Goal: Information Seeking & Learning: Check status

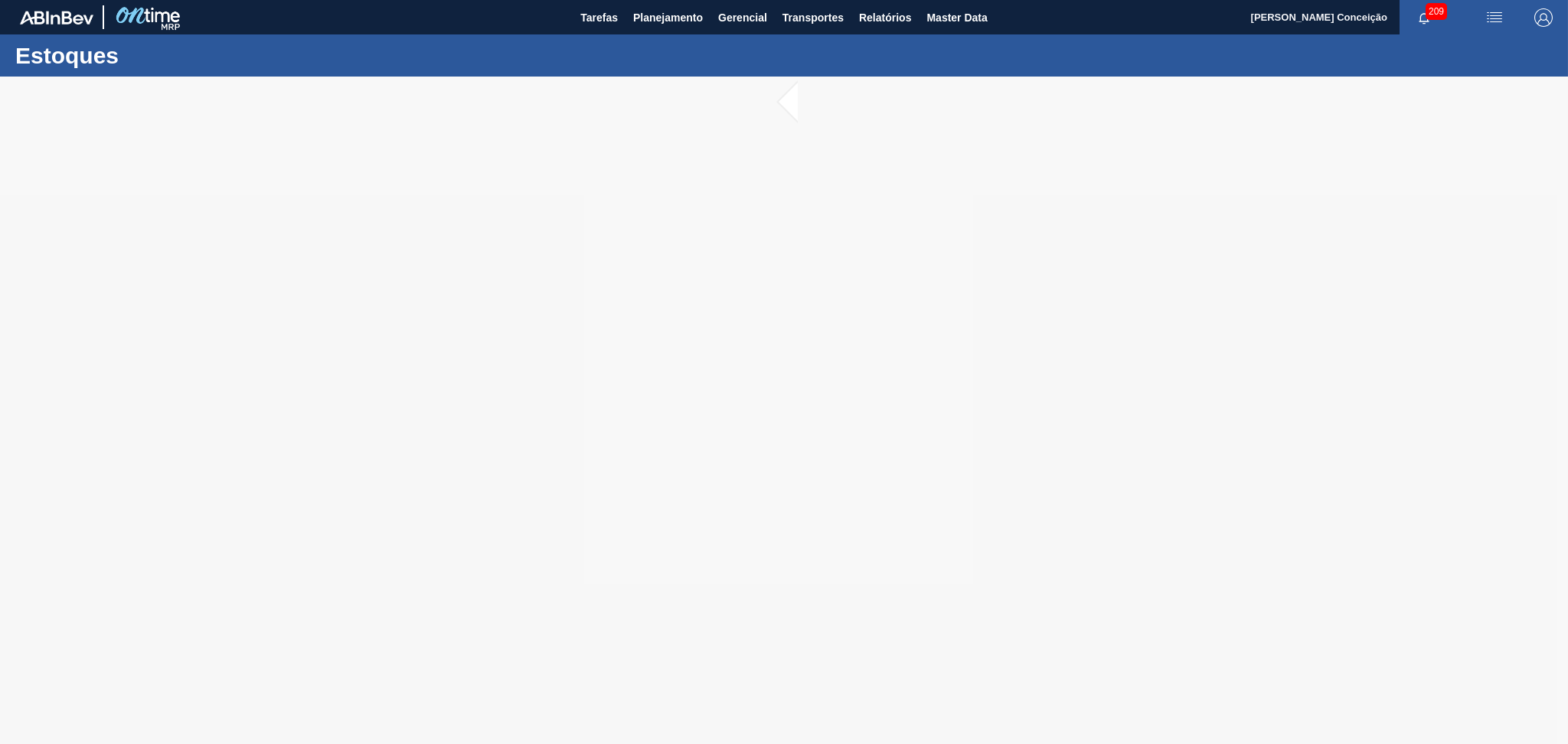
click at [1375, 351] on div at bounding box center [784, 410] width 1568 height 667
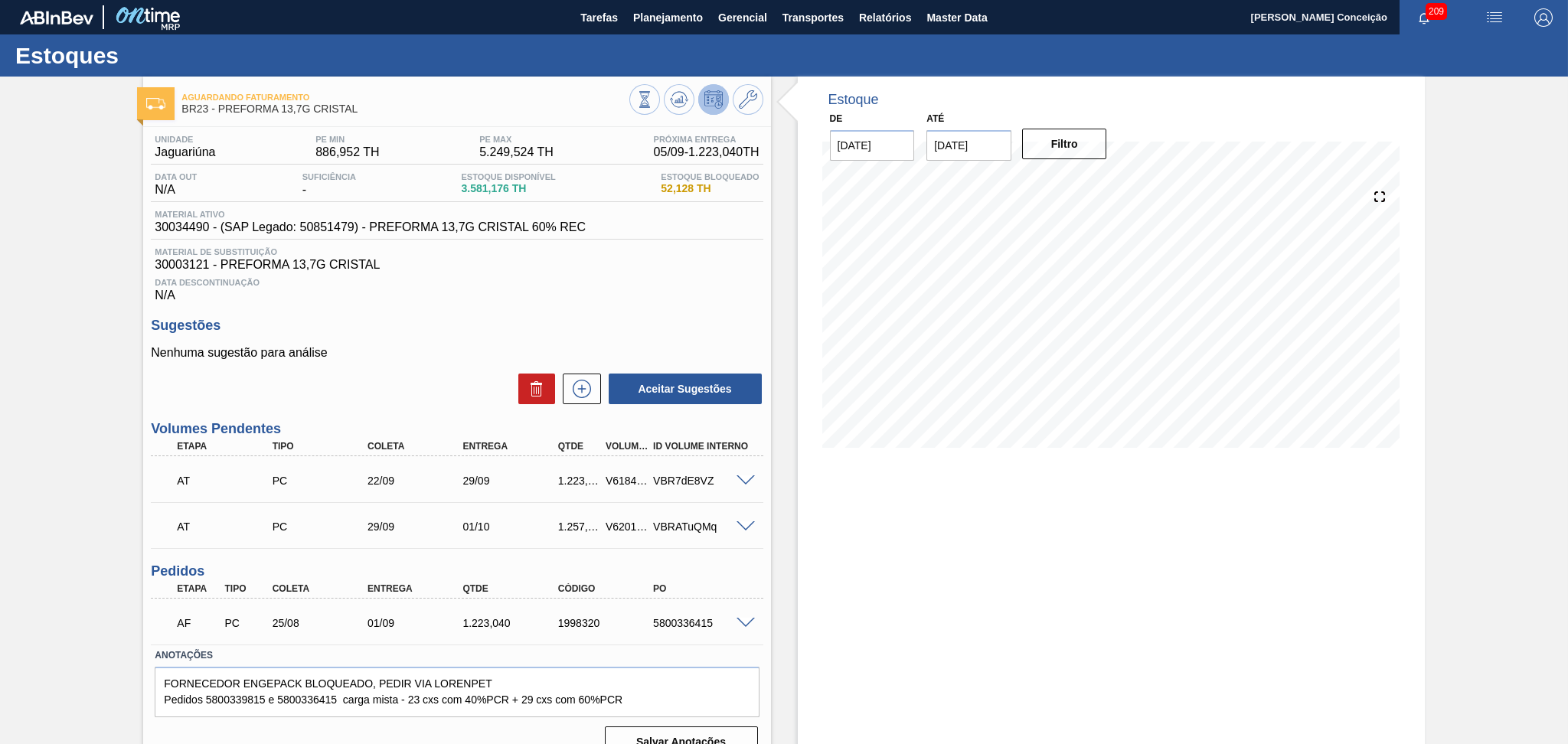
click at [1144, 522] on div "Estoque De [DATE] Até [DATE] Filtro" at bounding box center [1111, 423] width 627 height 694
drag, startPoint x: 989, startPoint y: 150, endPoint x: 782, endPoint y: 130, distance: 208.0
click at [782, 130] on div "Estoque De [DATE] Até [DATE] Filtro 17/09 Projeção de Estoque 3,780.712 [DOMAIN…" at bounding box center [1098, 423] width 654 height 694
type input "[DATE]"
click at [1079, 585] on div "Estoque De [DATE] Até [DATE] Filtro 17/09 Projeção de Estoque 3,780.712 [DOMAIN…" at bounding box center [1111, 423] width 627 height 694
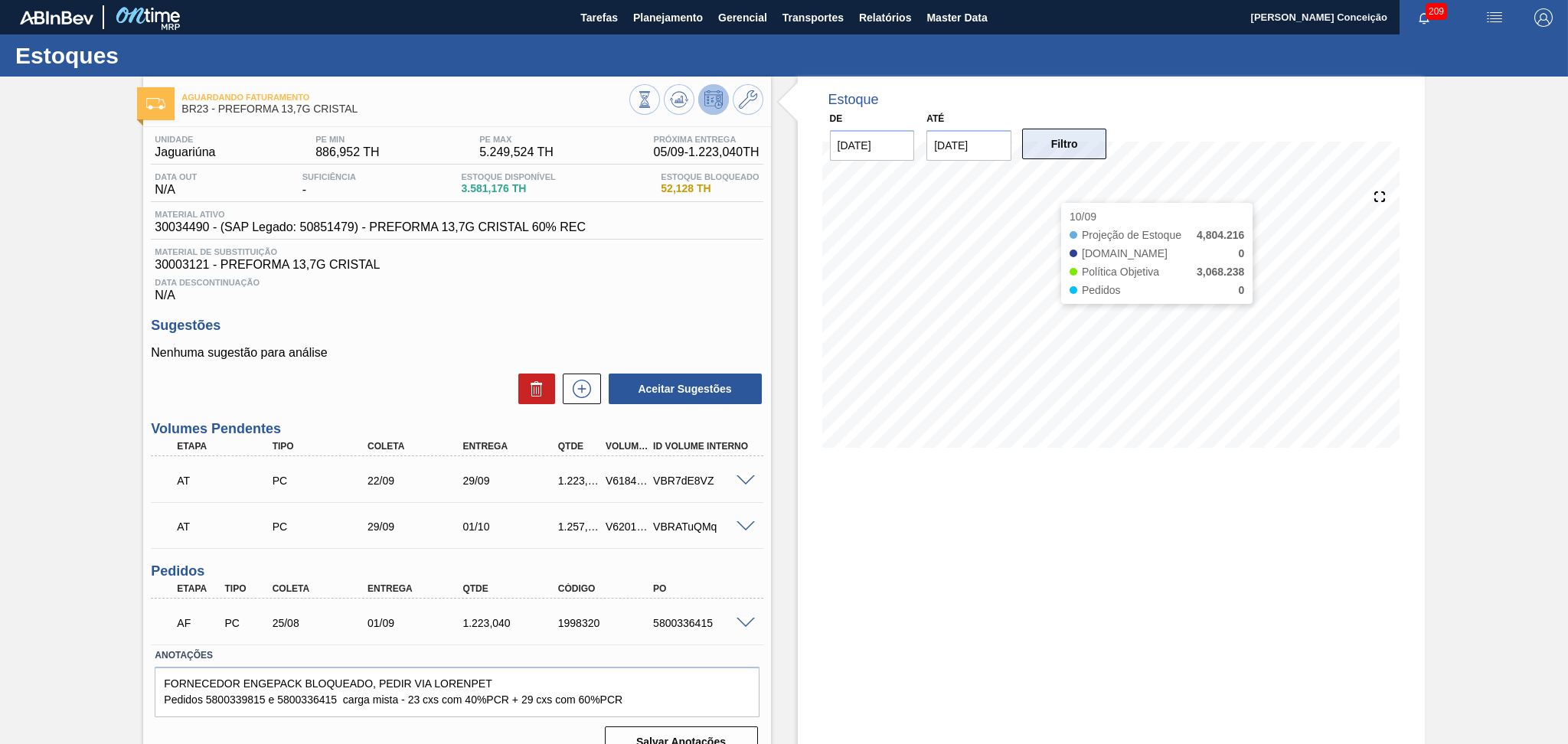
click at [1069, 148] on button "Filtro" at bounding box center [1064, 144] width 85 height 30
click at [823, 534] on div "Estoque De [DATE] Até [DATE] Filtro" at bounding box center [1111, 423] width 627 height 694
click at [658, 15] on span "Planejamento" at bounding box center [668, 18] width 70 height 18
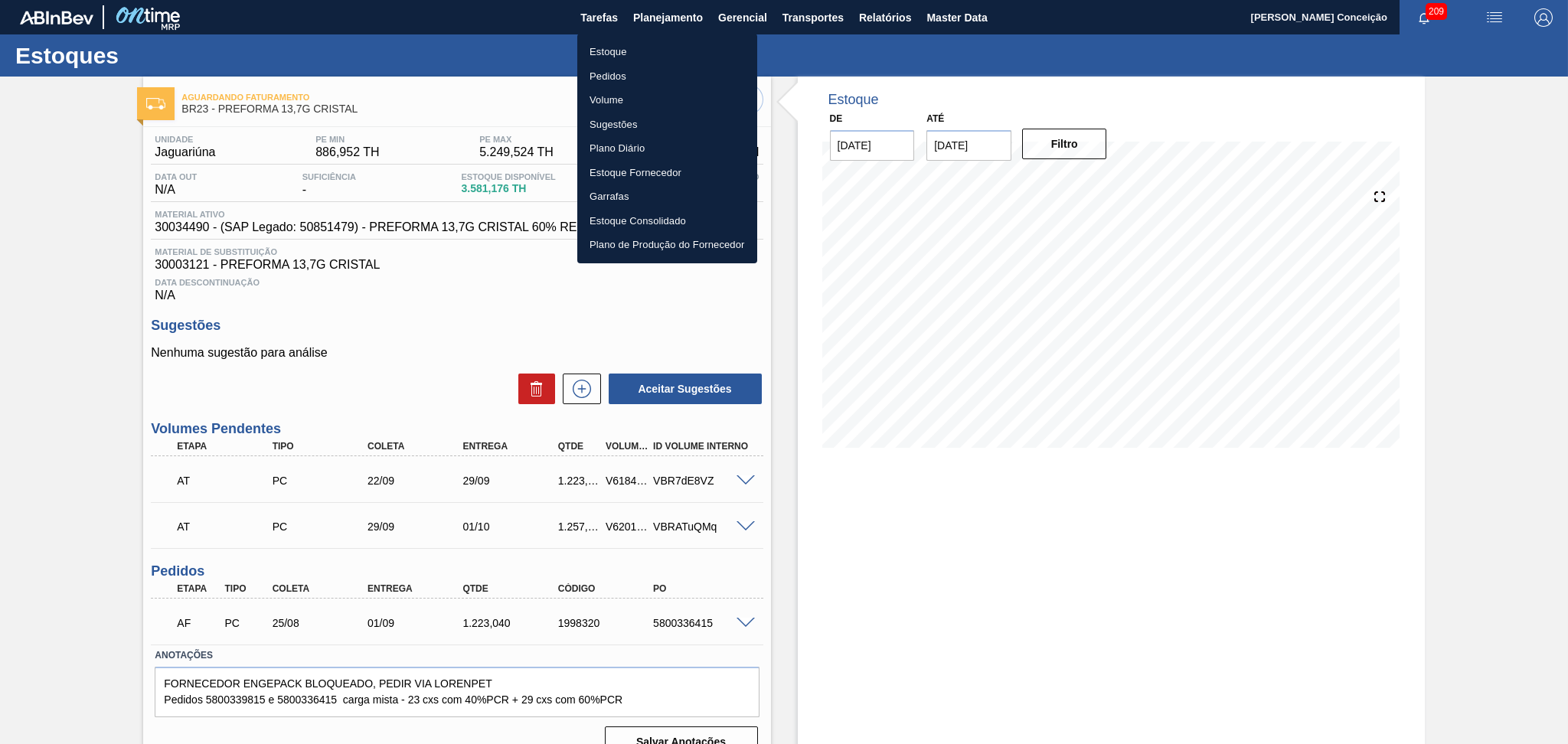
click at [879, 15] on div at bounding box center [784, 372] width 1568 height 744
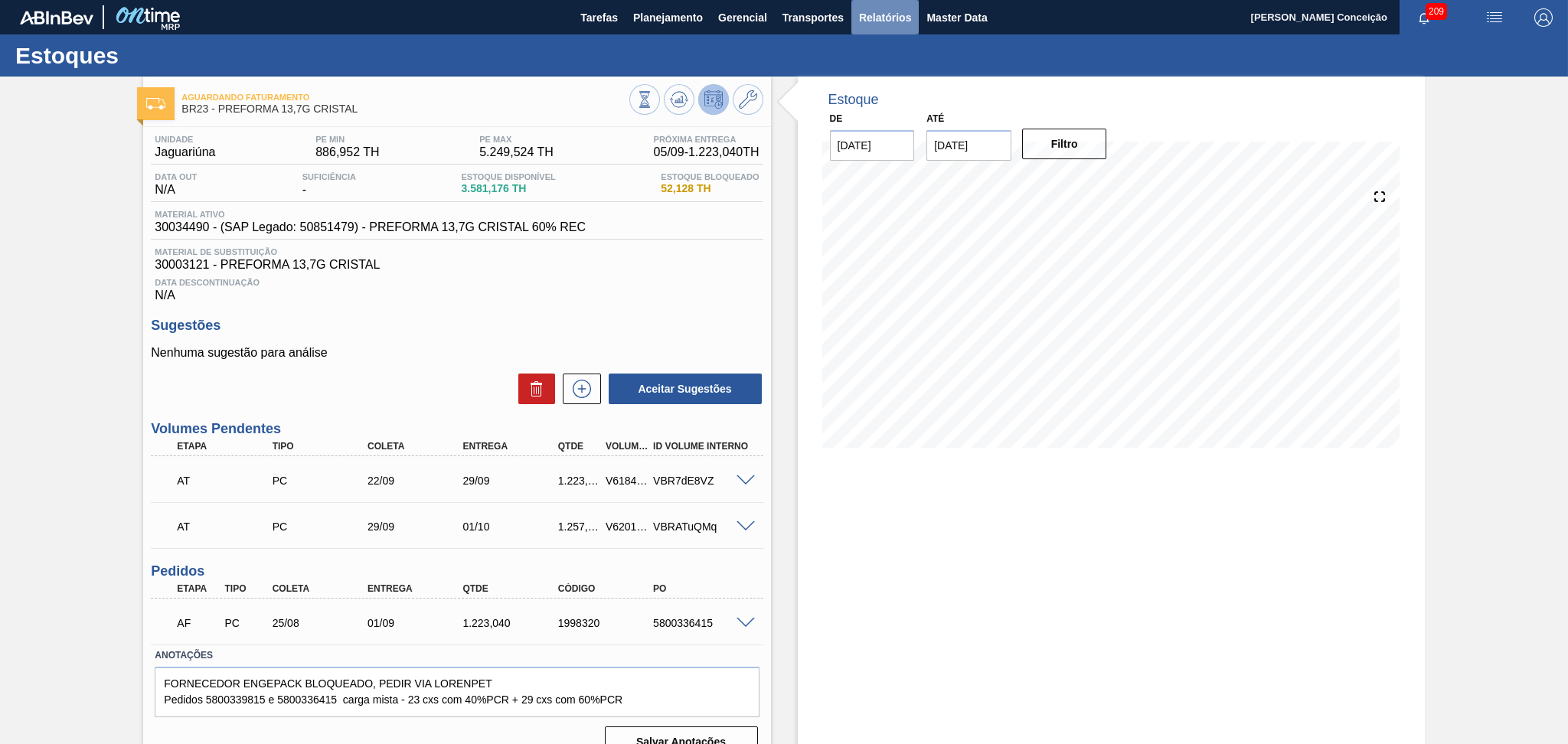
click at [879, 15] on span "Relatórios" at bounding box center [885, 18] width 52 height 18
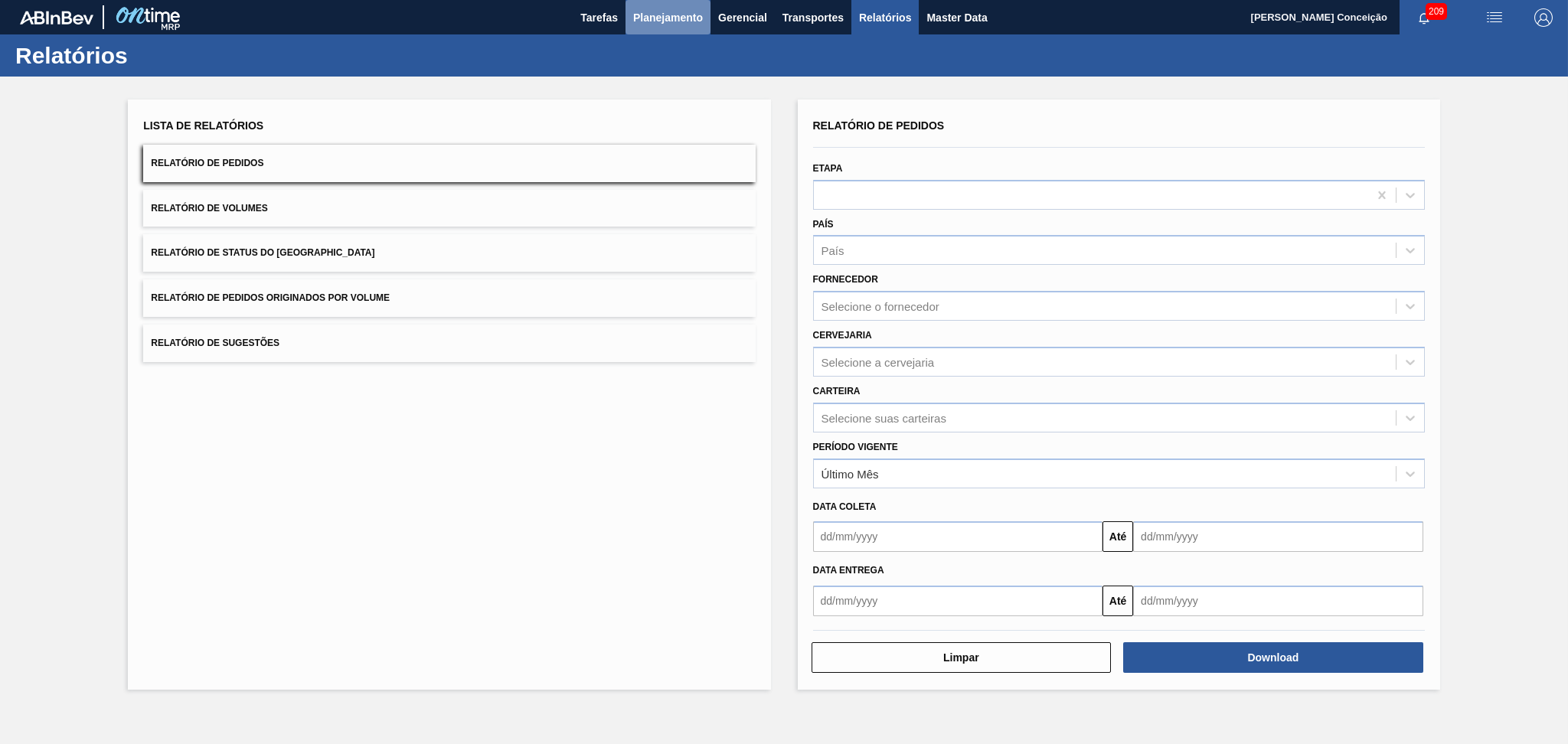
click at [654, 4] on button "Planejamento" at bounding box center [668, 17] width 85 height 34
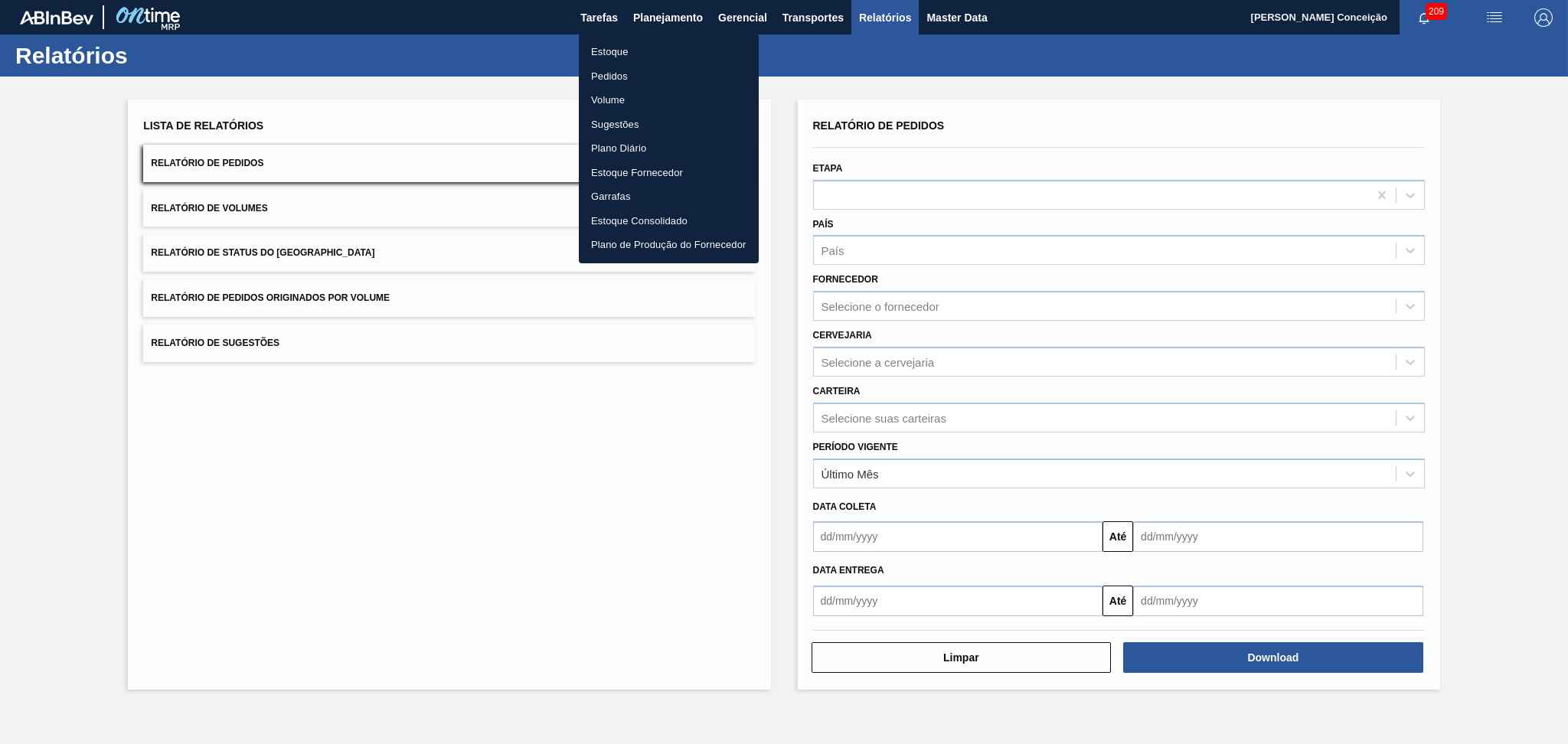
click at [613, 49] on li "Estoque" at bounding box center [668, 51] width 180 height 24
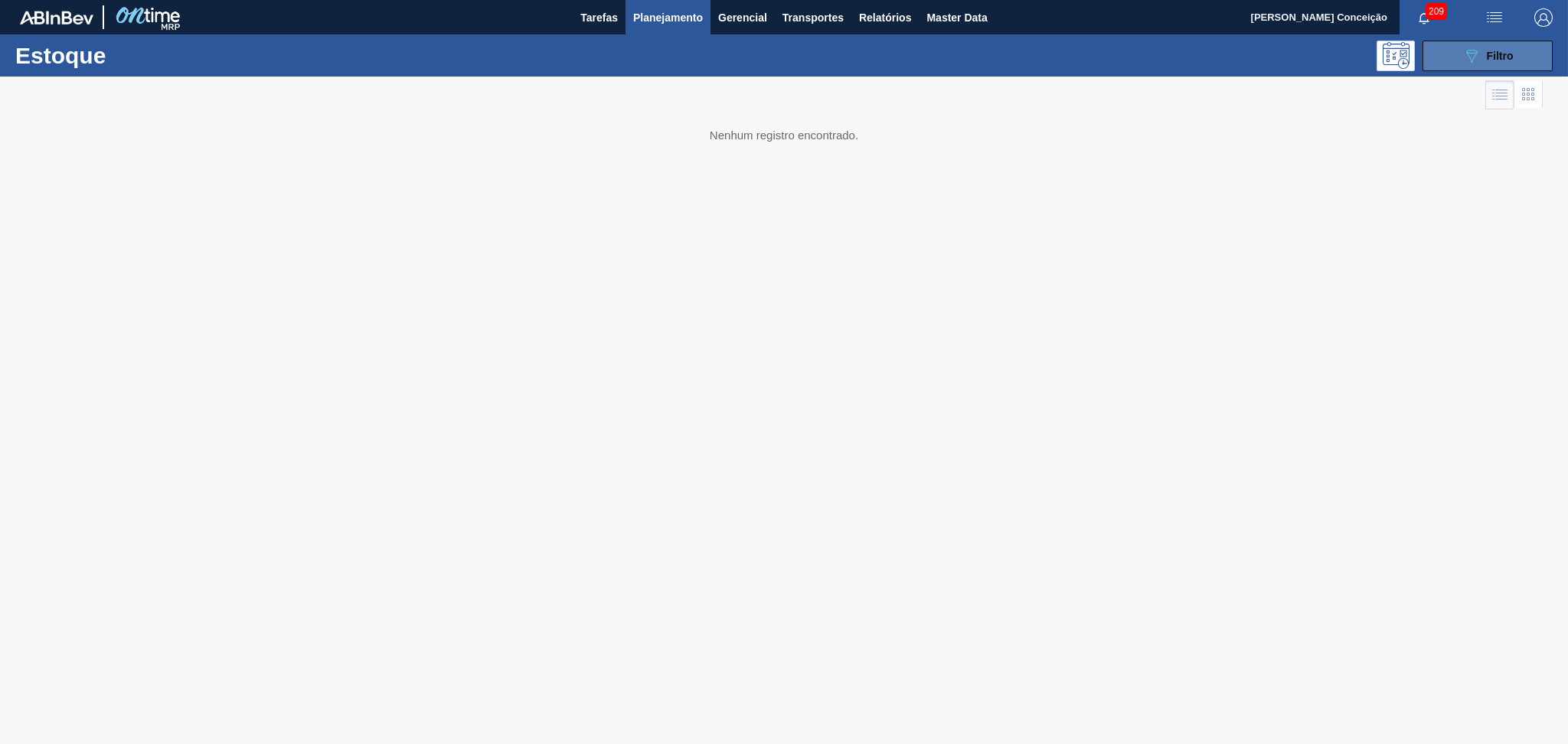
click at [1507, 59] on span "Filtro" at bounding box center [1500, 55] width 27 height 13
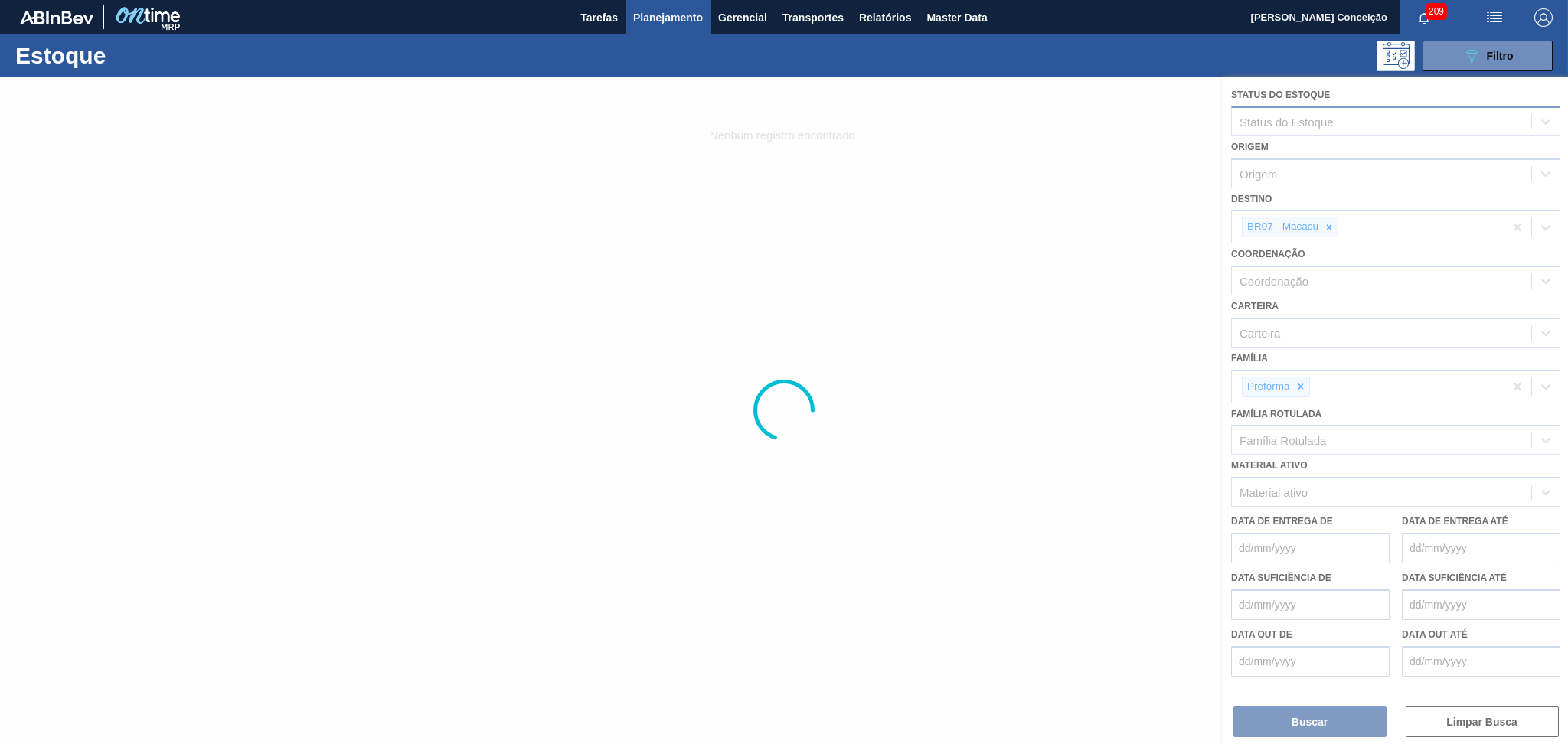
click at [1295, 124] on div "Status do Estoque" at bounding box center [1286, 121] width 94 height 13
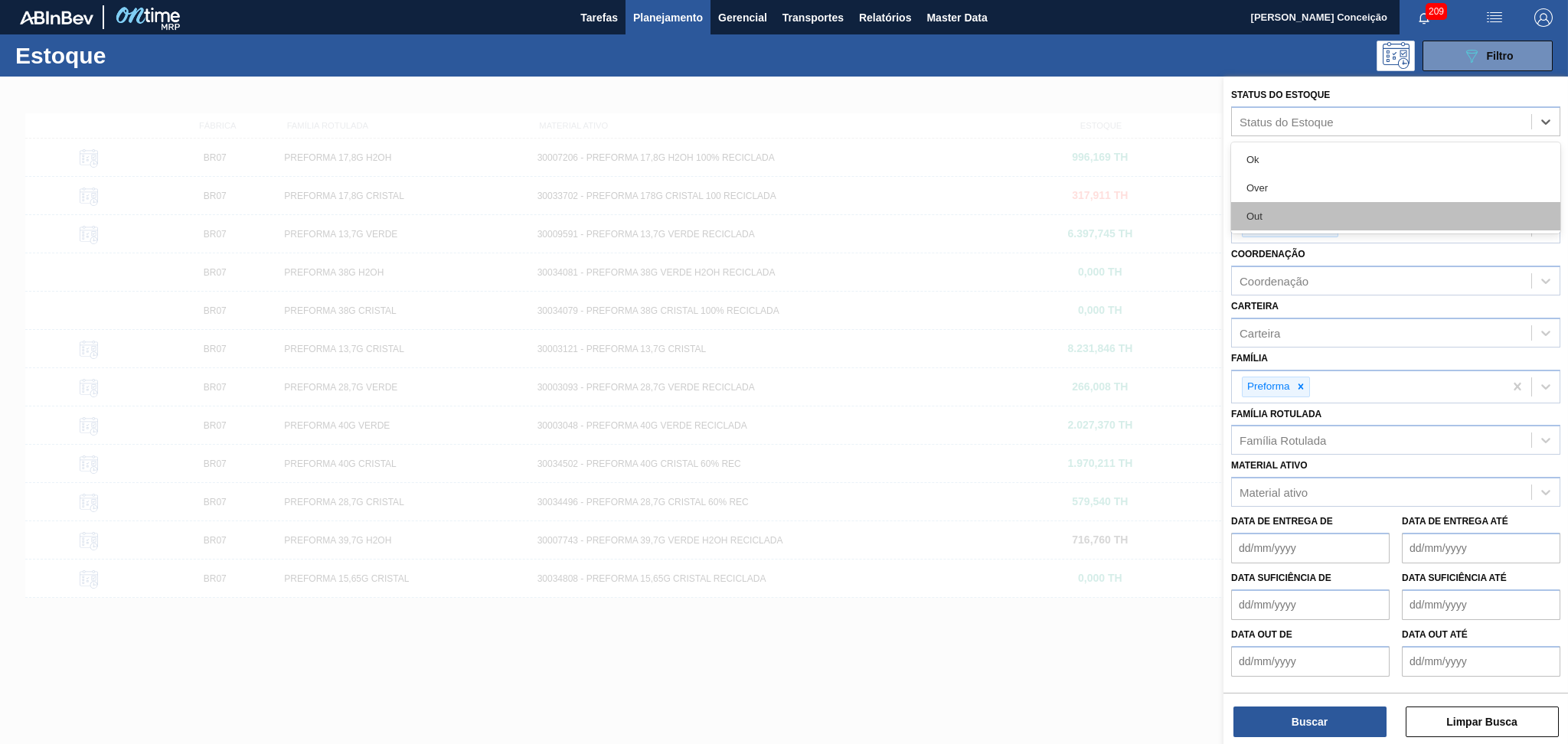
click at [1270, 214] on div "Out" at bounding box center [1395, 216] width 329 height 29
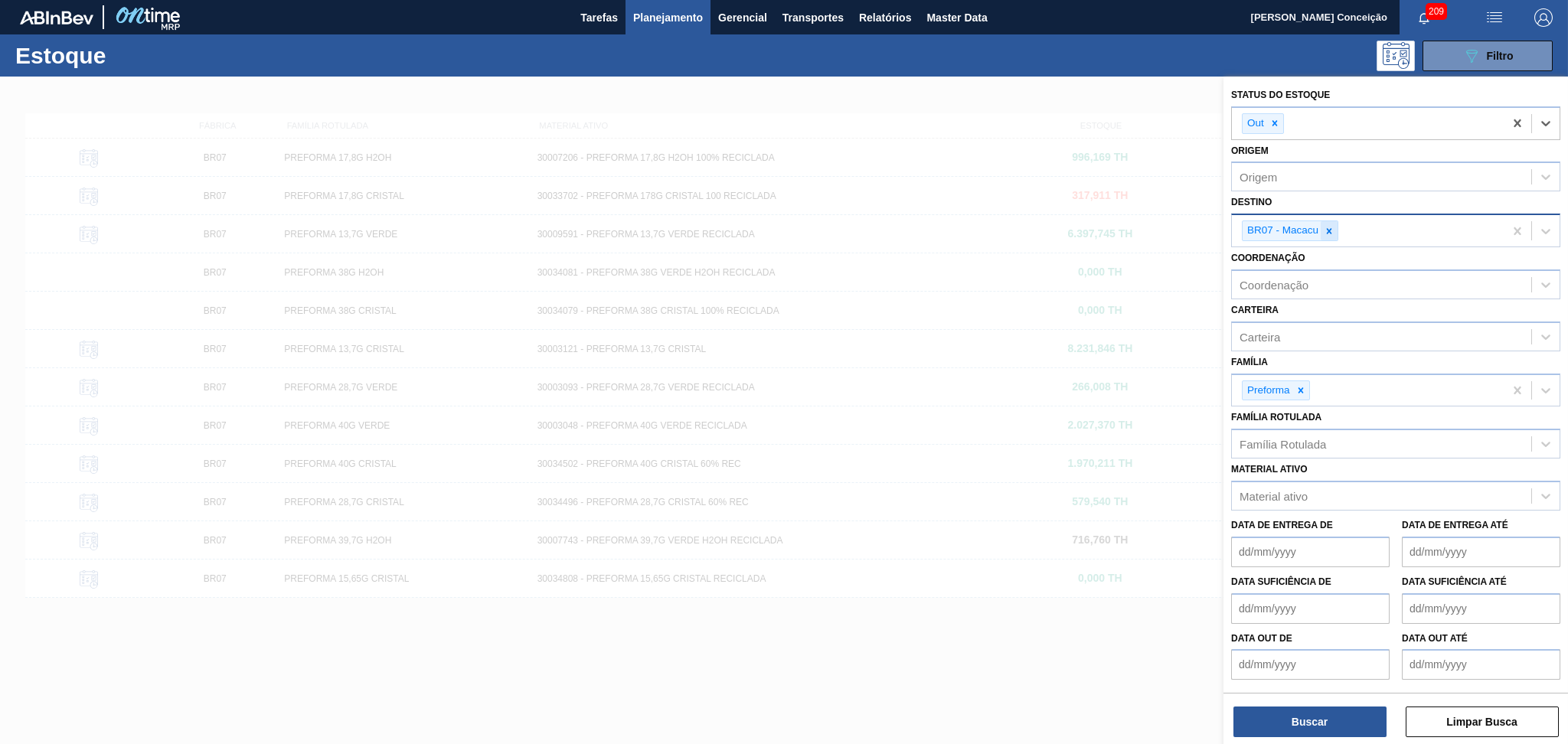
click at [1328, 235] on div at bounding box center [1329, 230] width 17 height 19
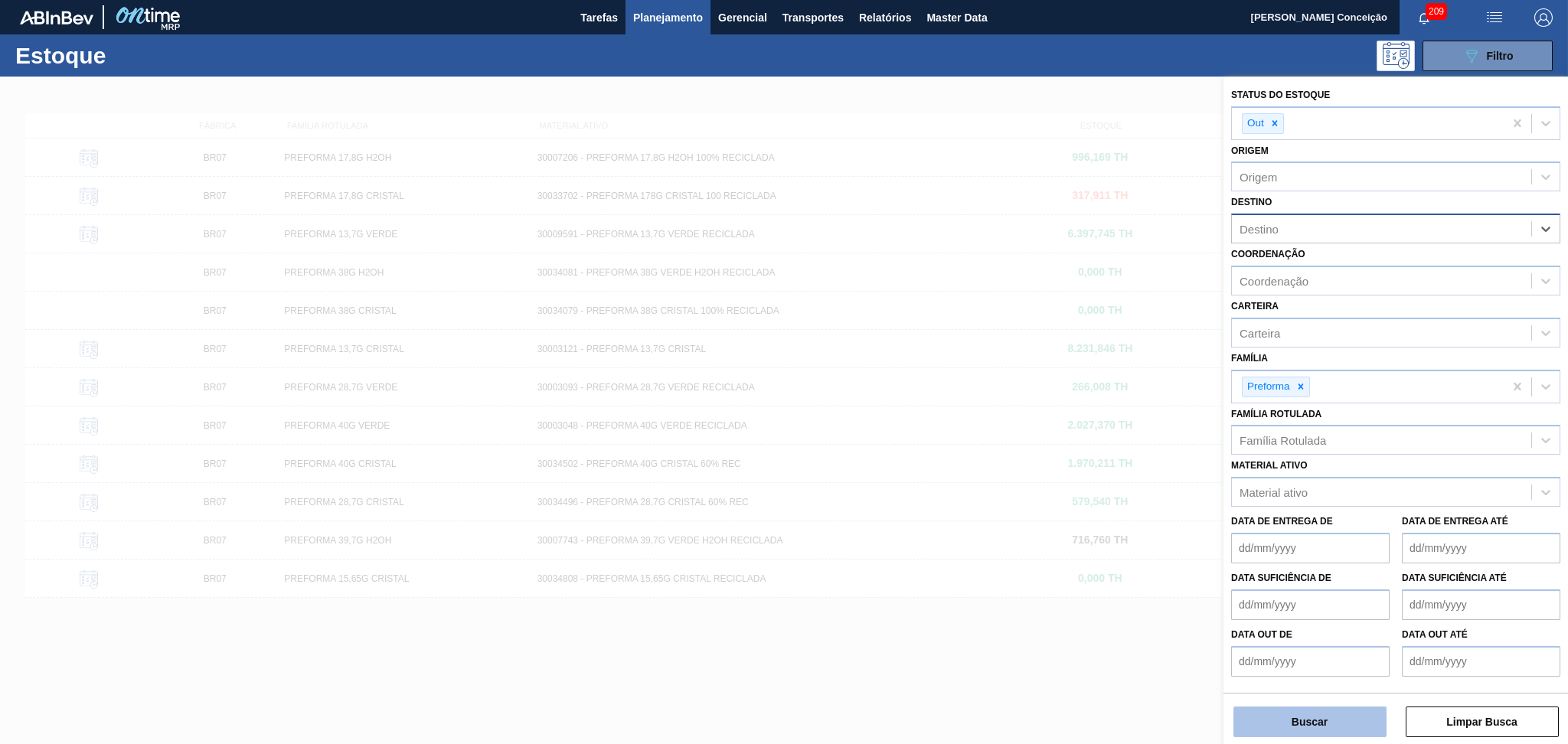
click at [1286, 732] on button "Buscar" at bounding box center [1310, 721] width 153 height 30
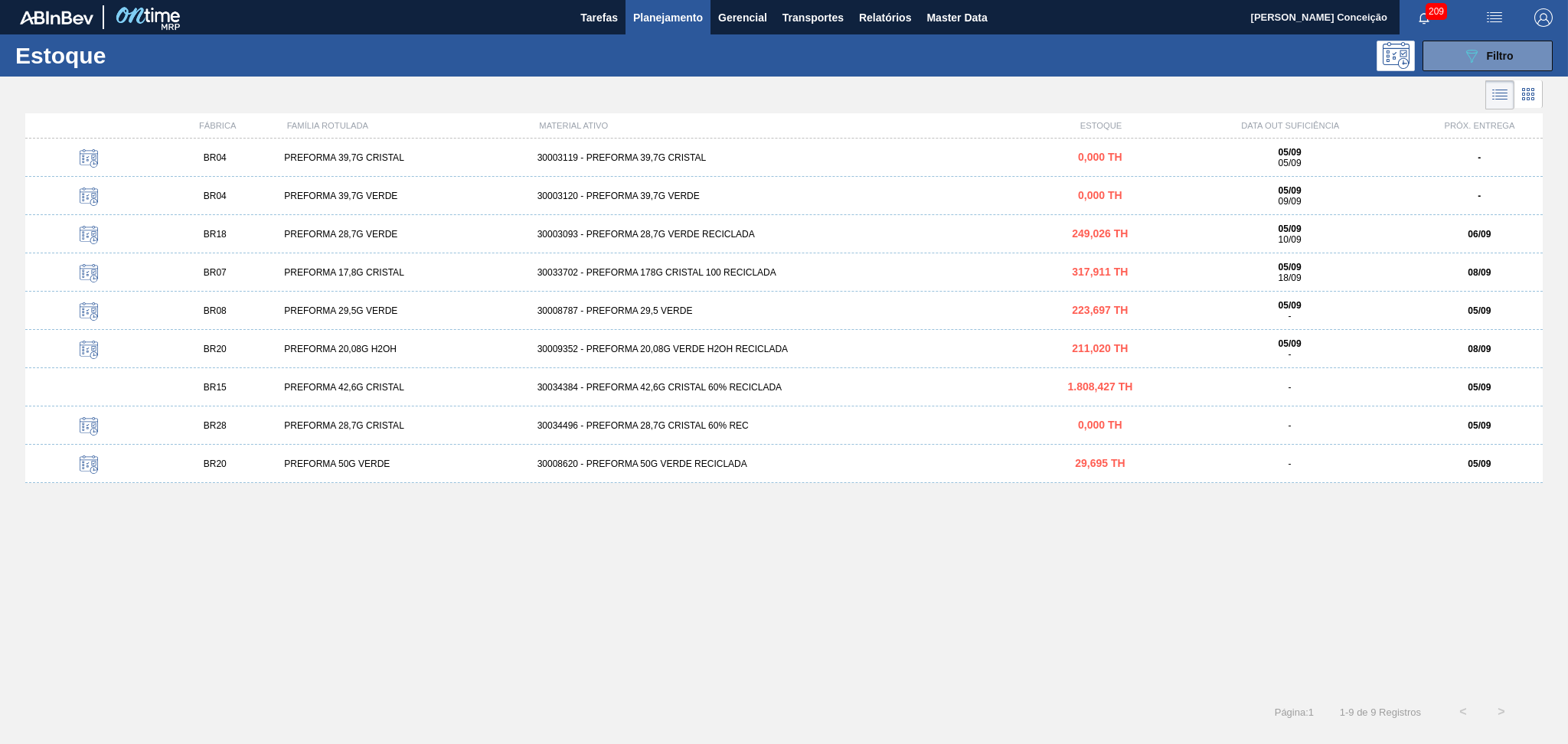
click at [652, 239] on div "30003093 - PREFORMA 28,7G VERDE RECICLADA" at bounding box center [784, 234] width 506 height 11
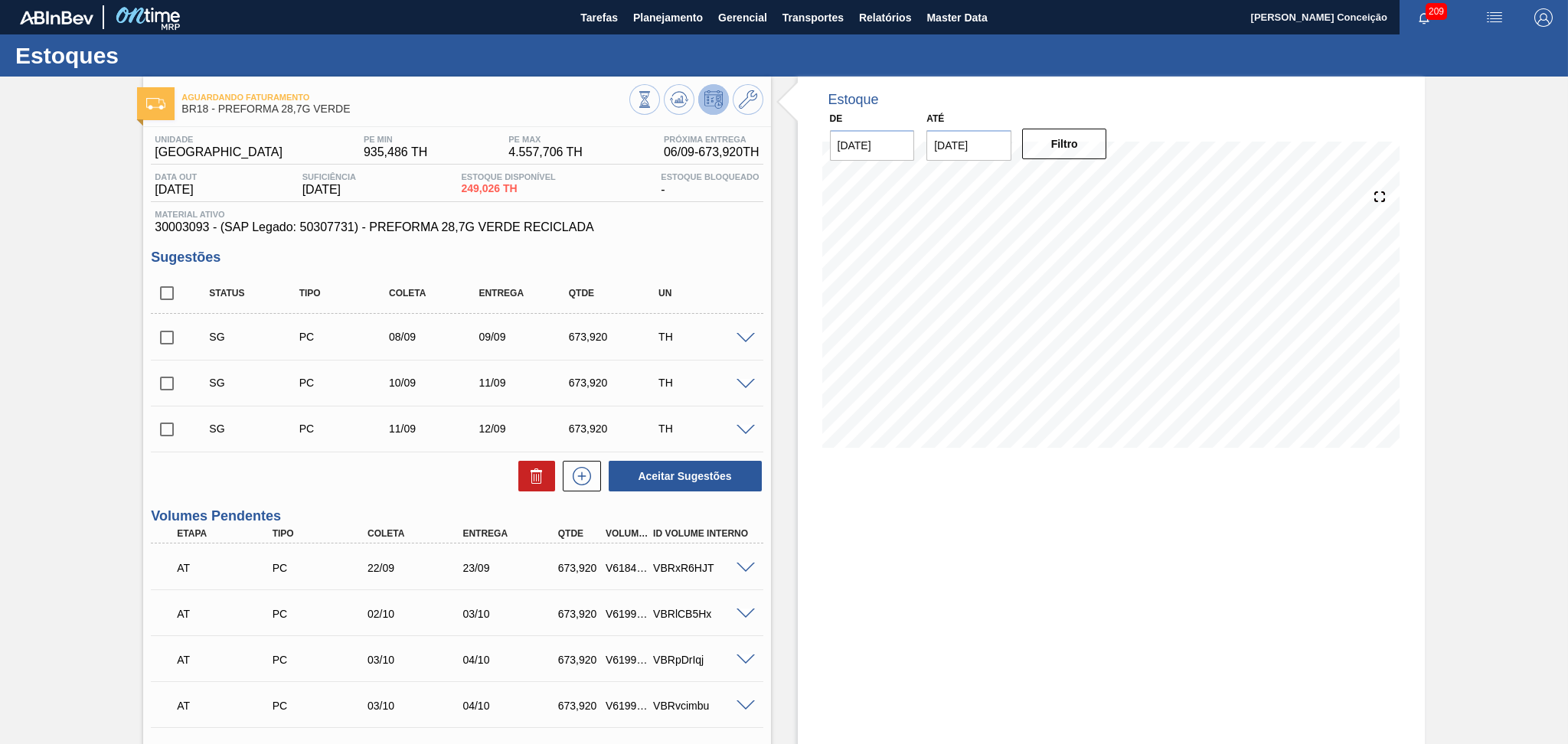
click at [779, 244] on div "Estoque De 05/09/2025 Até 10/10/2025 Filtro 05/09 Projeção de Estoque 249.026 N…" at bounding box center [1098, 558] width 654 height 964
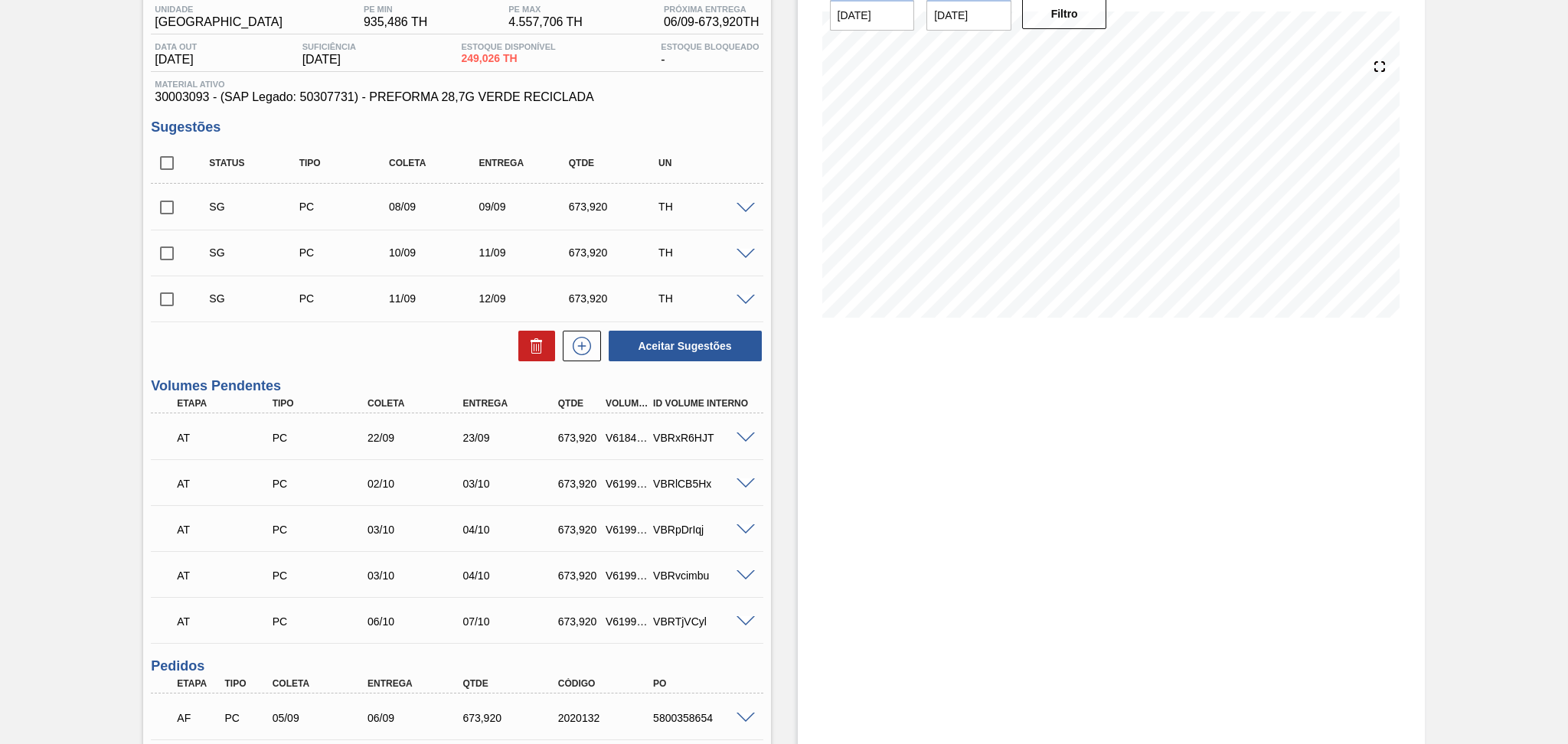
scroll to position [295, 0]
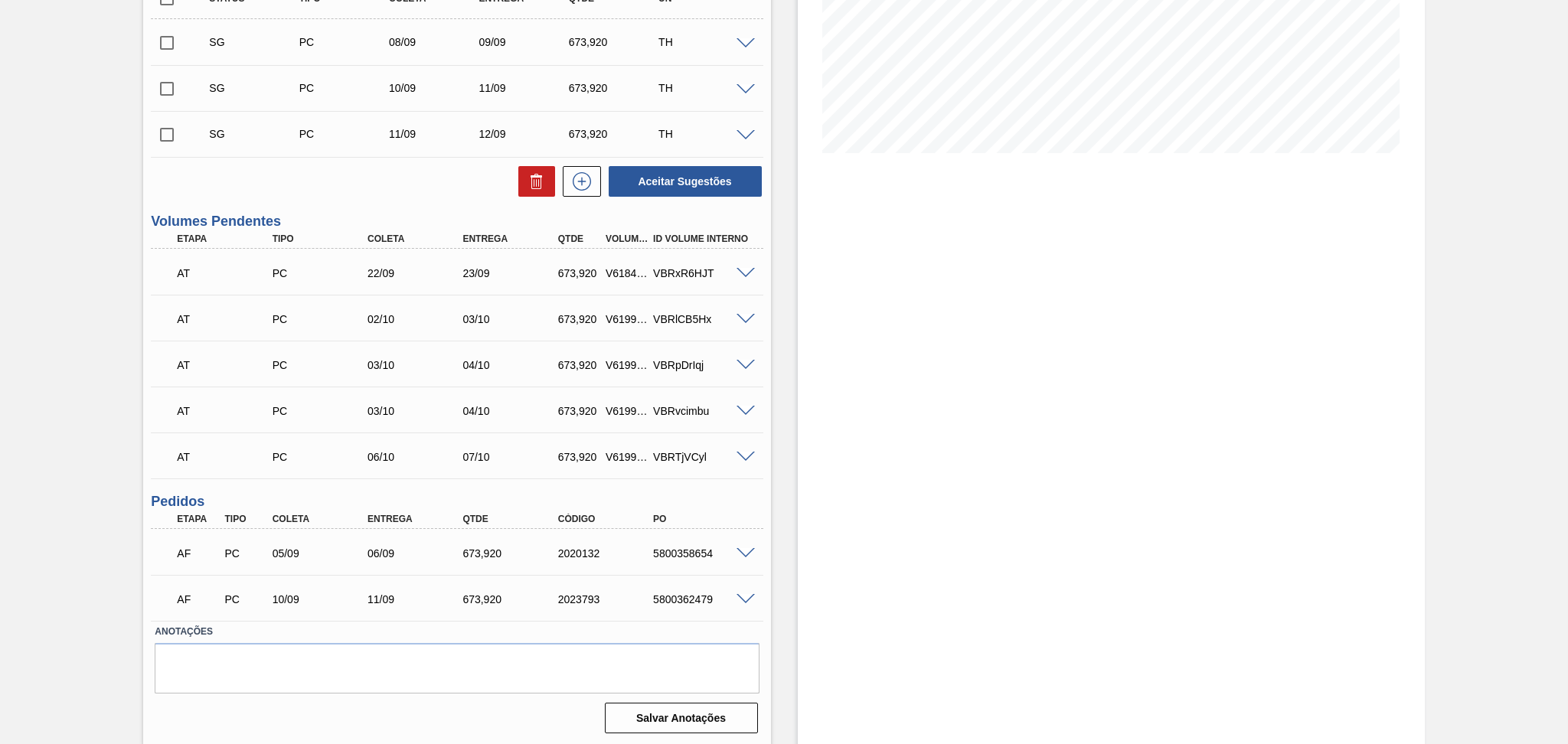
click at [744, 551] on span at bounding box center [746, 554] width 18 height 12
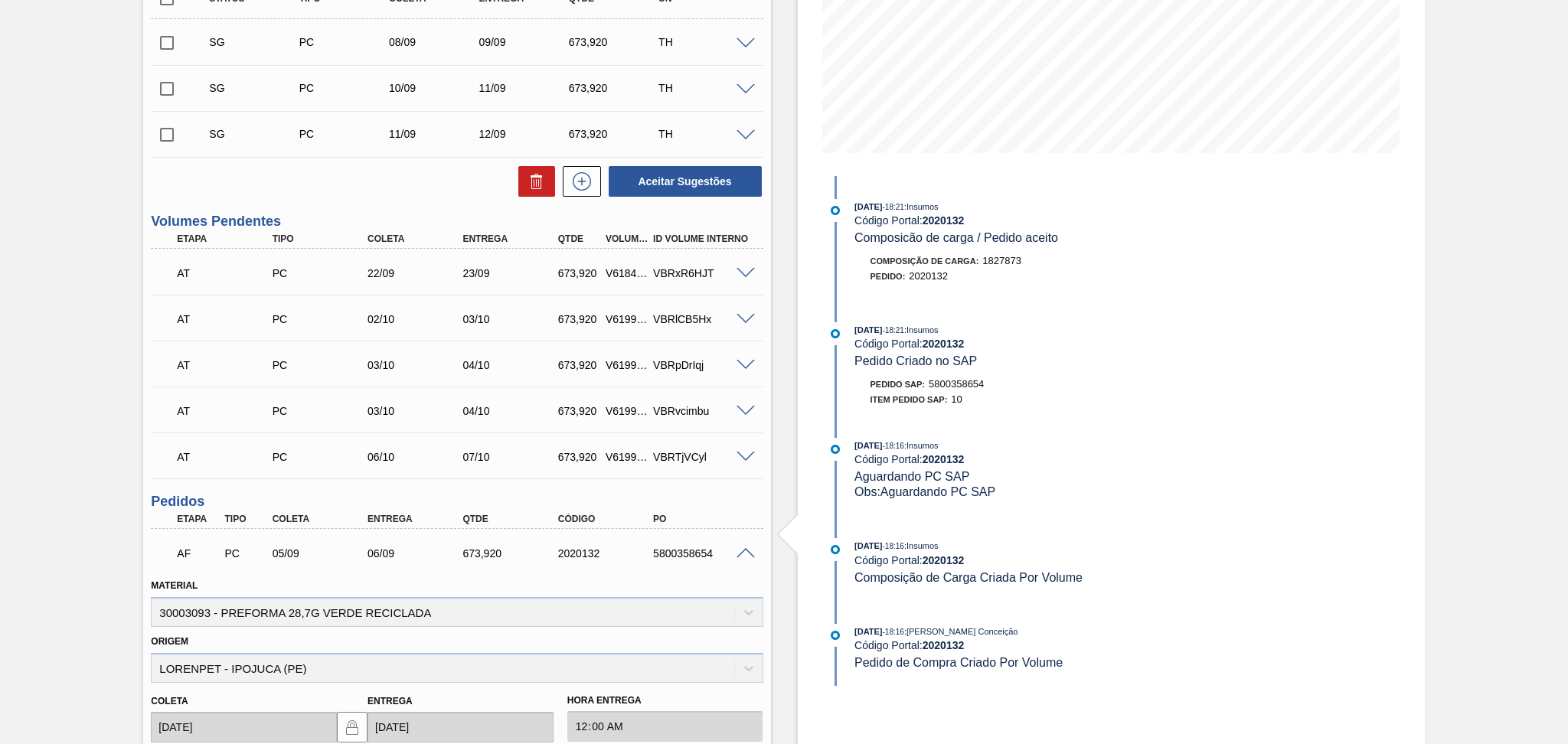
click at [743, 551] on span at bounding box center [746, 554] width 18 height 12
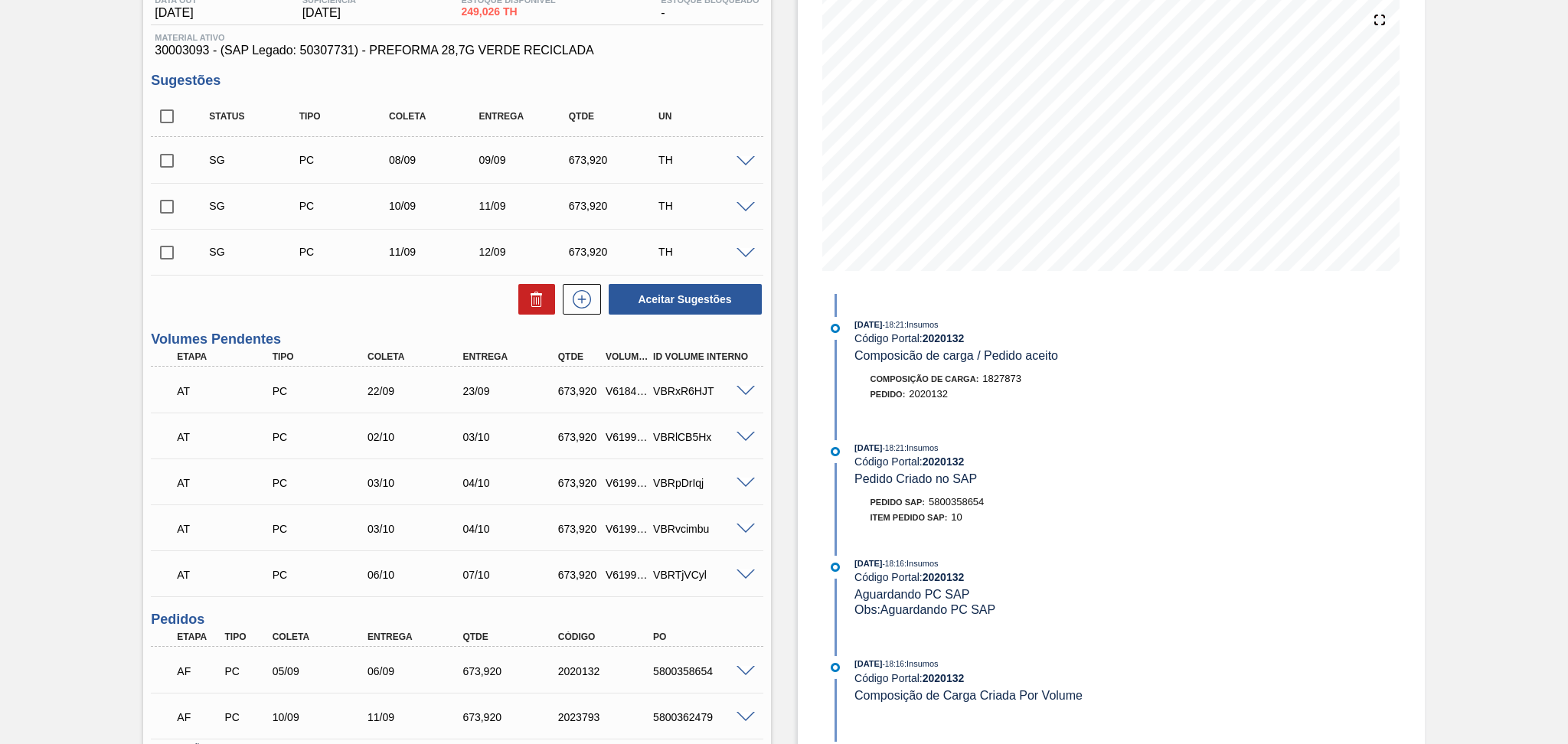
scroll to position [0, 0]
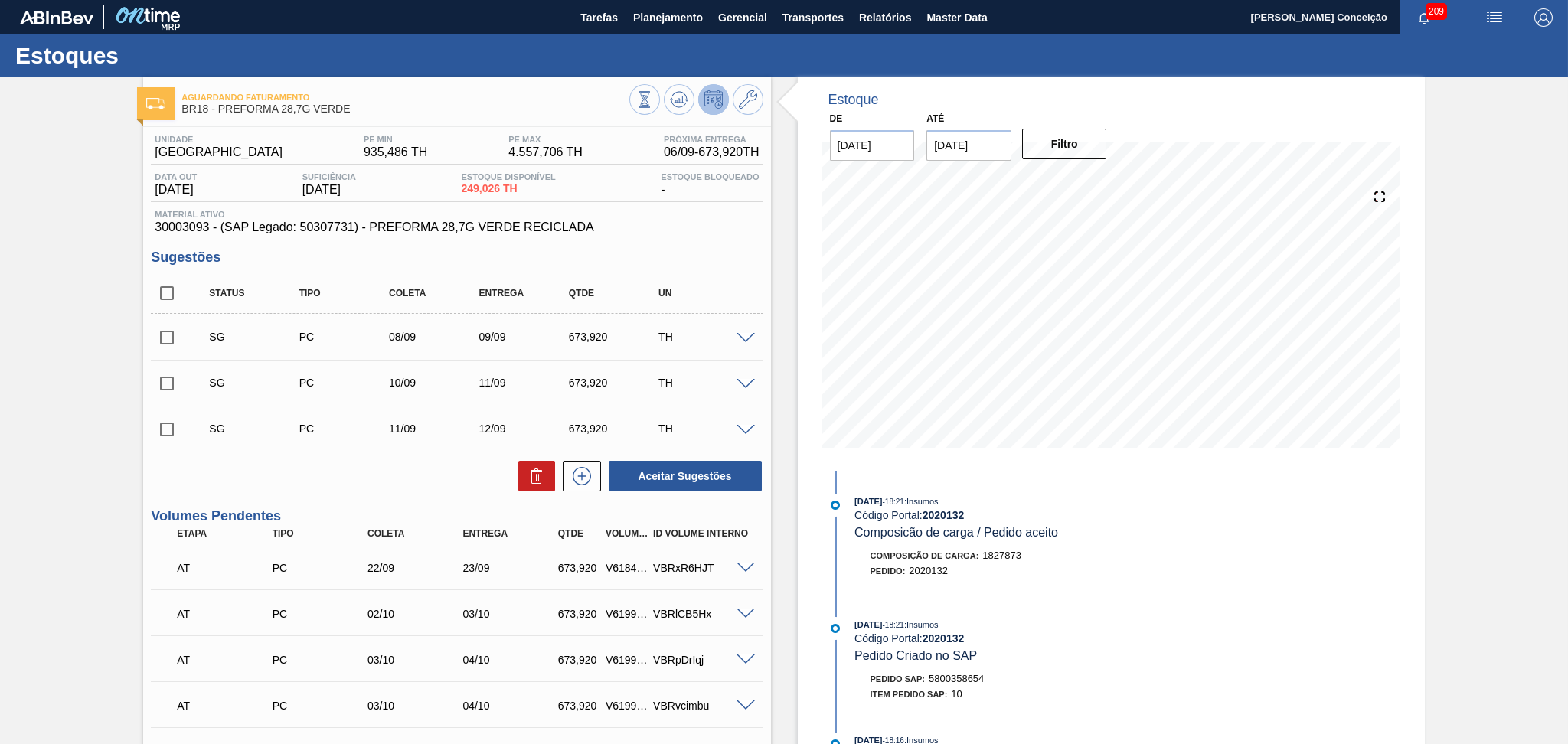
click at [167, 294] on input "checkbox" at bounding box center [166, 293] width 32 height 32
checkbox input "true"
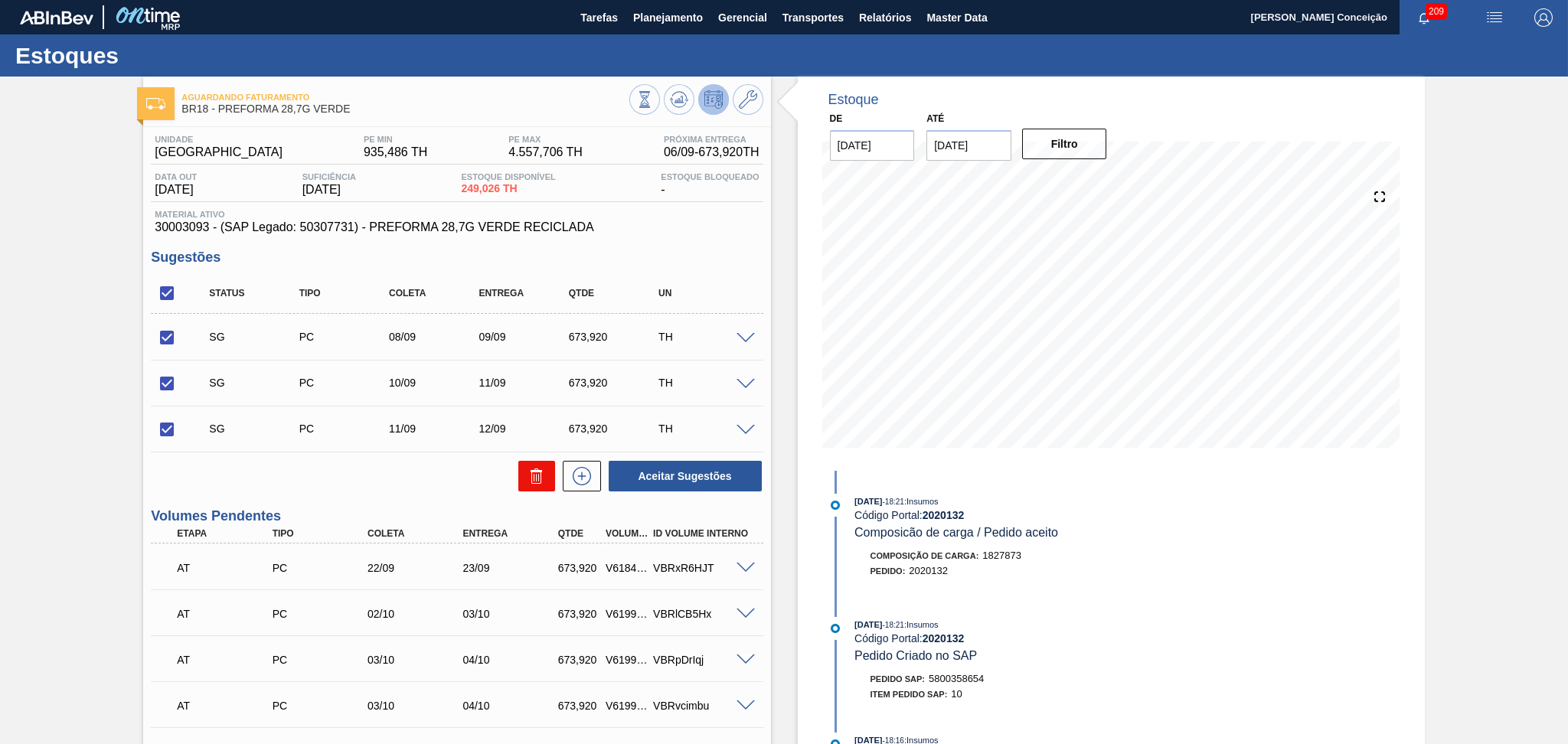
click at [539, 471] on icon at bounding box center [536, 471] width 12 height 3
checkbox input "false"
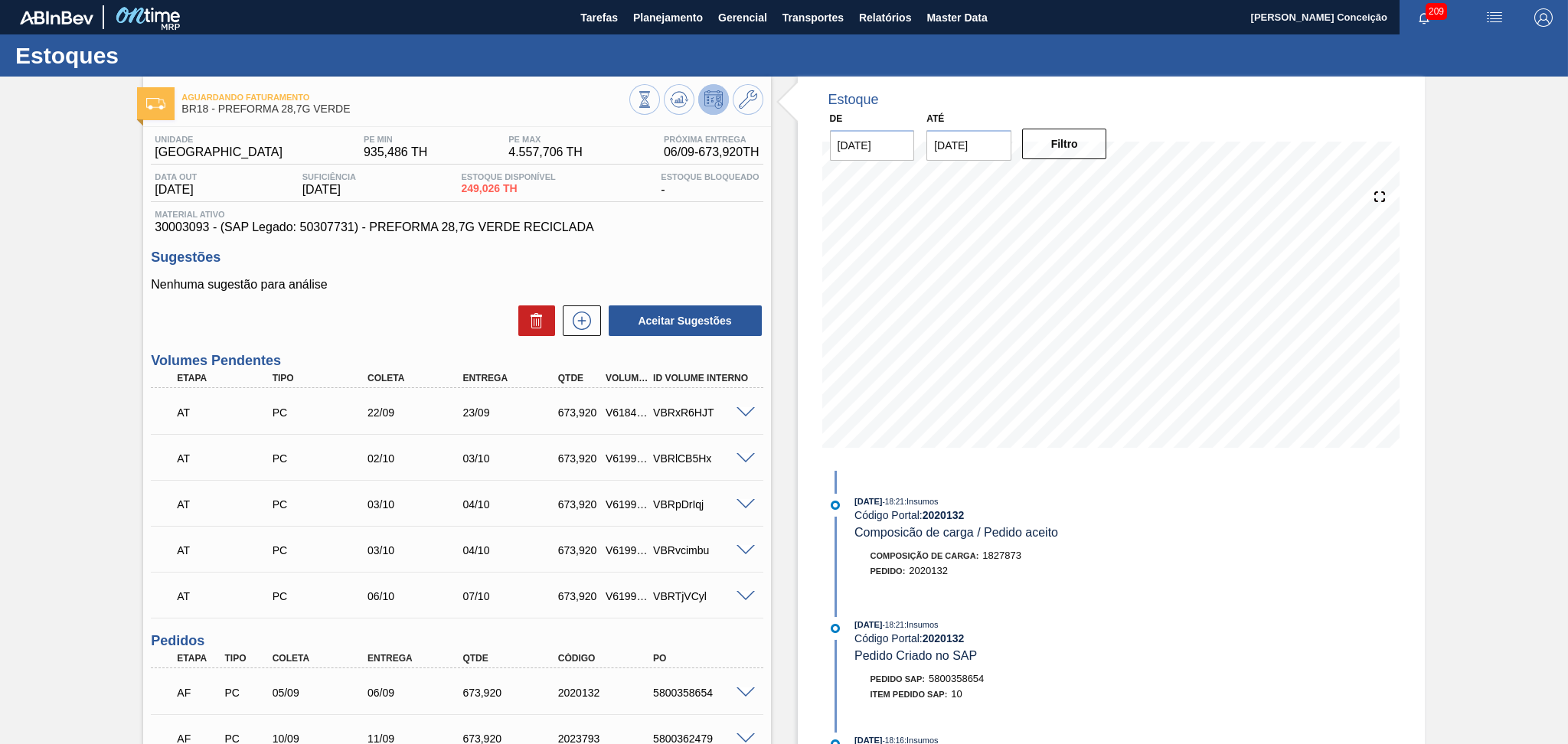
scroll to position [102, 0]
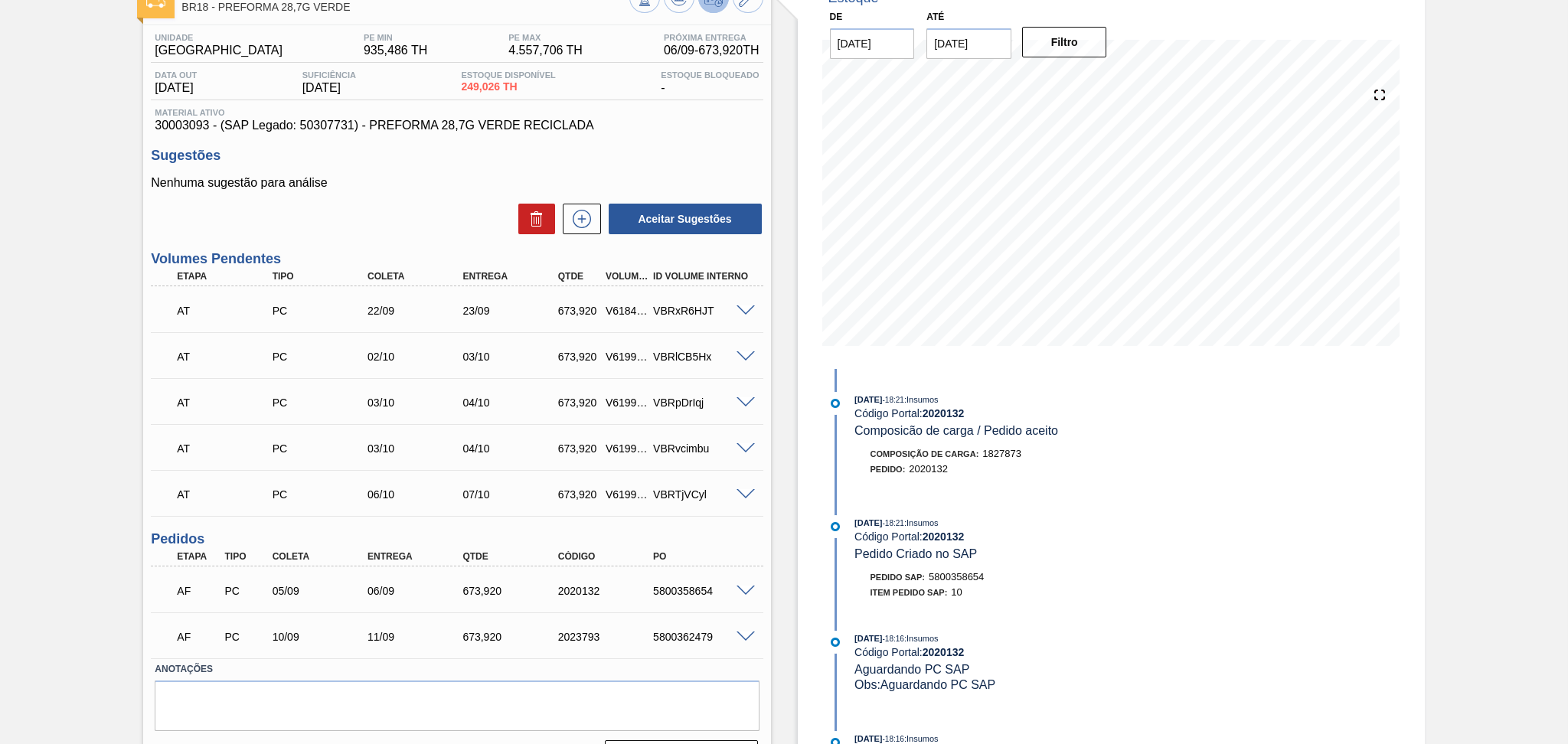
click at [699, 632] on div "5800362479" at bounding box center [702, 636] width 107 height 13
copy div "5800362479"
click at [691, 640] on div "5800362479" at bounding box center [702, 636] width 107 height 13
click at [693, 639] on div "5800362479" at bounding box center [702, 636] width 107 height 13
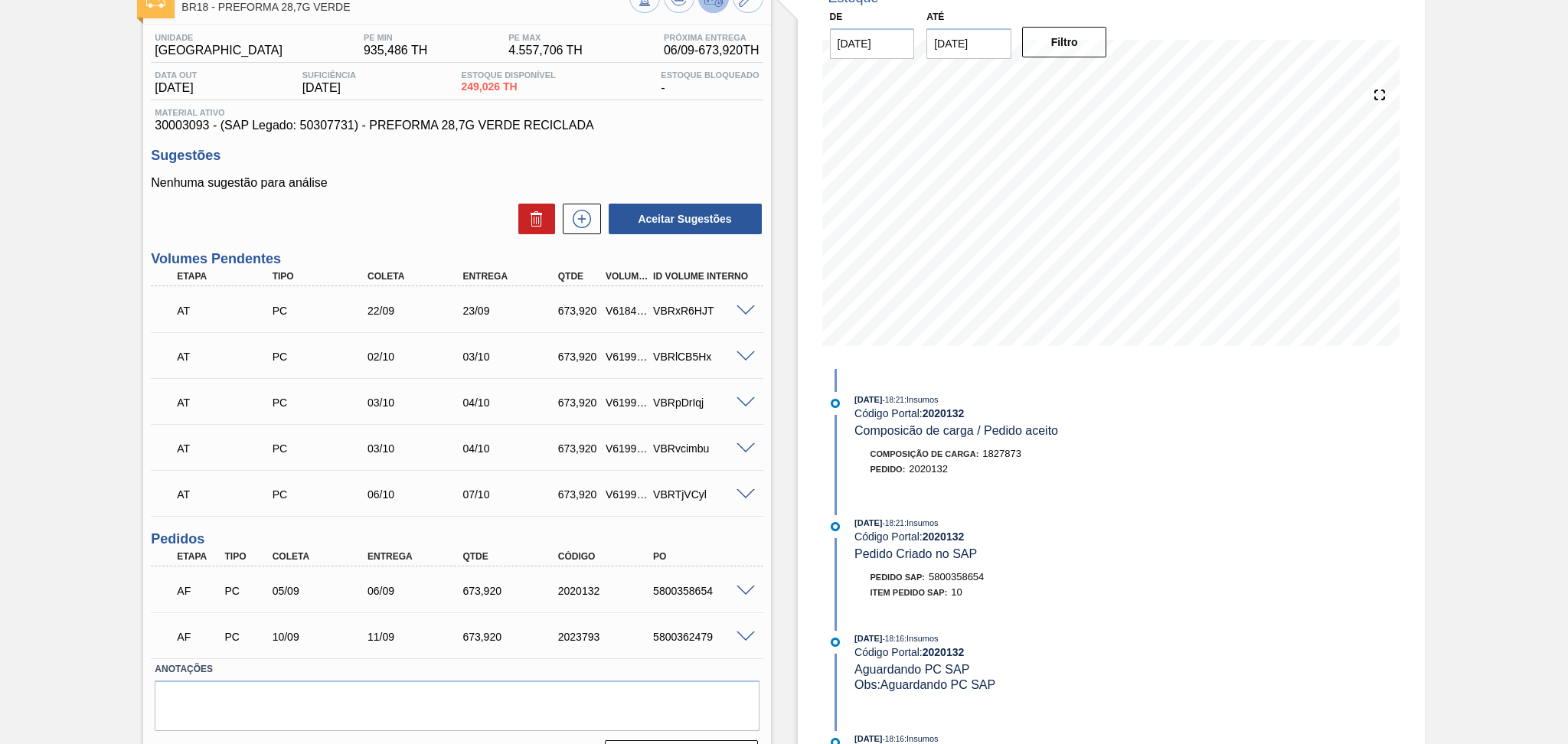
click at [745, 636] on span at bounding box center [746, 637] width 18 height 12
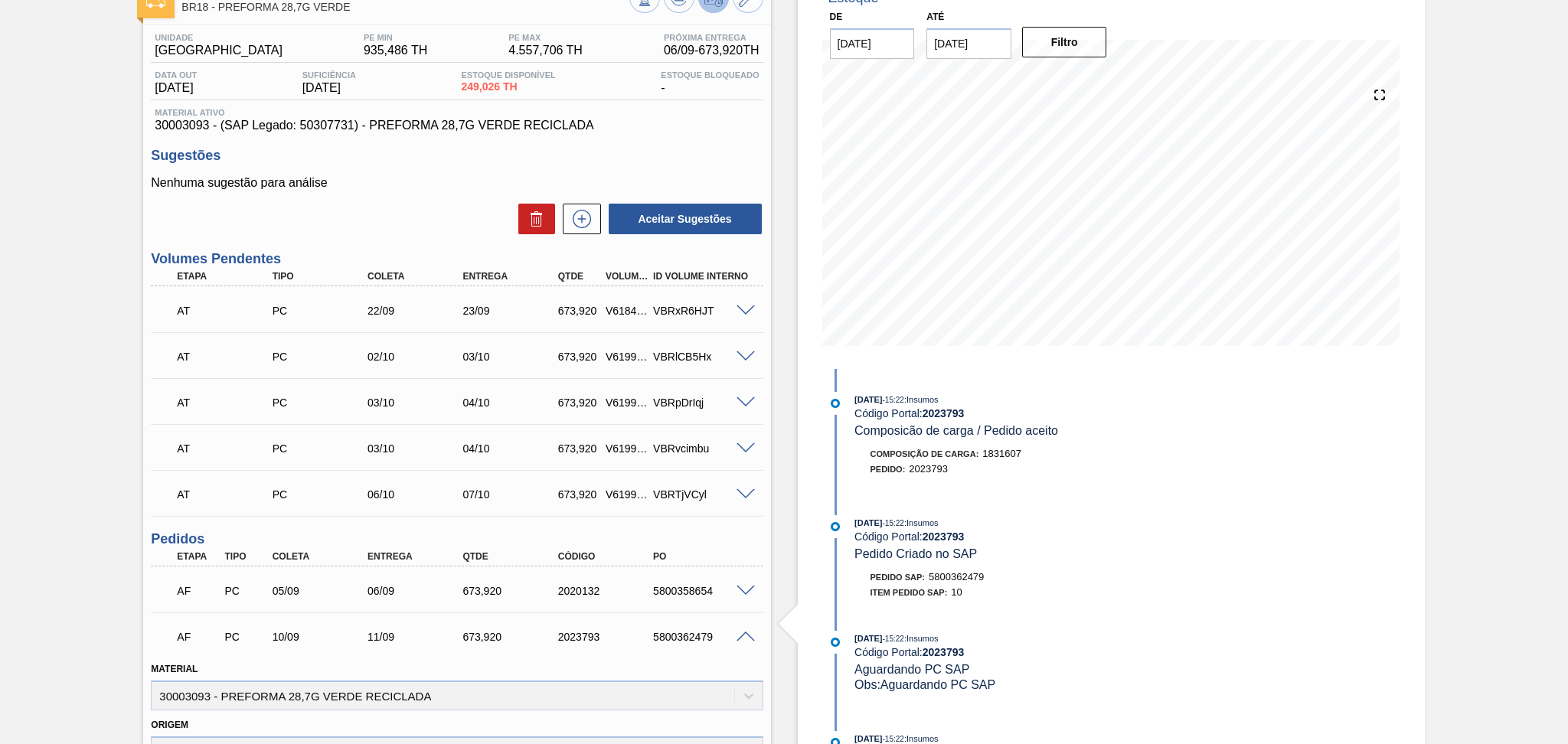
scroll to position [408, 0]
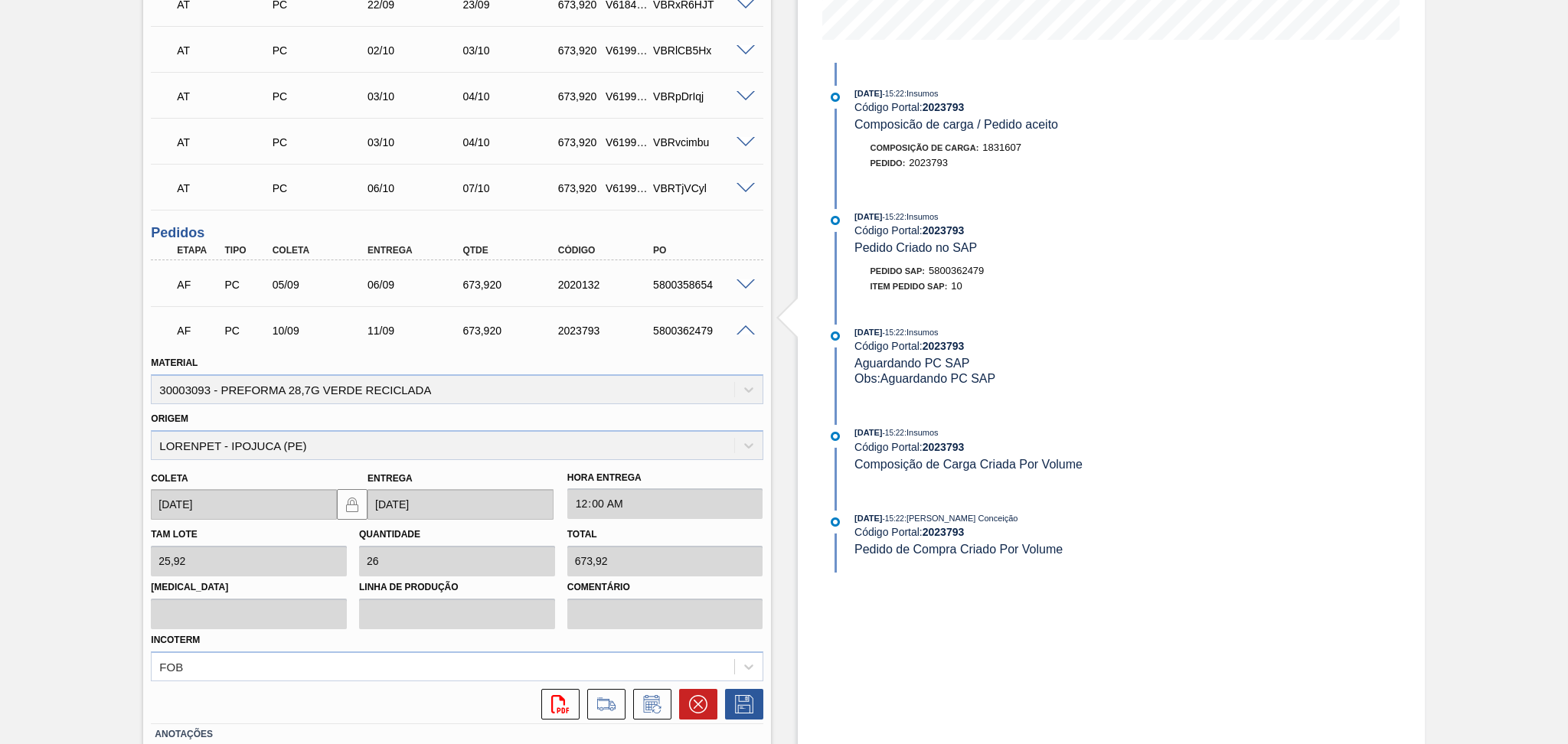
click at [742, 329] on span at bounding box center [746, 331] width 18 height 12
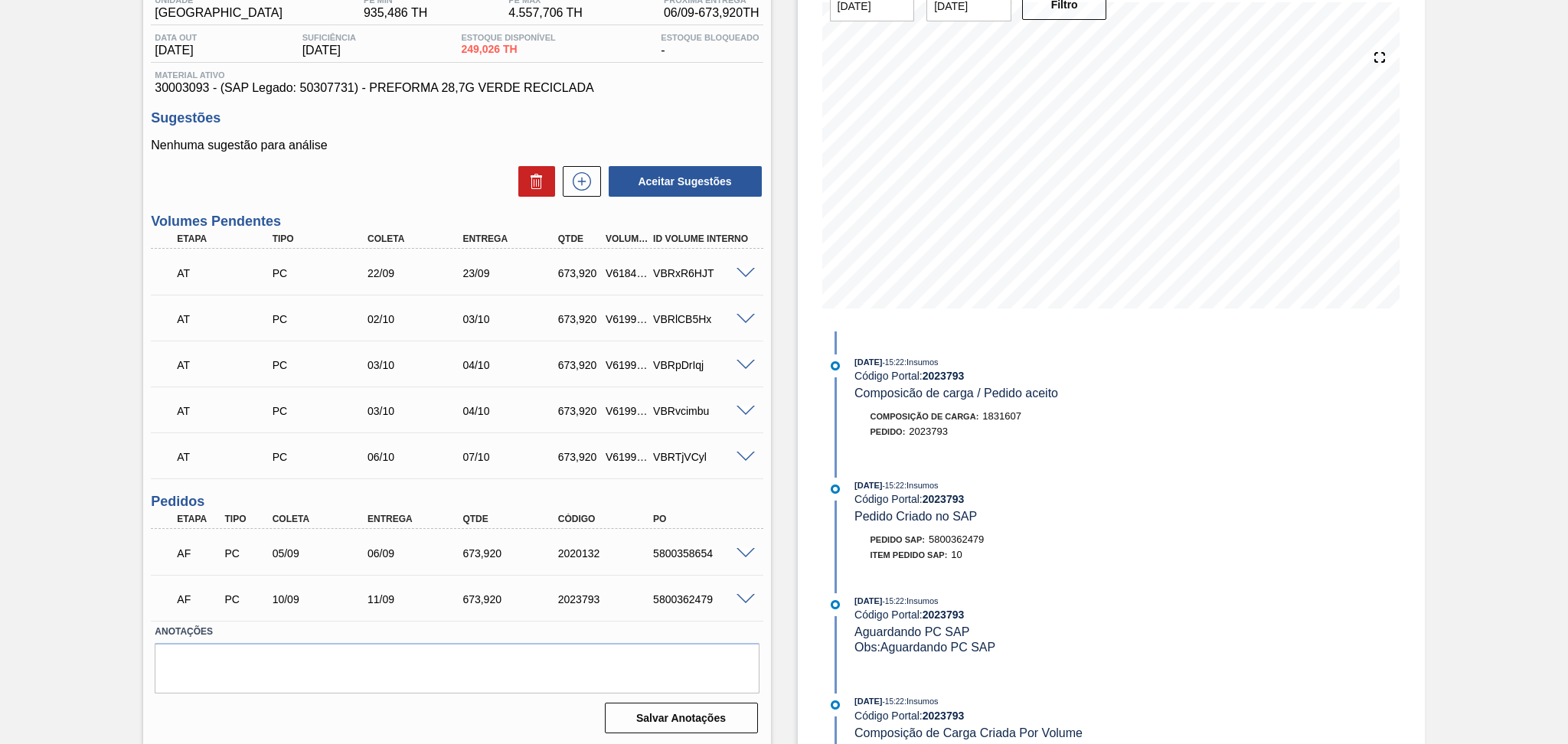
click at [679, 602] on div "5800362479" at bounding box center [702, 599] width 107 height 13
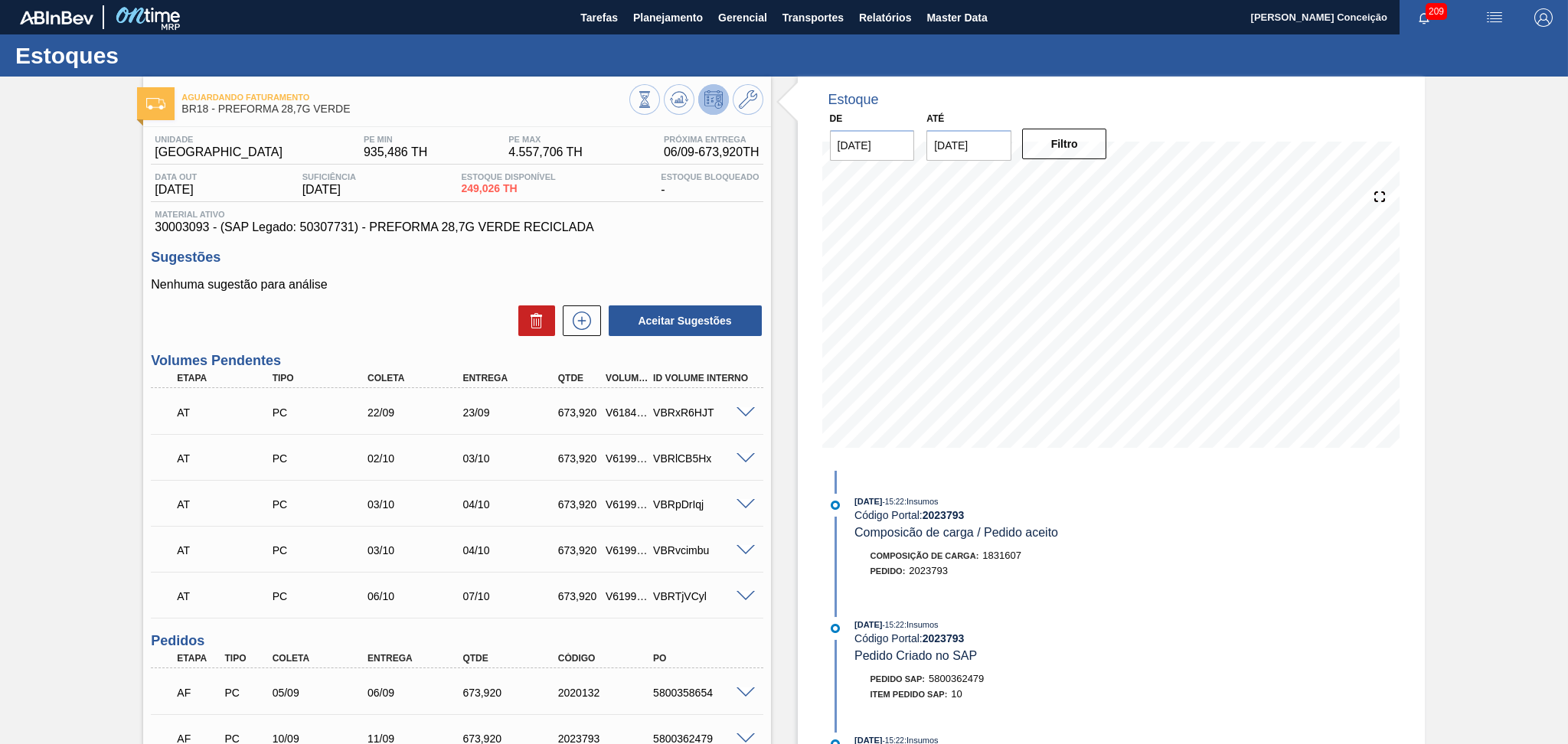
click at [19, 433] on div "Aguardando Faturamento BR18 - PREFORMA 28,7G VERDE Unidade Pernambuco PE MIN 93…" at bounding box center [784, 481] width 1568 height 809
click at [54, 378] on div "Aguardando Faturamento BR18 - PREFORMA 28,7G VERDE Unidade Pernambuco PE MIN 93…" at bounding box center [784, 481] width 1568 height 809
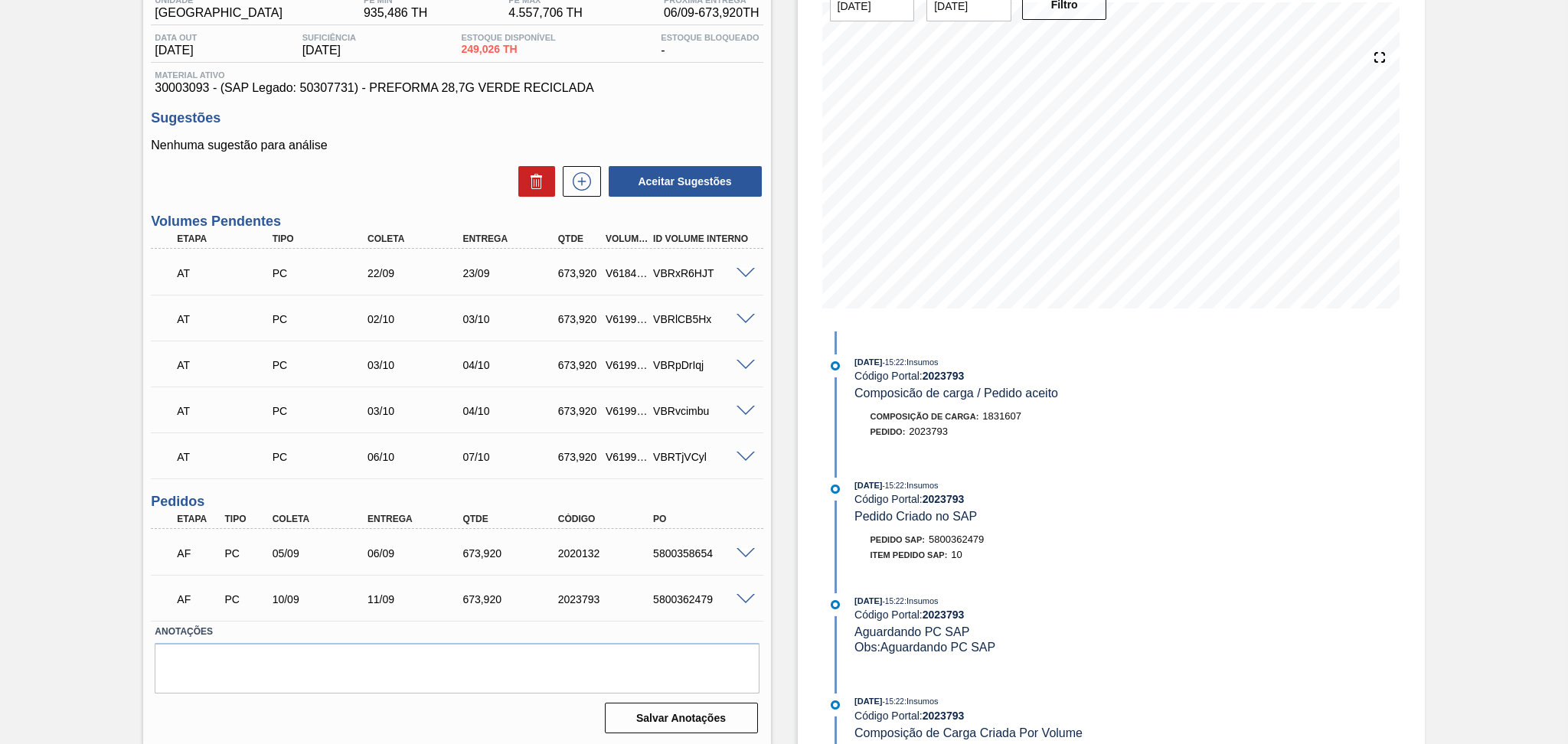
scroll to position [38, 0]
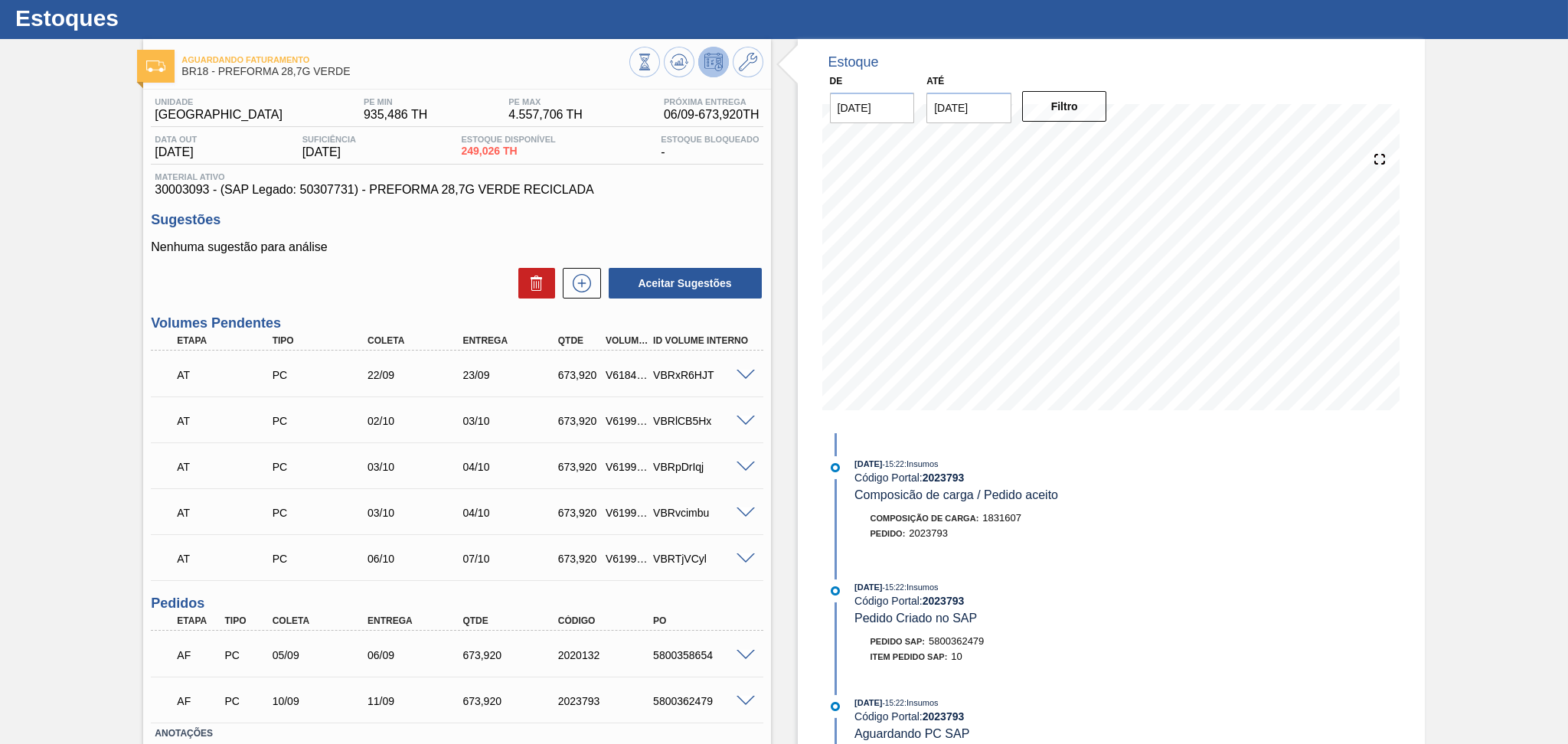
click at [78, 387] on div "Aguardando Faturamento BR18 - PREFORMA 28,7G VERDE Unidade Pernambuco PE MIN 93…" at bounding box center [784, 443] width 1568 height 809
click at [75, 390] on div "Aguardando Faturamento BR18 - PREFORMA 28,7G VERDE Unidade Pernambuco PE MIN 93…" at bounding box center [784, 443] width 1568 height 809
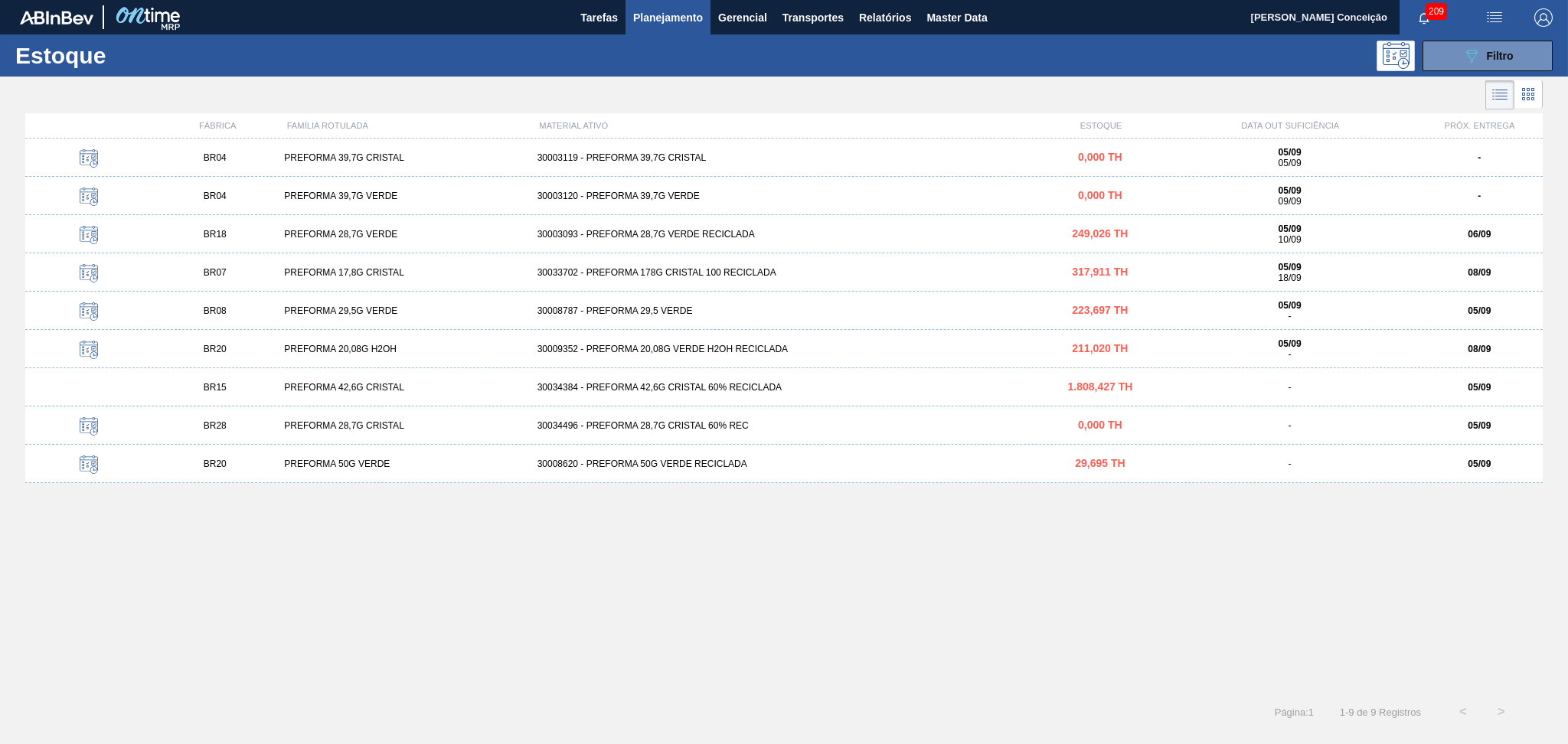
click at [336, 312] on div "PREFORMA 29,5G VERDE" at bounding box center [404, 310] width 252 height 11
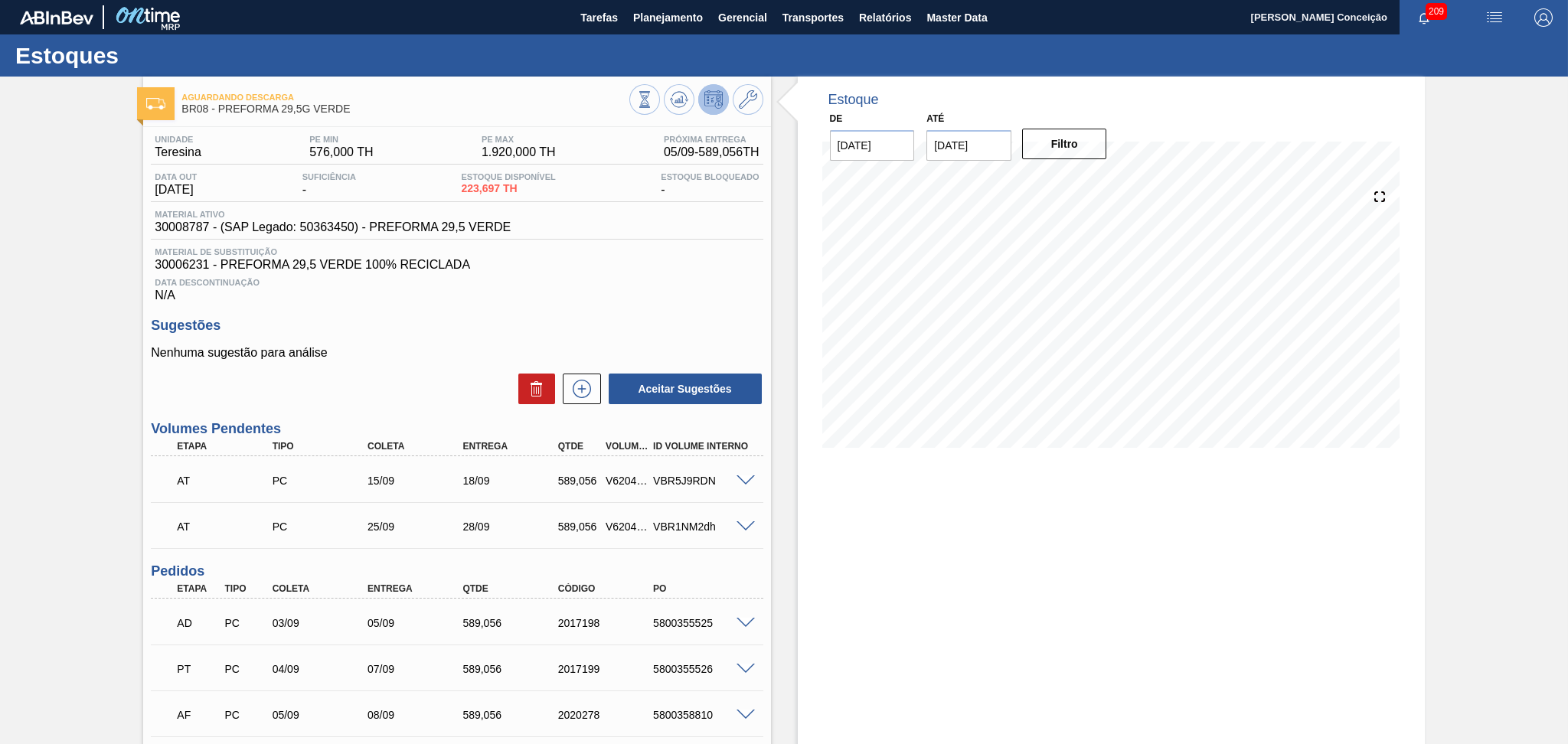
click at [583, 334] on div "Sugestões Nenhuma sugestão para análise Aceitar Sugestões" at bounding box center [456, 361] width 611 height 88
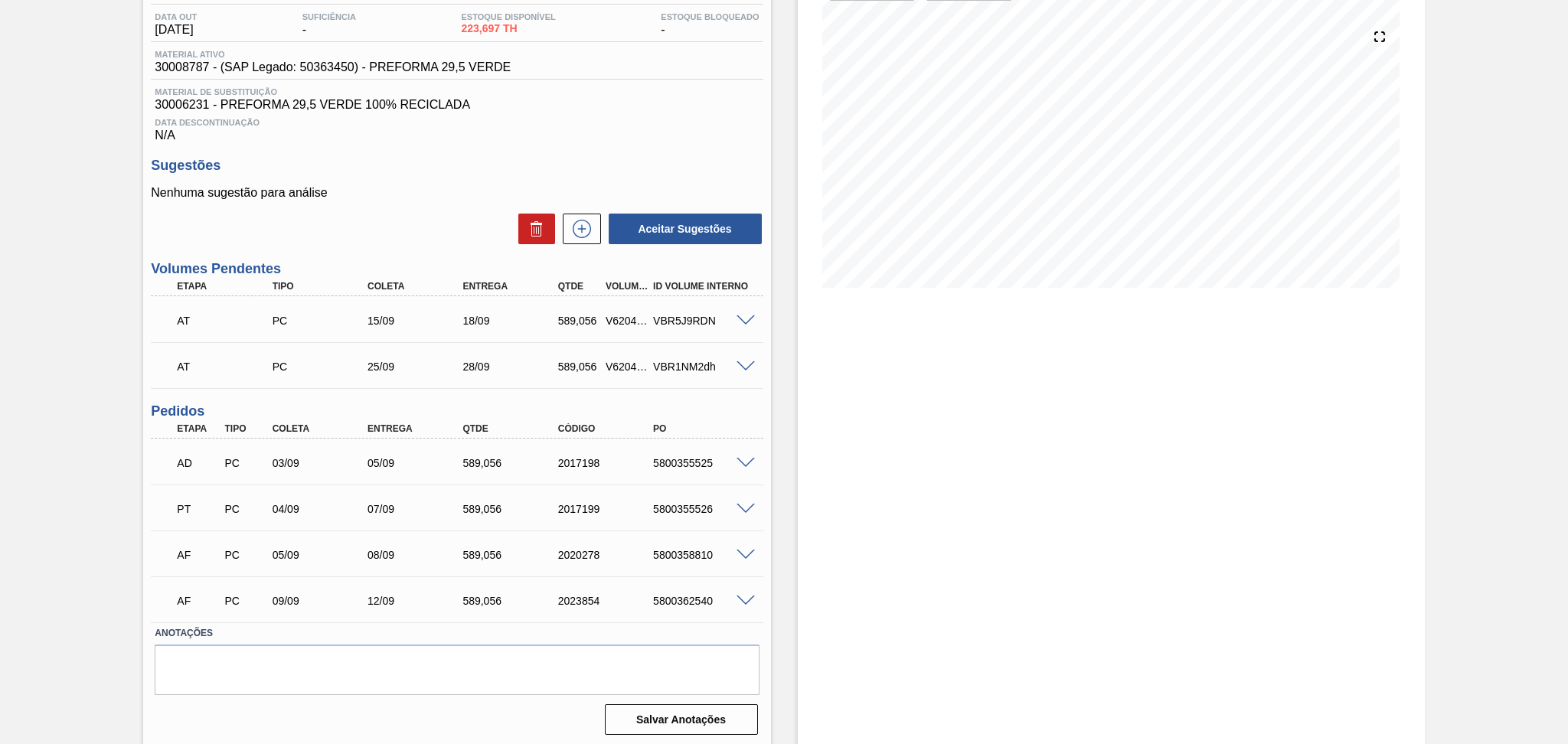
scroll to position [161, 0]
click at [782, 477] on div "Estoque De 05/09/2025 Até 10/10/2025 Filtro" at bounding box center [1098, 330] width 654 height 831
click at [790, 545] on div "Estoque De 05/09/2025 Até 10/10/2025 Filtro 23/09 Projeção de Estoque 1,538.969…" at bounding box center [1098, 330] width 654 height 831
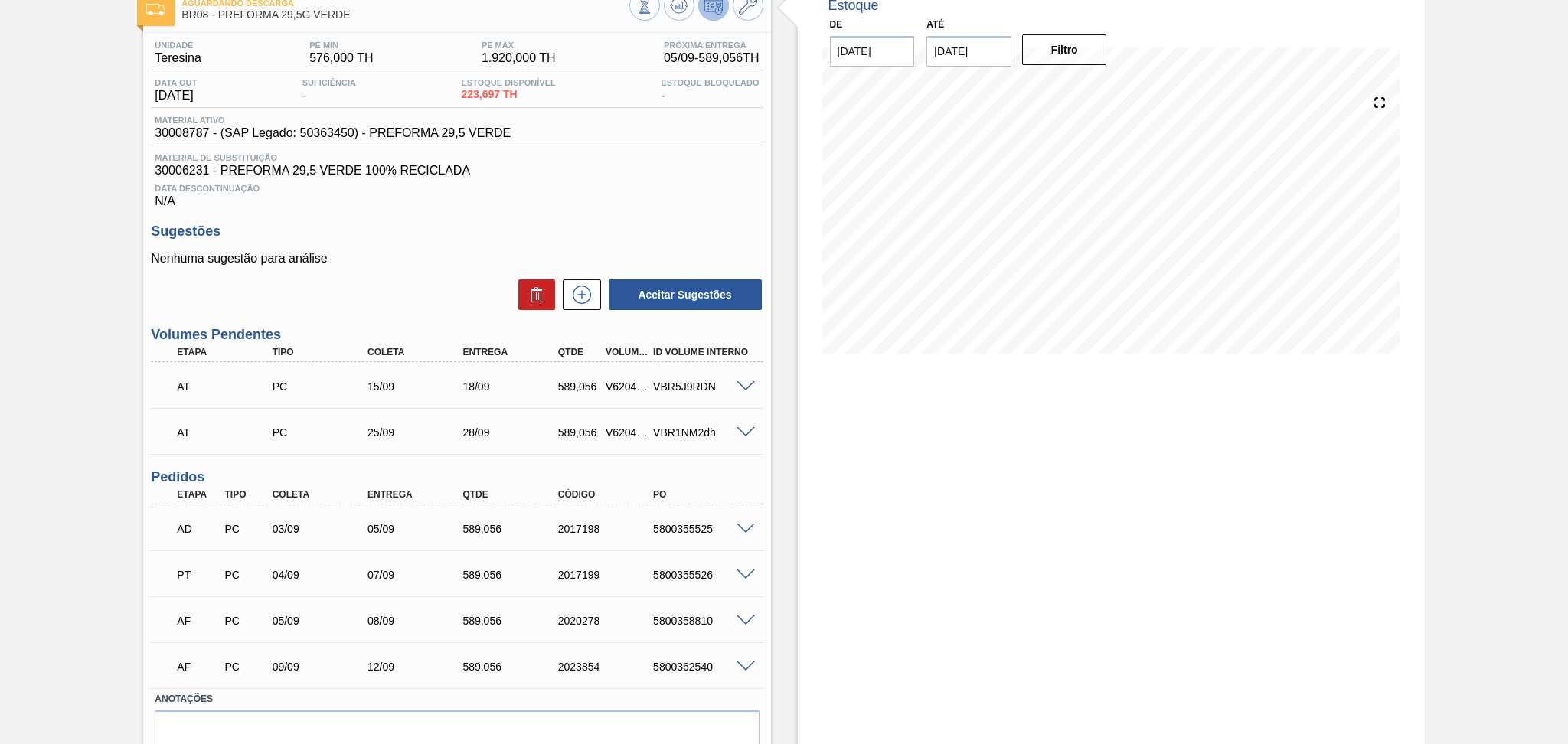
scroll to position [0, 0]
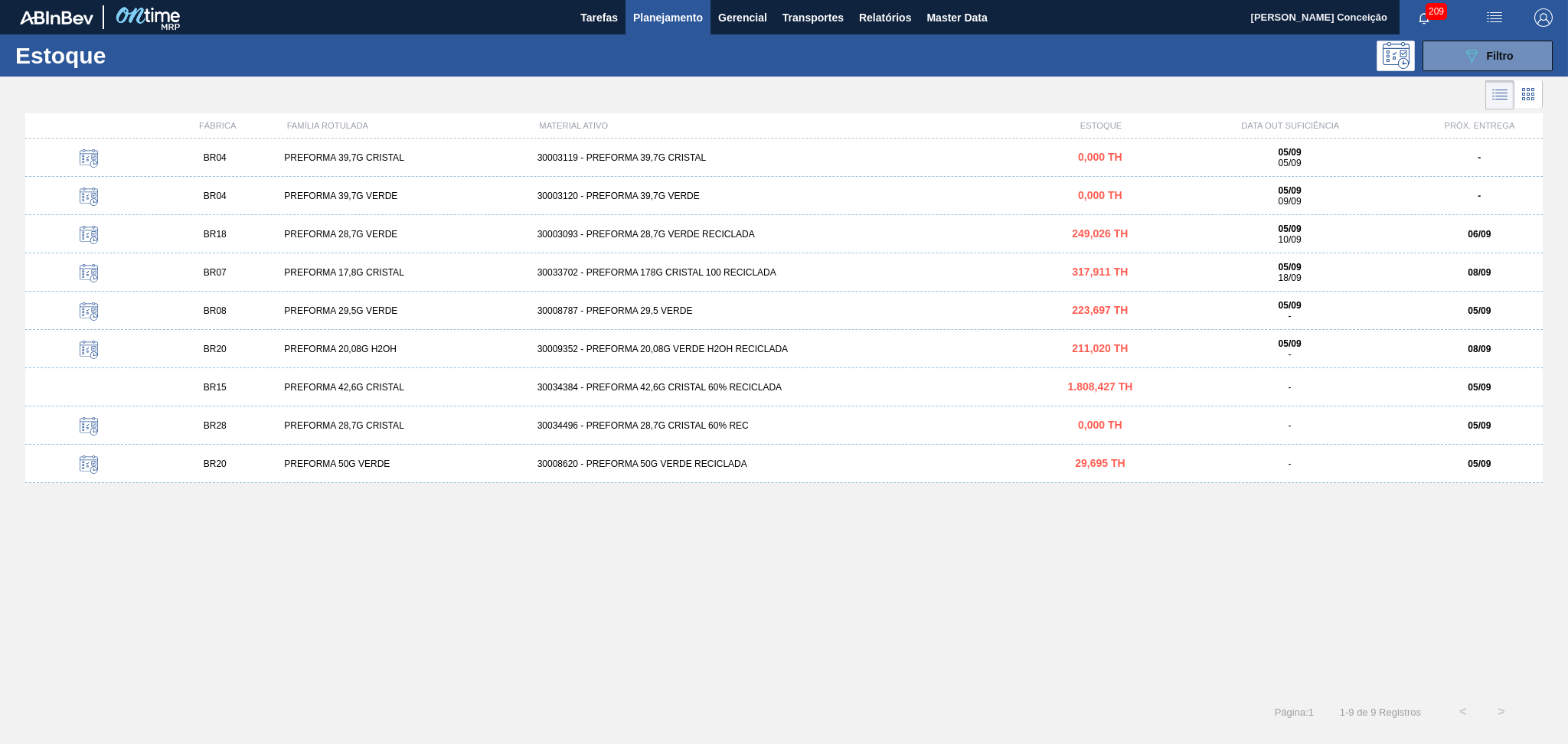
click at [348, 350] on div "PREFORMA 20,08G H2OH" at bounding box center [404, 349] width 252 height 11
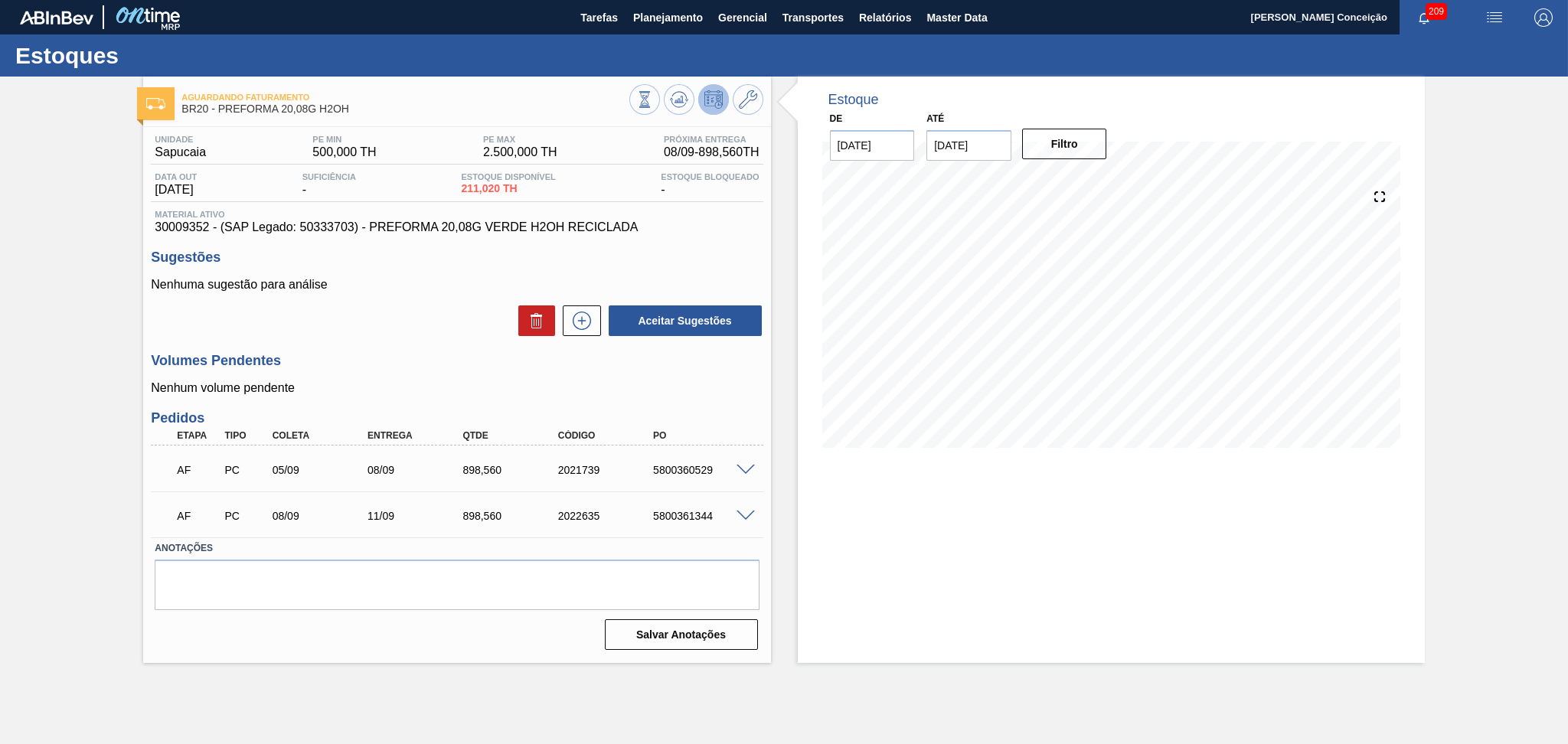
click at [384, 381] on p "Nenhum volume pendente" at bounding box center [456, 388] width 611 height 13
click at [674, 108] on icon at bounding box center [679, 99] width 18 height 18
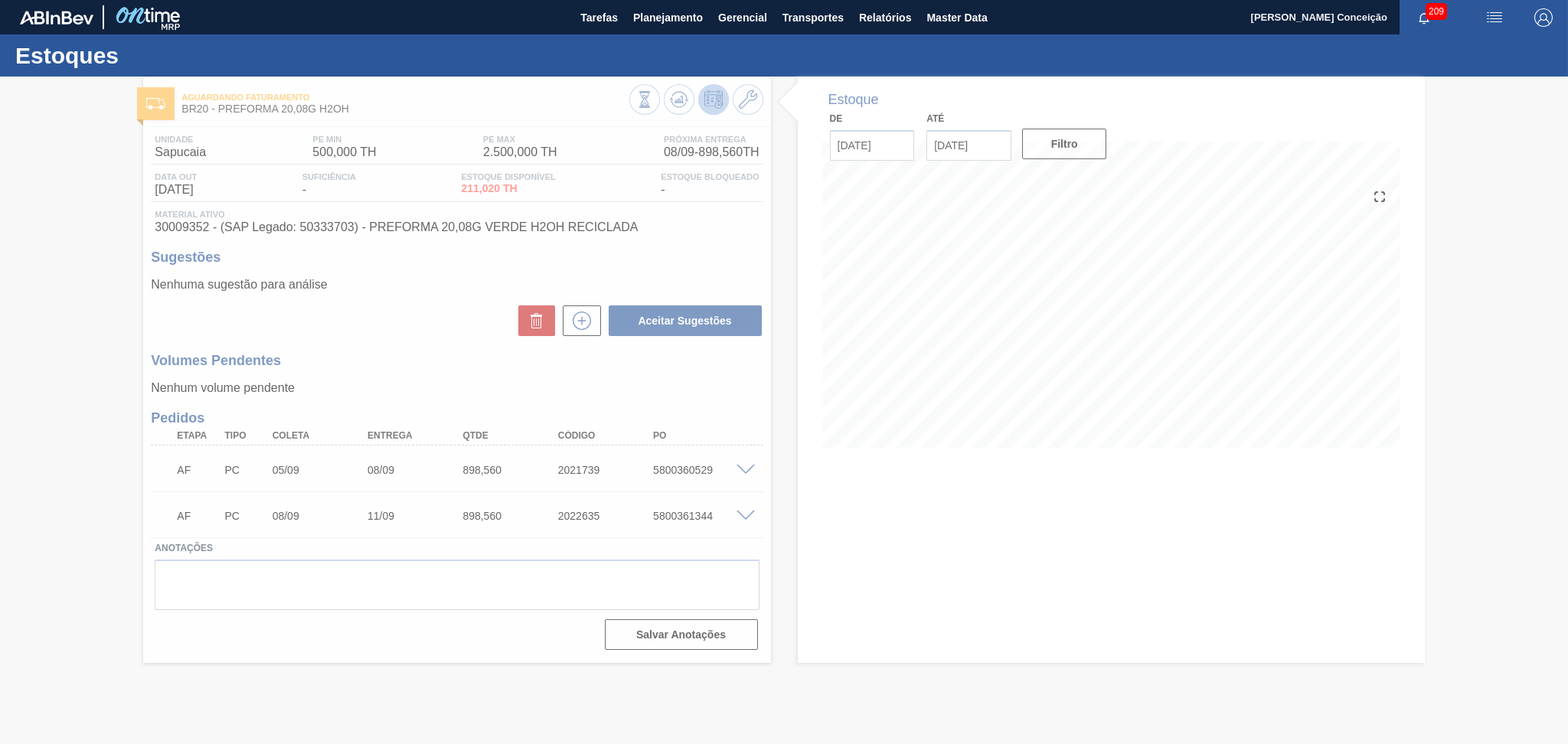
click at [794, 492] on div at bounding box center [784, 410] width 1568 height 667
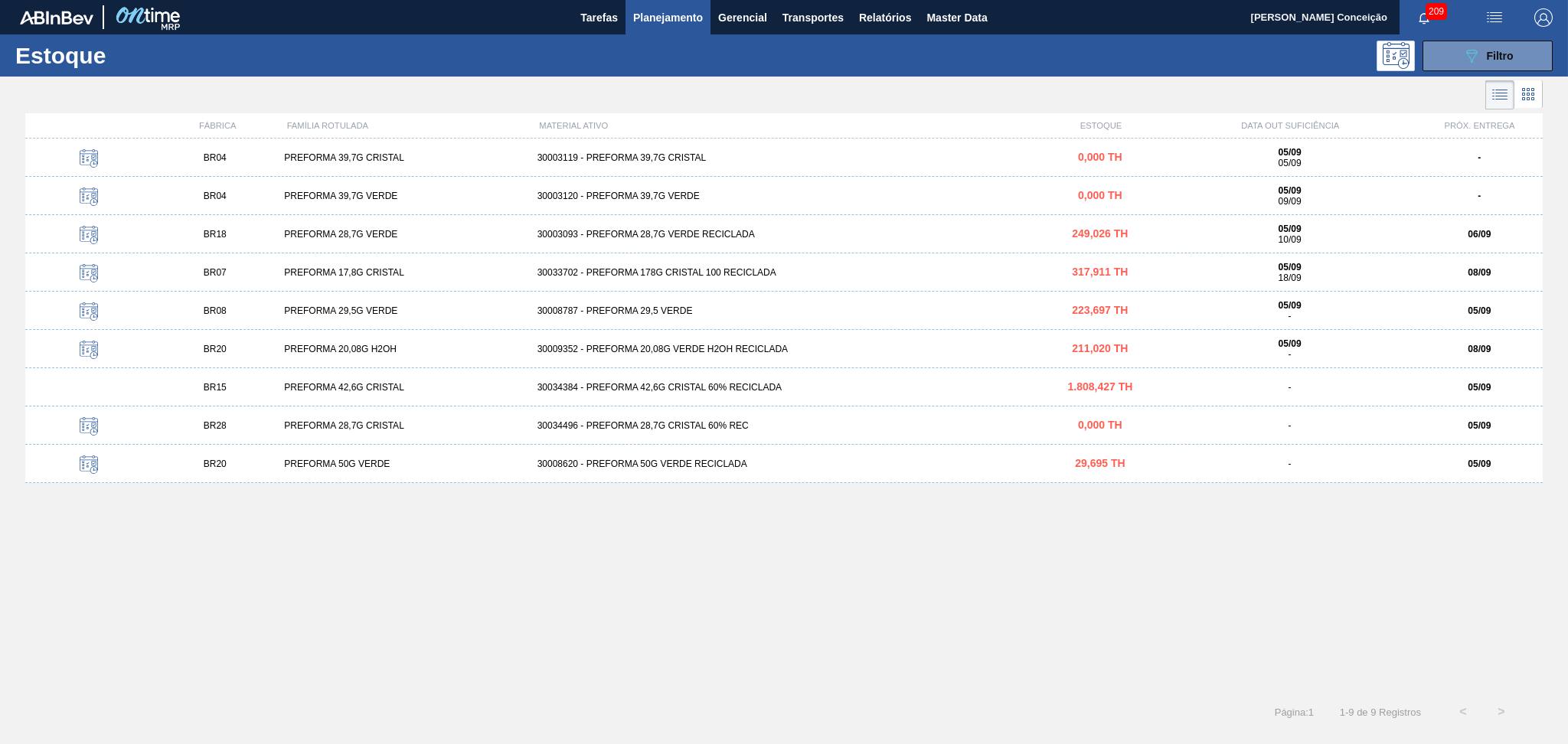
click at [347, 385] on div "PREFORMA 42,6G CRISTAL" at bounding box center [404, 387] width 252 height 11
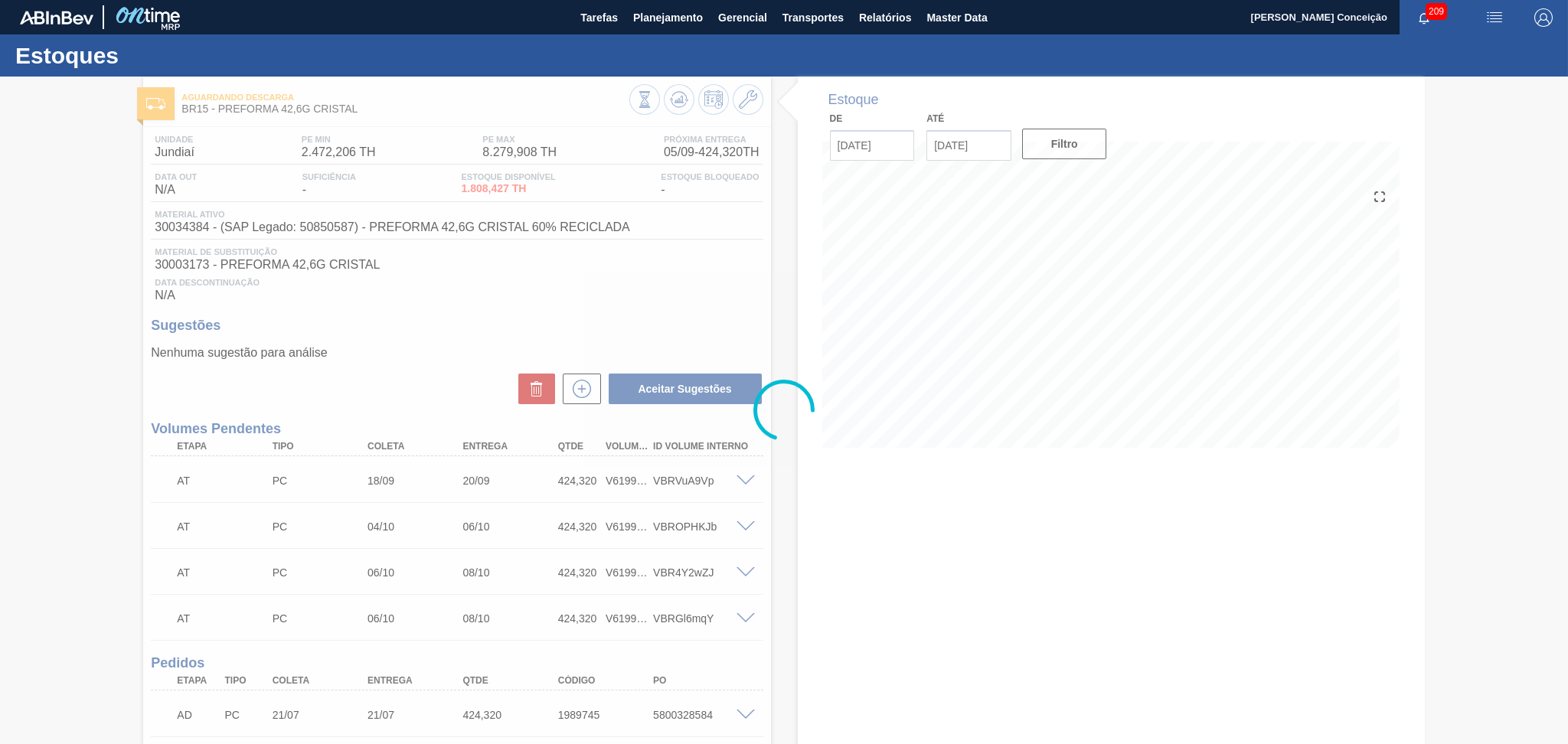
click at [636, 298] on div at bounding box center [784, 410] width 1568 height 667
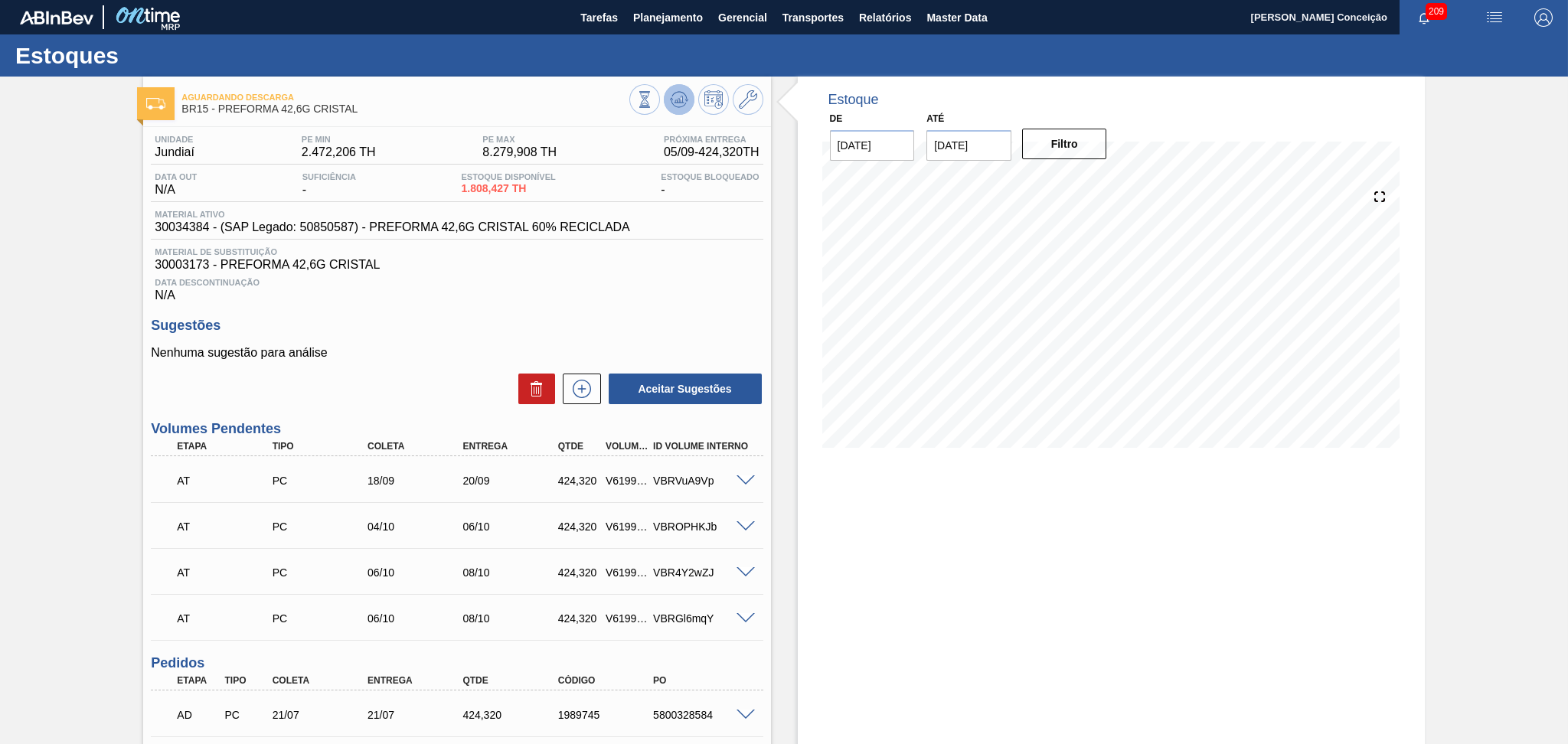
click at [674, 98] on icon at bounding box center [679, 99] width 18 height 18
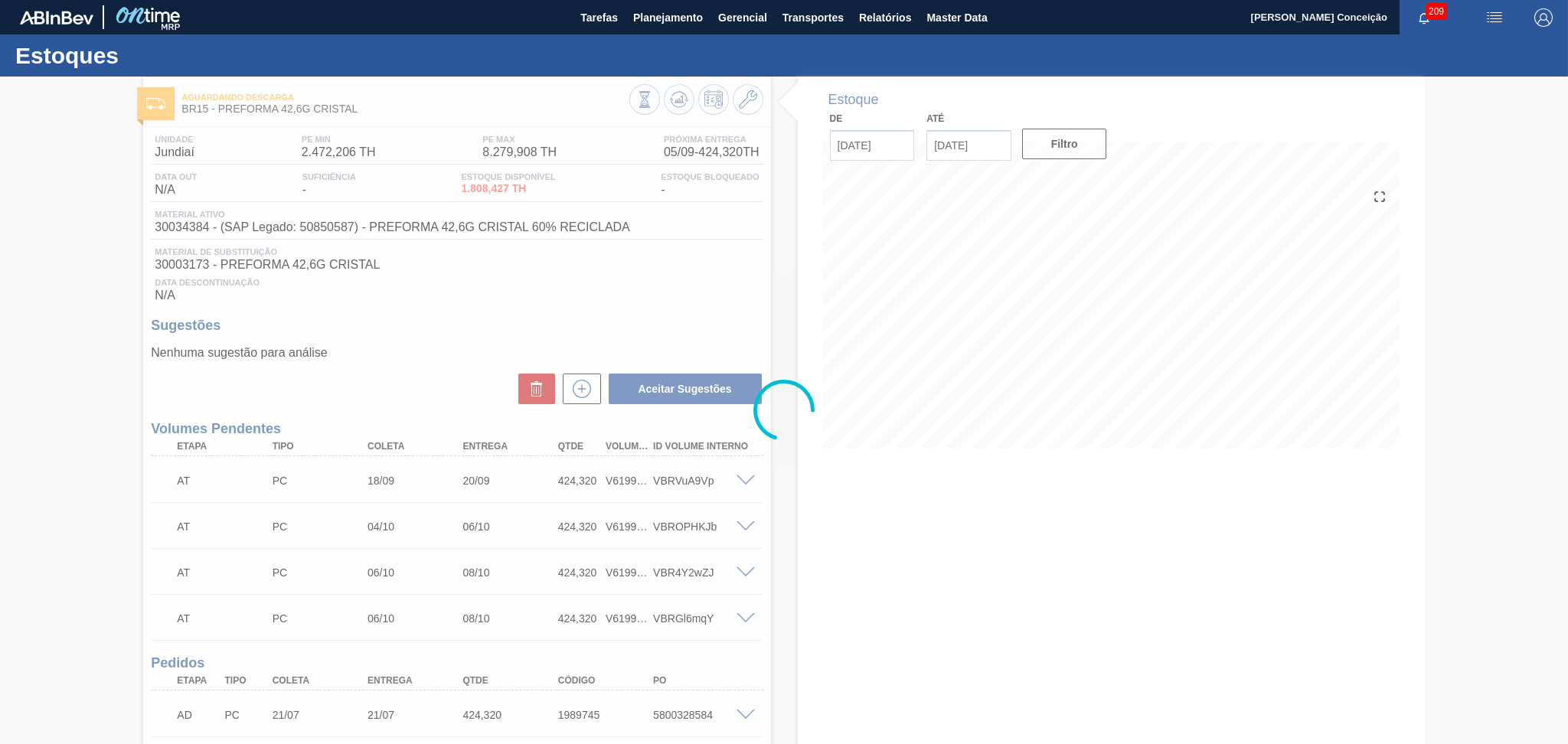
click at [631, 305] on div at bounding box center [784, 410] width 1568 height 667
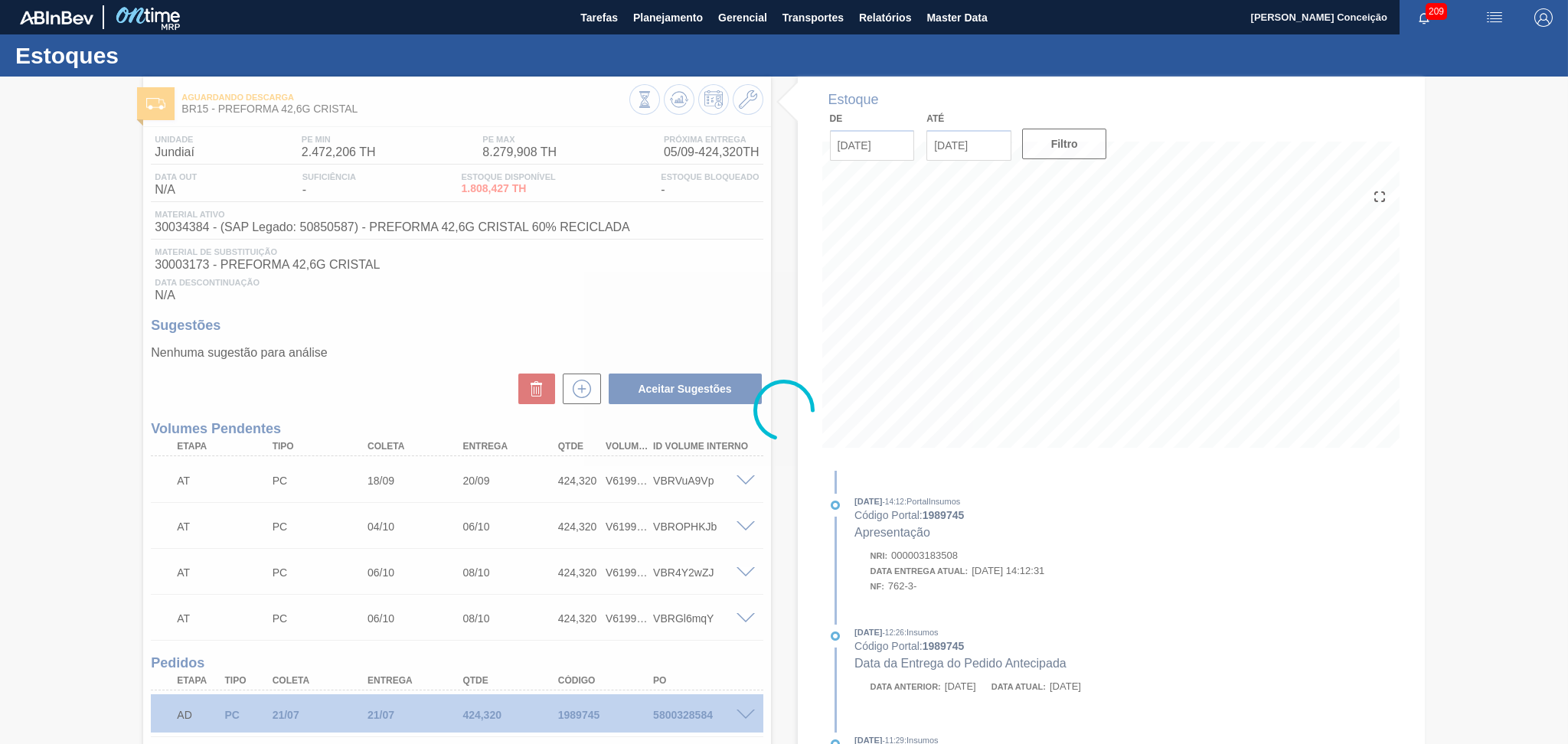
click at [451, 343] on div at bounding box center [784, 410] width 1568 height 667
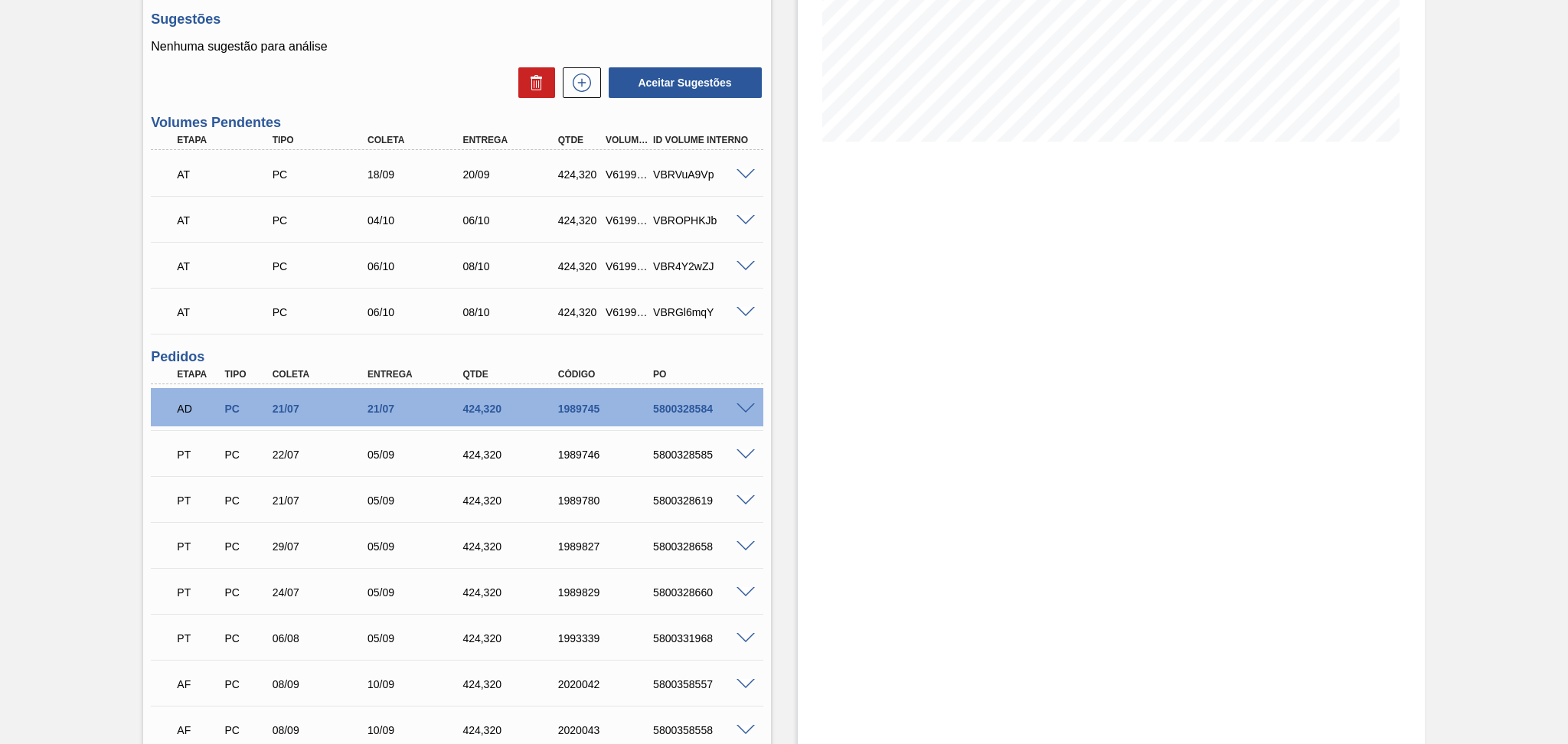
scroll to position [612, 0]
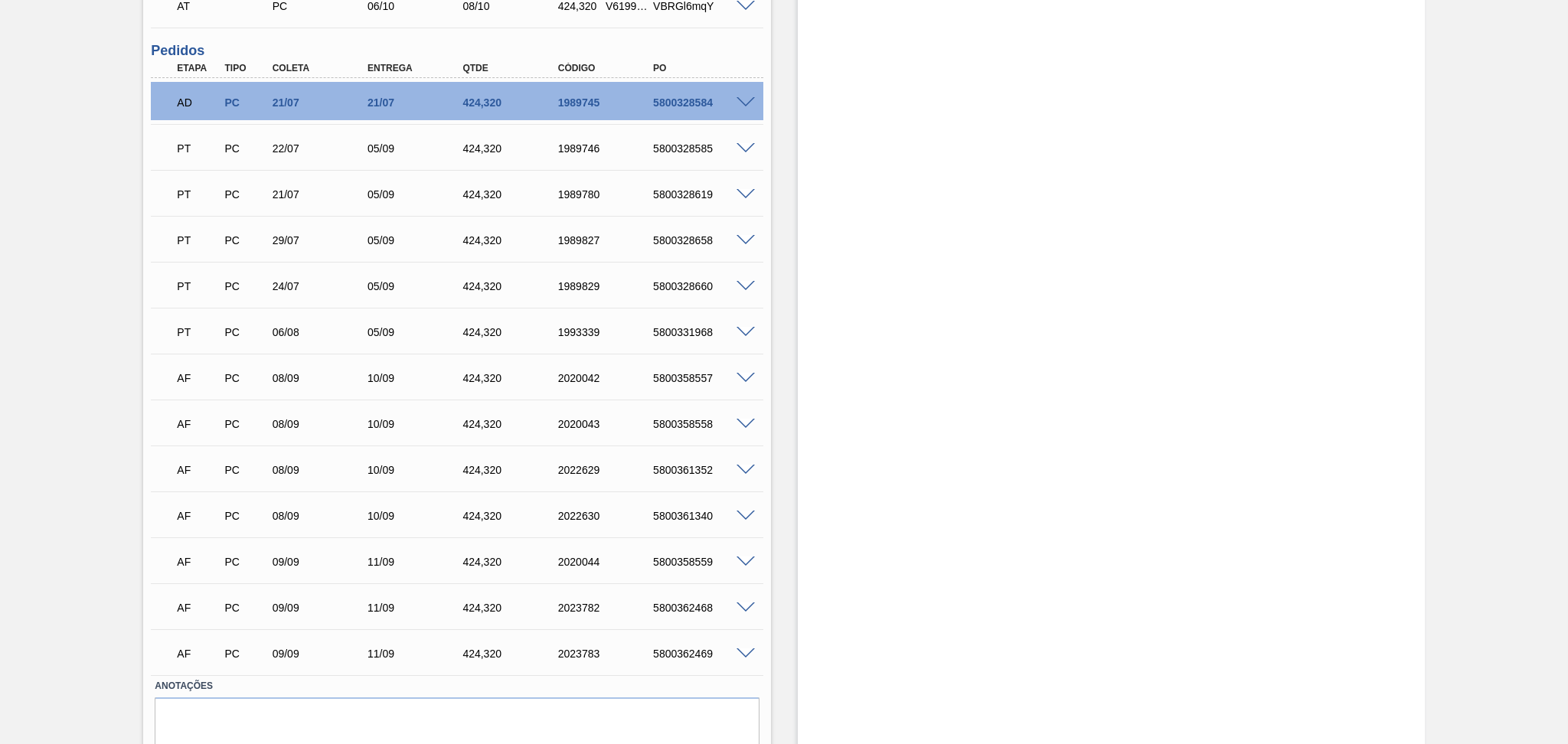
click at [777, 346] on div "Estoque De 05/09/2025 Até 10/10/2025 Filtro" at bounding box center [1098, 133] width 654 height 1337
click at [287, 336] on div "06/08" at bounding box center [322, 332] width 107 height 13
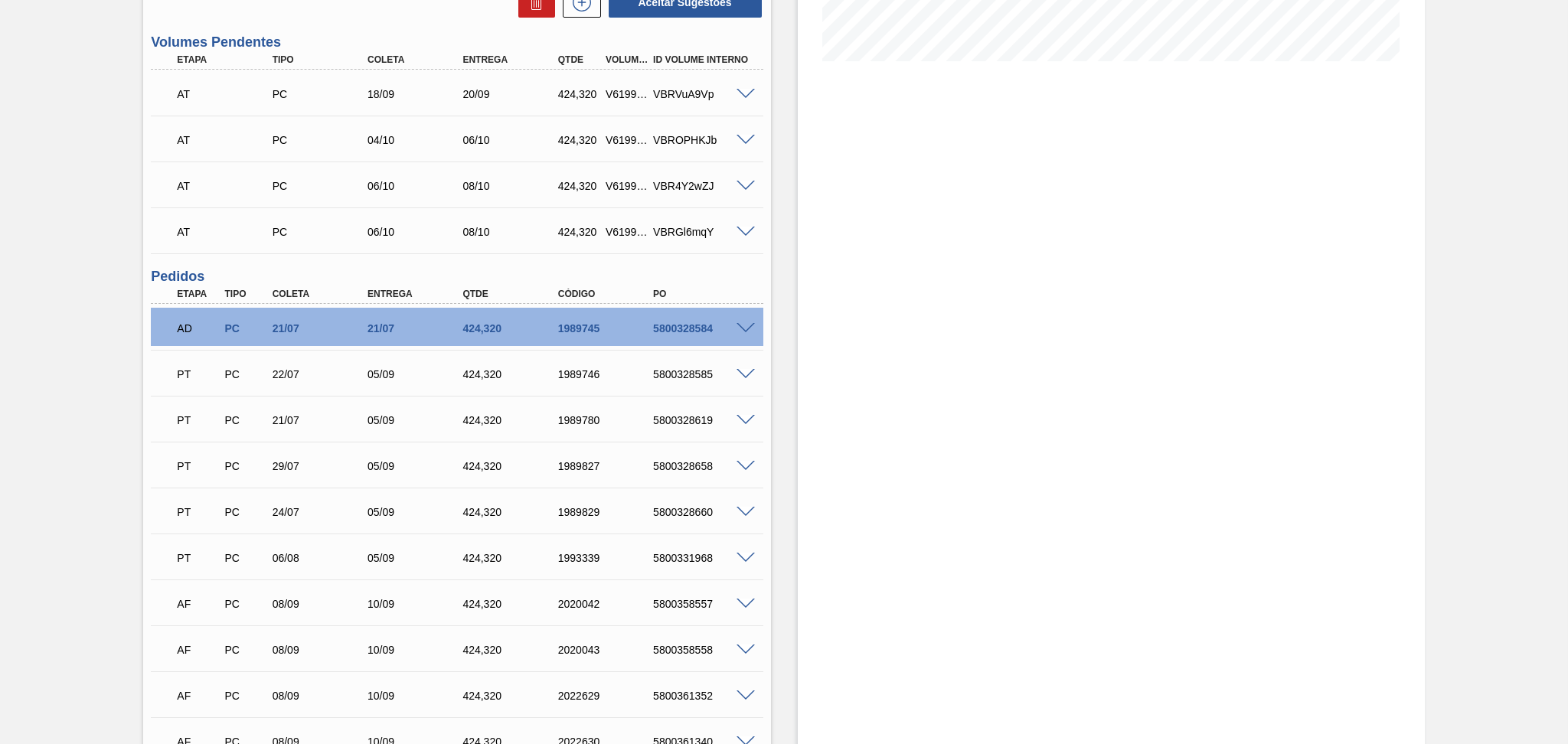
scroll to position [408, 0]
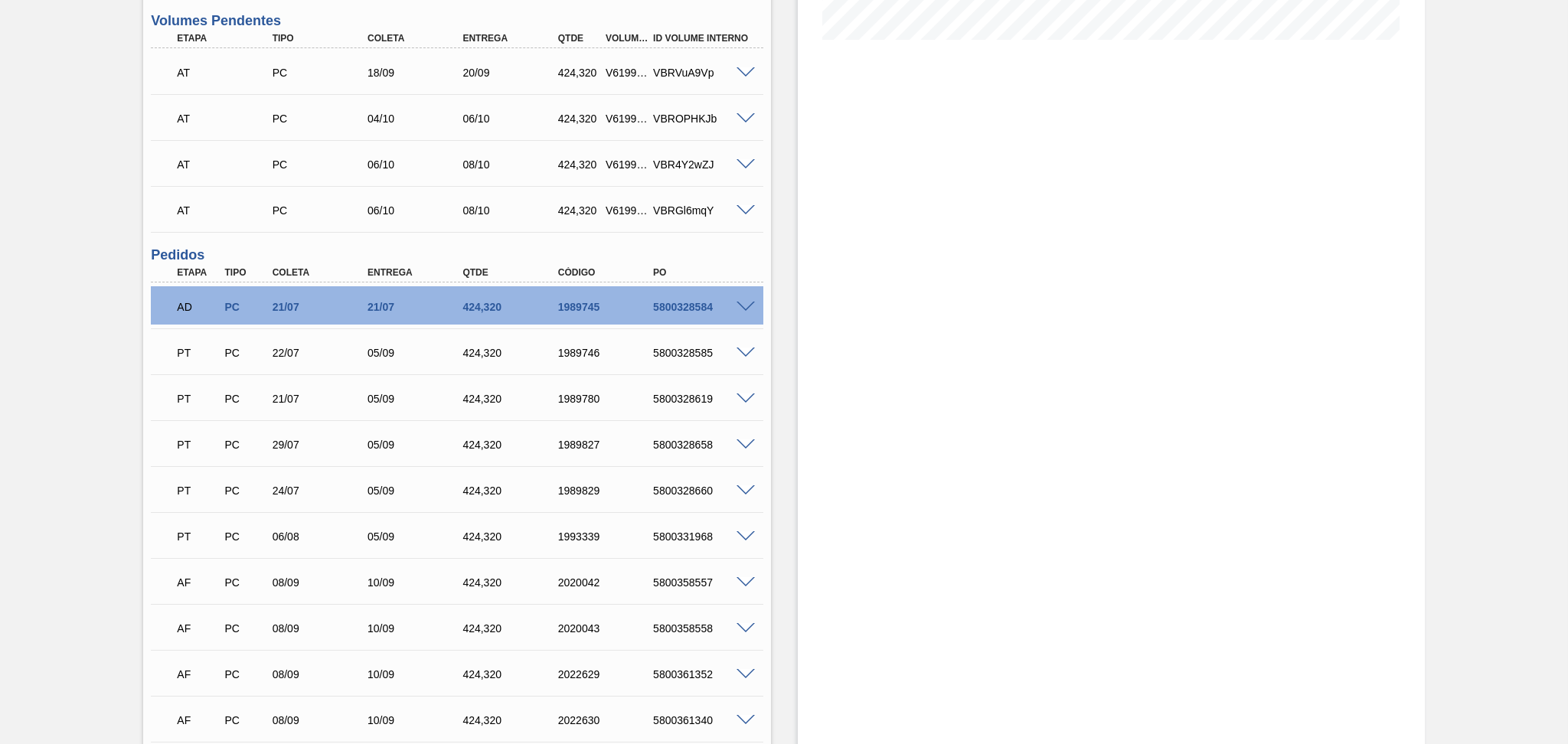
click at [789, 346] on div "Estoque De 05/09/2025 Até 10/10/2025 Filtro 15/09 Projeção de Estoque 5,542.395…" at bounding box center [1098, 337] width 654 height 1337
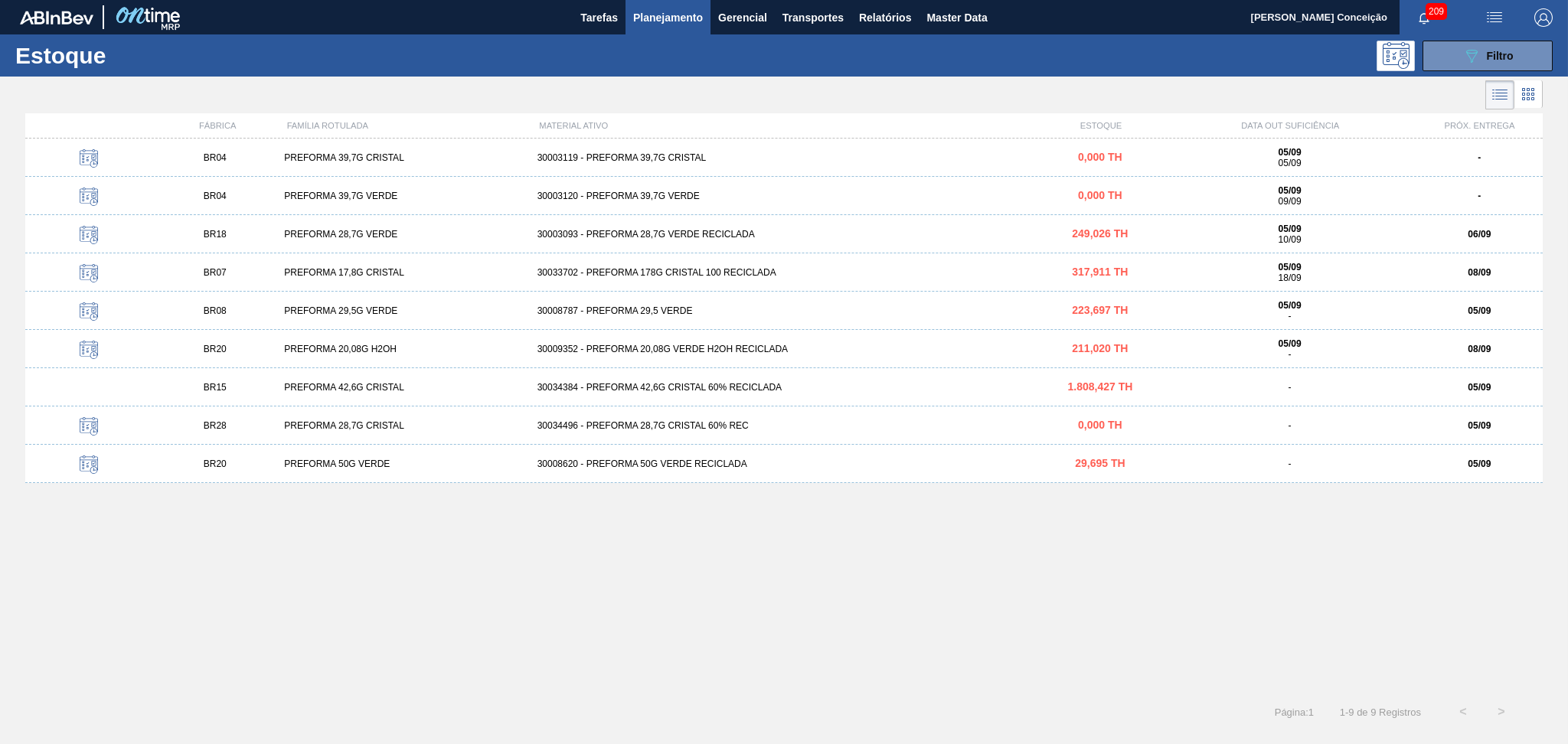
click at [356, 430] on div "PREFORMA 28,7G CRISTAL" at bounding box center [404, 425] width 252 height 11
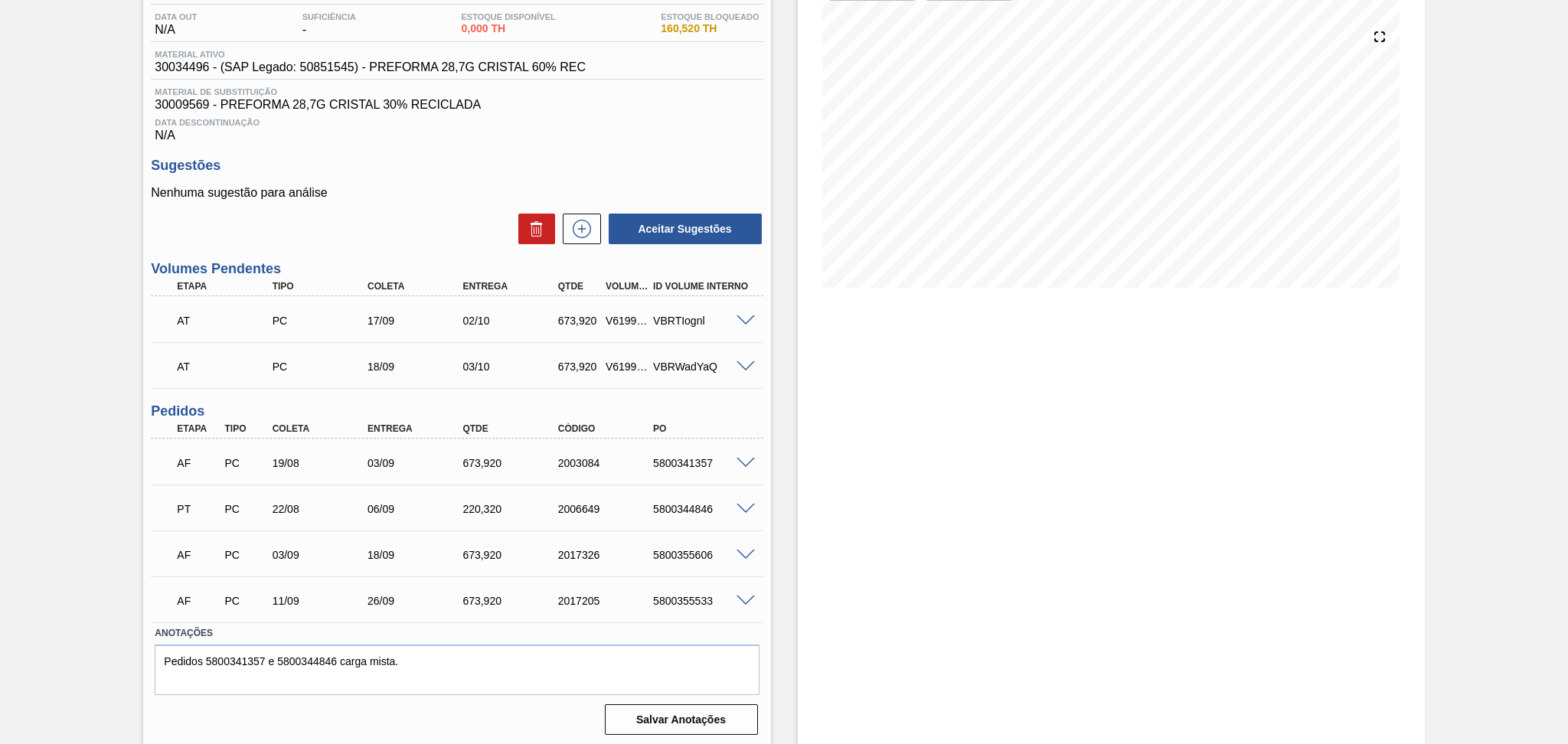
scroll to position [161, 0]
click at [672, 557] on div "5800355606" at bounding box center [702, 553] width 107 height 13
copy div "5800355606"
click at [923, 509] on div "Estoque De 05/09/2025 Até 10/10/2025 Filtro 08/09 Projeção de Estoque 894.24 Ne…" at bounding box center [1111, 330] width 627 height 831
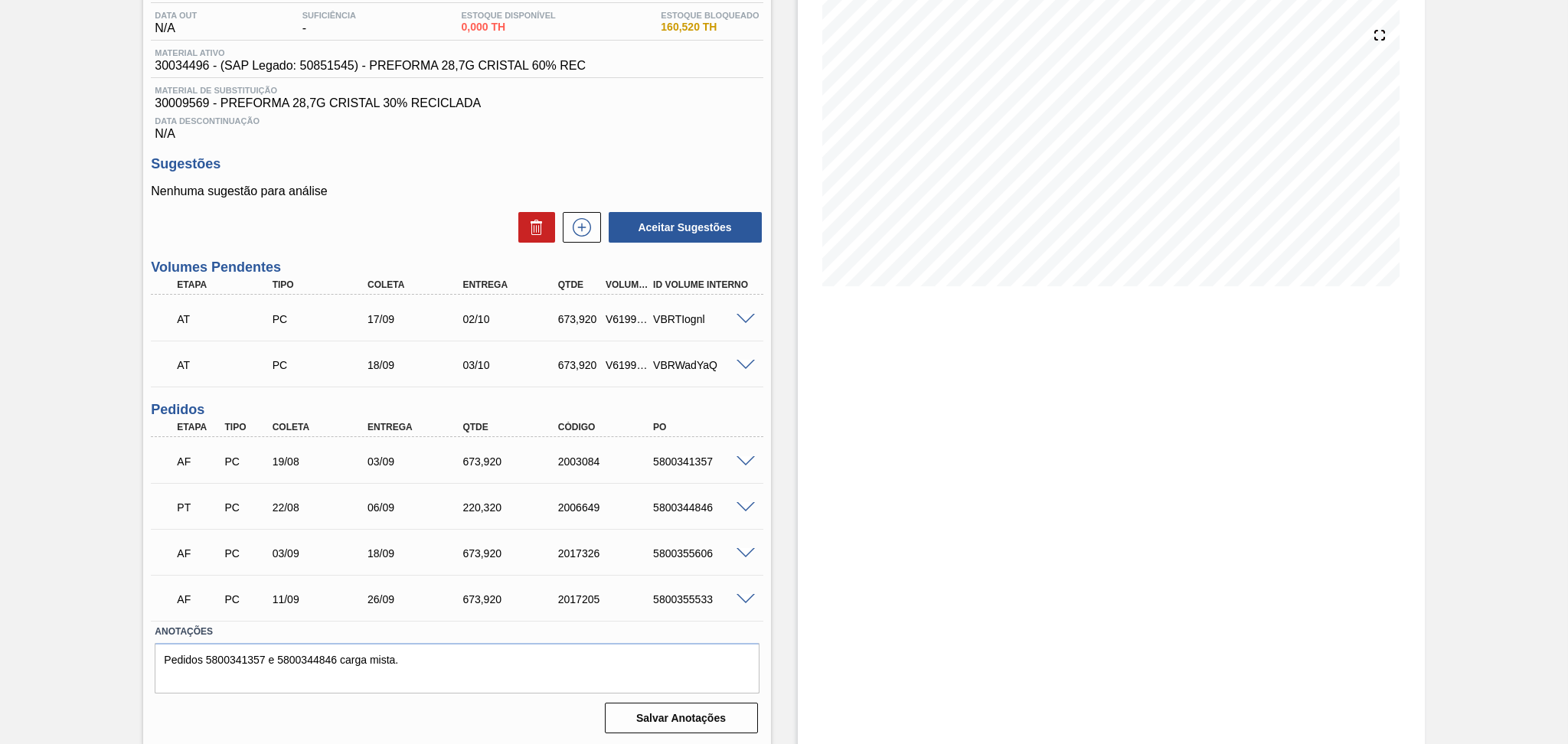
click at [693, 547] on div "5800355606" at bounding box center [702, 553] width 107 height 13
copy div "5800355606"
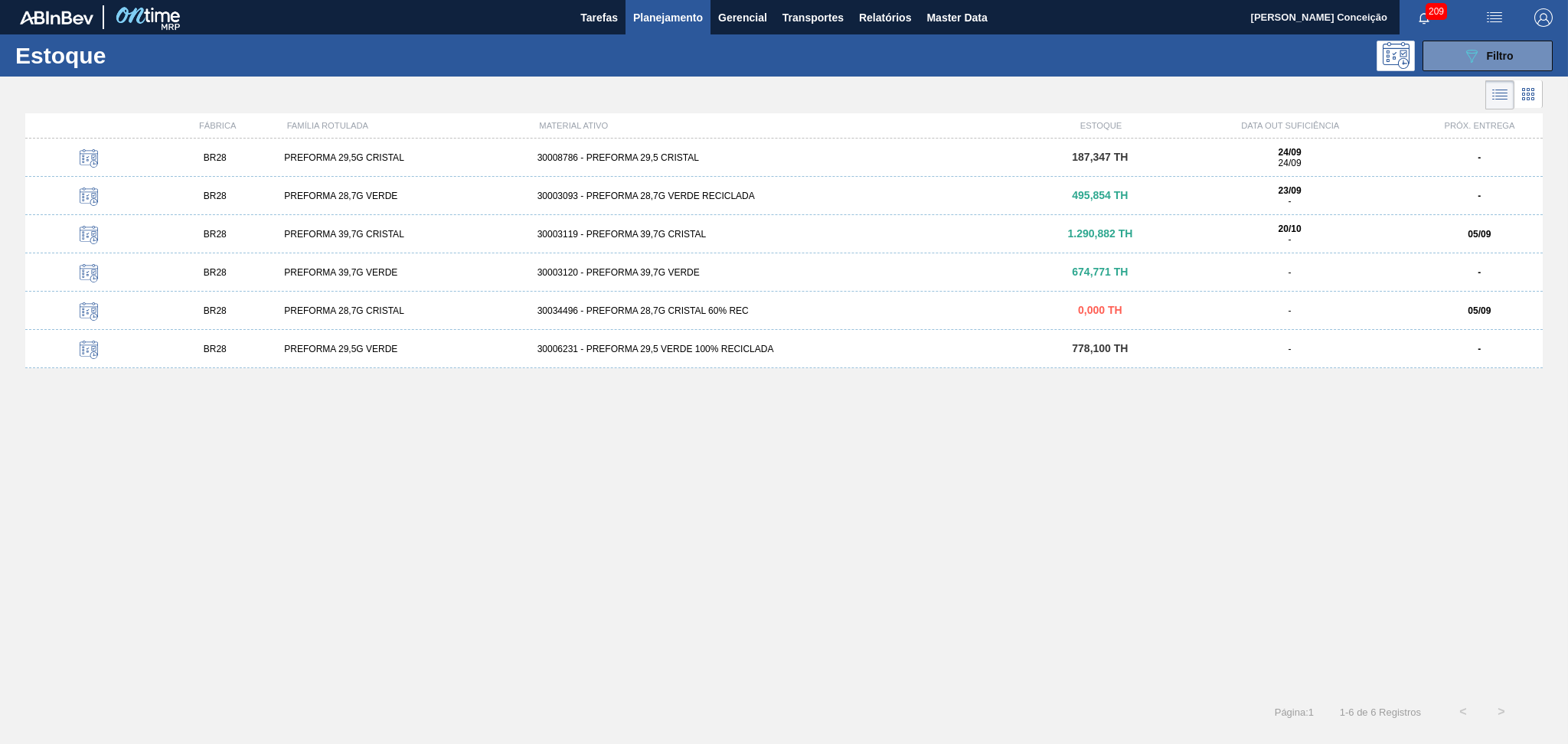
click at [623, 346] on div "30006231 - PREFORMA 29,5 VERDE 100% RECICLADA" at bounding box center [784, 349] width 506 height 11
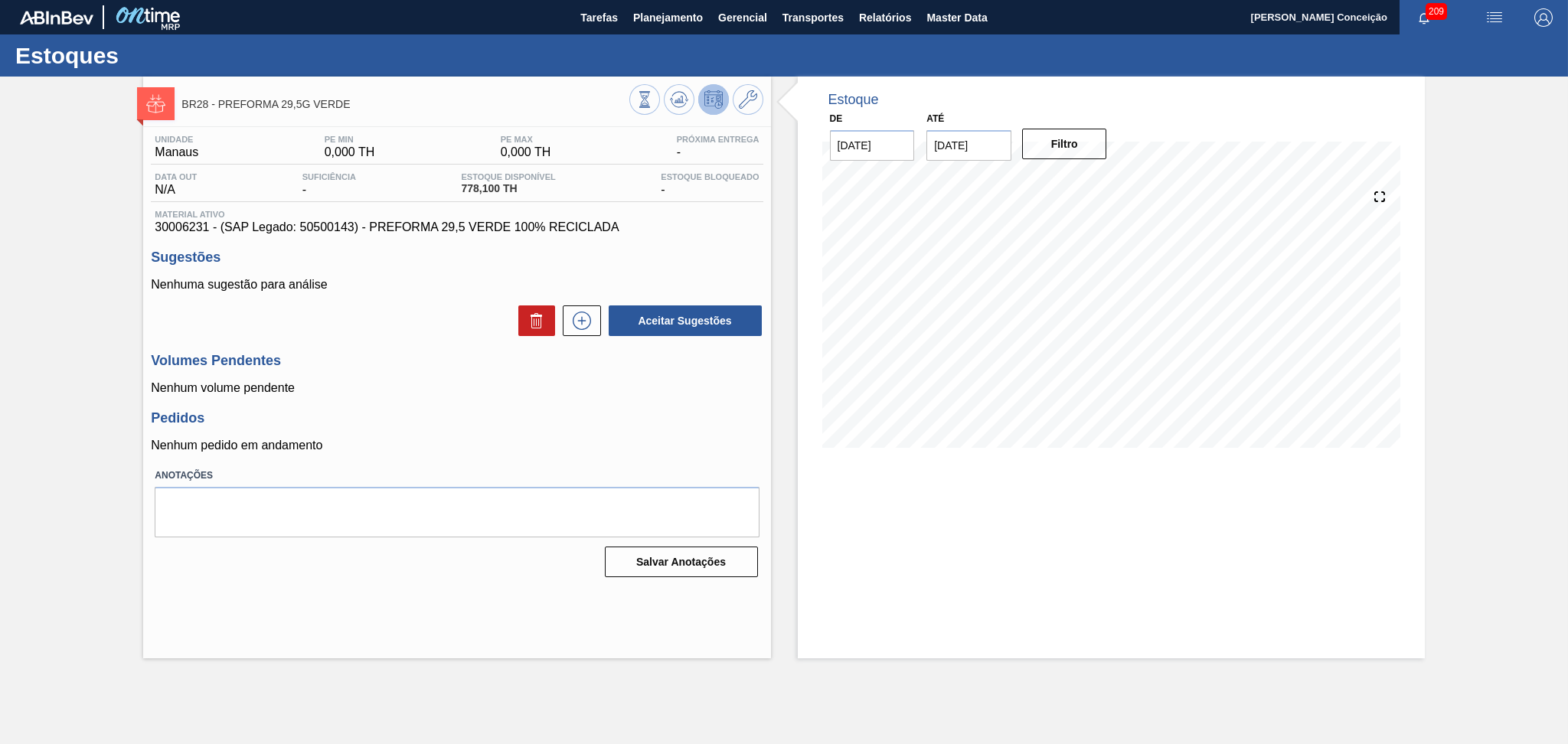
click at [597, 393] on p "Nenhum volume pendente" at bounding box center [456, 388] width 611 height 13
click at [679, 108] on icon at bounding box center [679, 99] width 18 height 18
click at [610, 427] on div "Pedidos Nenhum pedido em andamento" at bounding box center [456, 431] width 611 height 42
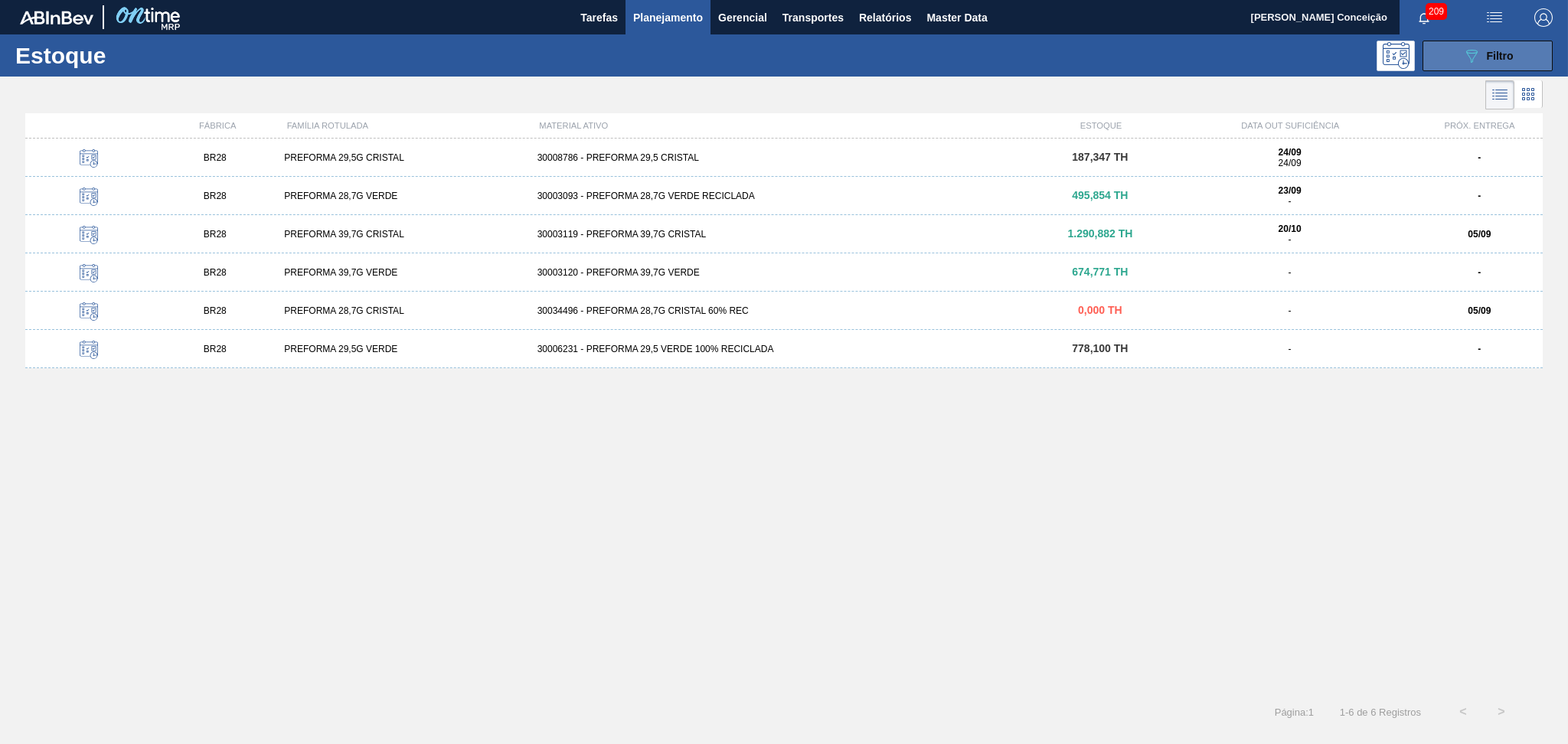
click at [1525, 47] on button "089F7B8B-B2A5-4AFE-B5C0-19BA573D28AC Filtro" at bounding box center [1487, 55] width 130 height 30
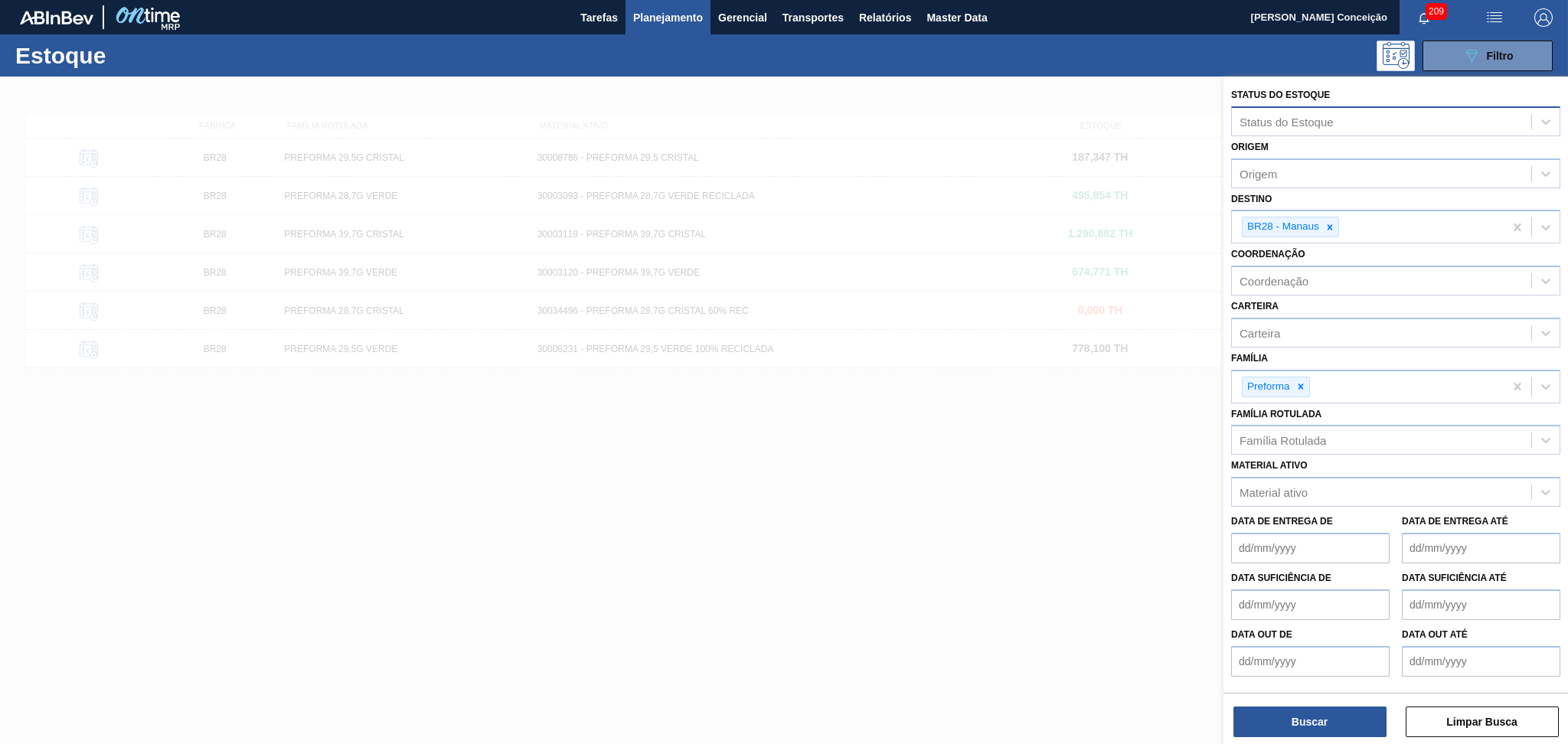
click at [1283, 121] on div "Status do Estoque" at bounding box center [1286, 121] width 94 height 13
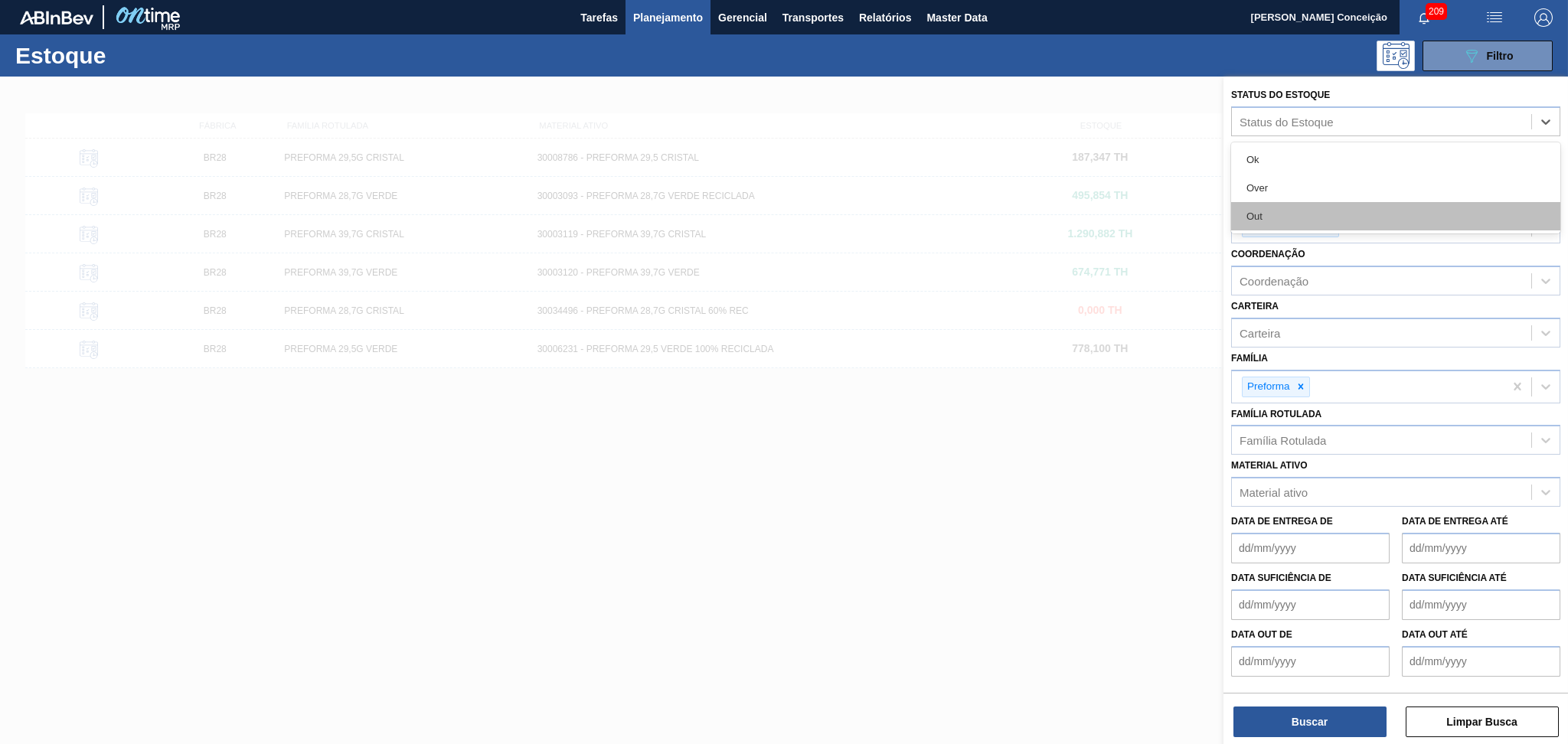
click at [1268, 214] on div "Out" at bounding box center [1395, 216] width 329 height 29
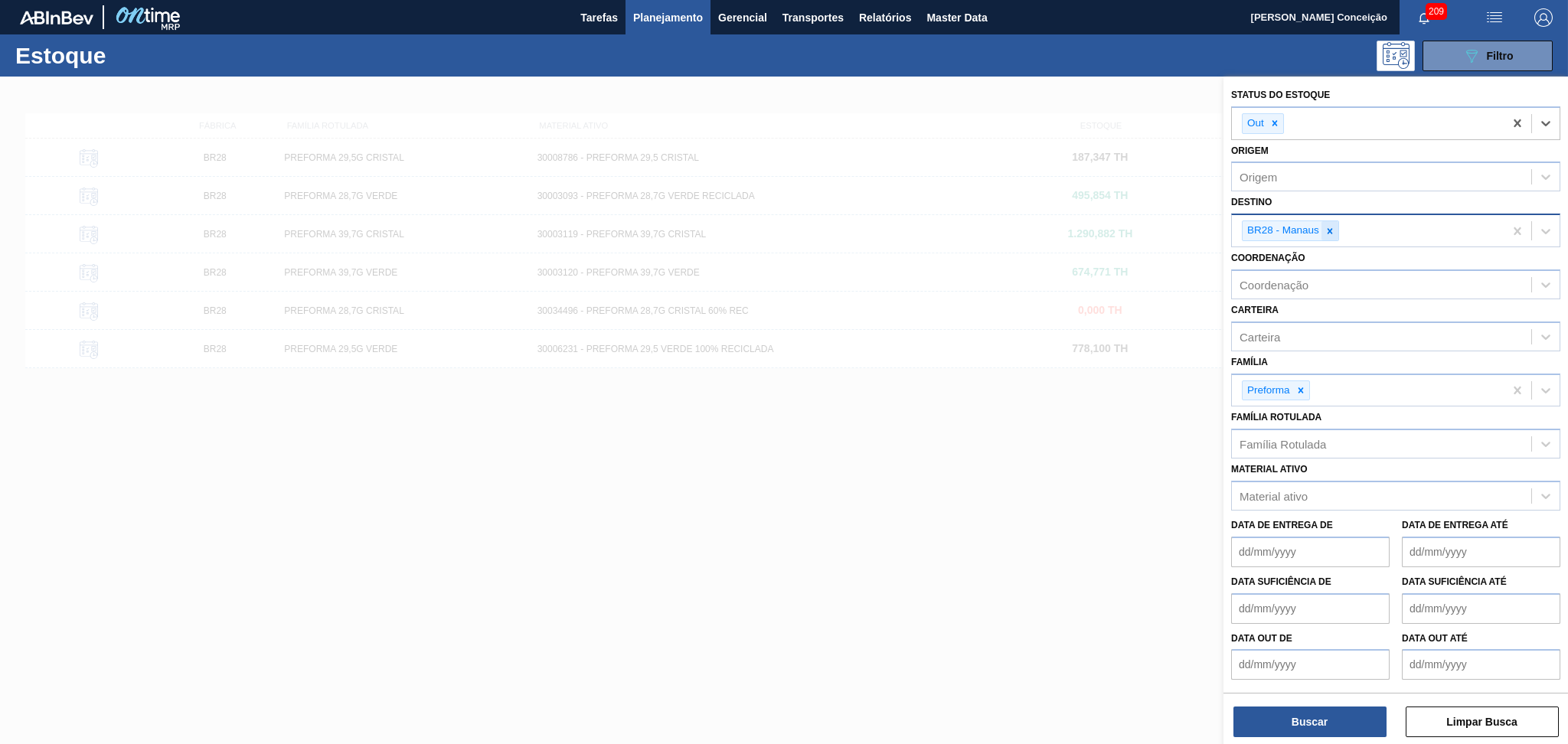
click at [1329, 226] on icon at bounding box center [1329, 231] width 11 height 11
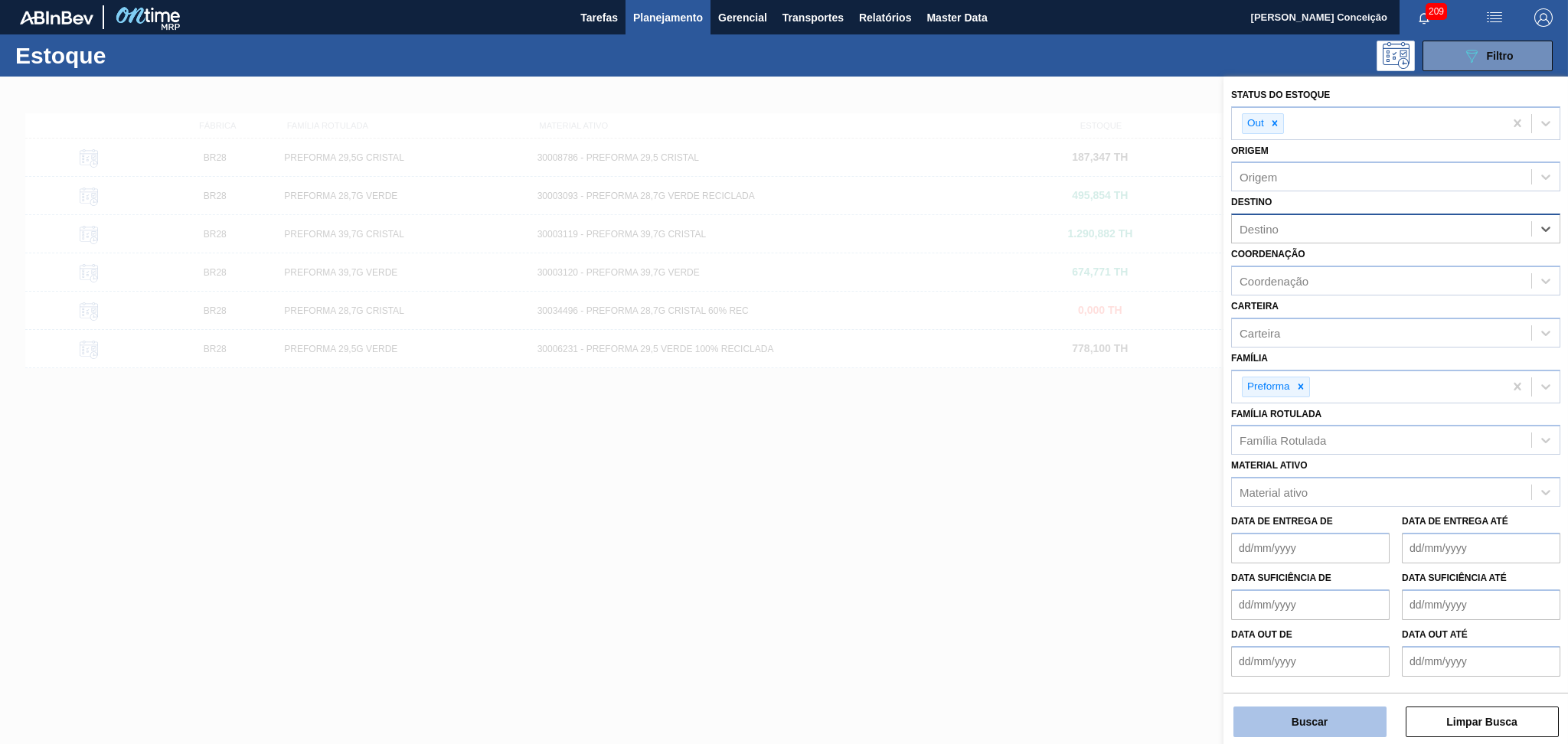
click at [1295, 707] on button "Buscar" at bounding box center [1310, 721] width 153 height 30
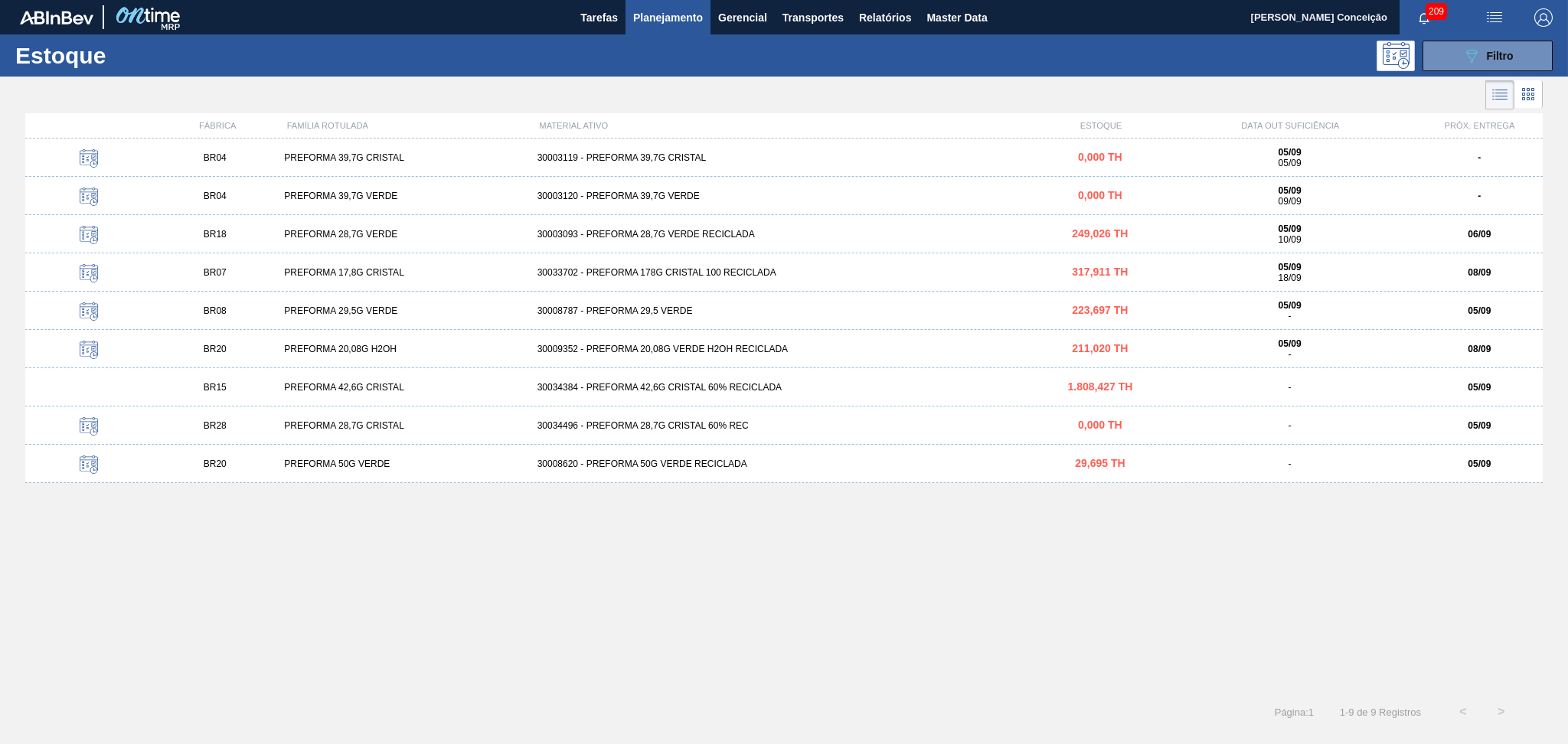
click at [503, 557] on div "BR04 PREFORMA 39,7G CRISTAL 30003119 - PREFORMA 39,7G CRISTAL 0,000 TH 05/09 05…" at bounding box center [784, 411] width 1517 height 545
click at [663, 230] on div "30003093 - PREFORMA 28,7G VERDE RECICLADA" at bounding box center [784, 234] width 506 height 11
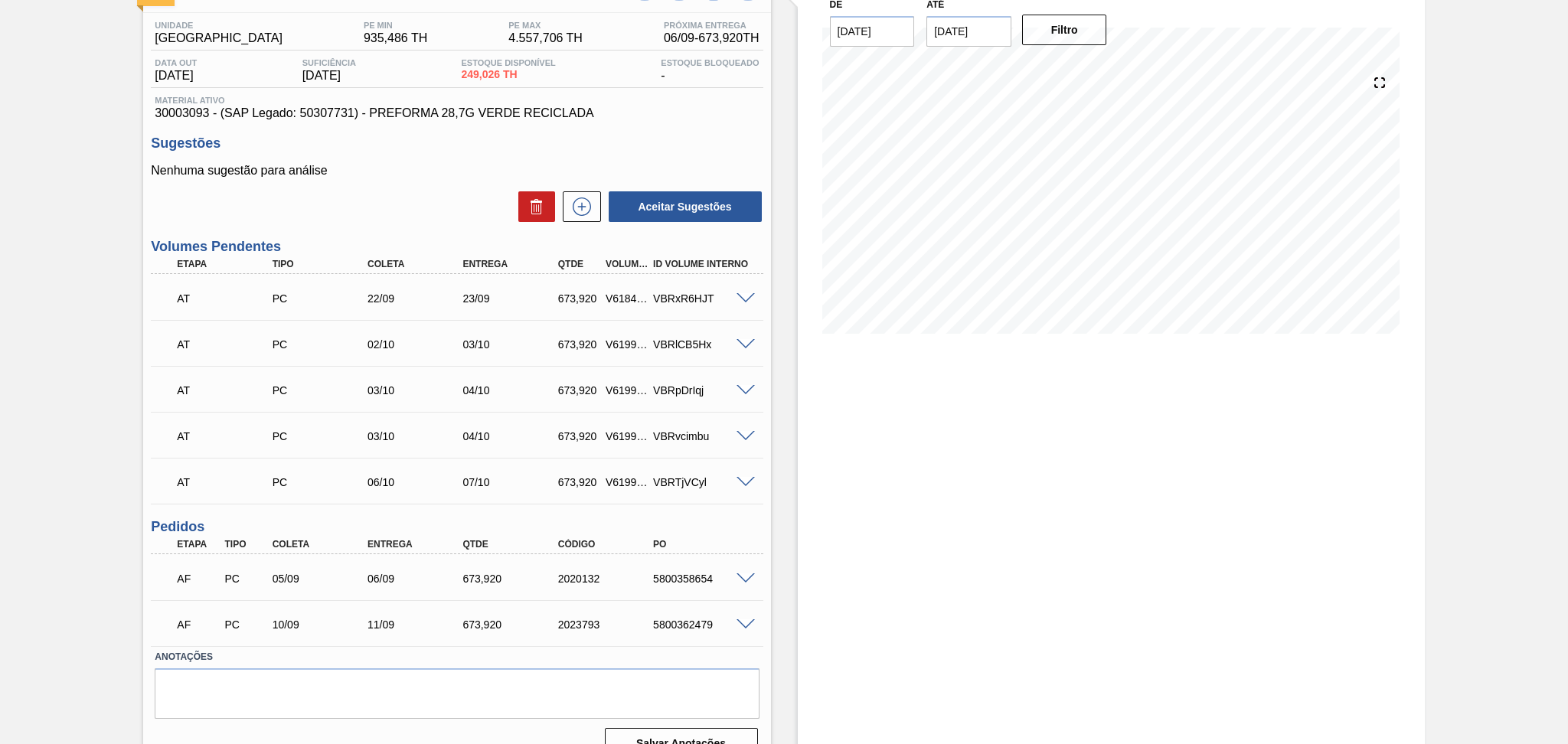
scroll to position [140, 0]
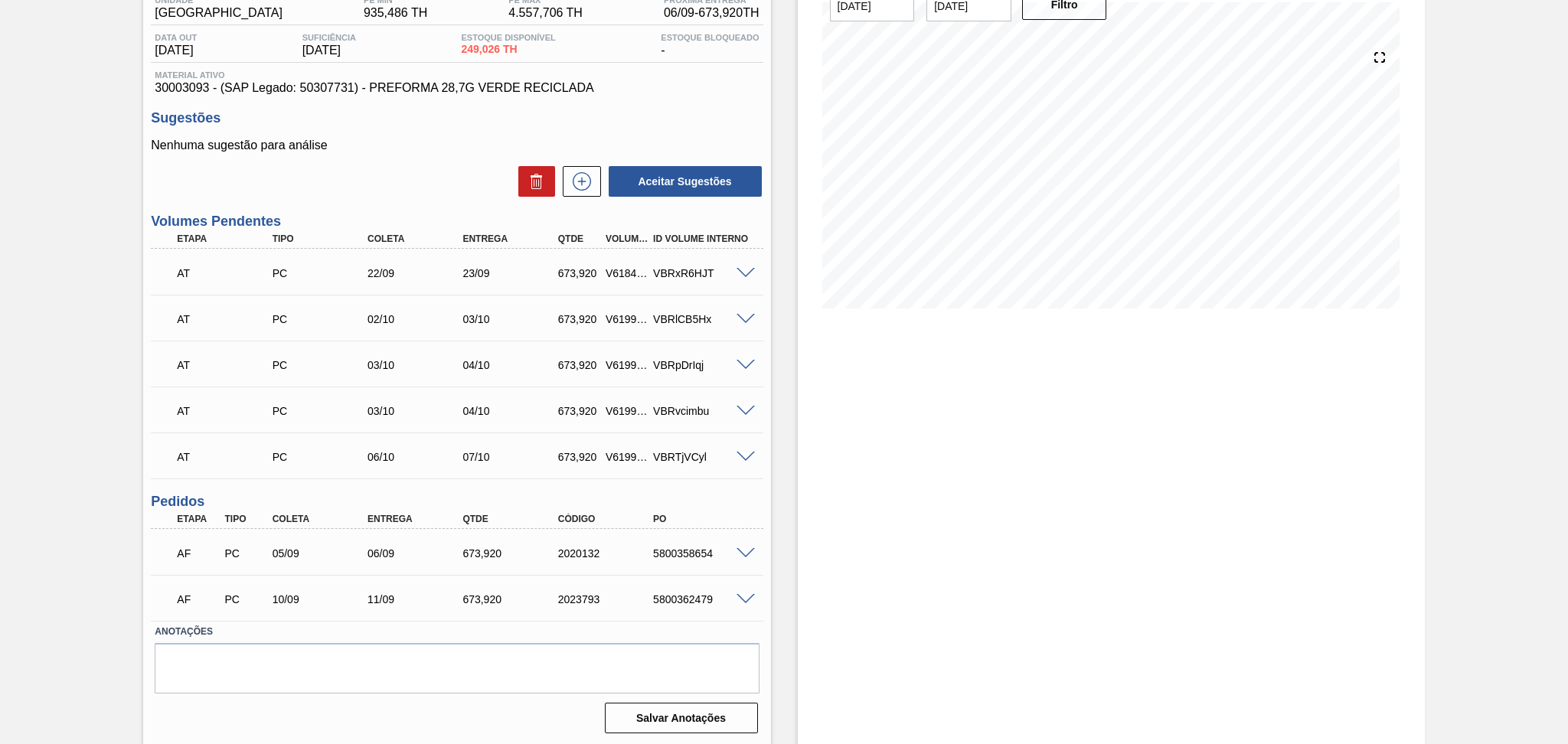
click at [696, 558] on div "AF PC 05/09 06/09 673,920 2020132 5800358654" at bounding box center [451, 551] width 571 height 30
copy div "5800358654"
click at [691, 558] on div "AF PC 05/09 06/09 673,920 2020132 5800358654" at bounding box center [451, 551] width 571 height 30
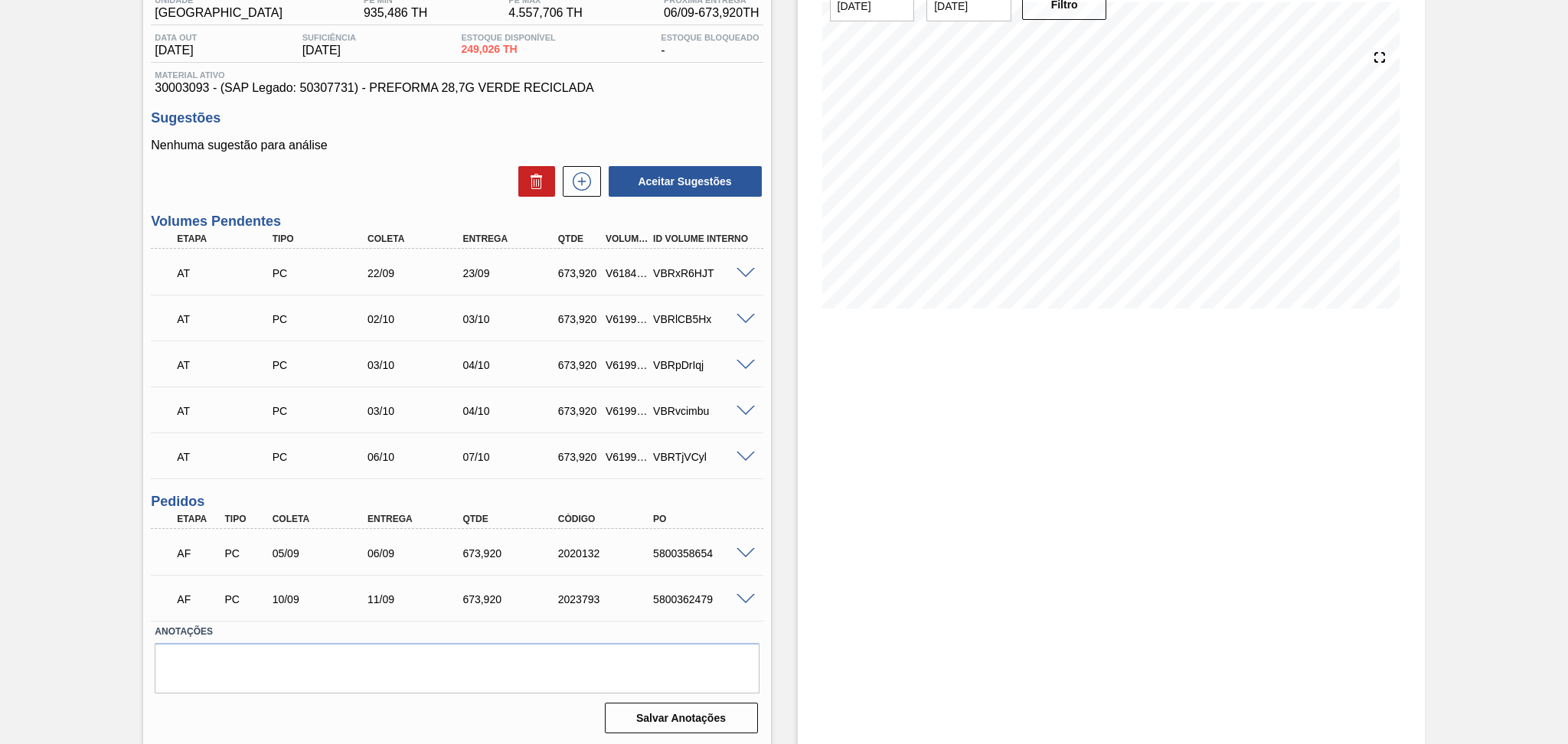
click at [42, 263] on div "Aguardando Faturamento BR18 - PREFORMA 28,7G VERDE Unidade Pernambuco PE MIN 93…" at bounding box center [784, 341] width 1568 height 809
click at [788, 546] on div "Estoque De 05/09/2025 Até 10/10/2025 Filtro 08/09 Projeção de Estoque 522.95 Ne…" at bounding box center [1098, 341] width 654 height 809
click at [781, 519] on div "Estoque De 05/09/2025 Até 10/10/2025 Filtro 08/09 Projeção de Estoque 522.95 Ne…" at bounding box center [1098, 341] width 654 height 809
click at [828, 446] on div "Estoque De 05/09/2025 Até 10/10/2025 Filtro 10/09 Projeção de Estoque -77.05 Ne…" at bounding box center [1111, 341] width 627 height 809
click at [700, 557] on div "5800358654" at bounding box center [702, 553] width 107 height 13
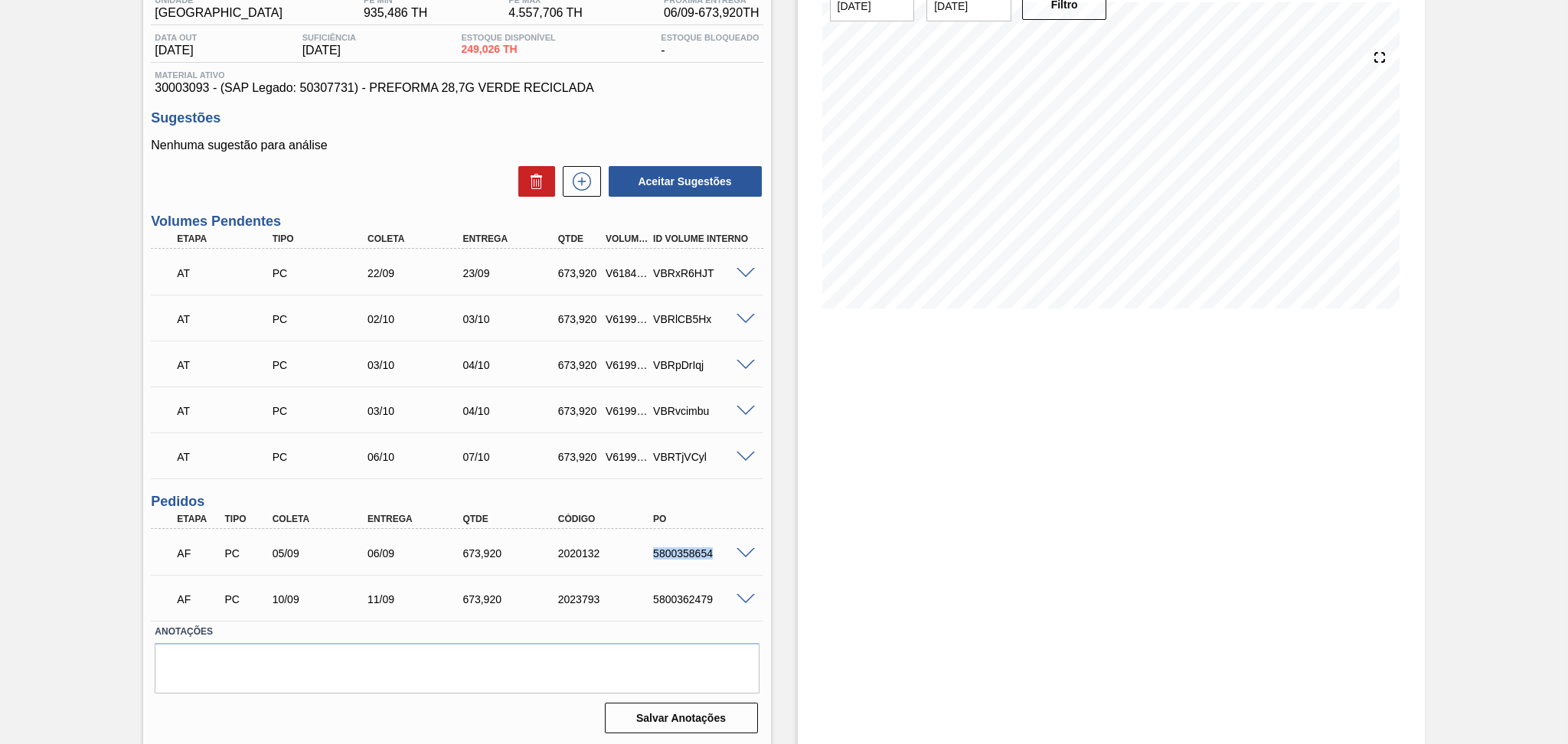
click at [700, 557] on div "5800358654" at bounding box center [702, 553] width 107 height 13
copy div "5800358654"
click at [675, 551] on div "5800358654" at bounding box center [702, 553] width 107 height 13
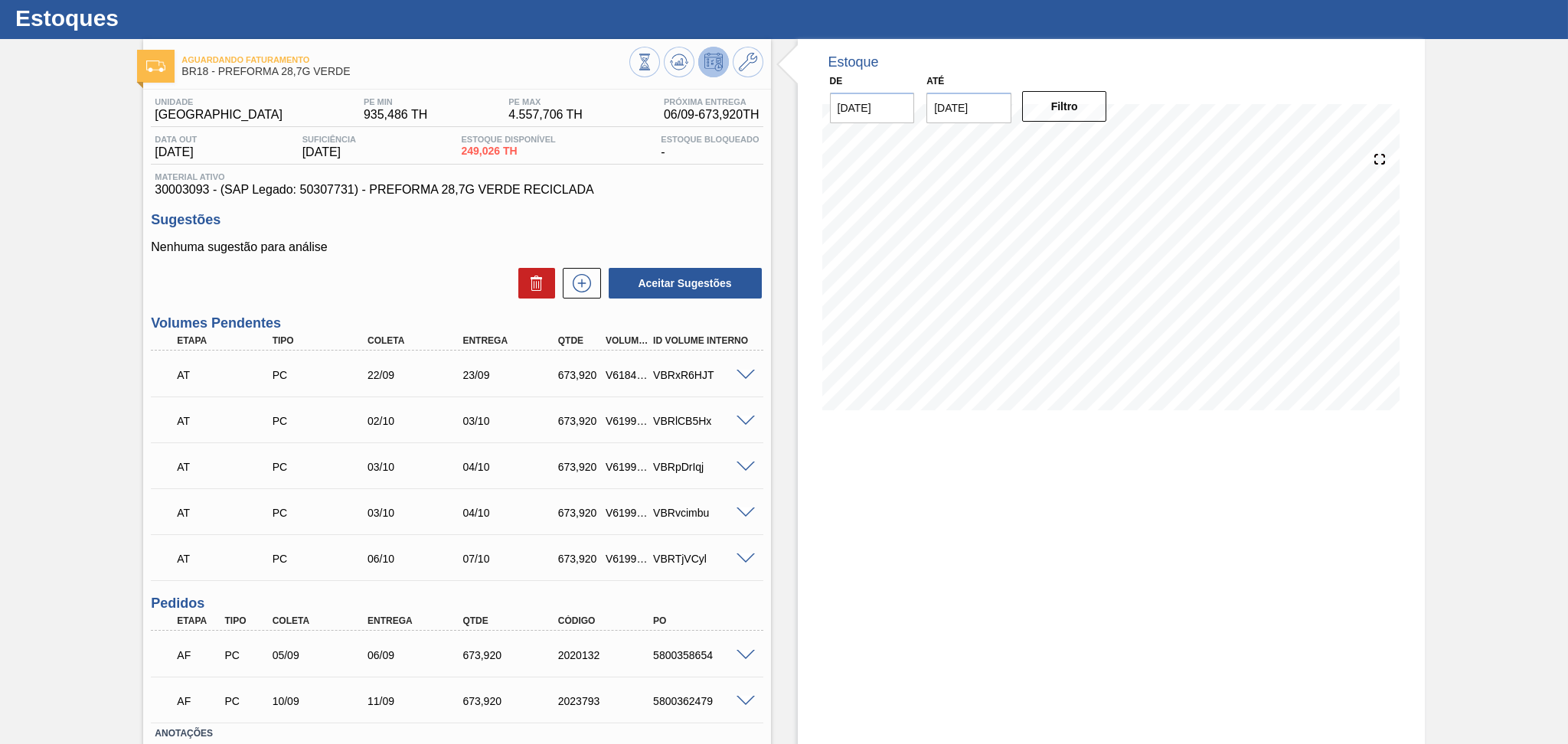
click at [790, 559] on div "Estoque De 05/09/2025 Até 10/10/2025 Filtro 12/09 Projeção de Estoque 596.87 Ne…" at bounding box center [1098, 443] width 654 height 809
click at [780, 610] on div "Estoque De 05/09/2025 Até 10/10/2025 Filtro 06/09 Projeção de Estoque 922.946 N…" at bounding box center [1098, 443] width 654 height 809
click at [835, 451] on div "Estoque De 05/09/2025 Até 10/10/2025 Filtro 06/09 Projeção de Estoque 922.946 N…" at bounding box center [1111, 443] width 627 height 809
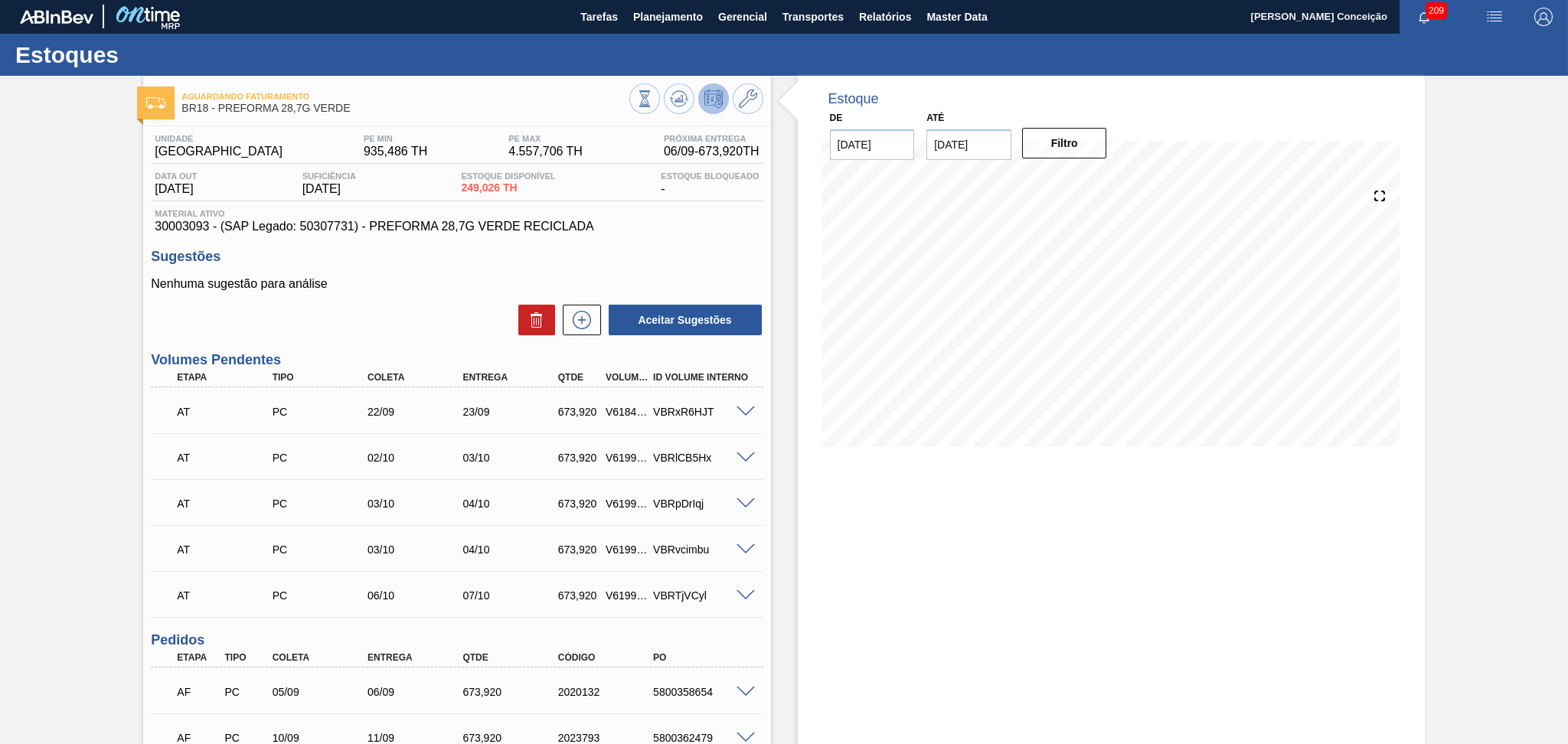
scroll to position [0, 0]
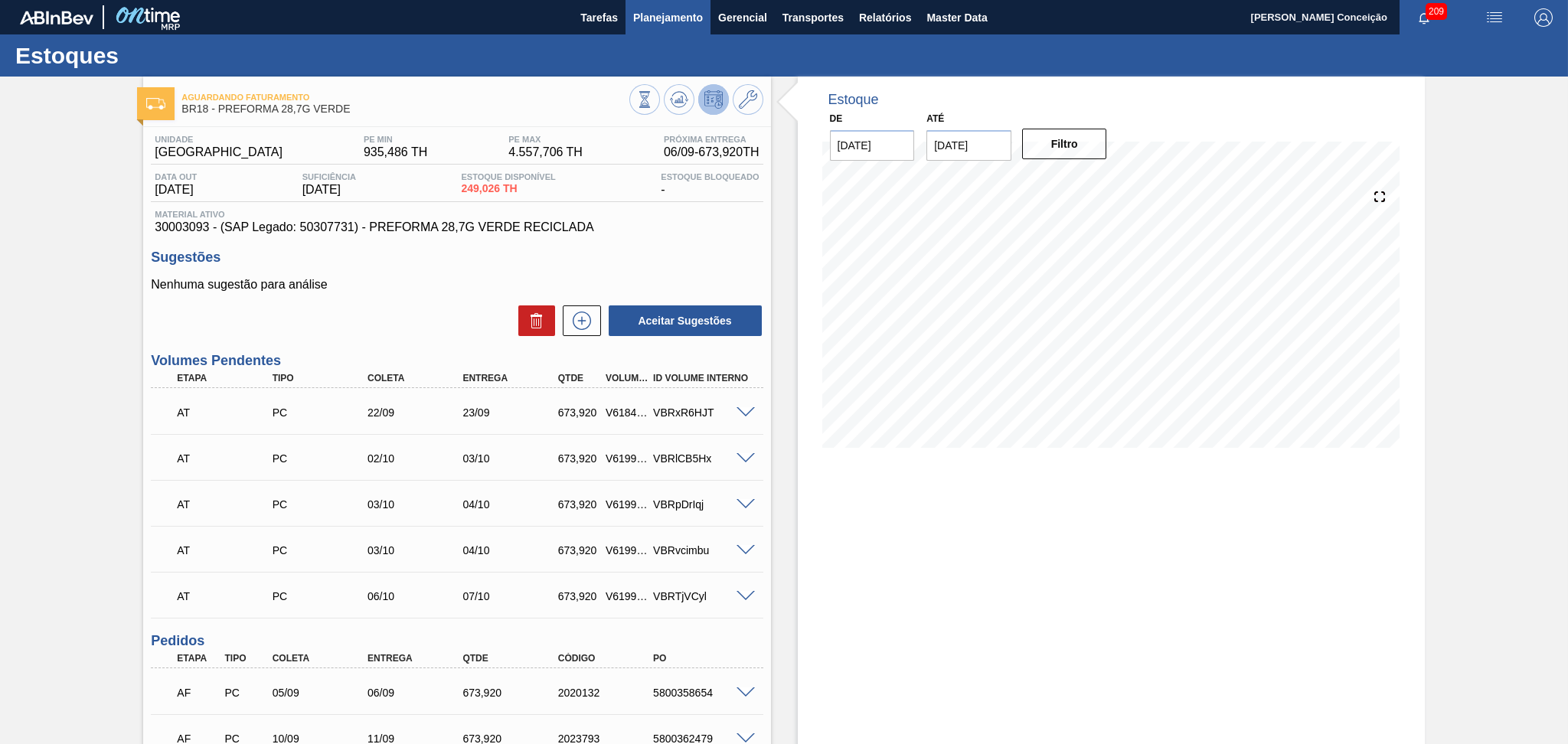
click at [671, 18] on span "Planejamento" at bounding box center [668, 18] width 70 height 18
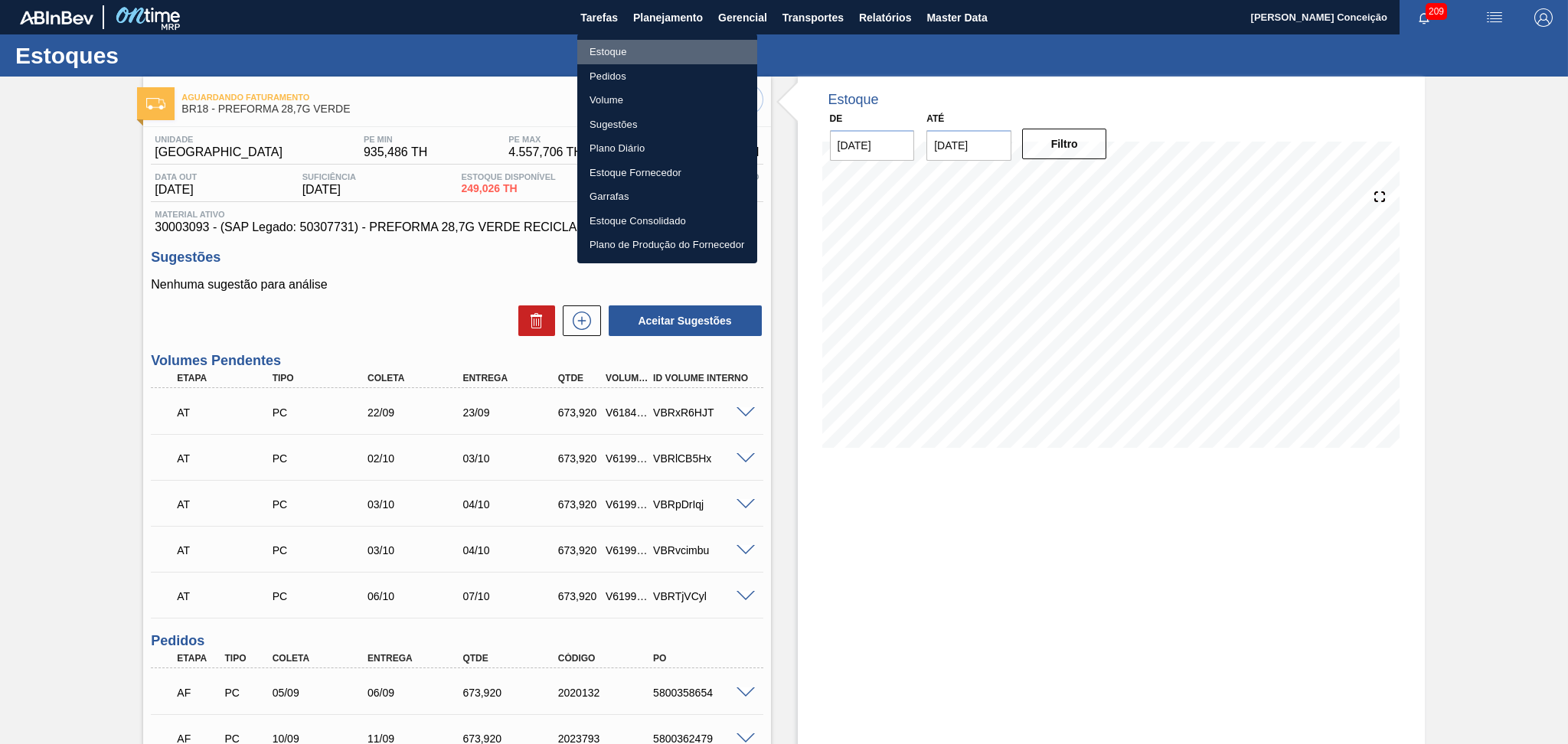
click at [626, 55] on li "Estoque" at bounding box center [667, 51] width 180 height 24
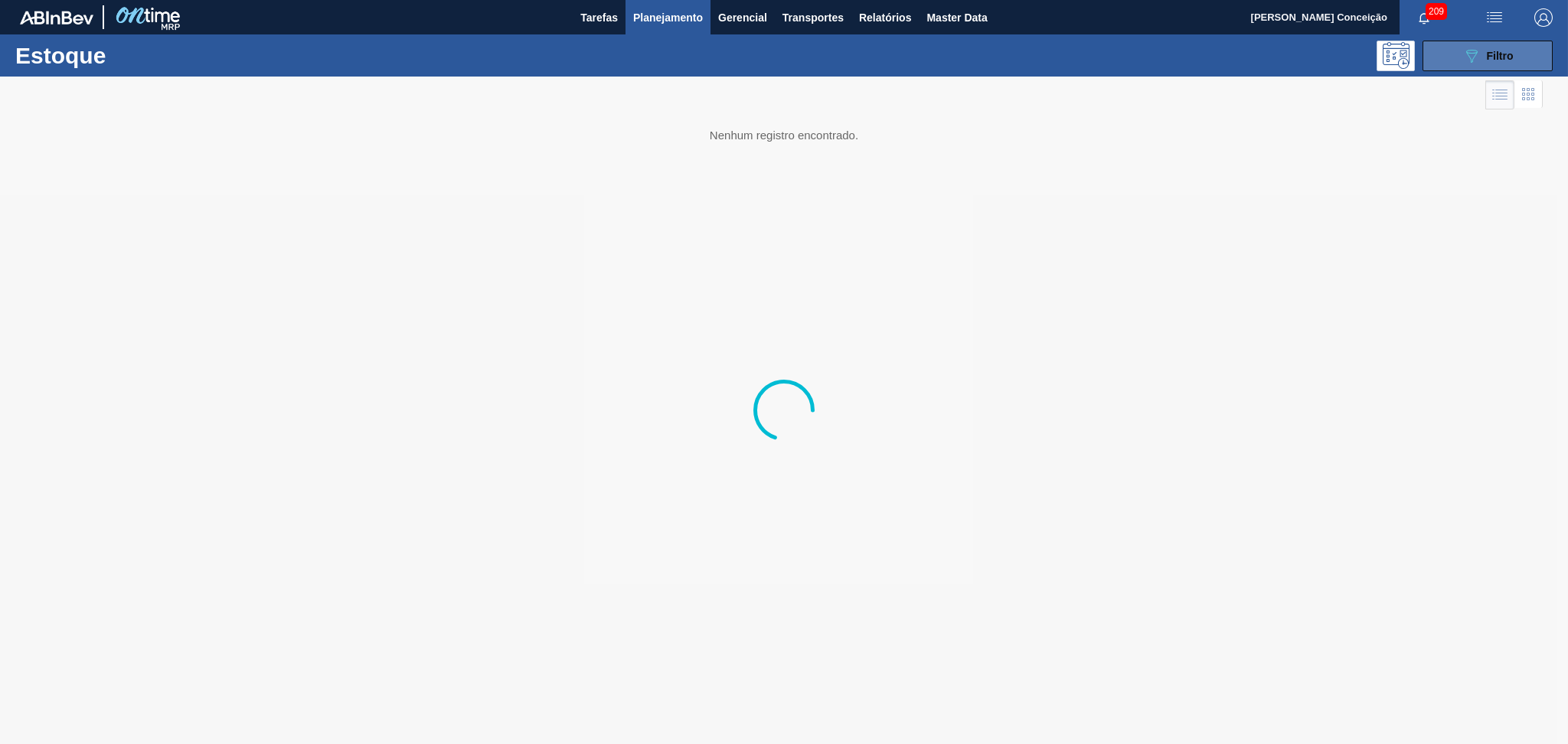
click at [1445, 69] on button "089F7B8B-B2A5-4AFE-B5C0-19BA573D28AC Filtro" at bounding box center [1487, 55] width 130 height 30
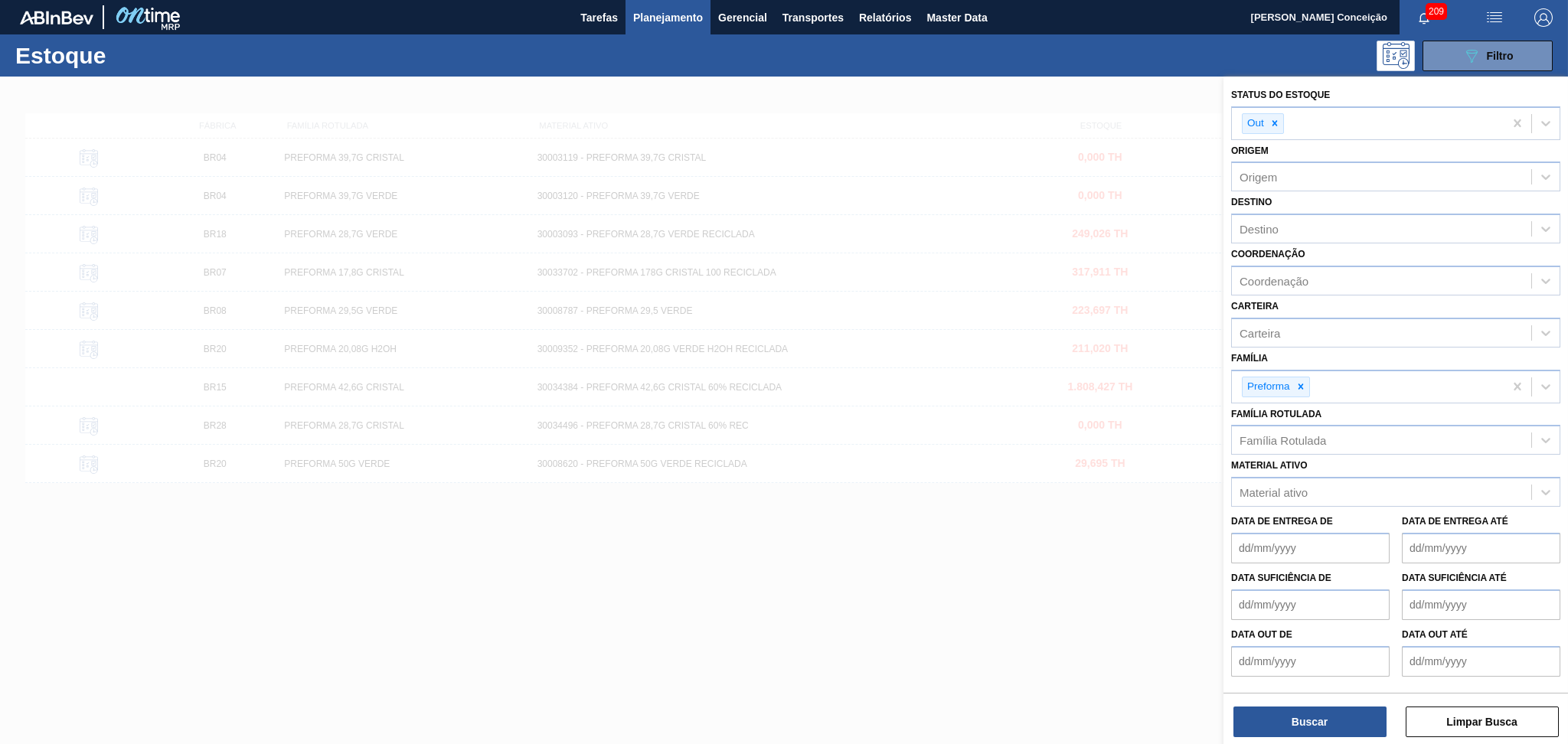
click at [1278, 125] on icon at bounding box center [1275, 123] width 11 height 11
click at [1255, 223] on div "Destino" at bounding box center [1259, 224] width 39 height 13
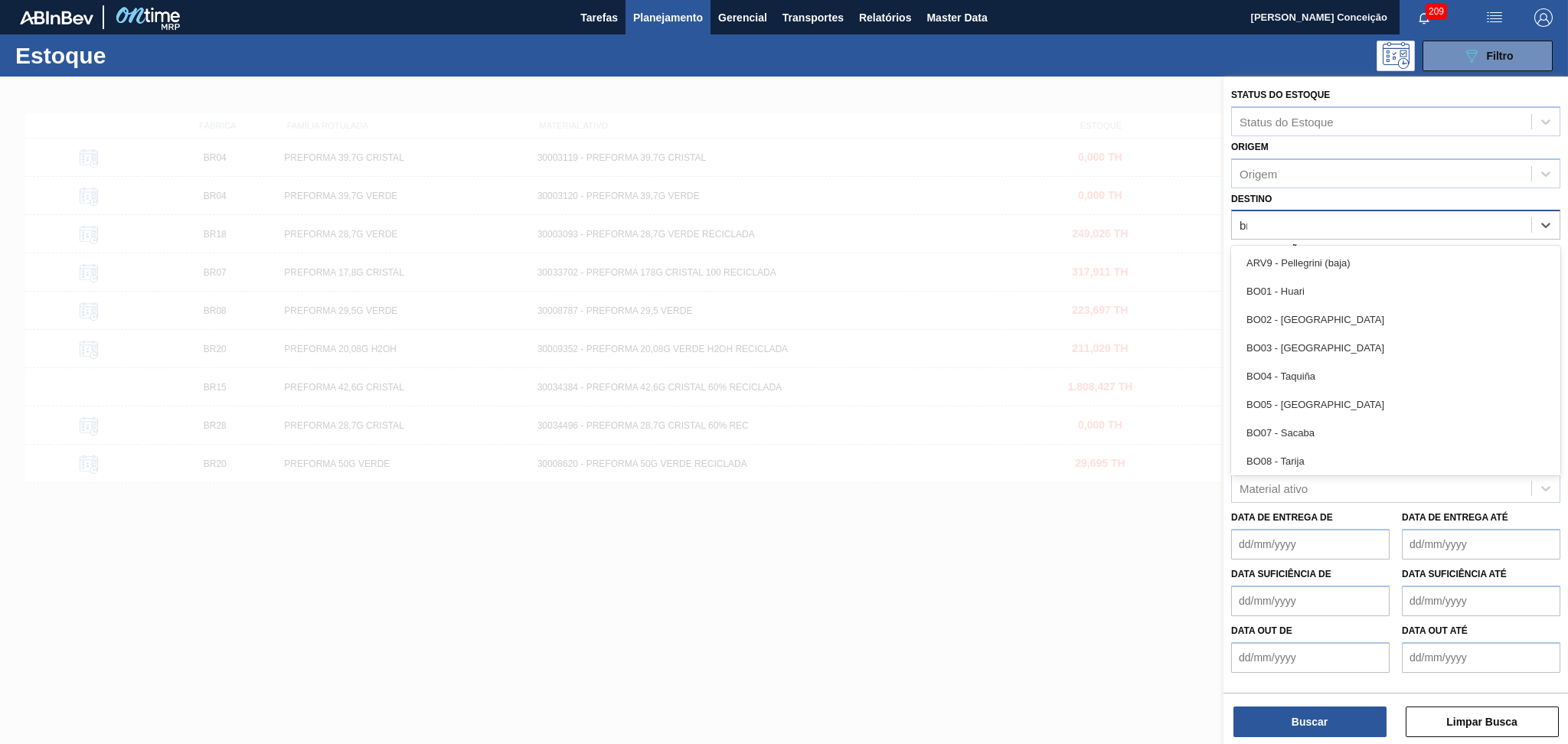
type input "br20"
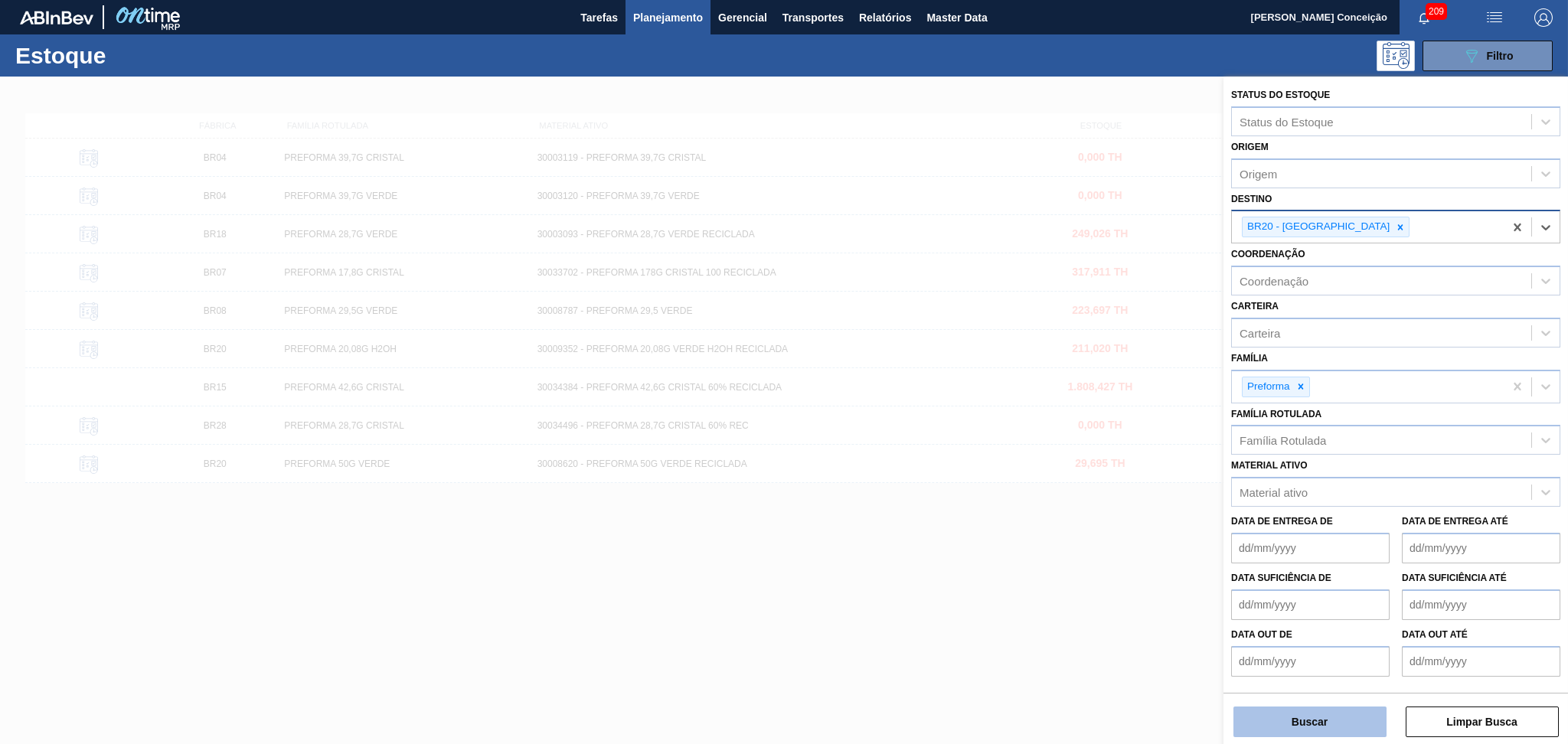
click at [1345, 710] on button "Buscar" at bounding box center [1310, 721] width 153 height 30
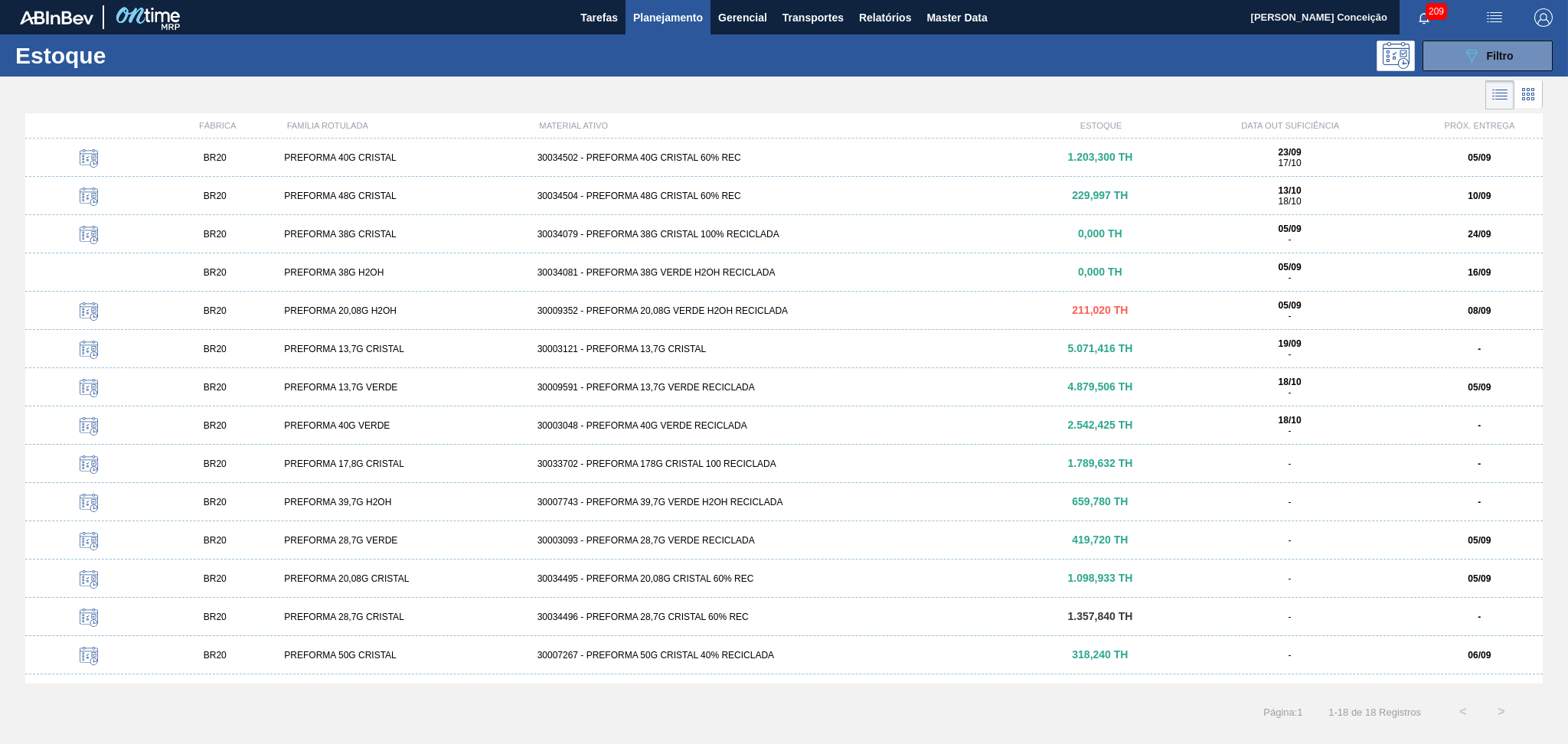
click at [705, 166] on div "BR20 PREFORMA 40G CRISTAL 30034502 - PREFORMA 40G CRISTAL 60% REC 1.203,300 TH …" at bounding box center [784, 158] width 1517 height 39
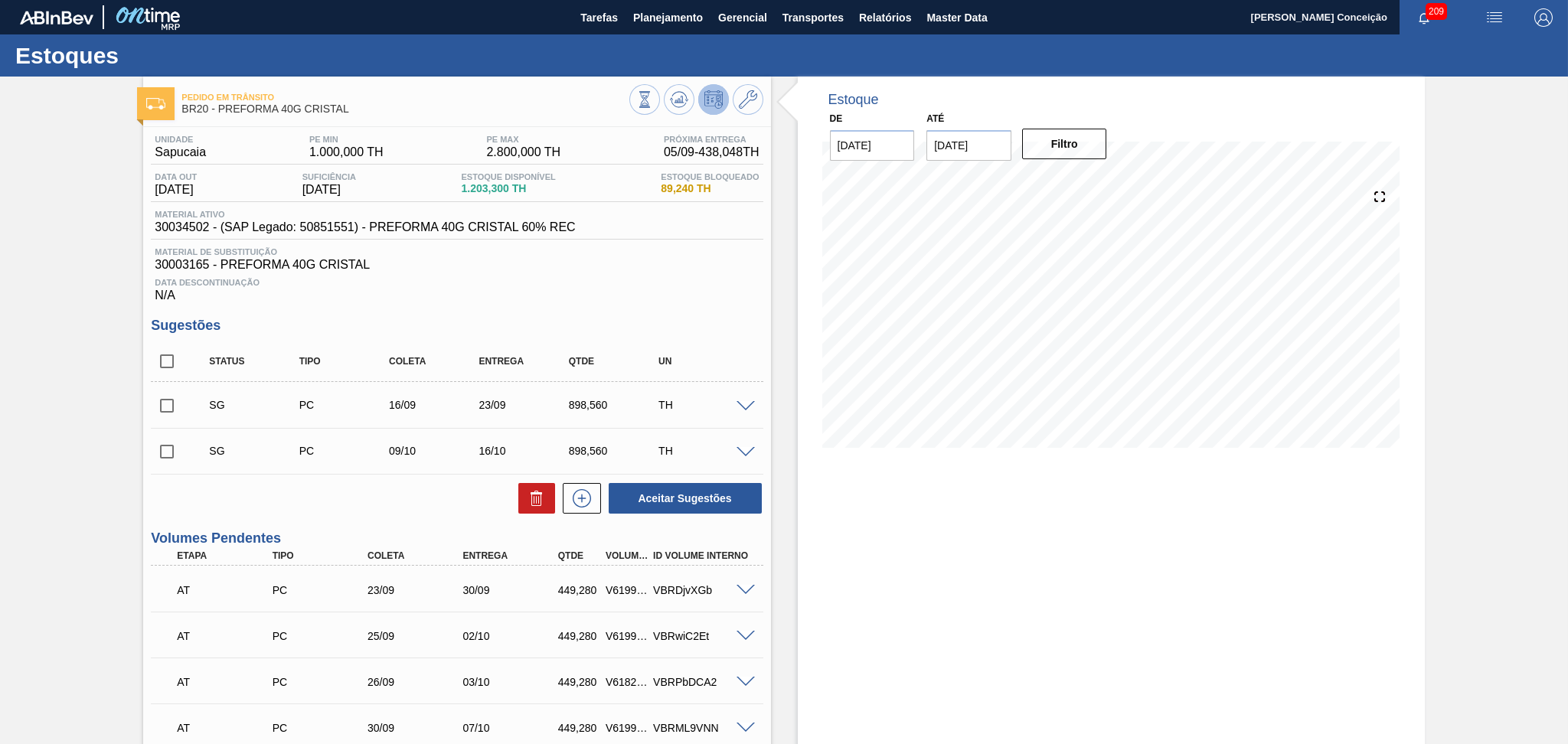
click at [634, 287] on div "Data Descontinuação N/A" at bounding box center [456, 287] width 611 height 30
click at [632, 288] on div "Data Descontinuação N/A" at bounding box center [456, 287] width 611 height 30
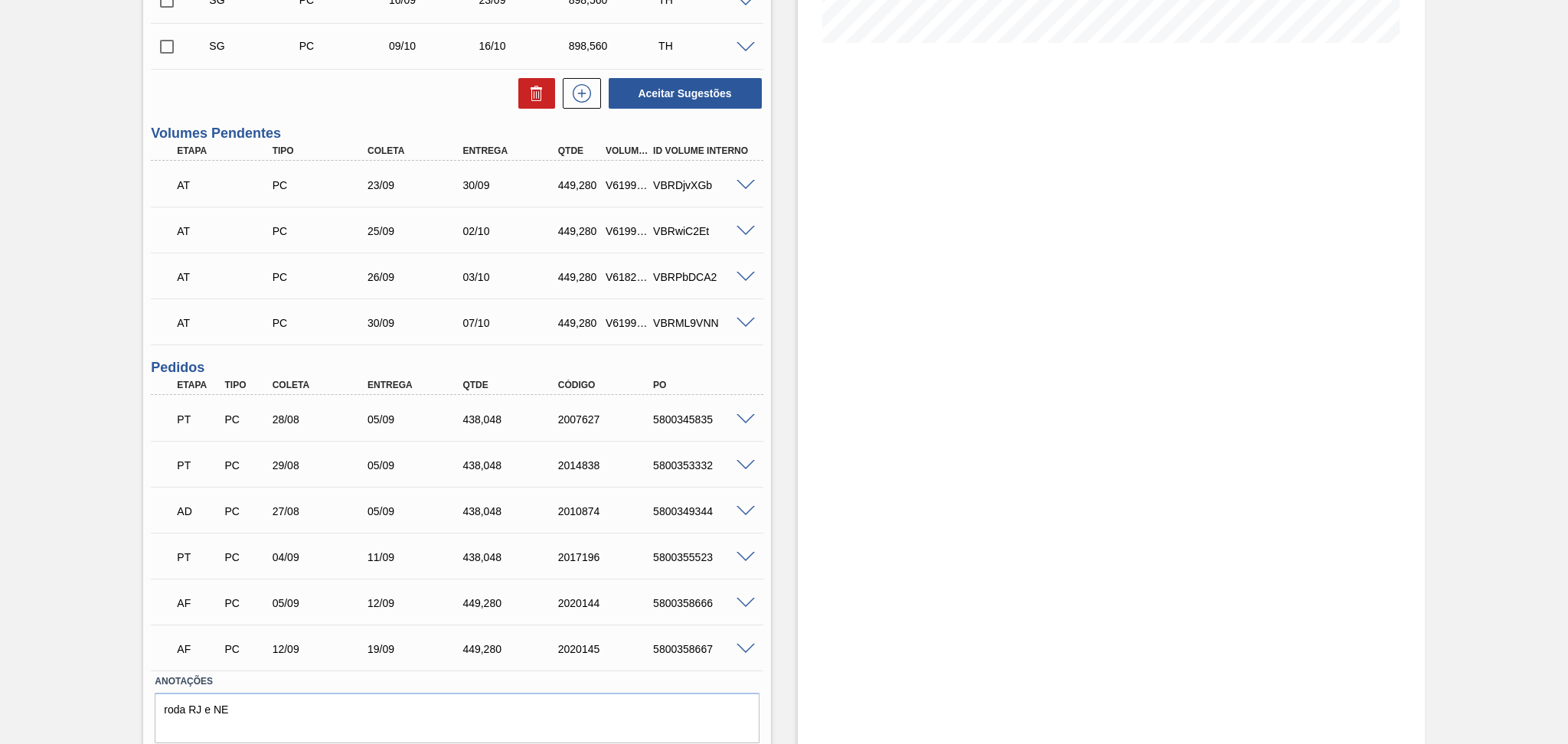
scroll to position [455, 0]
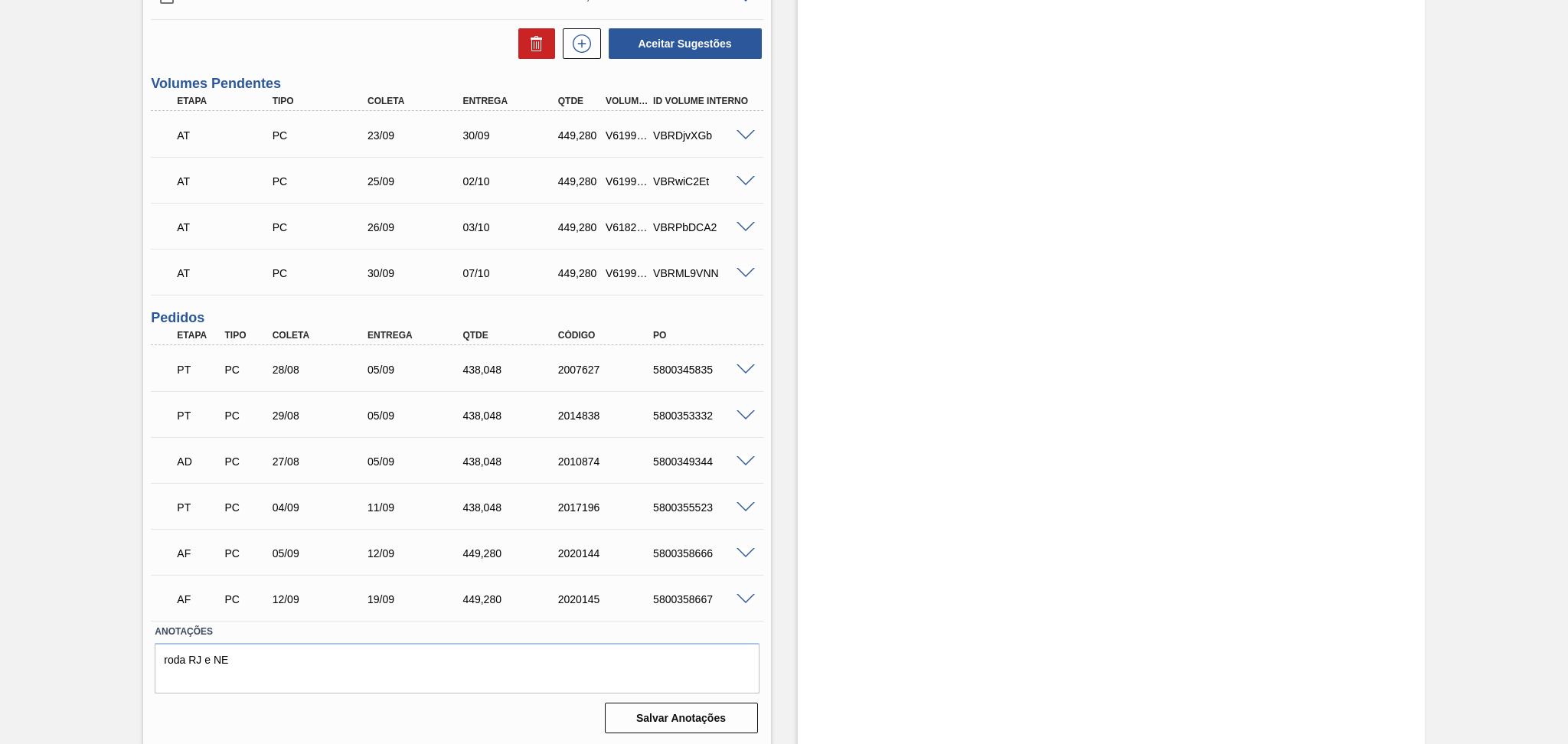
click at [804, 500] on div "Estoque De 05/09/2025 Até 10/10/2025 Filtro 05/09 Projeção de Estoque 2,292.444…" at bounding box center [1111, 183] width 627 height 1124
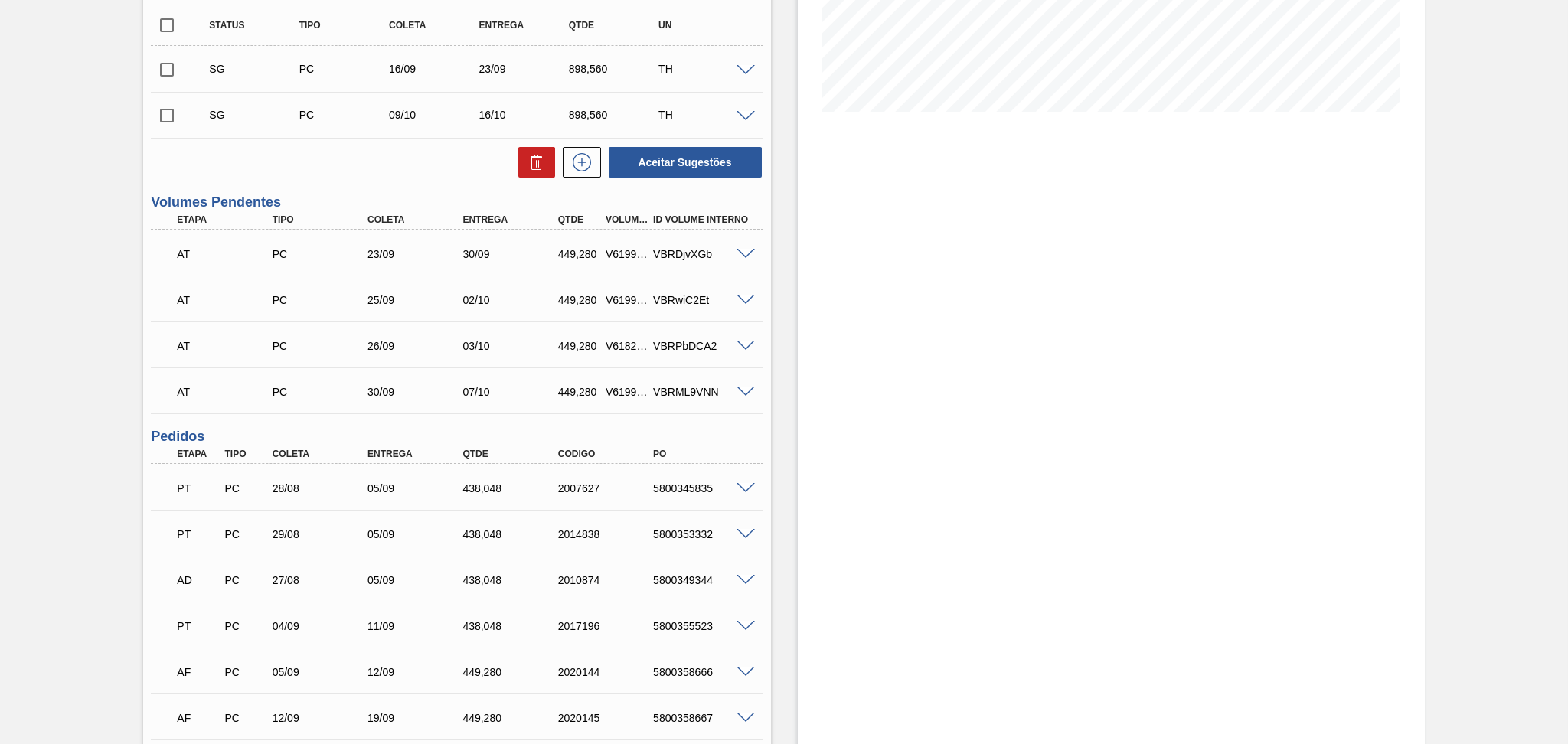
scroll to position [352, 0]
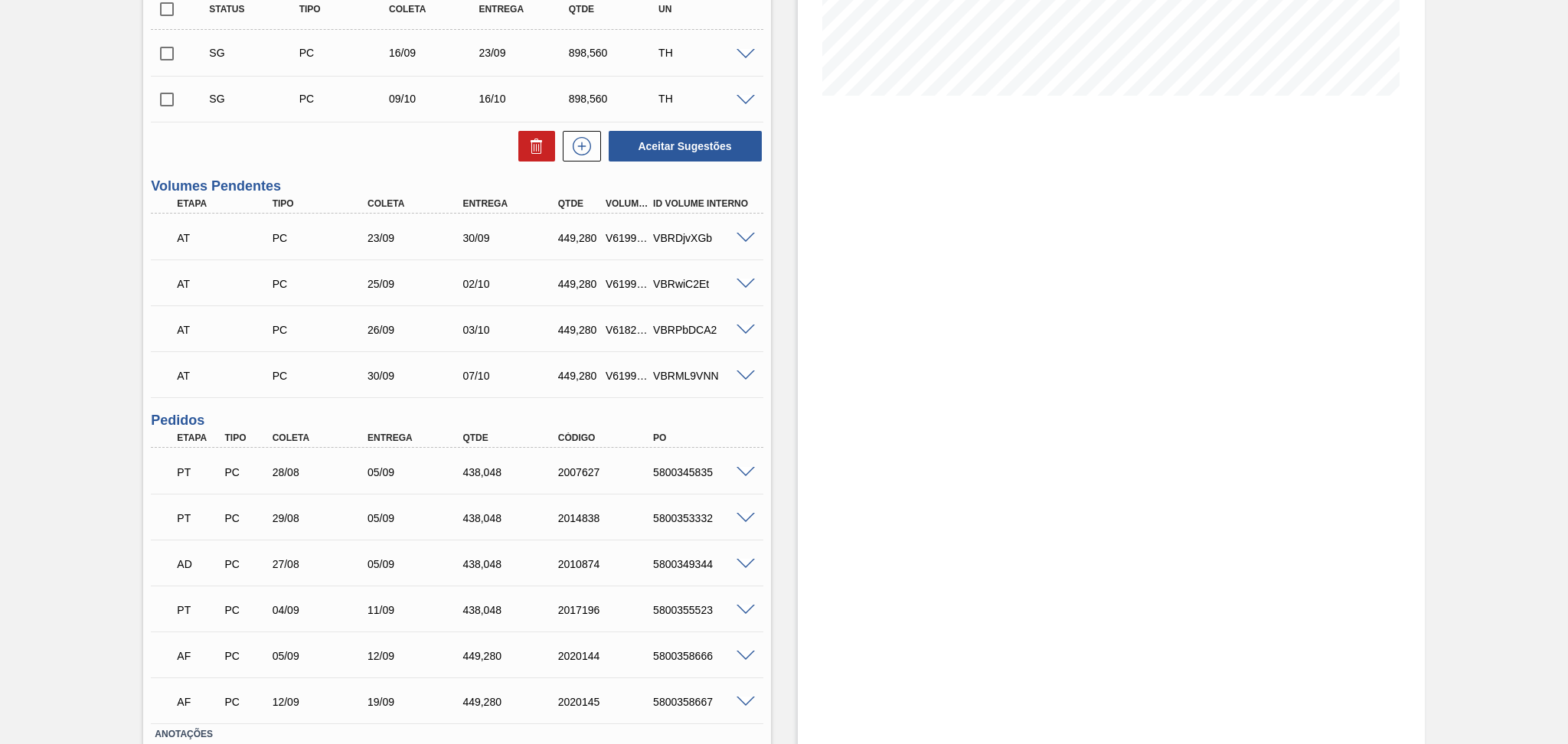
click at [806, 405] on div "Estoque De 05/09/2025 Até 10/10/2025 Filtro 24/09 Projeção de Estoque 1,652.61 …" at bounding box center [1111, 286] width 627 height 1124
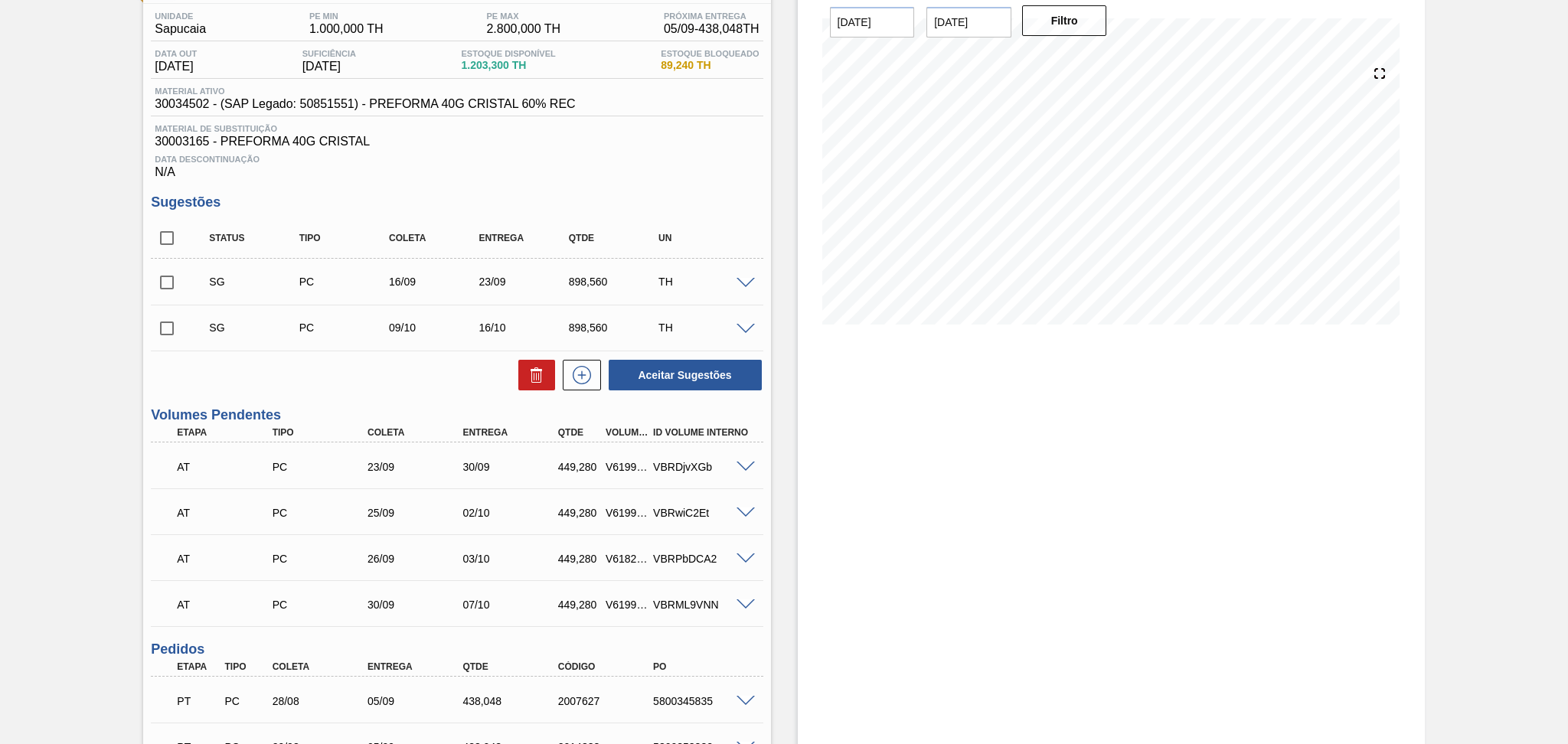
scroll to position [46, 0]
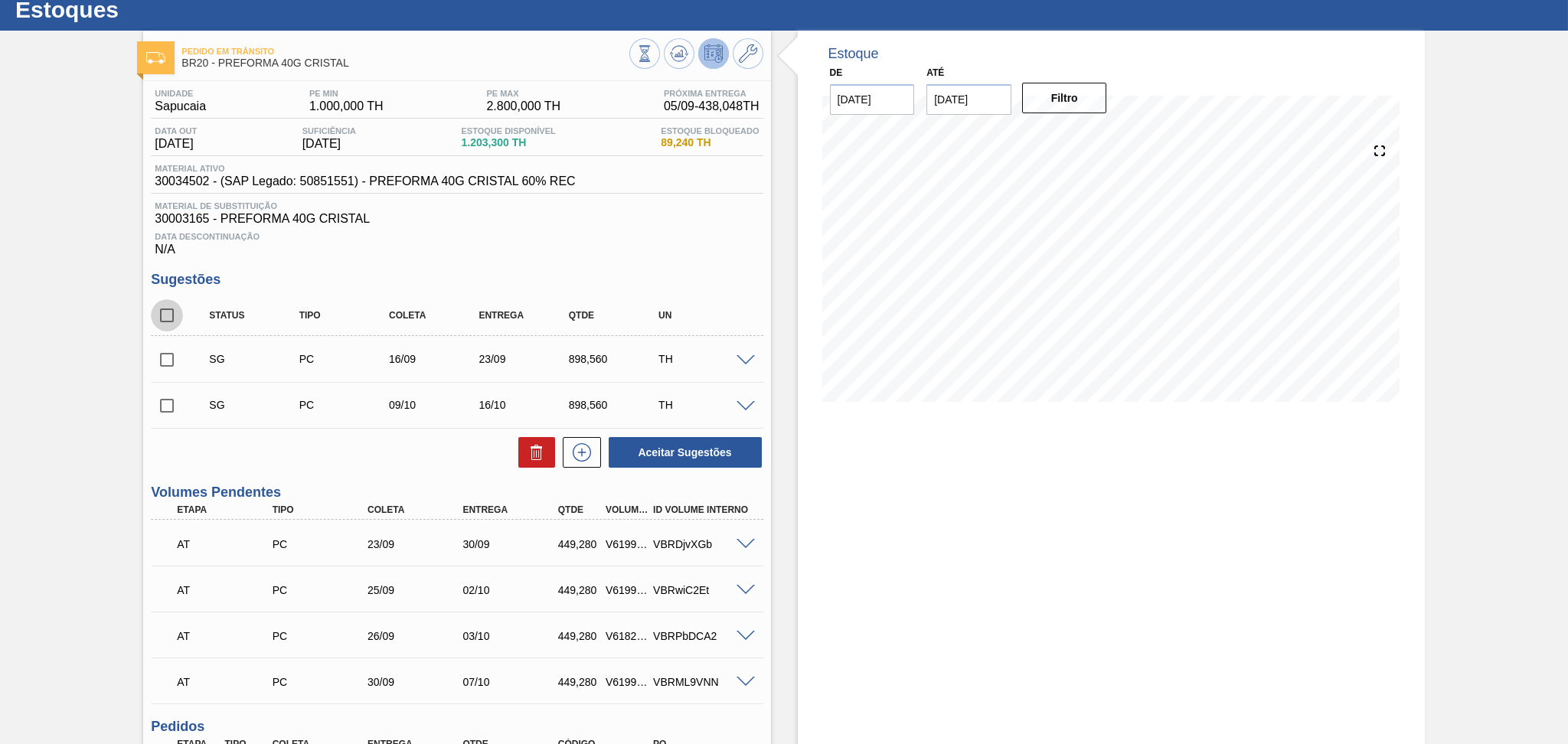
click at [168, 310] on input "checkbox" at bounding box center [166, 315] width 32 height 32
checkbox input "true"
click at [541, 450] on icon at bounding box center [536, 452] width 18 height 18
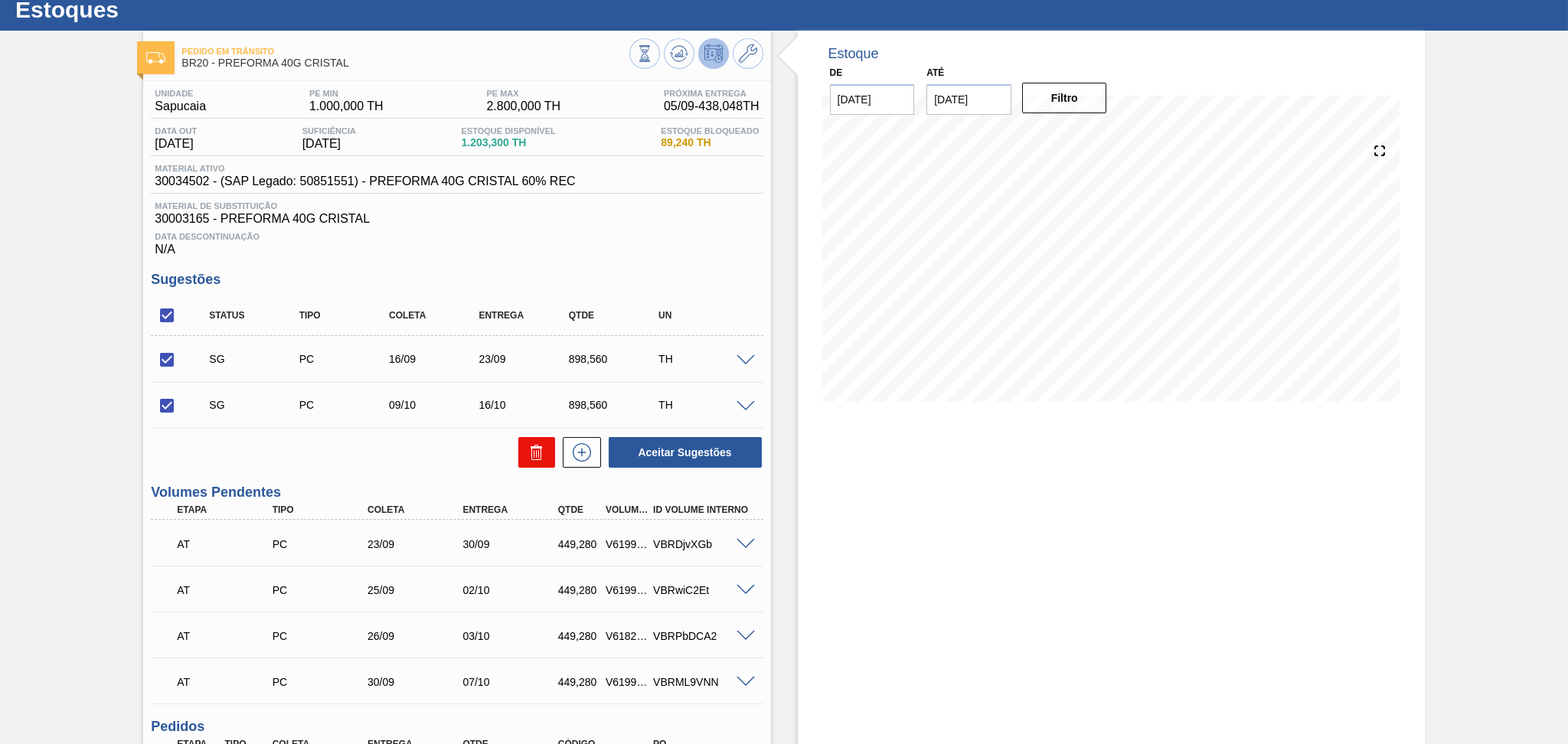
checkbox input "false"
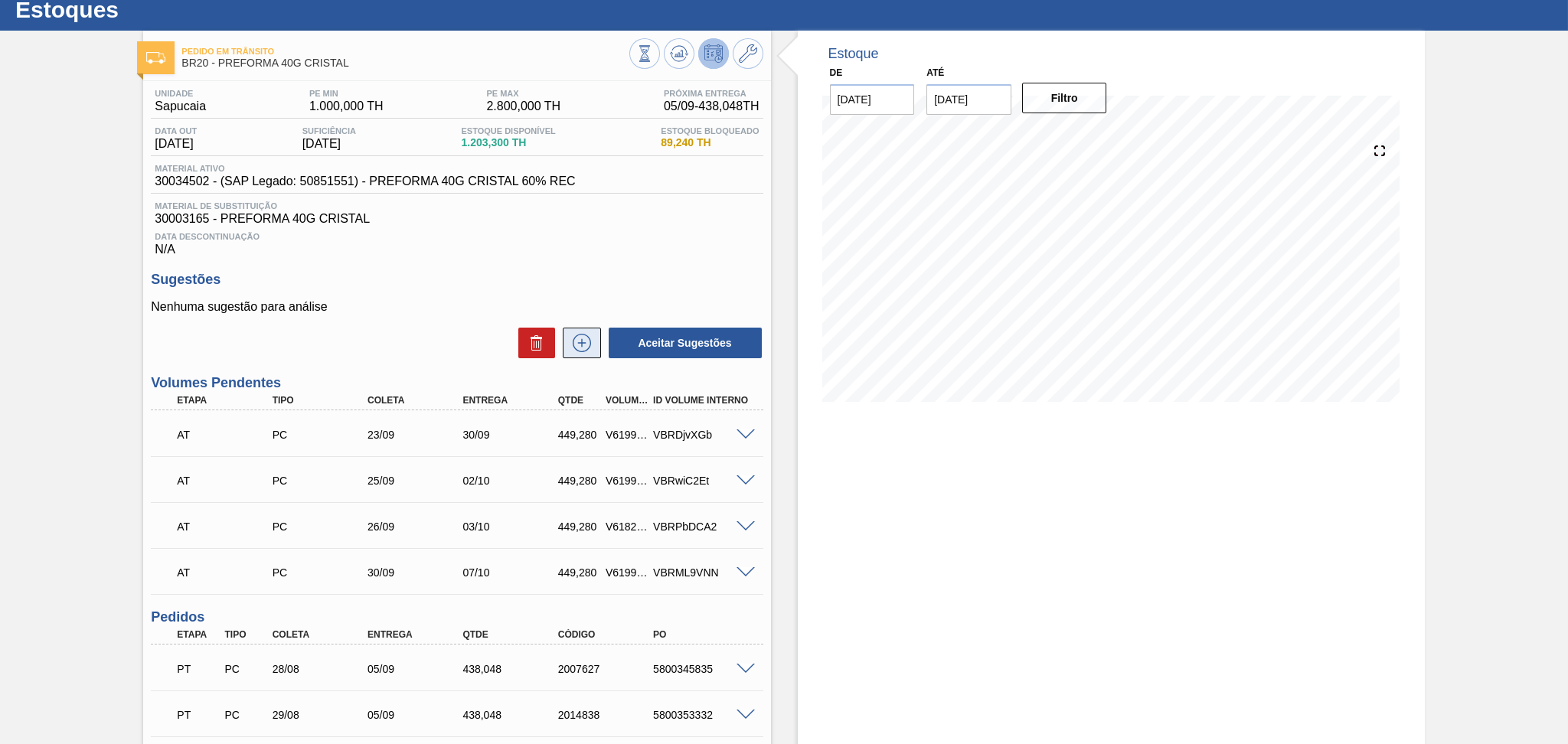
click at [581, 334] on icon at bounding box center [582, 343] width 18 height 18
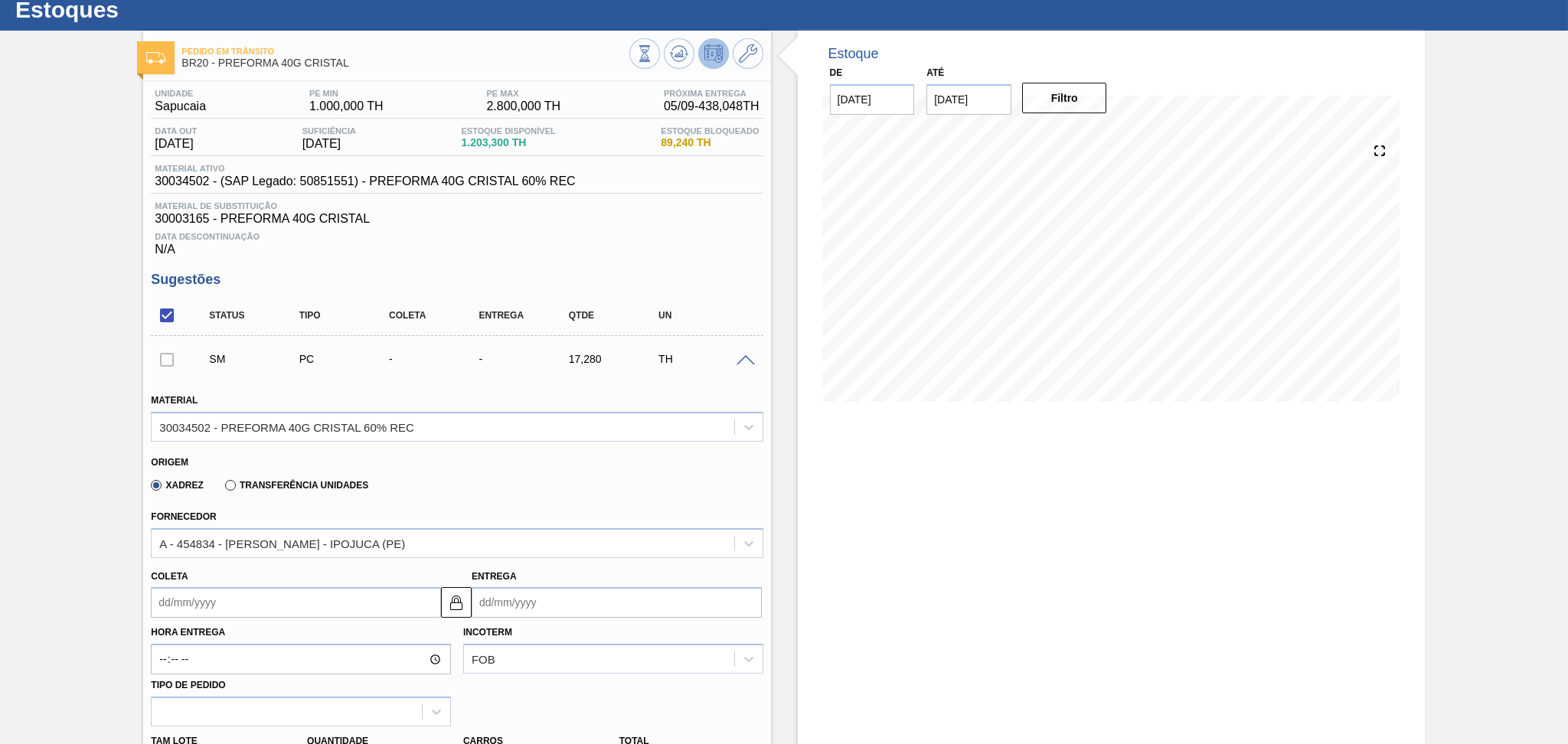
click at [214, 600] on input "Coleta" at bounding box center [295, 602] width 290 height 30
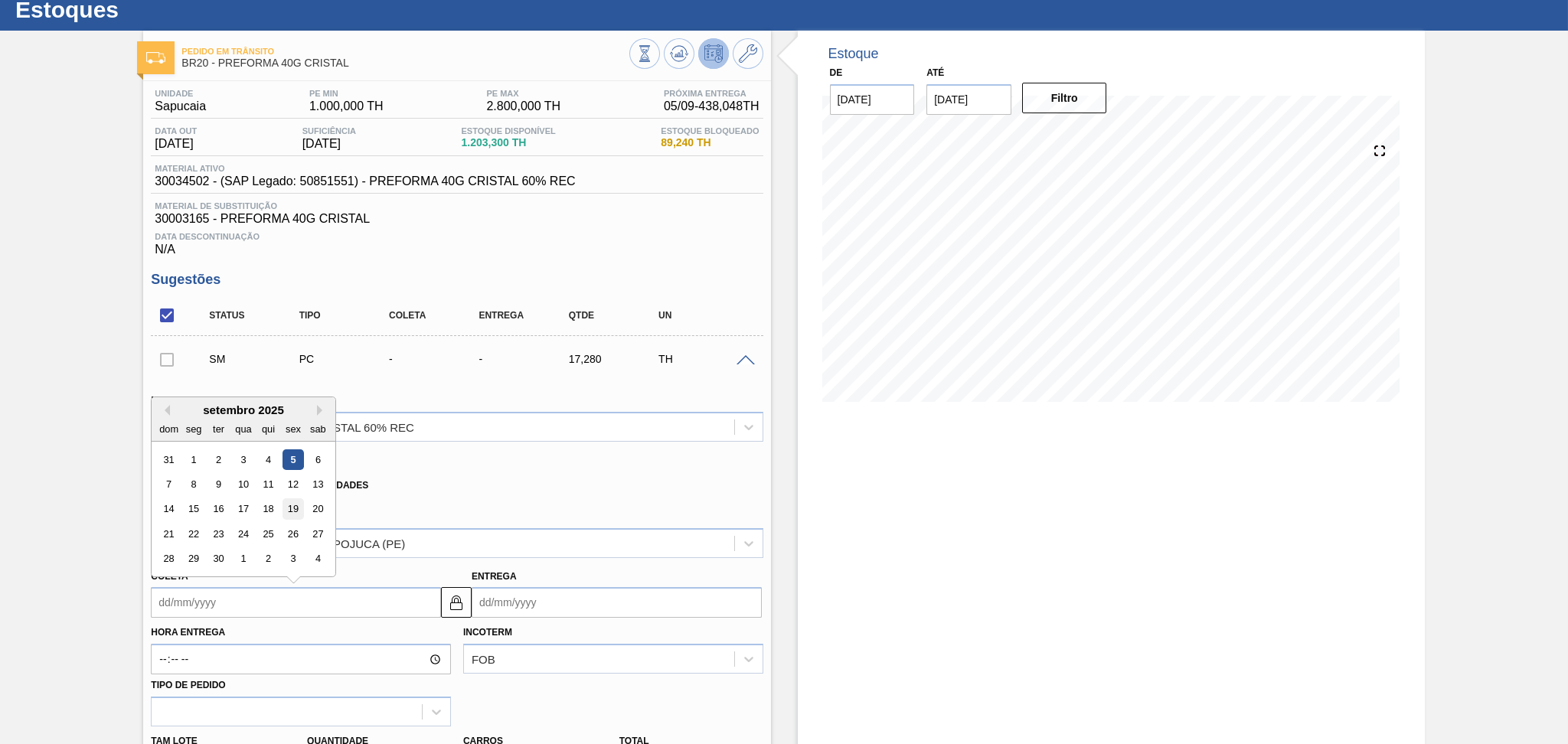
click at [295, 502] on div "19" at bounding box center [293, 509] width 21 height 21
type input "19/09/2025"
type input "26/09/2025"
click at [210, 594] on input "19/09/2025" at bounding box center [295, 602] width 290 height 30
click at [229, 504] on div "14 15 16 17 18 19 20" at bounding box center [244, 509] width 174 height 24
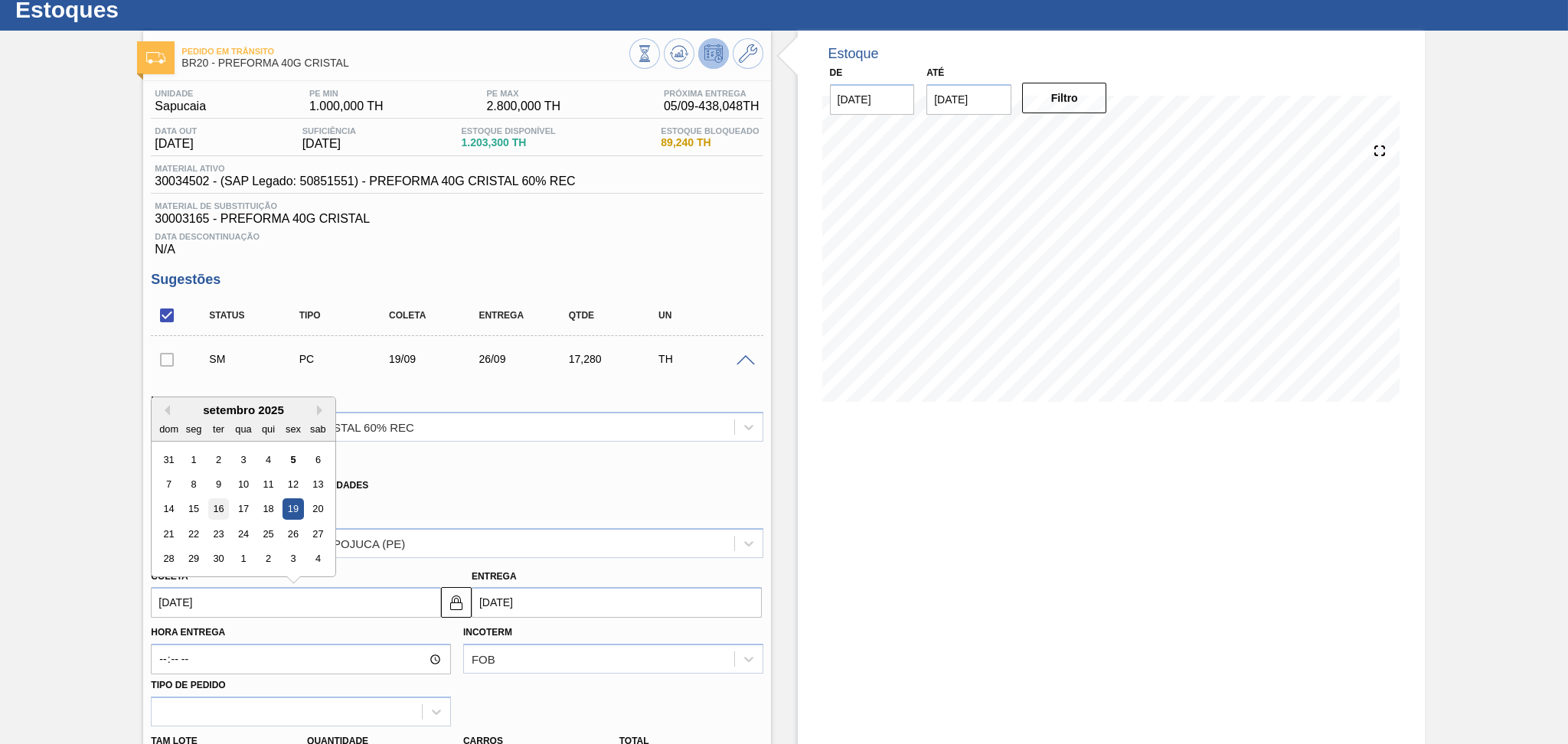
click at [212, 502] on div "16" at bounding box center [219, 509] width 21 height 21
type input "16/09/2025"
type input "23/09/2025"
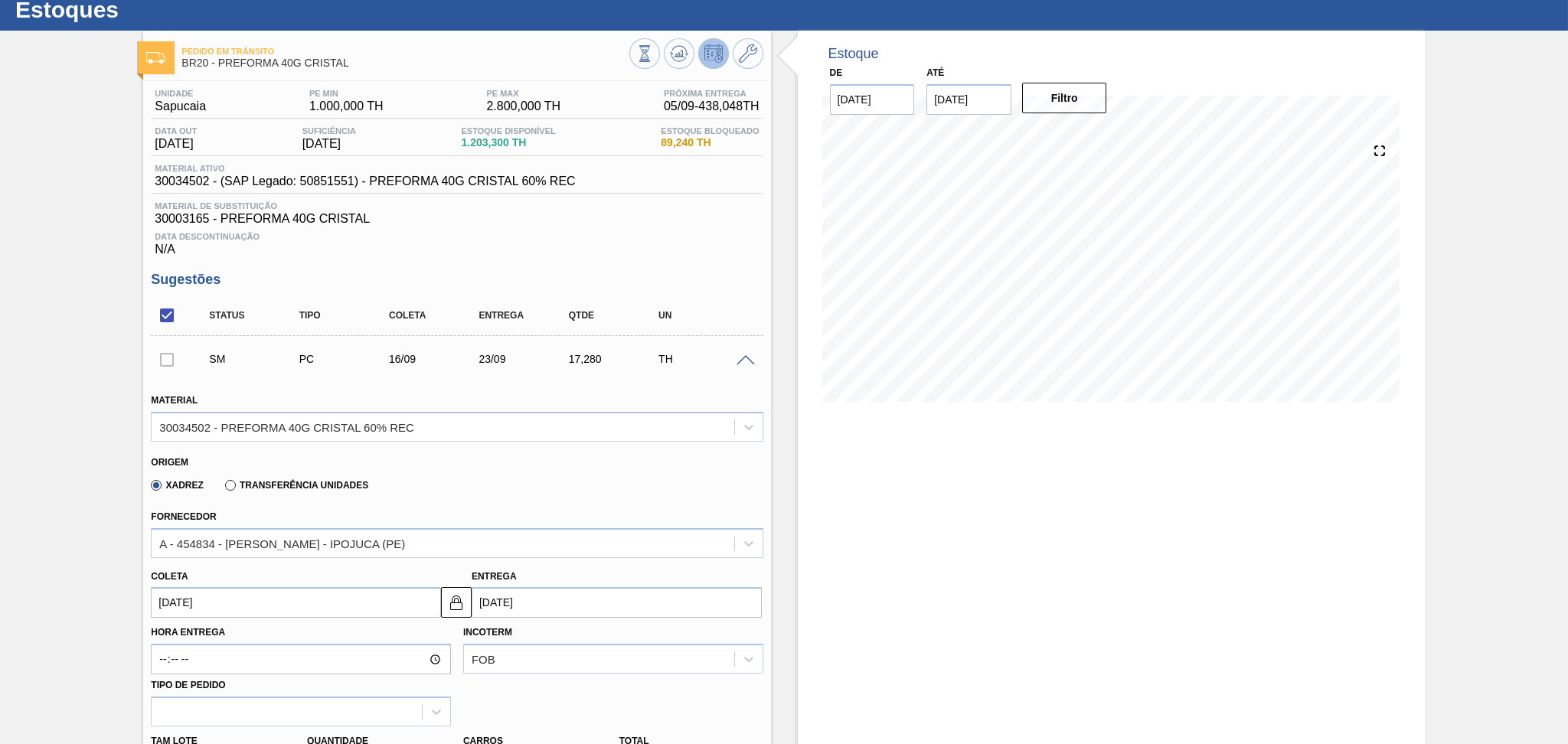
click at [272, 600] on input "16/09/2025" at bounding box center [295, 602] width 290 height 30
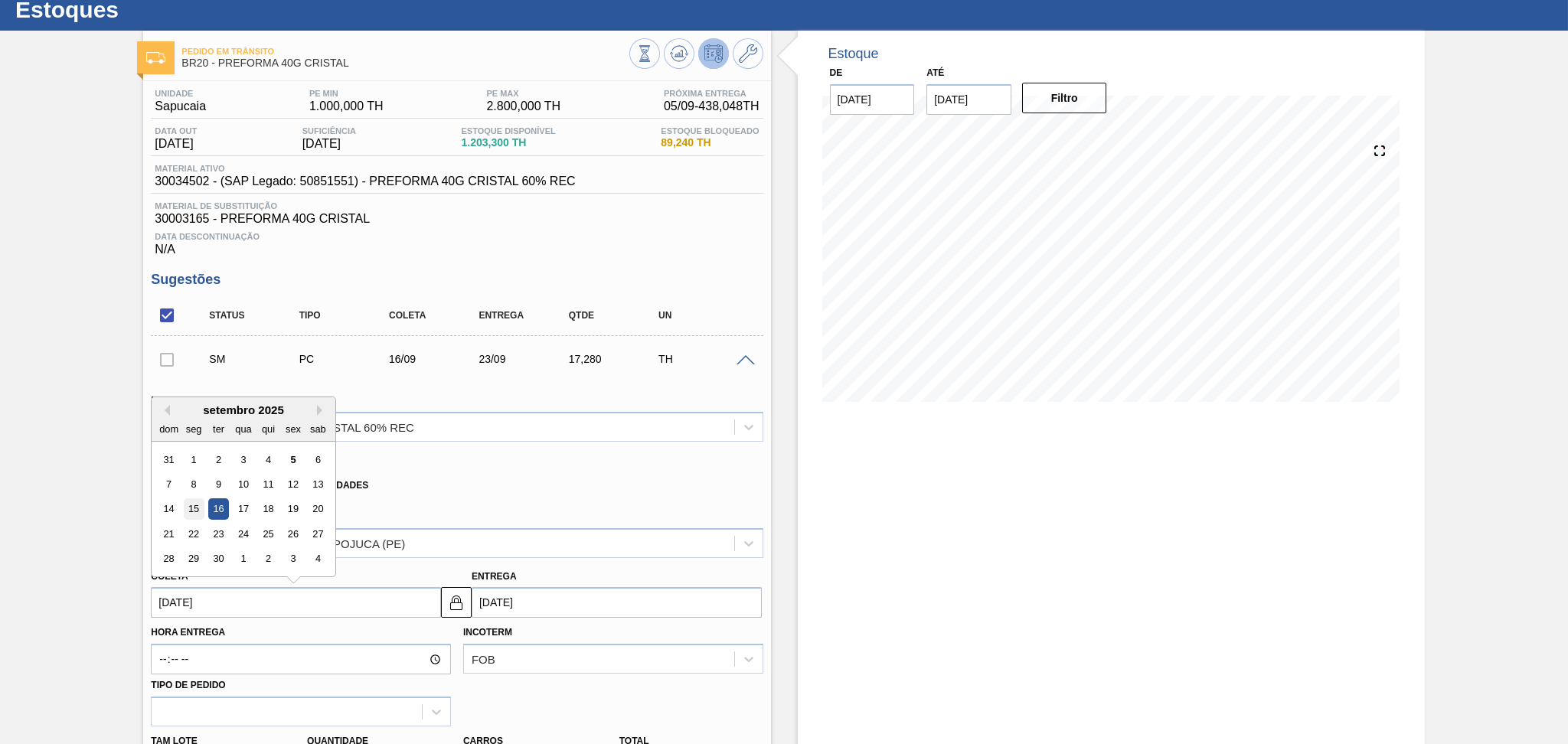
click at [187, 504] on div "15" at bounding box center [194, 509] width 21 height 21
type input "15/09/2025"
type input "[DATE]"
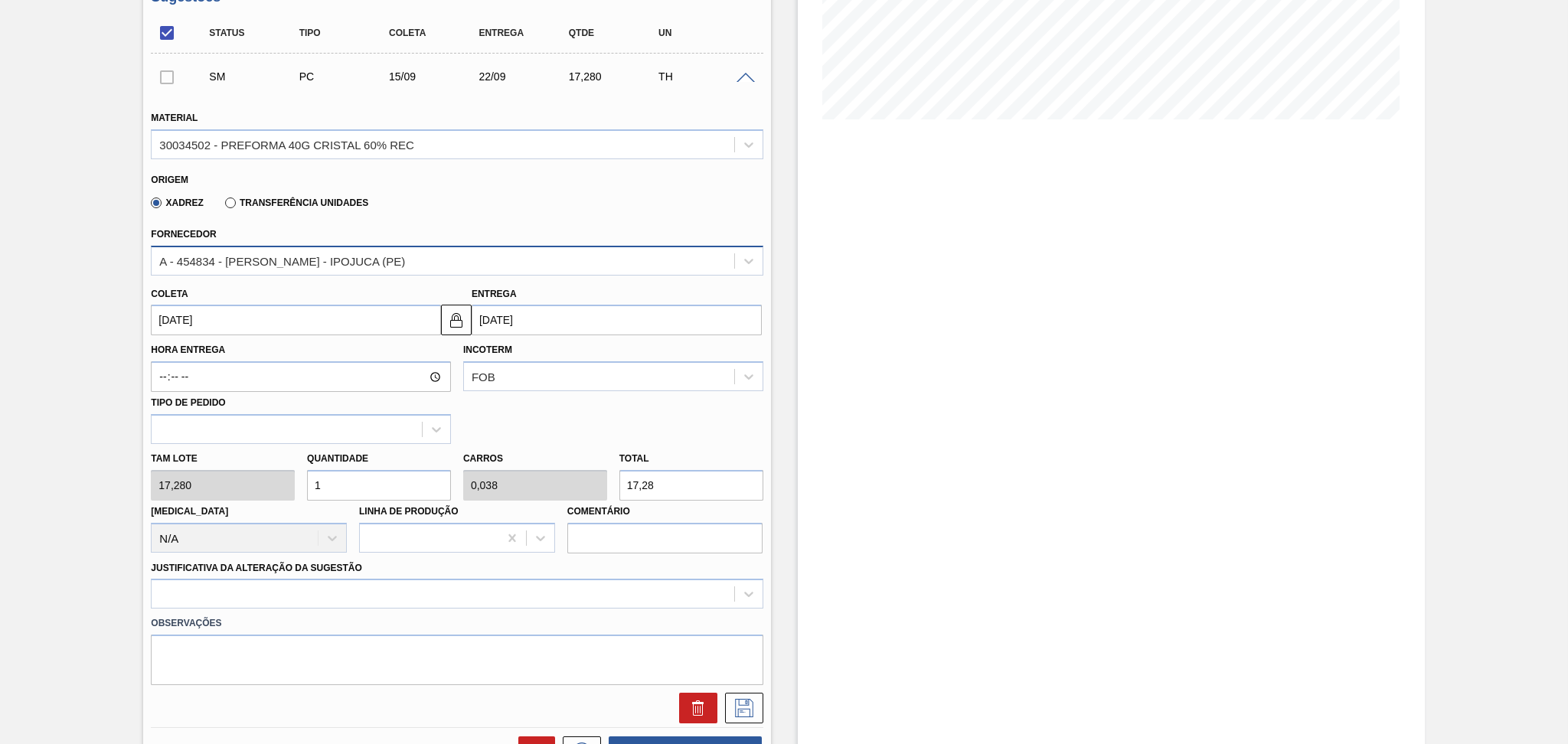
scroll to position [352, 0]
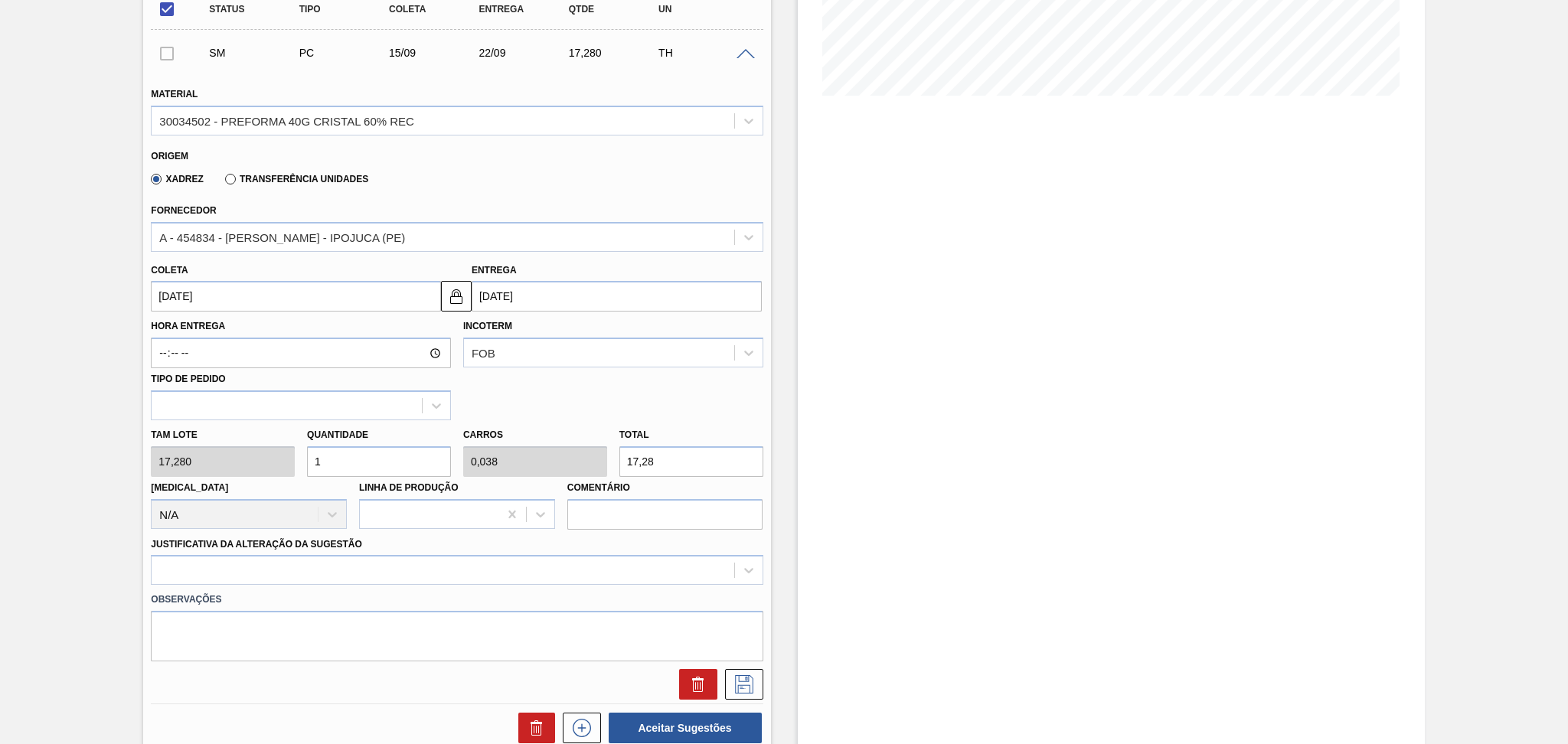
drag, startPoint x: 352, startPoint y: 451, endPoint x: 290, endPoint y: 441, distance: 62.8
click at [296, 441] on div "Tam lote 17,280 Quantidade 1 Carros 0,038 Total 17,28 Doca N/A Linha de Produçã…" at bounding box center [457, 475] width 624 height 109
type input "2"
type input "0,077"
type input "34,56"
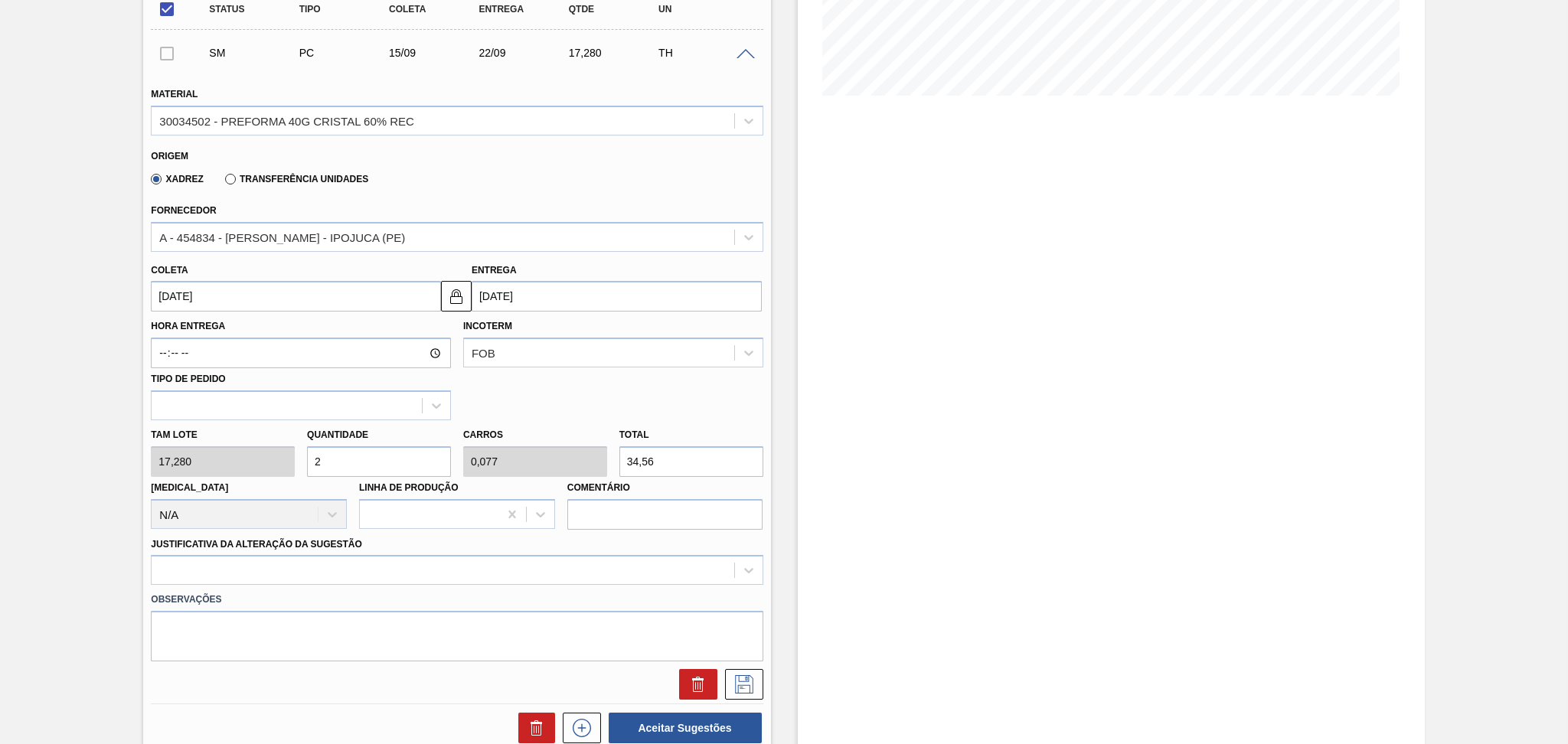
type input "26"
type input "1"
type input "449,28"
type input "26"
click at [309, 561] on div at bounding box center [456, 570] width 611 height 30
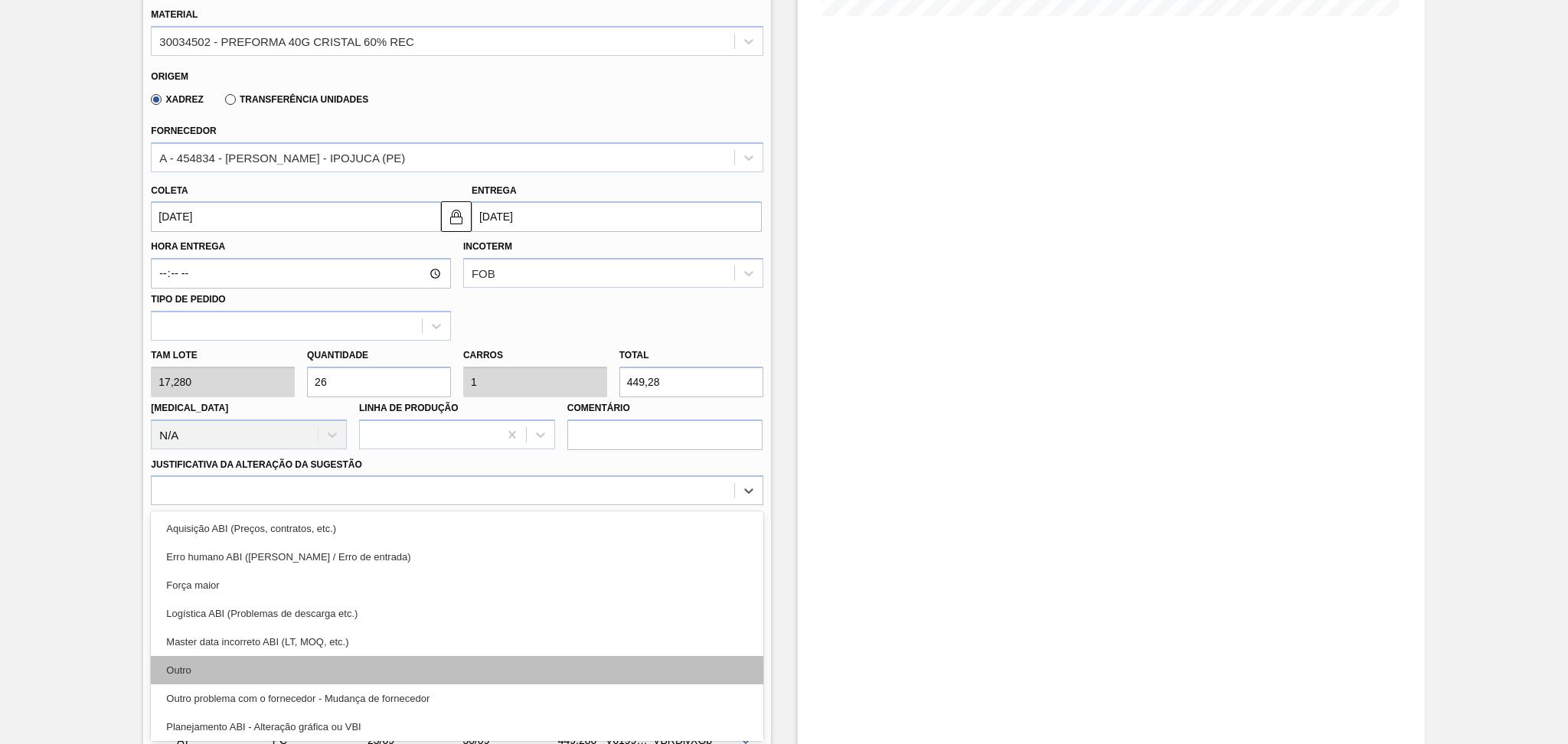
scroll to position [102, 0]
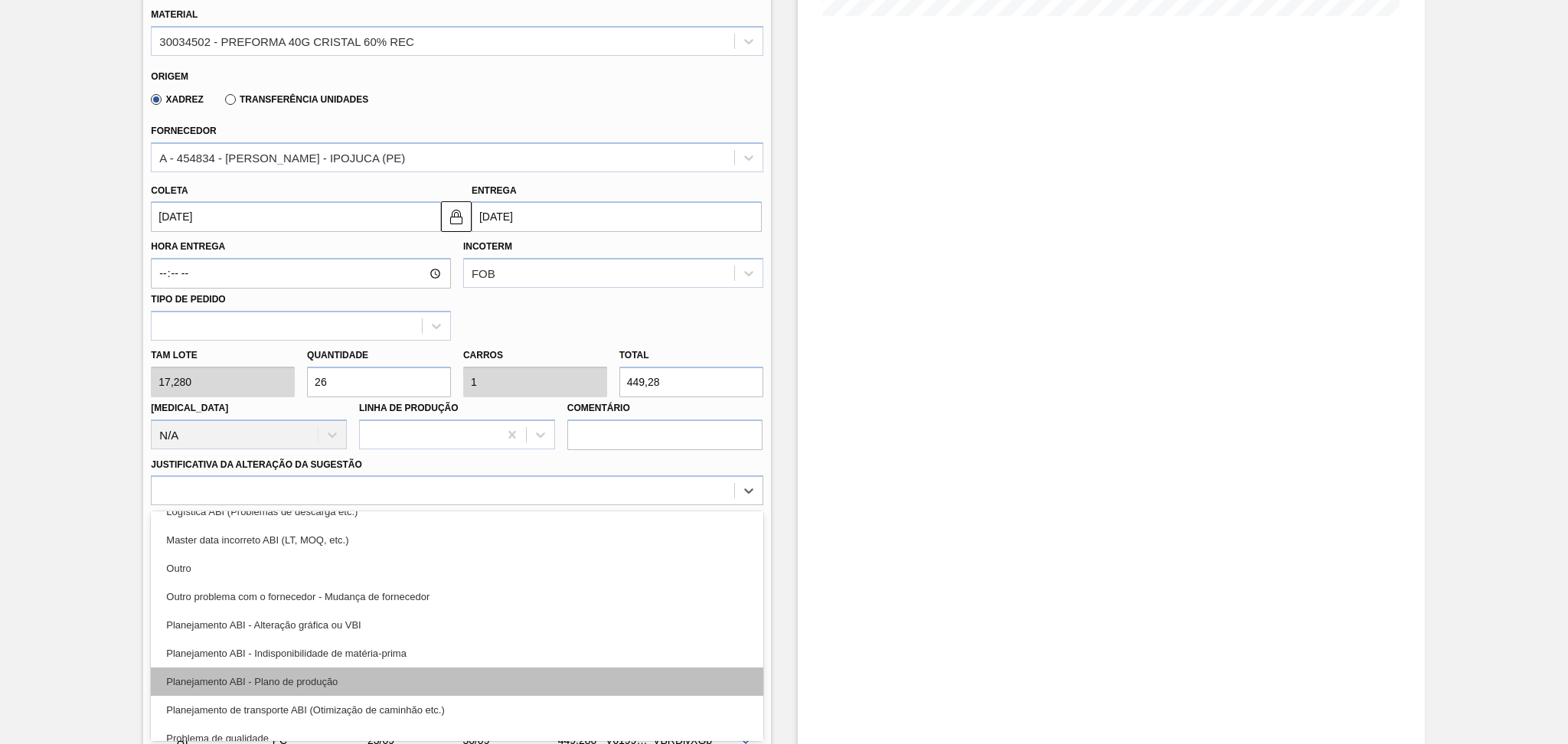
click at [304, 689] on div "Planejamento ABI - Plano de produção" at bounding box center [456, 682] width 611 height 29
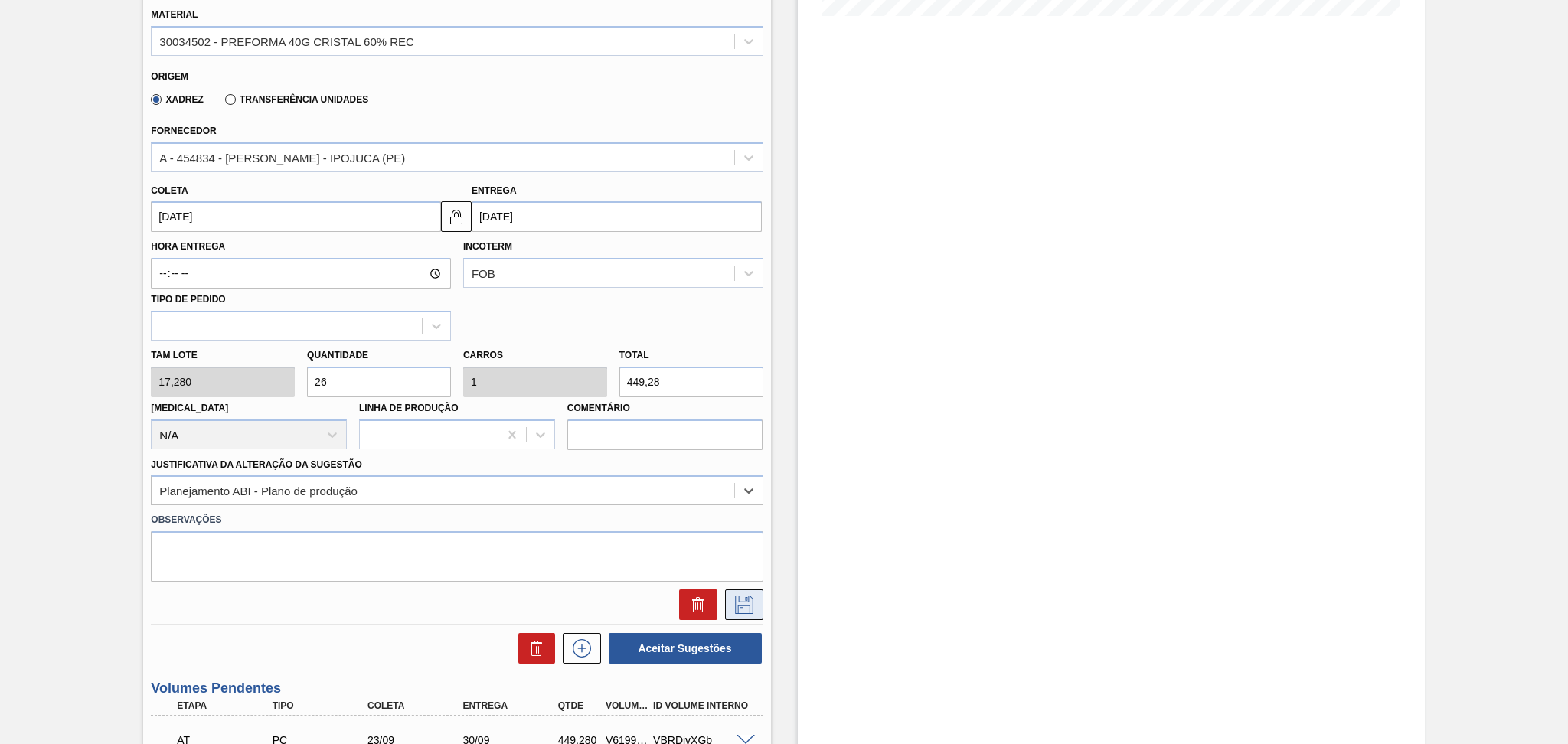
click at [752, 607] on icon at bounding box center [743, 604] width 24 height 18
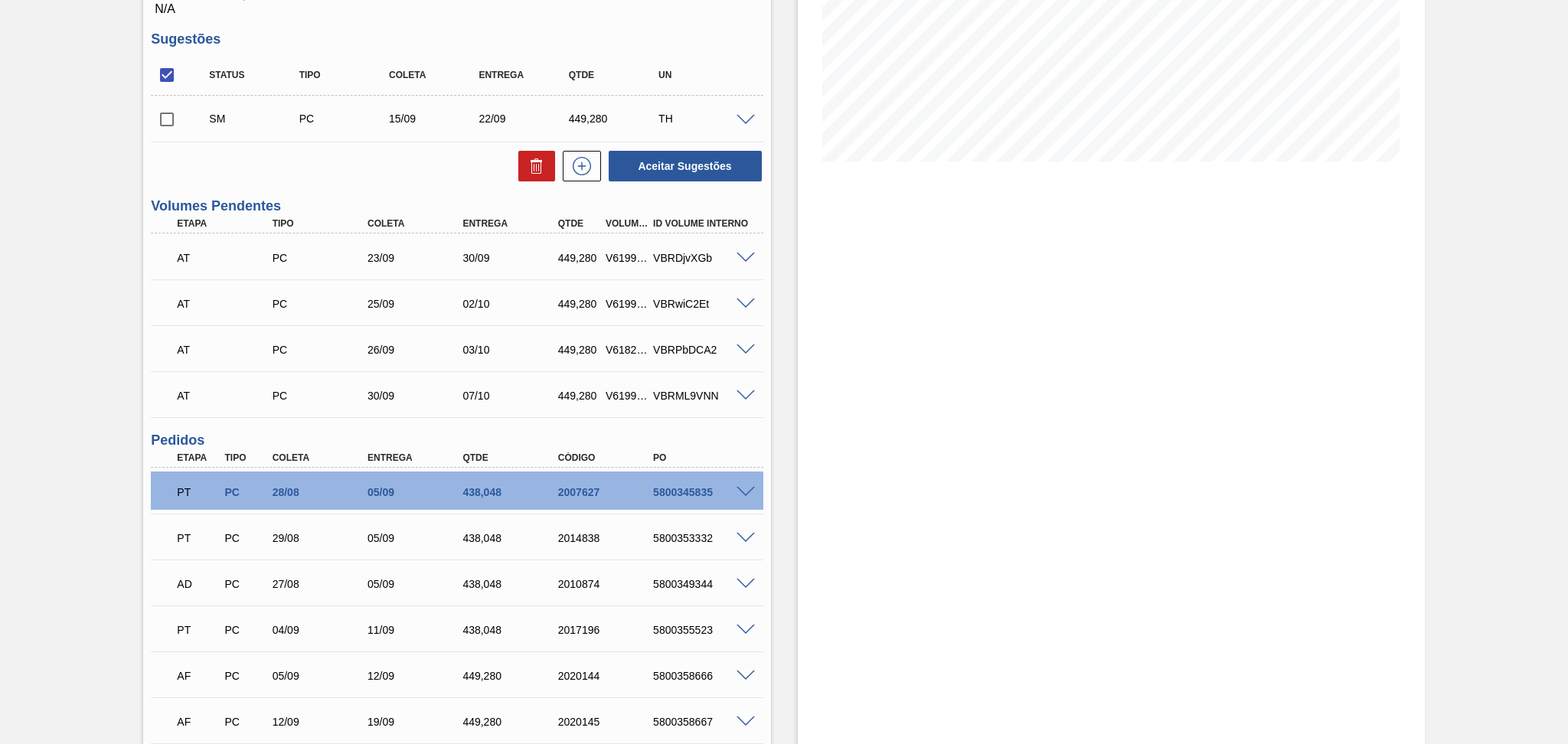
scroll to position [1, 0]
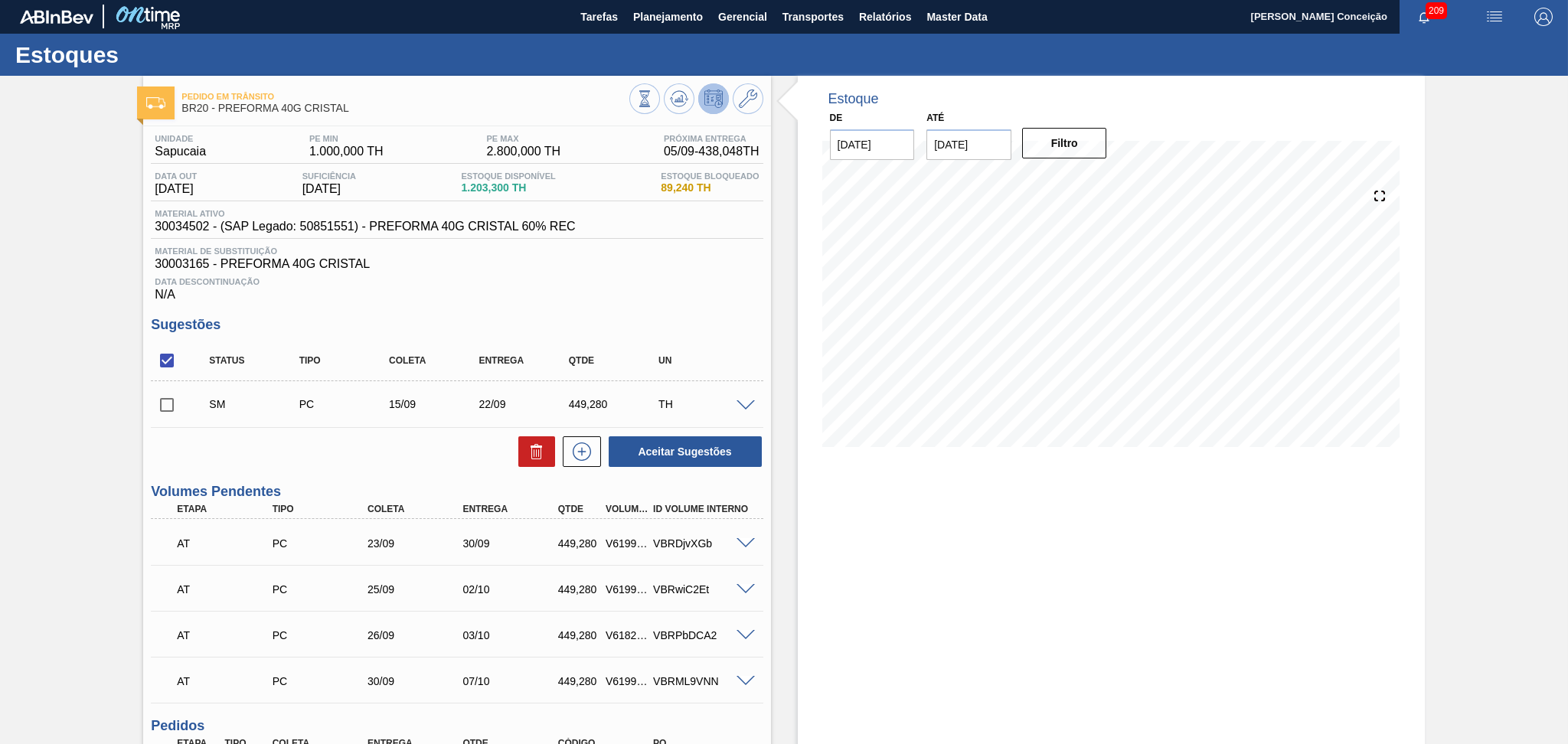
click at [346, 427] on div "Status Tipo Coleta Entrega Qtde UN SM PC 15/09 22/09 449,280 TH Material 300345…" at bounding box center [456, 404] width 611 height 128
click at [594, 450] on button at bounding box center [582, 451] width 39 height 30
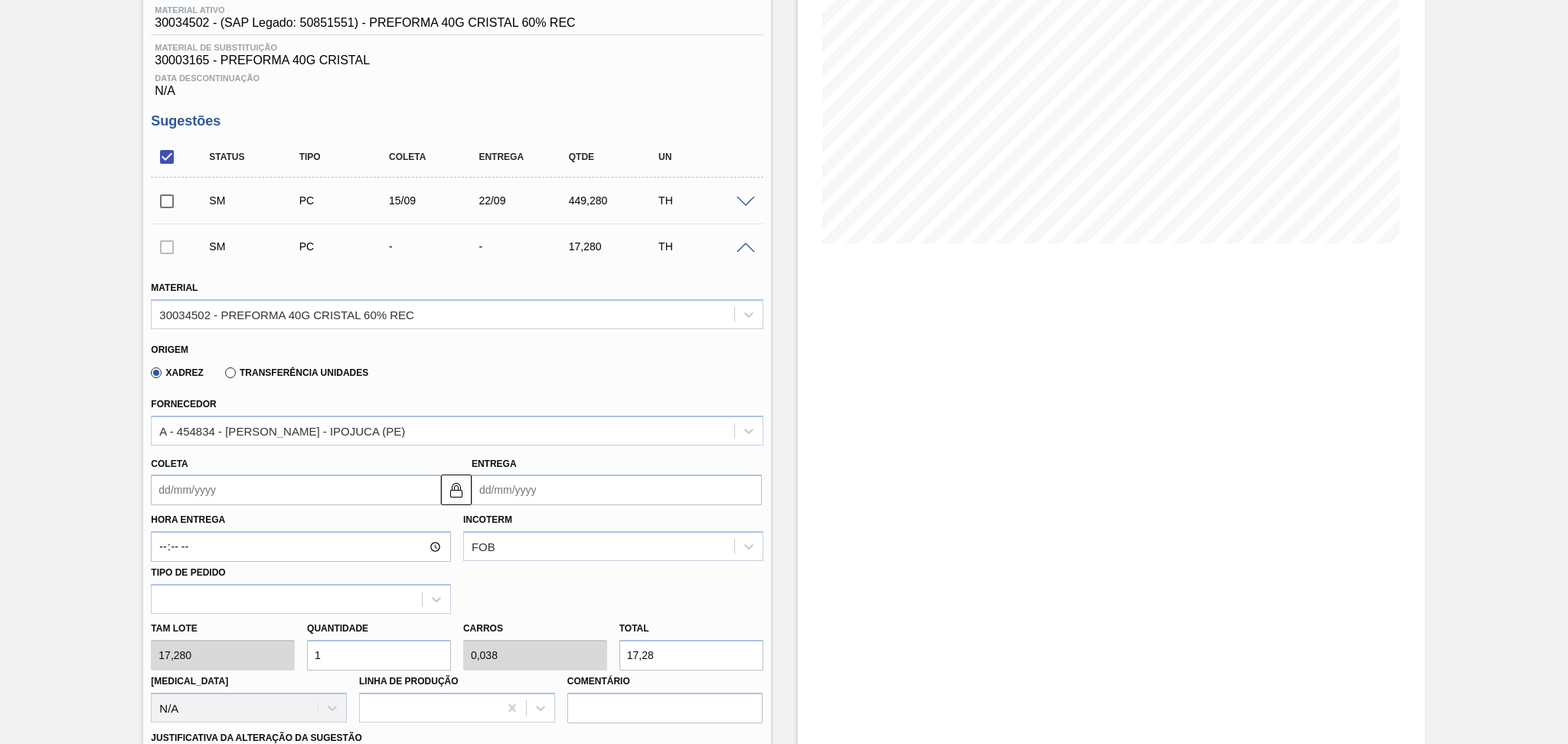
scroll to position [103, 0]
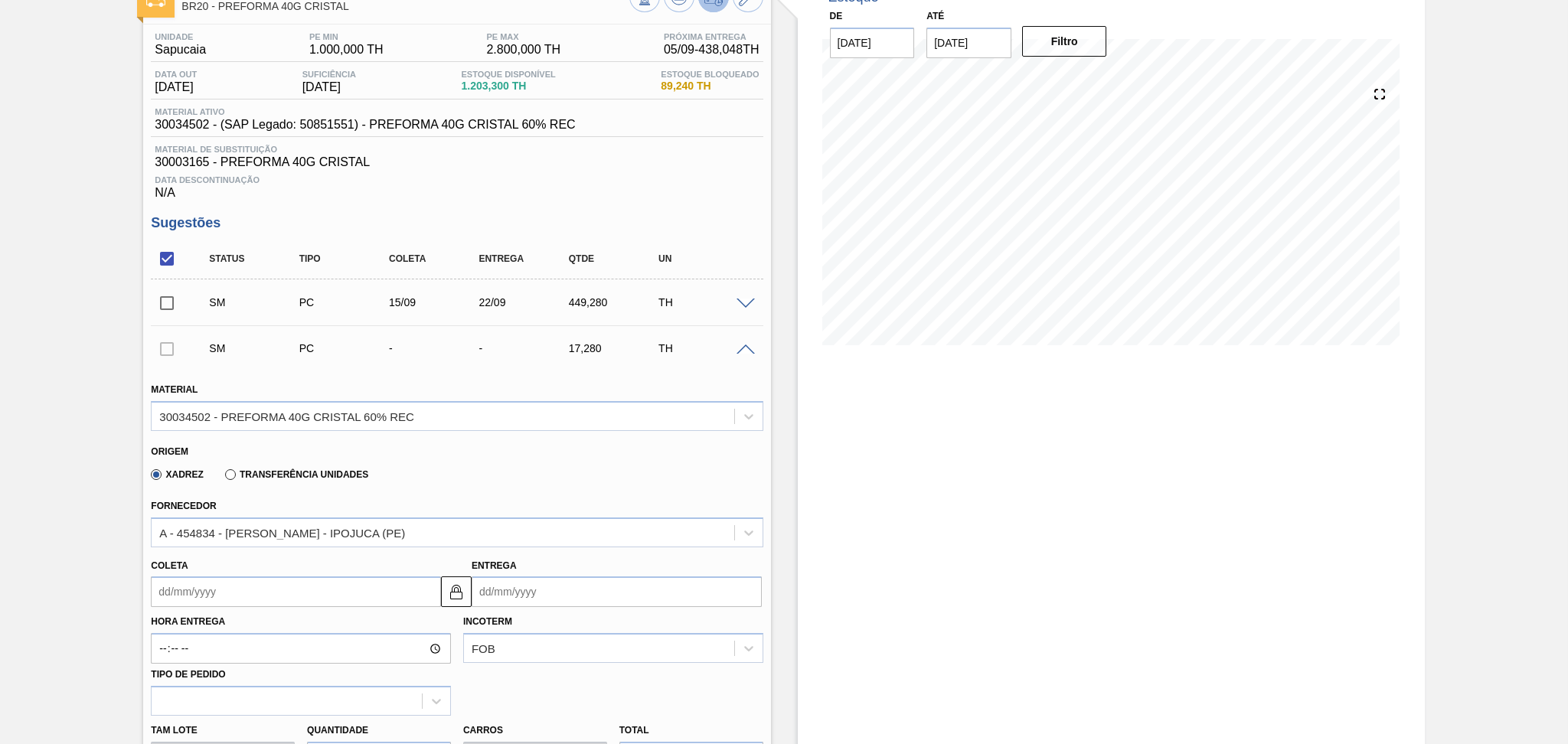
click at [206, 579] on input "Coleta" at bounding box center [295, 592] width 290 height 30
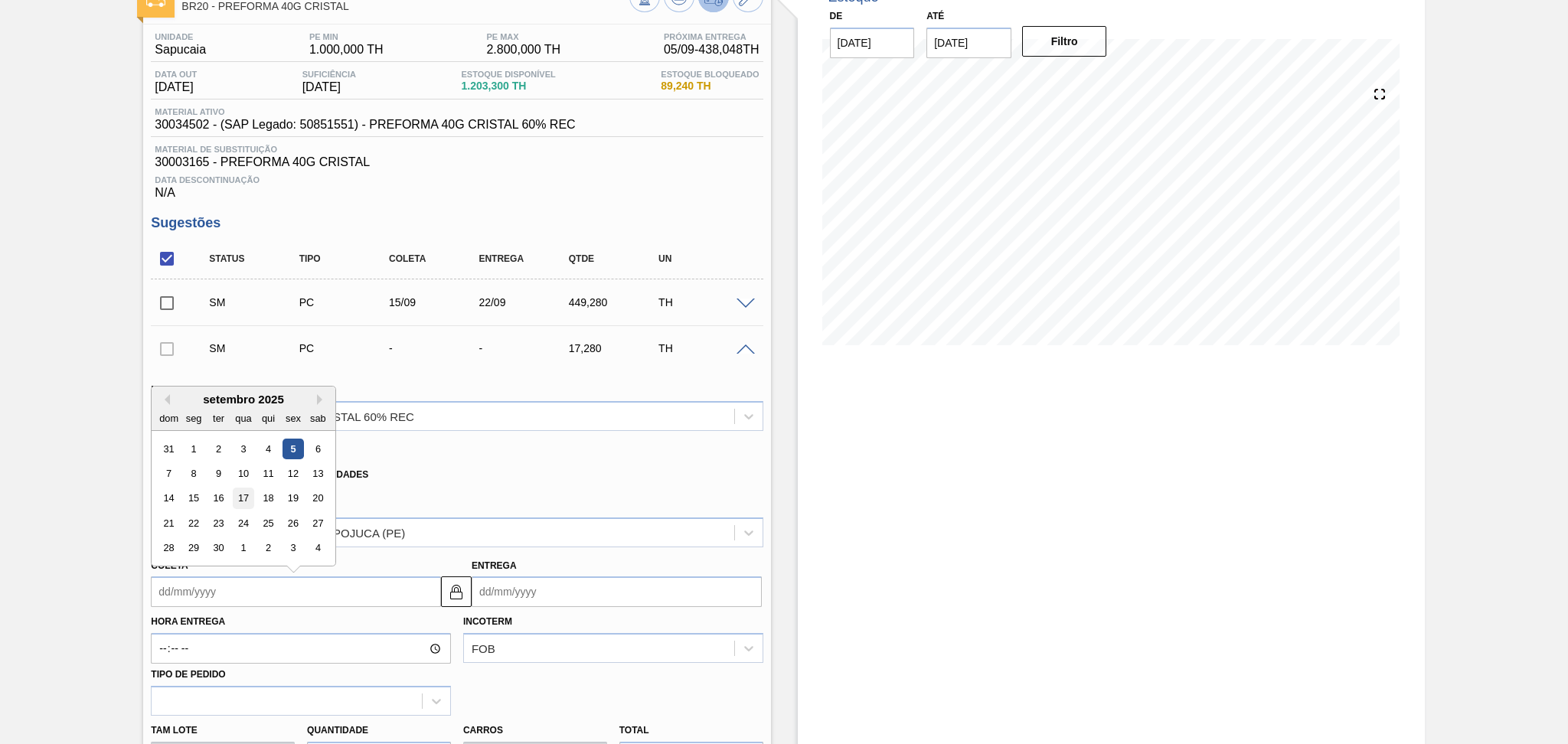
click at [245, 495] on div "17" at bounding box center [244, 499] width 21 height 21
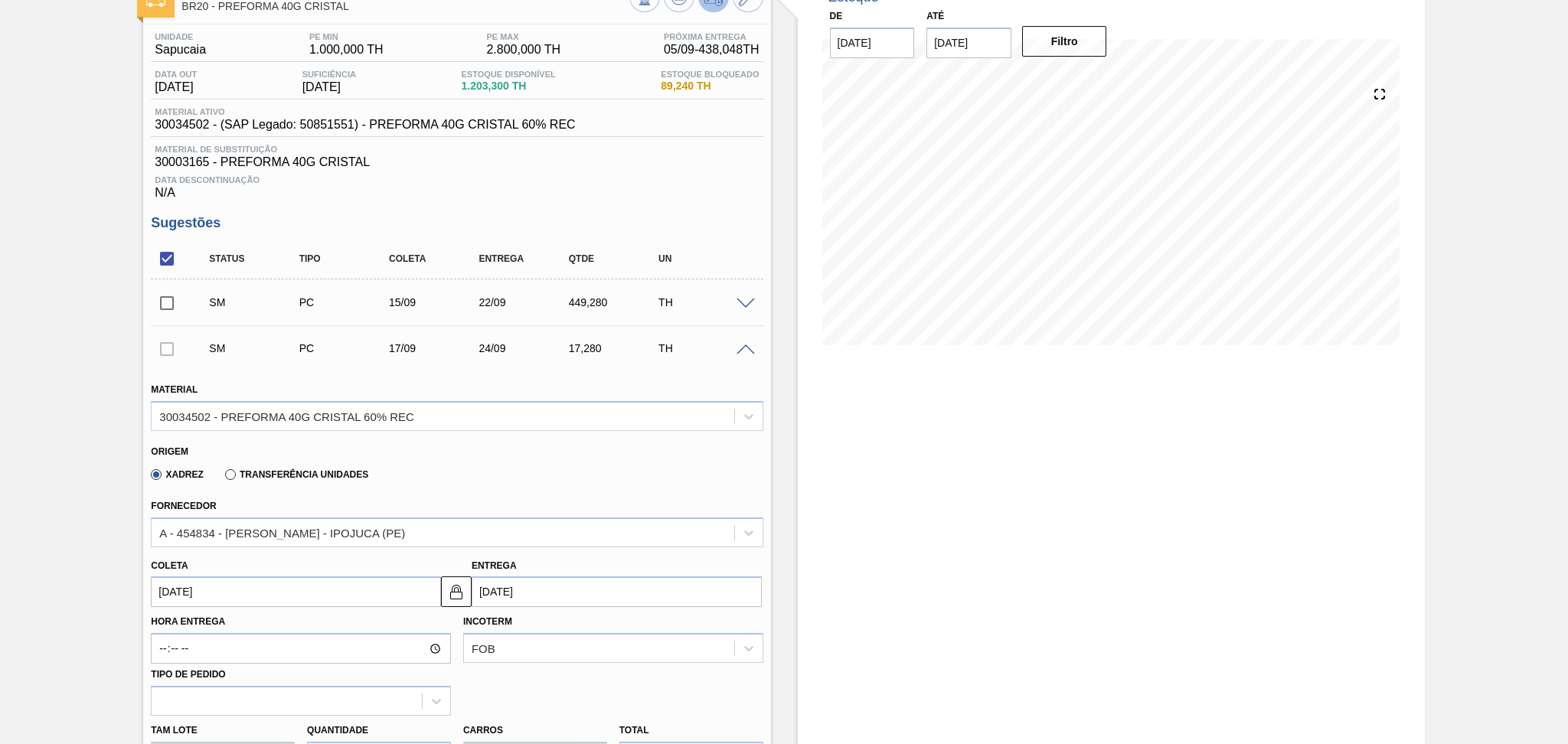
type input "17/09/2025"
type input "24/09/2025"
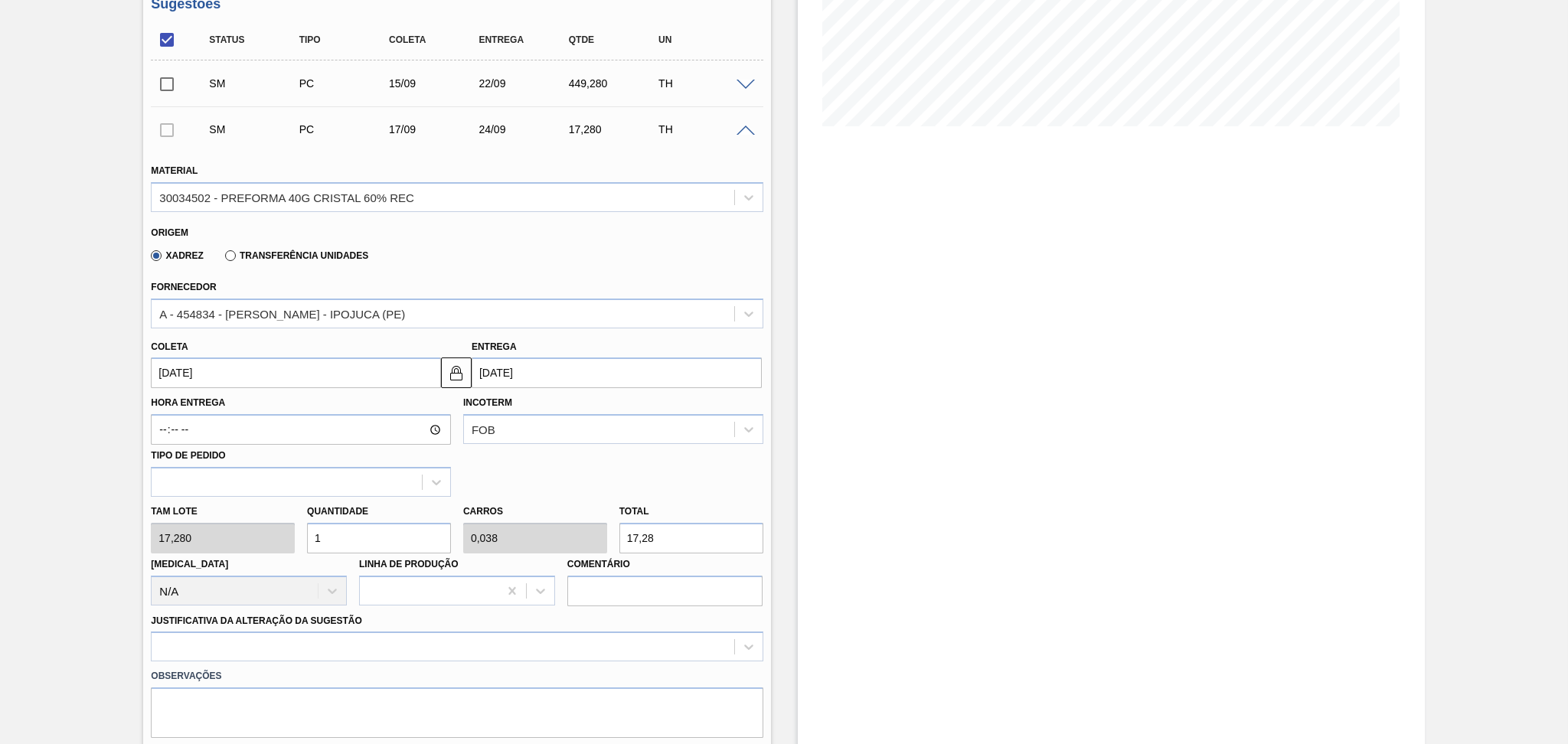
scroll to position [409, 0]
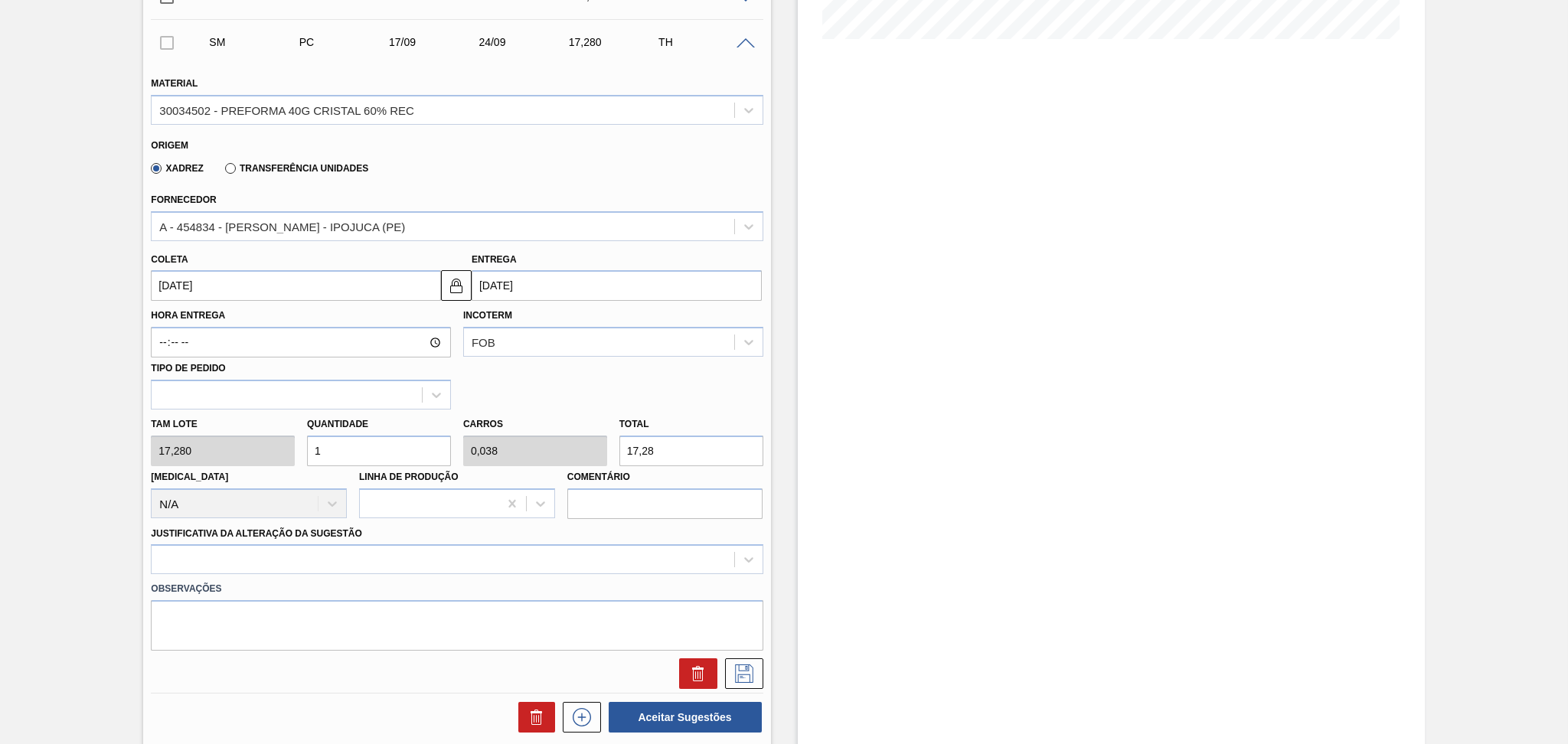
click at [263, 427] on div "Tam lote 17,280 Quantidade 1 Carros 0,038 Total 17,28 Doca N/A Linha de Produçã…" at bounding box center [457, 464] width 624 height 109
type input "2"
type input "0,077"
type input "34,56"
type input "26"
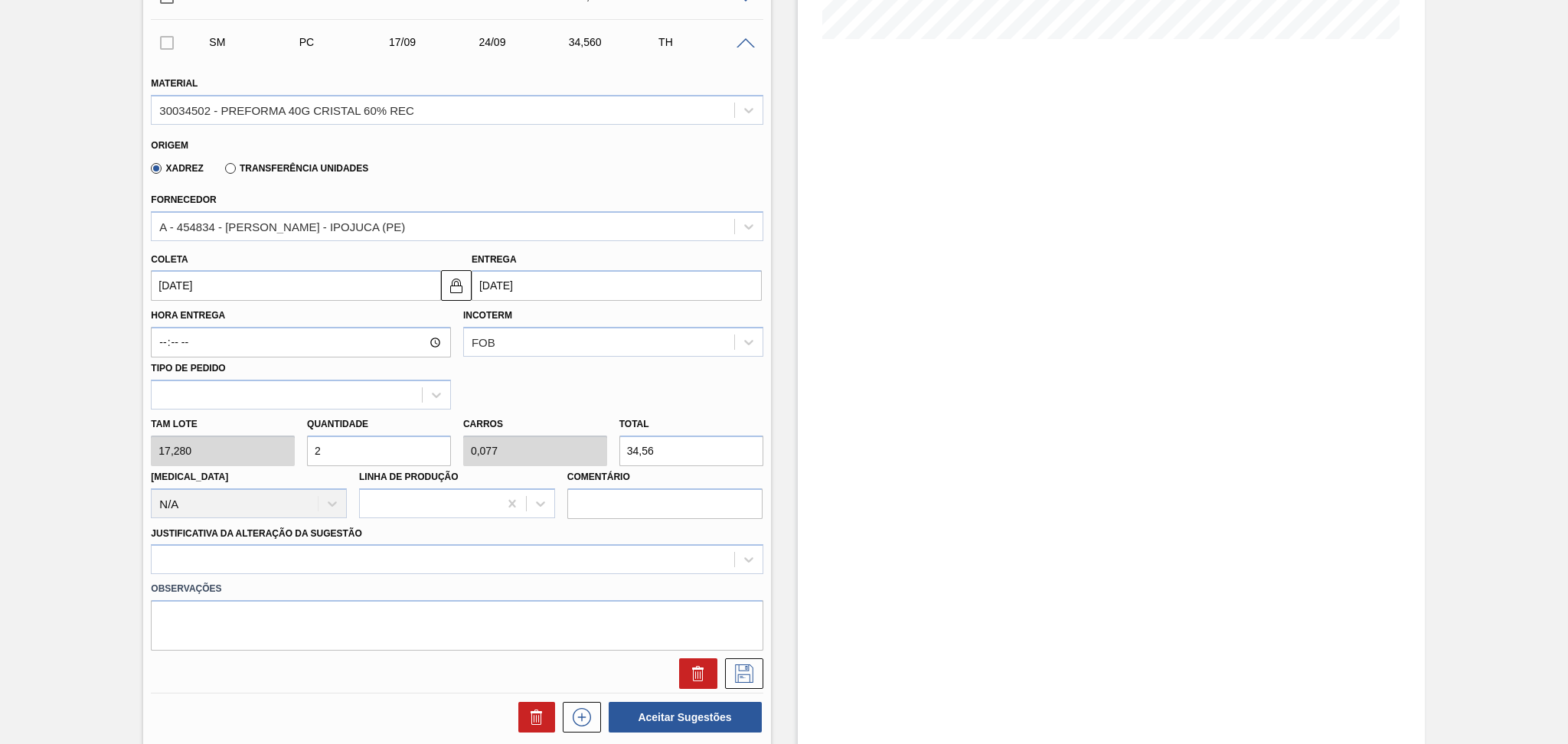
type input "1"
type input "449,28"
type input "26"
click at [204, 556] on div at bounding box center [456, 559] width 611 height 30
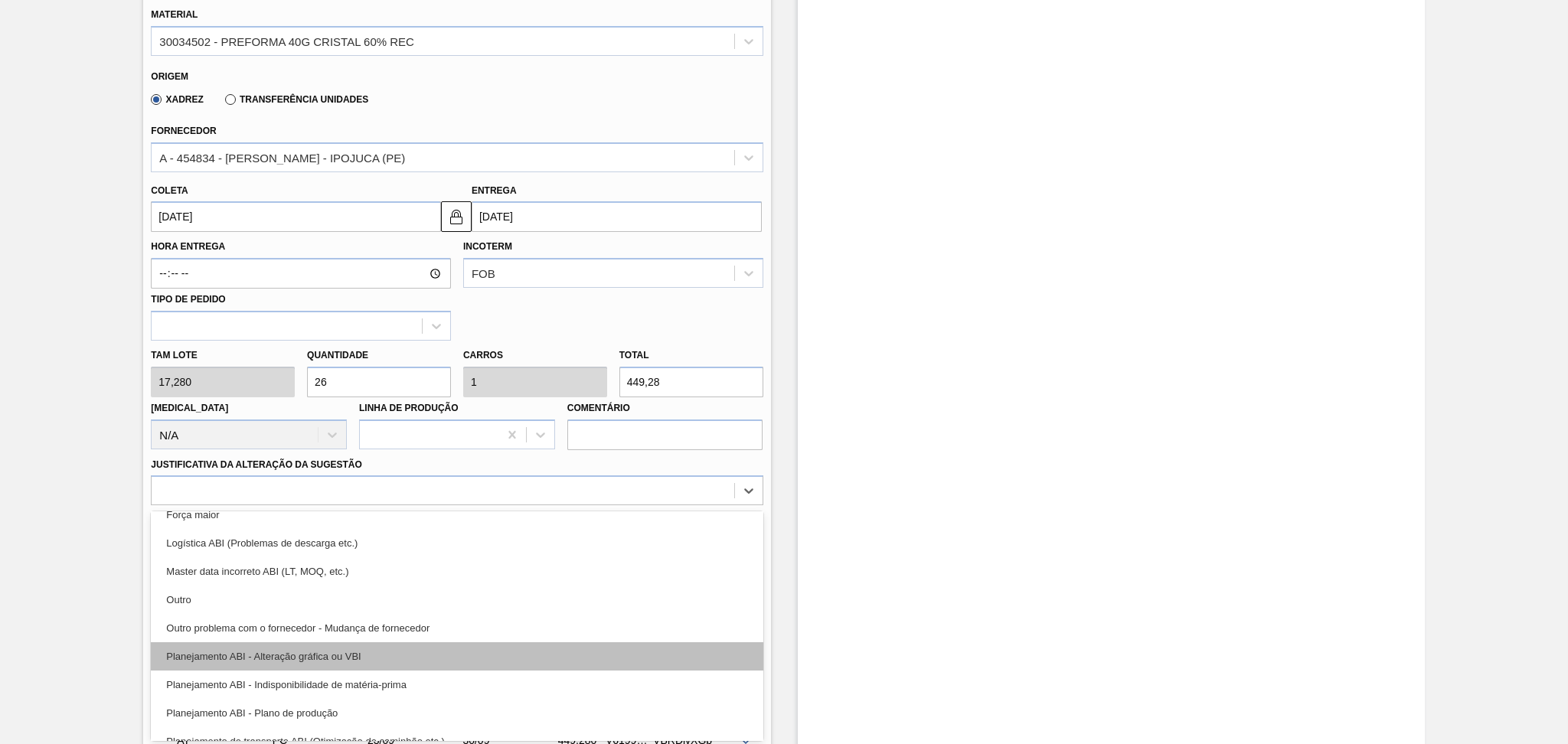
scroll to position [102, 0]
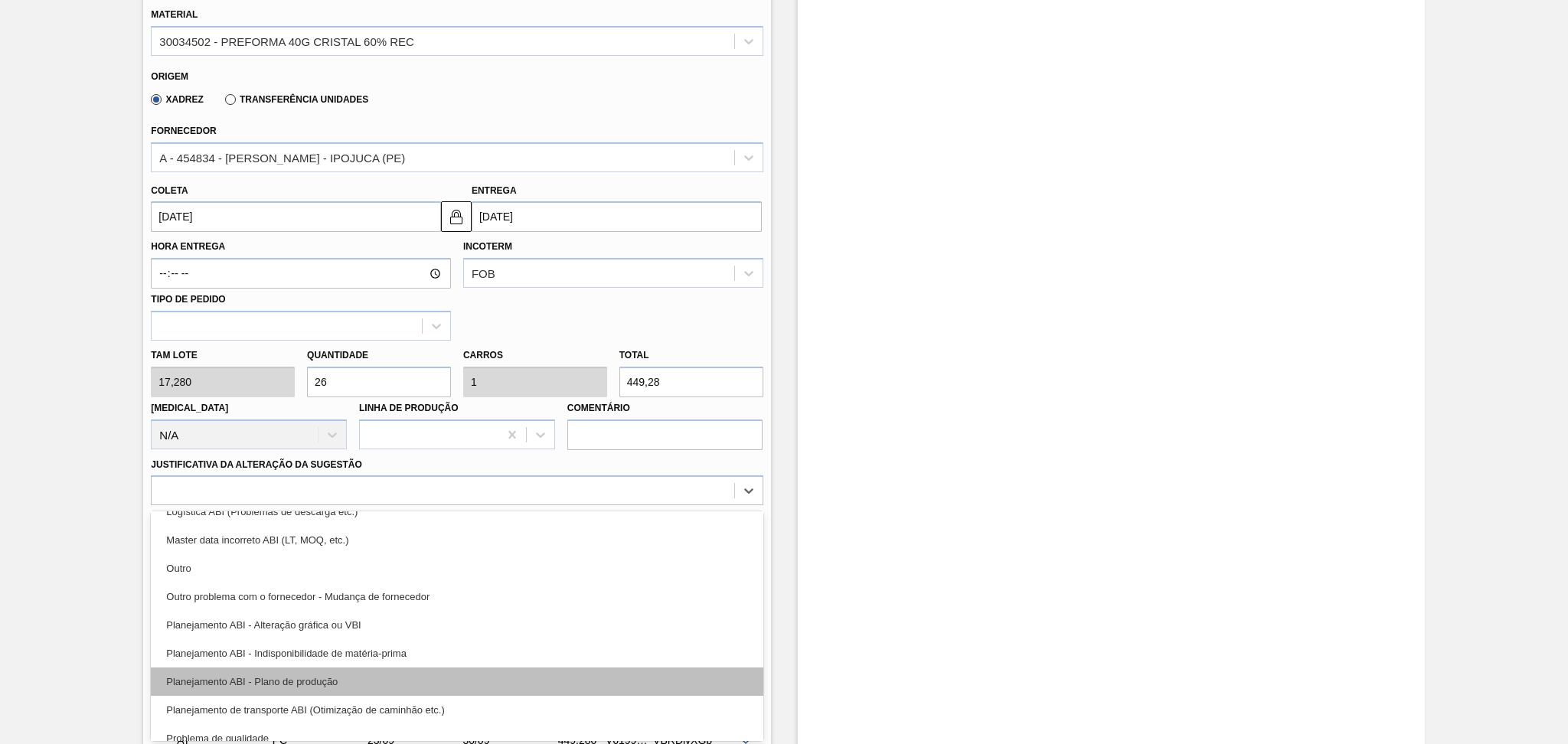
click at [320, 677] on div "Planejamento ABI - Plano de produção" at bounding box center [456, 682] width 611 height 29
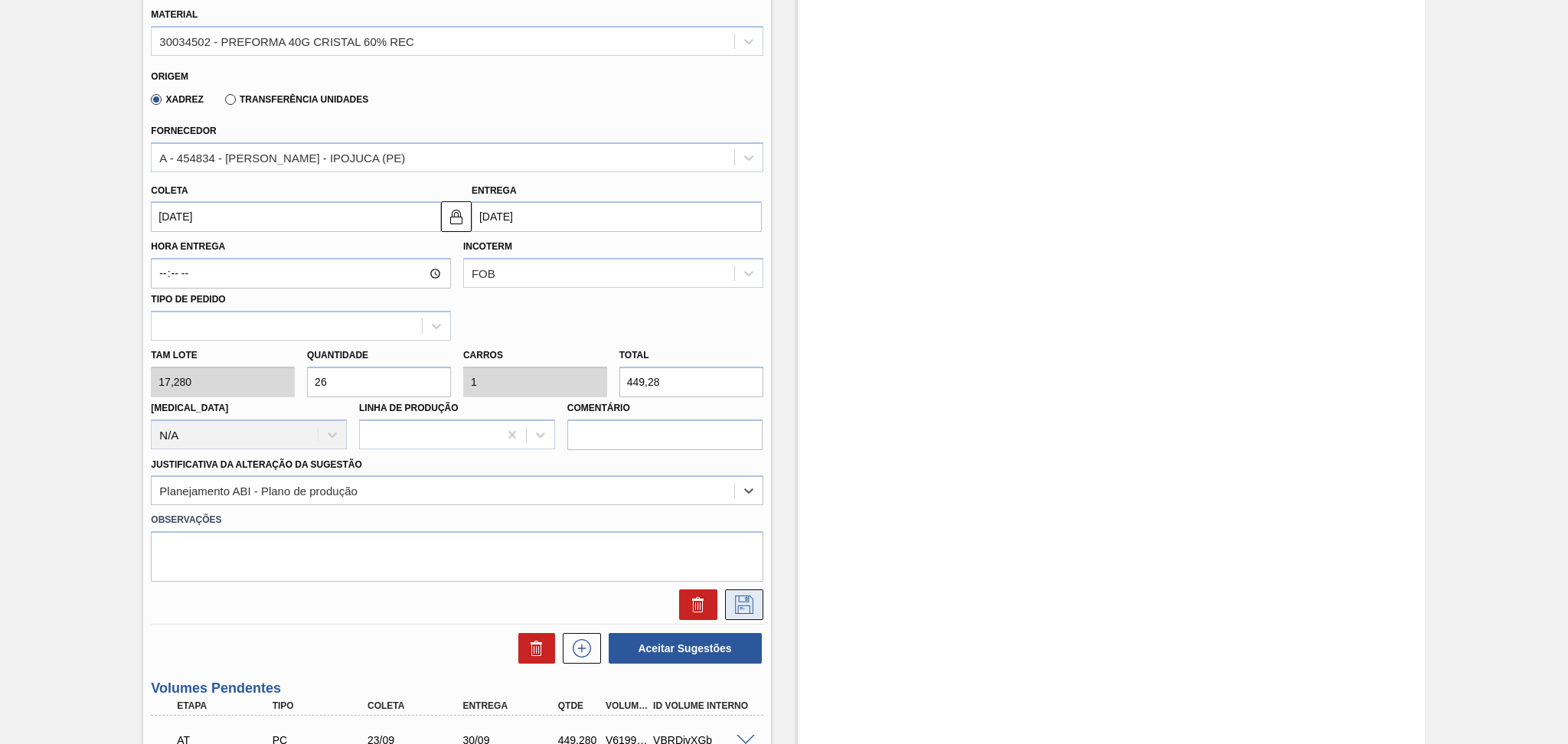
click at [726, 606] on button at bounding box center [744, 604] width 39 height 30
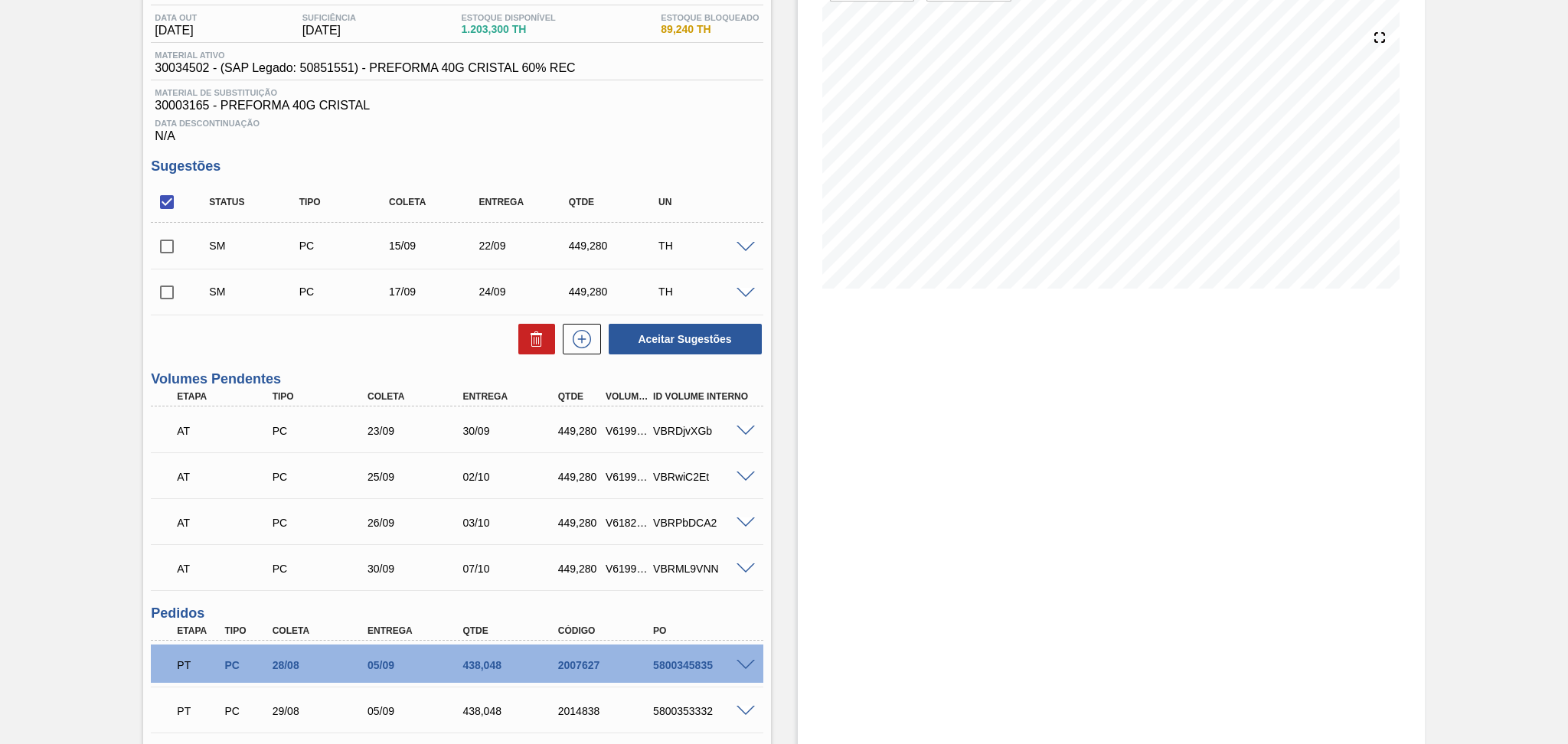
scroll to position [149, 0]
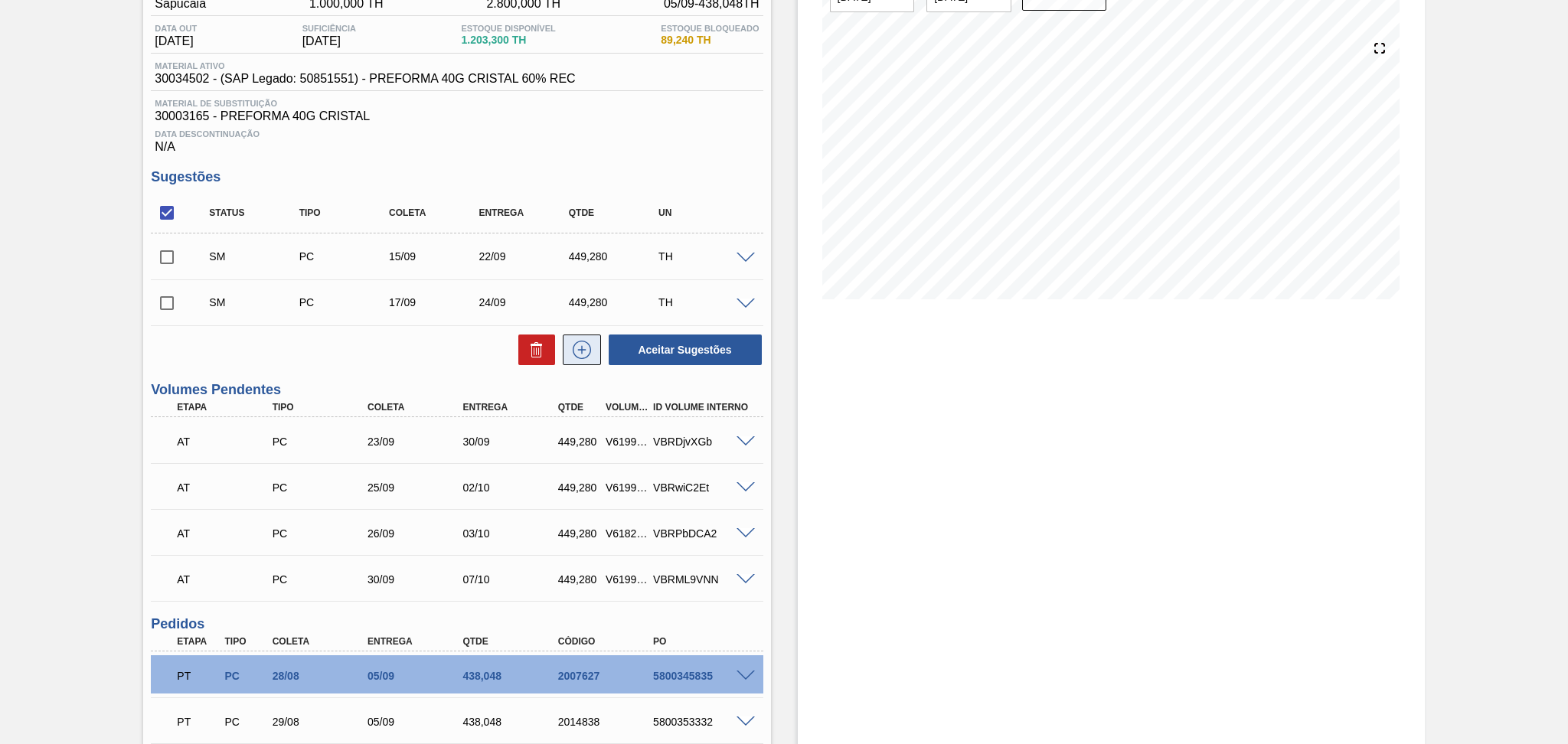
click at [592, 348] on icon at bounding box center [581, 350] width 24 height 18
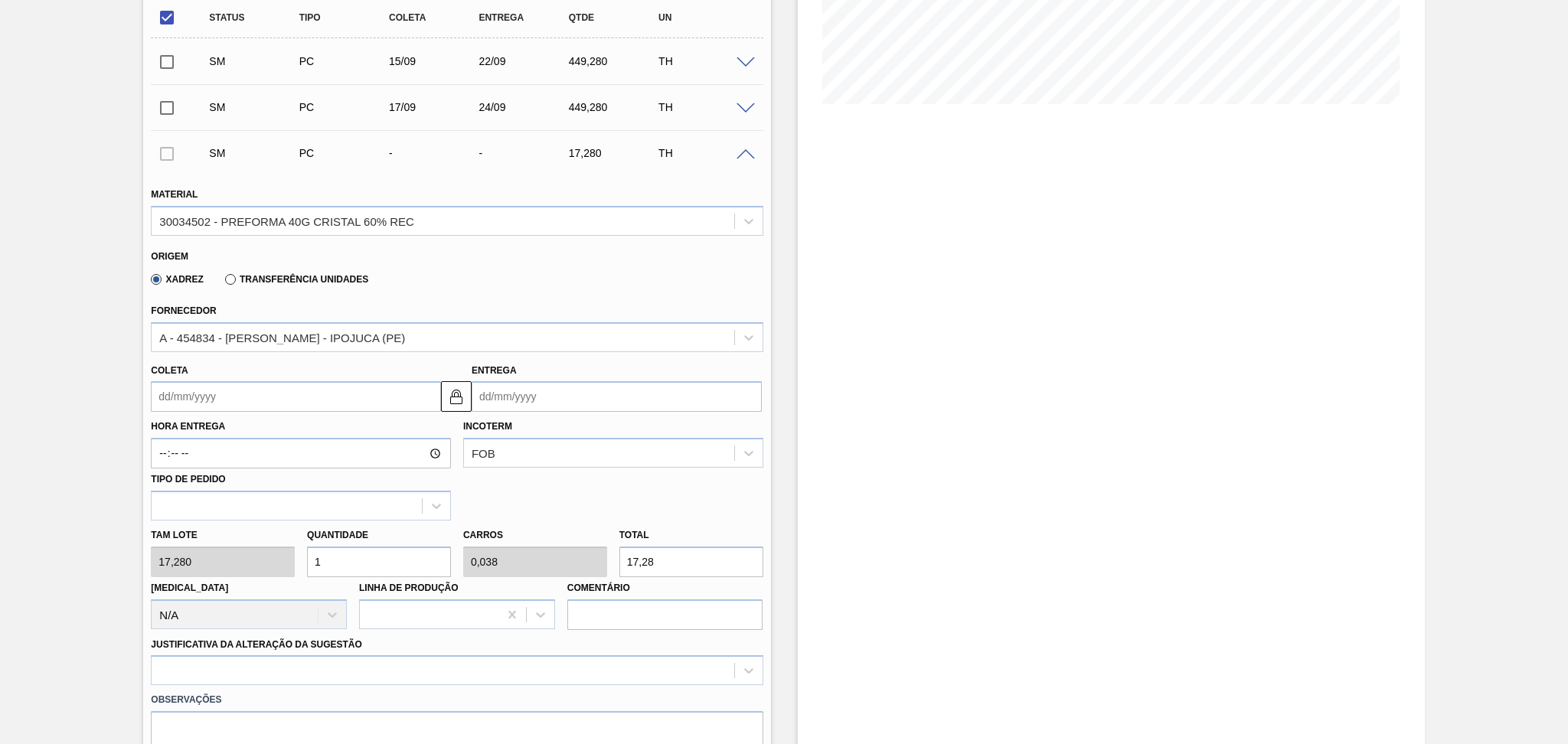
scroll to position [352, 0]
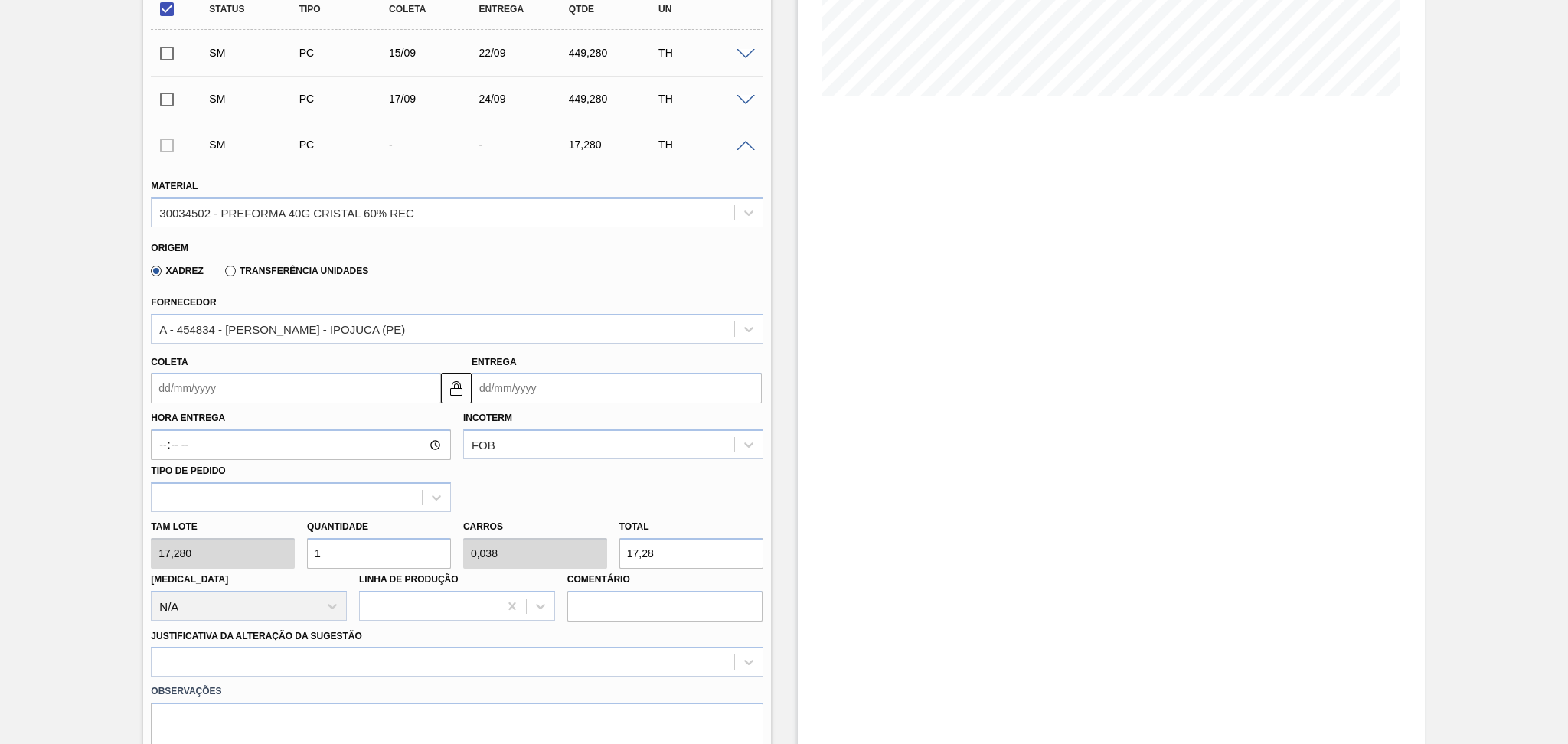
click at [248, 386] on input "Coleta" at bounding box center [295, 388] width 290 height 30
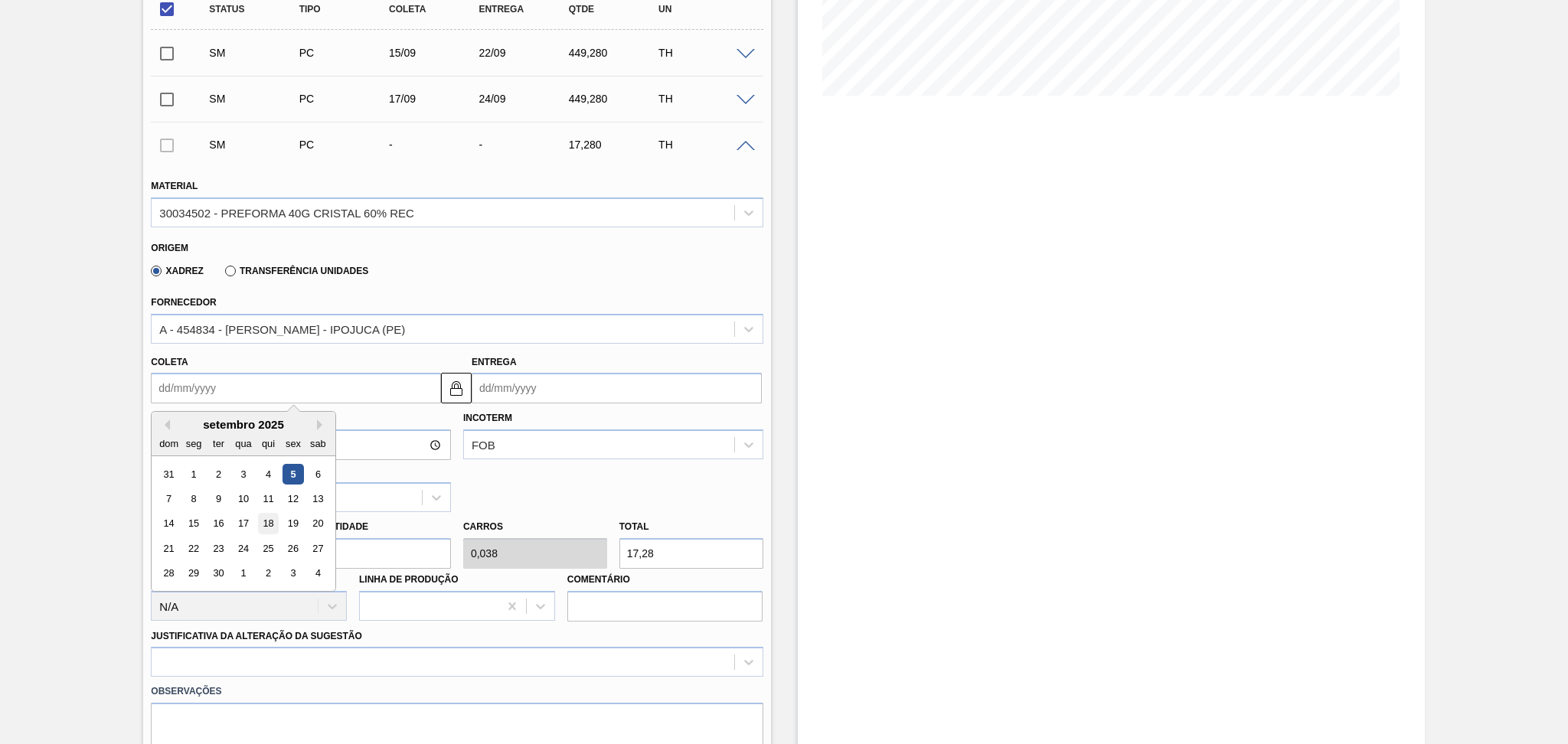
click at [272, 520] on div "18" at bounding box center [268, 524] width 21 height 21
type input "18/09/2025"
type input "25/09/2025"
click at [251, 383] on input "18/09/2025" at bounding box center [295, 388] width 290 height 30
click at [298, 517] on div "19" at bounding box center [293, 524] width 21 height 21
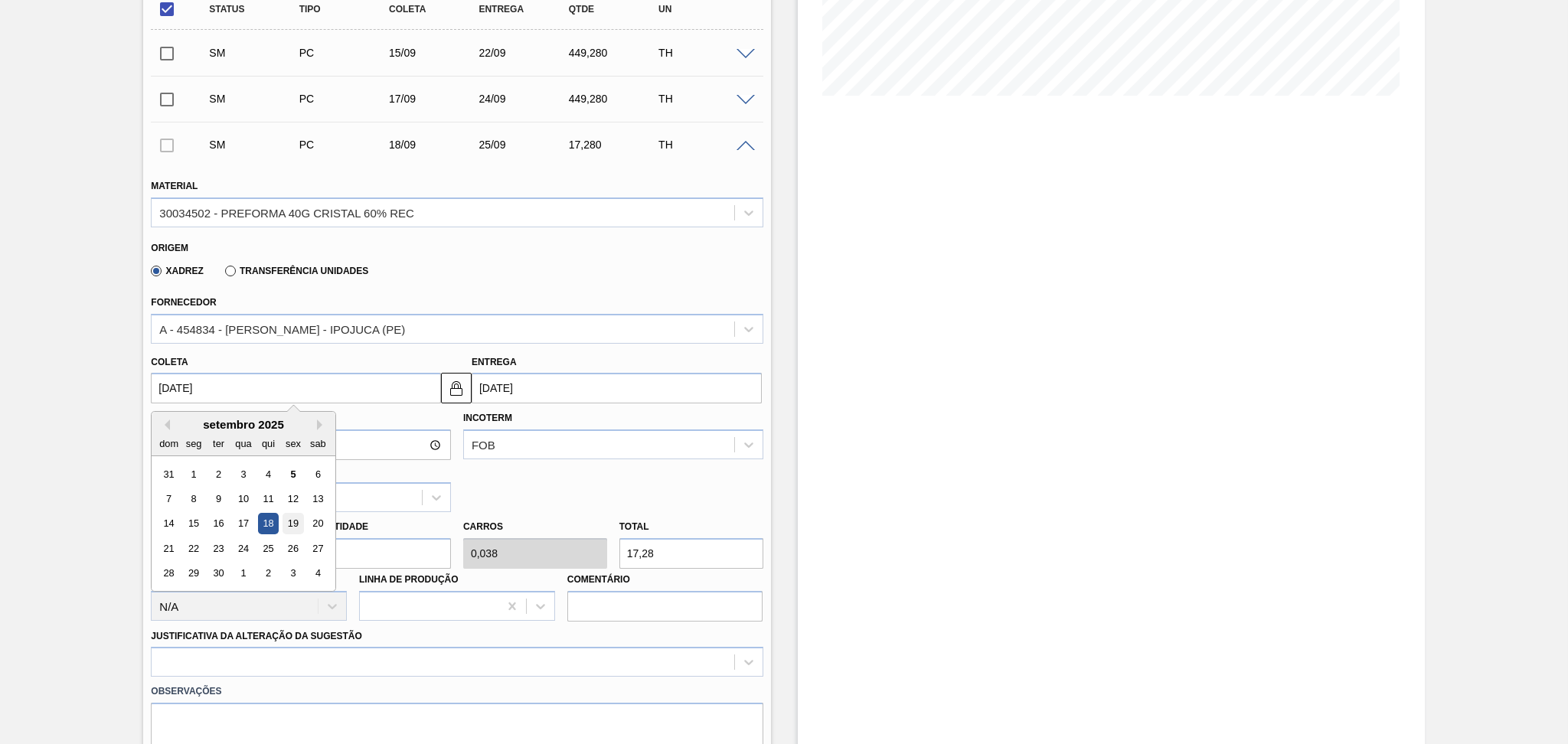
type input "[DATE]"
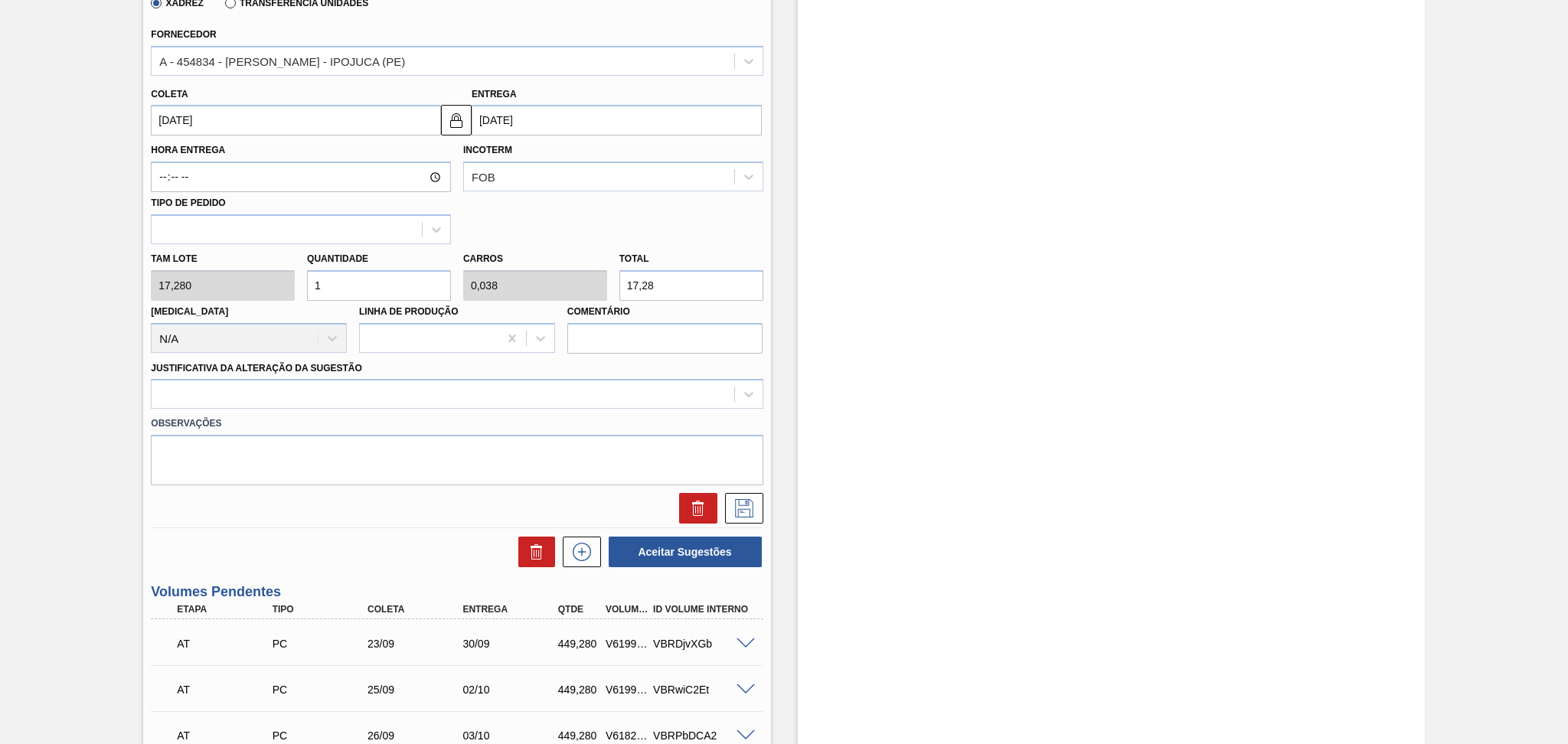
scroll to position [455, 0]
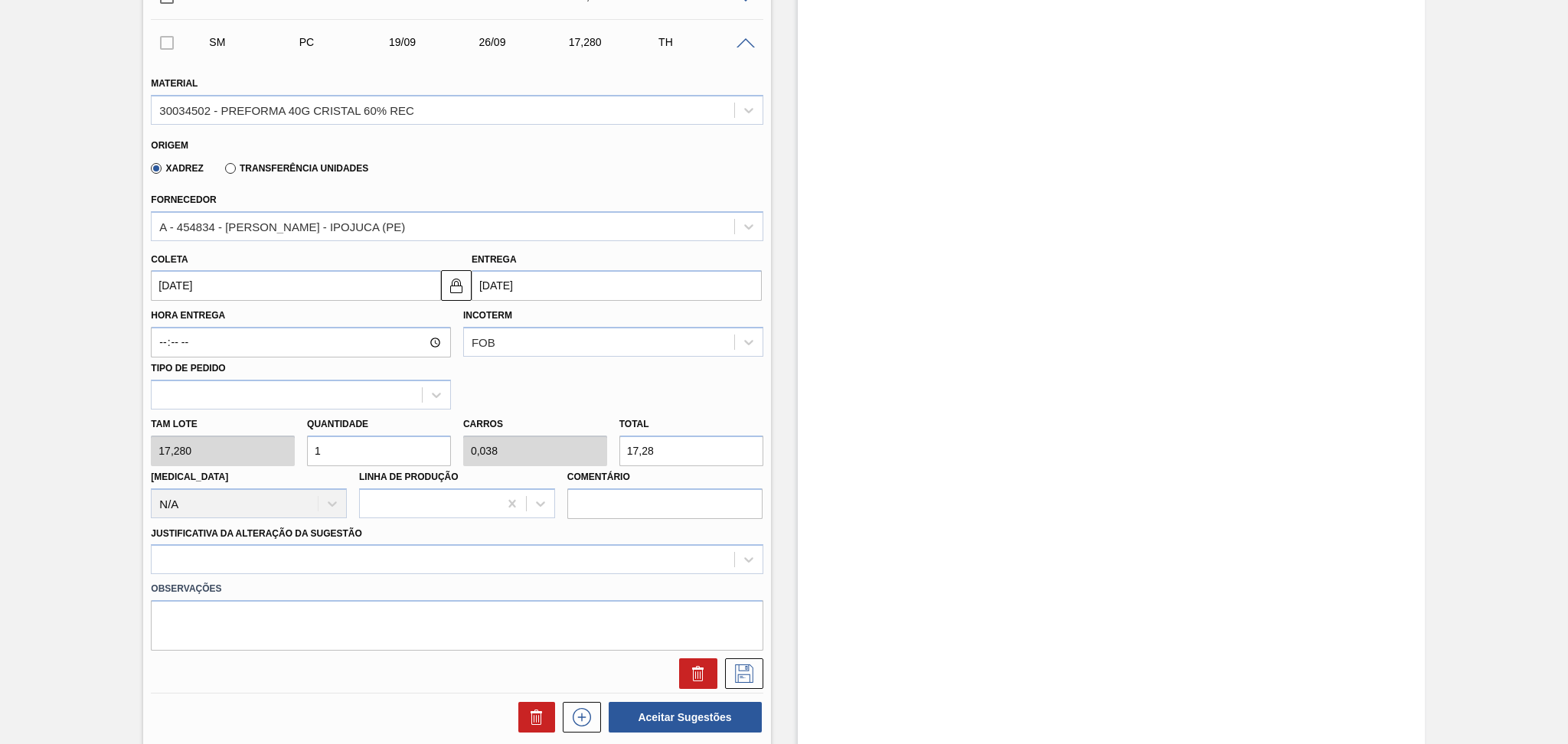
click at [309, 419] on div "Quantidade 1" at bounding box center [378, 440] width 144 height 53
type input "2"
type input "0,077"
type input "34,56"
type input "26"
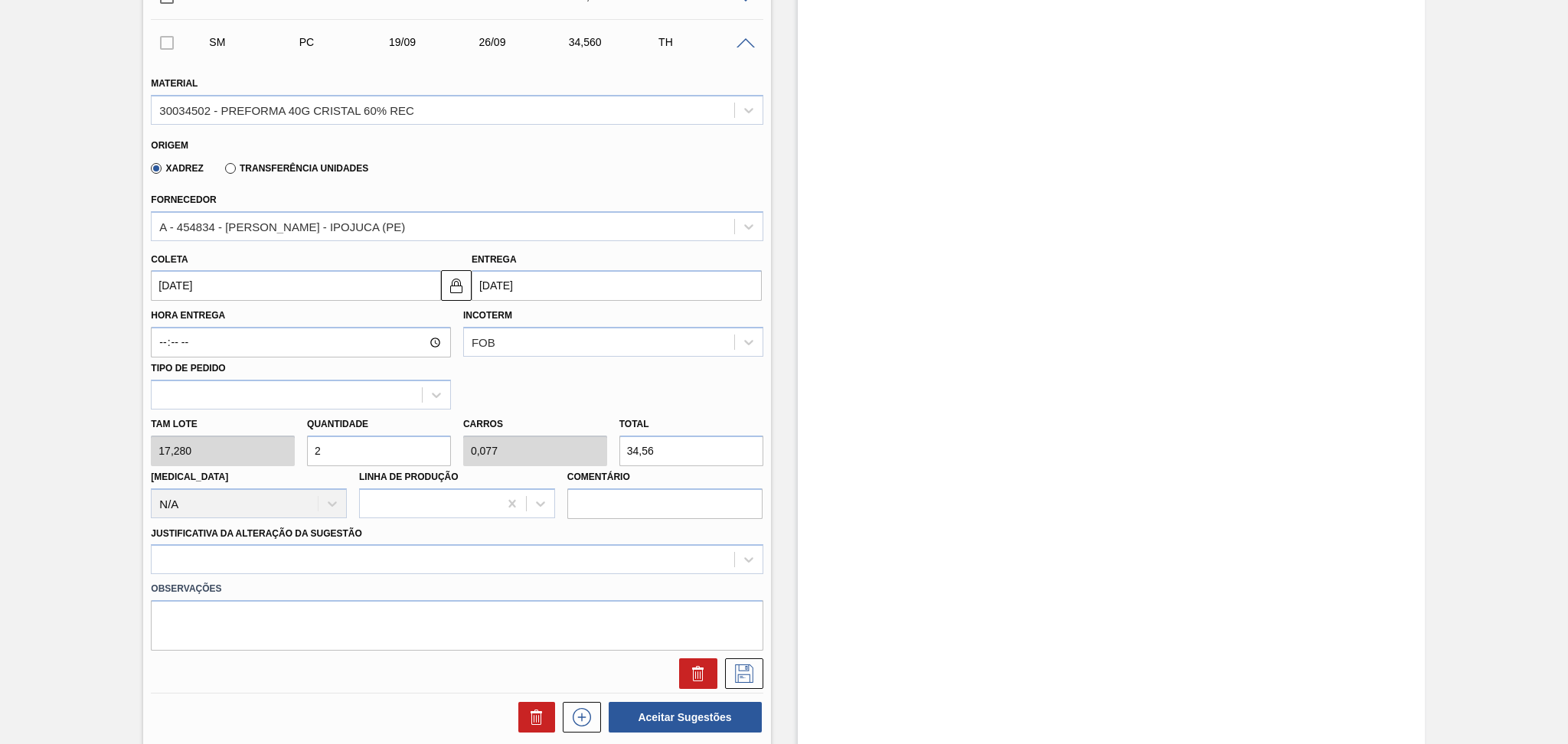
type input "1"
type input "449,28"
type input "26"
click at [235, 551] on div at bounding box center [456, 559] width 611 height 30
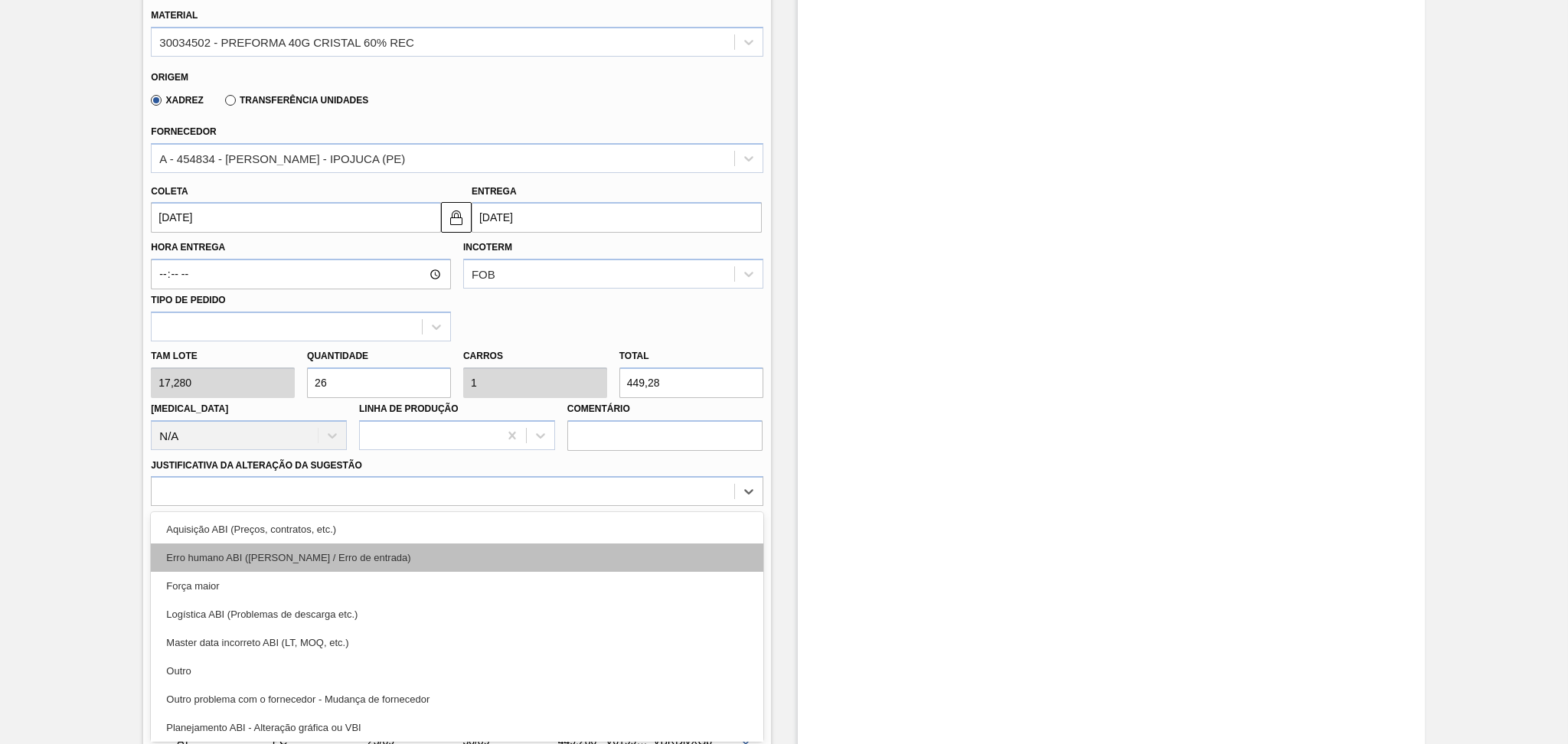
scroll to position [102, 0]
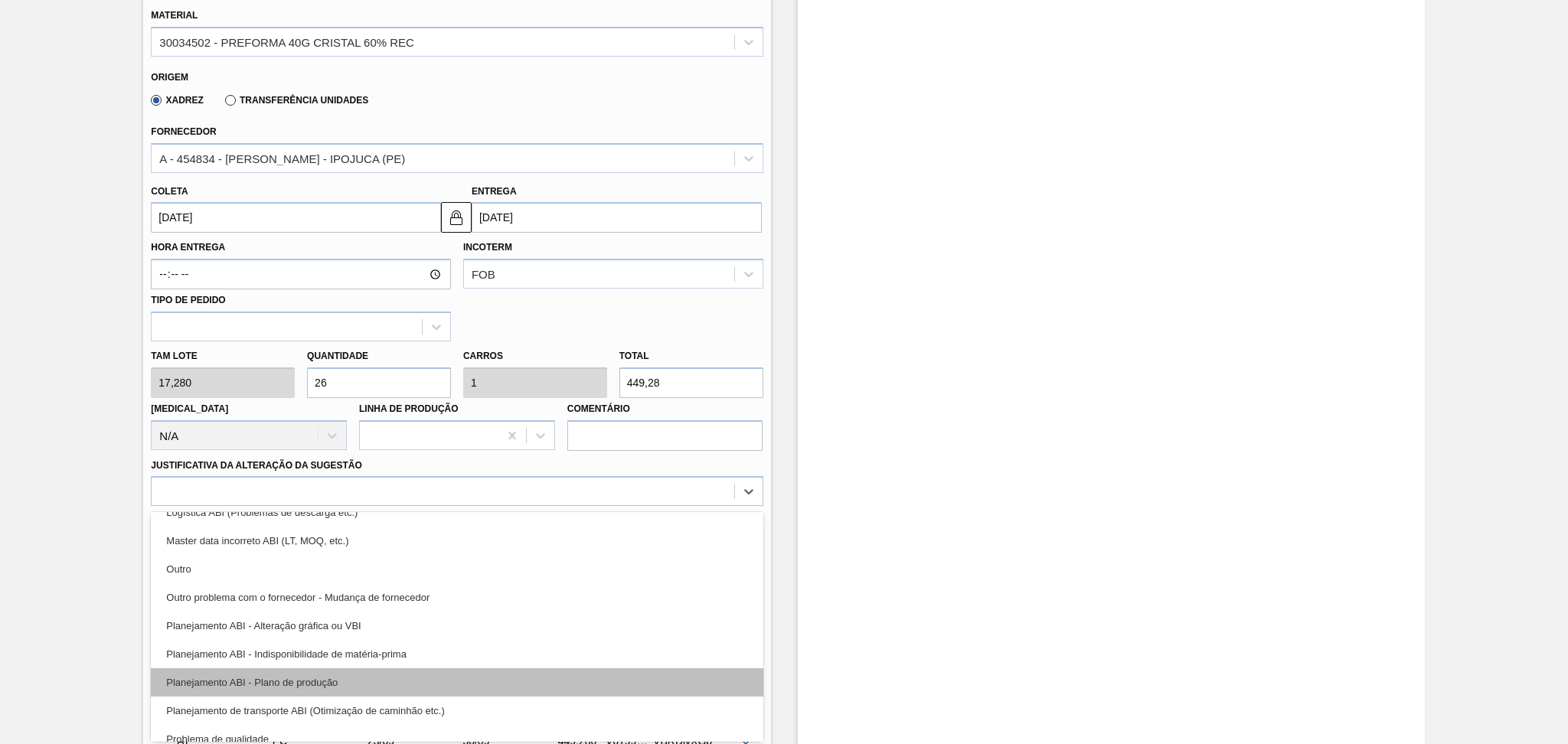
click at [319, 671] on div "Planejamento ABI - Plano de produção" at bounding box center [456, 683] width 611 height 29
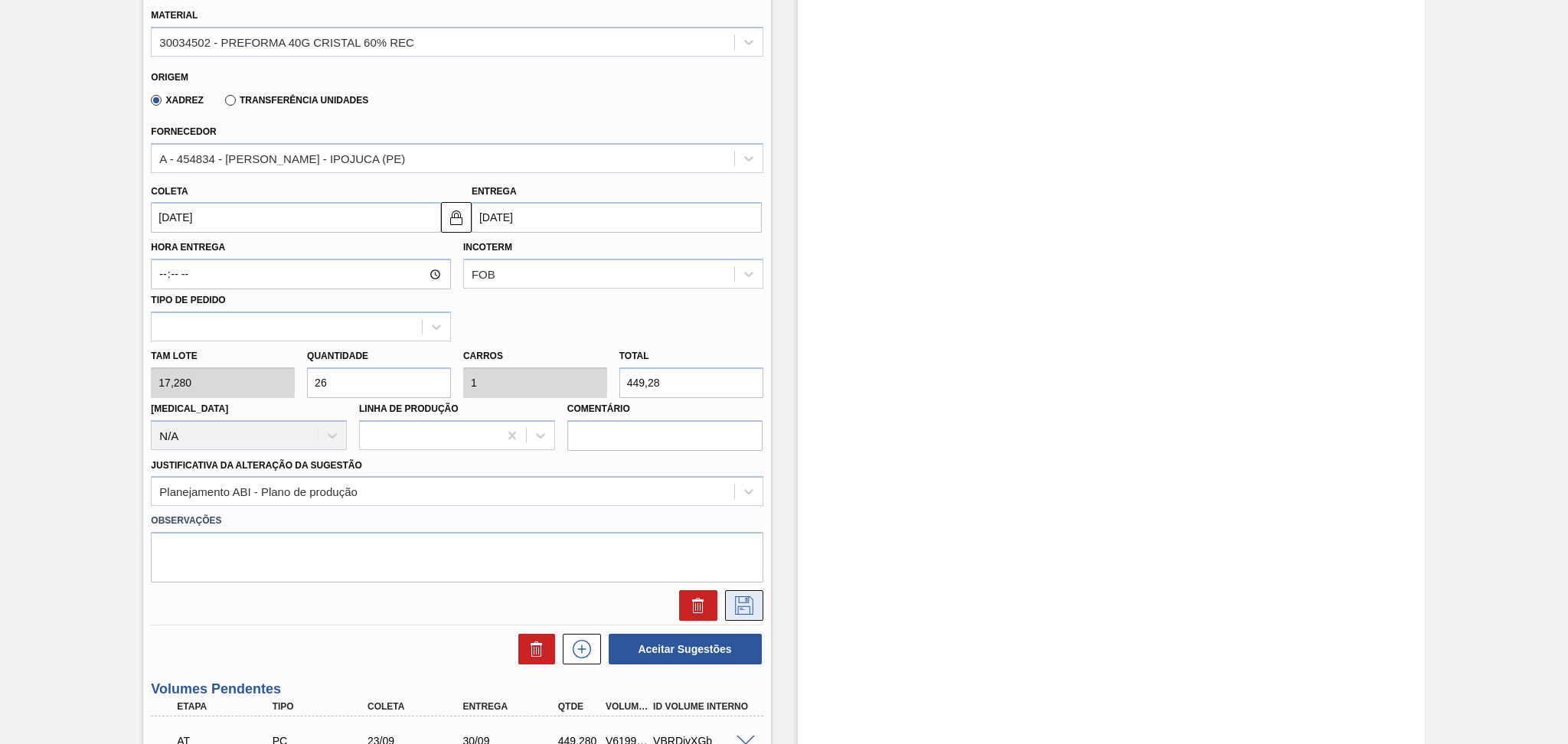
click at [753, 603] on icon at bounding box center [743, 605] width 24 height 18
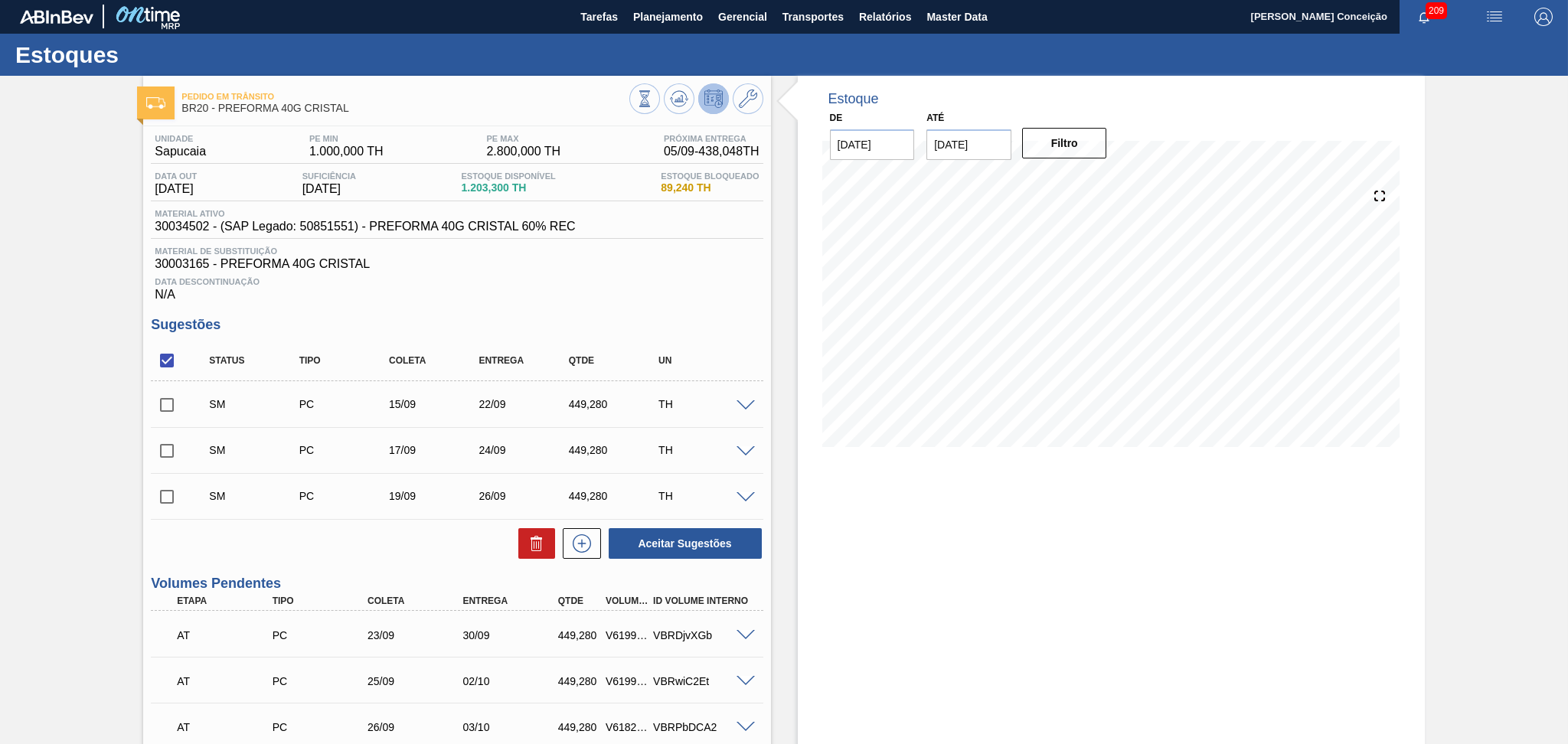
scroll to position [0, 0]
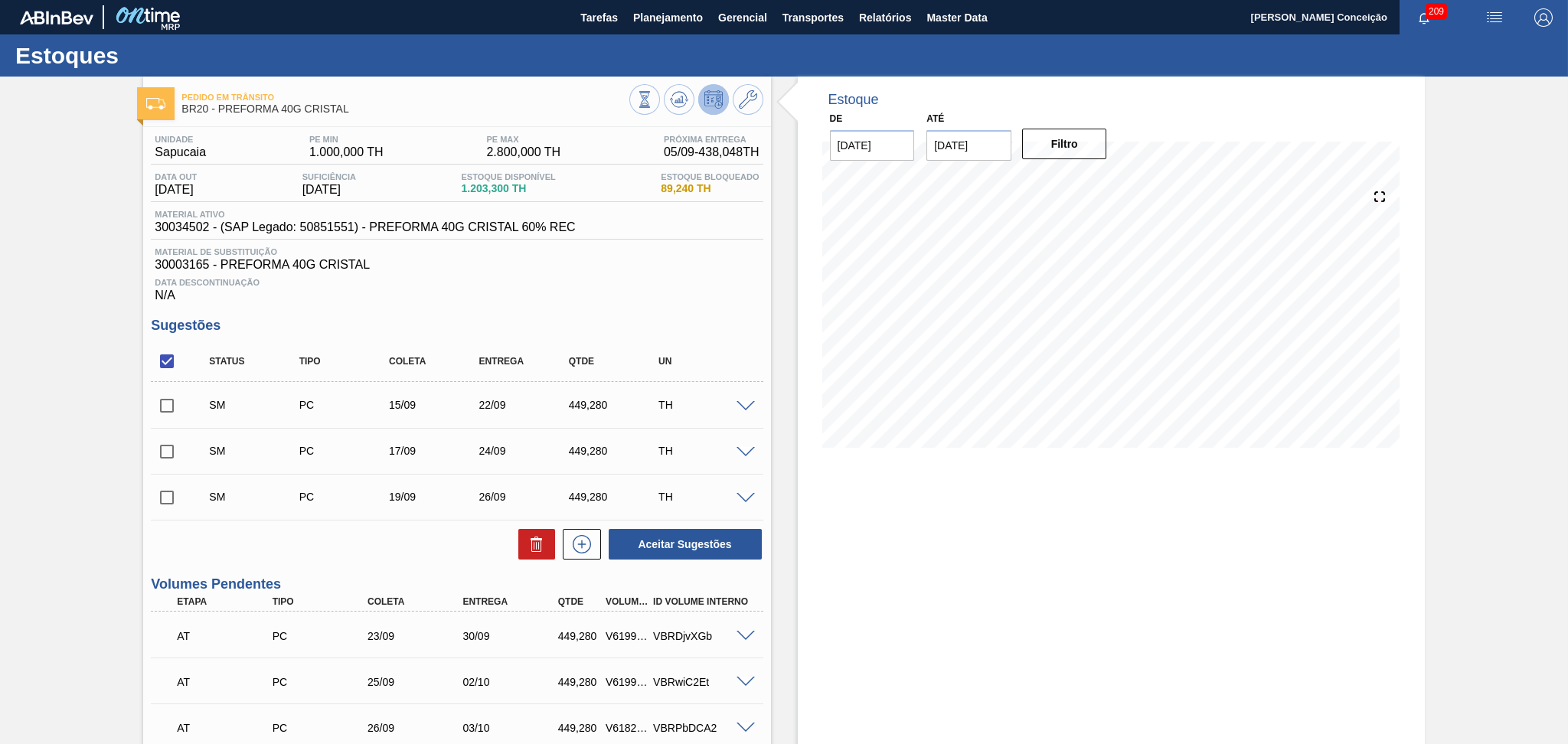
click at [168, 497] on input "checkbox" at bounding box center [166, 498] width 32 height 32
checkbox input "true"
click at [539, 552] on icon at bounding box center [536, 544] width 18 height 18
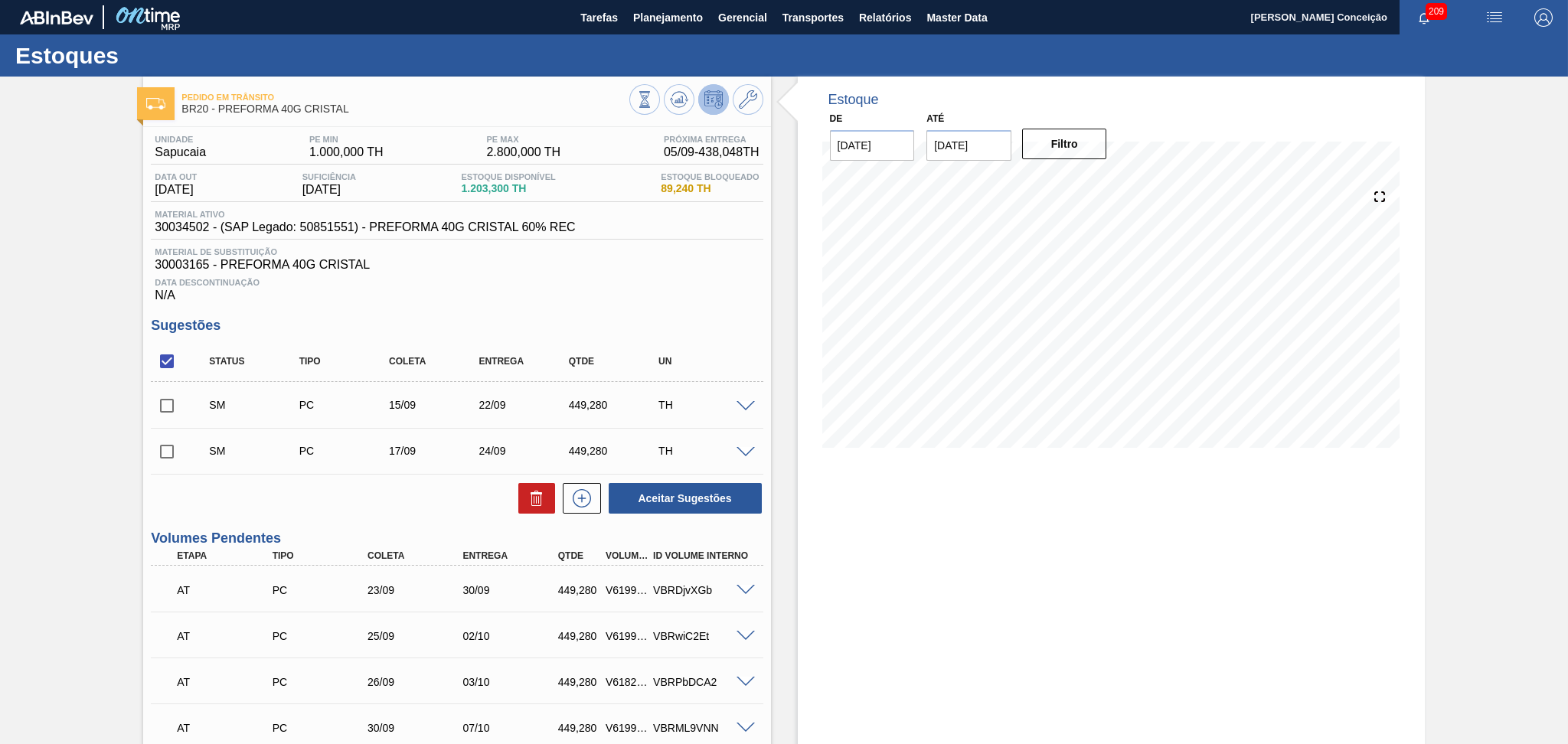
click at [746, 399] on div at bounding box center [747, 405] width 30 height 12
click at [746, 401] on span at bounding box center [746, 407] width 18 height 12
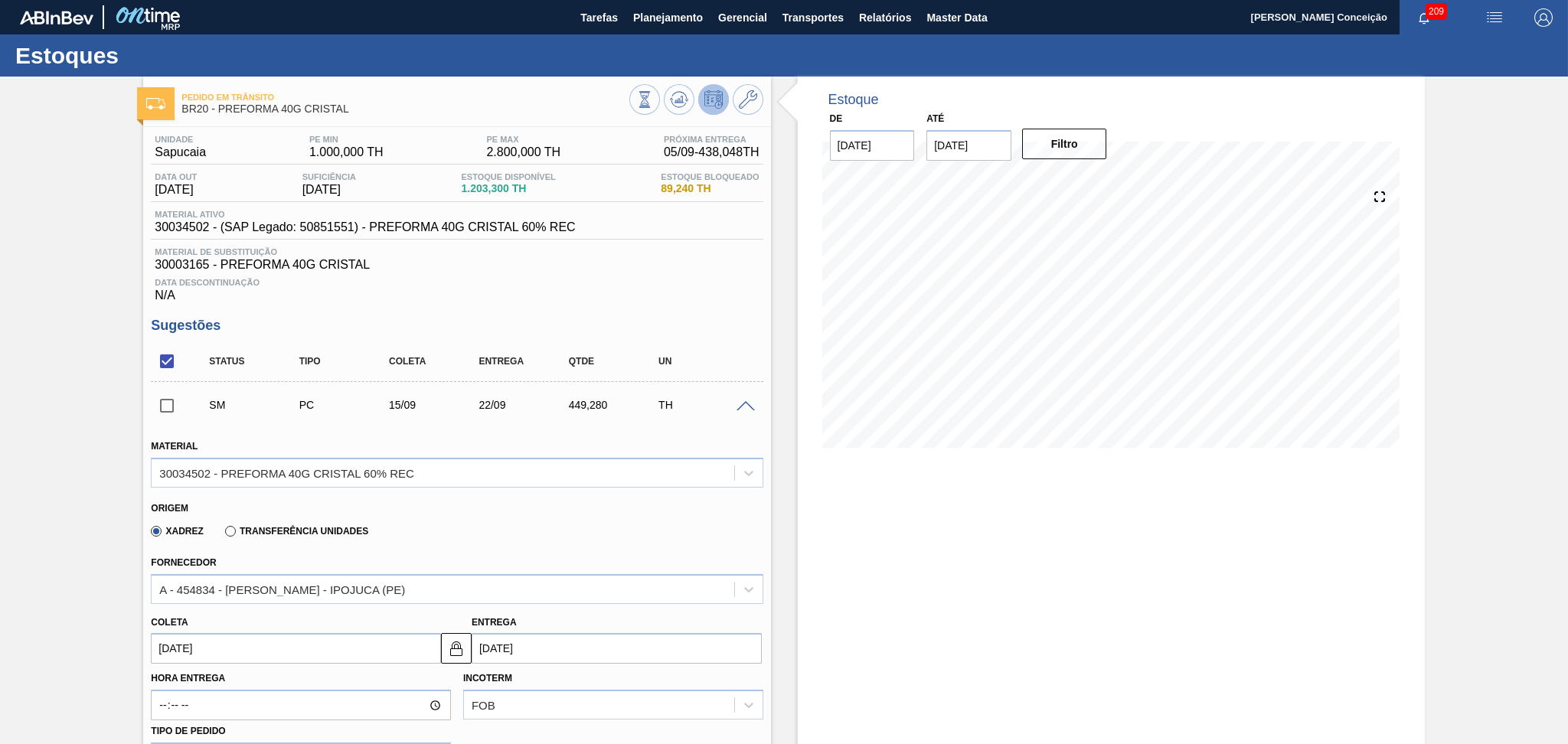
click at [746, 402] on span at bounding box center [746, 407] width 18 height 12
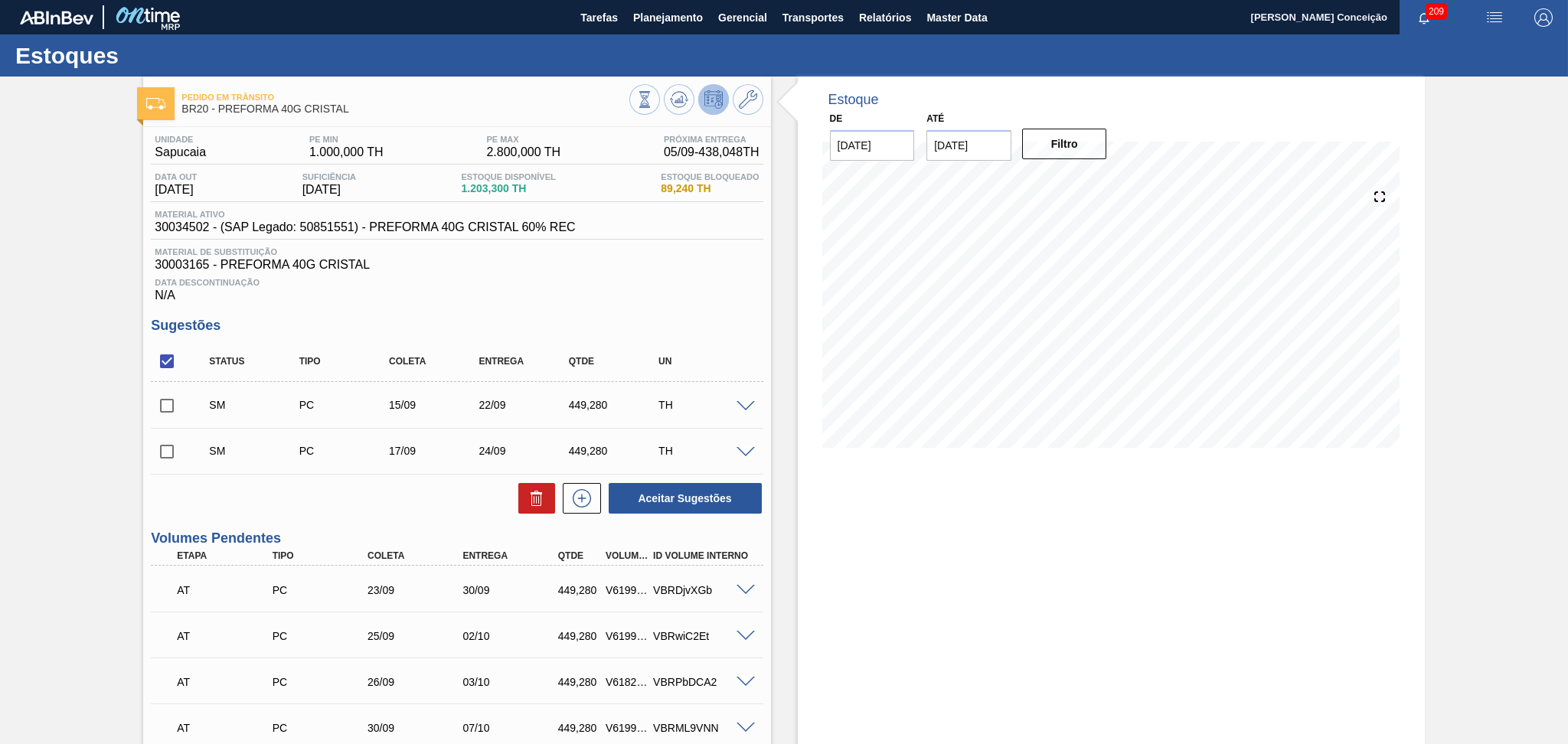
click at [739, 587] on span at bounding box center [746, 591] width 18 height 12
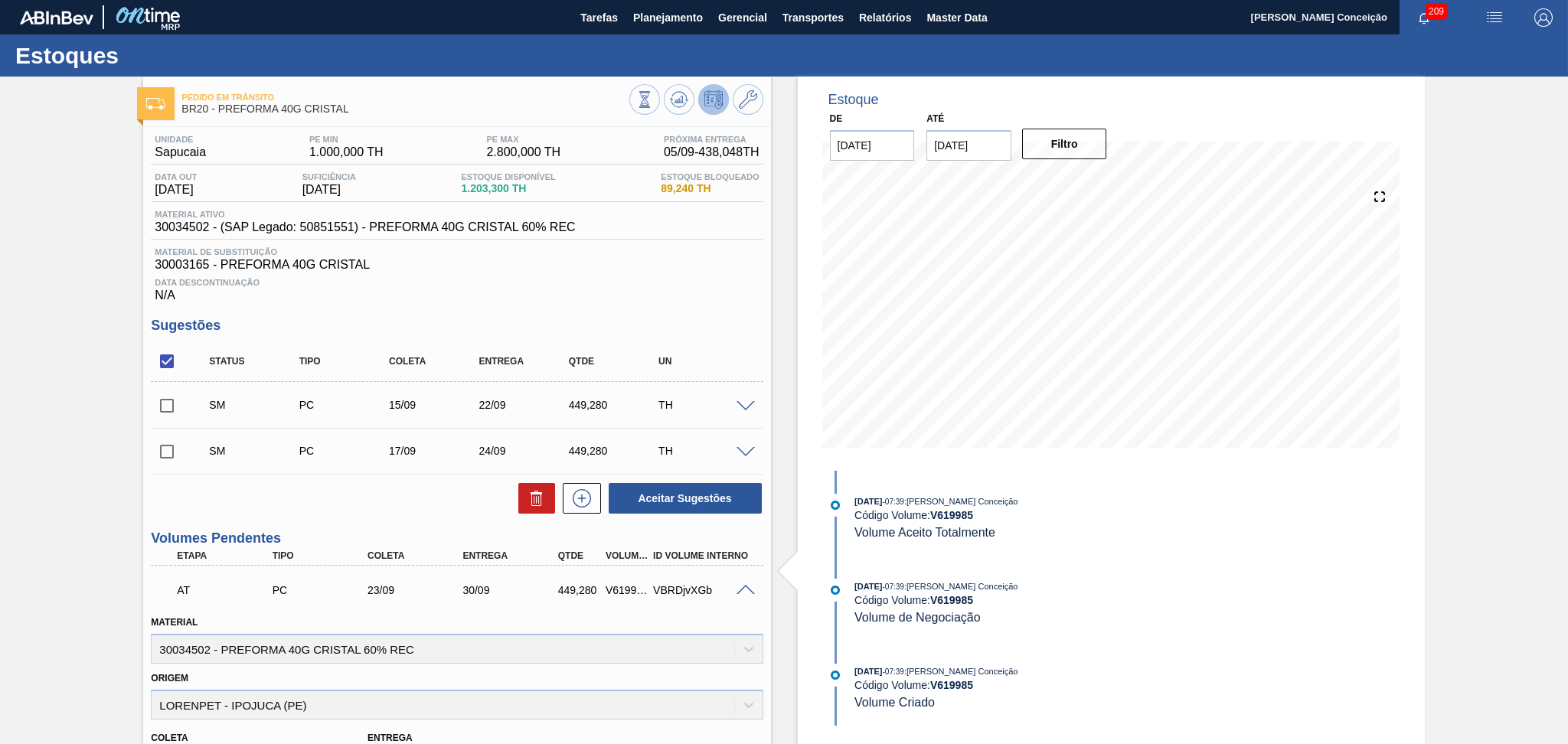
click at [741, 588] on span at bounding box center [746, 591] width 18 height 12
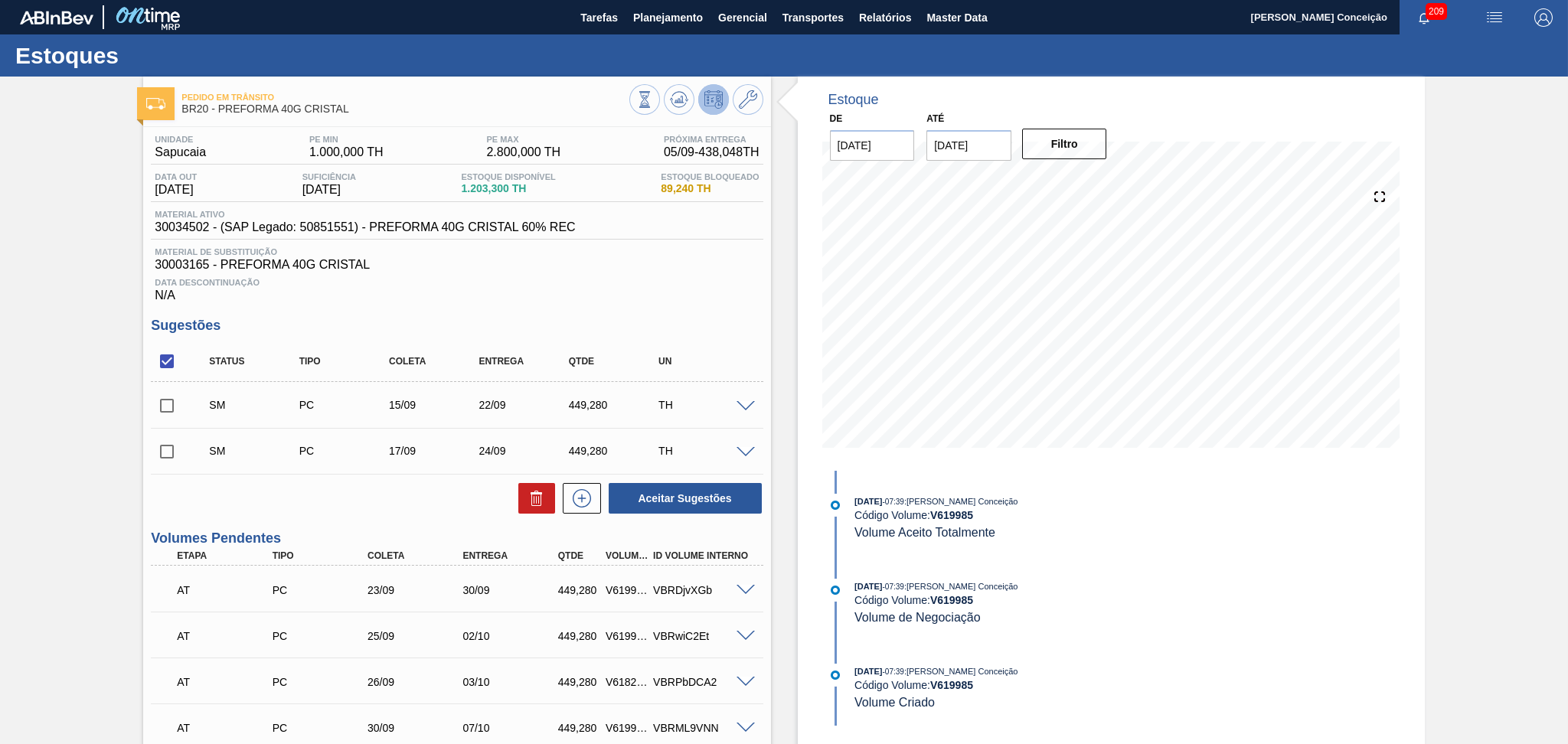
click at [160, 404] on input "checkbox" at bounding box center [166, 405] width 32 height 32
checkbox input "true"
click at [679, 494] on button "Aceitar Sugestões" at bounding box center [685, 498] width 153 height 30
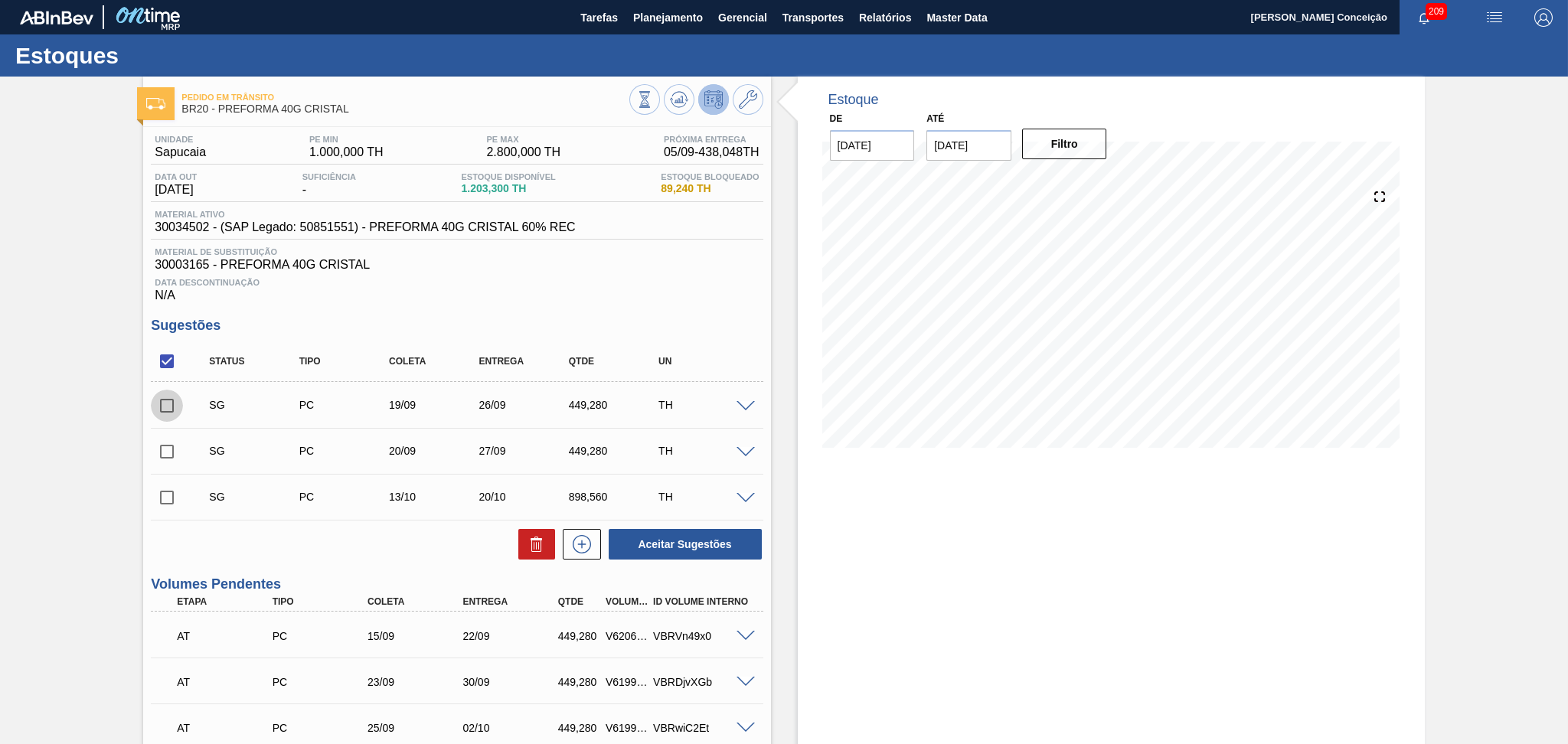
click at [169, 399] on input "checkbox" at bounding box center [166, 405] width 32 height 32
click at [708, 550] on button "Aceitar Sugestões" at bounding box center [685, 544] width 153 height 30
checkbox input "false"
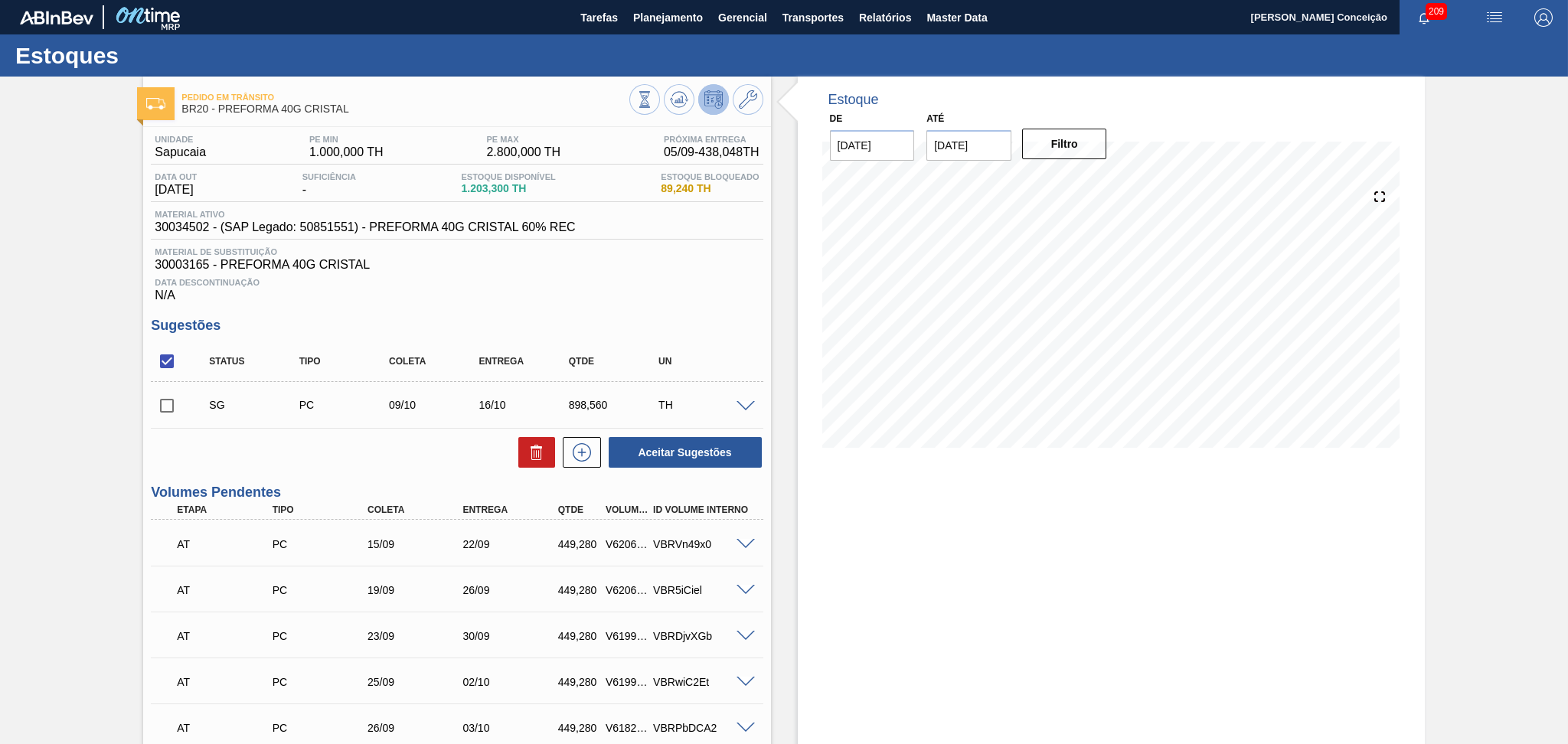
click at [594, 258] on span "30003165 - PREFORMA 40G CRISTAL" at bounding box center [457, 265] width 604 height 13
click at [608, 314] on div "Unidade Sapucaia PE MIN 1.000,000 TH PE MAX 2.800,000 TH Próxima Entrega 05/09 …" at bounding box center [457, 683] width 627 height 1112
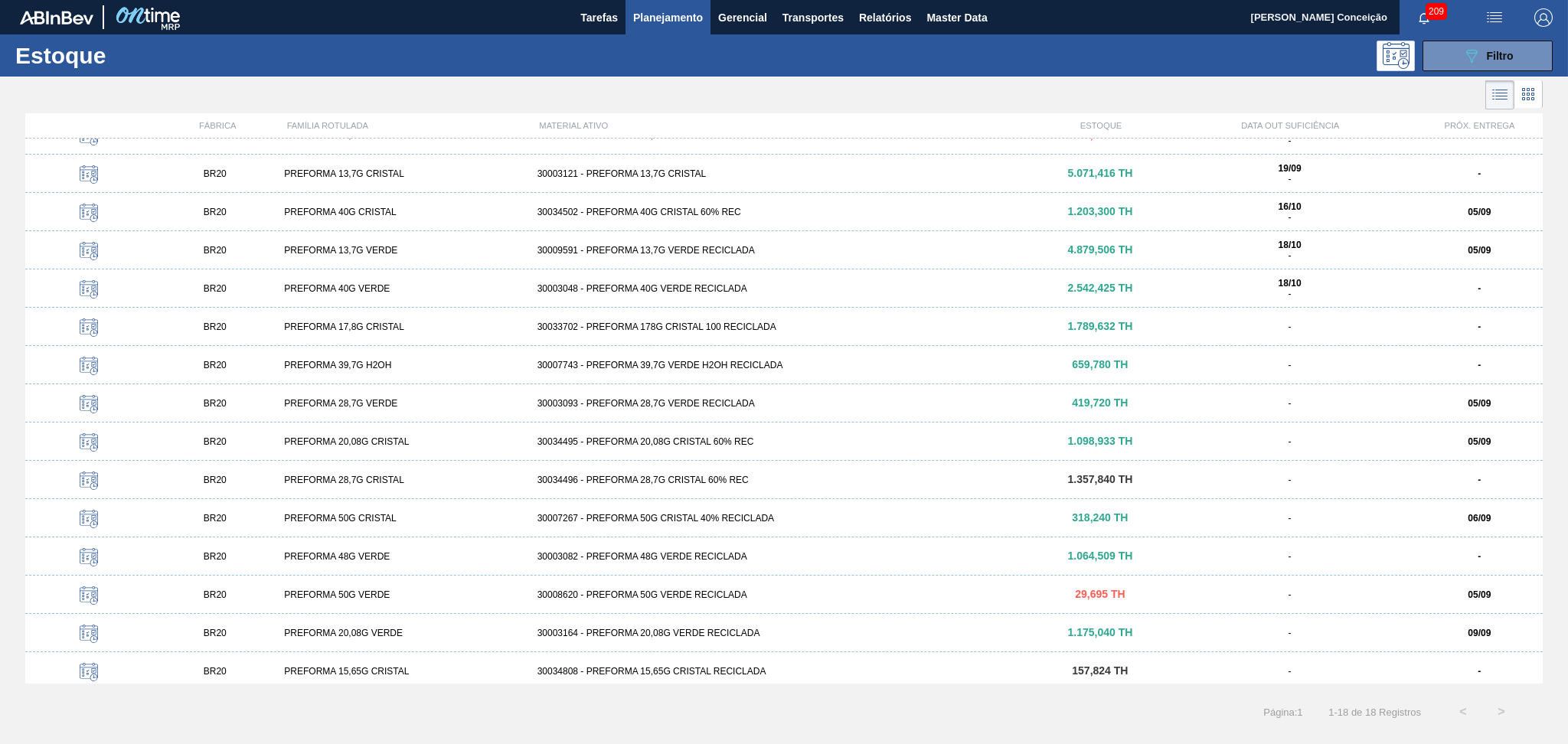
scroll to position [142, 0]
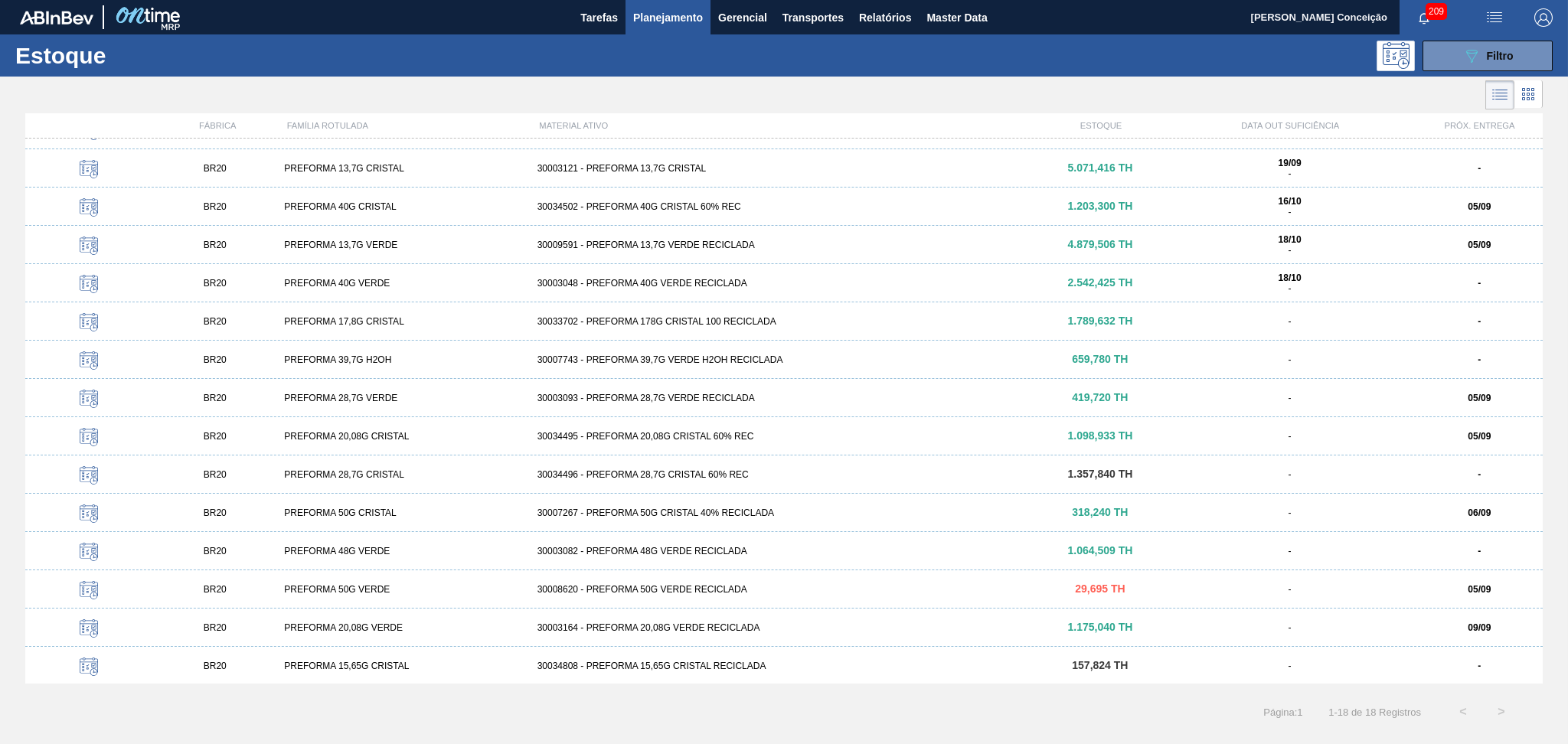
click at [647, 581] on div "BR20 PREFORMA 50G VERDE 30008620 - PREFORMA 50G VERDE RECICLADA 29,695 TH - 05/…" at bounding box center [784, 589] width 1517 height 39
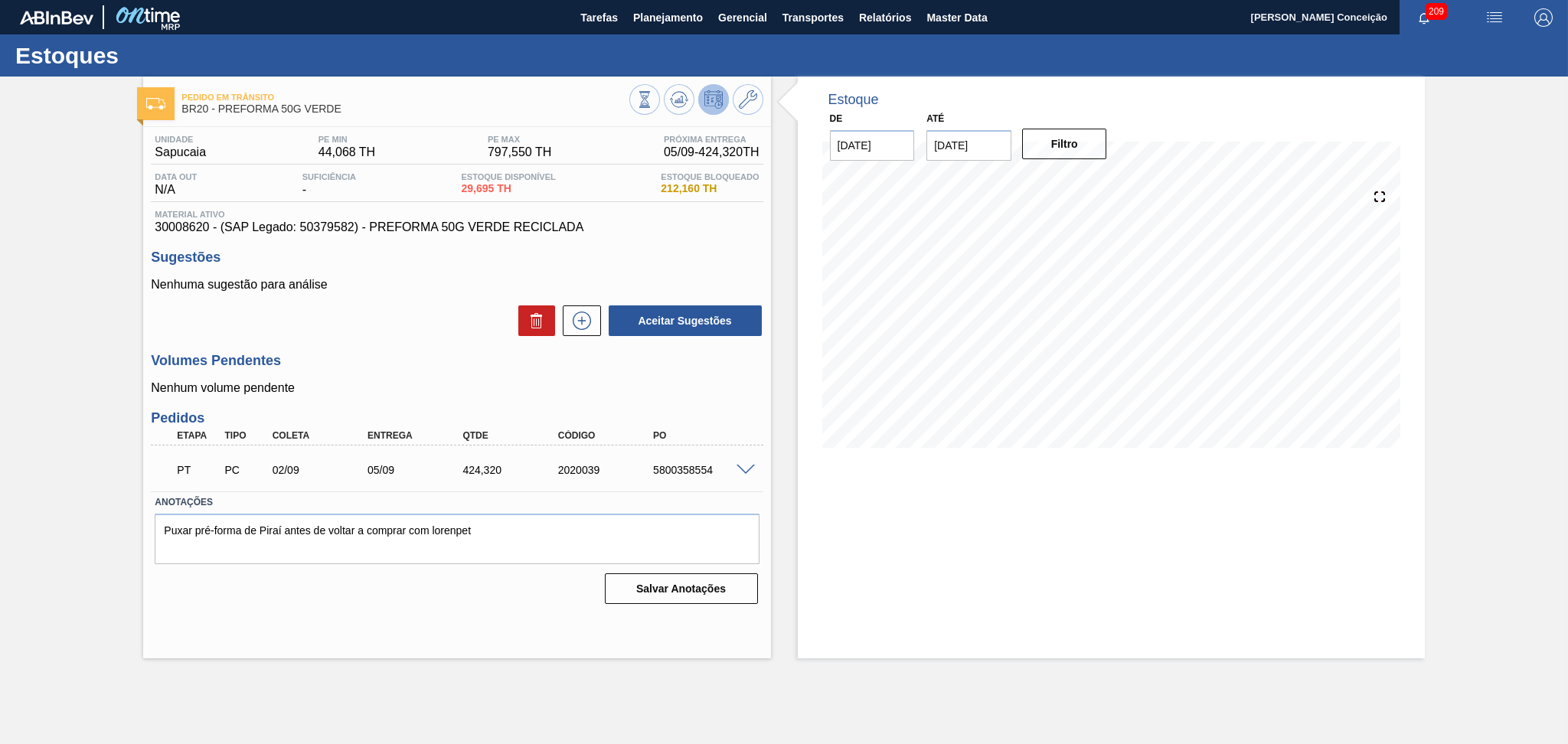
click at [369, 326] on div "Aceitar Sugestões" at bounding box center [456, 320] width 611 height 34
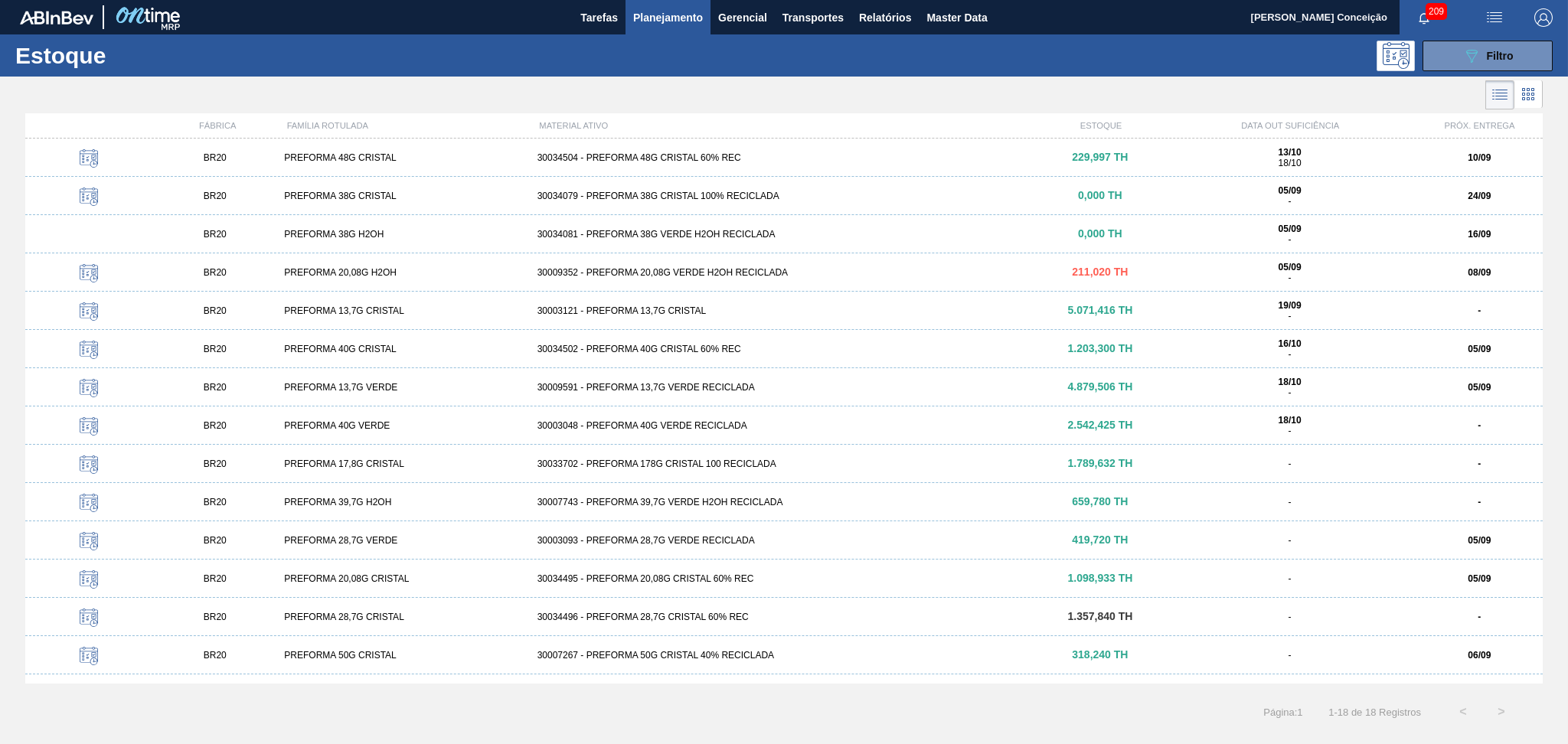
scroll to position [142, 0]
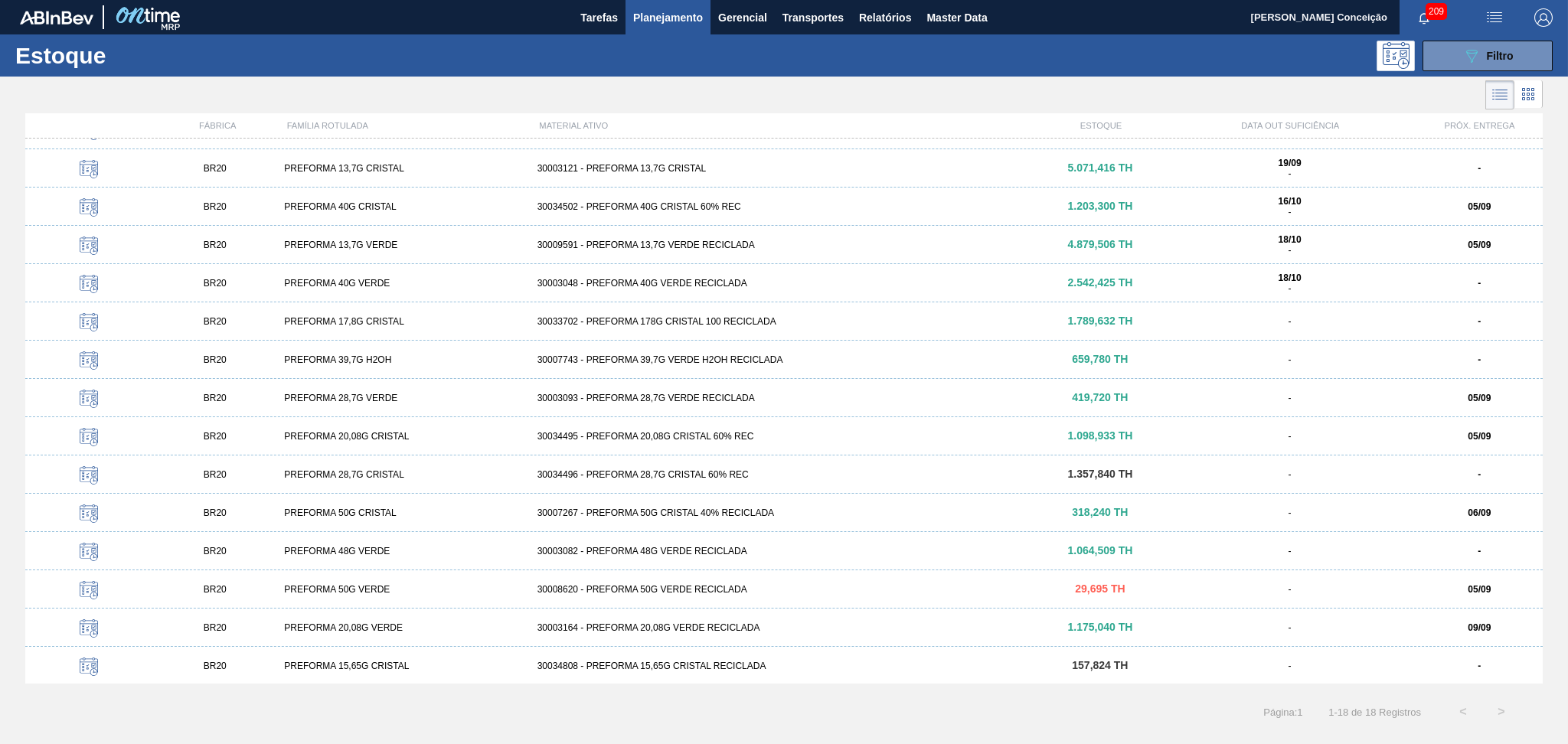
click at [647, 625] on div "30003164 - PREFORMA 20,08G VERDE RECICLADA" at bounding box center [784, 627] width 506 height 11
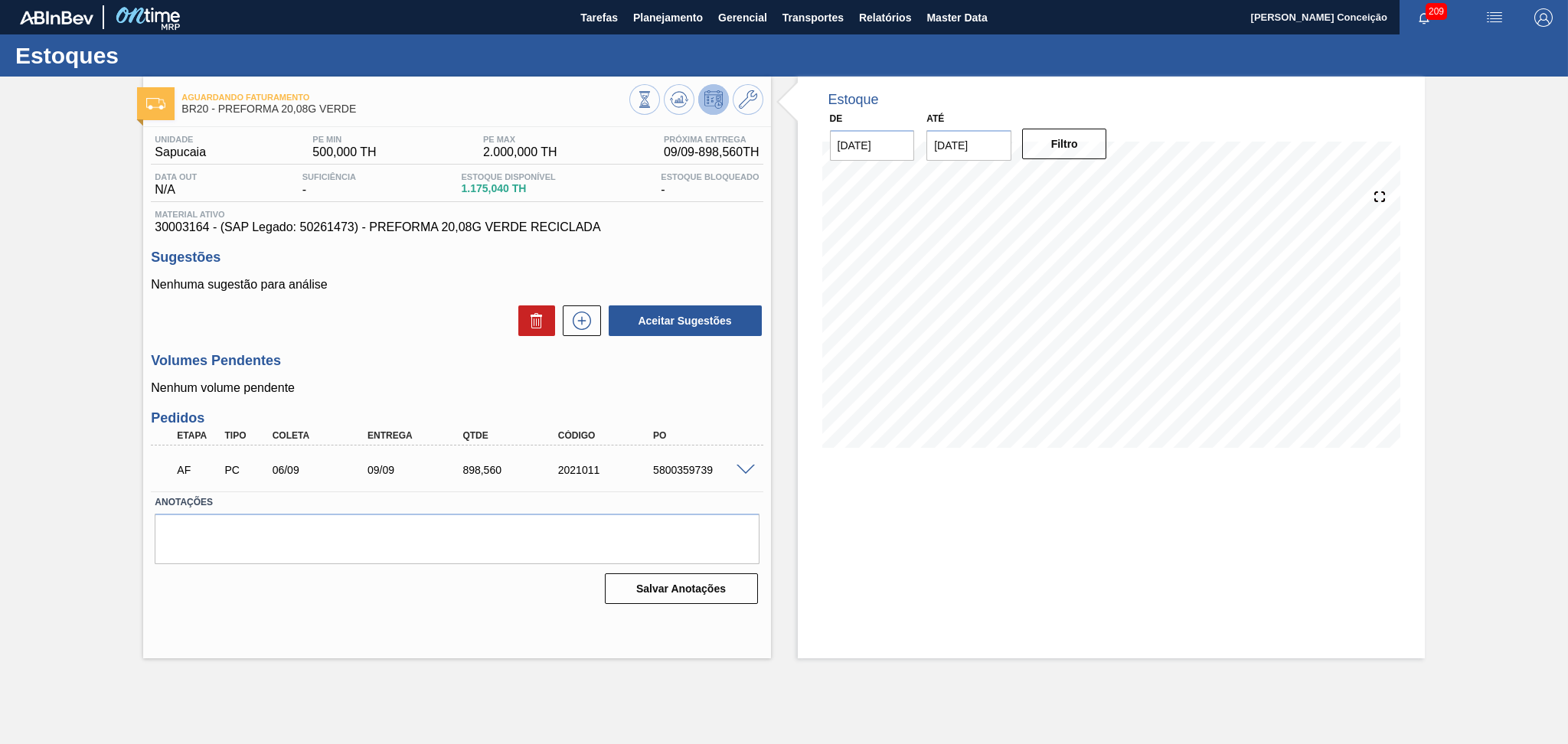
click at [423, 360] on h3 "Volumes Pendentes" at bounding box center [456, 361] width 611 height 16
click at [691, 457] on div "AF PC 06/09 09/09 898,560 2021011 5800359739" at bounding box center [451, 468] width 571 height 30
click at [692, 467] on div "5800359739" at bounding box center [702, 470] width 107 height 13
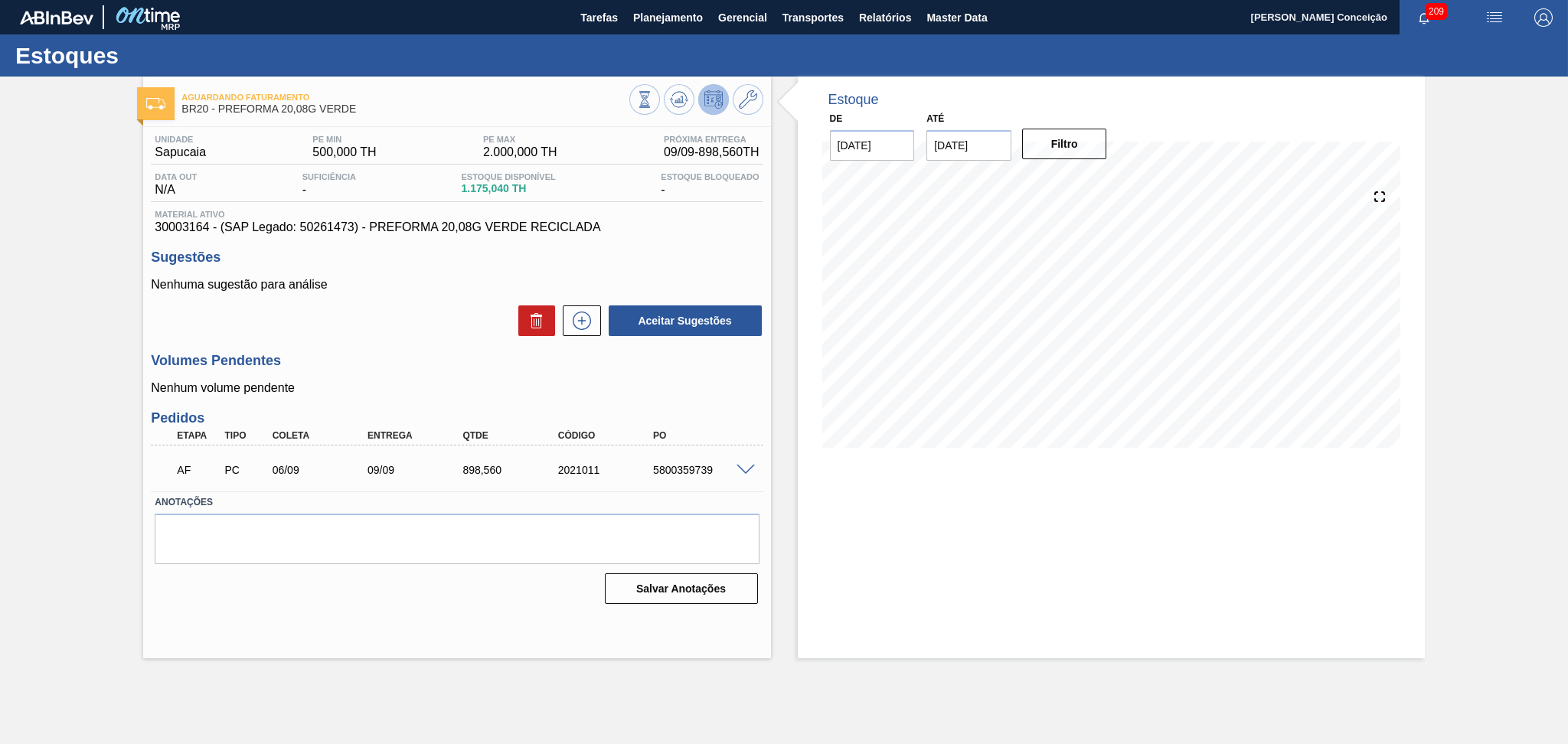
click at [420, 297] on div "Nenhuma sugestão para análise Aceitar Sugestões" at bounding box center [456, 307] width 611 height 60
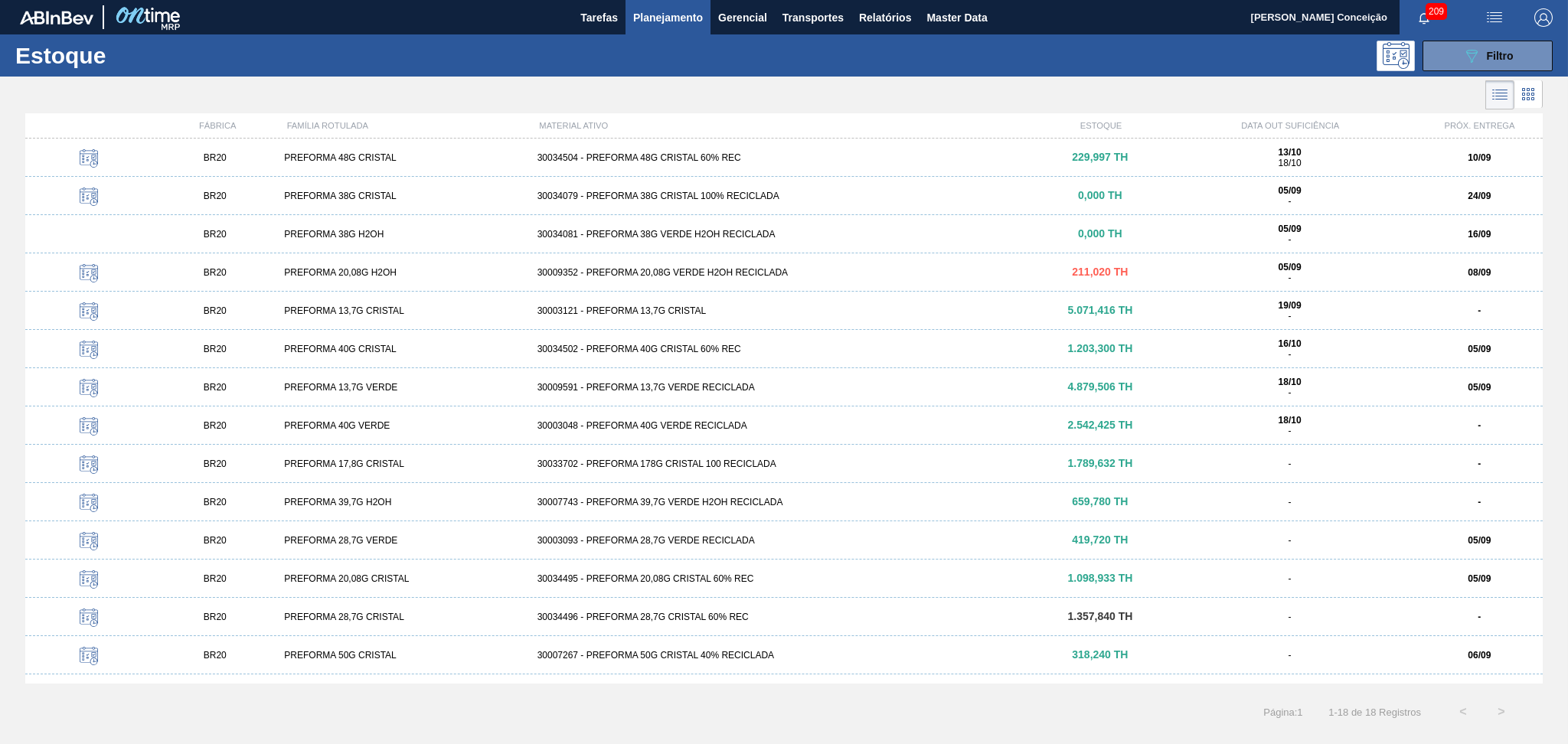
click at [635, 161] on div "30034504 - PREFORMA 48G CRISTAL 60% REC" at bounding box center [784, 157] width 506 height 11
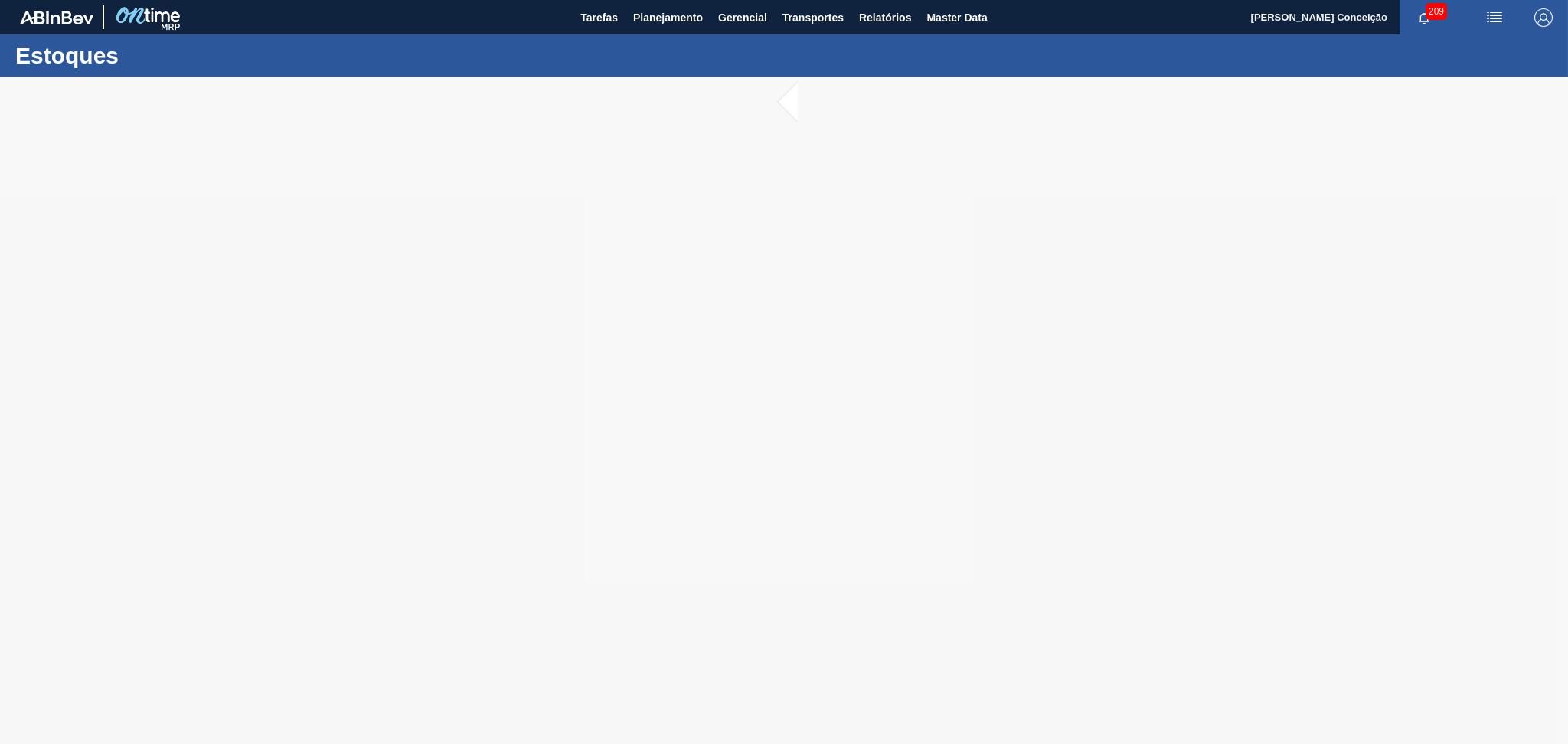
click at [641, 211] on div at bounding box center [784, 410] width 1568 height 667
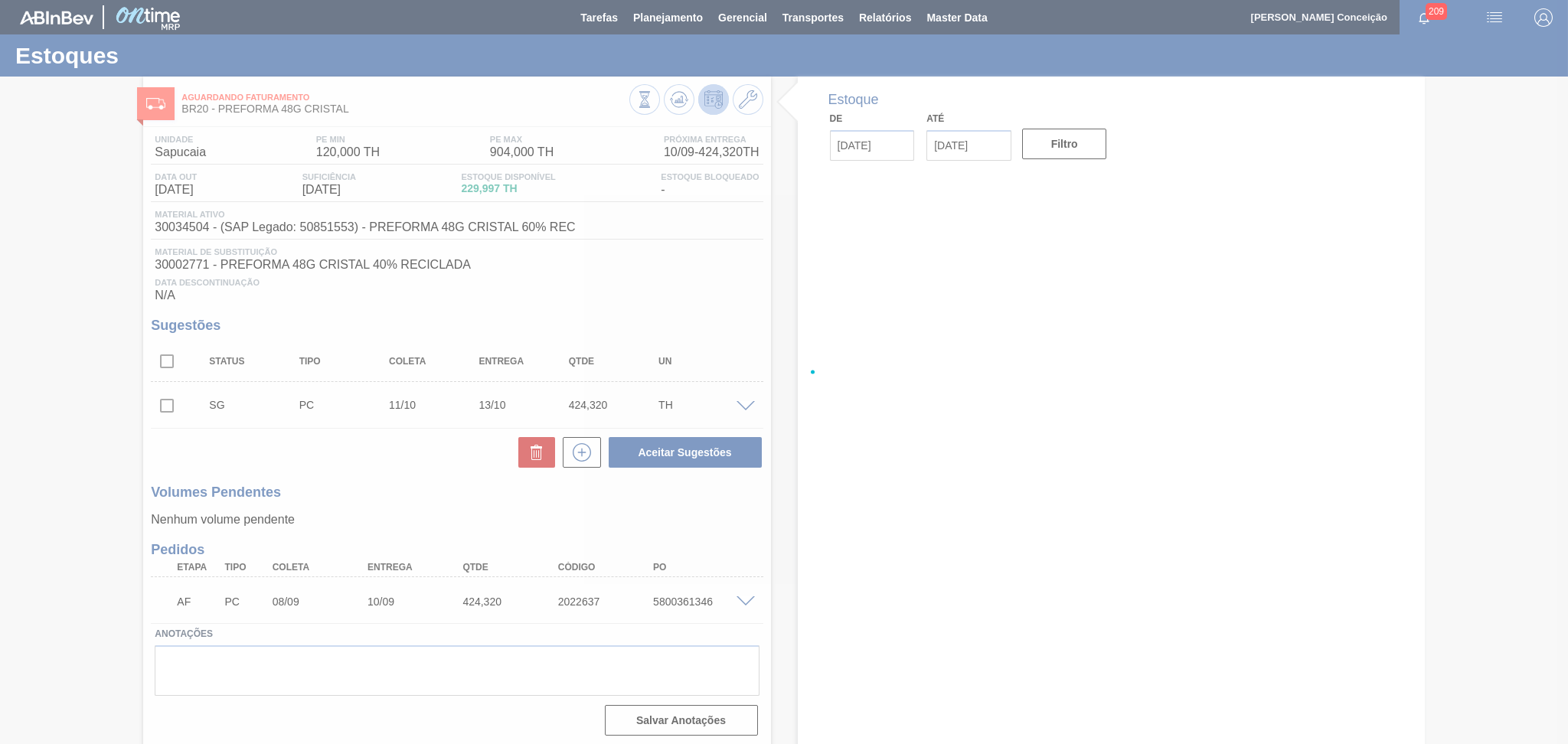
click at [641, 219] on div at bounding box center [784, 372] width 1568 height 744
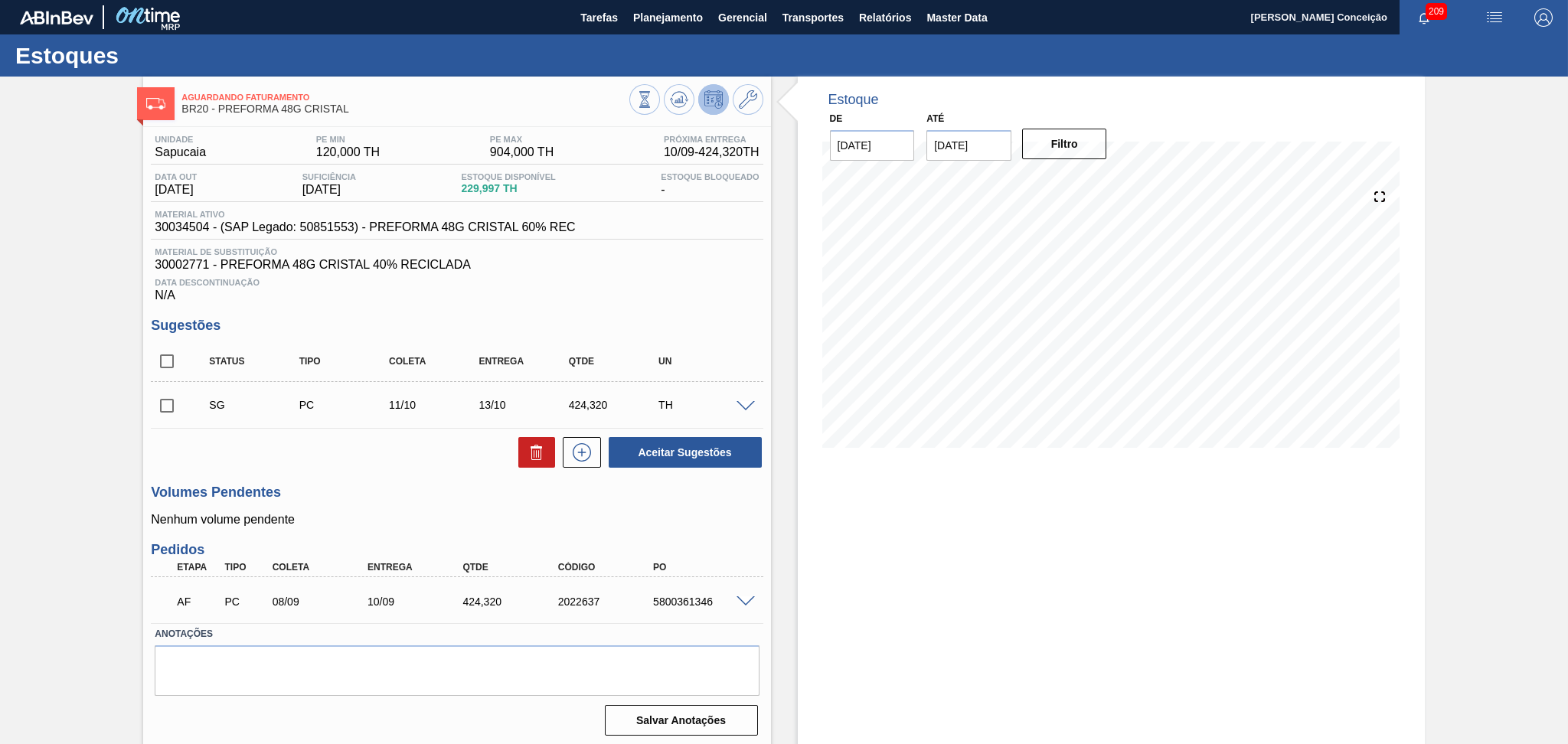
click at [430, 336] on div "Sugestões Status Tipo Coleta Entrega Qtde UN SG PC 11/10 13/10 424,320 TH Mater…" at bounding box center [456, 393] width 611 height 151
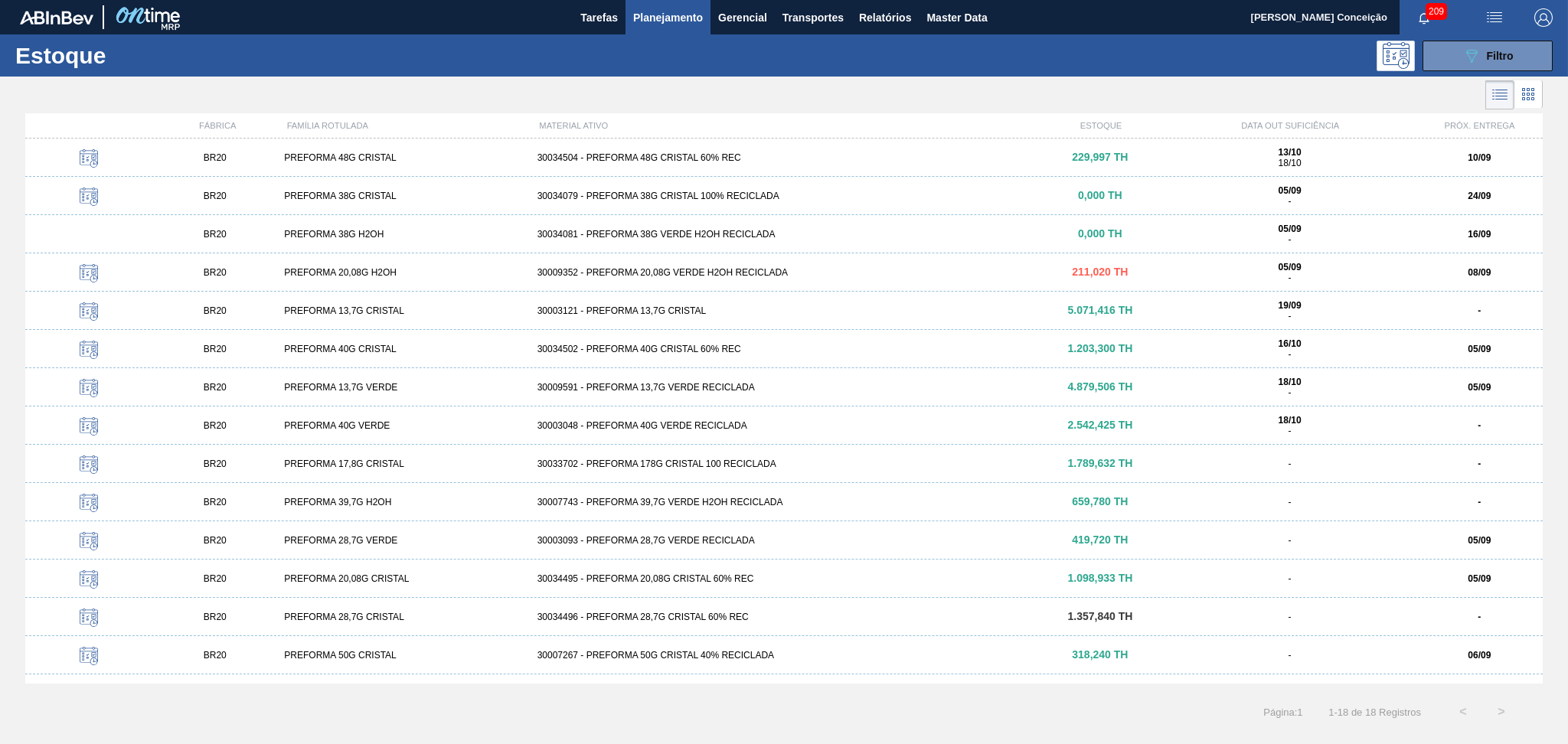
click at [606, 431] on div "BR20 PREFORMA 40G VERDE 30003048 - PREFORMA 40G VERDE RECICLADA 2.542,425 TH 18…" at bounding box center [784, 425] width 1517 height 39
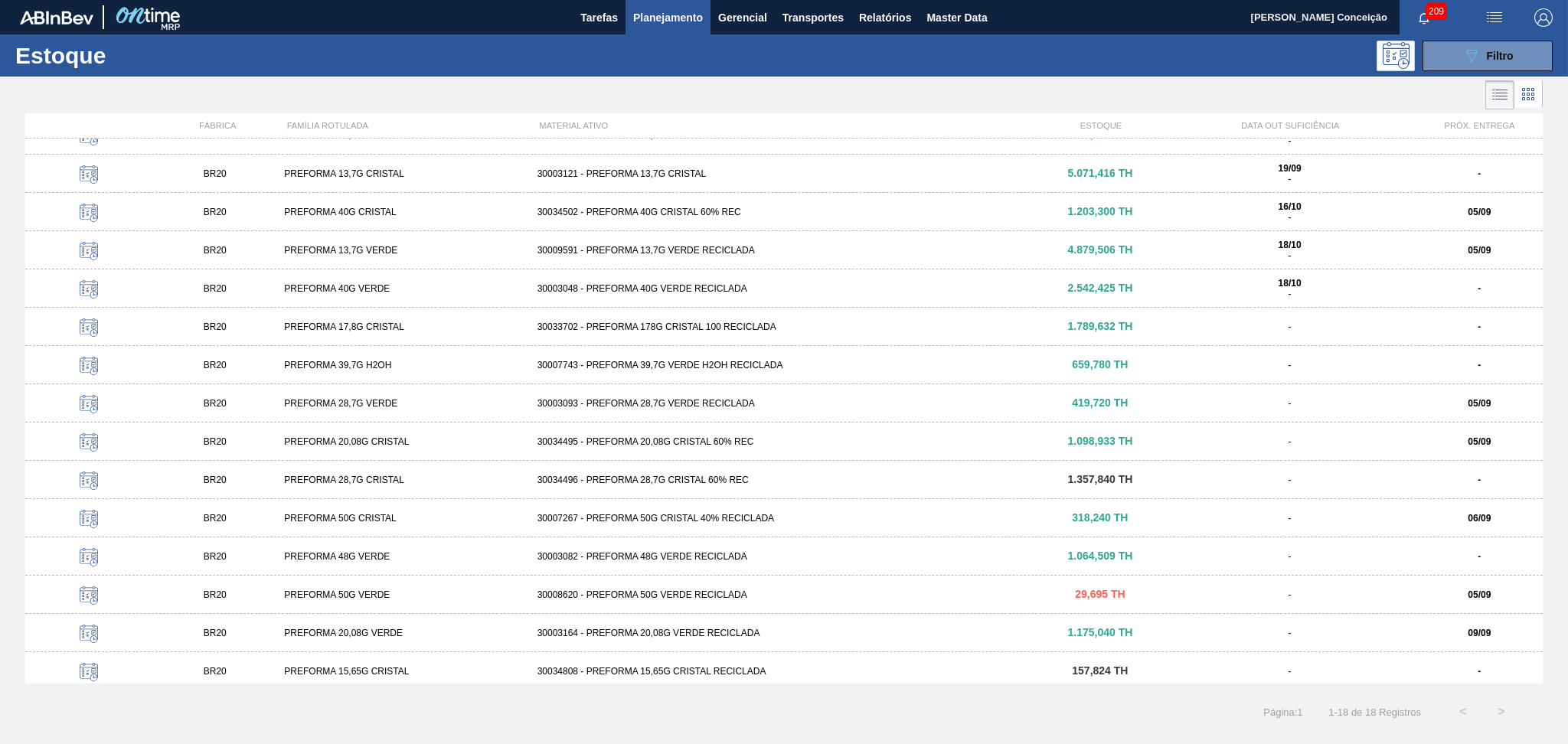
scroll to position [142, 0]
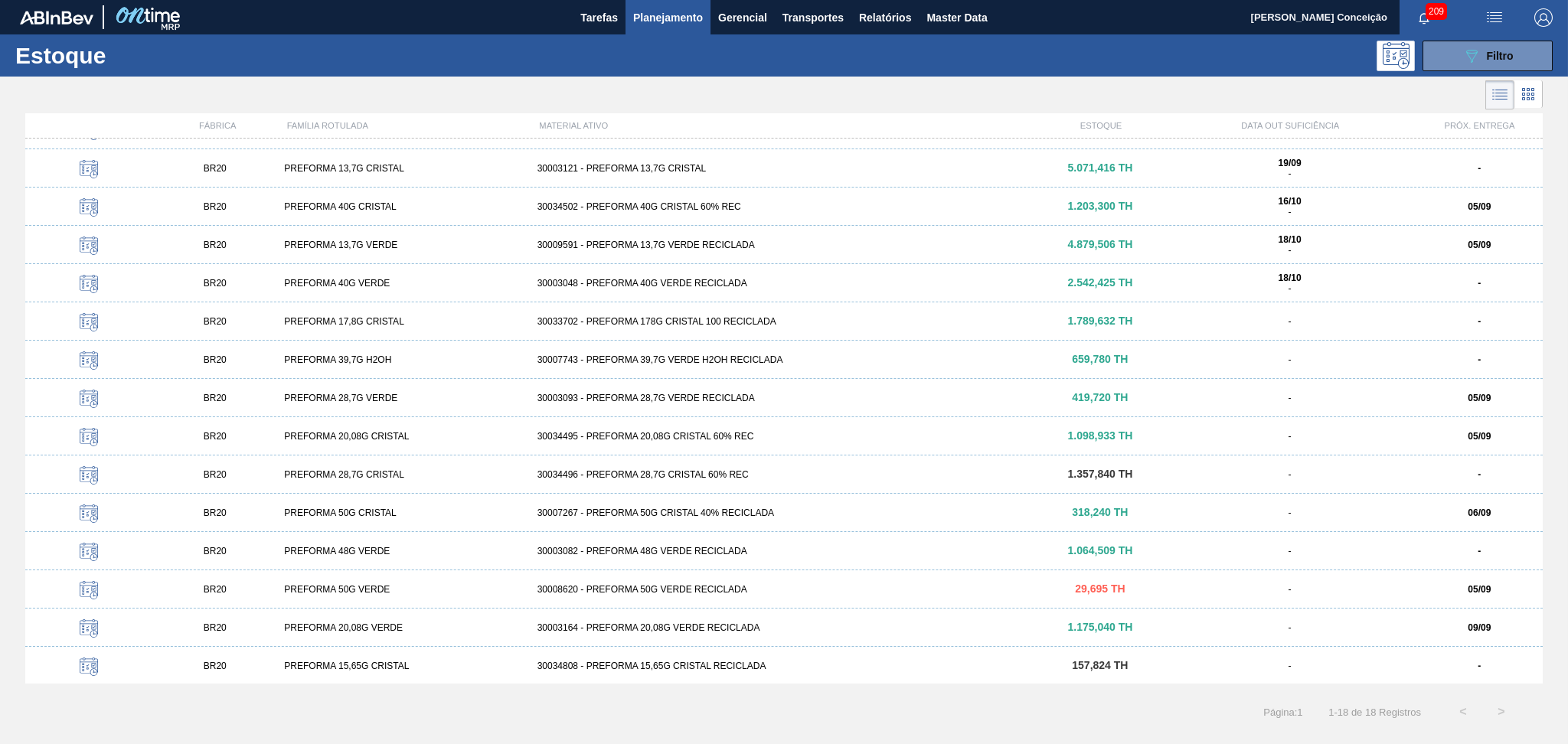
click at [702, 399] on div "30003093 - PREFORMA 28,7G VERDE RECICLADA" at bounding box center [784, 398] width 506 height 11
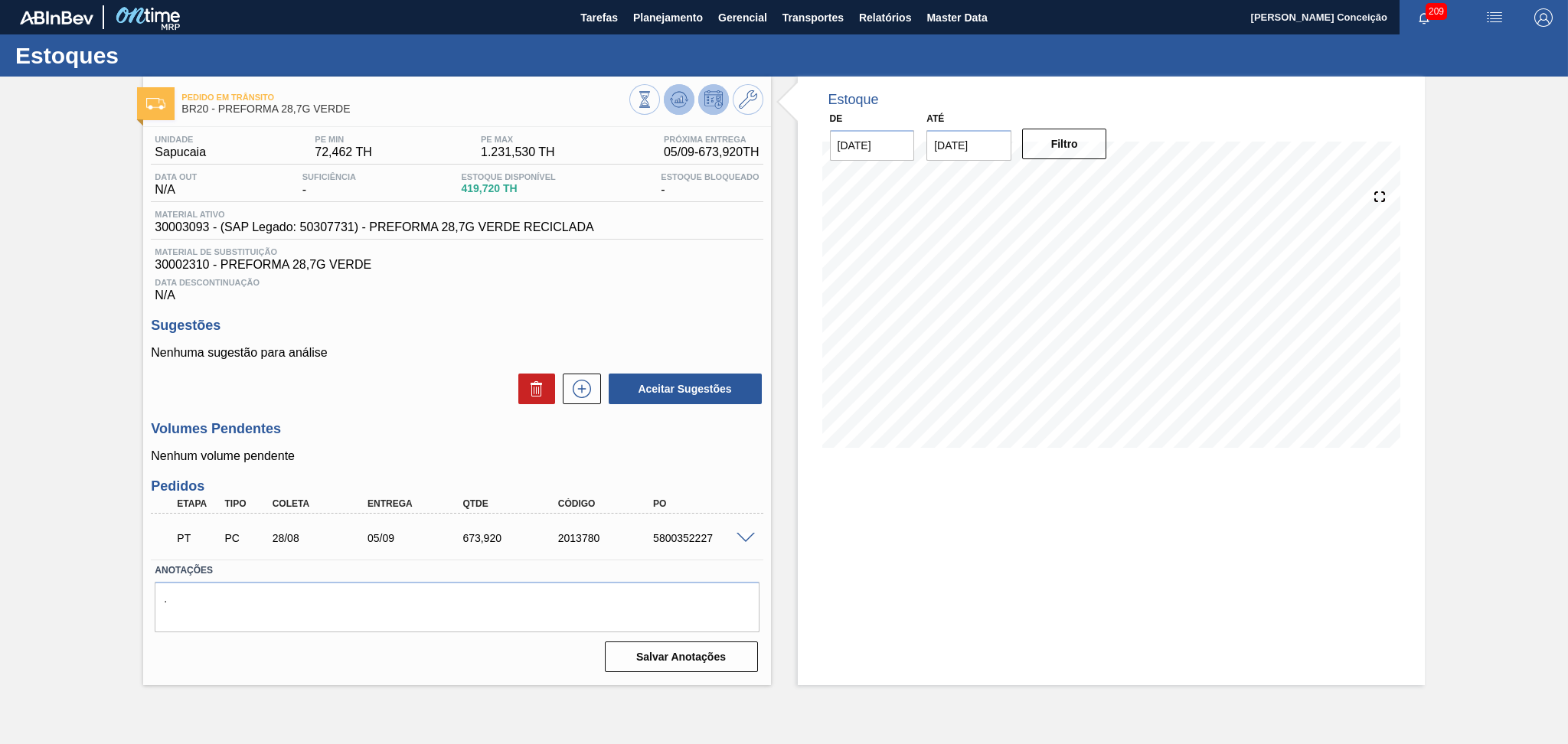
click at [675, 99] on icon at bounding box center [679, 99] width 18 height 18
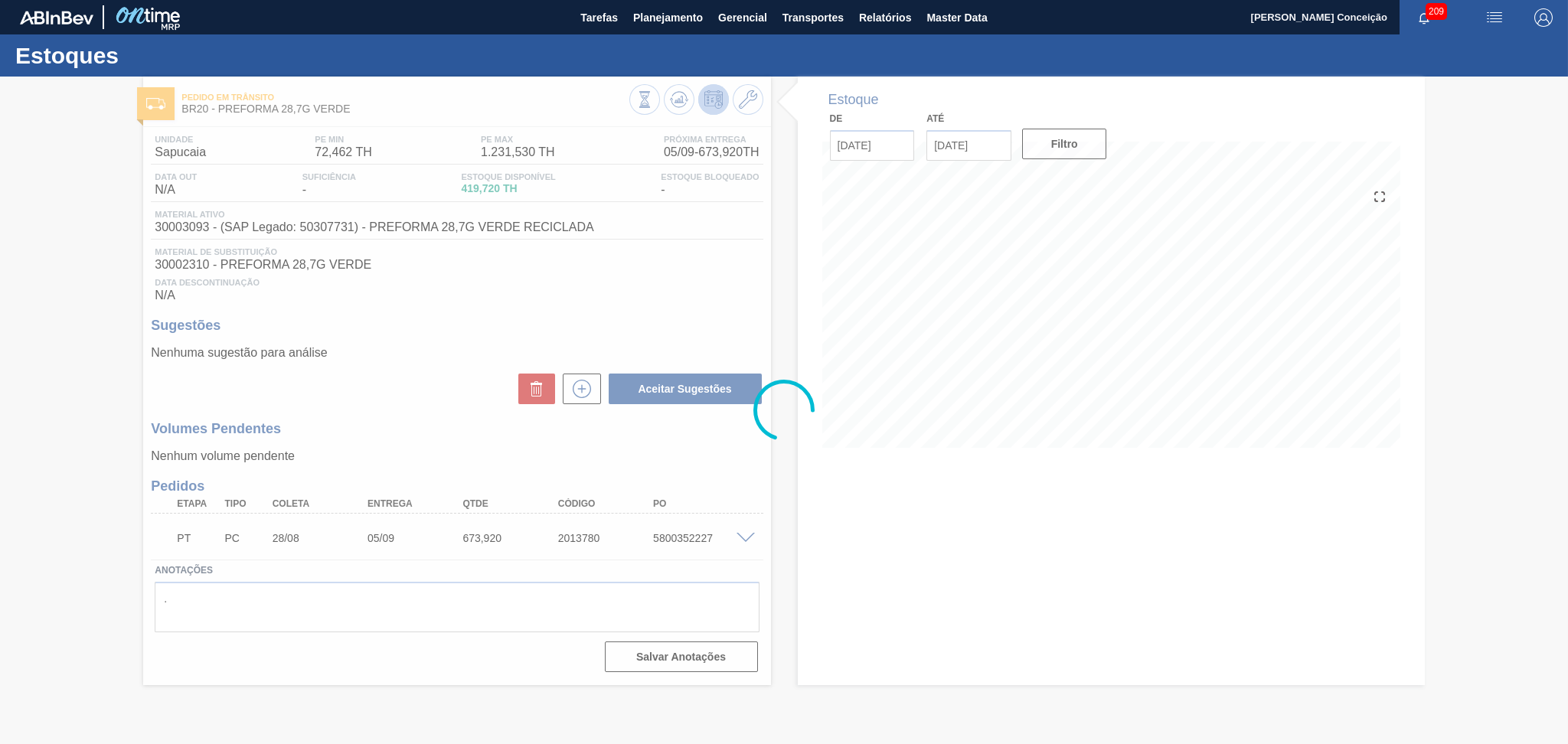
click at [613, 298] on div at bounding box center [784, 410] width 1568 height 667
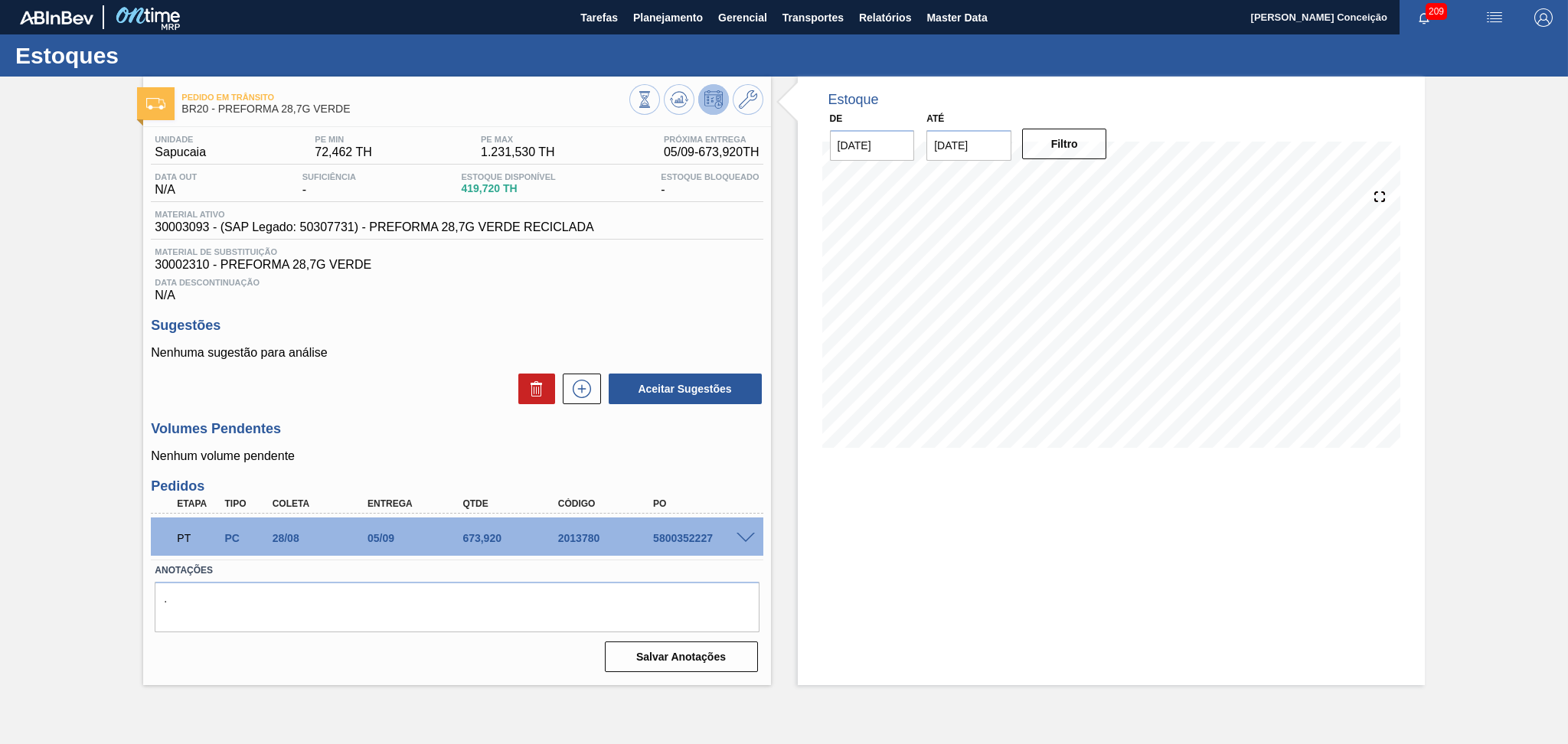
click at [889, 552] on div "Estoque De 05/09/2025 Até 10/10/2025 Filtro 05/09 Projeção de Estoque 1,093.64 …" at bounding box center [1111, 381] width 627 height 609
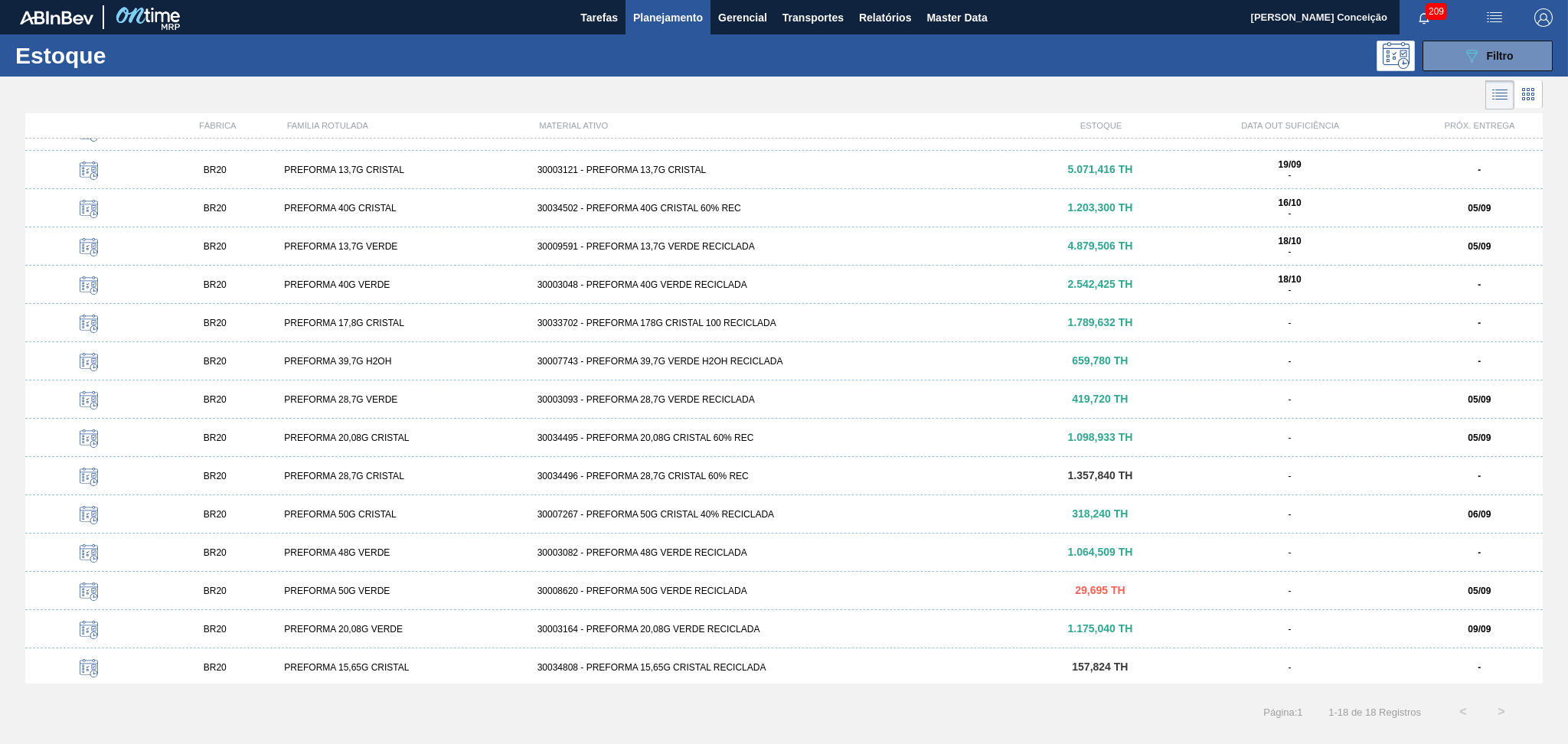
scroll to position [142, 0]
click at [641, 555] on div "30003082 - PREFORMA 48G VERDE RECICLADA" at bounding box center [784, 551] width 506 height 11
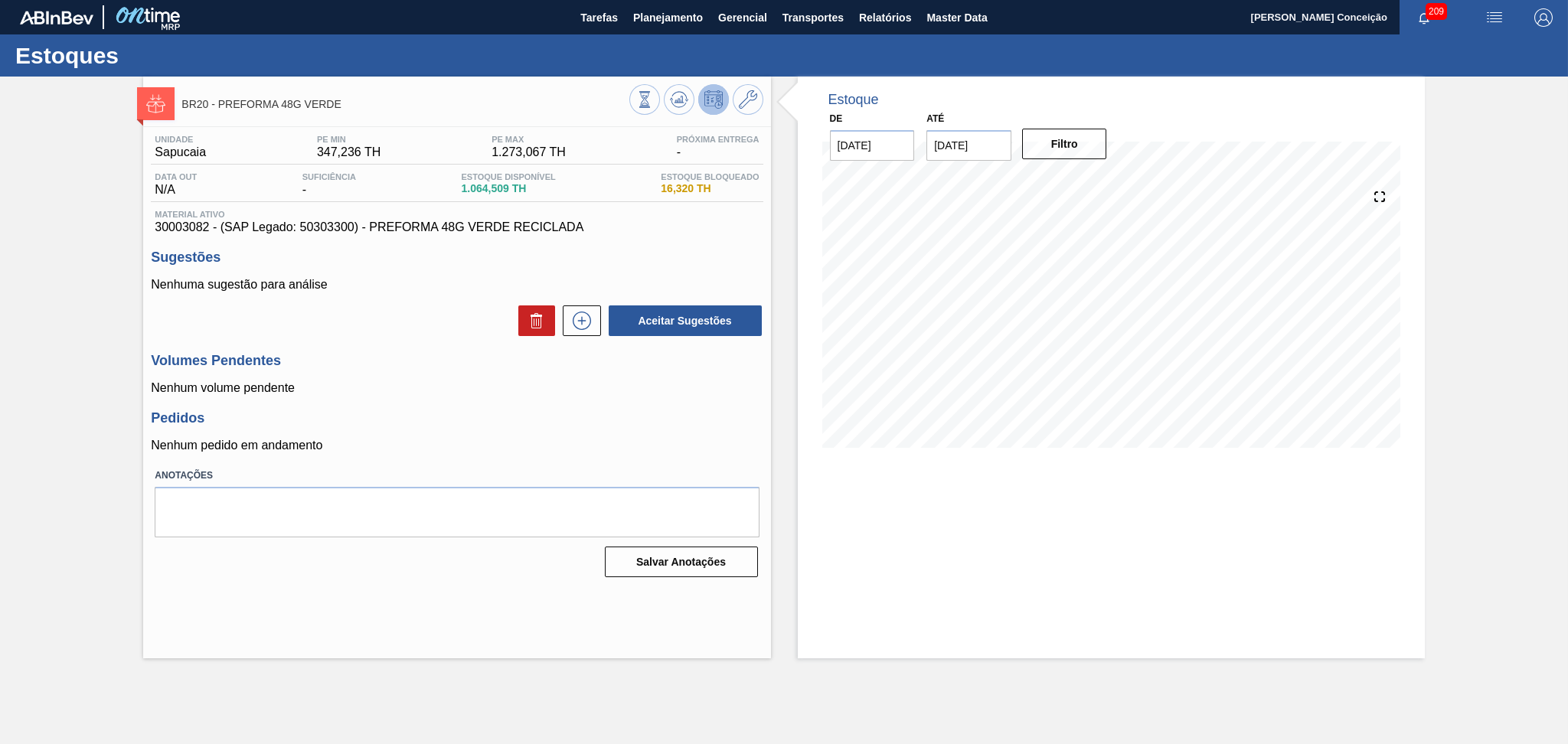
drag, startPoint x: 651, startPoint y: 528, endPoint x: 356, endPoint y: 421, distance: 313.8
click at [356, 421] on h3 "Pedidos" at bounding box center [456, 418] width 611 height 16
click at [676, 95] on icon at bounding box center [679, 99] width 18 height 18
click at [674, 238] on div "Unidade Sapucaia PE MIN 347,236 TH PE MAX 1.273,067 TH Próxima Entrega - Data o…" at bounding box center [457, 355] width 627 height 456
click at [362, 377] on div "Volumes Pendentes Nenhum volume pendente" at bounding box center [456, 374] width 611 height 42
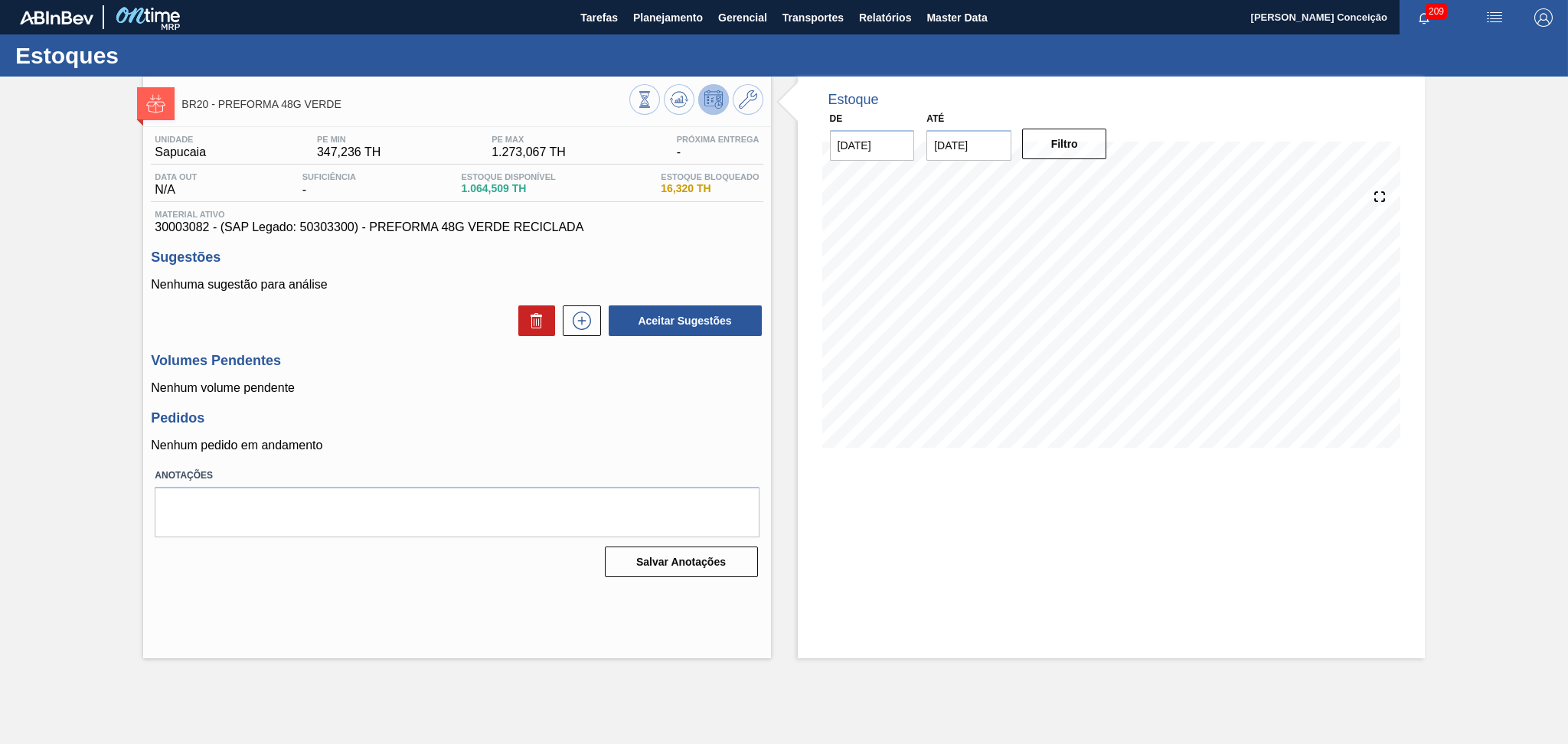
click at [486, 378] on div "Volumes Pendentes Nenhum volume pendente" at bounding box center [456, 374] width 611 height 42
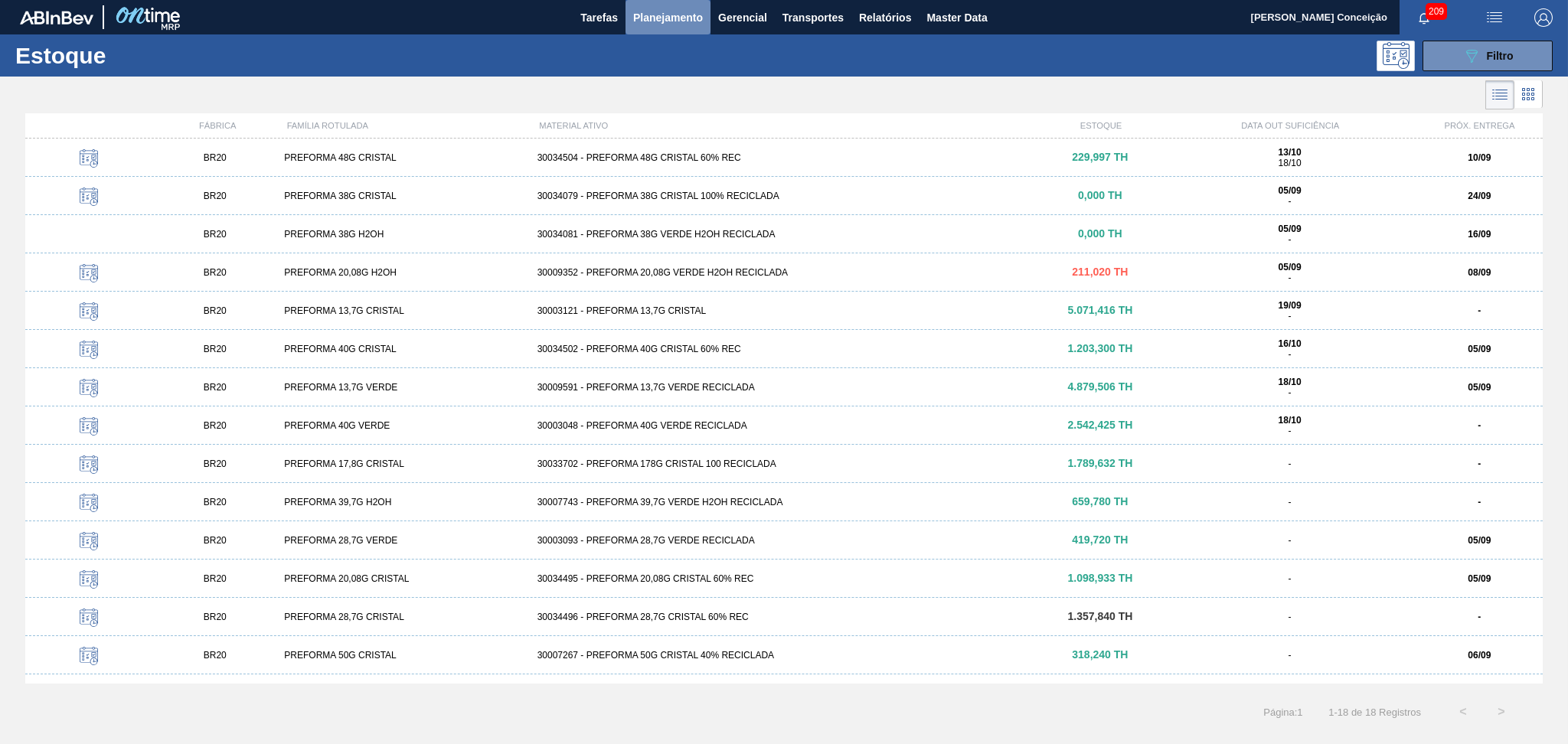
click at [647, 23] on span "Planejamento" at bounding box center [668, 18] width 70 height 18
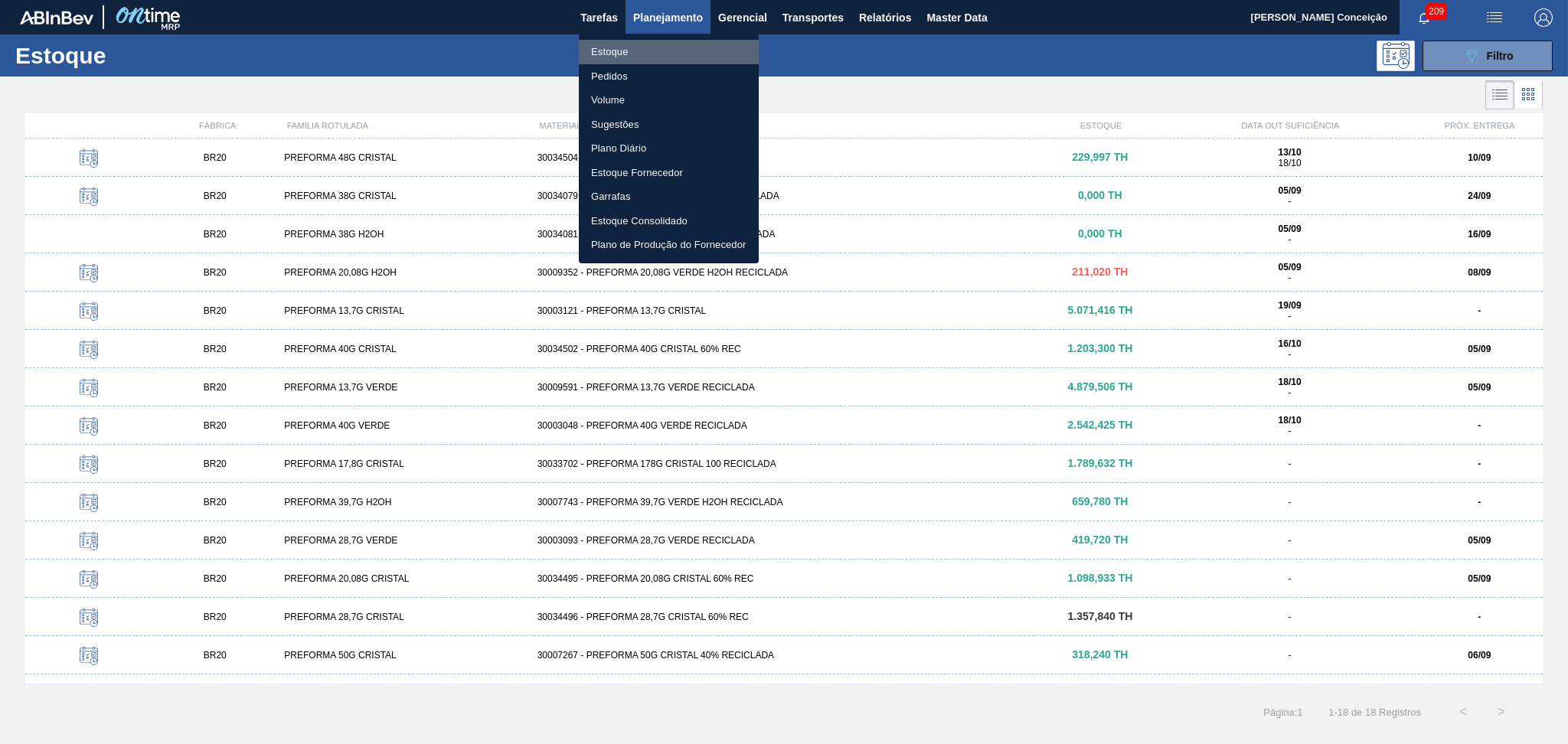
click at [611, 51] on li "Estoque" at bounding box center [668, 51] width 180 height 24
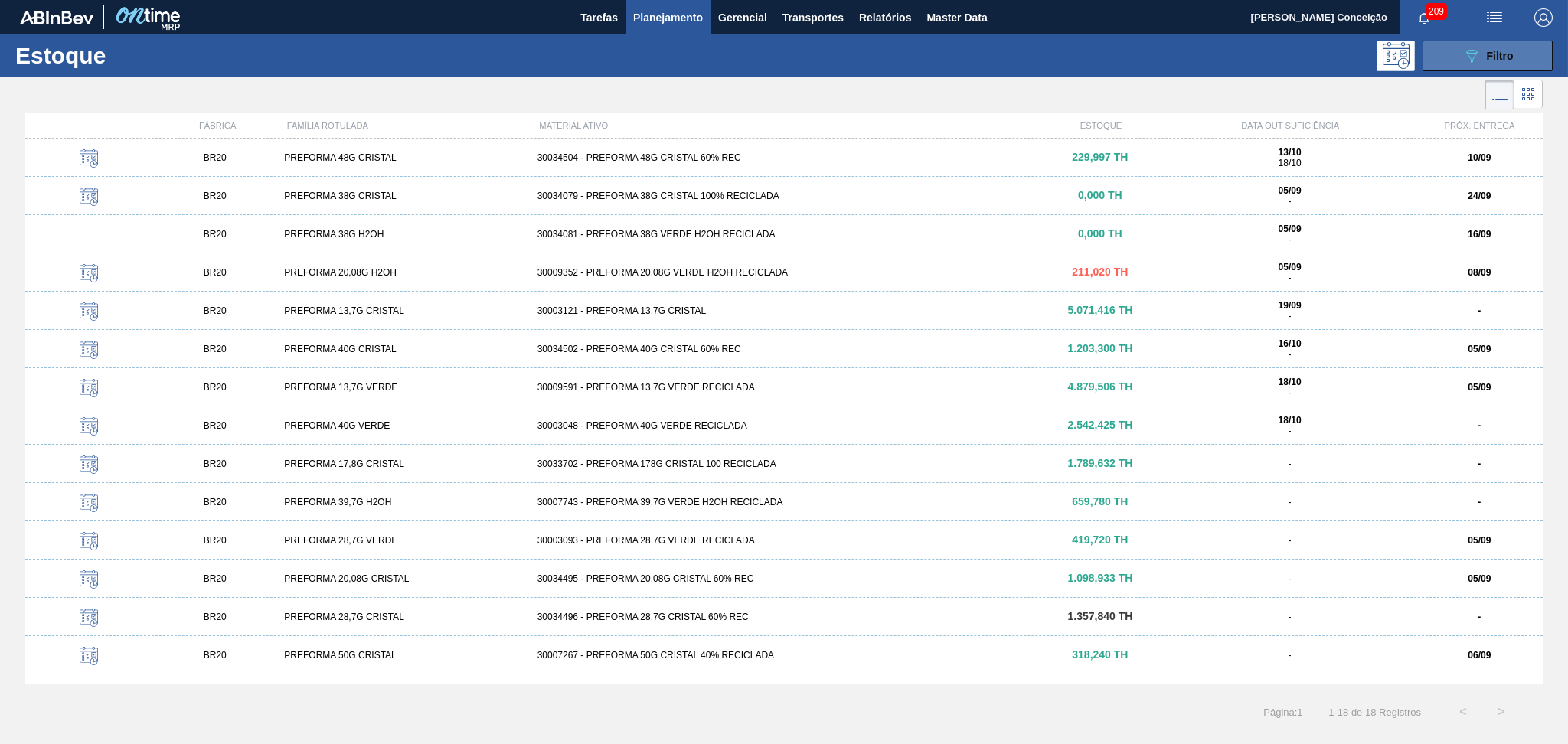
click at [1452, 65] on button "089F7B8B-B2A5-4AFE-B5C0-19BA573D28AC Filtro" at bounding box center [1487, 55] width 130 height 30
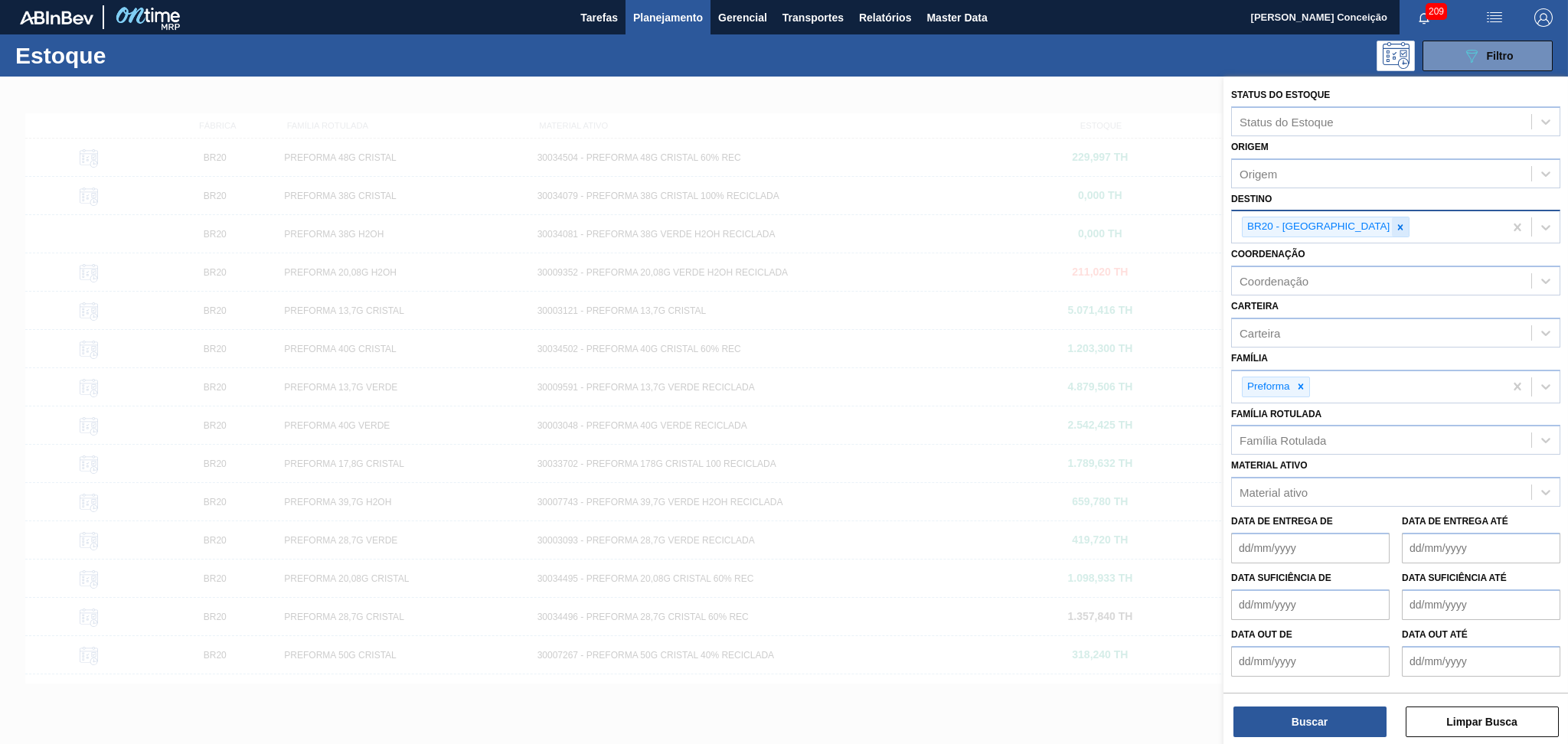
click at [1395, 224] on icon at bounding box center [1400, 227] width 11 height 11
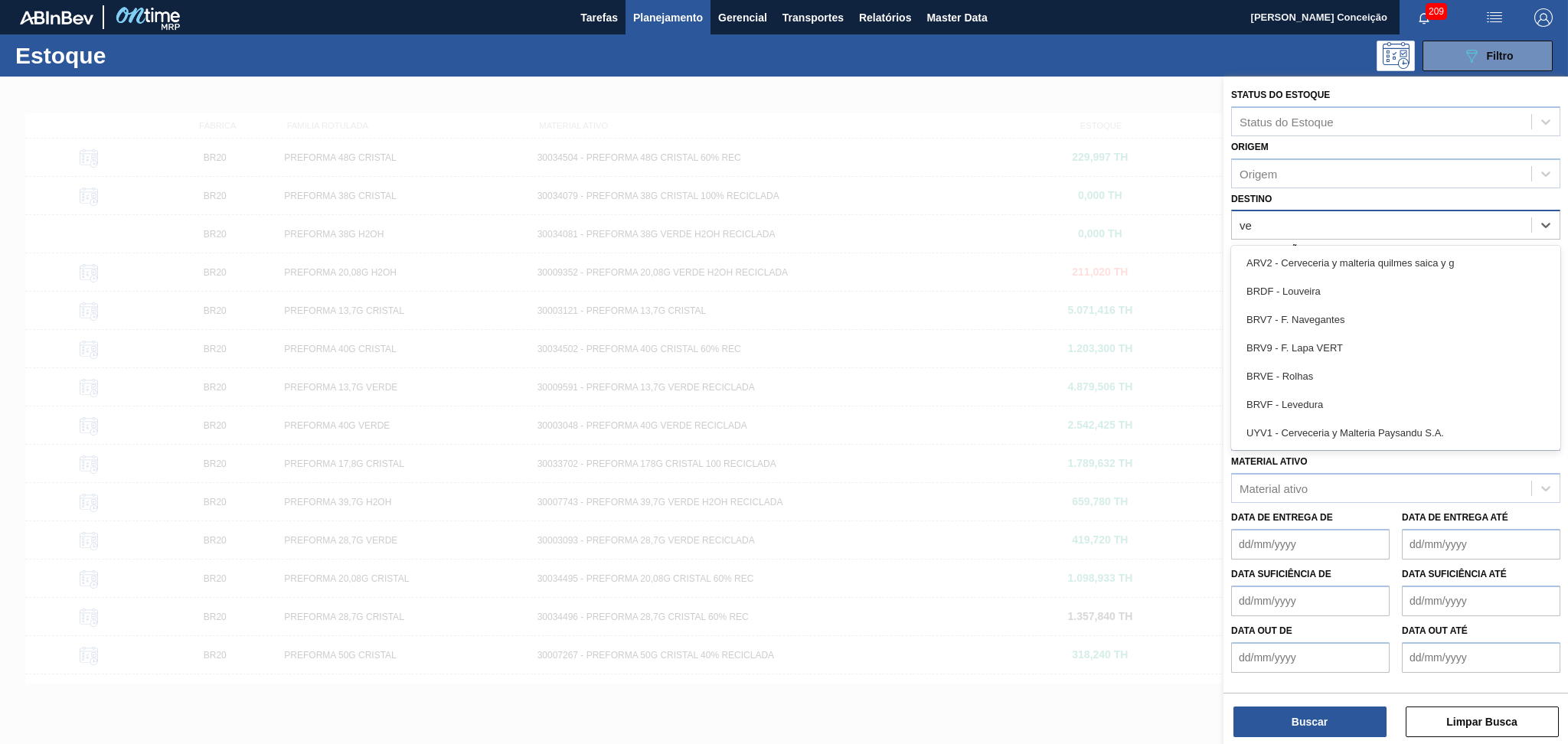
type input "v"
type input "br07"
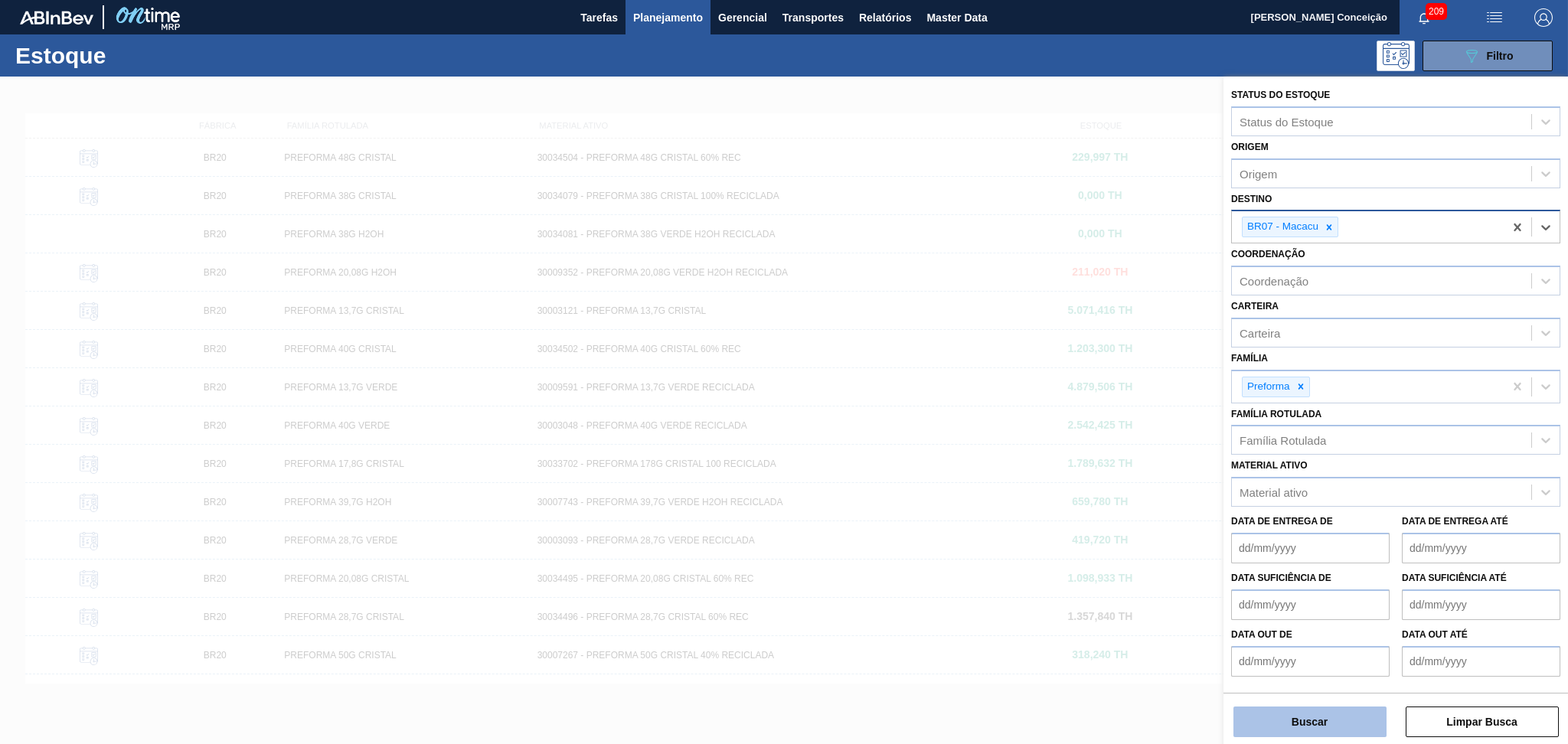
click at [1300, 728] on button "Buscar" at bounding box center [1310, 721] width 153 height 30
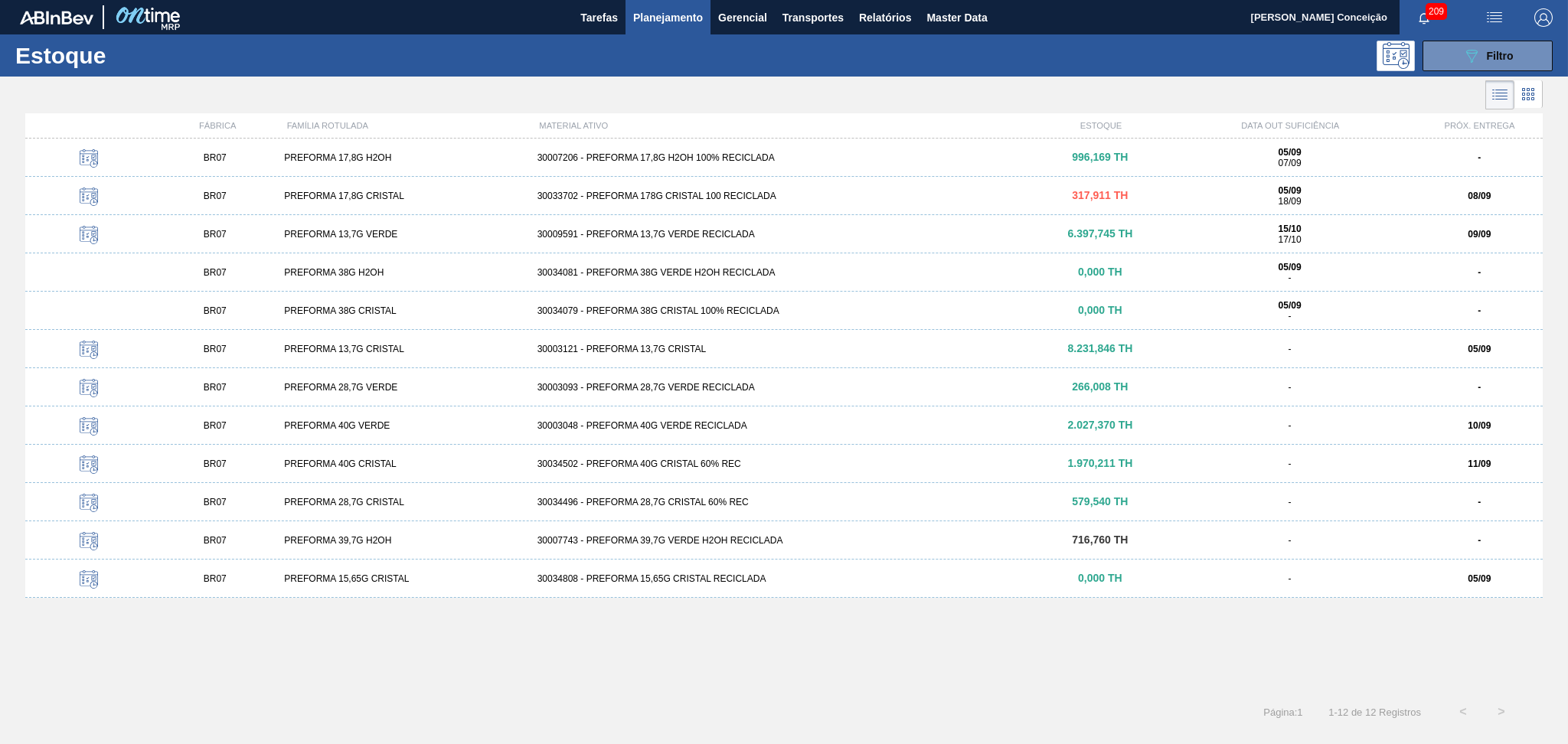
click at [348, 161] on div "PREFORMA 17,8G H2OH" at bounding box center [404, 157] width 252 height 11
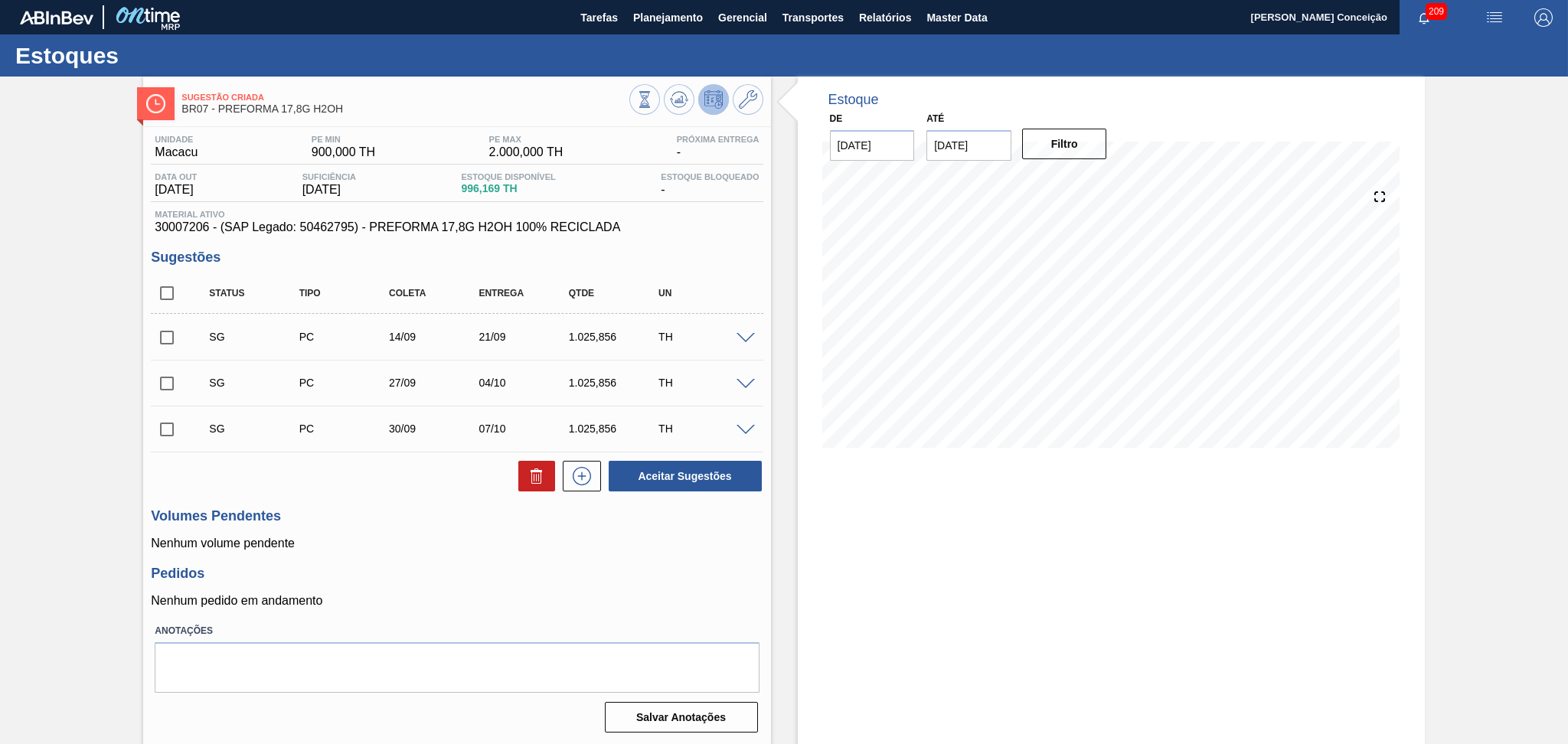
click at [671, 599] on p "Nenhum pedido em andamento" at bounding box center [456, 600] width 611 height 13
click at [674, 97] on icon at bounding box center [679, 99] width 18 height 18
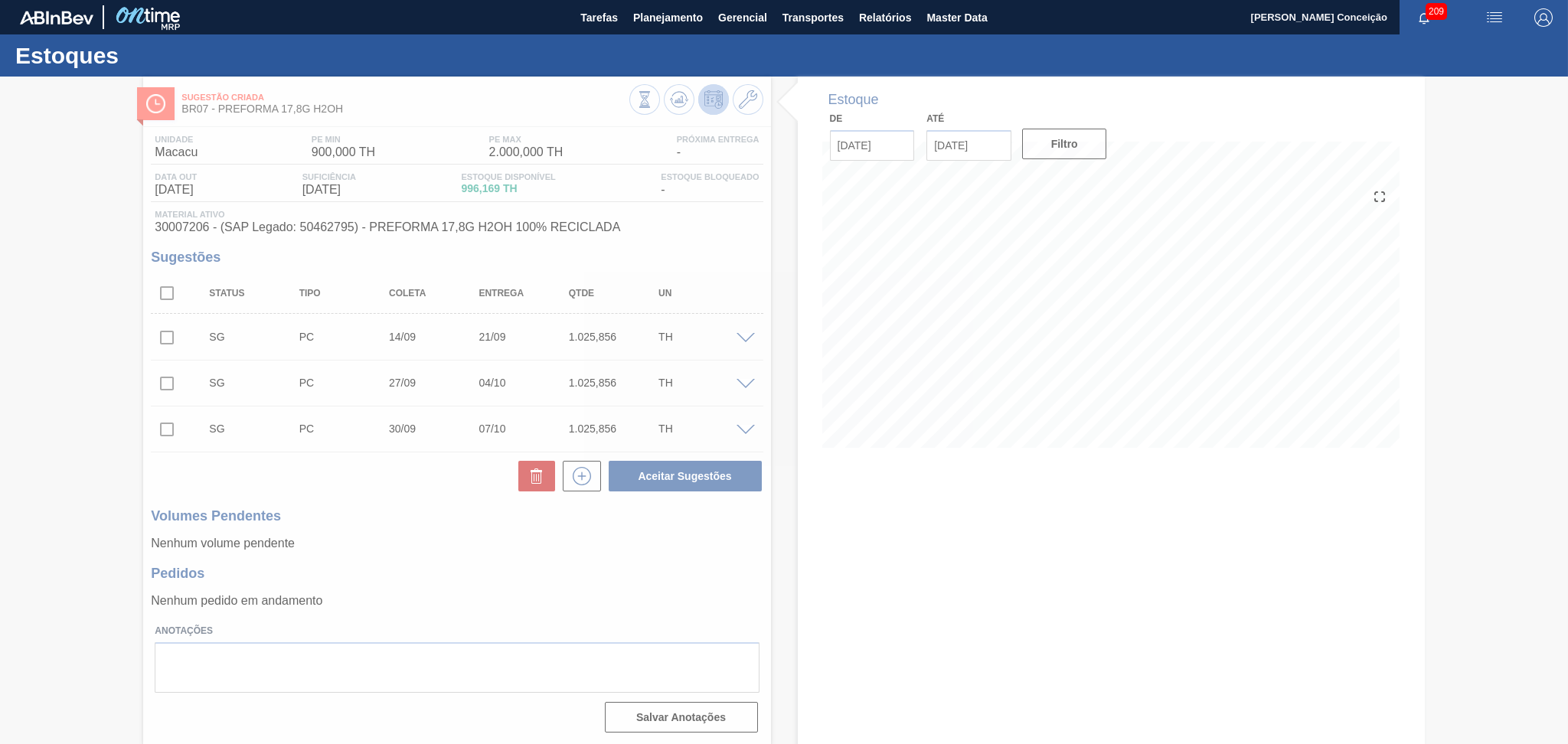
click at [749, 551] on div at bounding box center [784, 410] width 1568 height 667
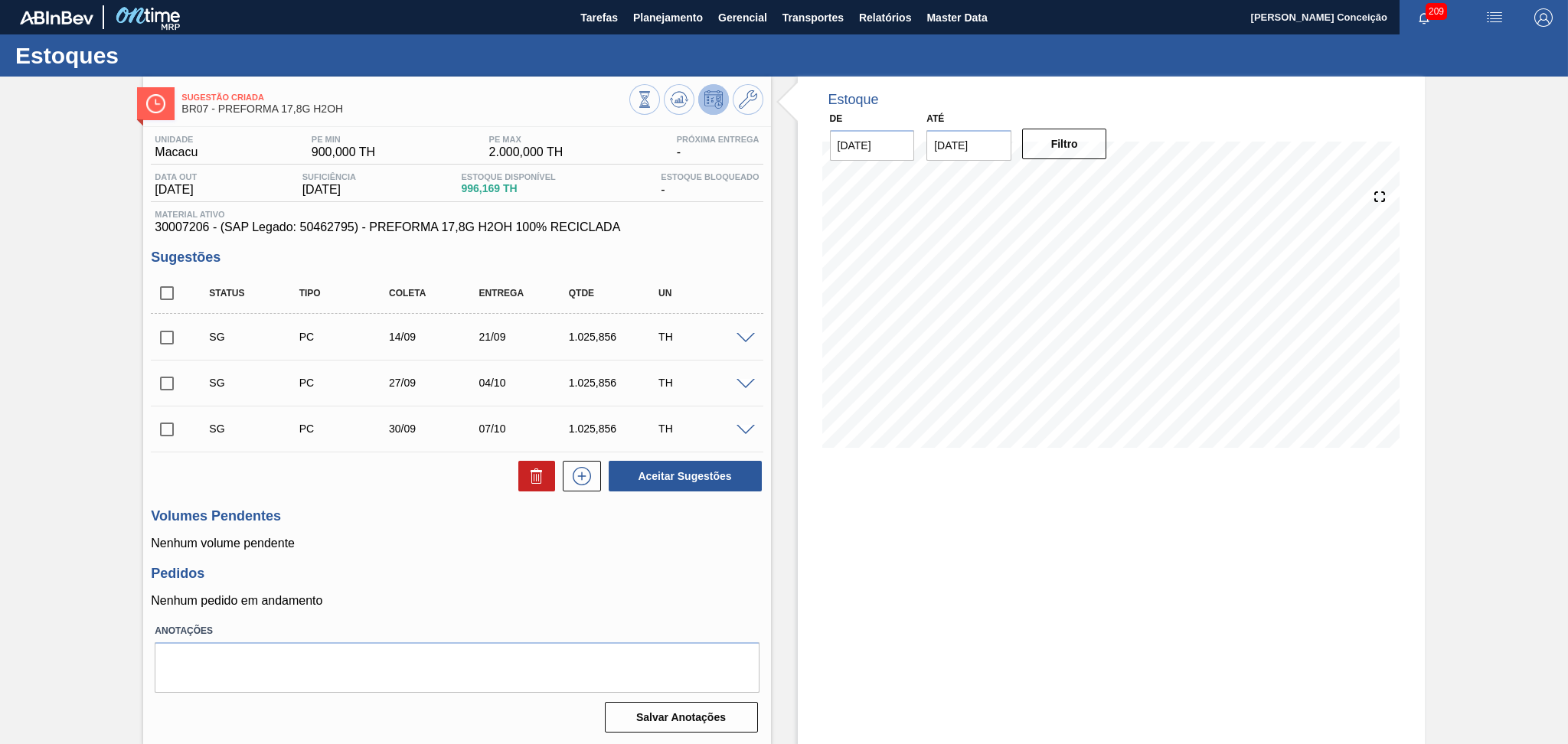
click at [388, 570] on h3 "Pedidos" at bounding box center [456, 573] width 611 height 16
click at [319, 498] on div "Unidade Macacu PE MIN 900,000 TH PE MAX 2.000,000 TH Próxima Entrega - Data out…" at bounding box center [457, 432] width 627 height 611
click at [460, 520] on h3 "Volumes Pendentes" at bounding box center [456, 516] width 611 height 16
click at [529, 566] on h3 "Pedidos" at bounding box center [456, 573] width 611 height 16
click at [746, 338] on span at bounding box center [746, 339] width 18 height 12
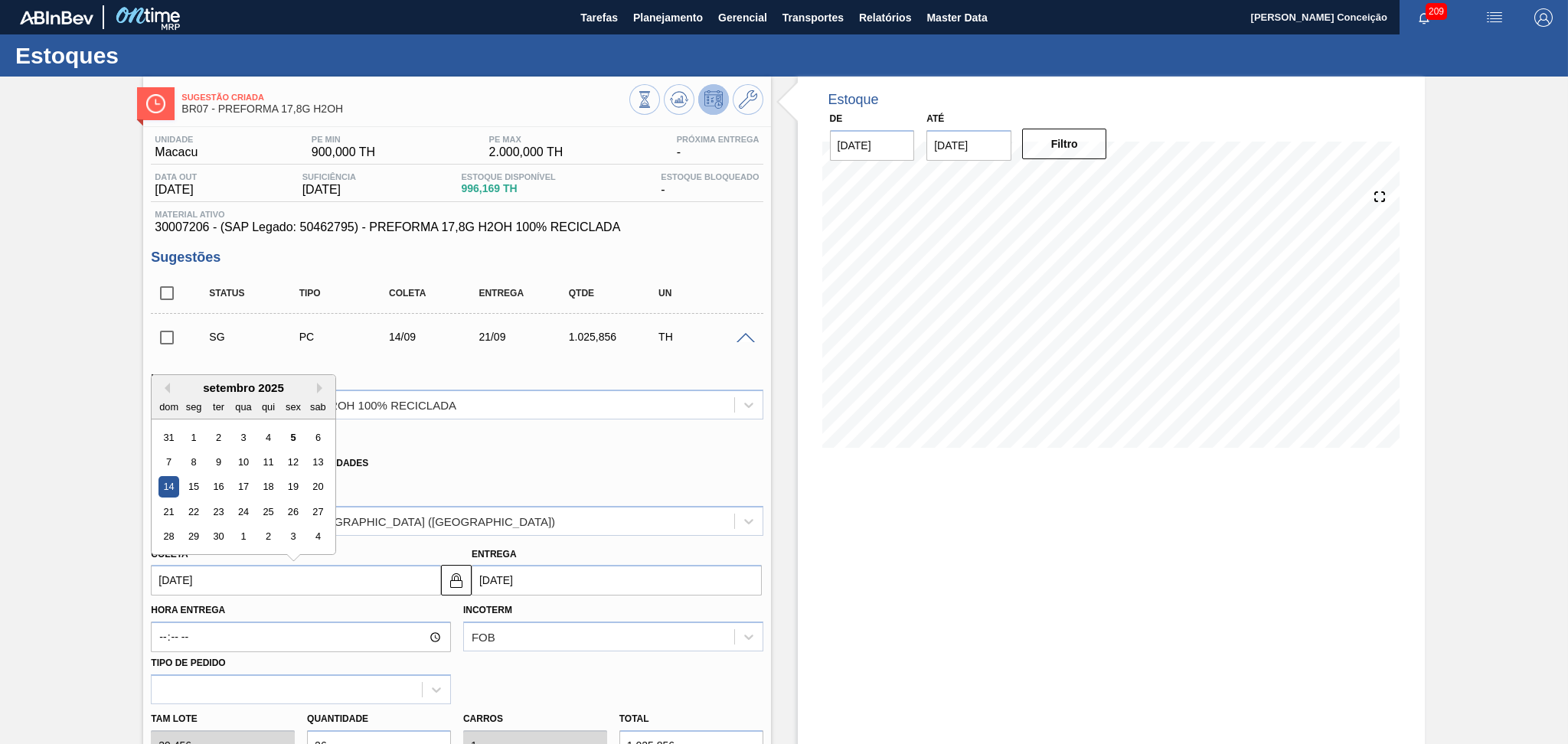
click at [219, 578] on input "[DATE]" at bounding box center [295, 580] width 290 height 30
click at [290, 433] on div "5" at bounding box center [293, 437] width 21 height 21
type input "[DATE]"
click at [611, 464] on div "Xadrez Transferência Unidades" at bounding box center [450, 461] width 599 height 30
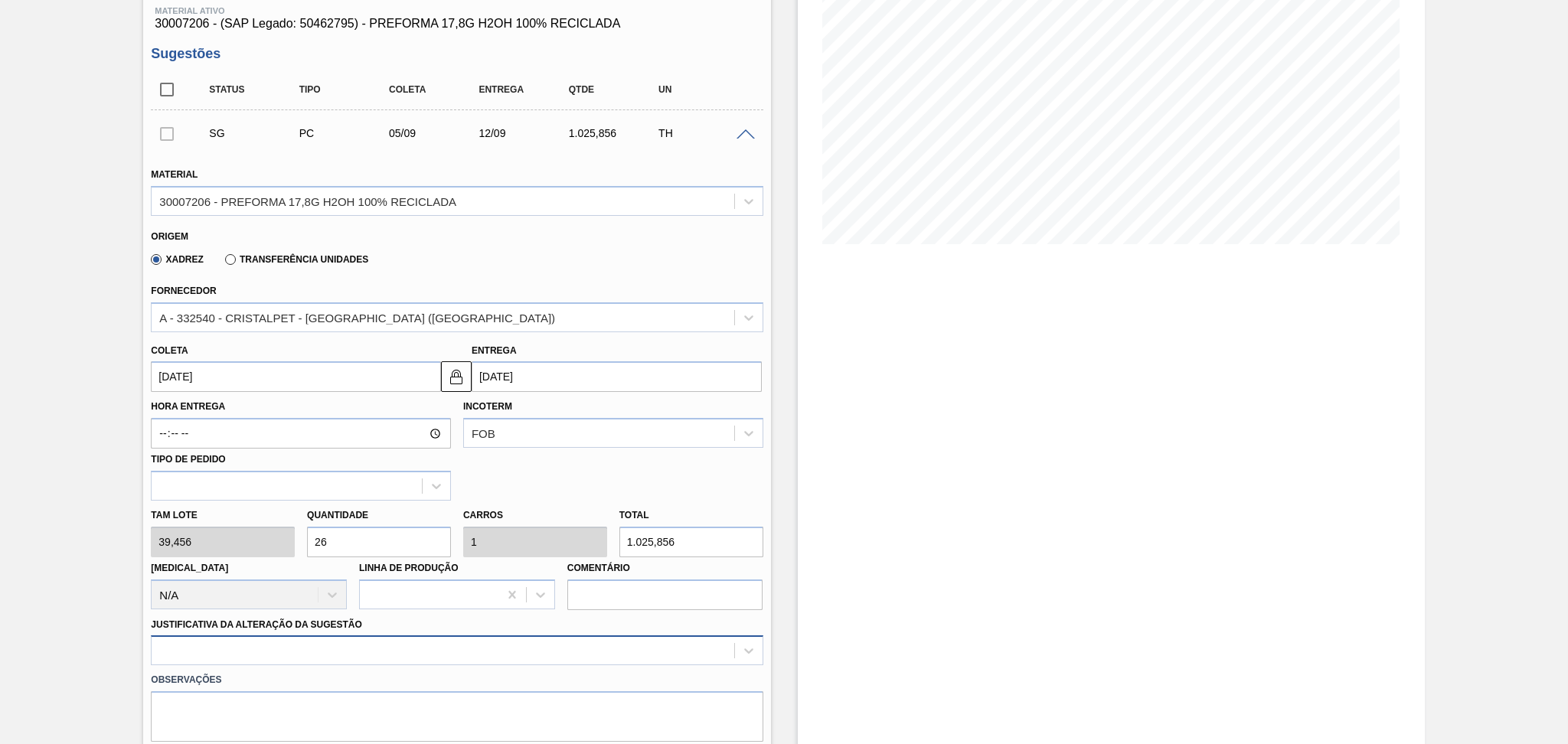
click at [446, 650] on div at bounding box center [456, 651] width 611 height 30
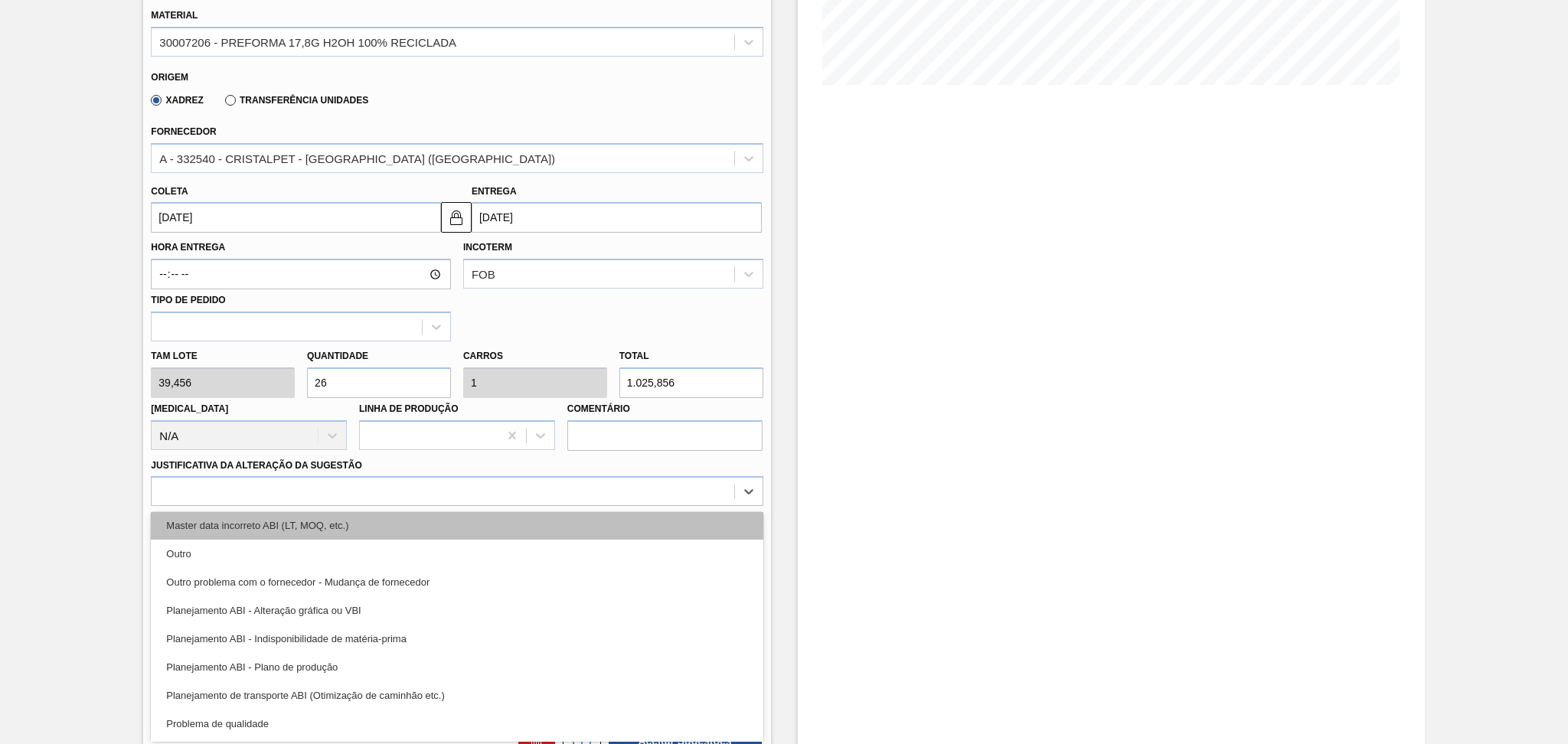
scroll to position [203, 0]
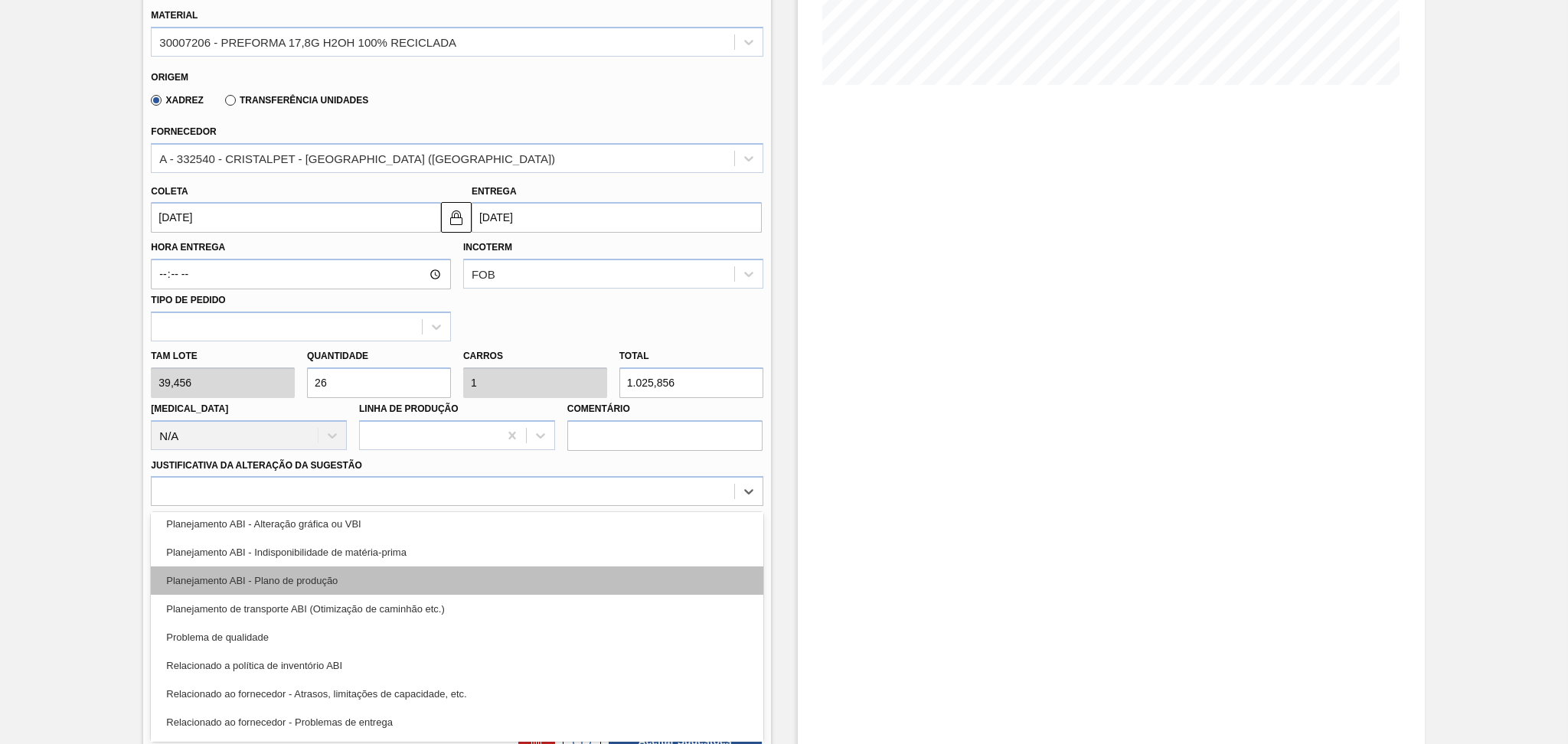
click at [290, 576] on div "Planejamento ABI - Plano de produção" at bounding box center [456, 581] width 611 height 29
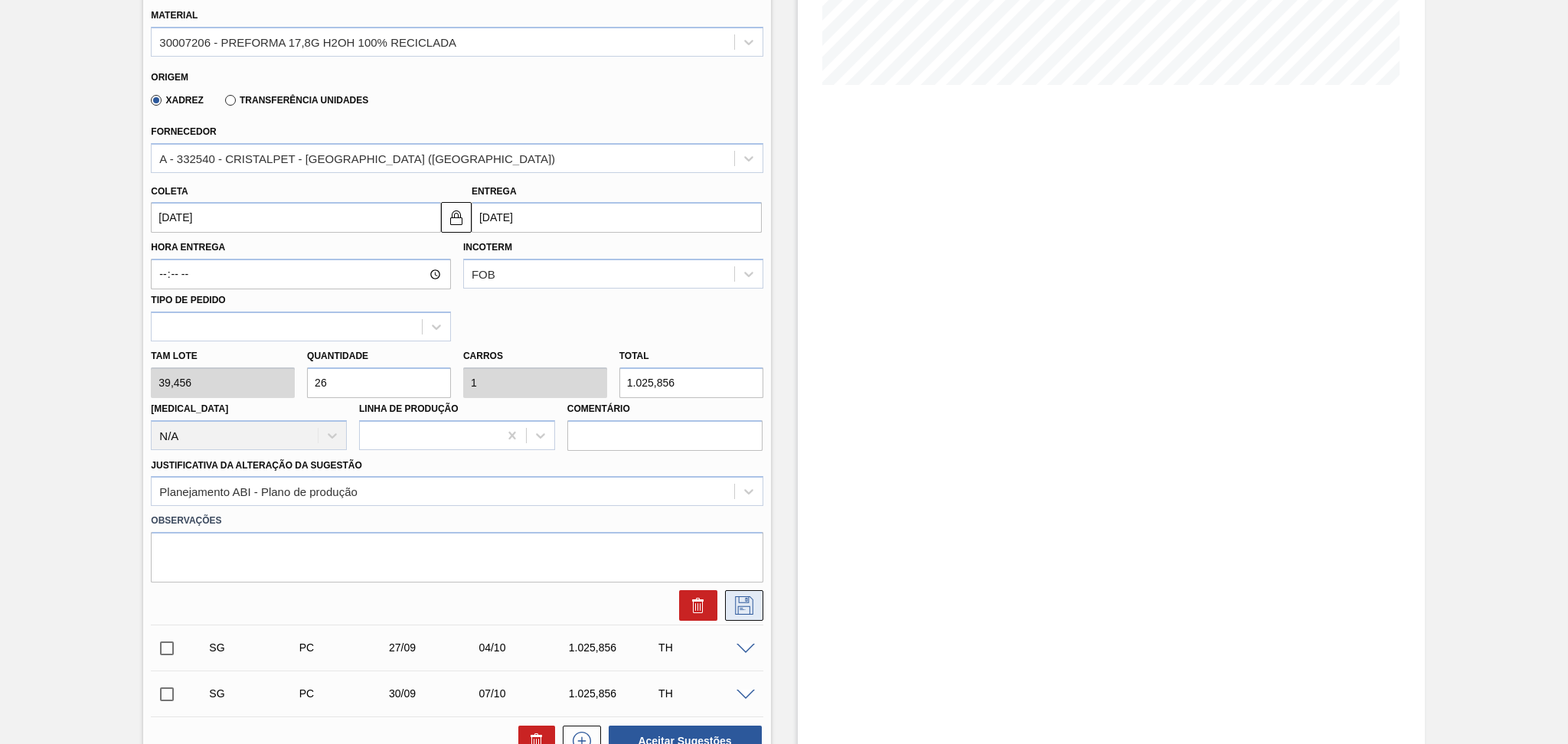
click at [751, 603] on icon at bounding box center [744, 605] width 18 height 18
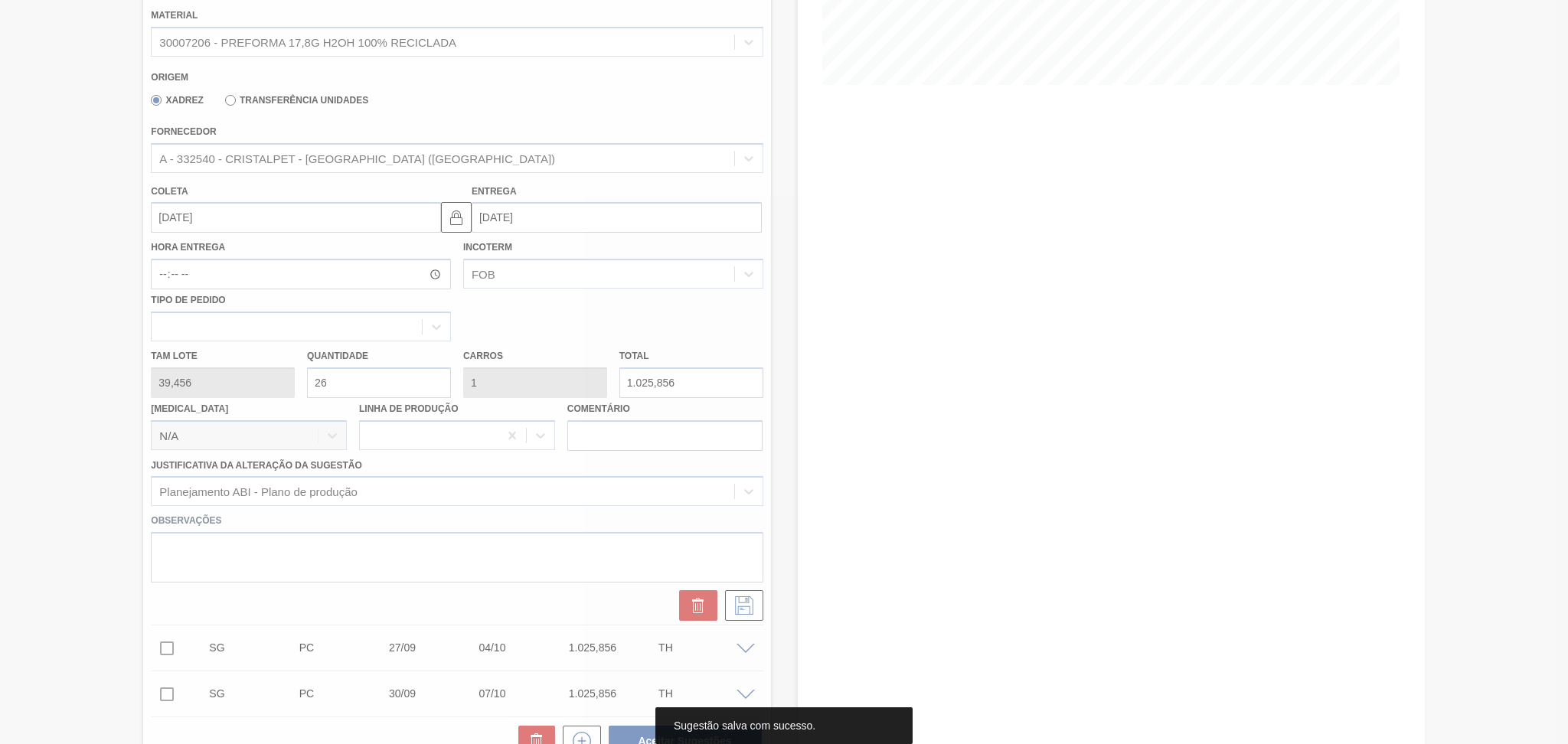
click at [842, 421] on div at bounding box center [784, 372] width 1568 height 744
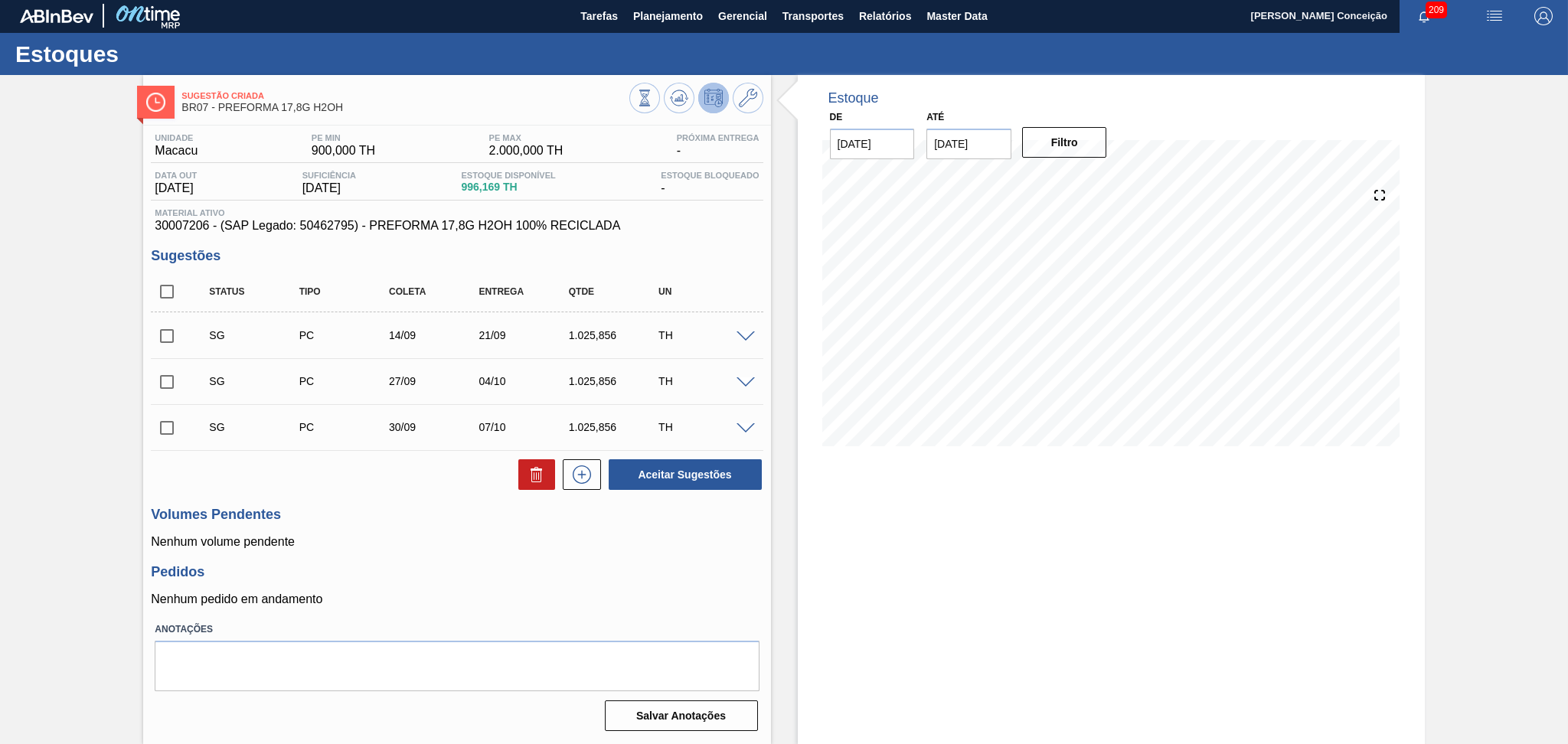
click at [741, 335] on span at bounding box center [746, 337] width 18 height 12
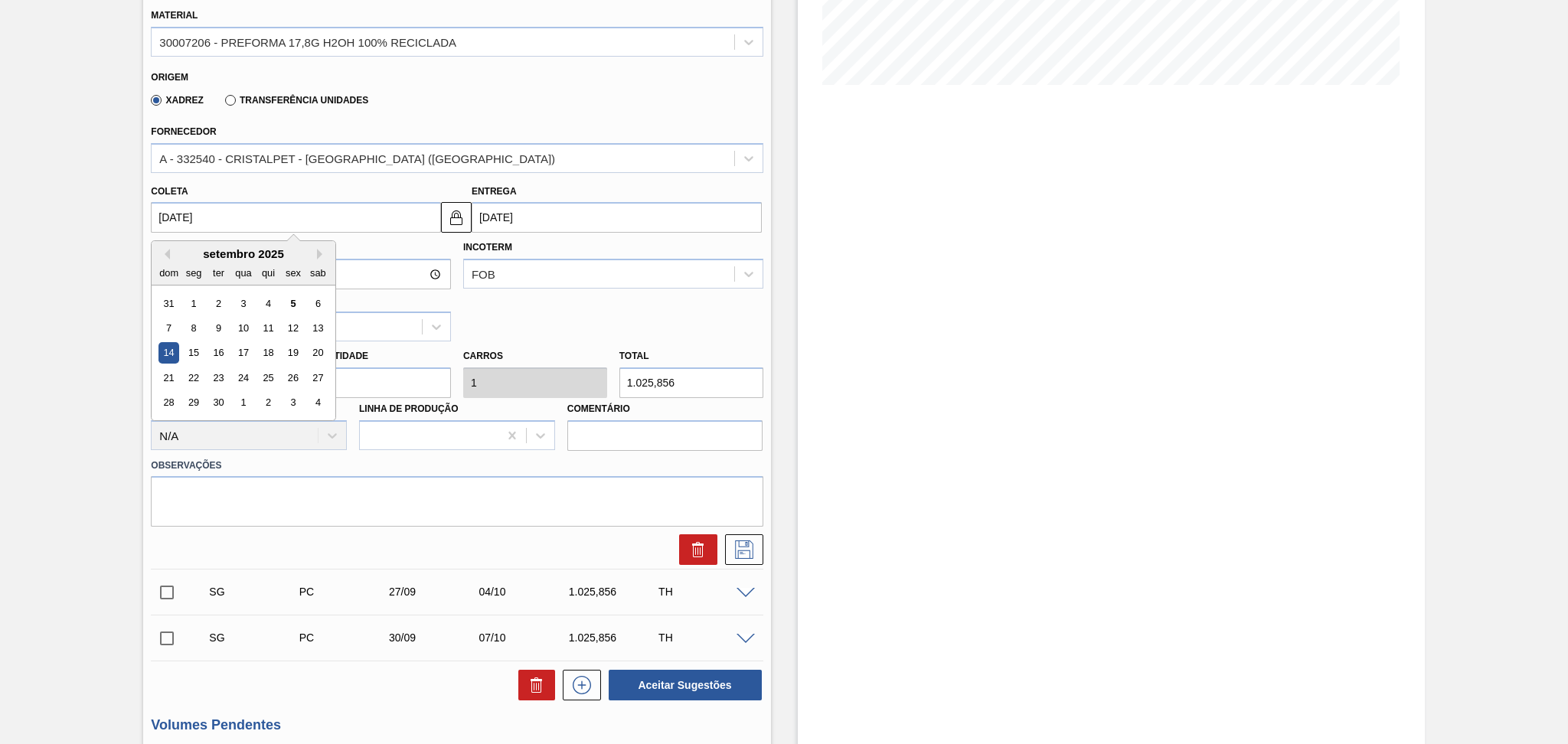
click at [202, 224] on input "[DATE]" at bounding box center [295, 217] width 290 height 30
click at [291, 299] on div "5" at bounding box center [293, 303] width 21 height 21
type input "[DATE]"
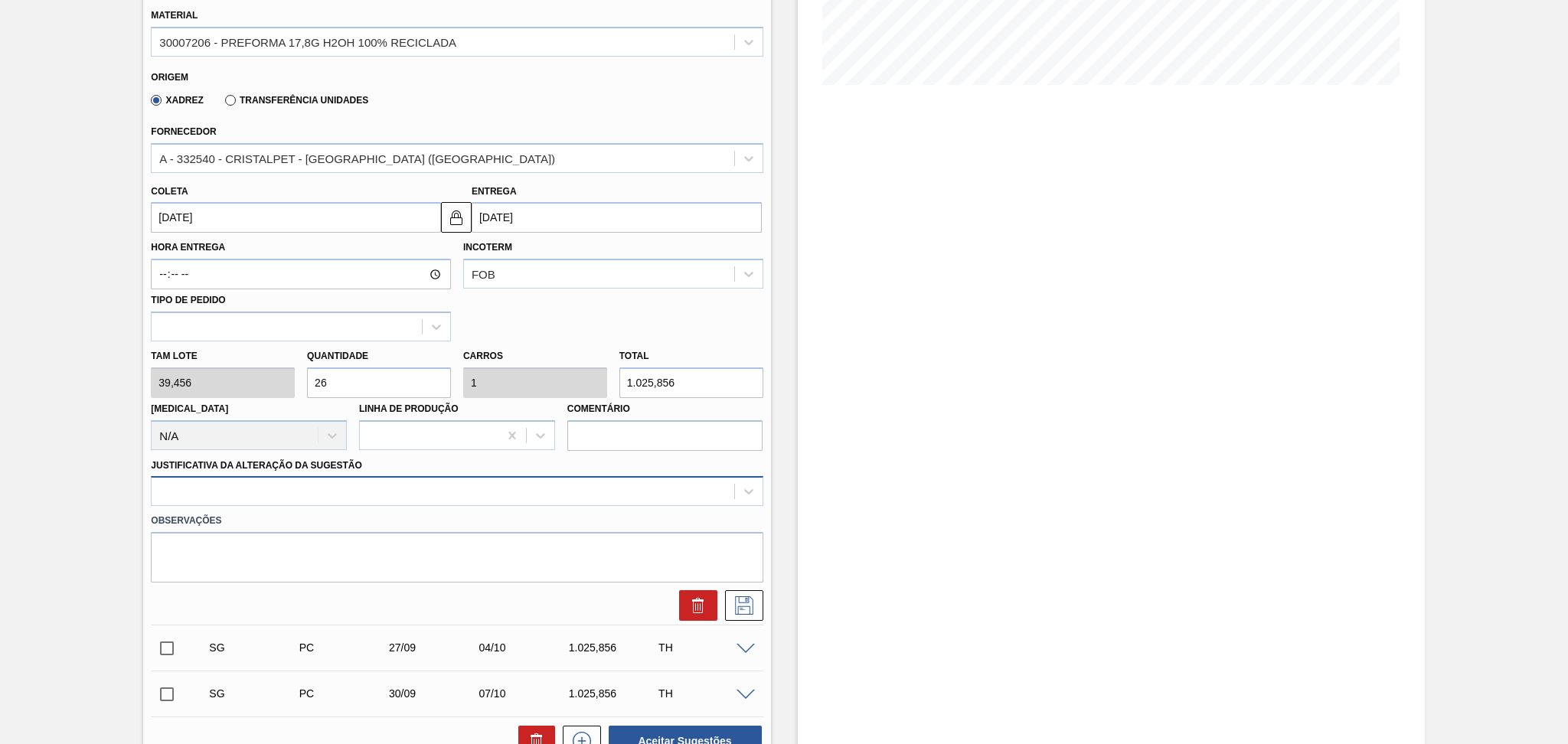
click at [717, 485] on div at bounding box center [442, 492] width 582 height 22
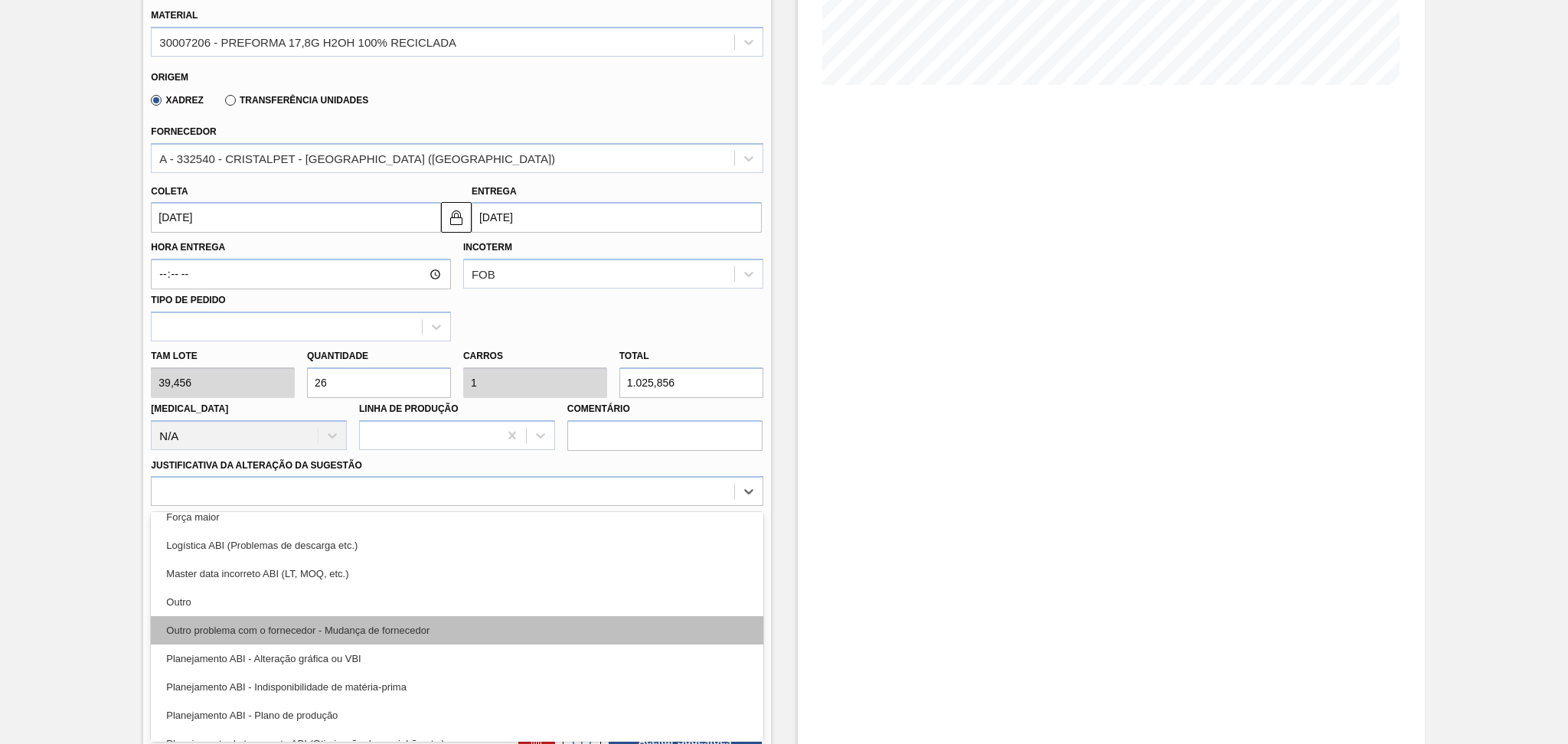
scroll to position [102, 0]
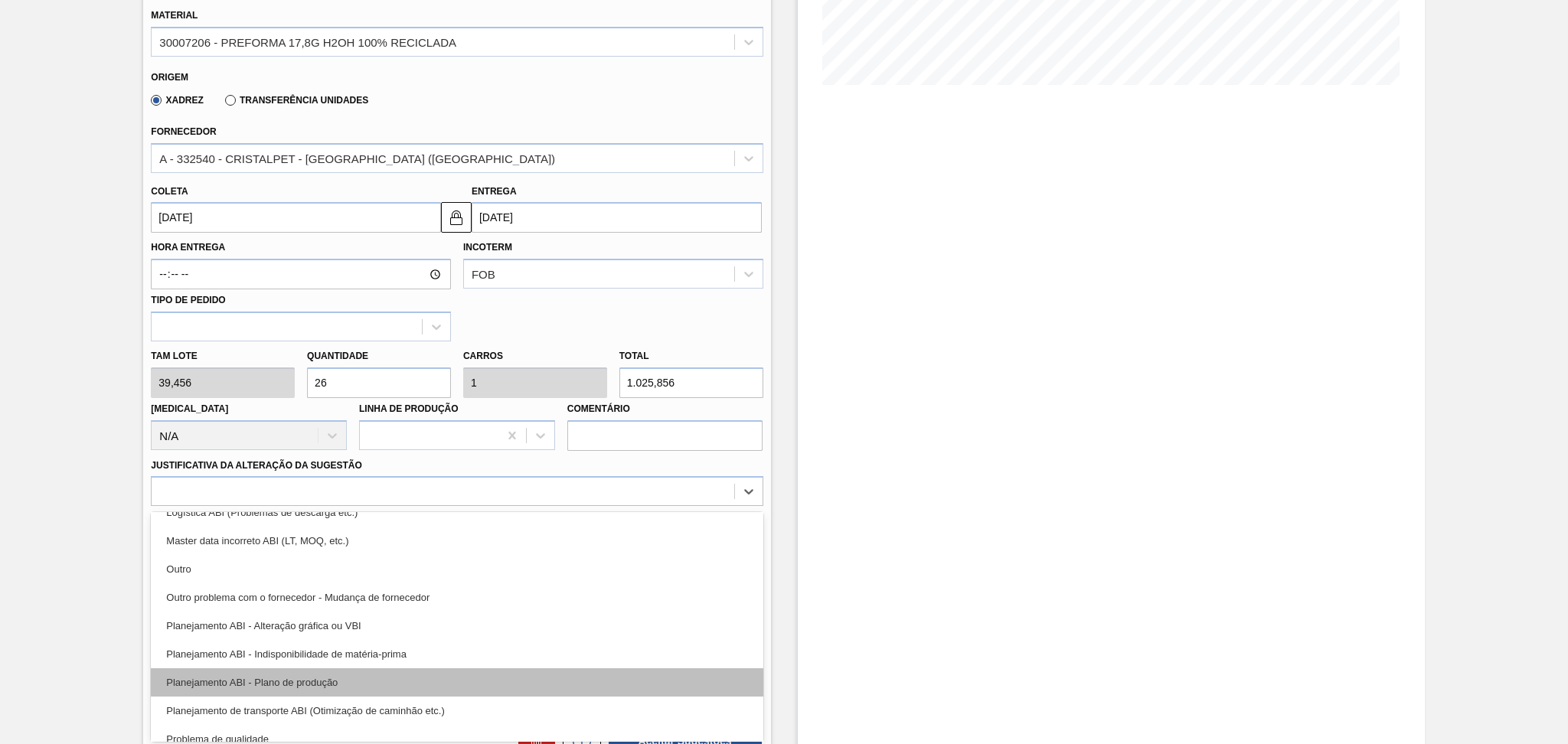
click at [346, 677] on div "Planejamento ABI - Plano de produção" at bounding box center [456, 683] width 611 height 29
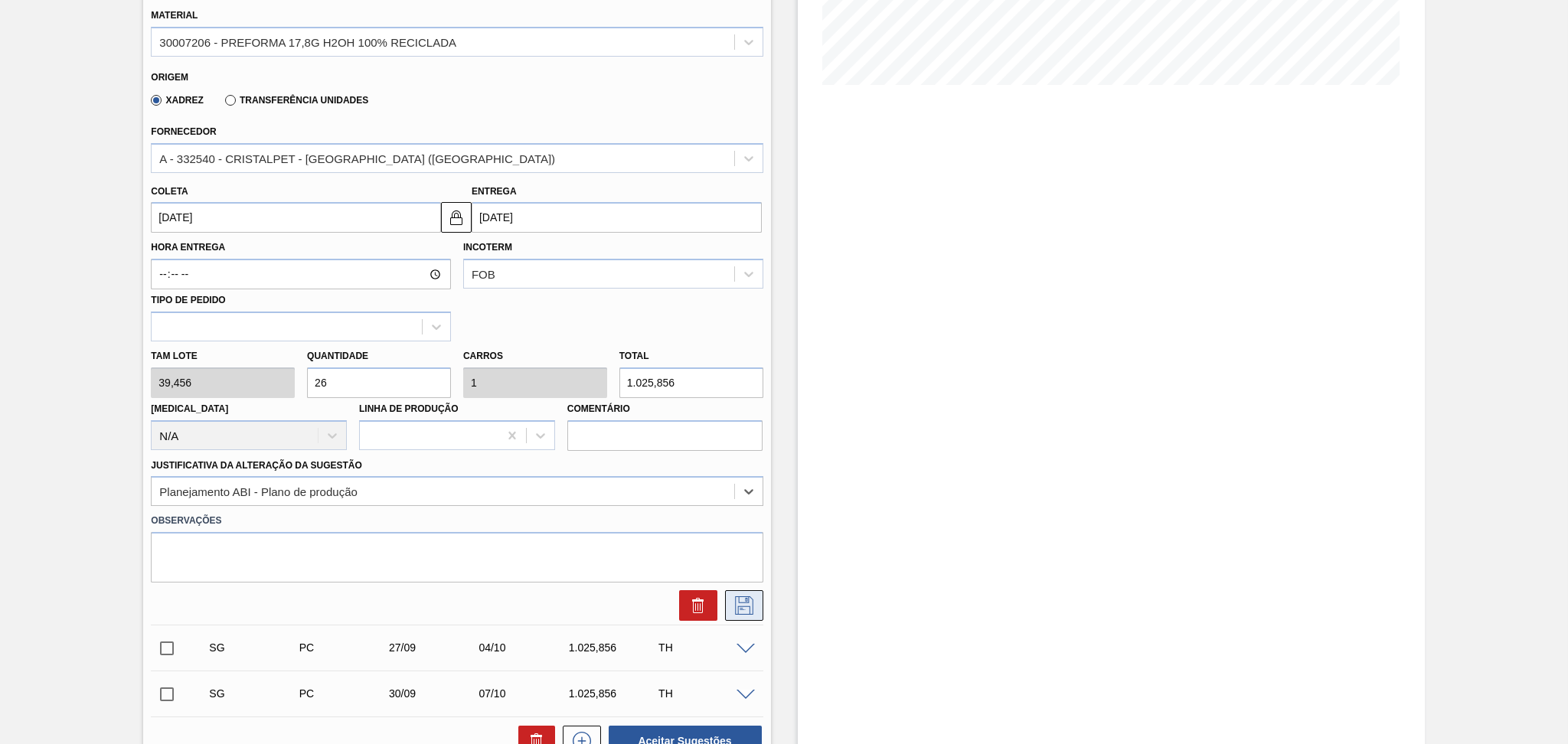
click at [742, 596] on icon at bounding box center [743, 605] width 24 height 18
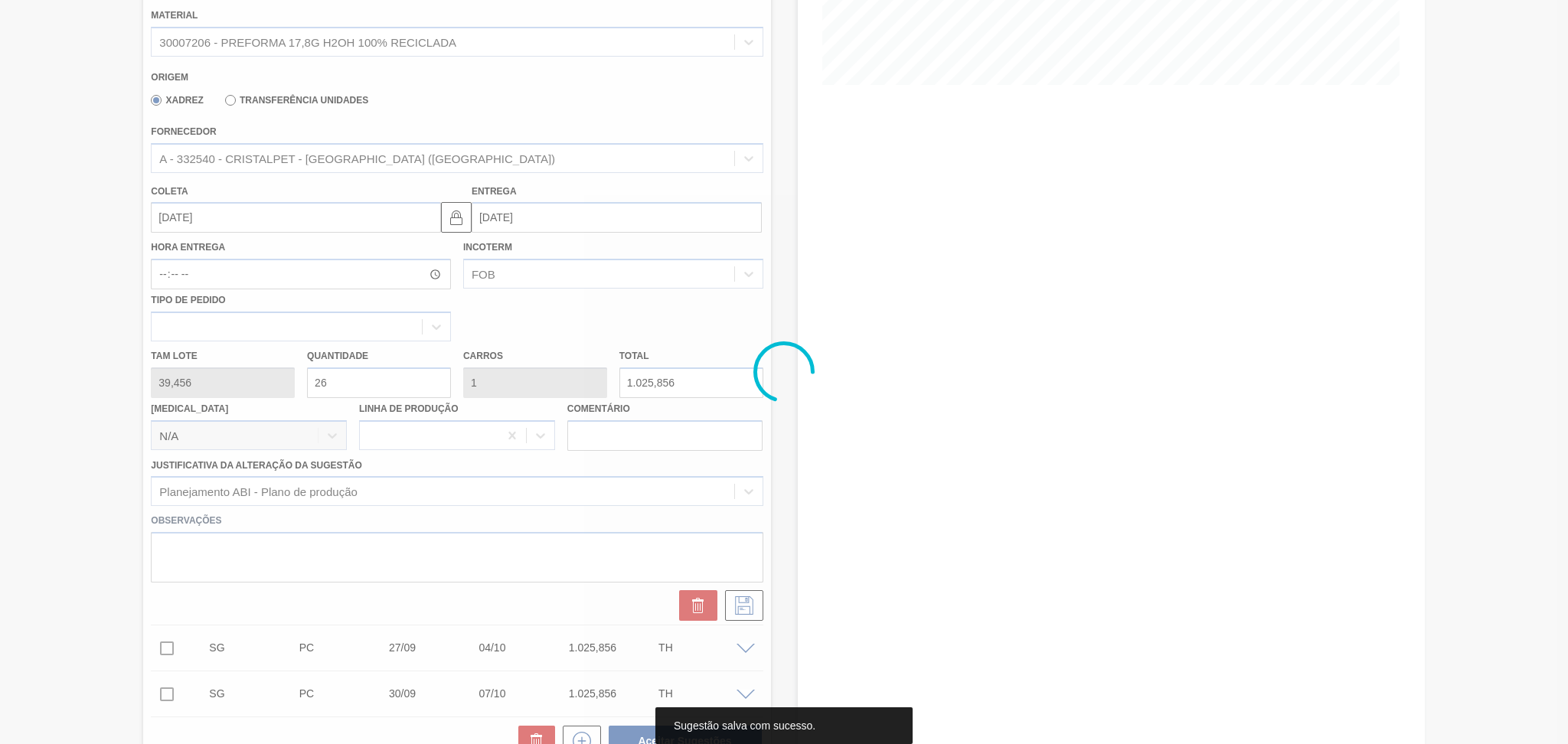
scroll to position [2, 0]
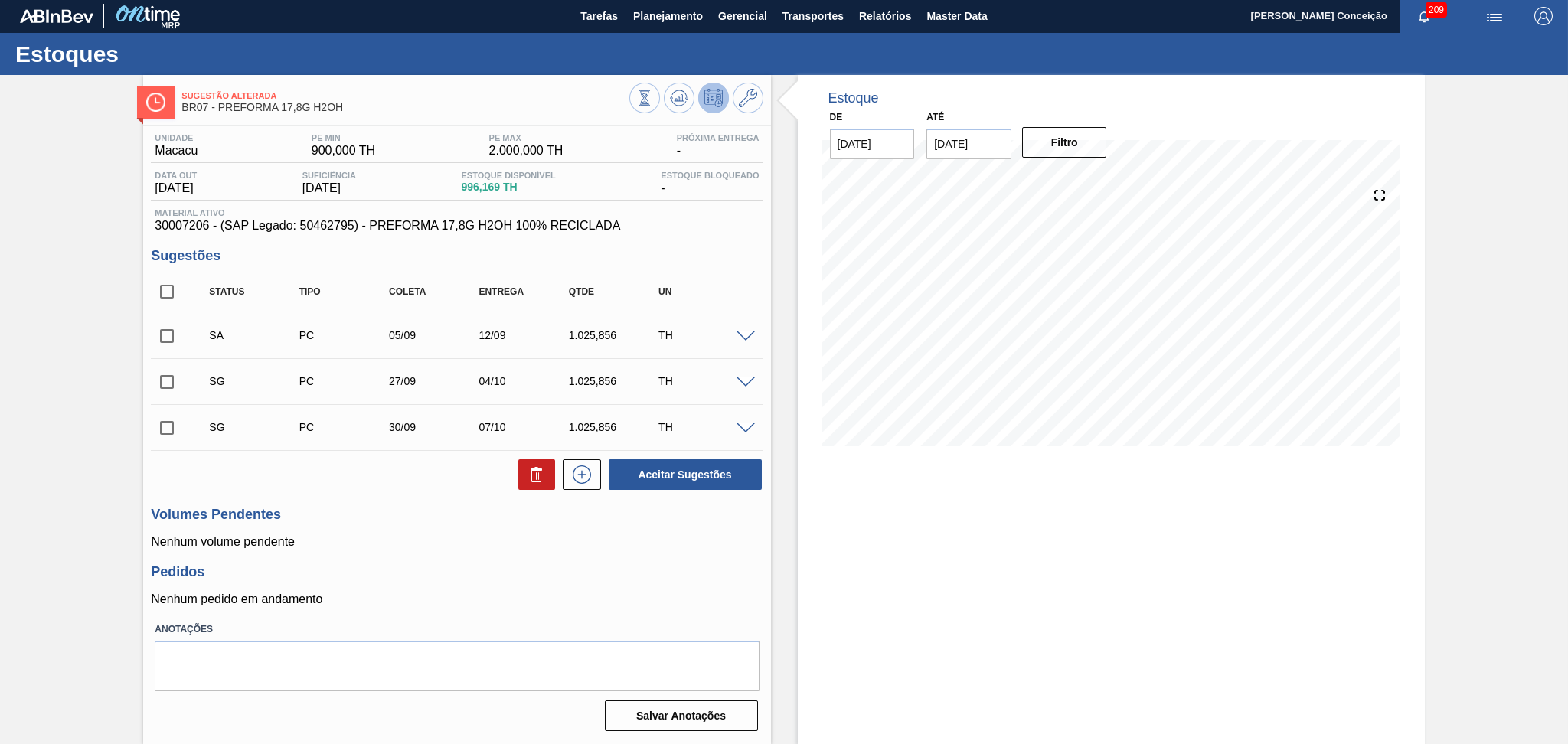
click at [744, 557] on div "Unidade Macacu PE MIN 900,000 TH PE MAX 2.000,000 TH Próxima Entrega - Data out…" at bounding box center [457, 430] width 627 height 611
click at [515, 552] on div "Unidade Macacu PE MIN 900,000 TH PE MAX 2.000,000 TH Próxima Entrega - Data out…" at bounding box center [457, 430] width 627 height 611
click at [636, 538] on p "Nenhum volume pendente" at bounding box center [456, 541] width 611 height 13
click at [491, 570] on h3 "Pedidos" at bounding box center [456, 572] width 611 height 16
click at [647, 542] on p "Nenhum volume pendente" at bounding box center [456, 541] width 611 height 13
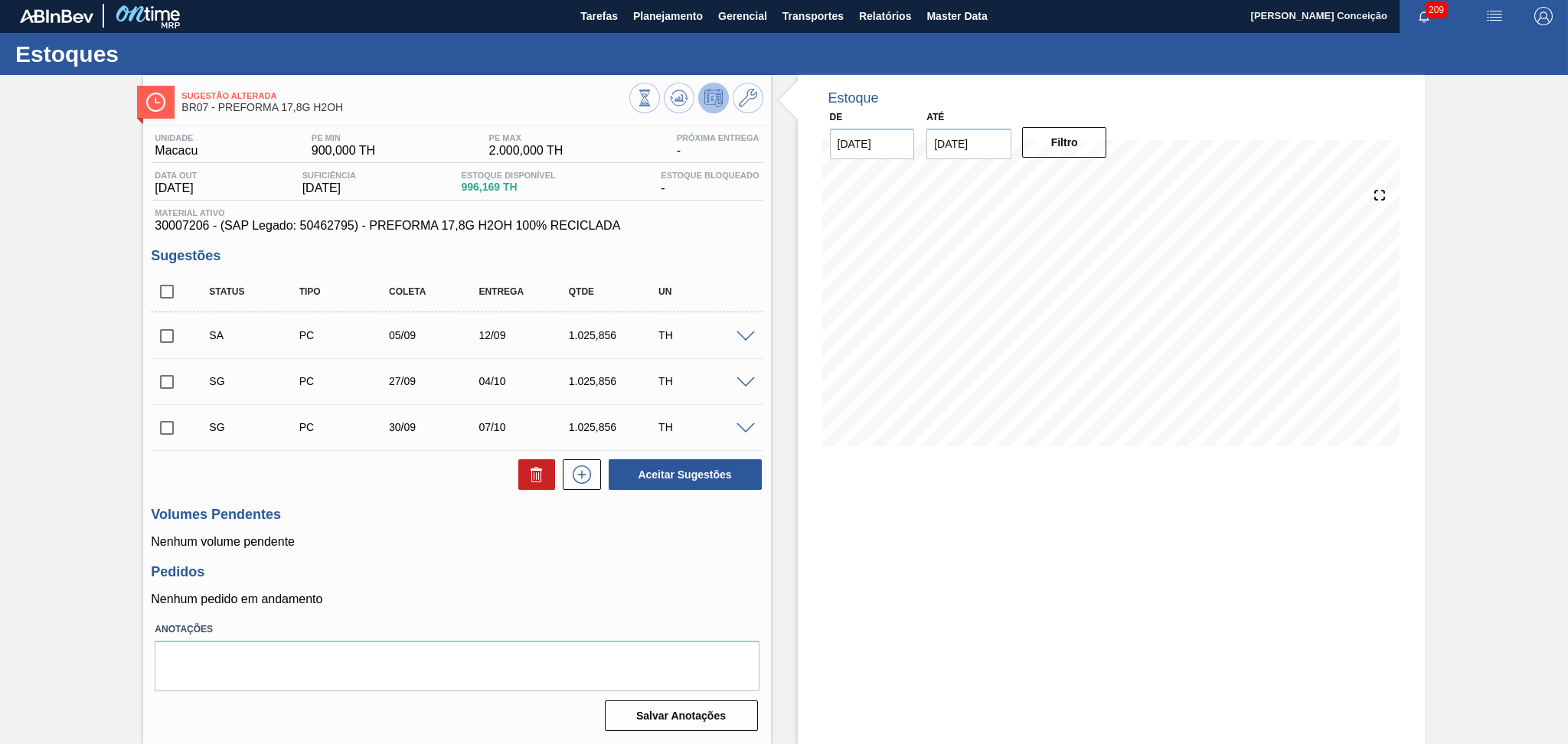
click at [858, 593] on div "Estoque De 05/09/2025 Até 10/10/2025 Filtro 16/09 Projeção de Estoque -477.983 …" at bounding box center [1111, 409] width 627 height 669
click at [449, 613] on div "Unidade Macacu PE MIN 900,000 TH PE MAX 2.000,000 TH Próxima Entrega - Data out…" at bounding box center [457, 430] width 627 height 611
click at [377, 535] on p "Nenhum volume pendente" at bounding box center [456, 541] width 611 height 13
click at [631, 575] on h3 "Pedidos" at bounding box center [456, 572] width 611 height 16
click at [727, 219] on span "30007206 - (SAP Legado: 50462795) - PREFORMA 17,8G H2OH 100% RECICLADA" at bounding box center [457, 225] width 604 height 13
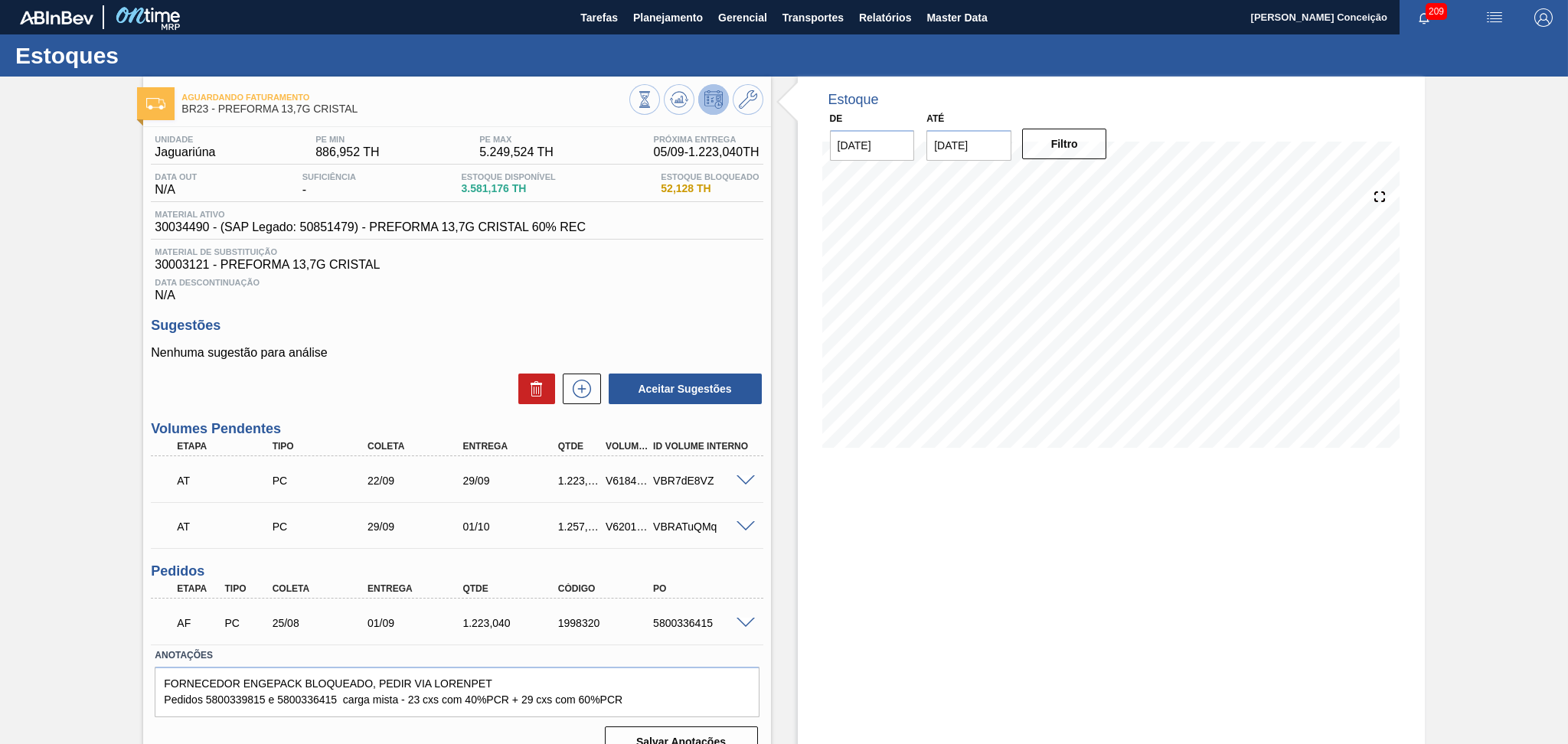
click at [516, 350] on p "Nenhuma sugestão para análise" at bounding box center [456, 353] width 611 height 13
click at [849, 551] on div "Estoque De [DATE] Até [DATE] Filtro" at bounding box center [1111, 423] width 627 height 694
click at [684, 17] on span "Planejamento" at bounding box center [668, 18] width 70 height 18
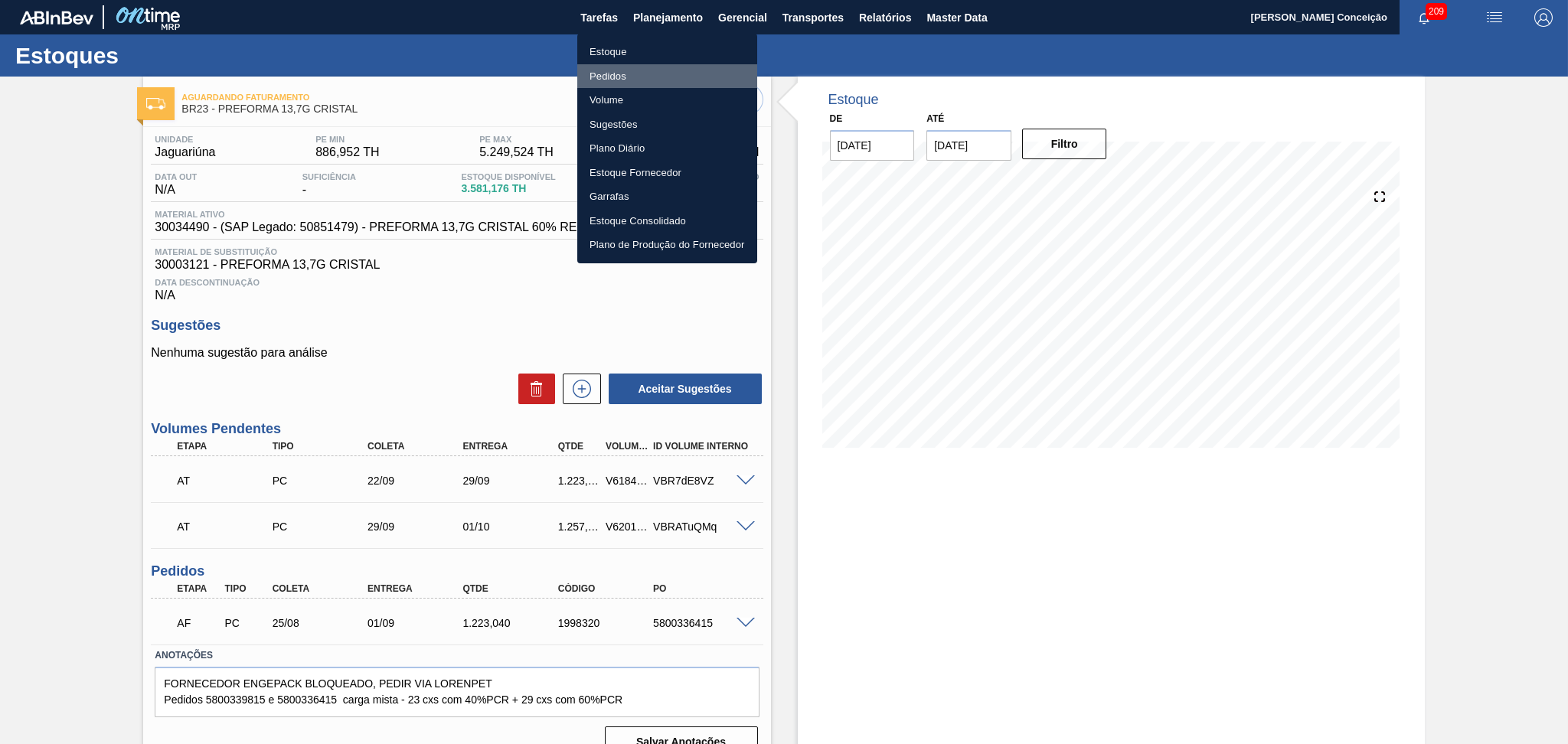
click at [613, 78] on li "Pedidos" at bounding box center [667, 76] width 180 height 24
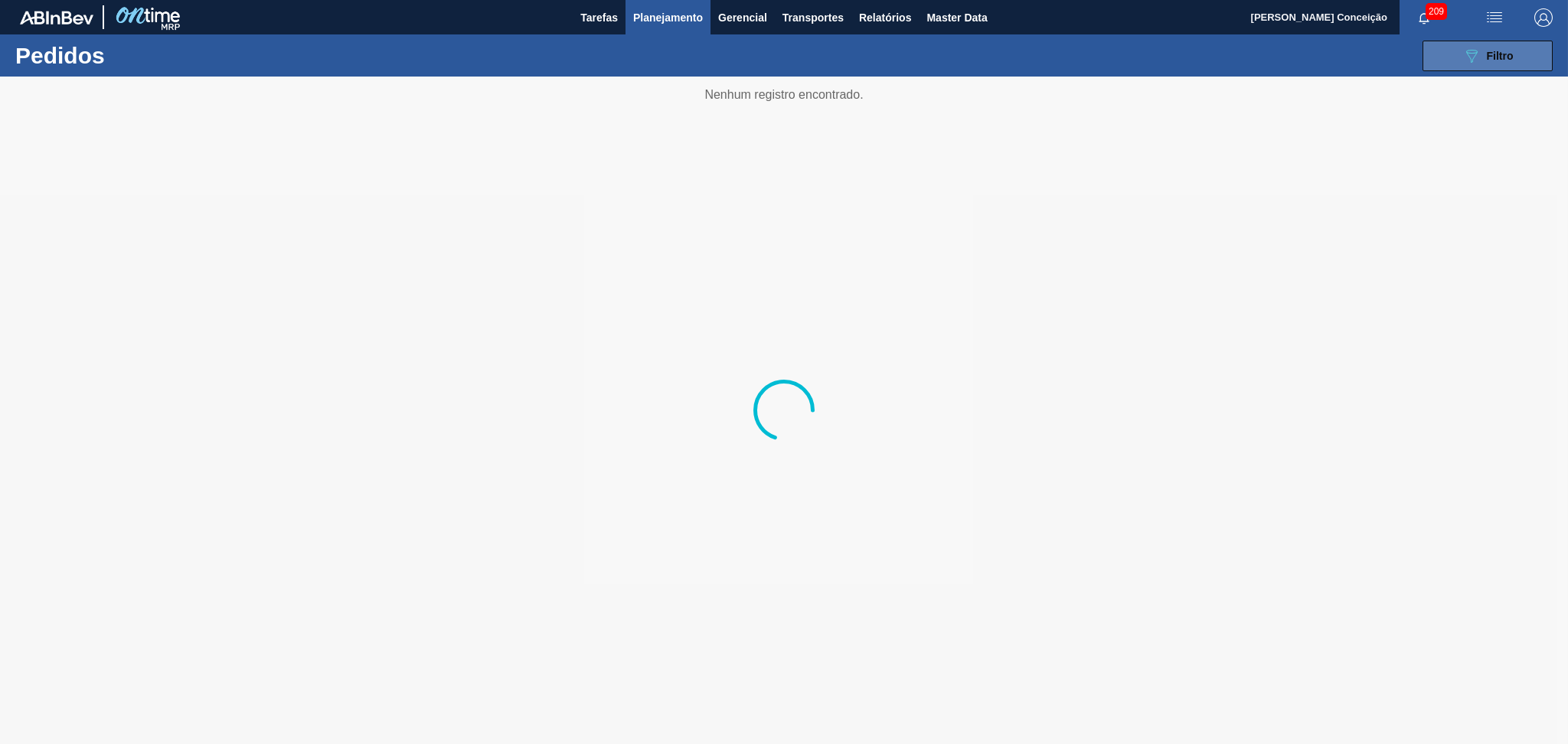
click at [1534, 50] on button "089F7B8B-B2A5-4AFE-B5C0-19BA573D28AC Filtro" at bounding box center [1487, 55] width 130 height 30
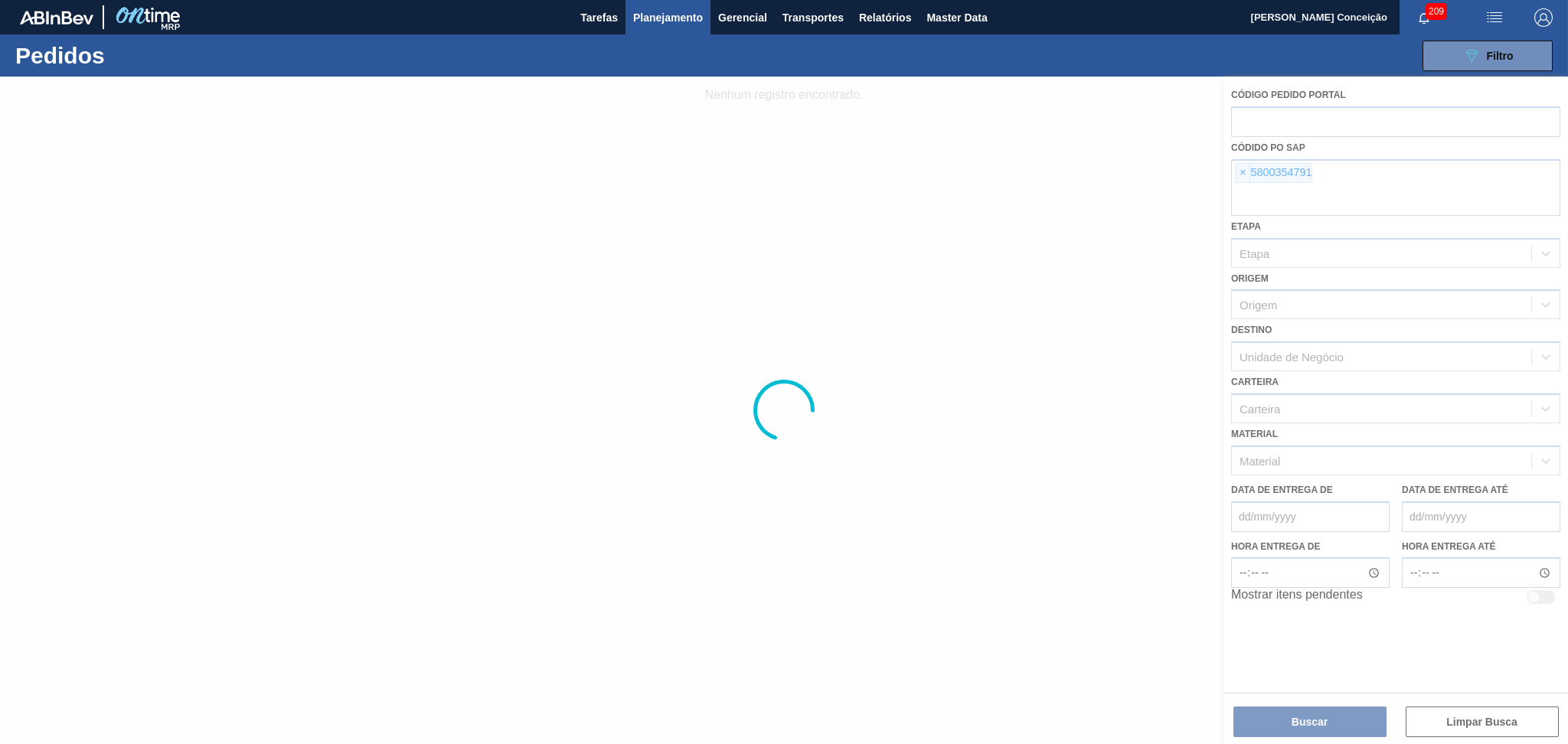
click at [654, 18] on span "Planejamento" at bounding box center [668, 18] width 70 height 18
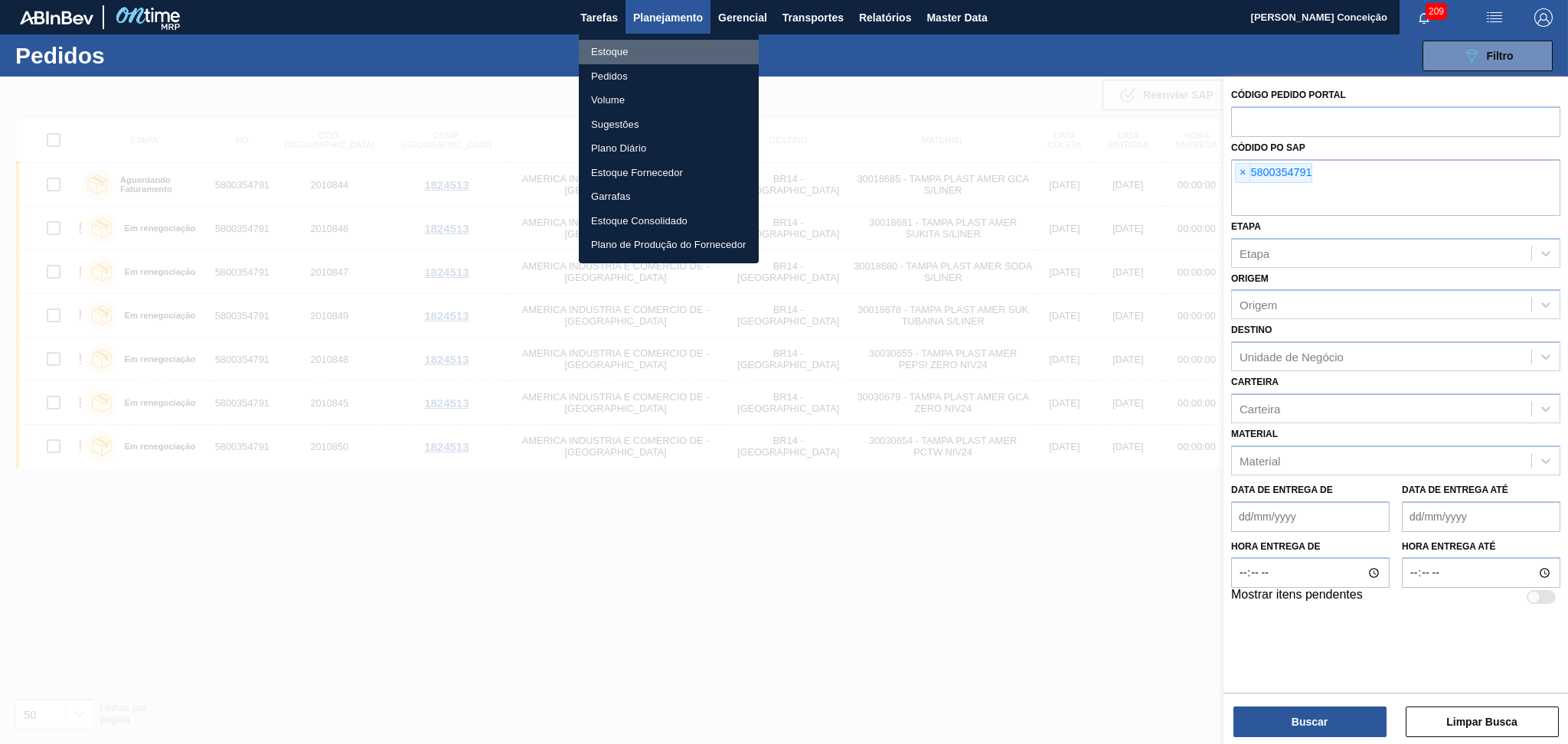
click at [609, 49] on li "Estoque" at bounding box center [668, 51] width 180 height 24
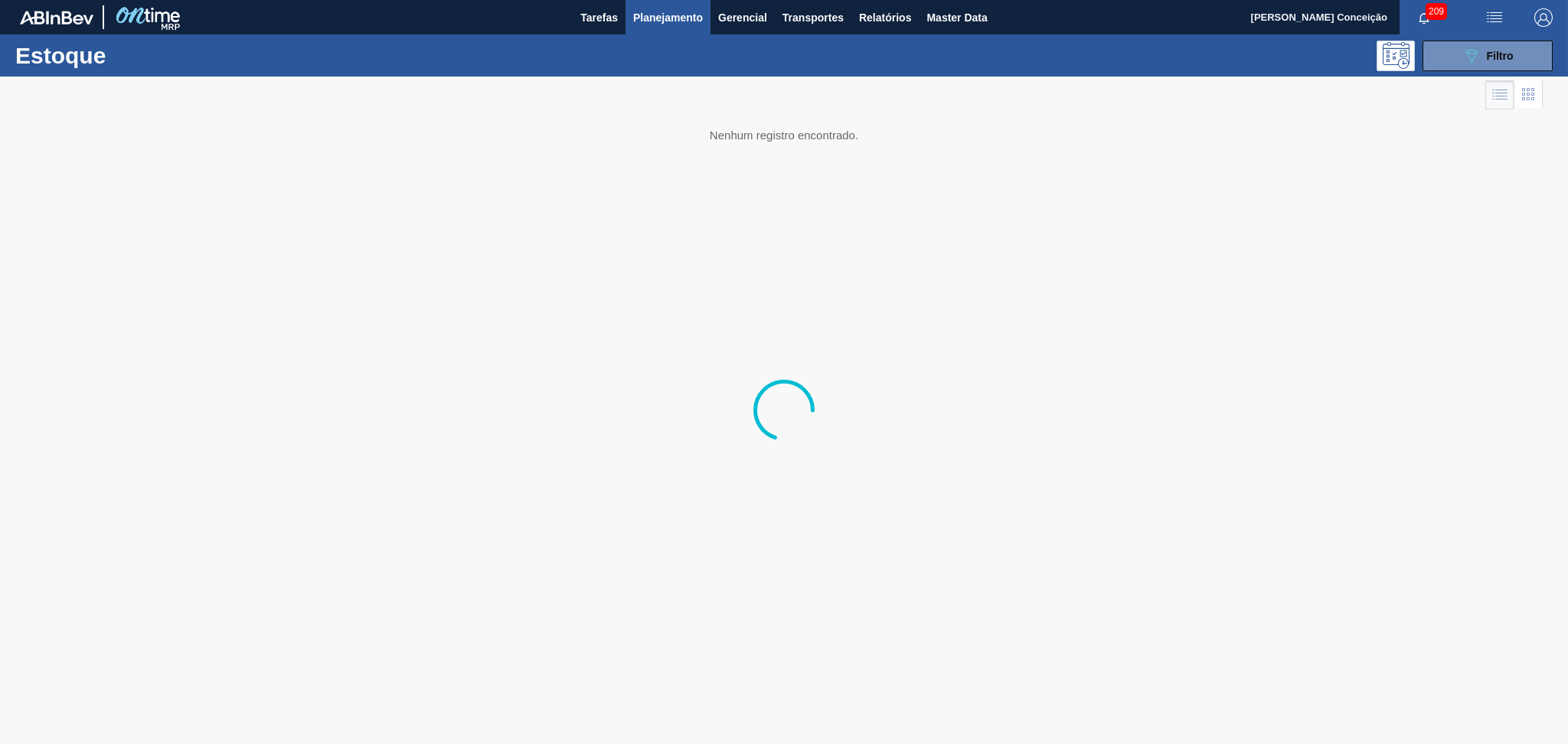
click at [1552, 41] on div "089F7B8B-B2A5-4AFE-B5C0-19BA573D28AC Filtro" at bounding box center [1486, 55] width 145 height 30
click at [1518, 58] on button "089F7B8B-B2A5-4AFE-B5C0-19BA573D28AC Filtro" at bounding box center [1487, 55] width 130 height 30
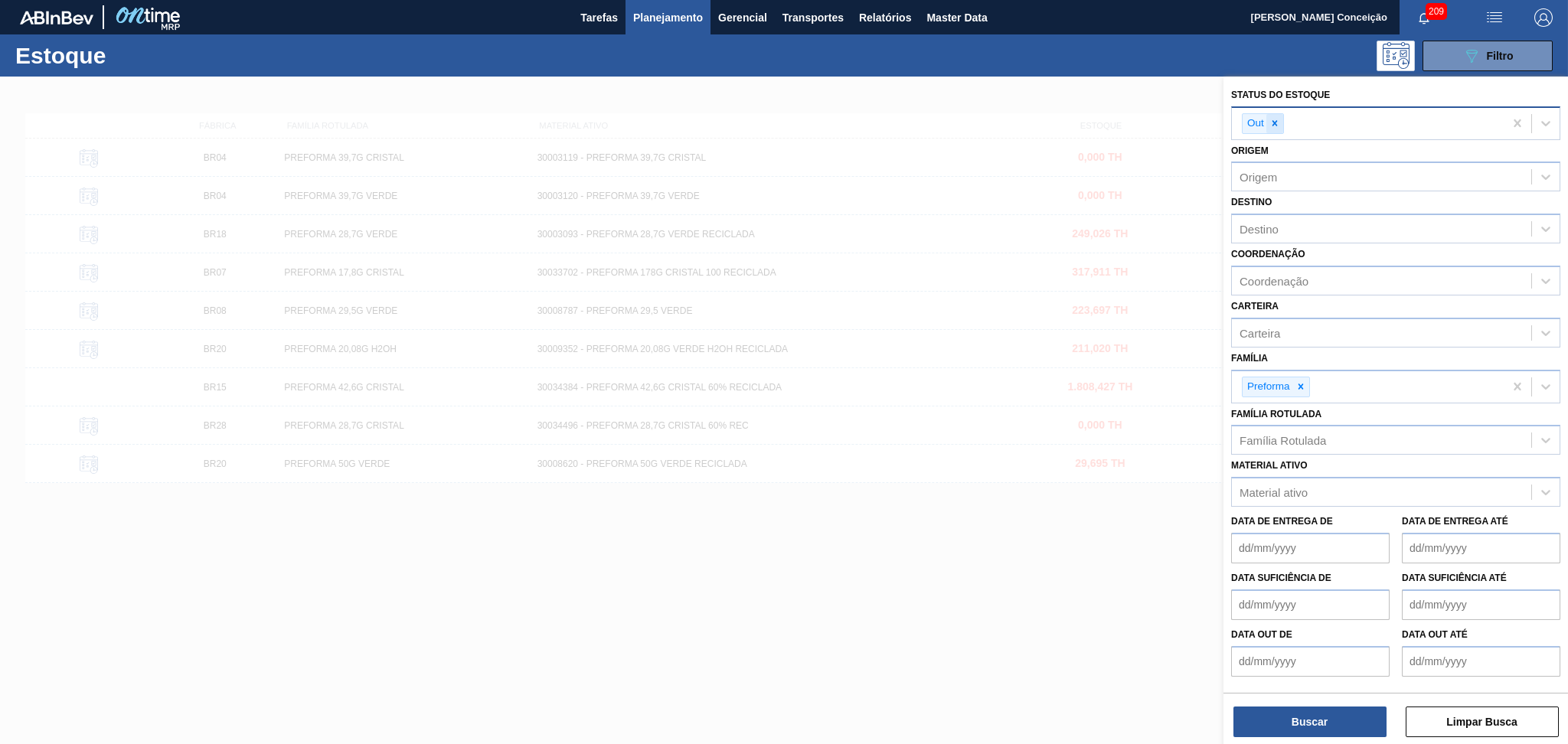
click at [1276, 124] on icon at bounding box center [1275, 123] width 11 height 11
click at [1278, 223] on div "Destino" at bounding box center [1259, 224] width 39 height 13
type input "br28"
drag, startPoint x: 1303, startPoint y: 250, endPoint x: 1304, endPoint y: 258, distance: 8.1
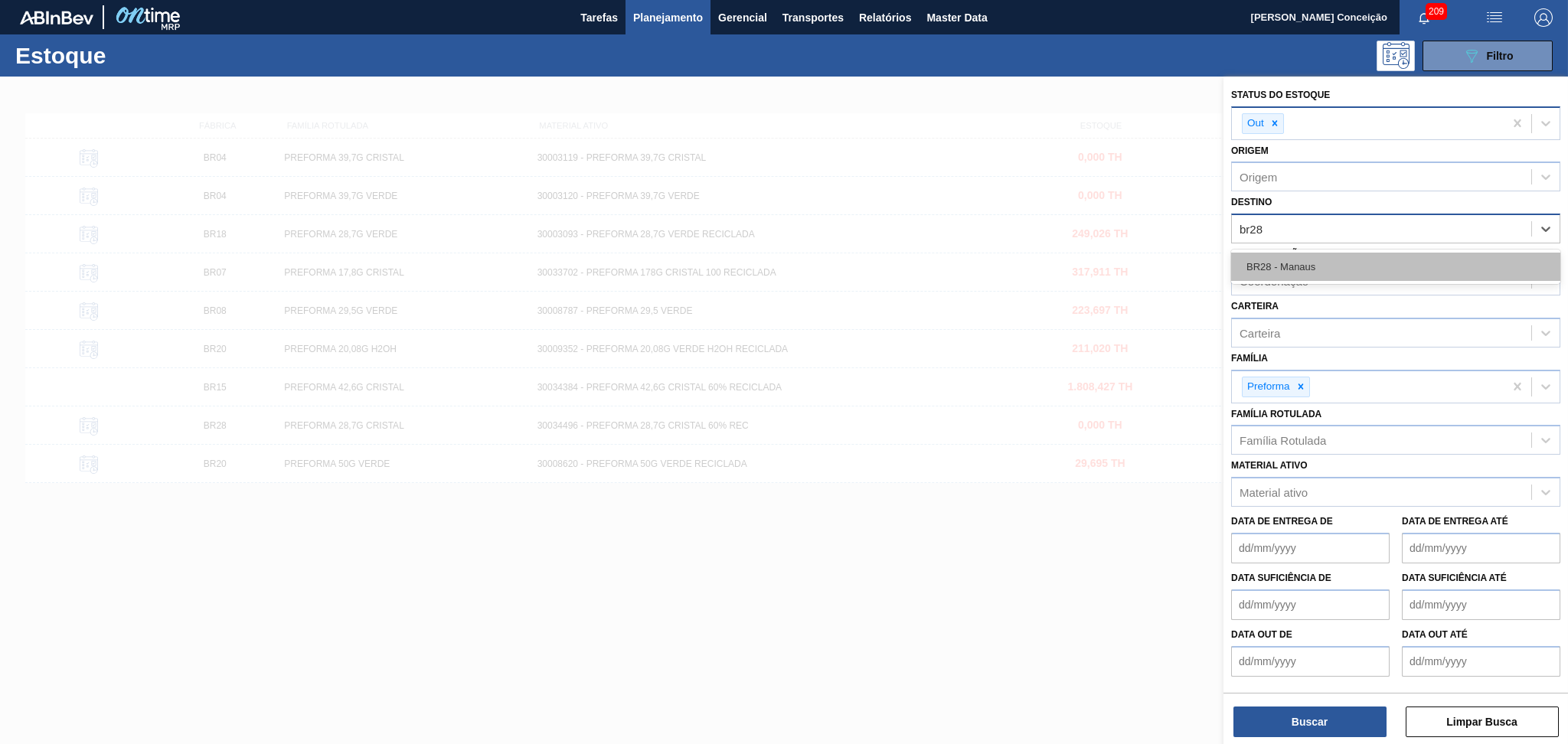
click at [1304, 251] on div "BR28 - Manaus" at bounding box center [1395, 266] width 329 height 34
click at [1305, 263] on div "BR28 - Manaus" at bounding box center [1395, 266] width 329 height 29
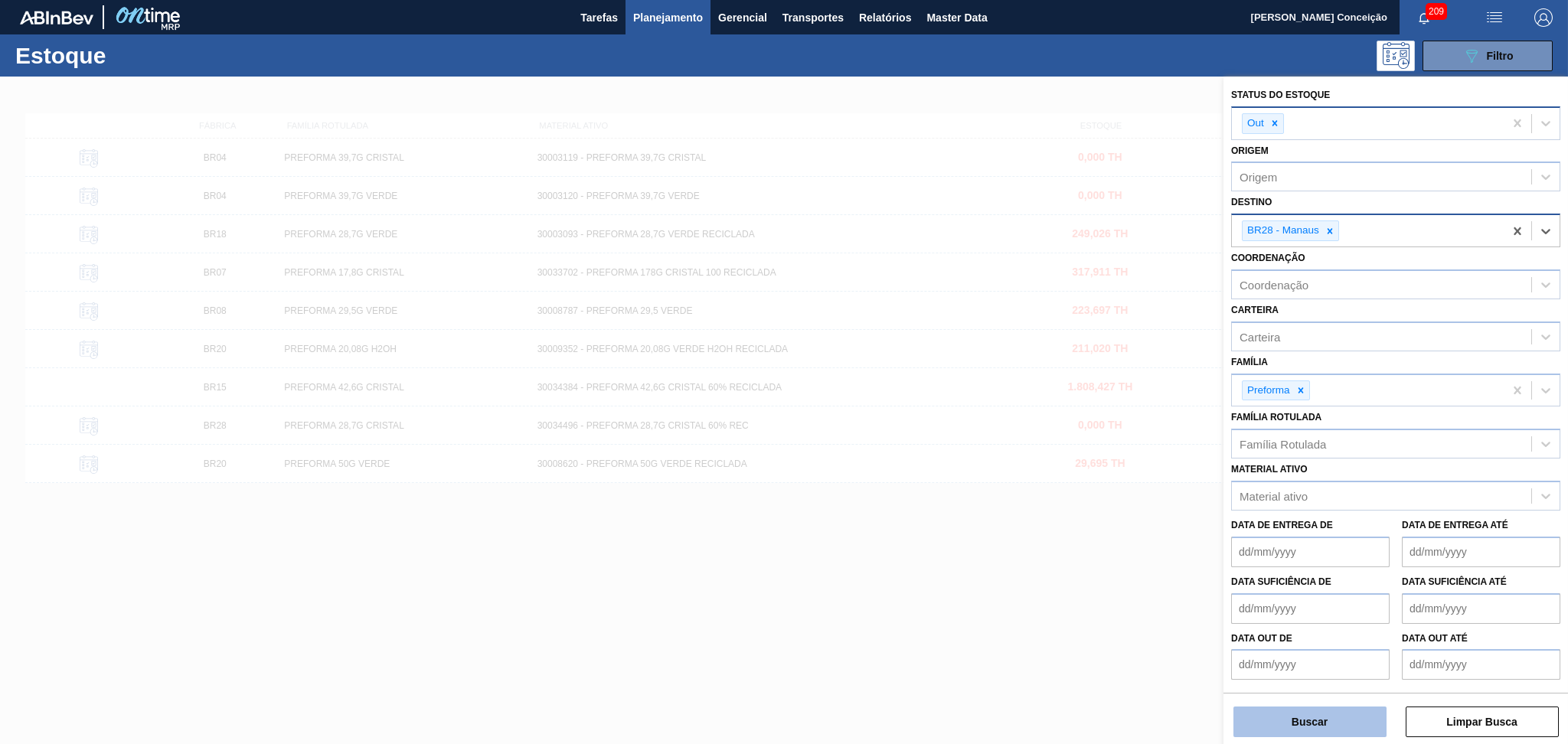
click at [1331, 724] on button "Buscar" at bounding box center [1310, 721] width 153 height 30
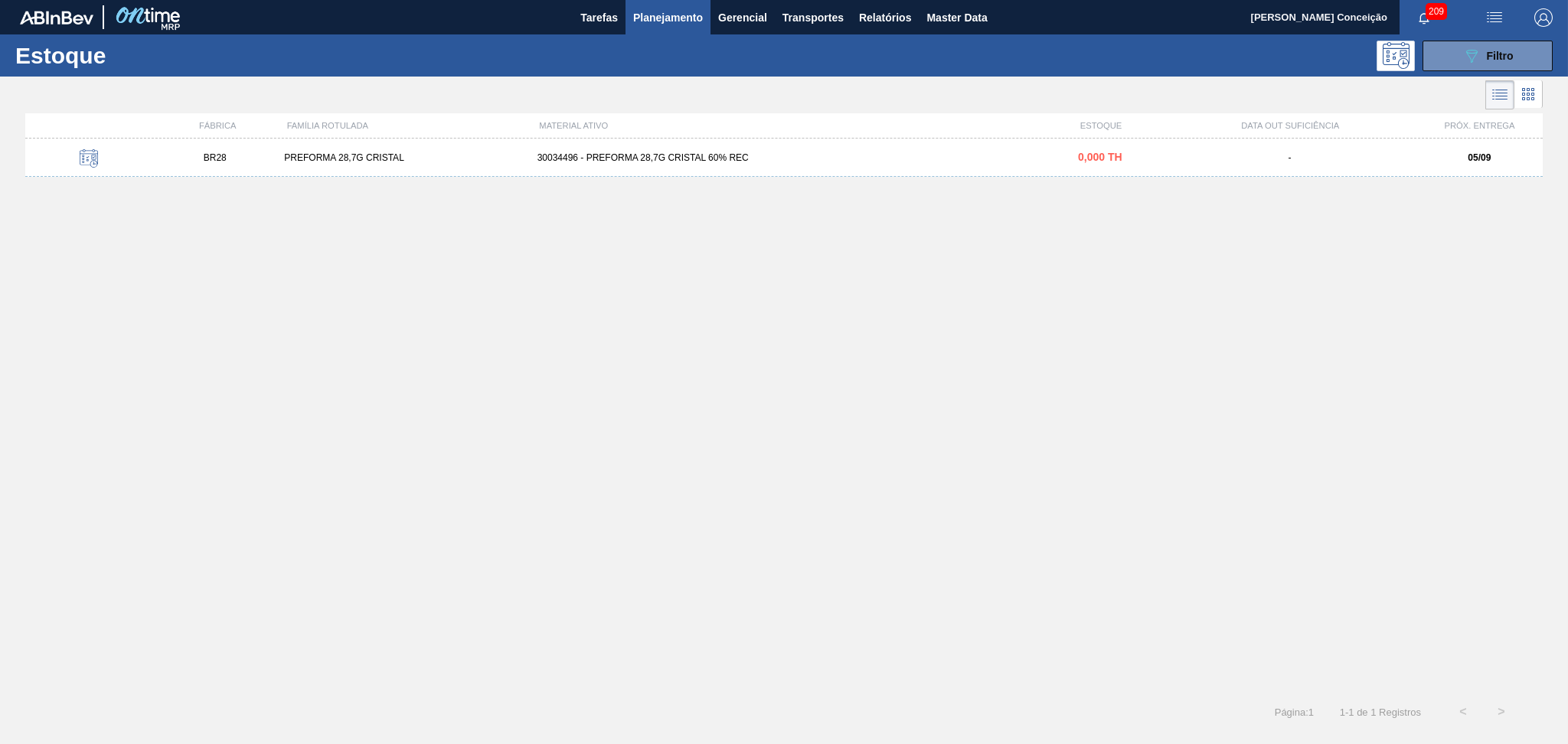
click at [451, 258] on div "BR28 PREFORMA 28,7G CRISTAL 30034496 - PREFORMA 28,7G CRISTAL 60% REC 0,000 TH …" at bounding box center [784, 411] width 1517 height 545
click at [1460, 60] on button "089F7B8B-B2A5-4AFE-B5C0-19BA573D28AC Filtro" at bounding box center [1487, 55] width 130 height 30
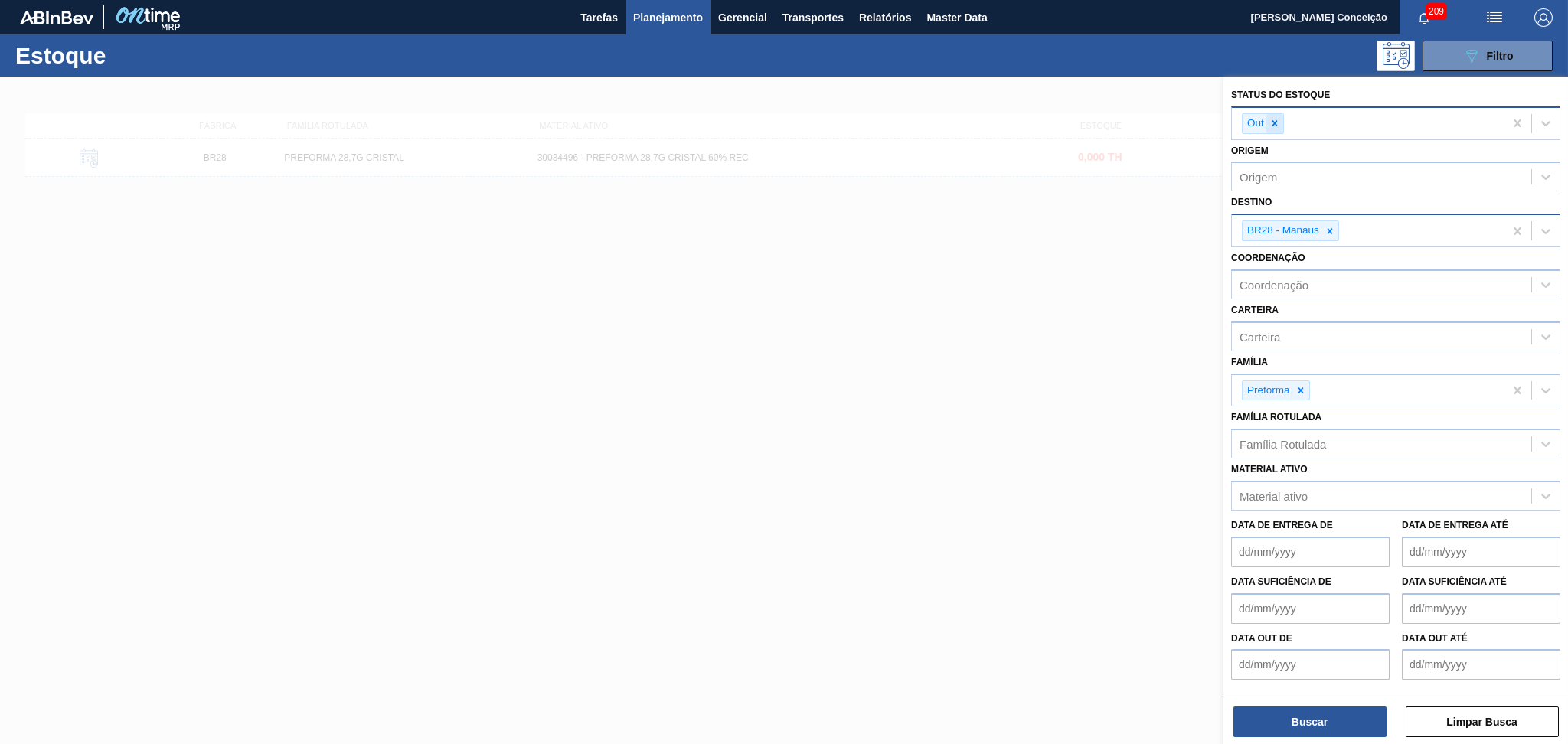
click at [1277, 124] on icon at bounding box center [1275, 123] width 11 height 11
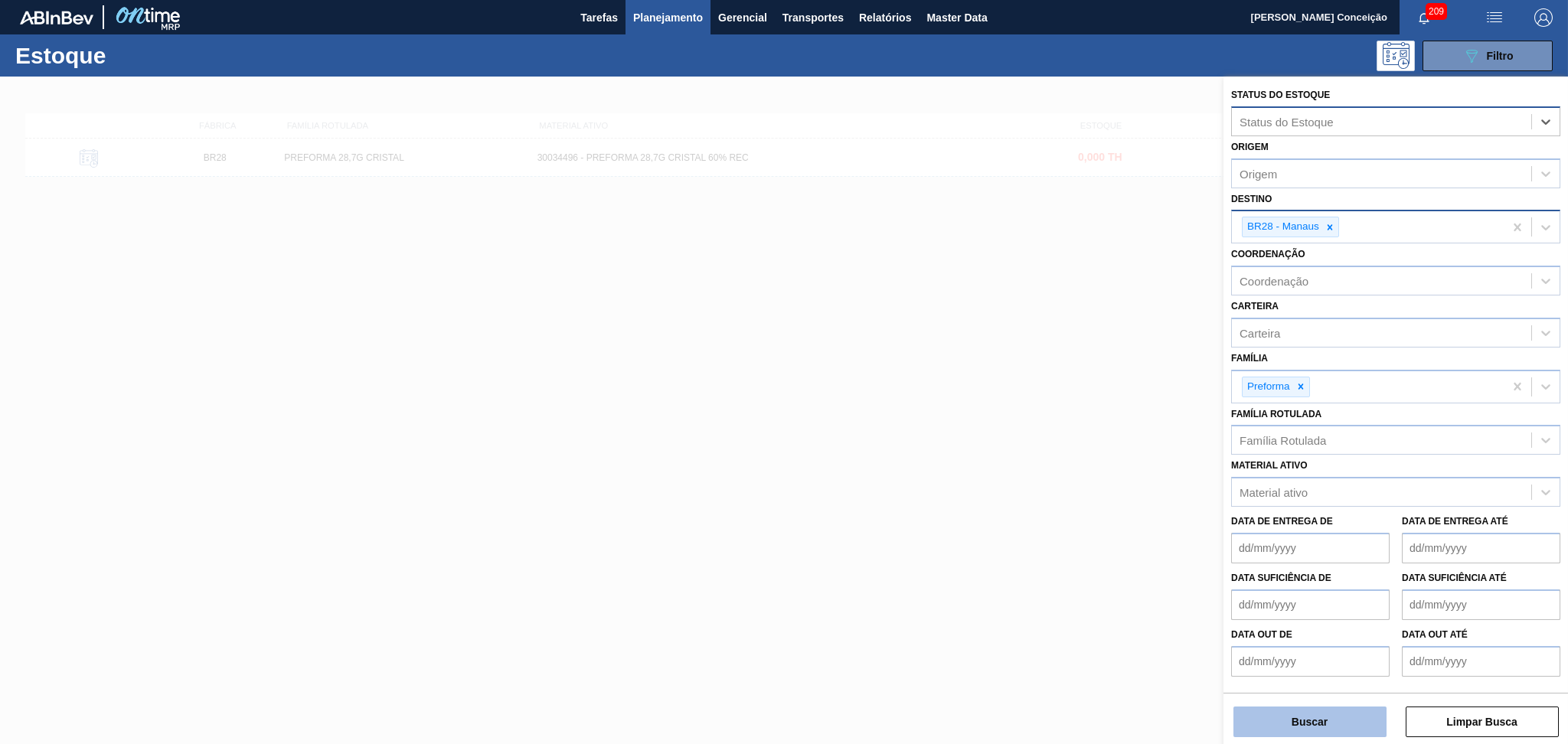
click at [1309, 720] on button "Buscar" at bounding box center [1310, 721] width 153 height 30
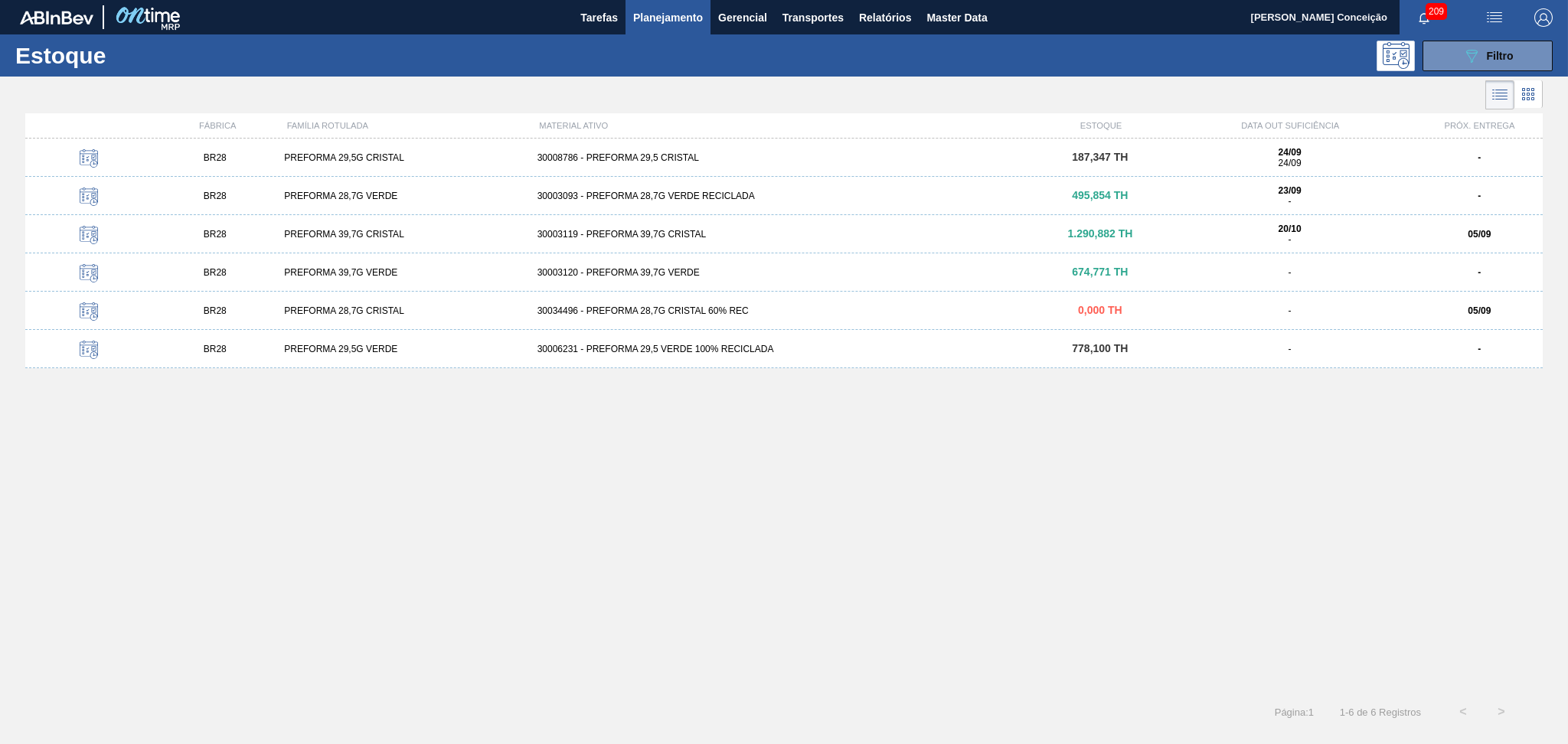
click at [647, 613] on div "BR28 PREFORMA 29,5G CRISTAL 30008786 - PREFORMA 29,5 CRISTAL 187,347 TH 24/09 2…" at bounding box center [784, 411] width 1517 height 545
click at [674, 166] on div "BR28 PREFORMA 29,5G CRISTAL 30008786 - PREFORMA 29,5 CRISTAL 187,347 TH 24/09 2…" at bounding box center [784, 158] width 1517 height 39
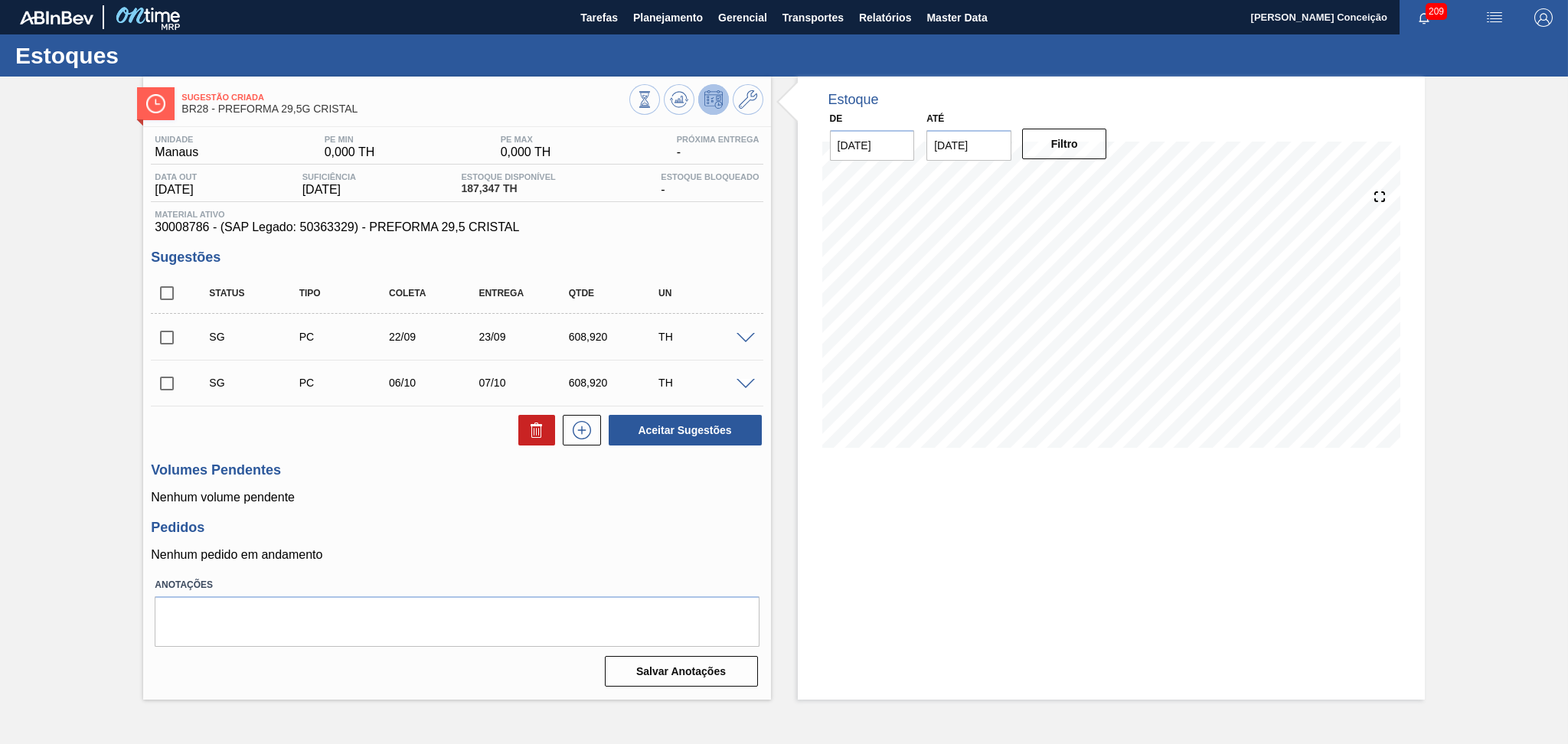
click at [710, 517] on div "Unidade Manaus PE MIN 0,000 TH PE MAX 0,000 TH Próxima Entrega - Data out 24/09…" at bounding box center [457, 409] width 627 height 565
click at [425, 550] on p "Nenhum pedido em andamento" at bounding box center [456, 555] width 611 height 13
click at [703, 520] on h3 "Pedidos" at bounding box center [456, 527] width 611 height 16
click at [471, 521] on h3 "Pedidos" at bounding box center [456, 527] width 611 height 16
click at [754, 501] on p "Nenhum volume pendente" at bounding box center [456, 498] width 611 height 13
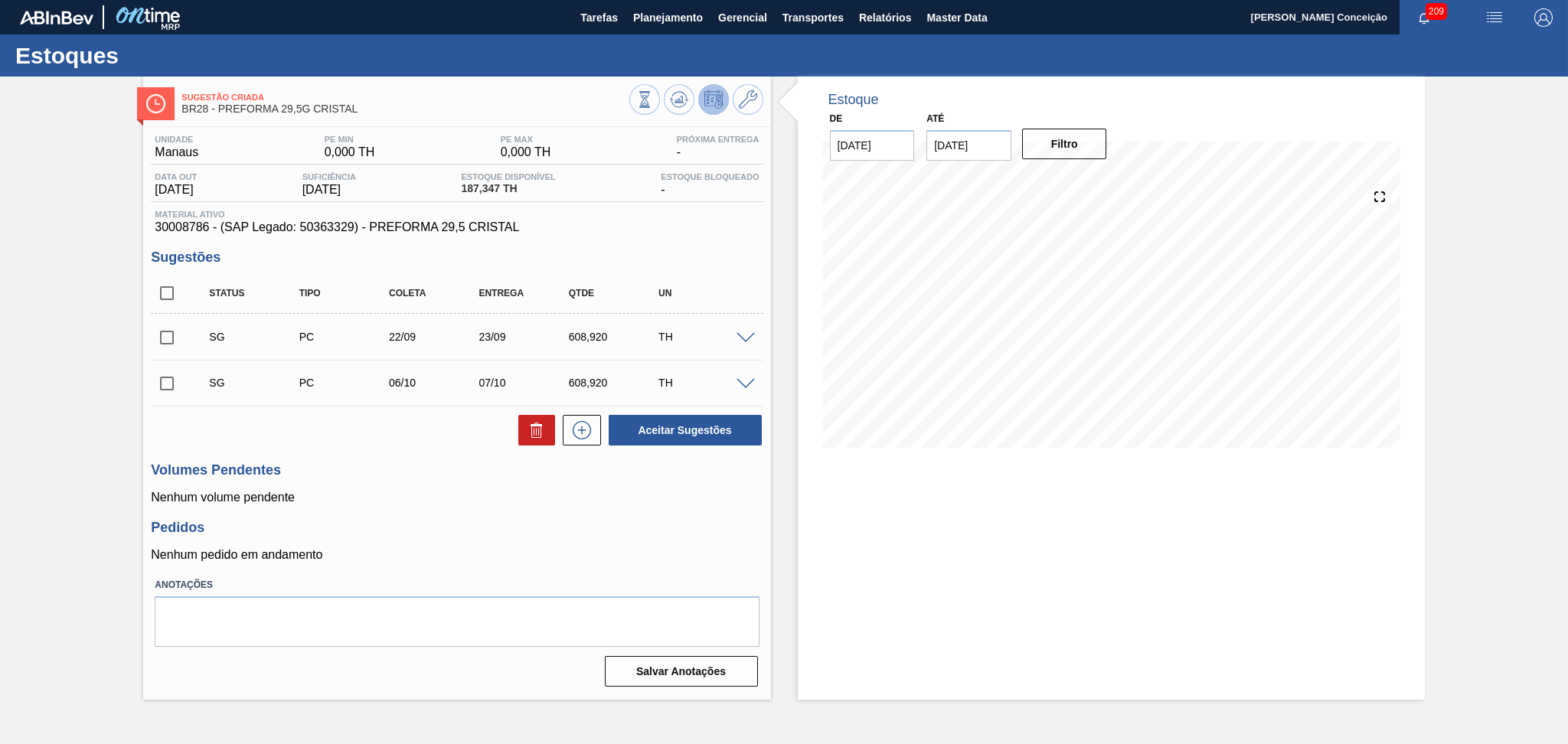
click at [54, 168] on div "Sugestão Criada BR28 - PREFORMA 29,5G CRISTAL Unidade Manaus PE MIN 0,000 TH PE…" at bounding box center [784, 388] width 1568 height 623
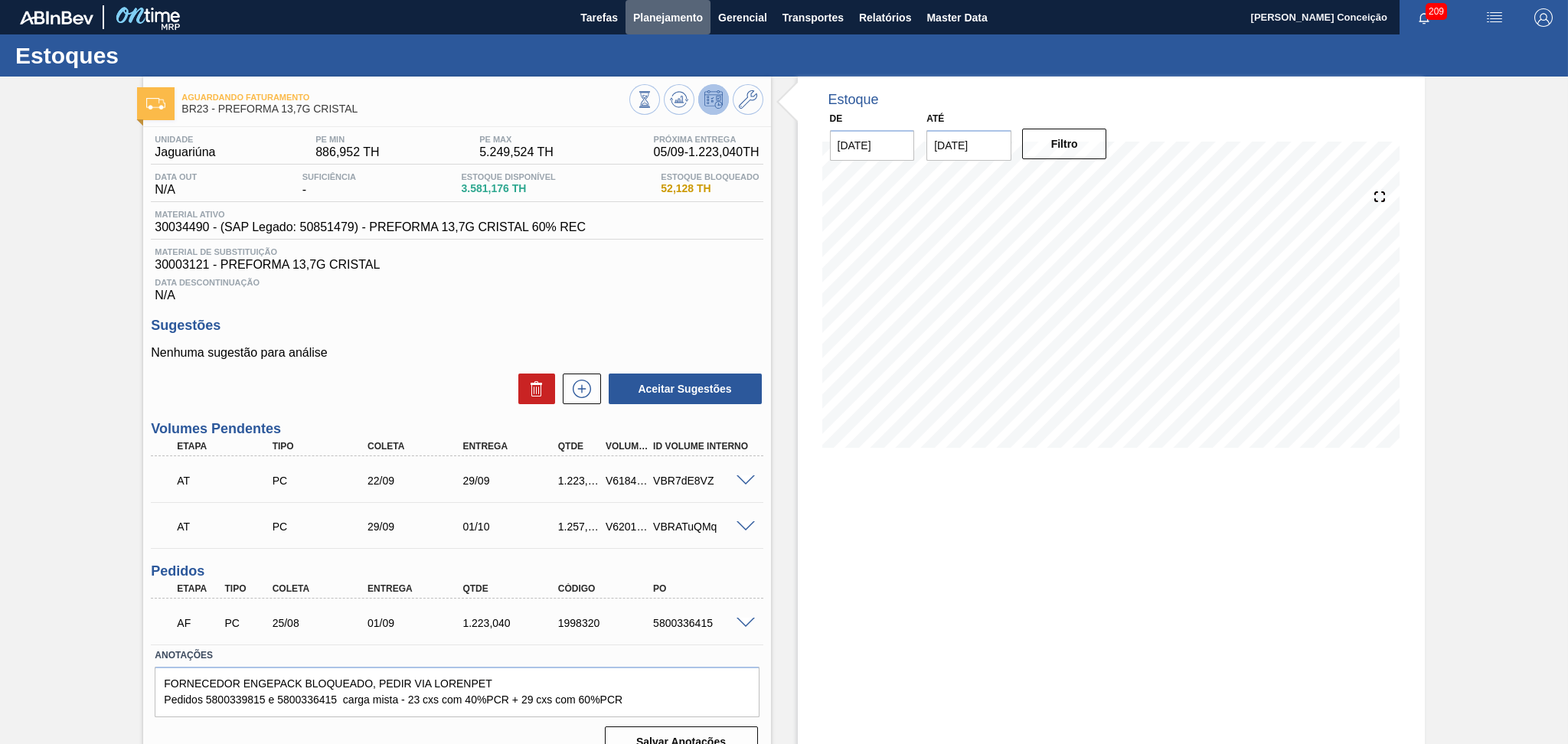
drag, startPoint x: 641, startPoint y: 14, endPoint x: 640, endPoint y: 34, distance: 20.0
click at [642, 14] on span "Planejamento" at bounding box center [668, 18] width 70 height 18
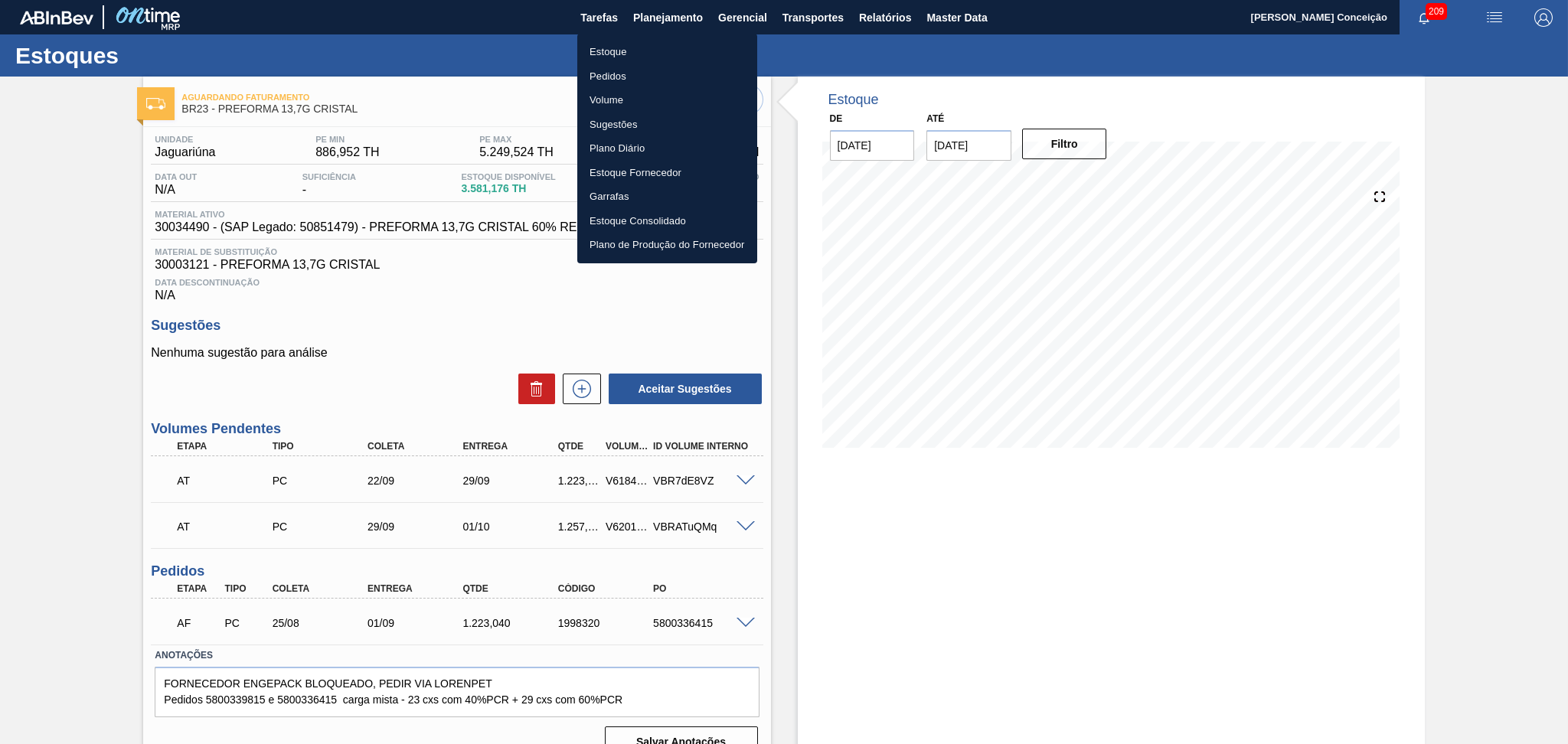
click at [616, 51] on li "Estoque" at bounding box center [667, 51] width 180 height 24
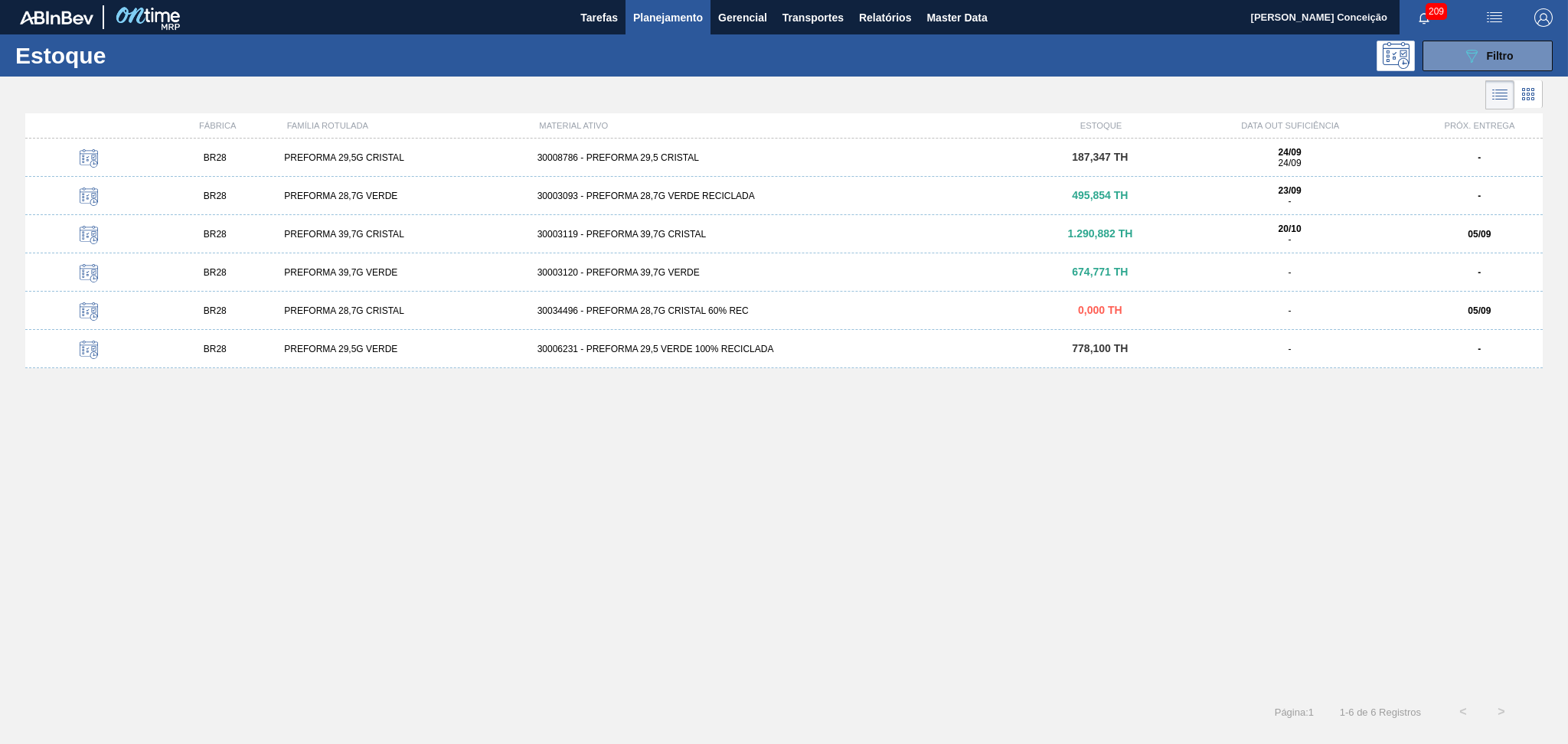
click at [668, 201] on div "BR28 PREFORMA 28,7G VERDE 30003093 - PREFORMA 28,7G VERDE RECICLADA 495,854 TH …" at bounding box center [784, 196] width 1517 height 39
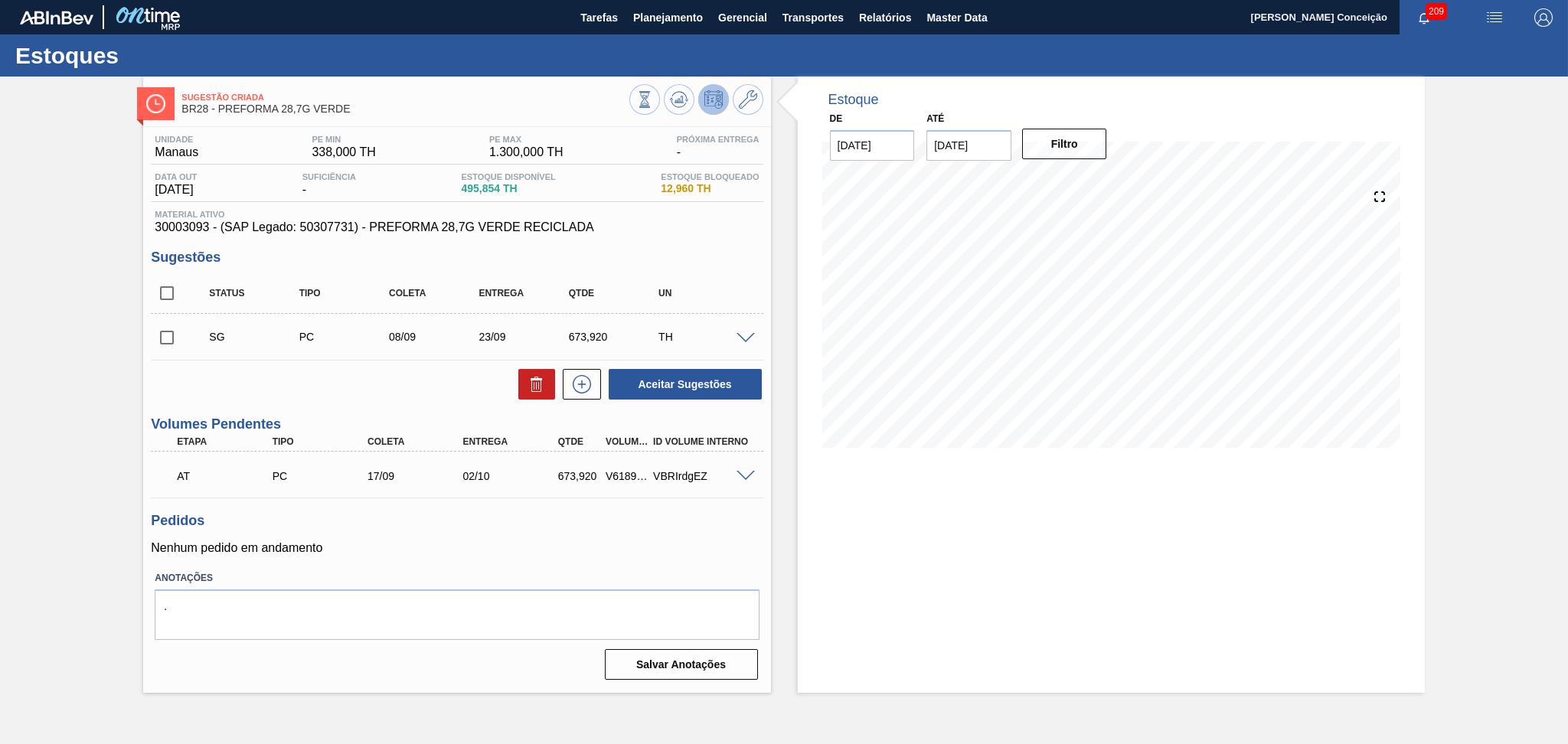
click at [467, 563] on div "Unidade Manaus PE MIN 338,000 TH PE MAX 1.300,000 TH Próxima Entrega - Data out…" at bounding box center [457, 406] width 627 height 558
click at [33, 182] on div "Sugestão Criada BR28 - PREFORMA 28,7G VERDE Unidade Manaus PE MIN 338,000 TH PE…" at bounding box center [784, 384] width 1568 height 616
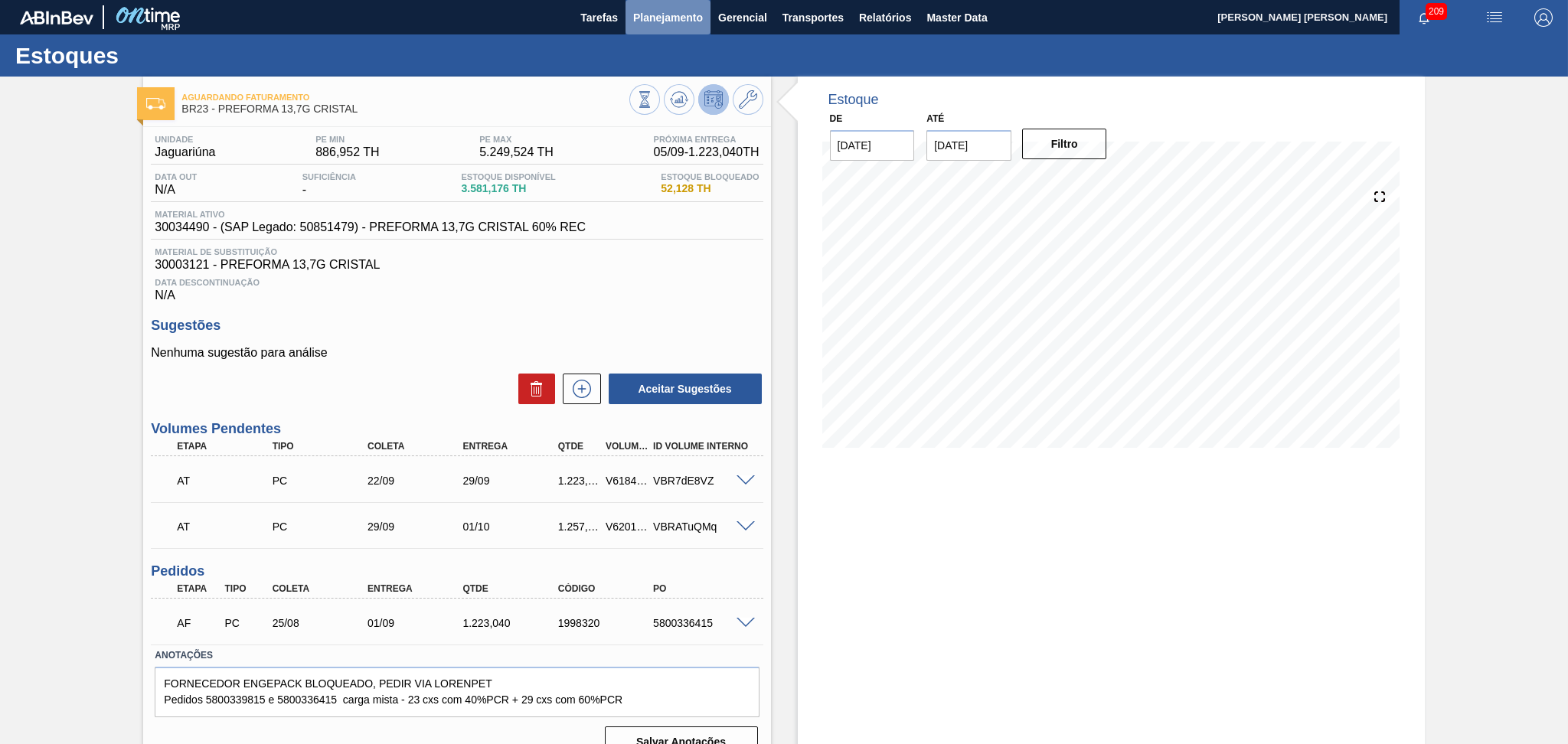
click at [666, 16] on span "Planejamento" at bounding box center [668, 18] width 70 height 18
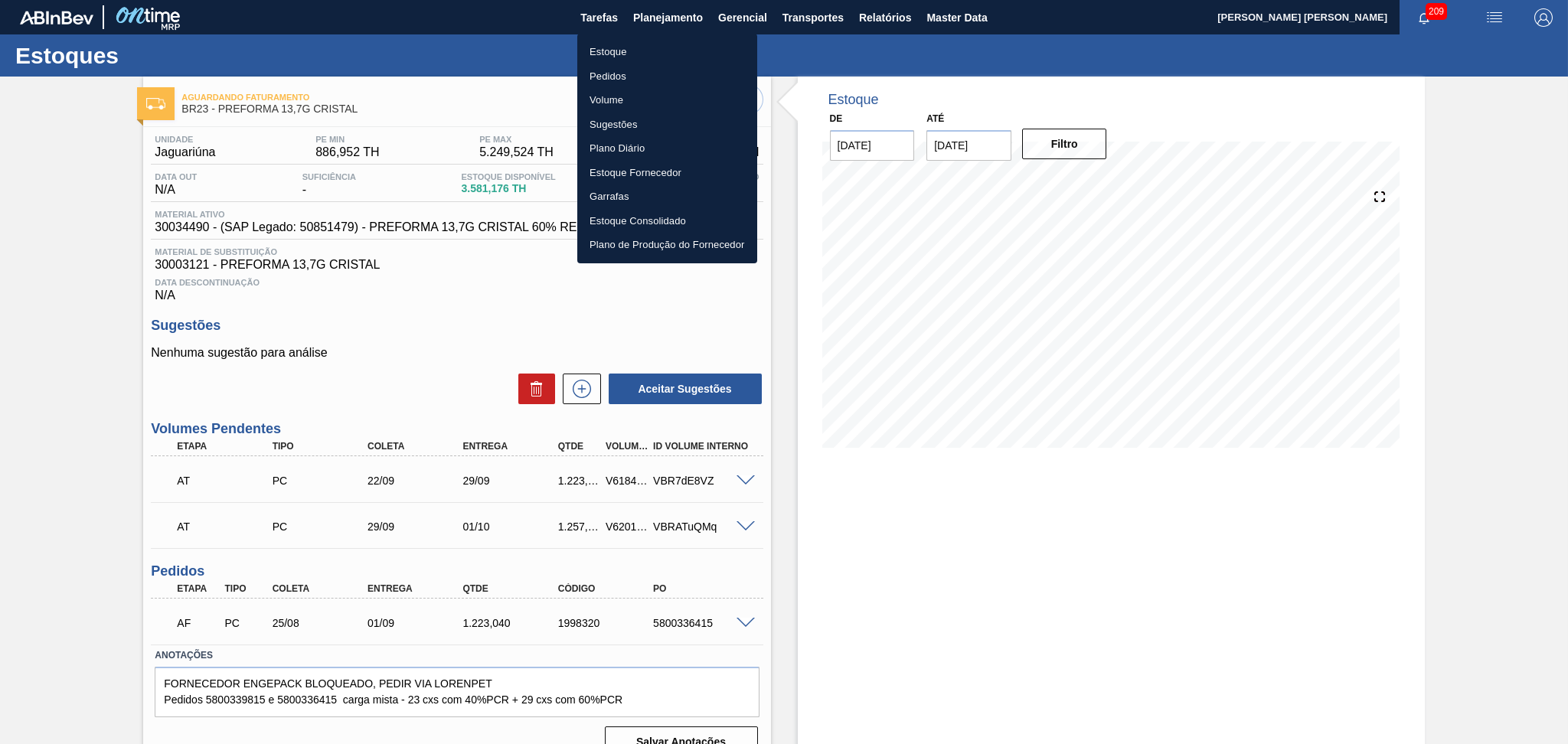
click at [615, 50] on li "Estoque" at bounding box center [667, 51] width 180 height 24
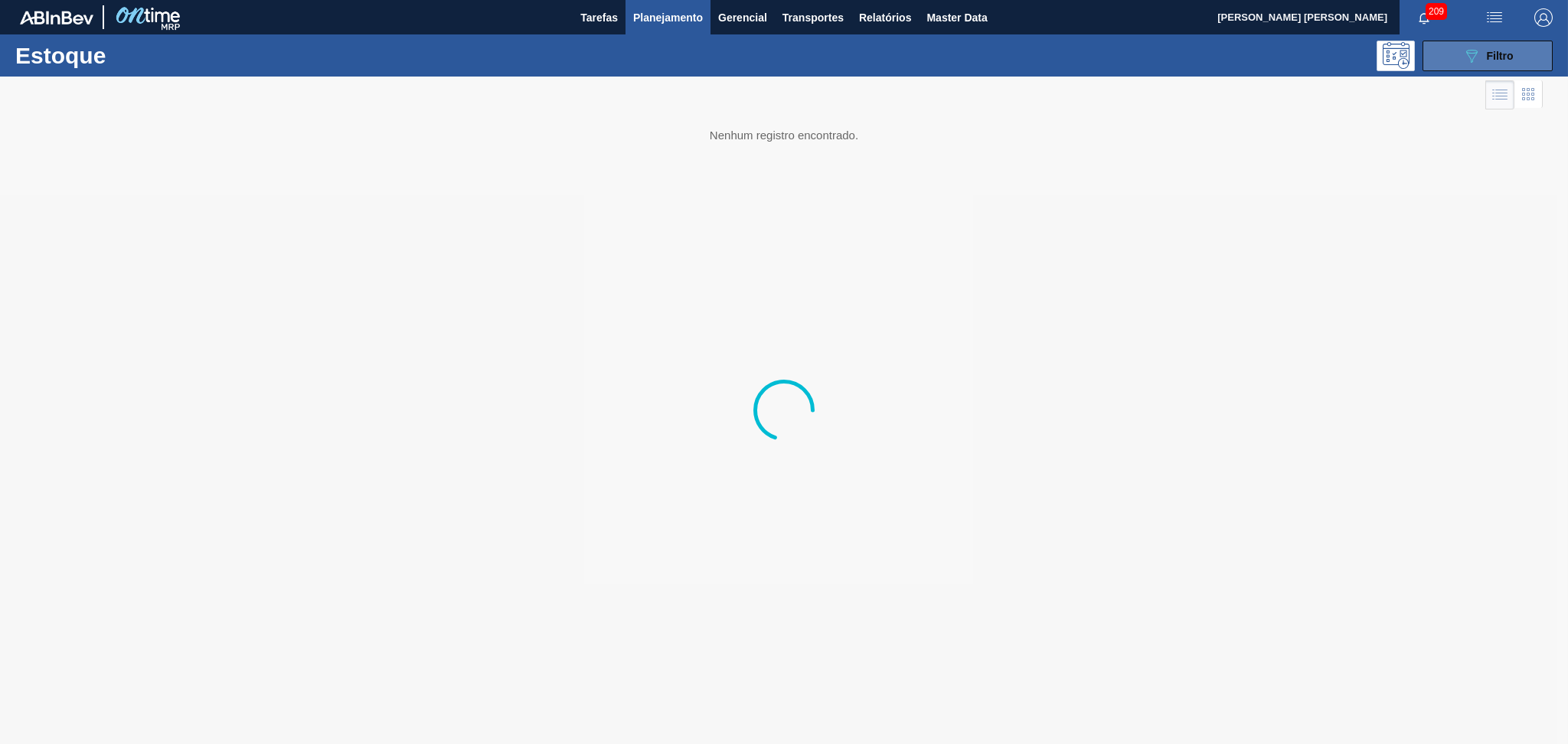
click at [1483, 64] on button "089F7B8B-B2A5-4AFE-B5C0-19BA573D28AC Filtro" at bounding box center [1487, 55] width 130 height 30
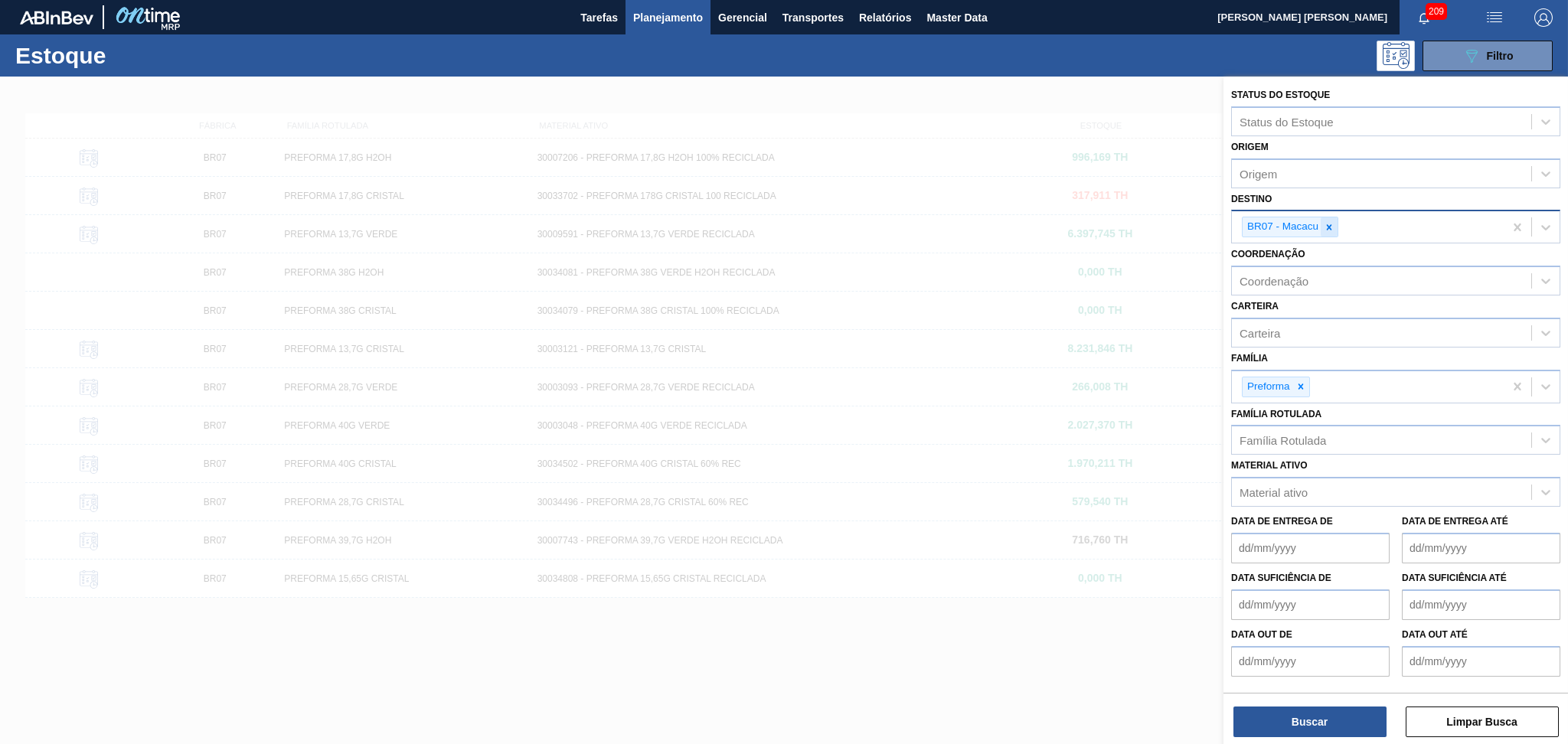
click at [1328, 228] on icon at bounding box center [1328, 227] width 11 height 11
type input "br04"
click at [1332, 228] on icon at bounding box center [1328, 227] width 11 height 11
click at [1285, 717] on button "Buscar" at bounding box center [1310, 721] width 153 height 30
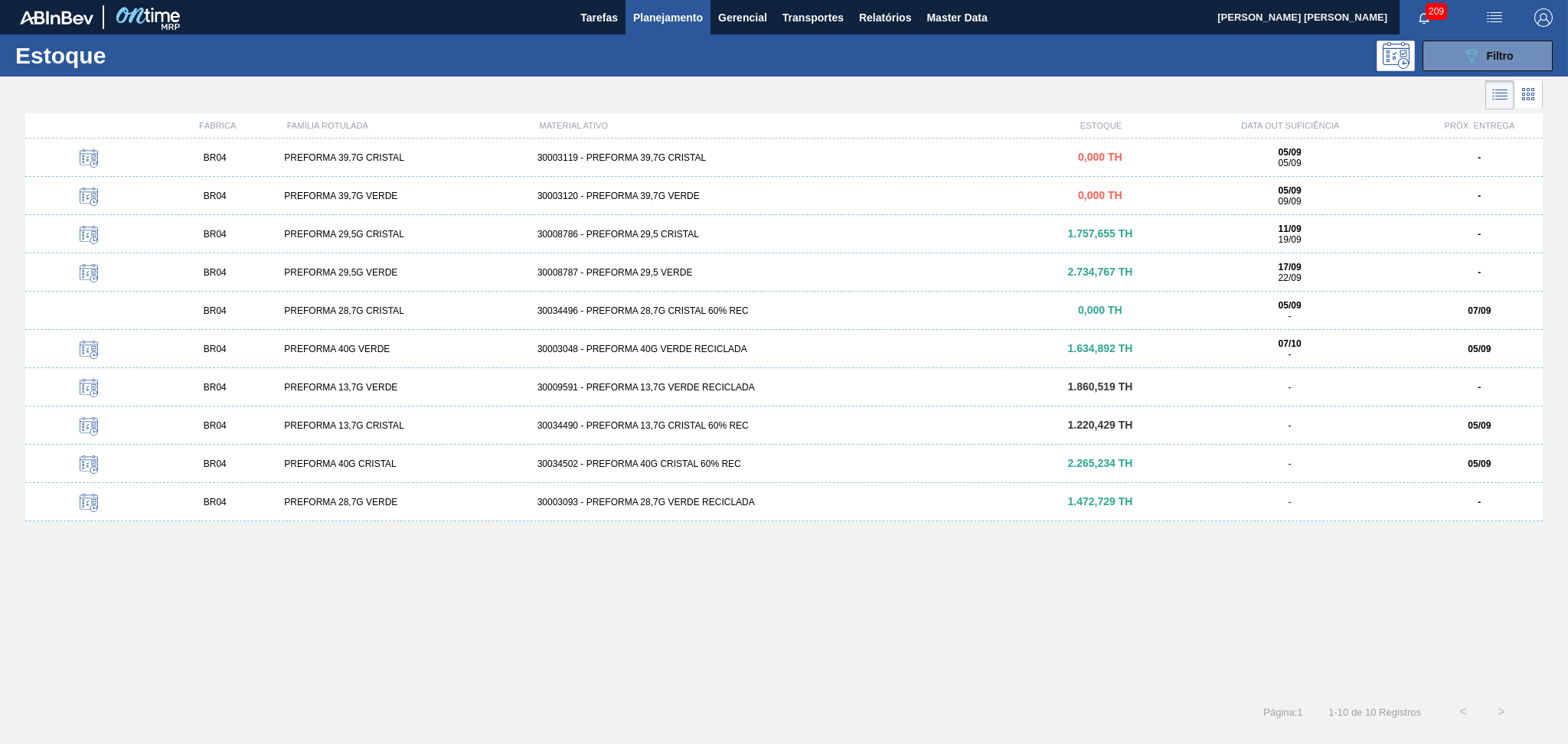
click at [663, 318] on div "BR04 PREFORMA 28,7G CRISTAL 30034496 - PREFORMA 28,7G CRISTAL 60% REC 0,000 TH …" at bounding box center [784, 311] width 1517 height 39
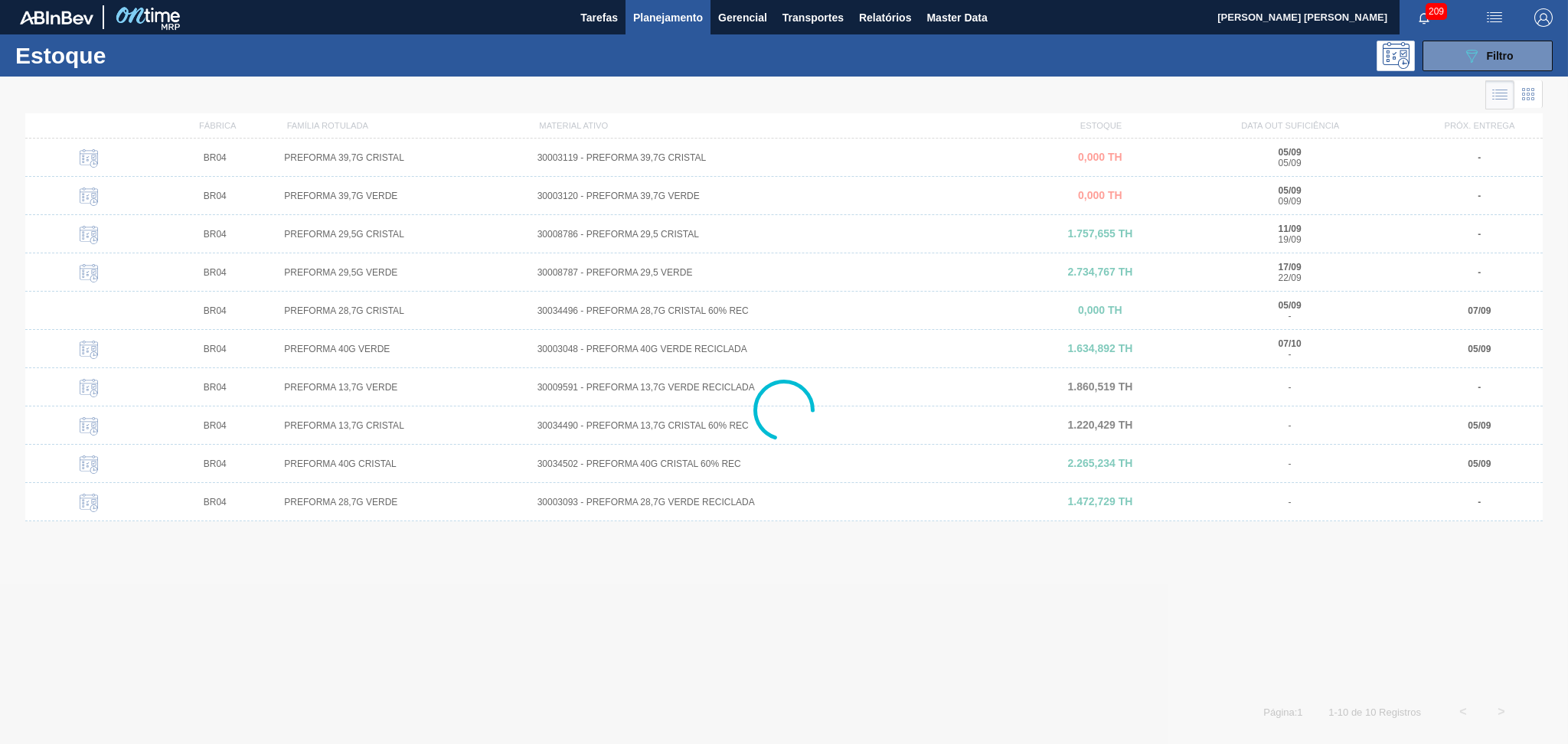
click at [1525, 95] on div at bounding box center [784, 410] width 1568 height 667
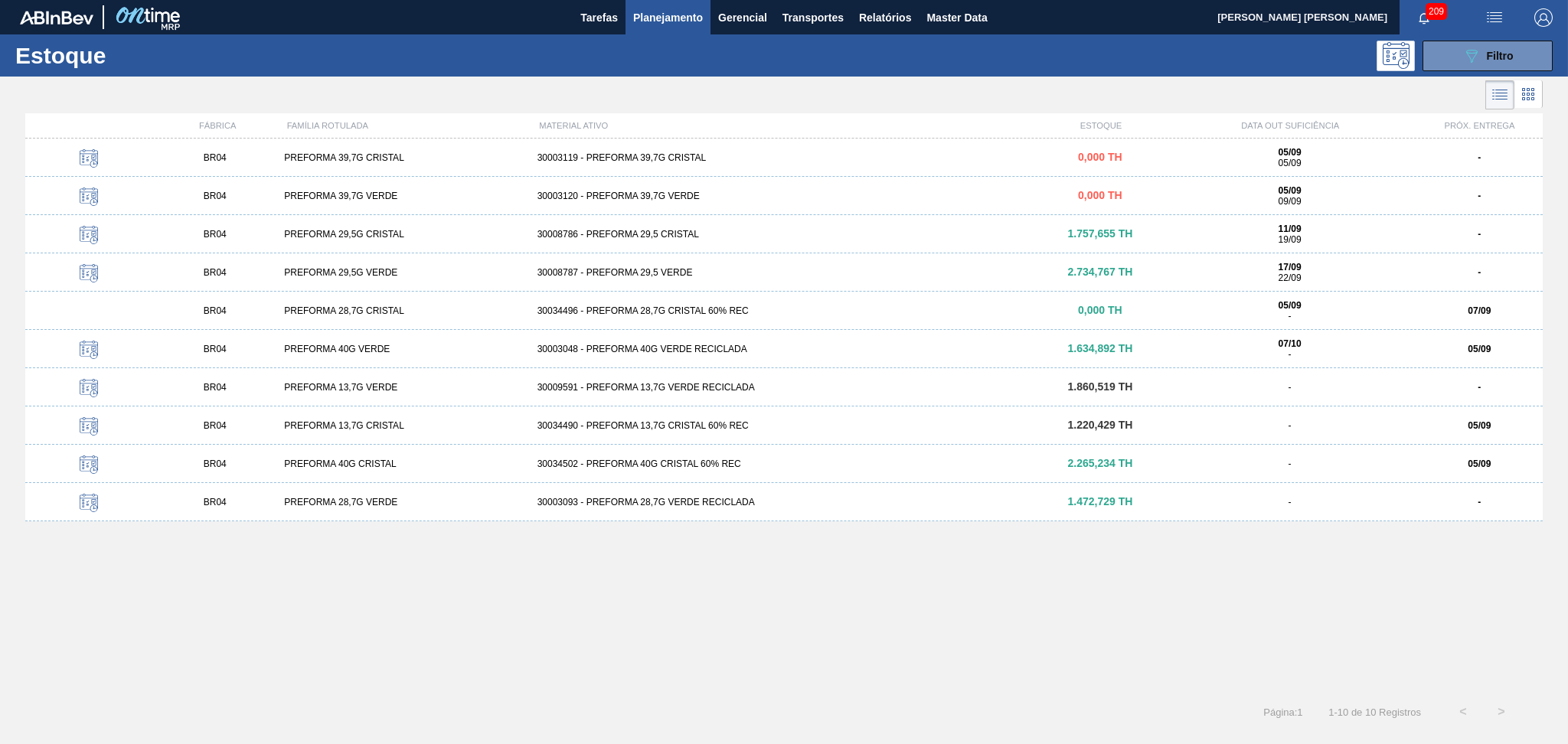
click at [1531, 96] on icon at bounding box center [1533, 94] width 3 height 3
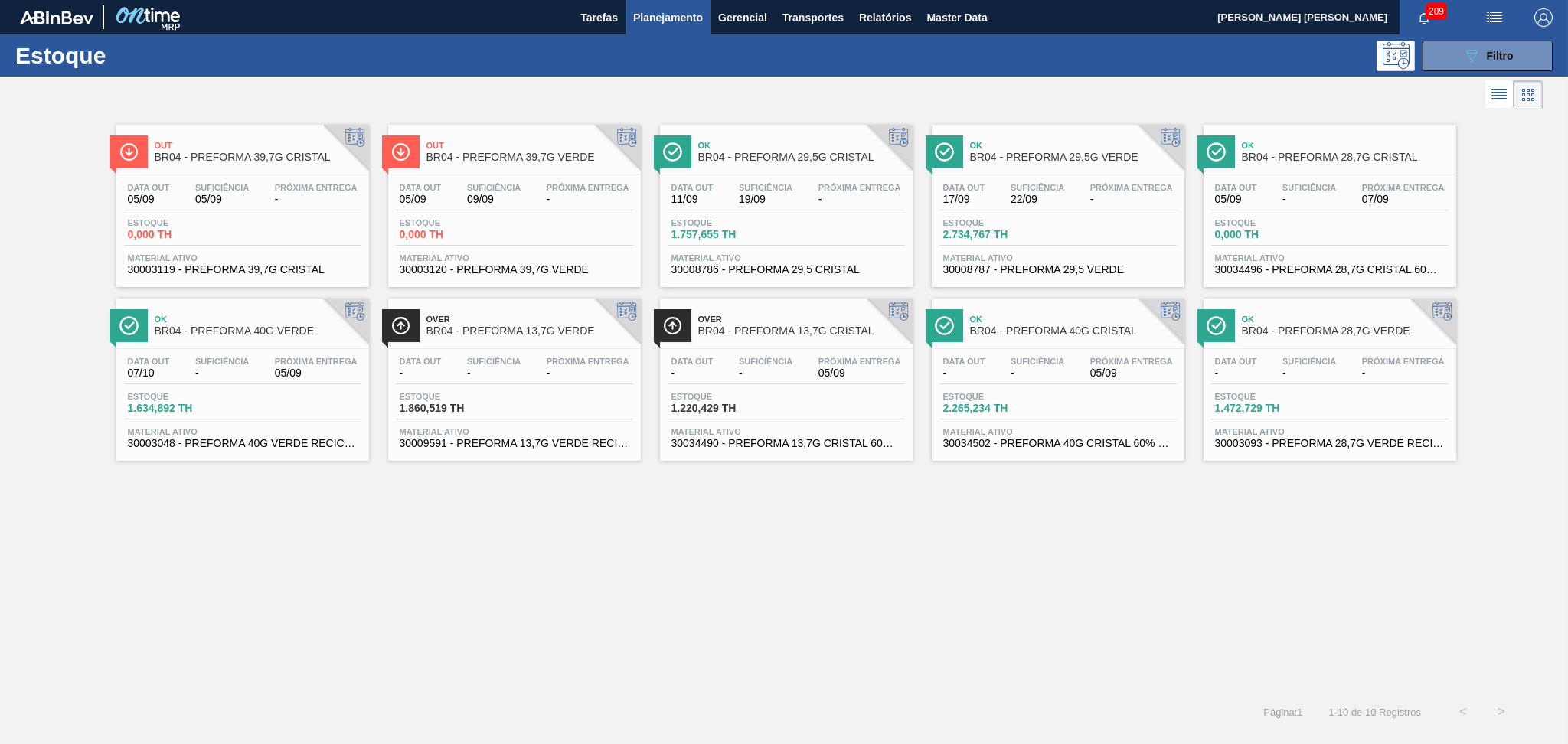
click at [1073, 219] on div "Estoque 2.734,767 TH" at bounding box center [1058, 231] width 237 height 28
click at [796, 208] on div "Data out 11/09 Suficiência 19/09 Próxima Entrega -" at bounding box center [786, 197] width 237 height 28
click at [982, 193] on span "17/09" at bounding box center [964, 199] width 42 height 12
click at [1391, 417] on div "Estoque 1.472,729 TH" at bounding box center [1329, 405] width 237 height 28
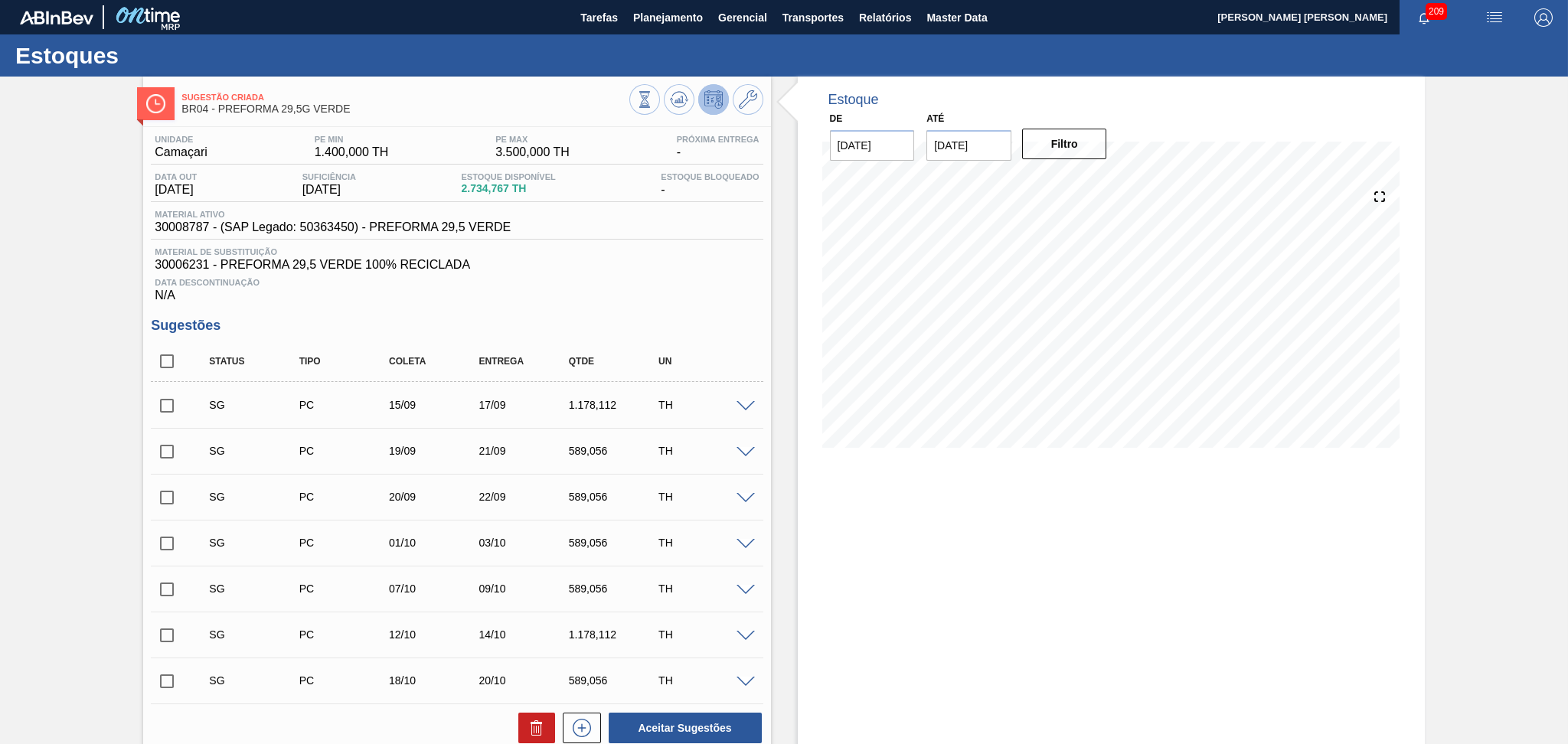
click at [682, 279] on span "Data Descontinuação" at bounding box center [457, 282] width 604 height 9
click at [698, 330] on h3 "Sugestões" at bounding box center [456, 325] width 611 height 16
click at [679, 85] on button at bounding box center [678, 99] width 30 height 30
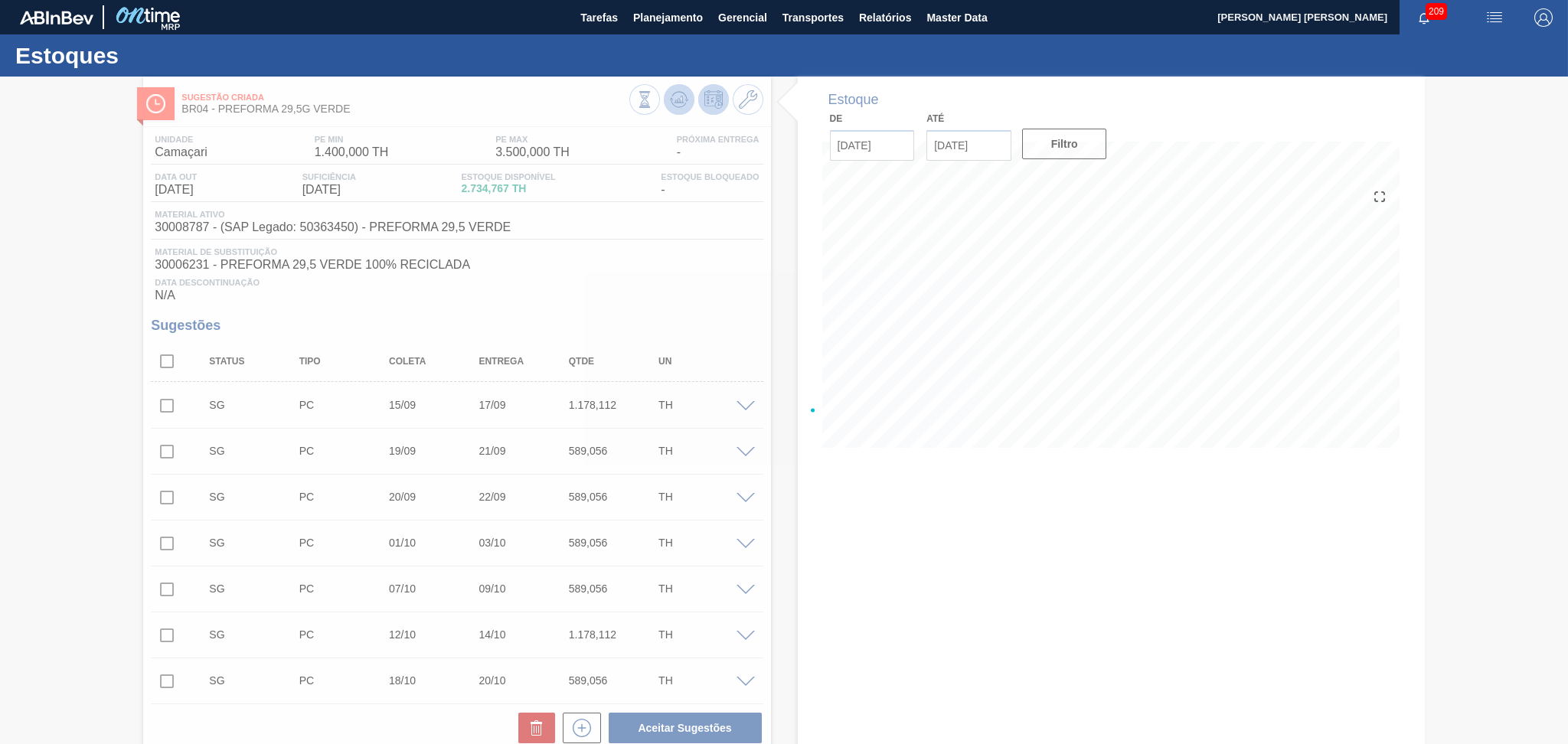
click at [678, 98] on div at bounding box center [784, 410] width 1568 height 667
click at [865, 582] on div at bounding box center [784, 410] width 1568 height 667
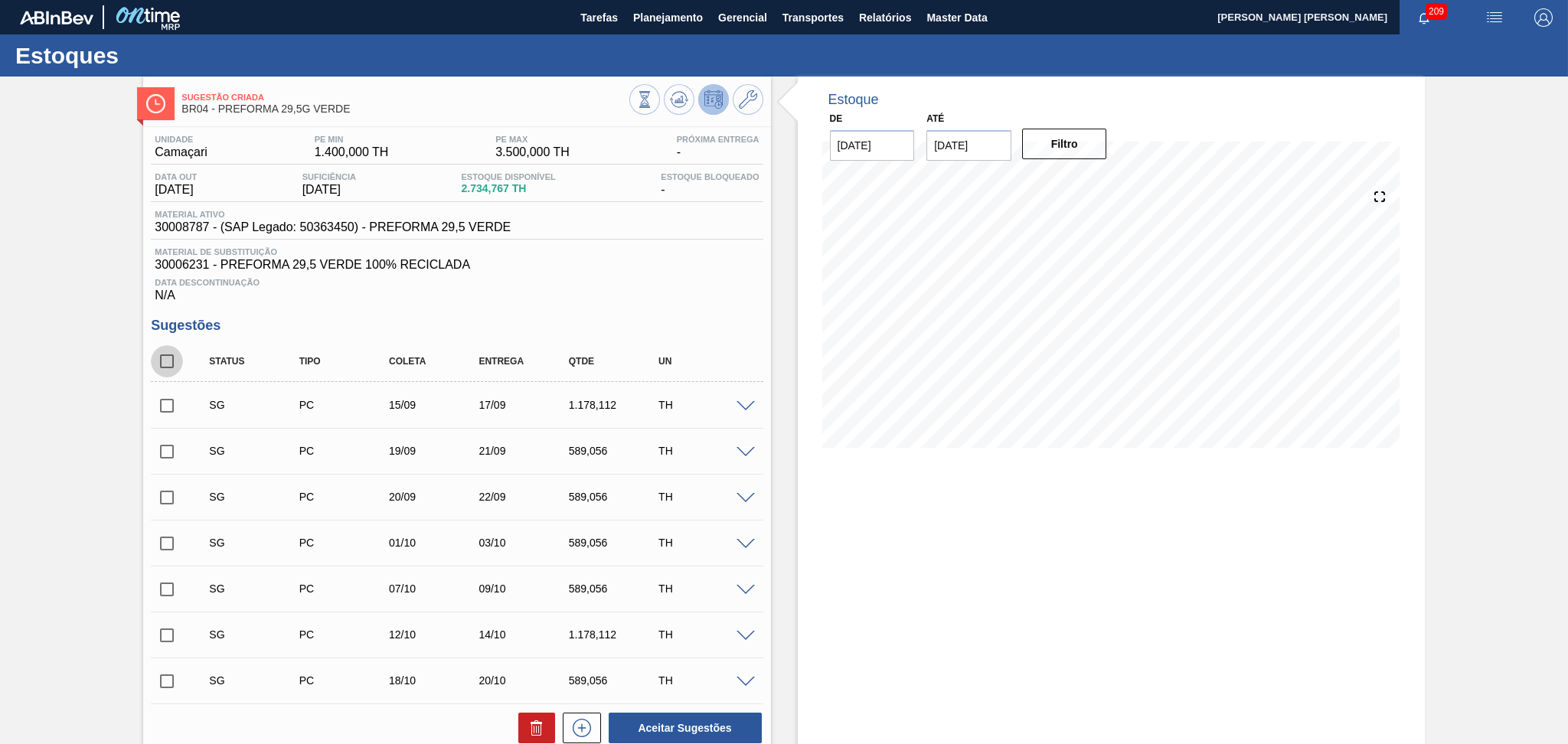
click at [179, 355] on input "checkbox" at bounding box center [166, 361] width 32 height 32
checkbox input "true"
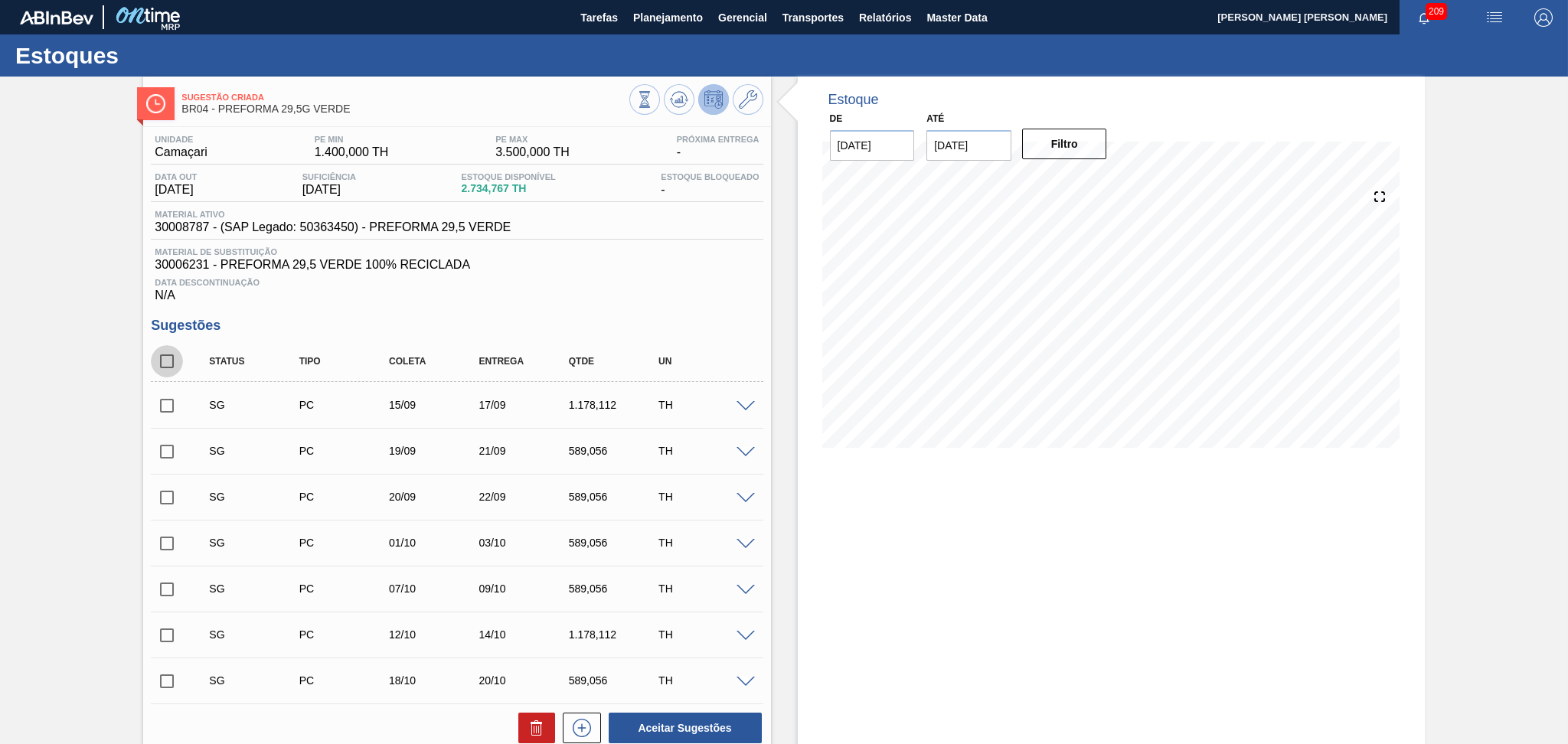
checkbox input "true"
click at [547, 727] on button at bounding box center [536, 728] width 37 height 30
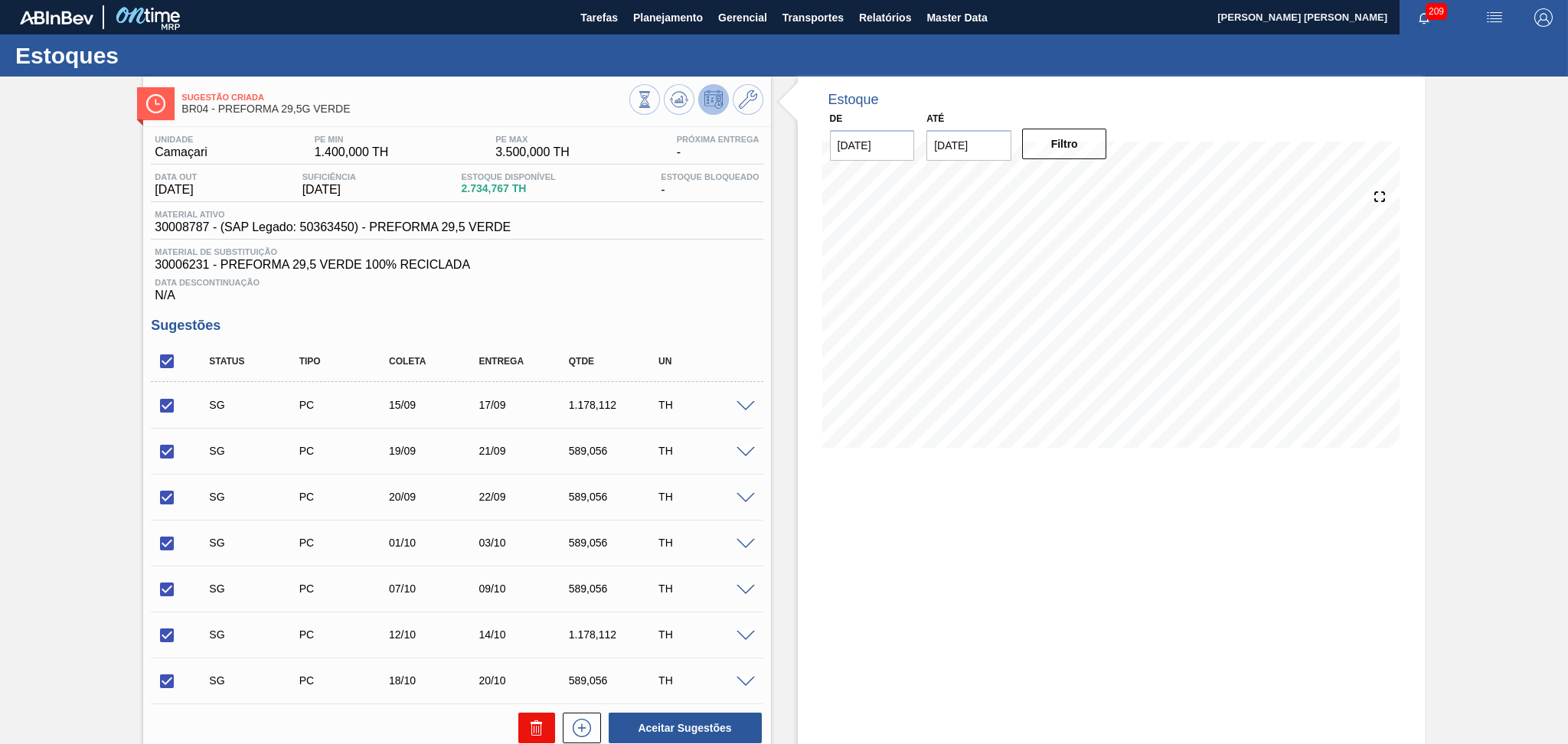
checkbox input "false"
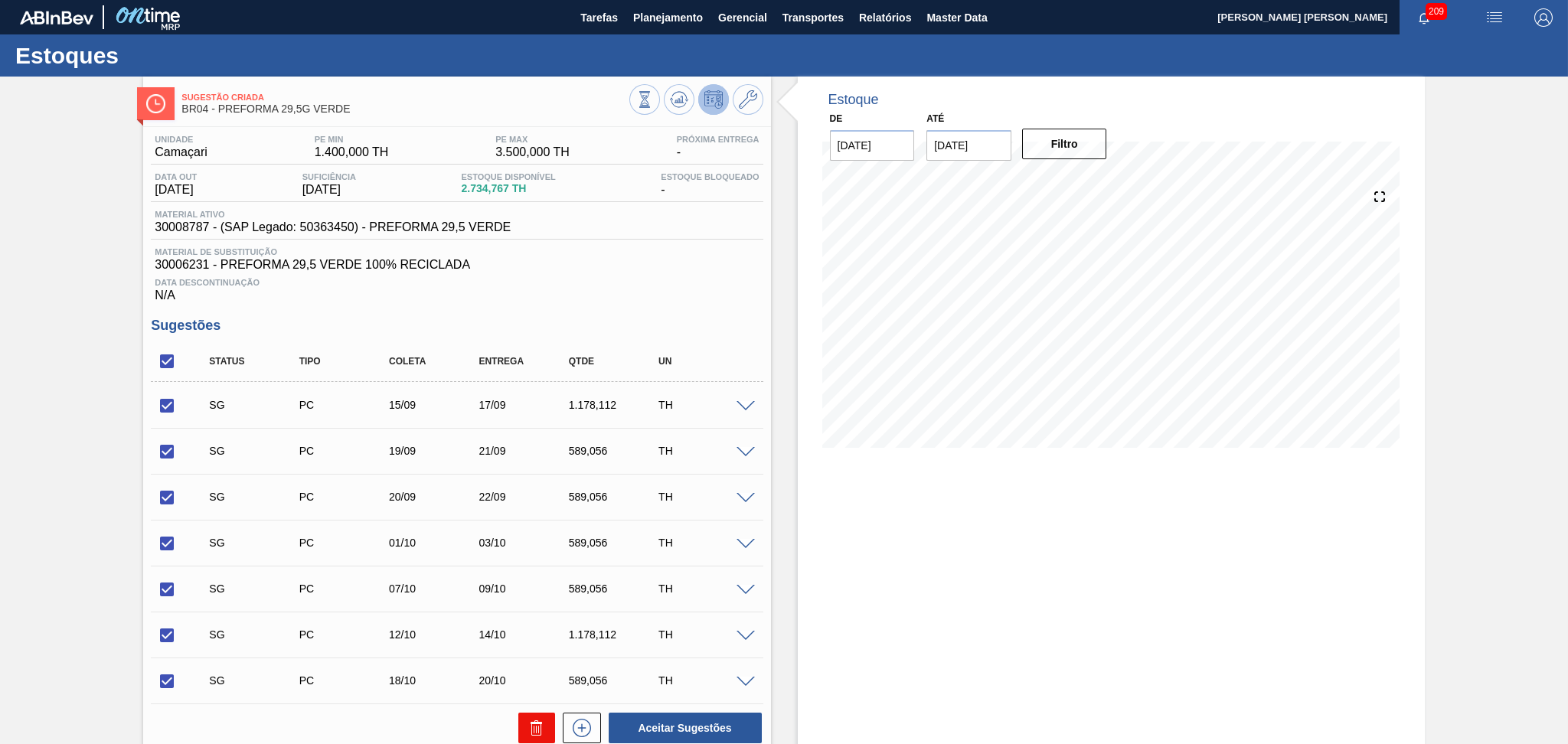
checkbox input "false"
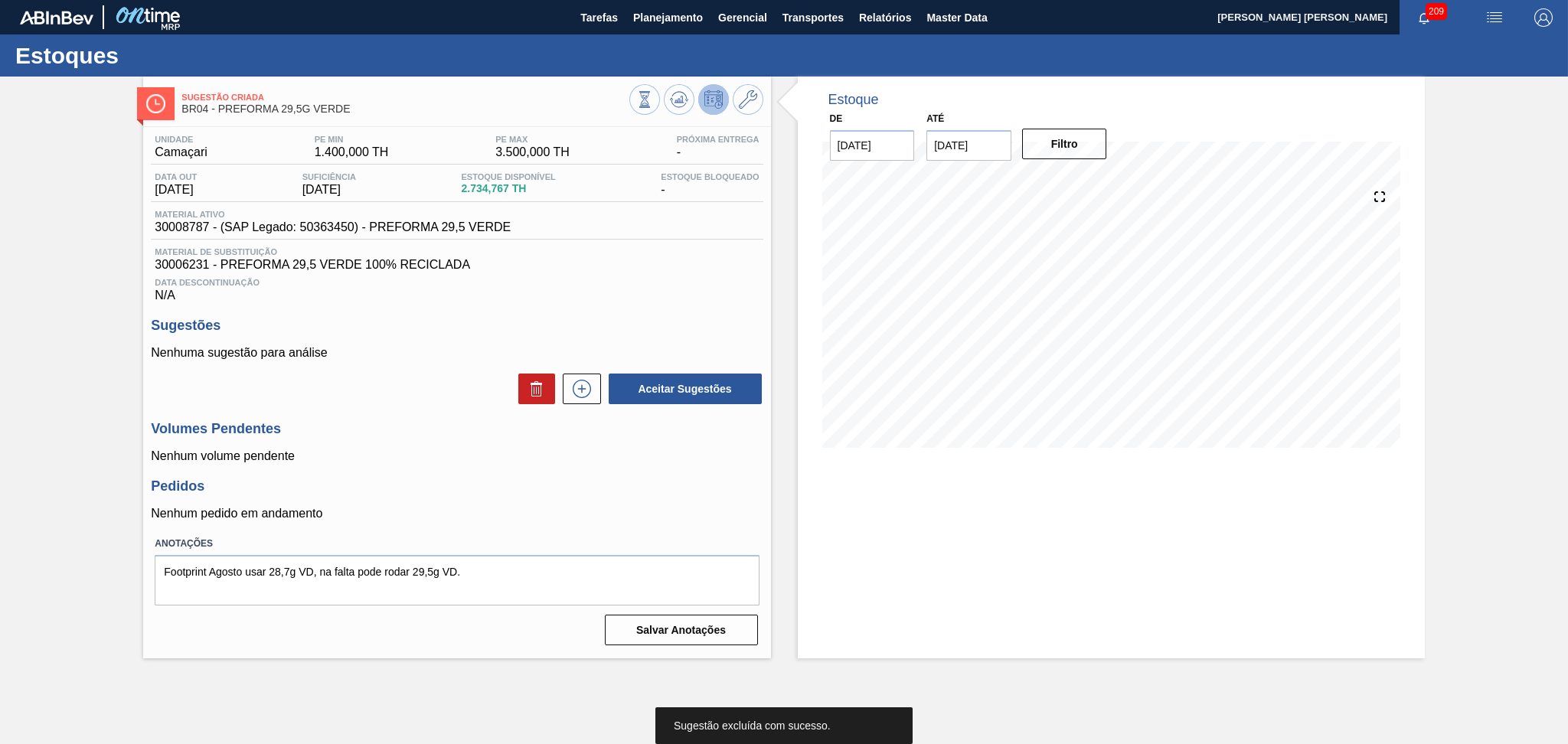
click at [628, 511] on p "Nenhum pedido em andamento" at bounding box center [456, 514] width 611 height 13
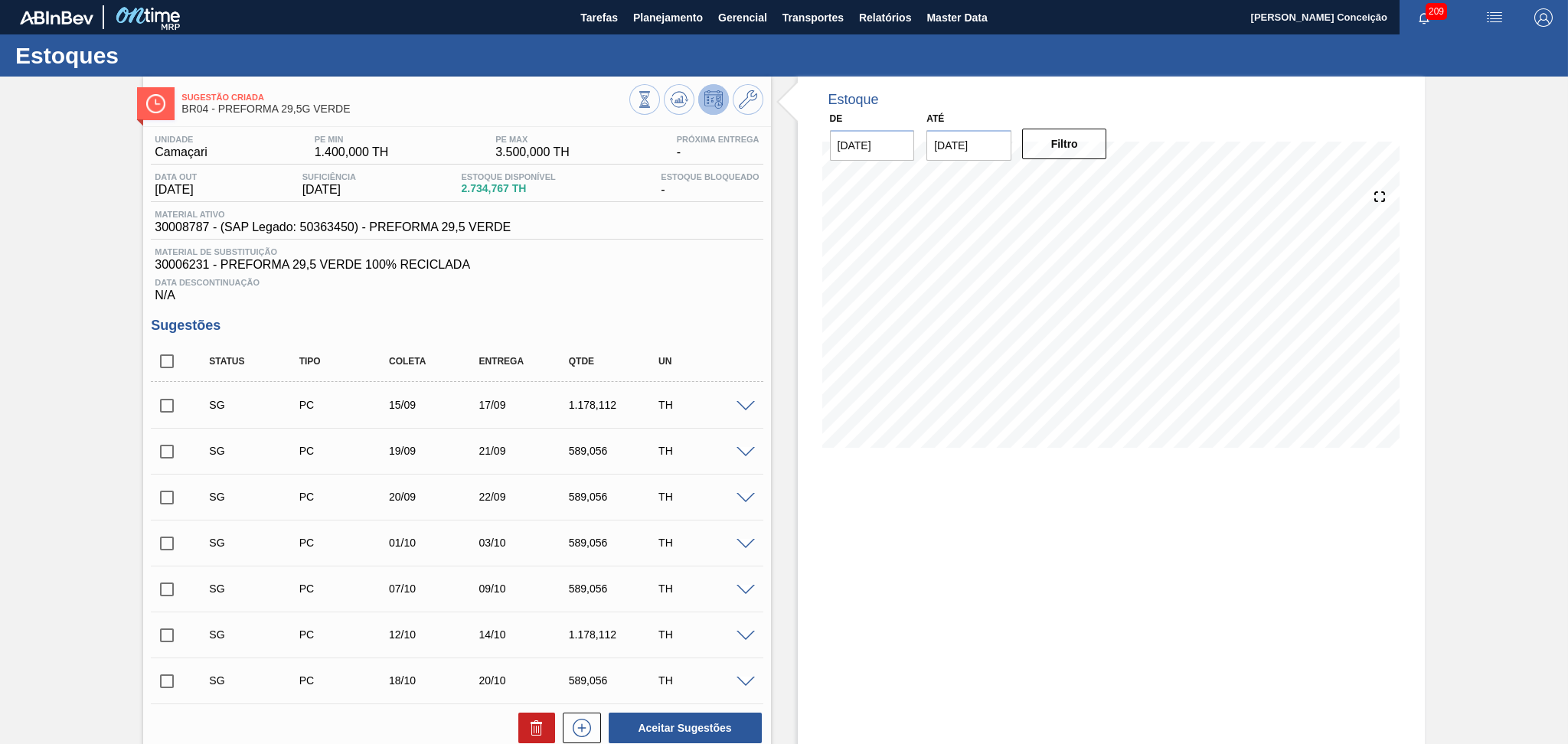
click at [955, 491] on div "Estoque De [DATE] Até [DATE] Filtro 12/09 Projeção de Estoque 2,134.767 [DOMAIN…" at bounding box center [1111, 536] width 627 height 921
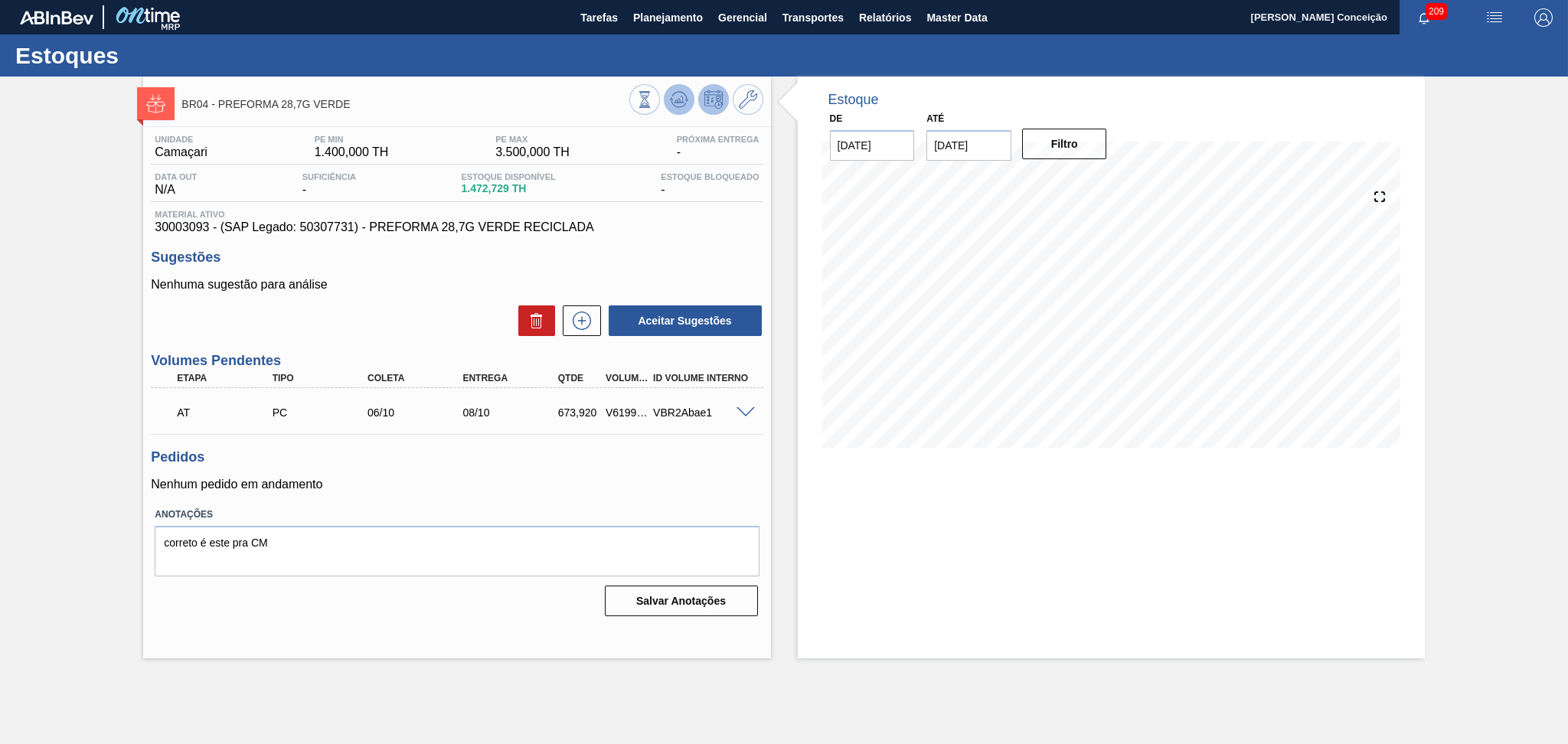
click at [679, 91] on icon at bounding box center [679, 99] width 18 height 18
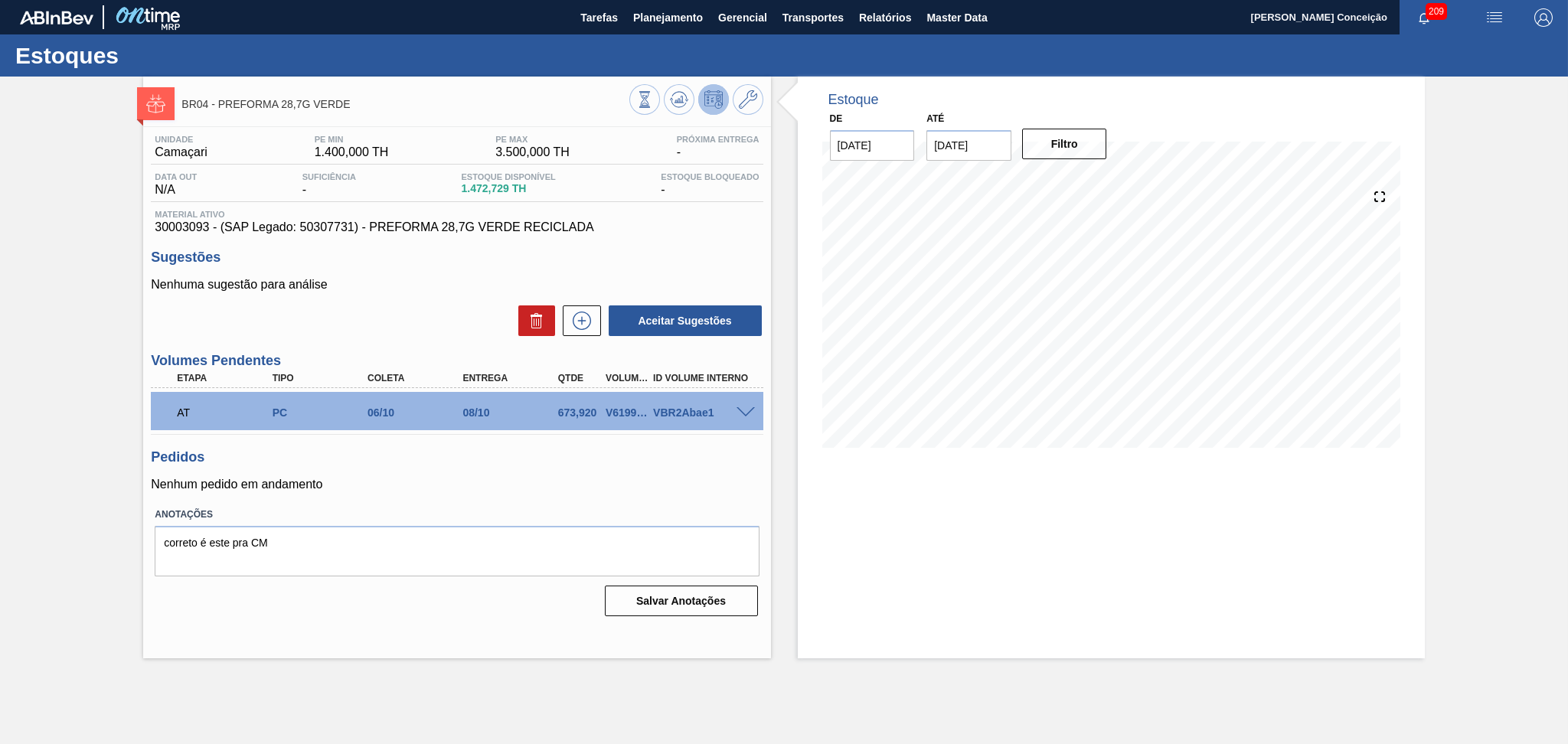
click at [494, 478] on p "Nenhum pedido em andamento" at bounding box center [456, 484] width 611 height 13
click at [528, 497] on div "Unidade Camaçari PE MIN 1.400,000 TH PE MAX 3.500,000 TH Próxima Entrega - Data…" at bounding box center [457, 374] width 627 height 494
click at [607, 482] on p "Nenhum pedido em andamento" at bounding box center [456, 484] width 611 height 13
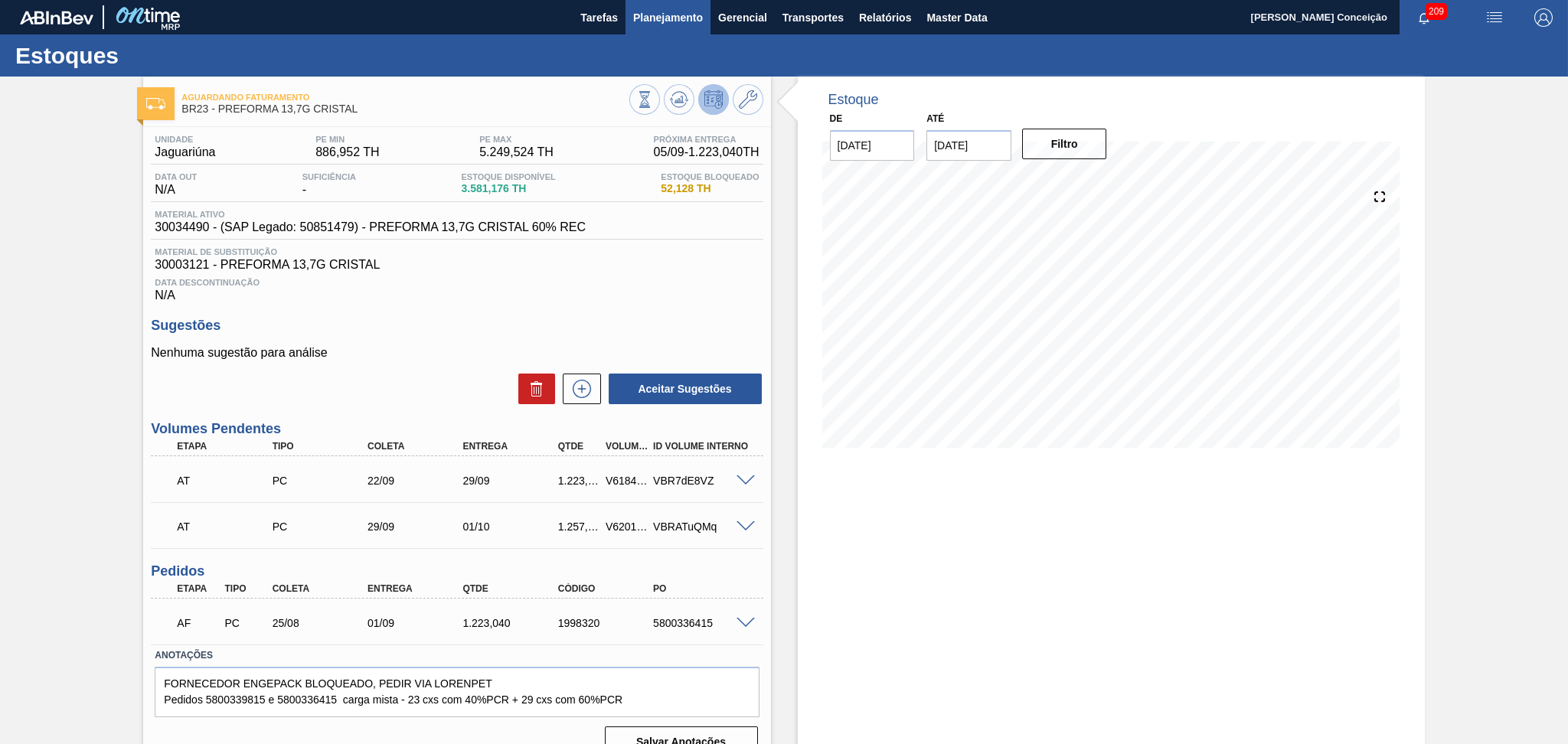
click at [671, 21] on span "Planejamento" at bounding box center [668, 18] width 70 height 18
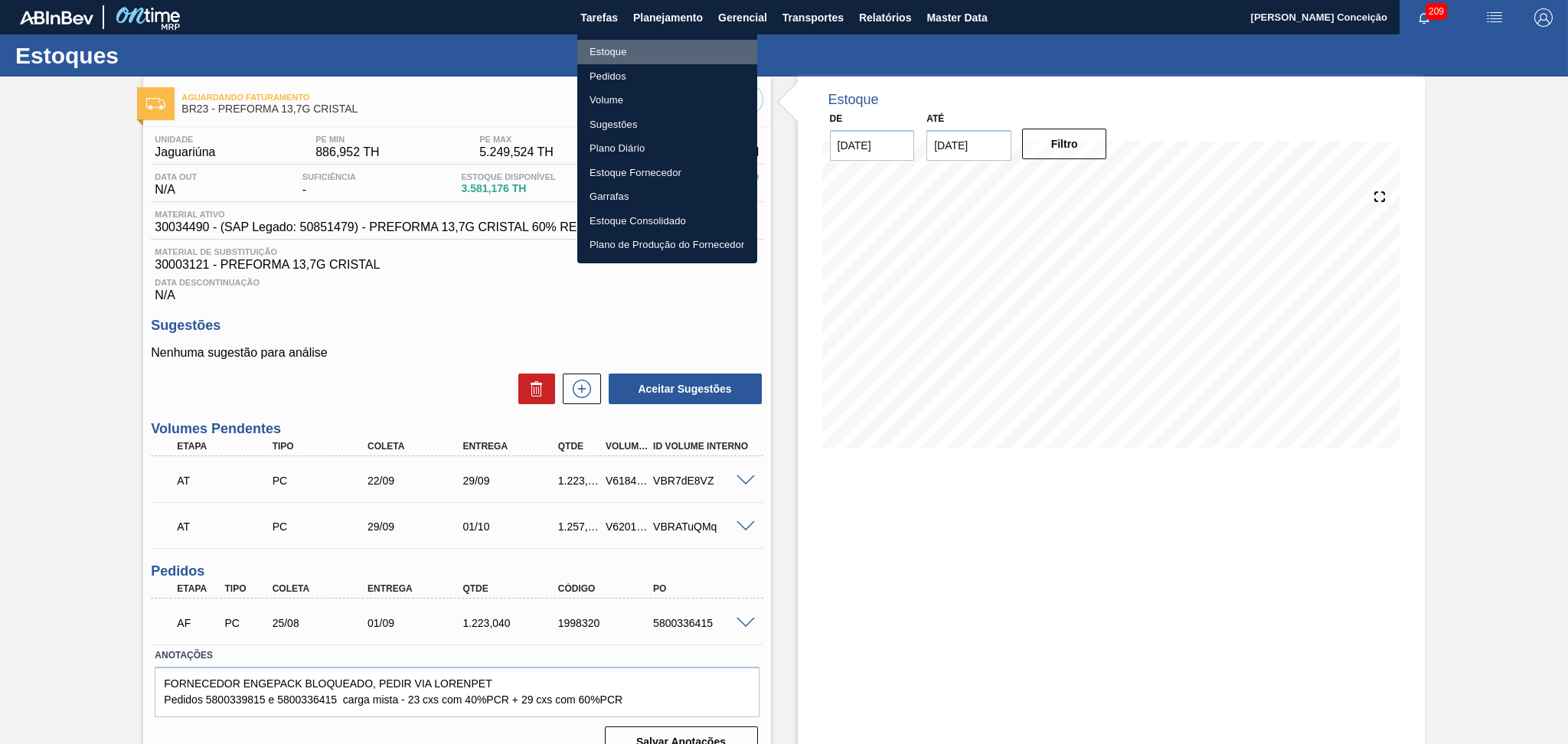
click at [631, 53] on li "Estoque" at bounding box center [667, 51] width 180 height 24
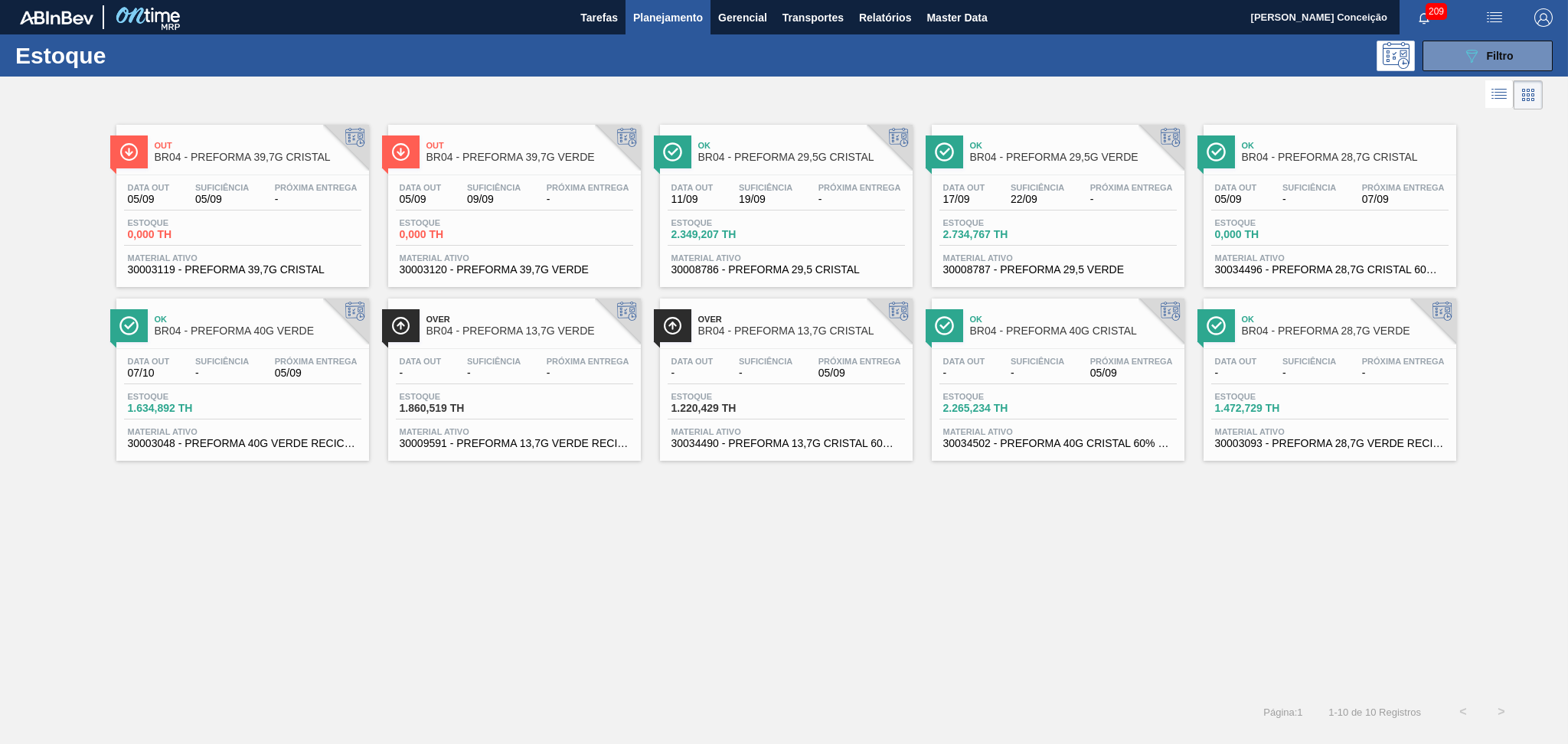
click at [242, 385] on div "Data out 07/10 Suficiência - Próxima Entrega 05/09 Estoque 1.634,892 TH Materia…" at bounding box center [242, 401] width 252 height 104
click at [608, 201] on span "-" at bounding box center [588, 199] width 82 height 12
click at [536, 556] on div "Out BR04 - PREFORMA 39,7G CRISTAL Data out 05/09 Suficiência 05/09 Próxima Entr…" at bounding box center [784, 403] width 1568 height 579
click at [1124, 364] on span "Próxima Entrega" at bounding box center [1131, 361] width 82 height 9
click at [326, 201] on span "-" at bounding box center [316, 199] width 82 height 12
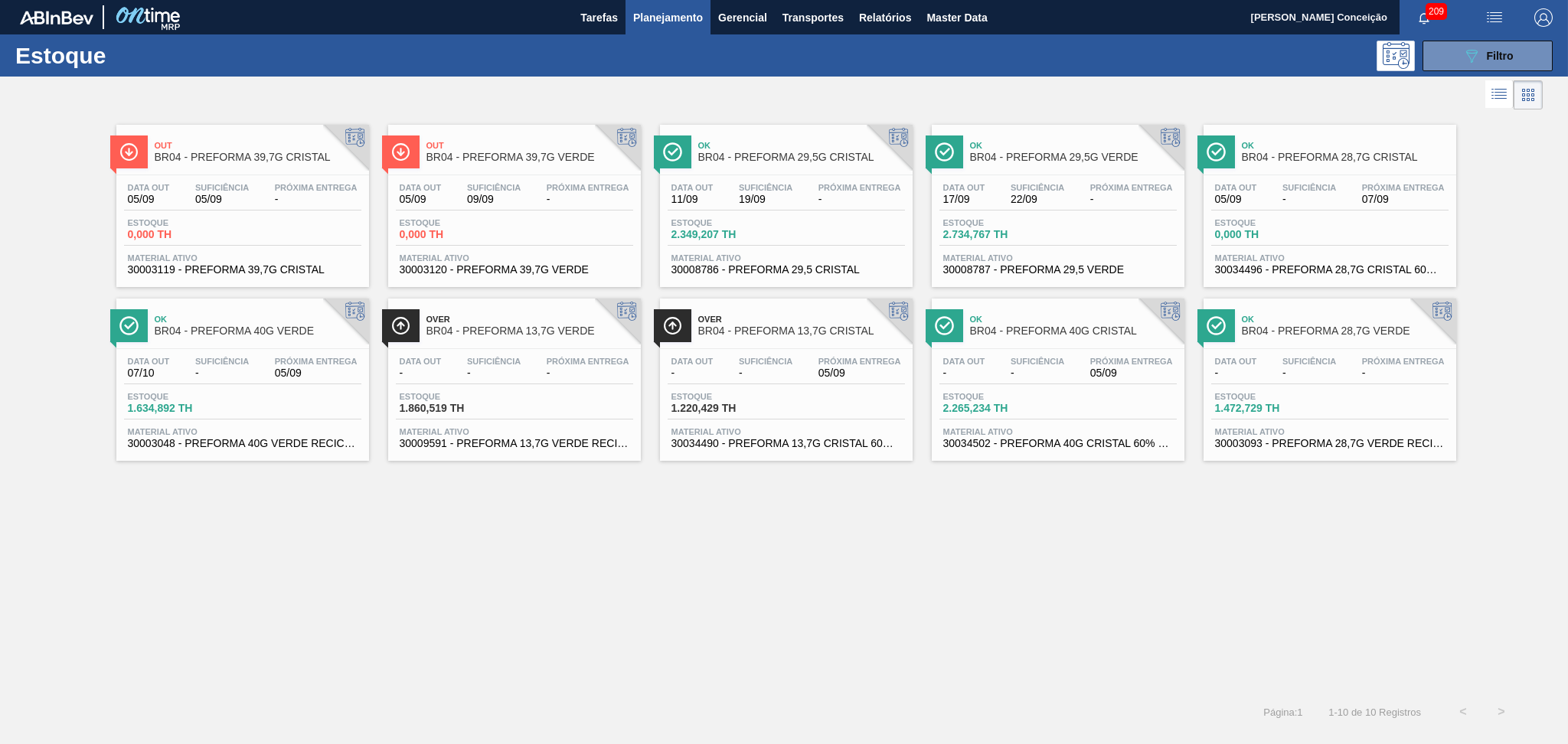
click at [710, 183] on span "Data out" at bounding box center [692, 187] width 42 height 9
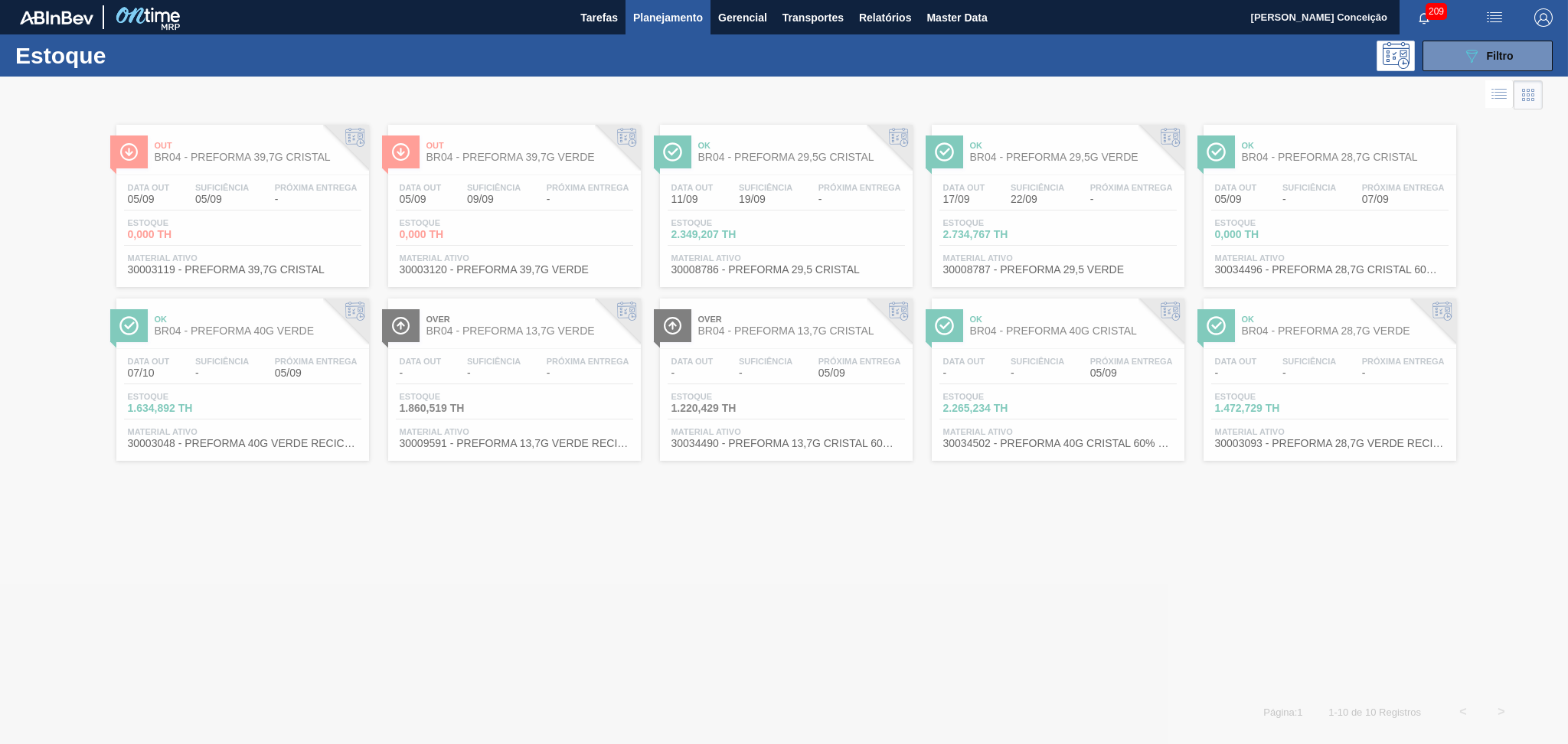
click at [818, 202] on div at bounding box center [784, 410] width 1568 height 667
click at [1303, 187] on div at bounding box center [784, 410] width 1568 height 667
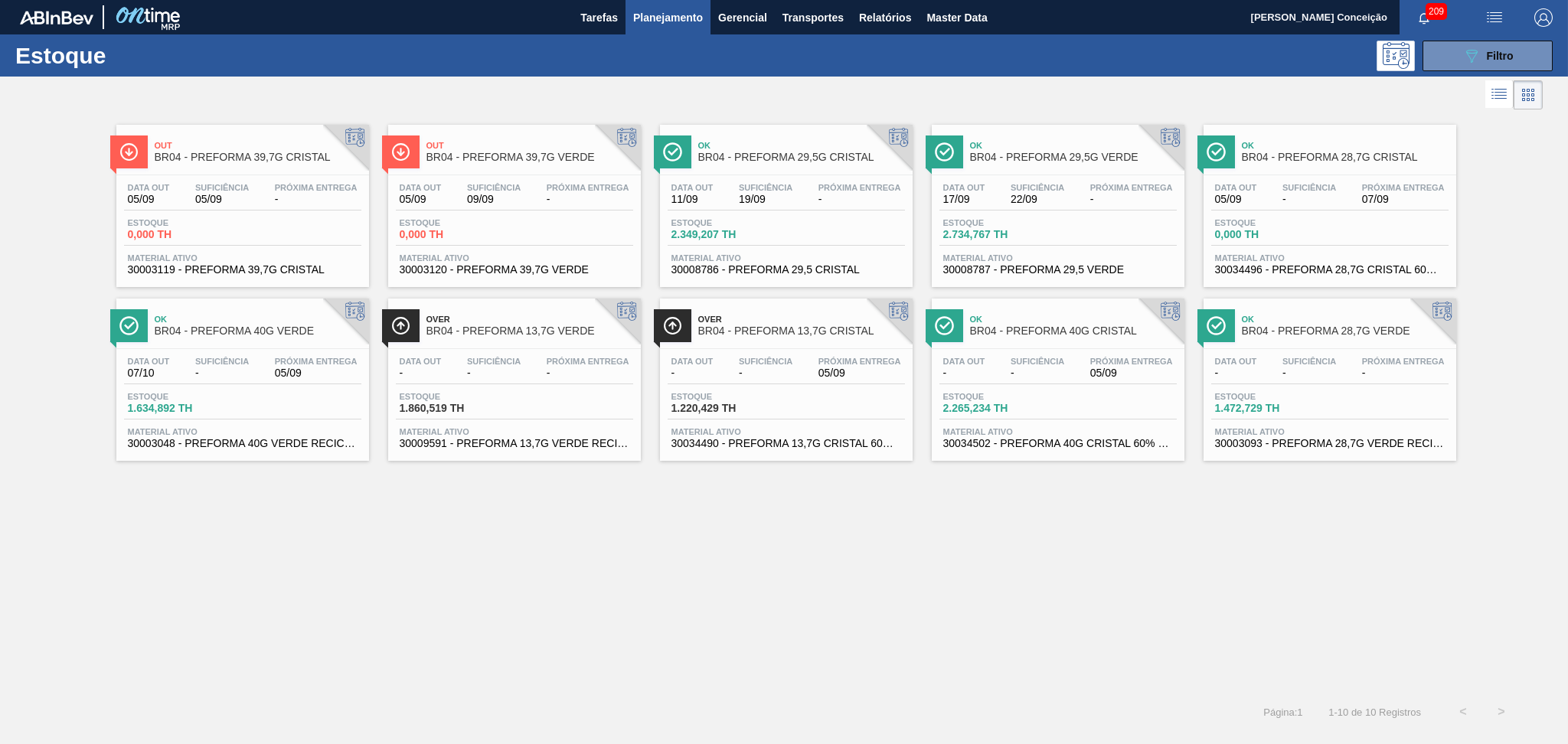
click at [799, 198] on div "Data out 11/09 Suficiência 19/09 Próxima Entrega -" at bounding box center [786, 197] width 237 height 28
click at [1364, 188] on span "Próxima Entrega" at bounding box center [1403, 187] width 82 height 9
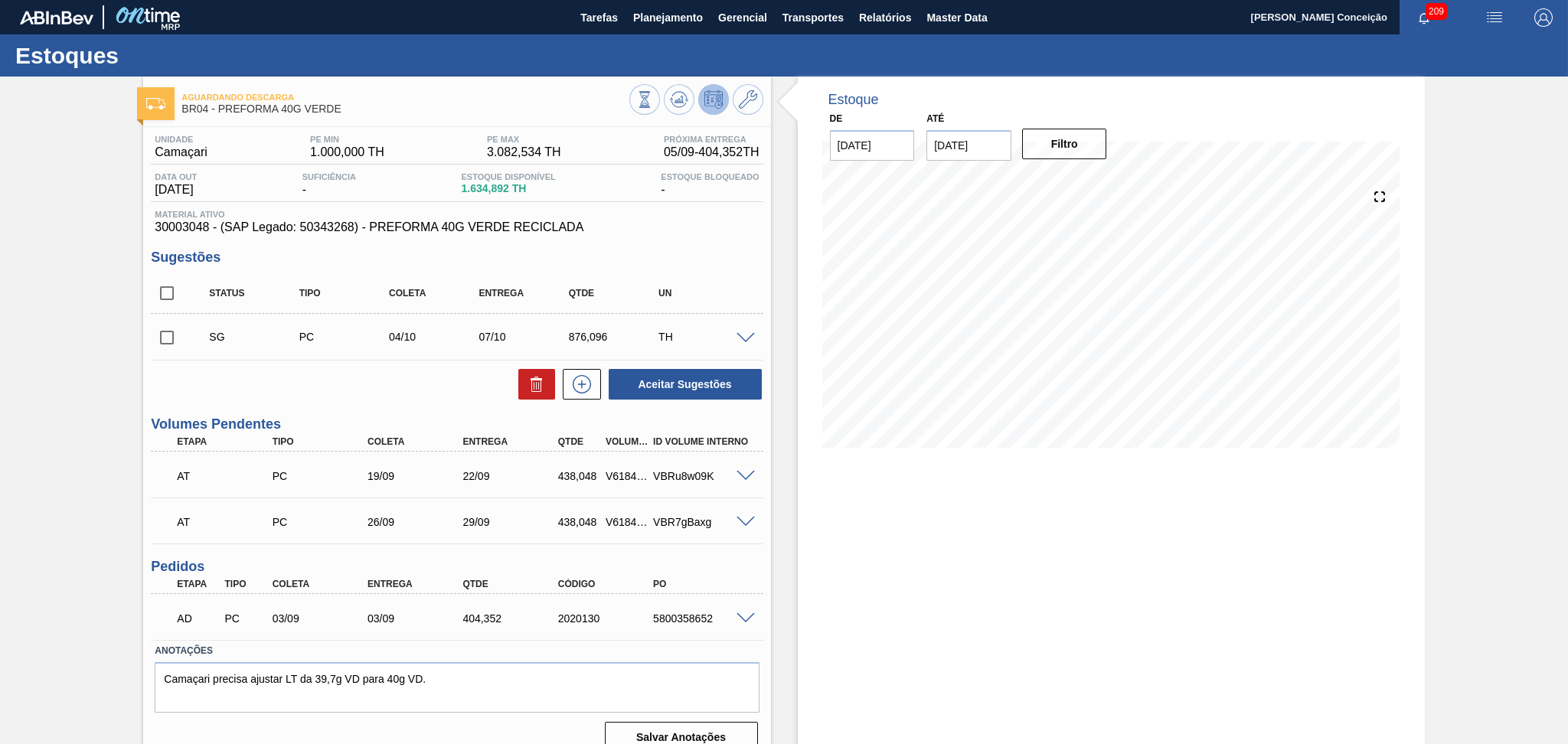
click at [772, 284] on div "Estoque De [DATE] Até [DATE] Filtro 05/09 Projeção de Estoque 1,634.892 [DOMAIN…" at bounding box center [1098, 420] width 654 height 689
click at [732, 289] on div "UN" at bounding box center [705, 293] width 101 height 11
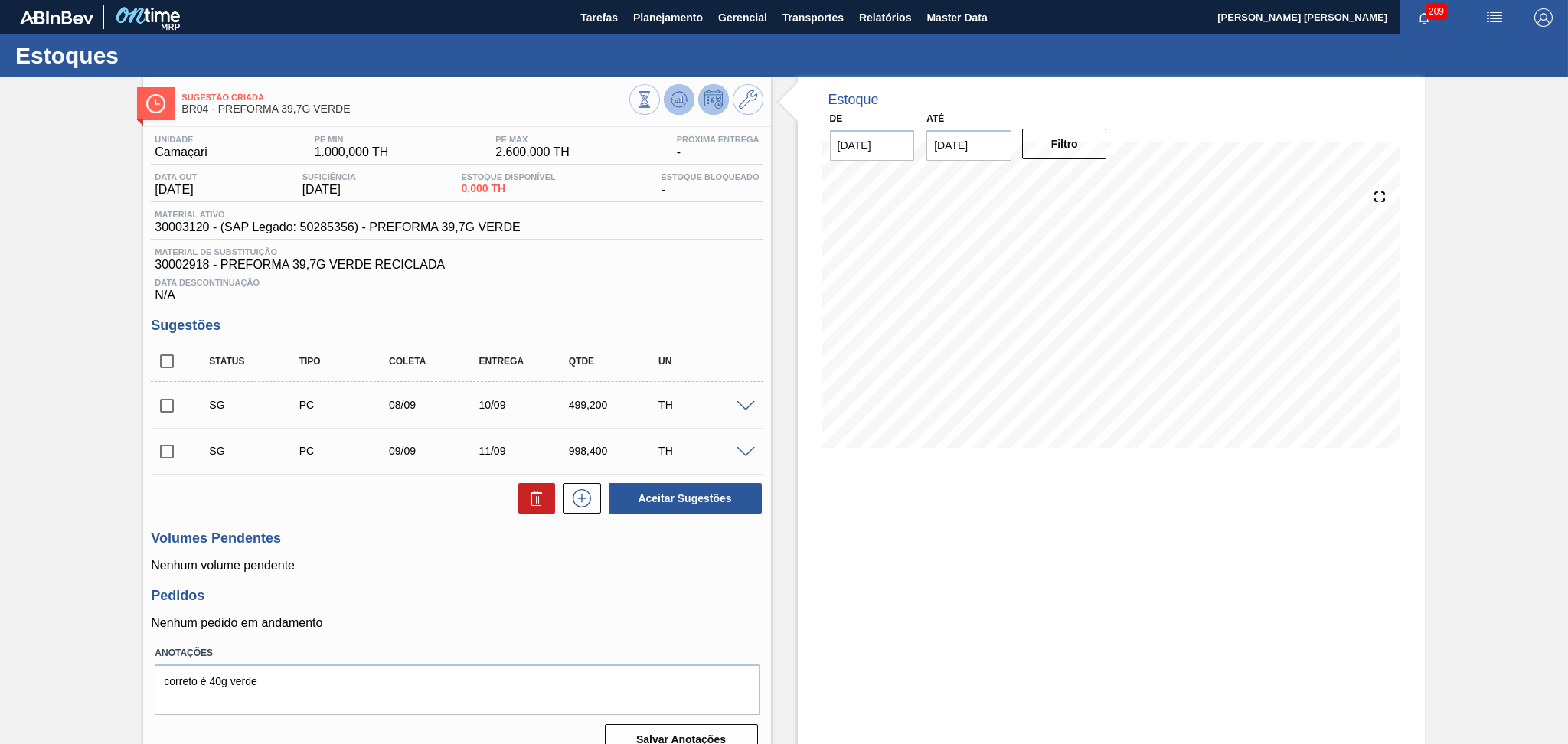
click at [680, 111] on button at bounding box center [678, 99] width 30 height 30
click at [715, 330] on h3 "Sugestões" at bounding box center [456, 325] width 611 height 16
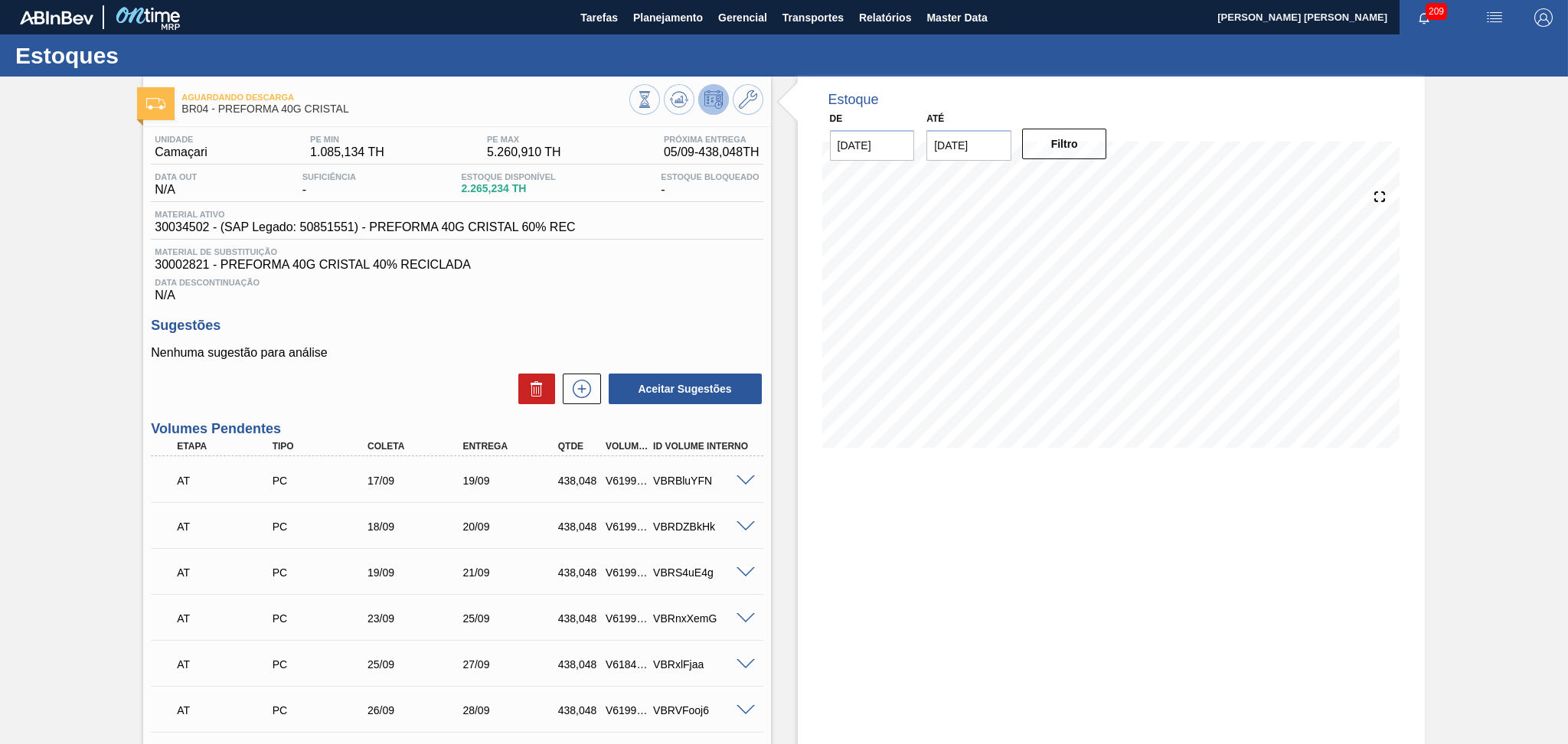
click at [921, 540] on div "Estoque De [DATE] Até [DATE] Filtro 17/09 Projeção de Estoque 2,970.834 [DOMAIN…" at bounding box center [1111, 561] width 627 height 969
click at [683, 108] on button at bounding box center [678, 99] width 30 height 30
click at [497, 325] on h3 "Sugestões" at bounding box center [456, 325] width 611 height 16
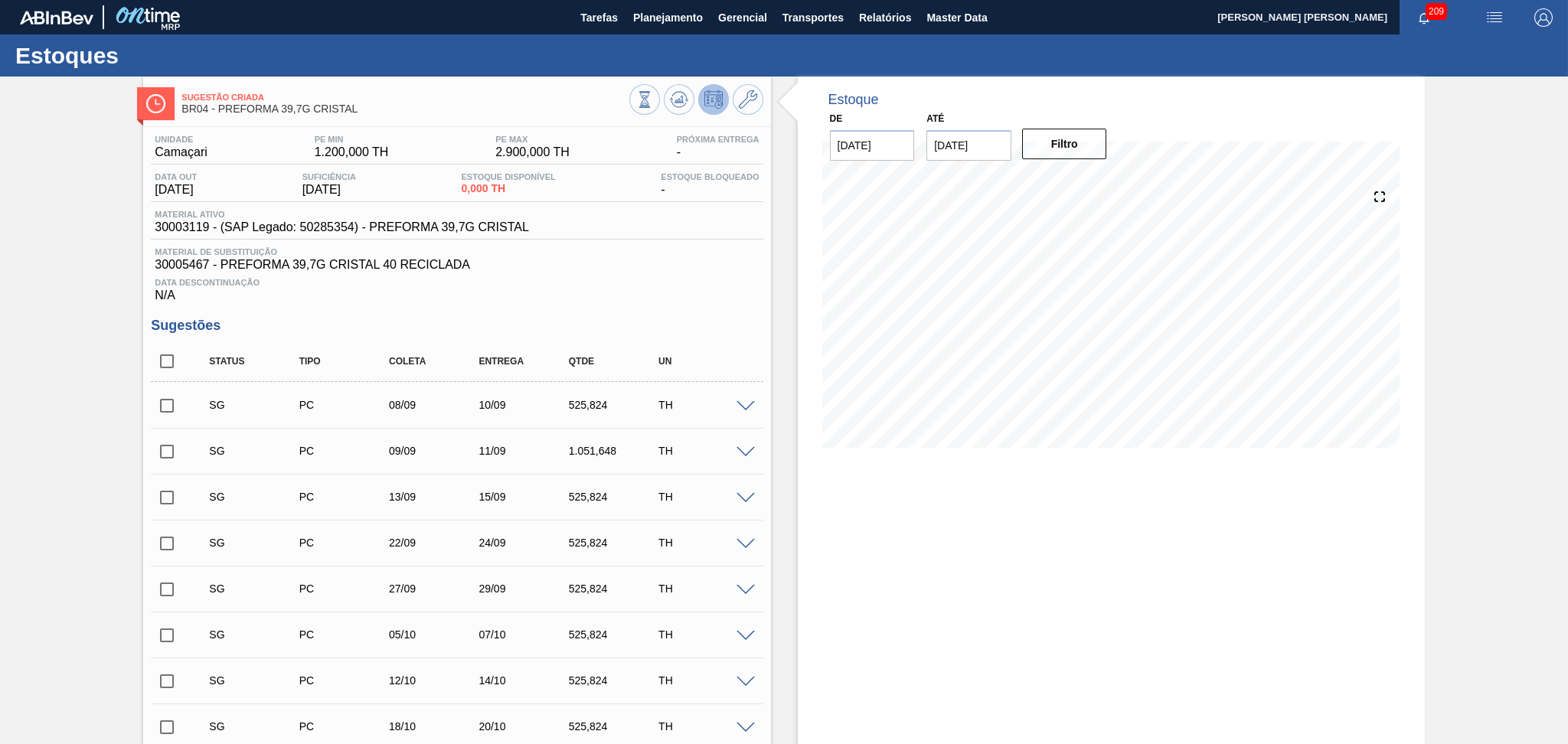
click at [166, 354] on input "checkbox" at bounding box center [166, 361] width 32 height 32
checkbox input "true"
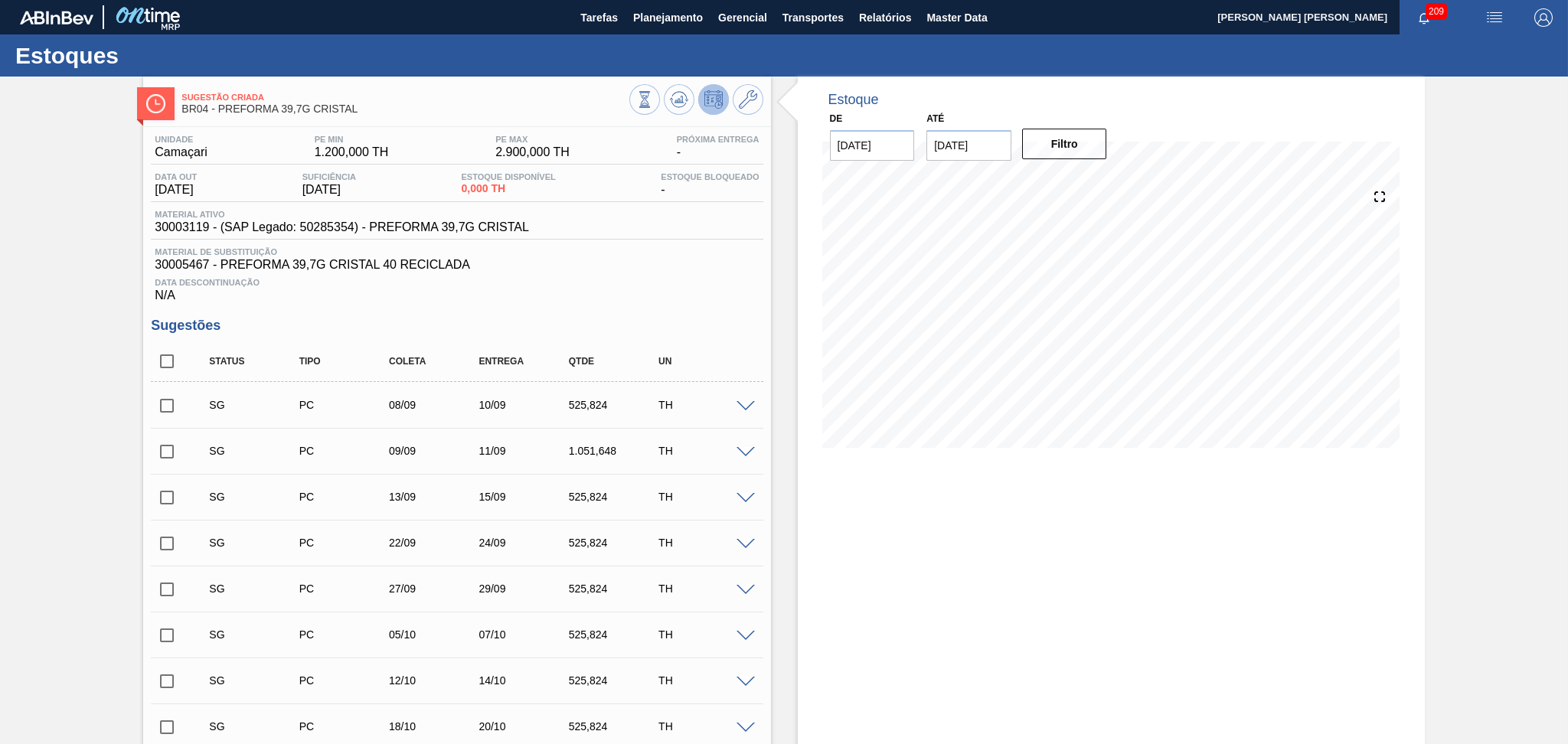
checkbox input "true"
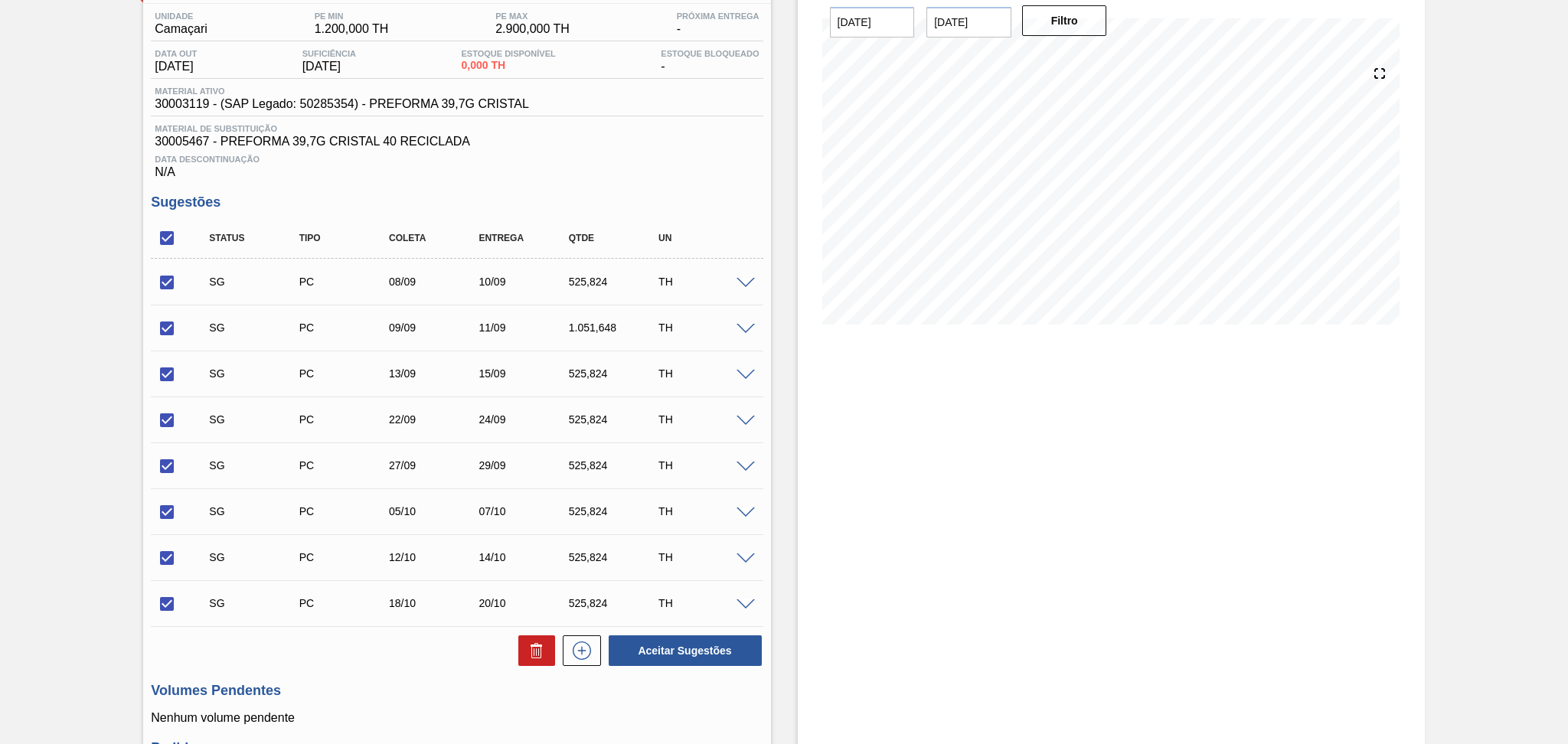
scroll to position [298, 0]
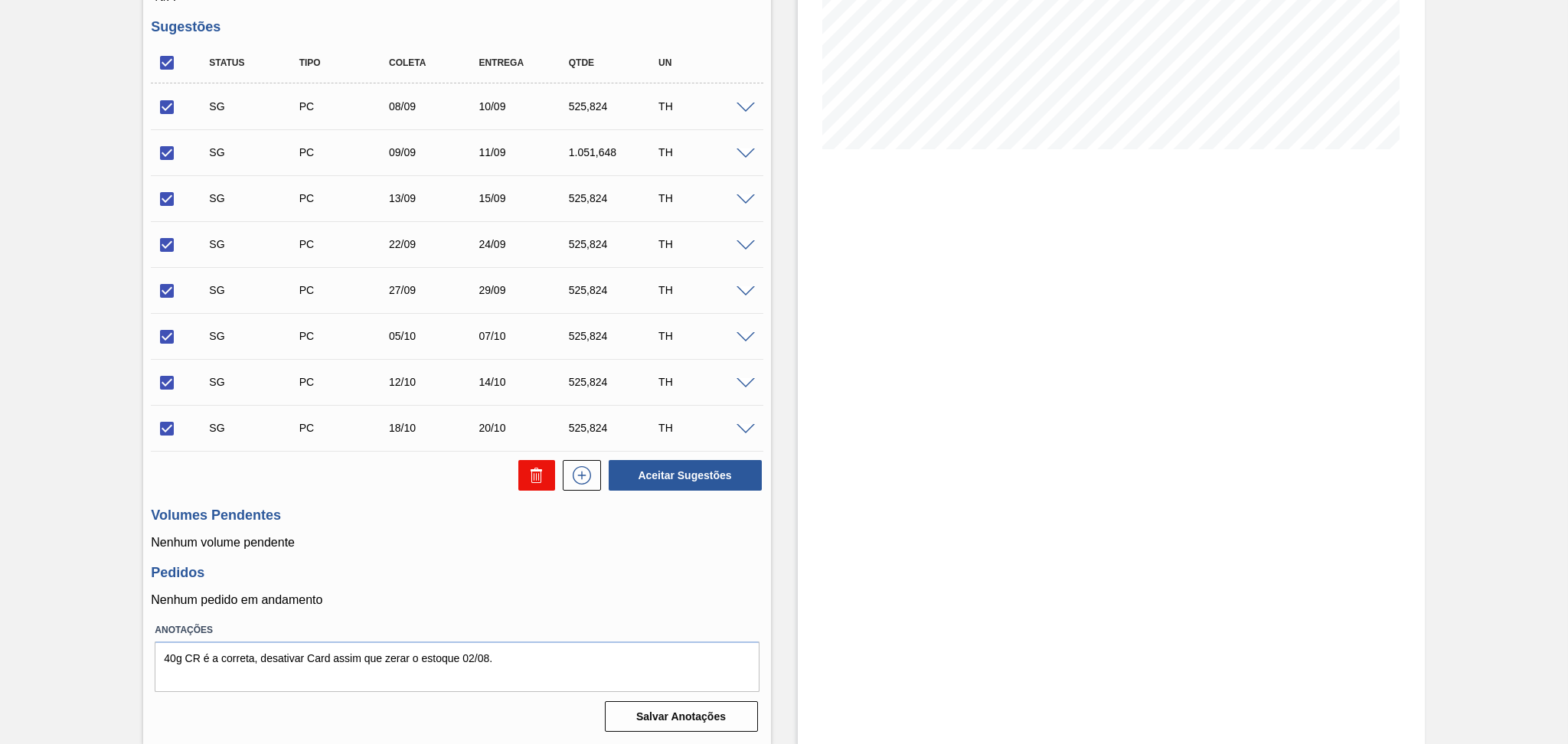
click at [547, 485] on button at bounding box center [536, 475] width 37 height 30
checkbox input "false"
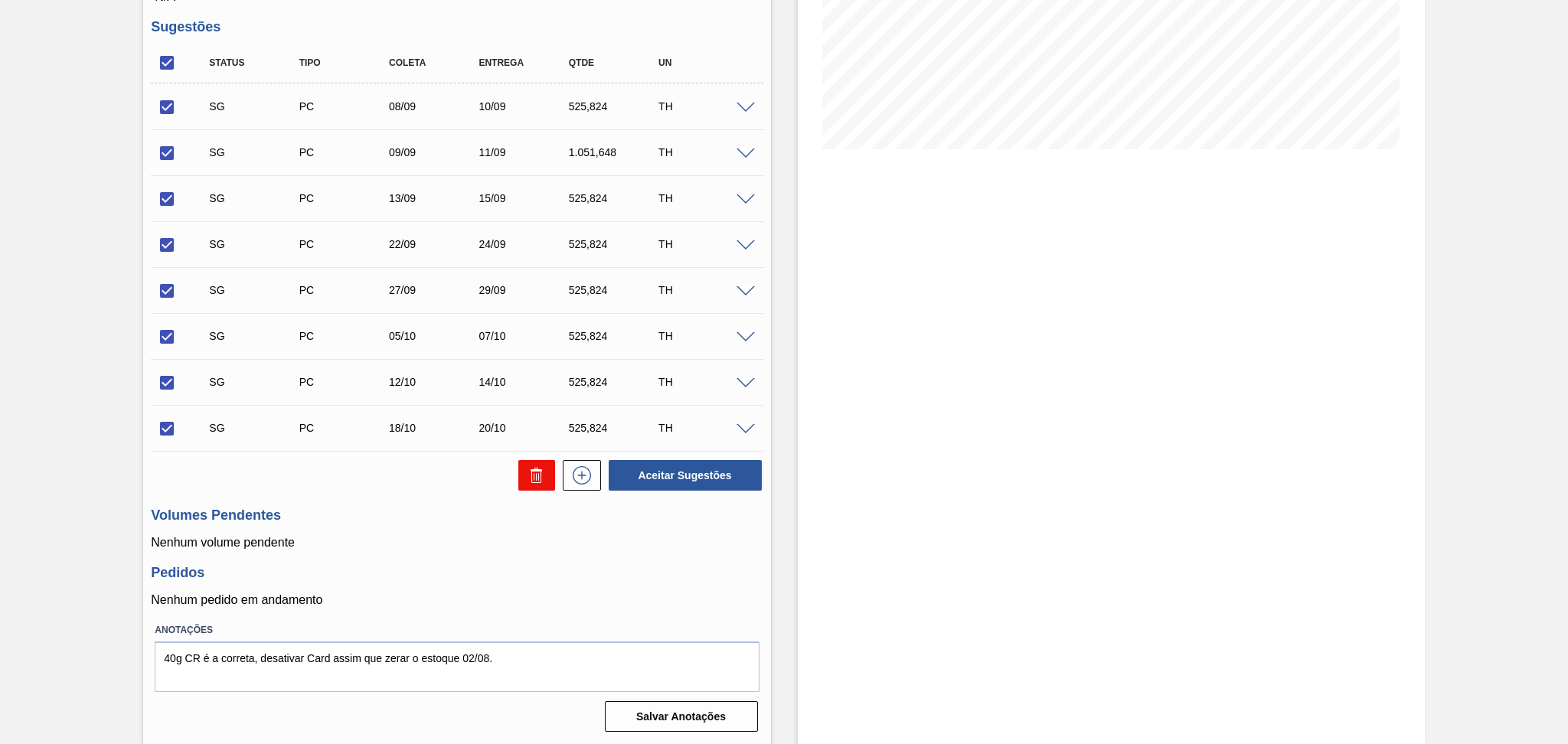
checkbox input "false"
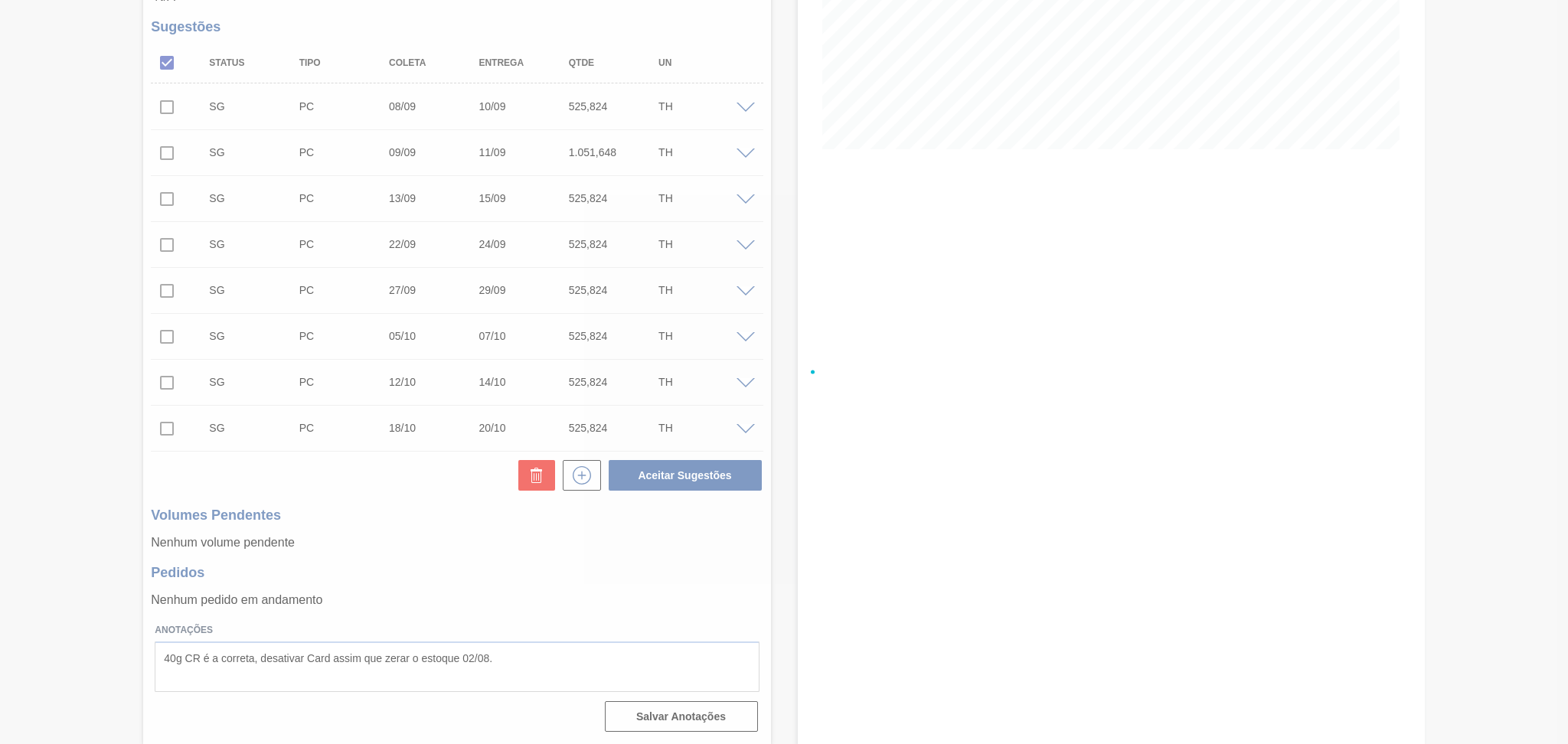
scroll to position [0, 0]
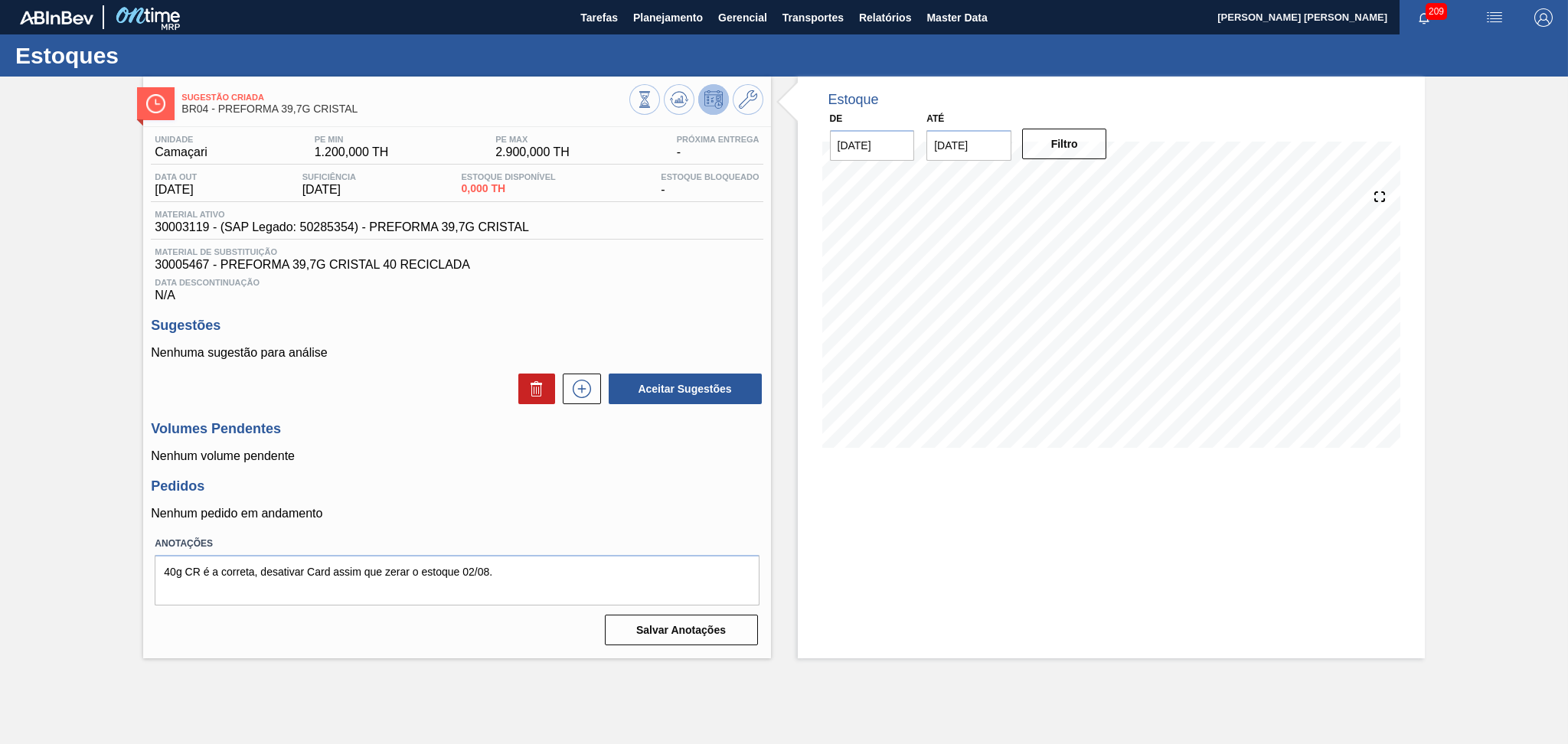
click at [568, 293] on div "Data Descontinuação N/A" at bounding box center [456, 287] width 611 height 30
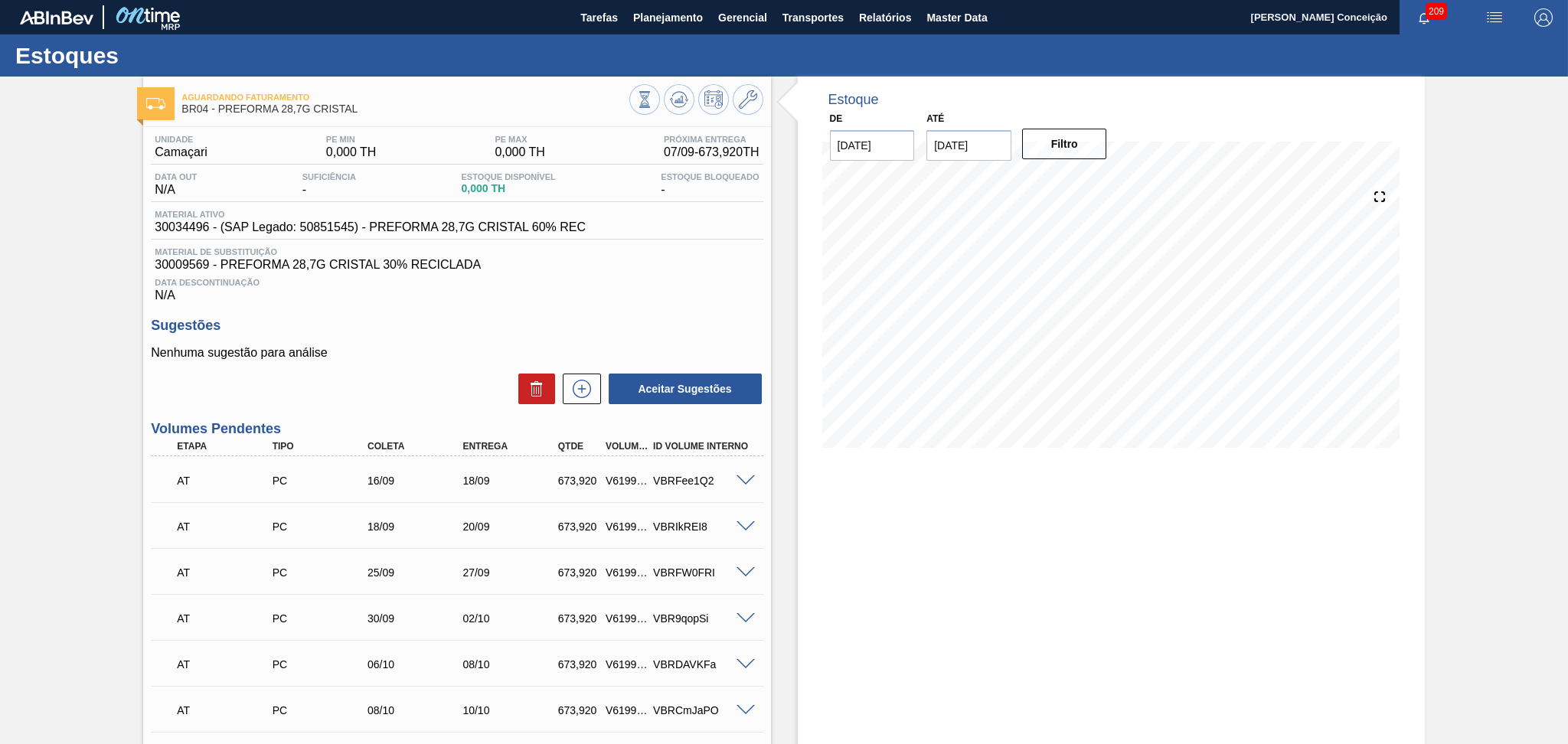
click at [426, 350] on p "Nenhuma sugestão para análise" at bounding box center [456, 353] width 611 height 13
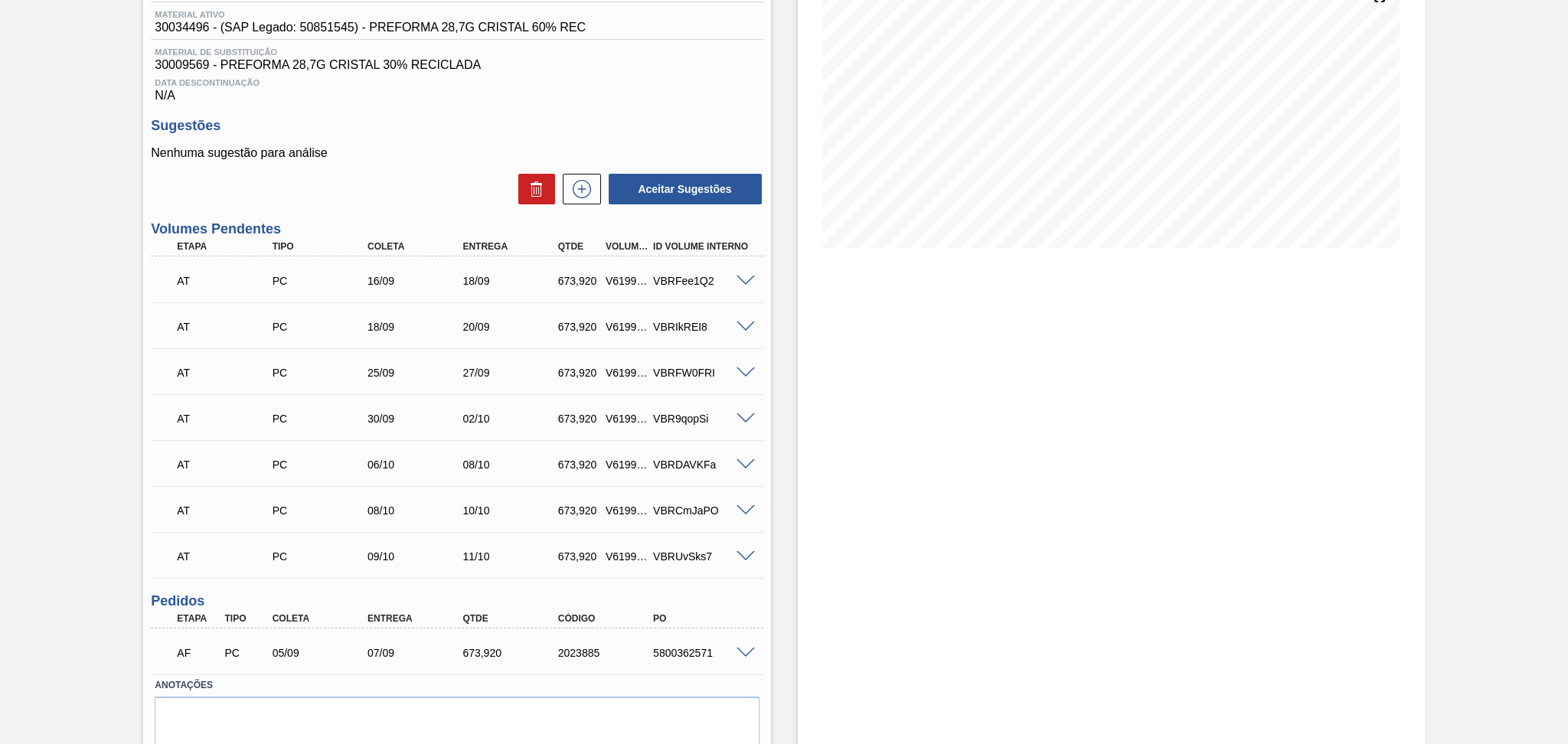
scroll to position [203, 0]
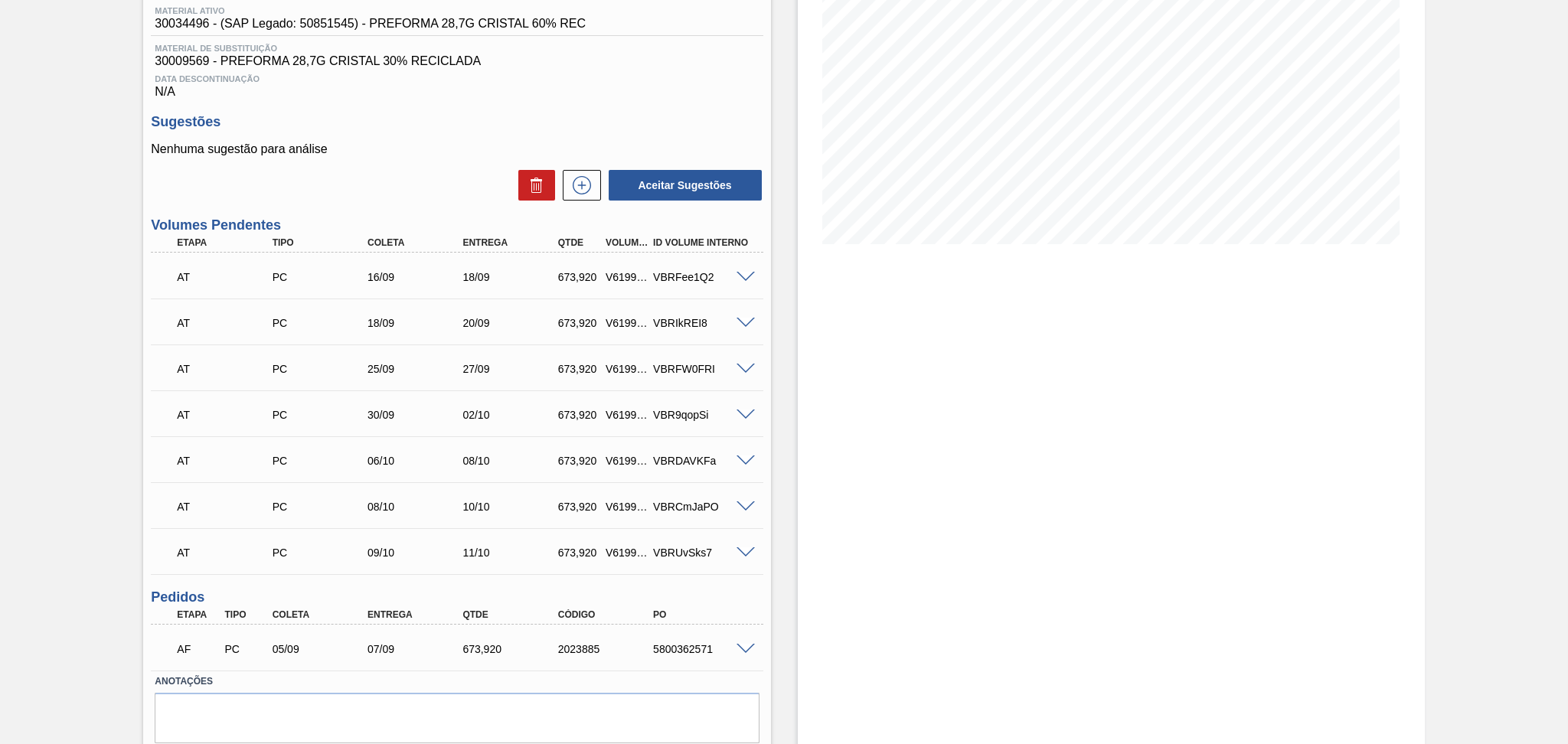
click at [406, 139] on div "Sugestões Nenhuma sugestão para análise Aceitar Sugestões" at bounding box center [456, 158] width 611 height 88
click at [742, 404] on div "AT PC 30/09 02/10 673,920 V619937 VBR9qopSi" at bounding box center [456, 414] width 611 height 39
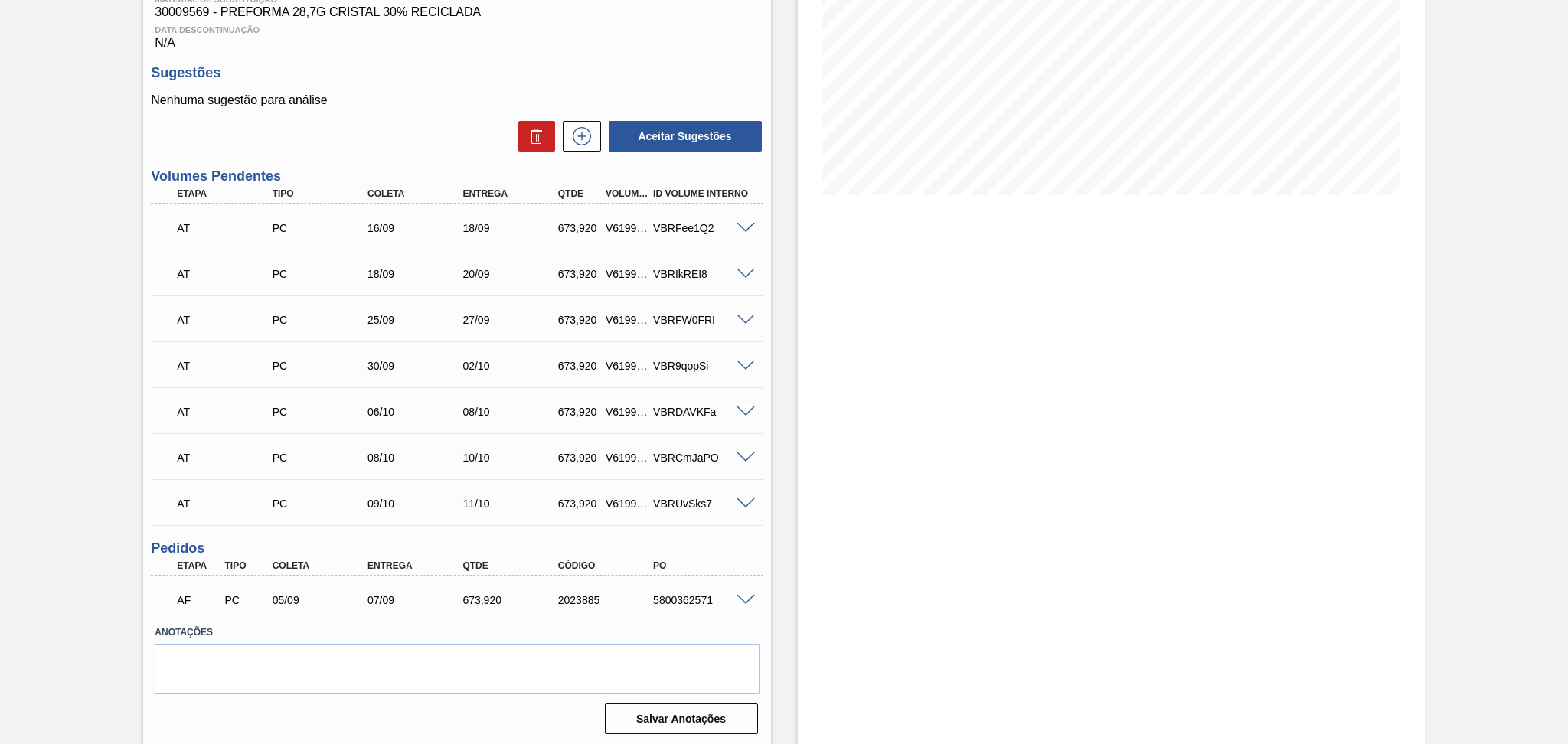
scroll to position [253, 0]
click at [680, 602] on div "5800362571" at bounding box center [702, 599] width 107 height 13
click at [747, 595] on span at bounding box center [746, 599] width 18 height 12
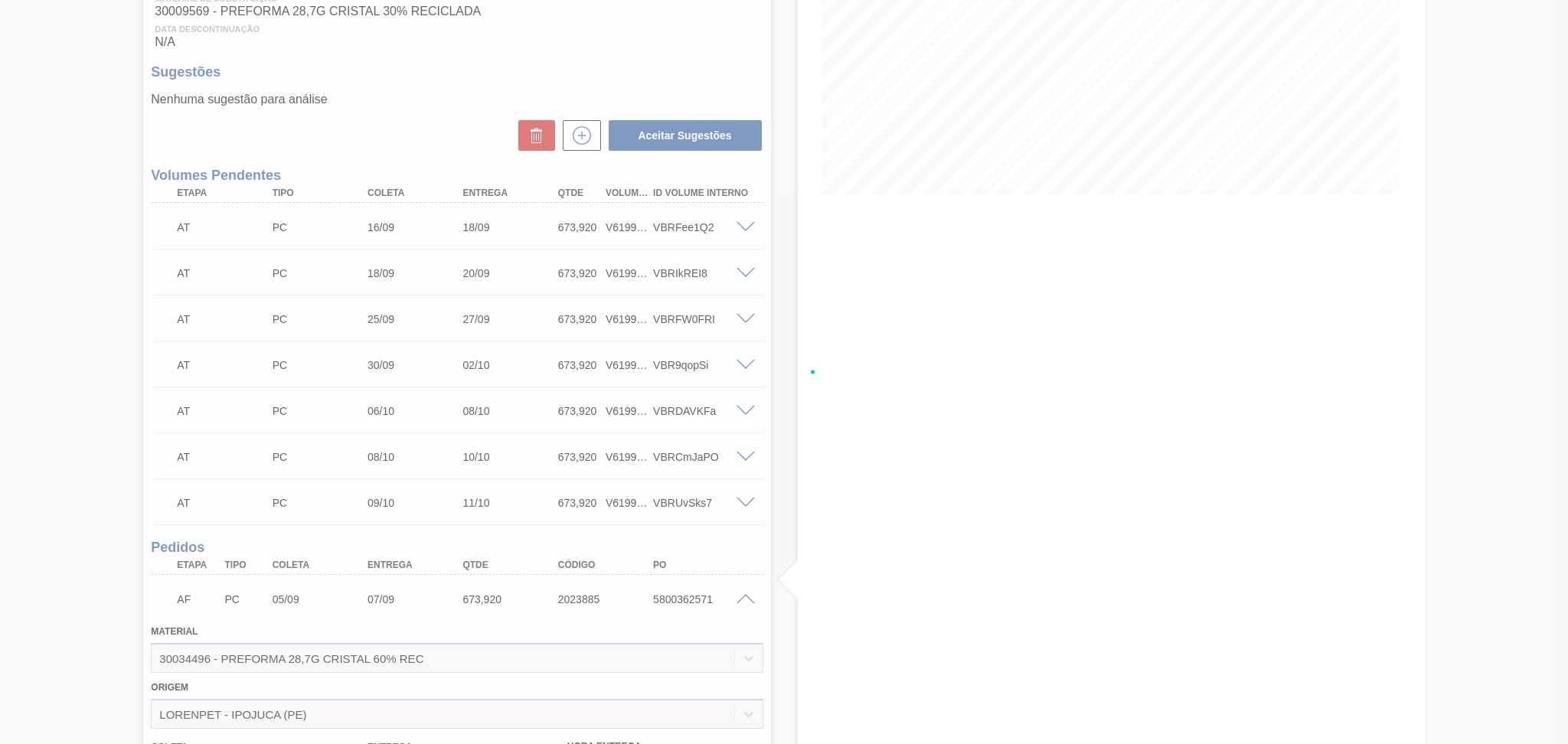
click at [92, 577] on div at bounding box center [784, 372] width 1568 height 744
click at [747, 599] on div at bounding box center [784, 372] width 1568 height 744
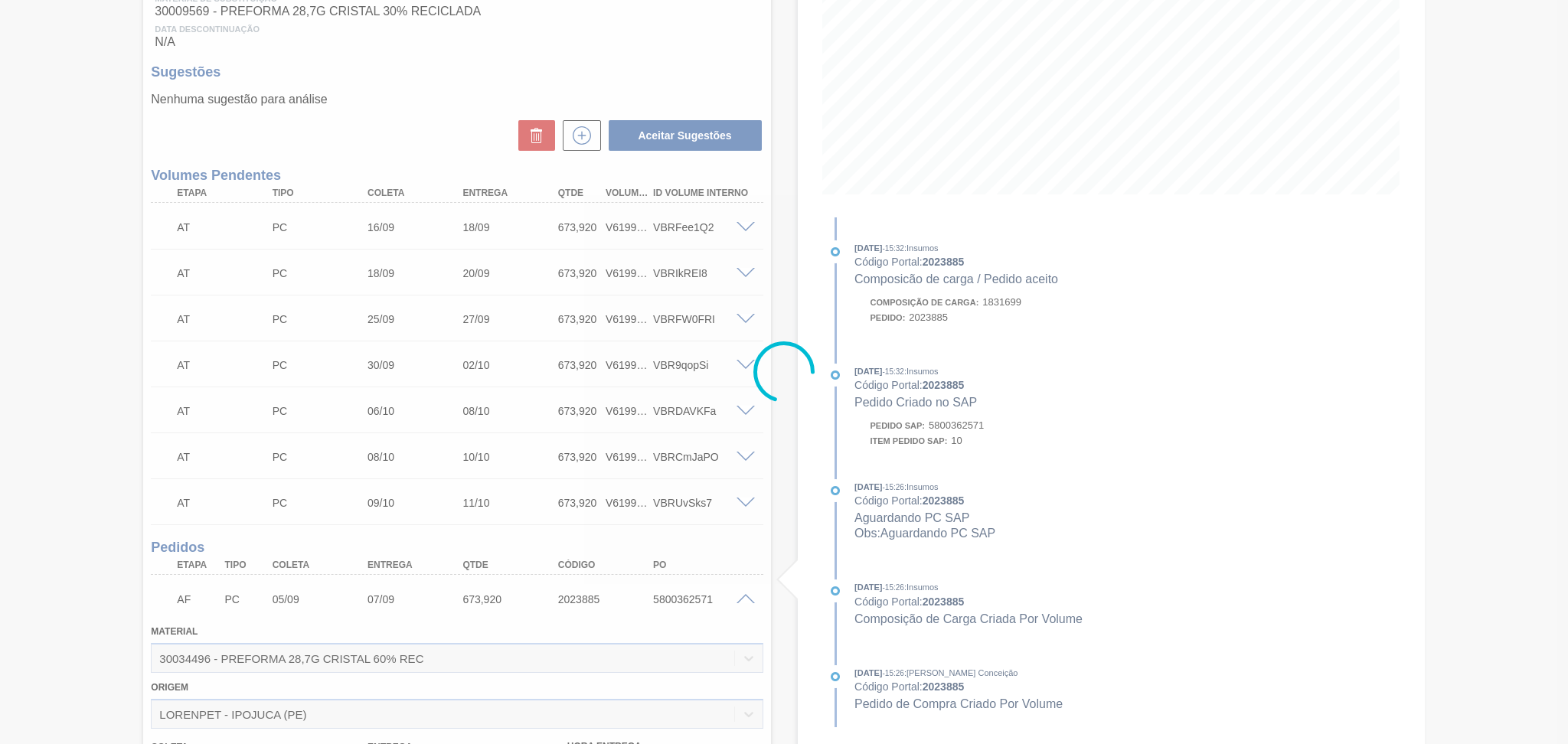
click at [747, 599] on div at bounding box center [784, 372] width 1568 height 744
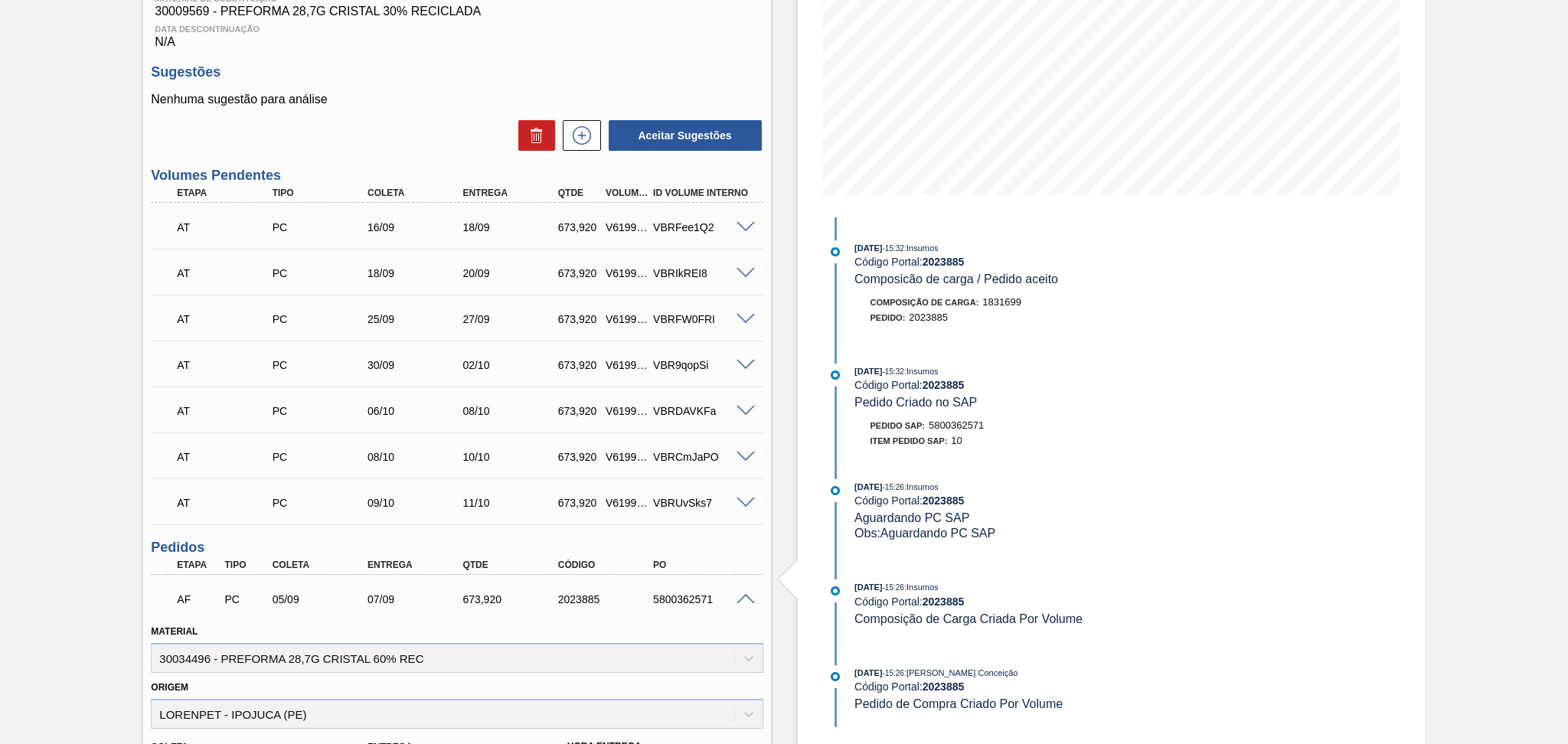
click at [798, 586] on span at bounding box center [807, 580] width 19 height 52
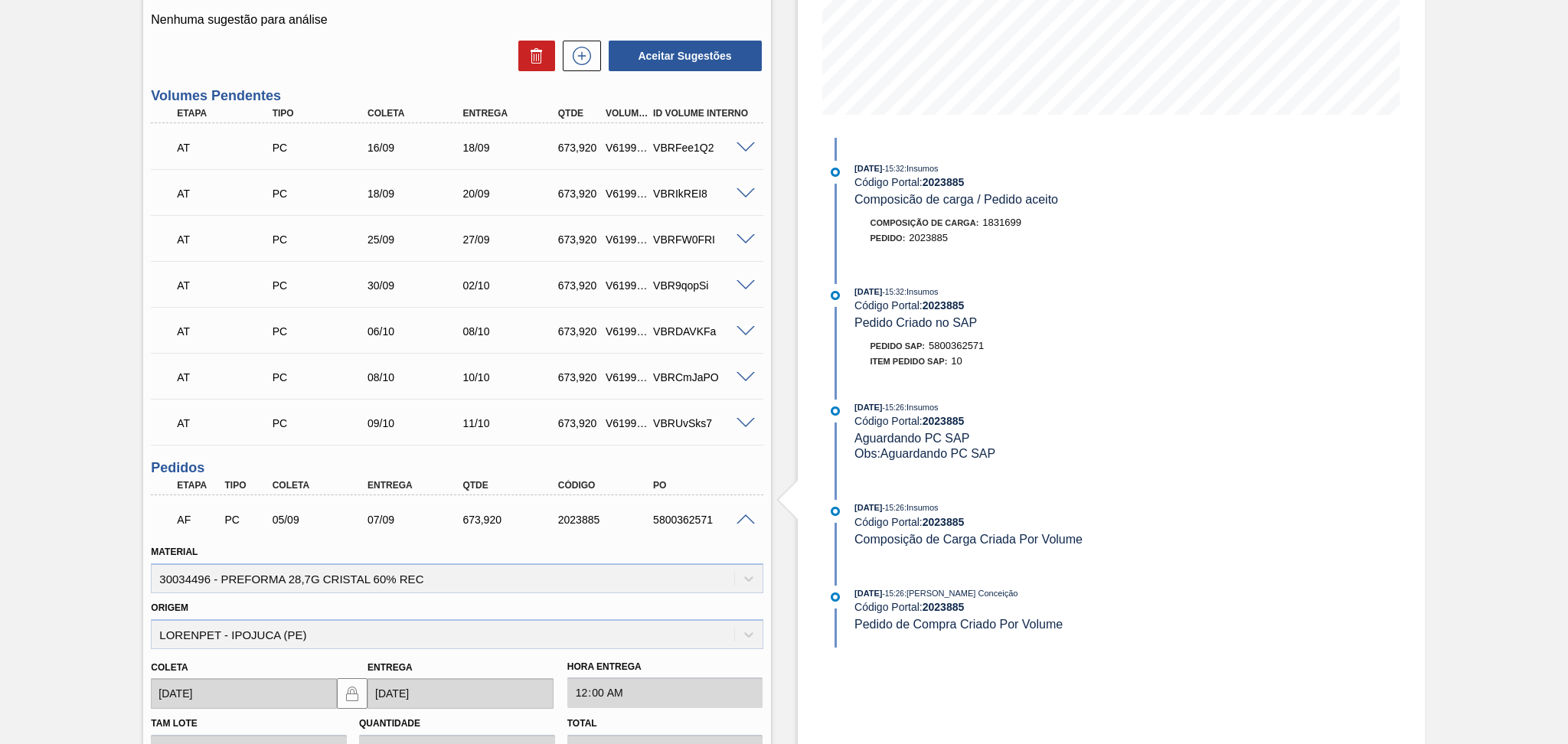
scroll to position [560, 0]
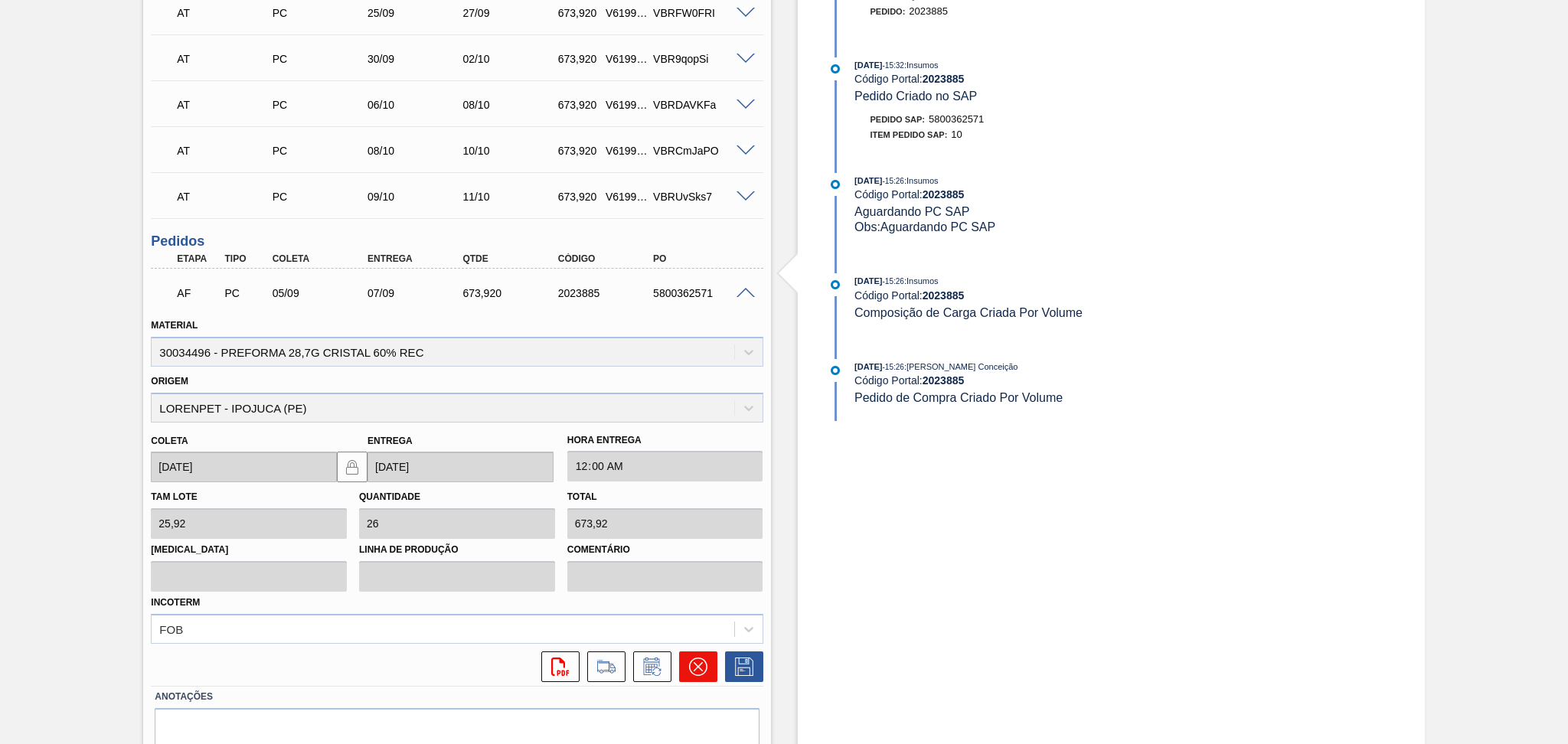
click at [686, 669] on button at bounding box center [699, 667] width 39 height 30
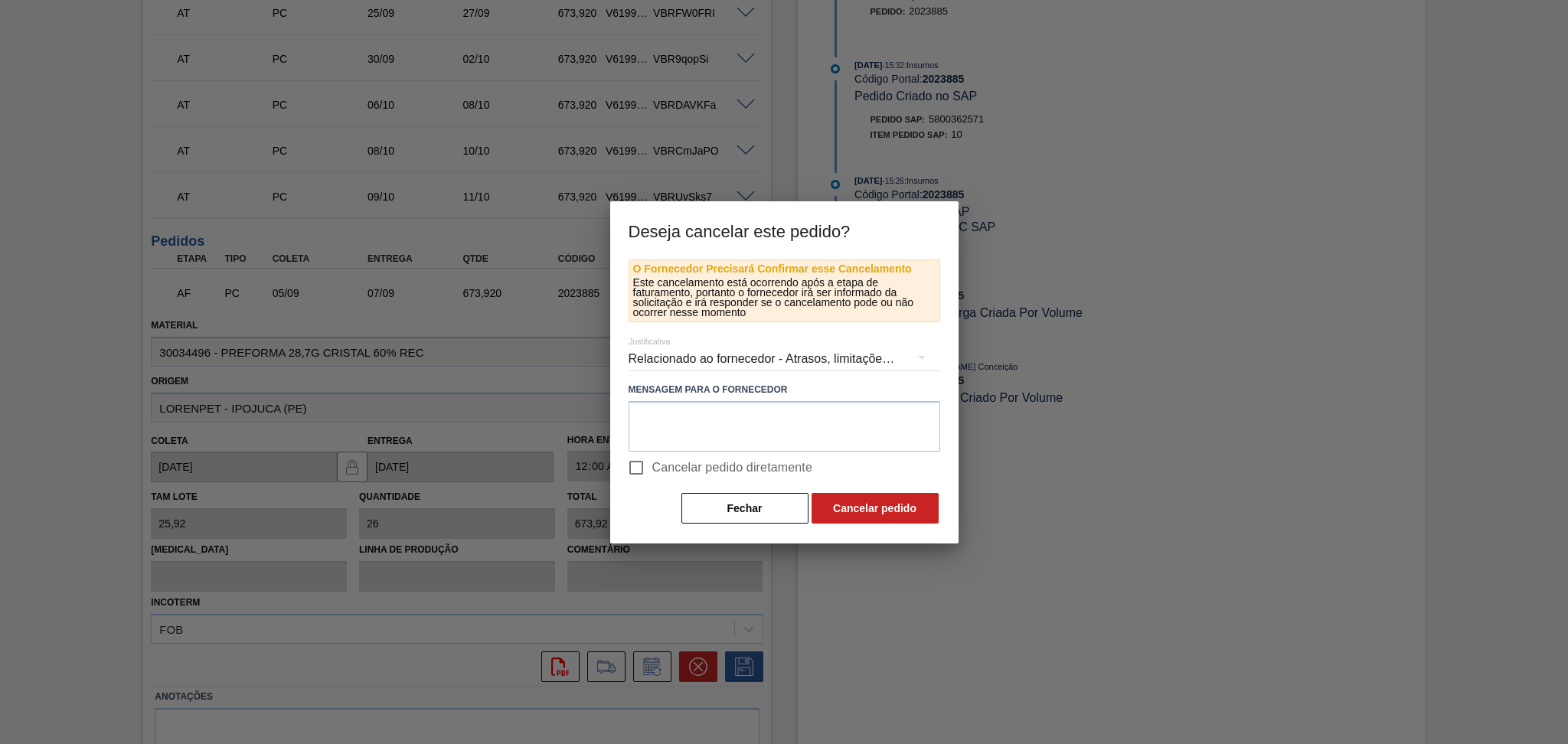
click at [652, 467] on span "Cancelar pedido diretamente" at bounding box center [732, 467] width 161 height 18
click at [652, 467] on input "Cancelar pedido diretamente" at bounding box center [636, 467] width 32 height 32
checkbox input "true"
click at [883, 509] on button "Cancelar pedido" at bounding box center [874, 508] width 127 height 30
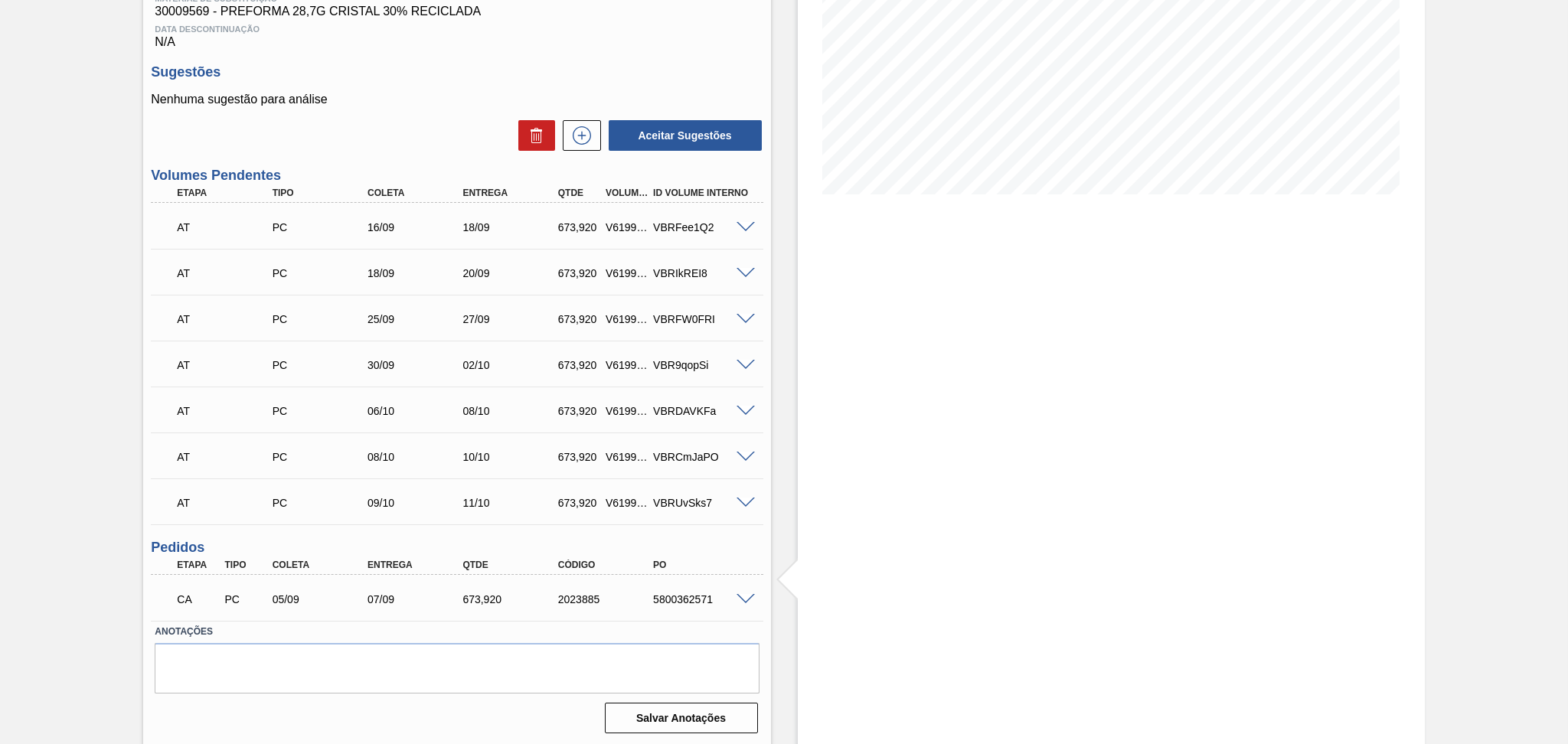
scroll to position [0, 0]
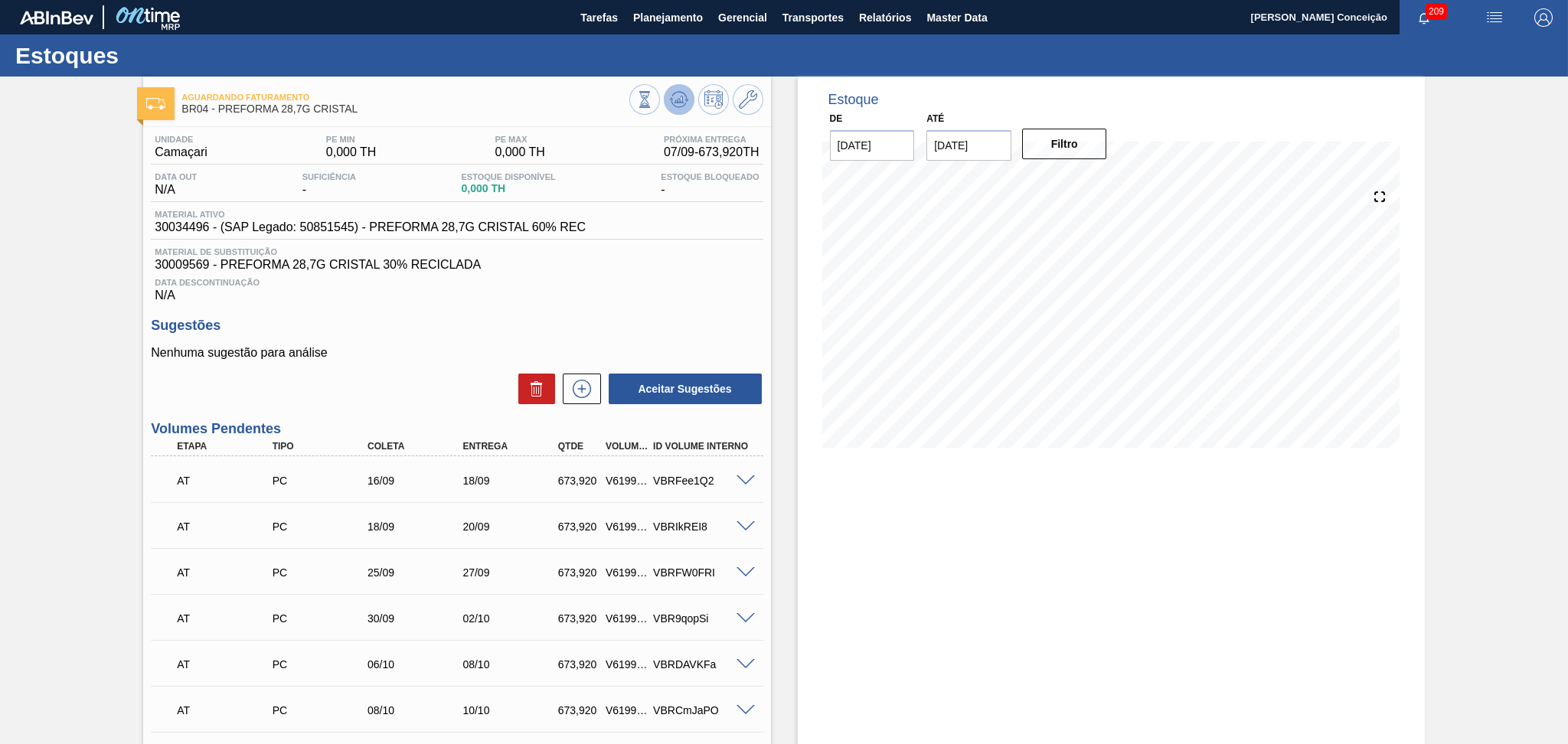
click at [681, 102] on icon at bounding box center [679, 99] width 18 height 18
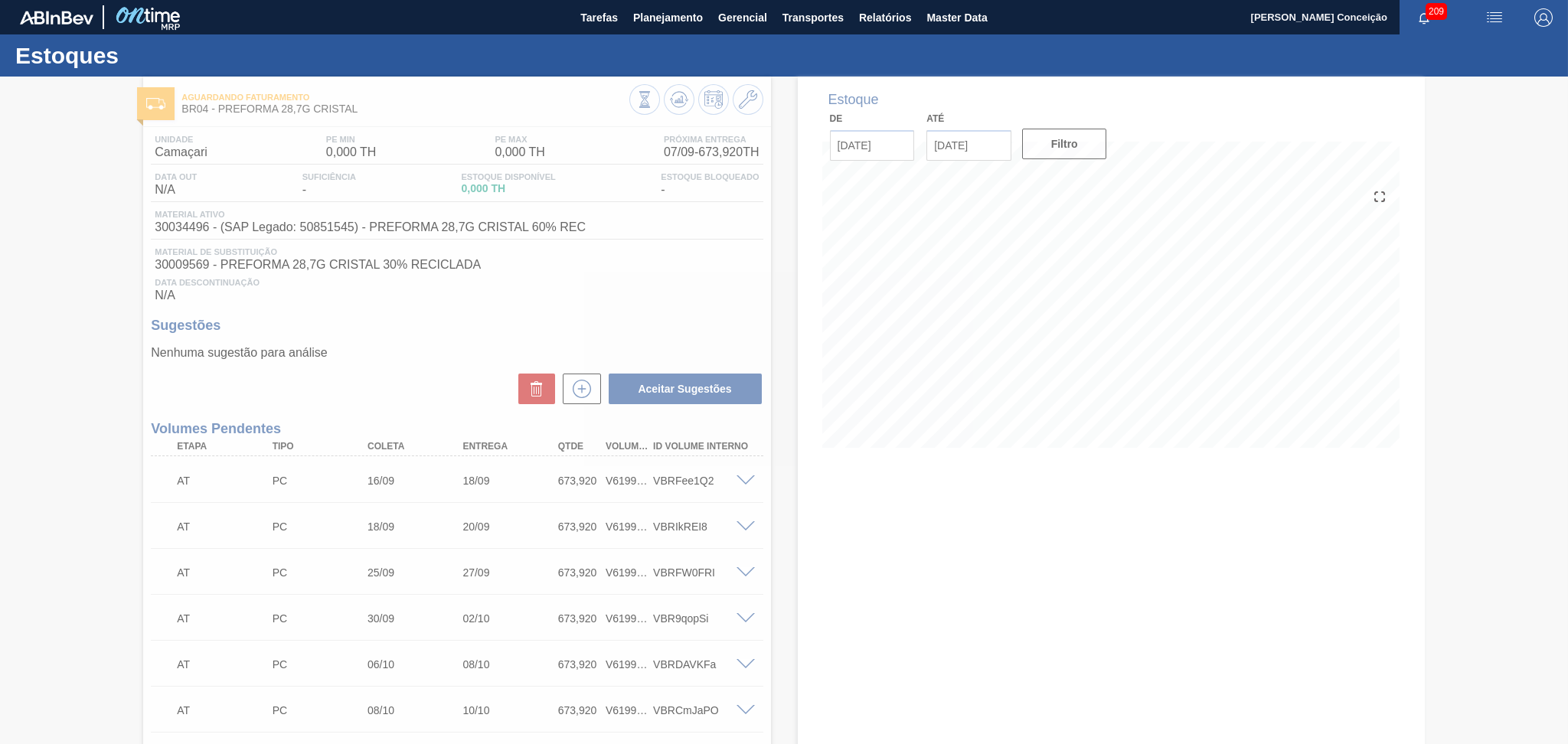
click at [694, 344] on div at bounding box center [784, 410] width 1568 height 667
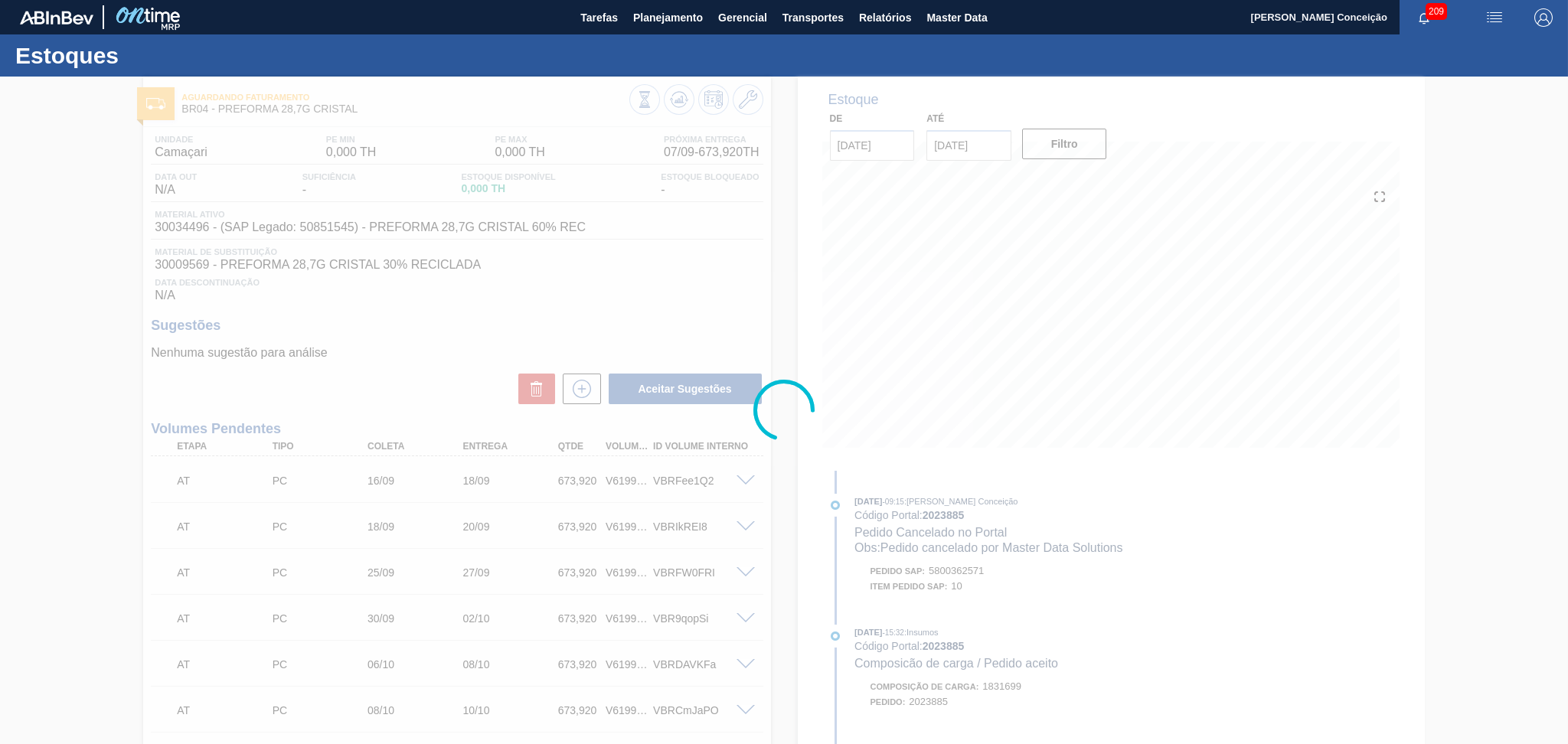
click at [581, 393] on div at bounding box center [784, 410] width 1568 height 667
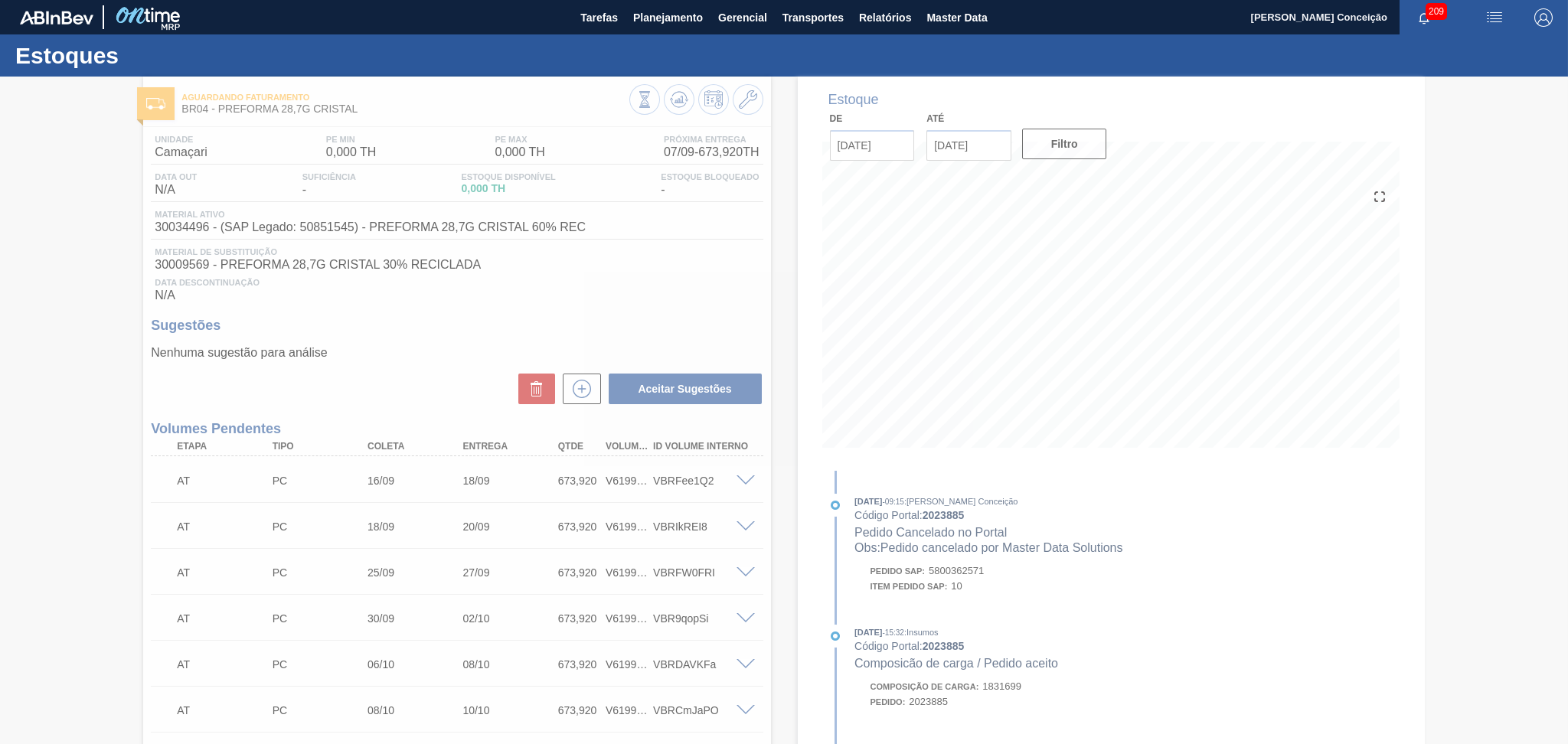
click at [581, 393] on div at bounding box center [784, 410] width 1568 height 667
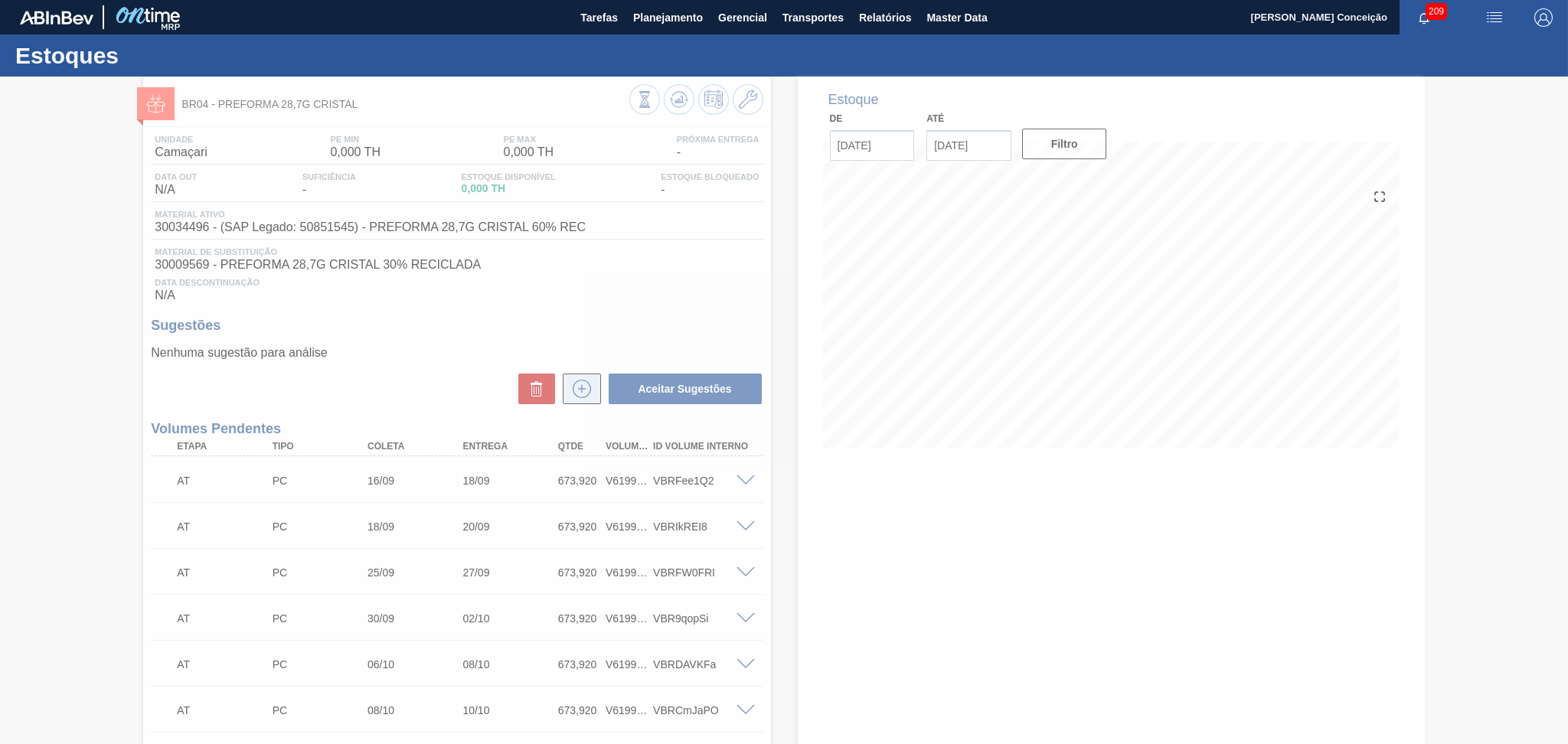
click at [583, 386] on icon at bounding box center [581, 389] width 24 height 18
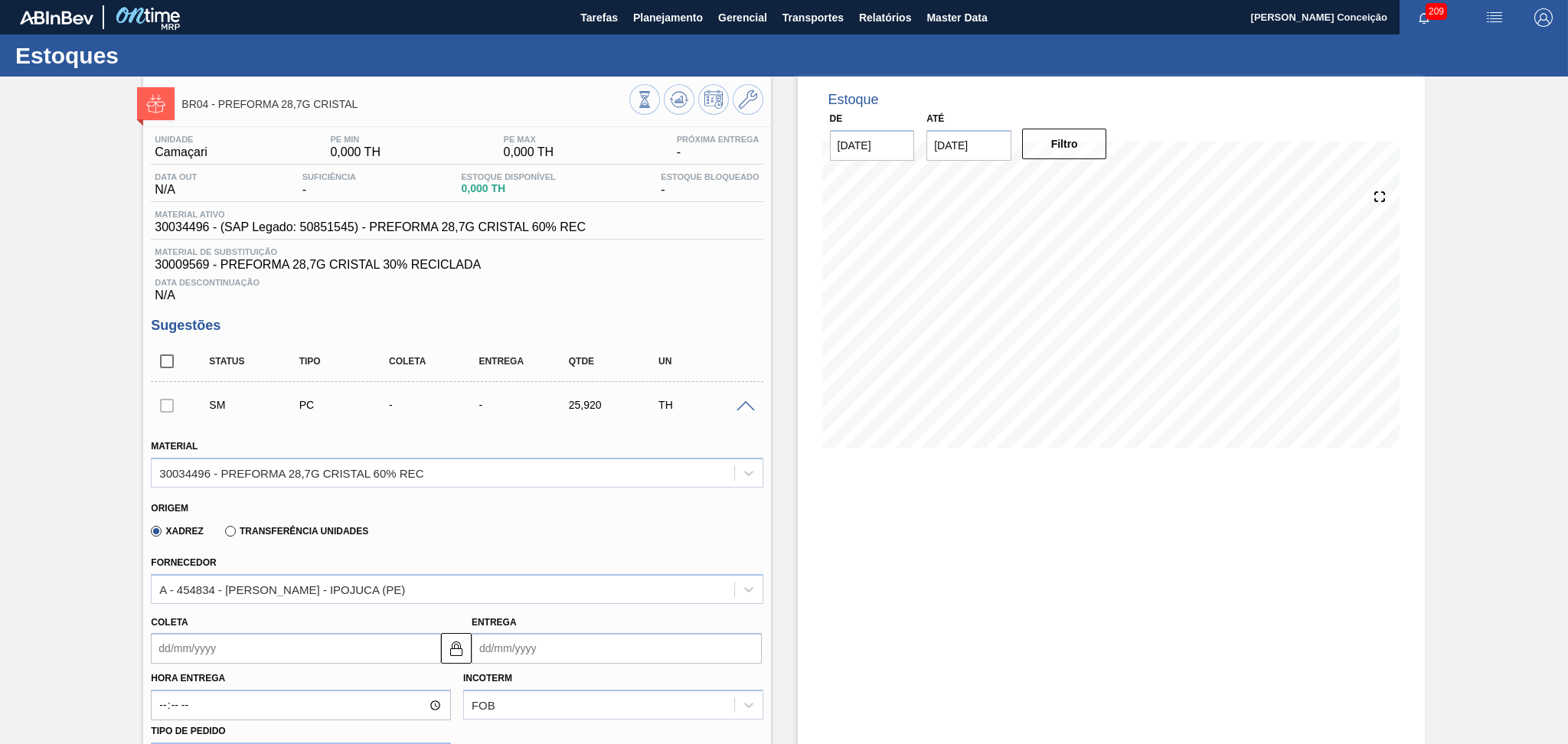
click at [193, 650] on input "Coleta" at bounding box center [295, 648] width 290 height 30
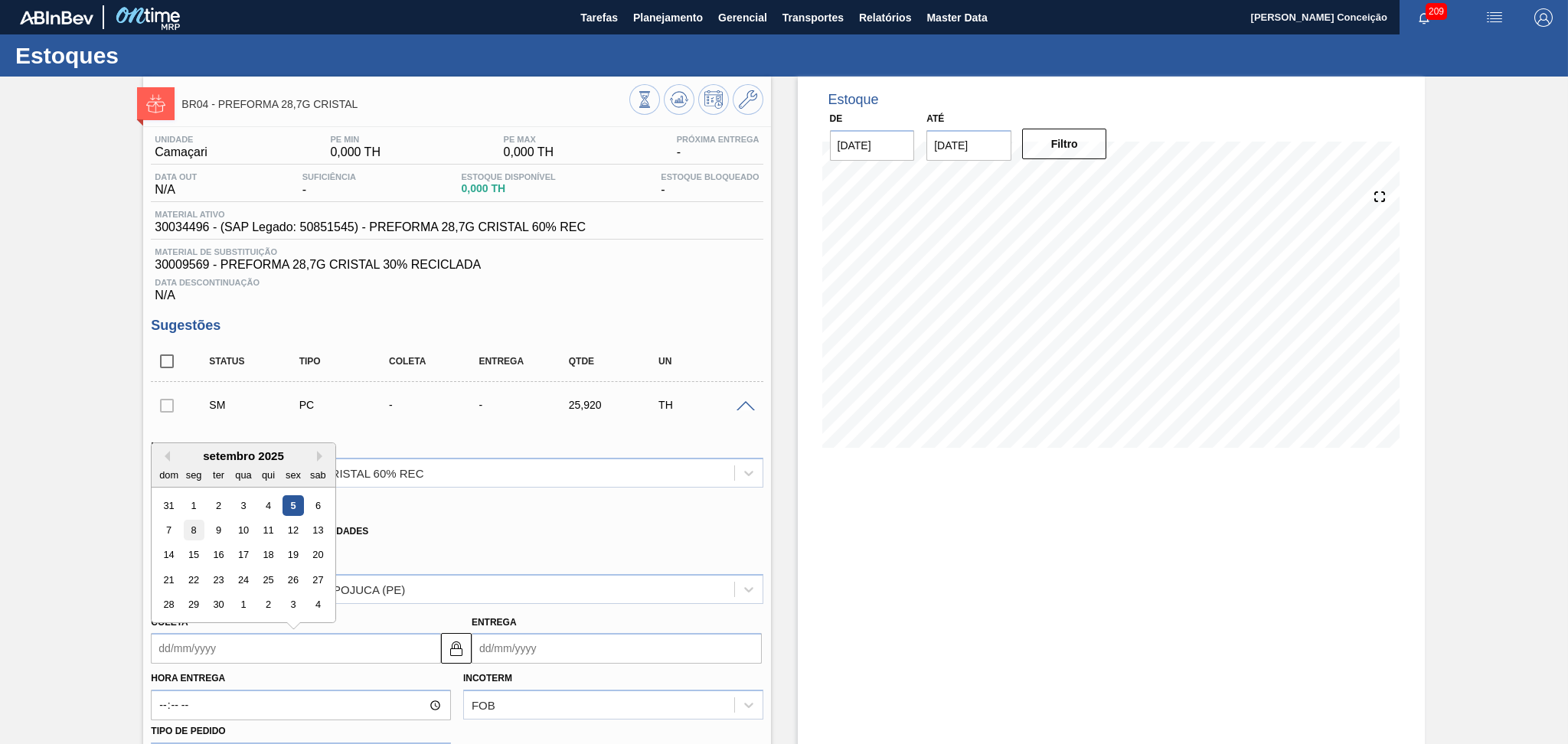
click at [197, 526] on div "8" at bounding box center [194, 530] width 21 height 21
type input "08/09/2025"
type input "[DATE]"
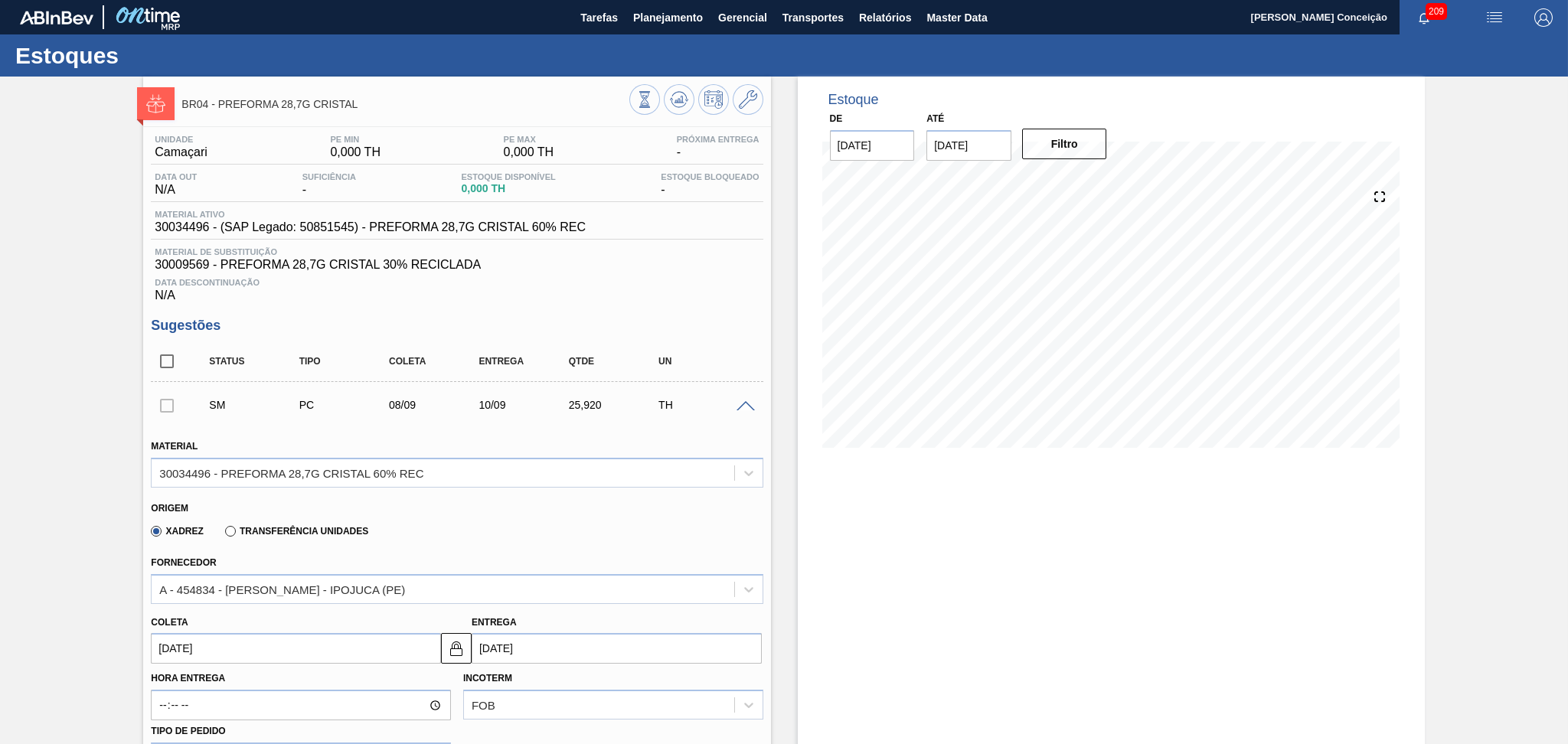
click at [485, 521] on div "Xadrez Transferência Unidades" at bounding box center [450, 529] width 599 height 30
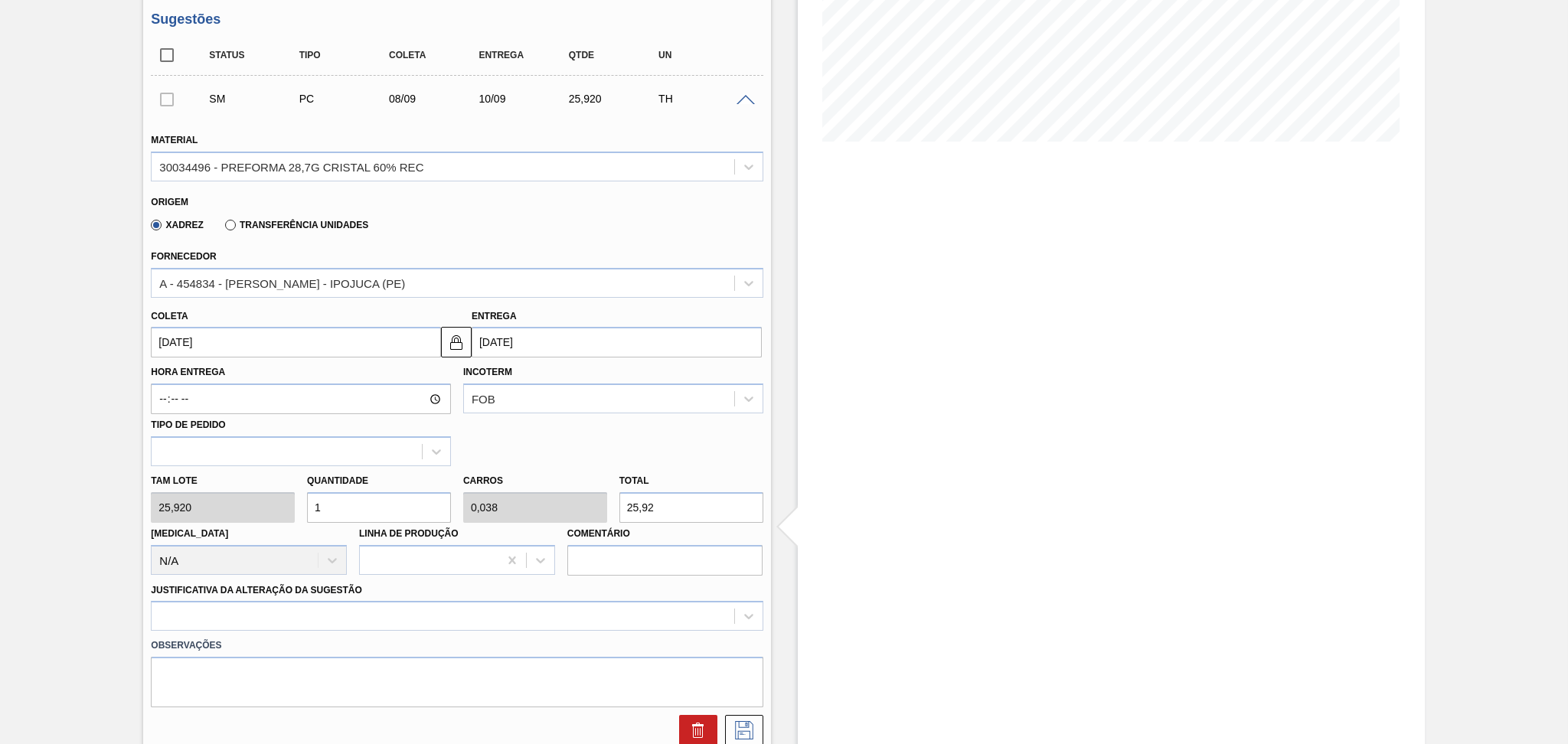
drag, startPoint x: 398, startPoint y: 497, endPoint x: 274, endPoint y: 509, distance: 124.6
click at [314, 508] on input "1" at bounding box center [378, 507] width 144 height 30
type input "2"
type input "0,077"
type input "51,84"
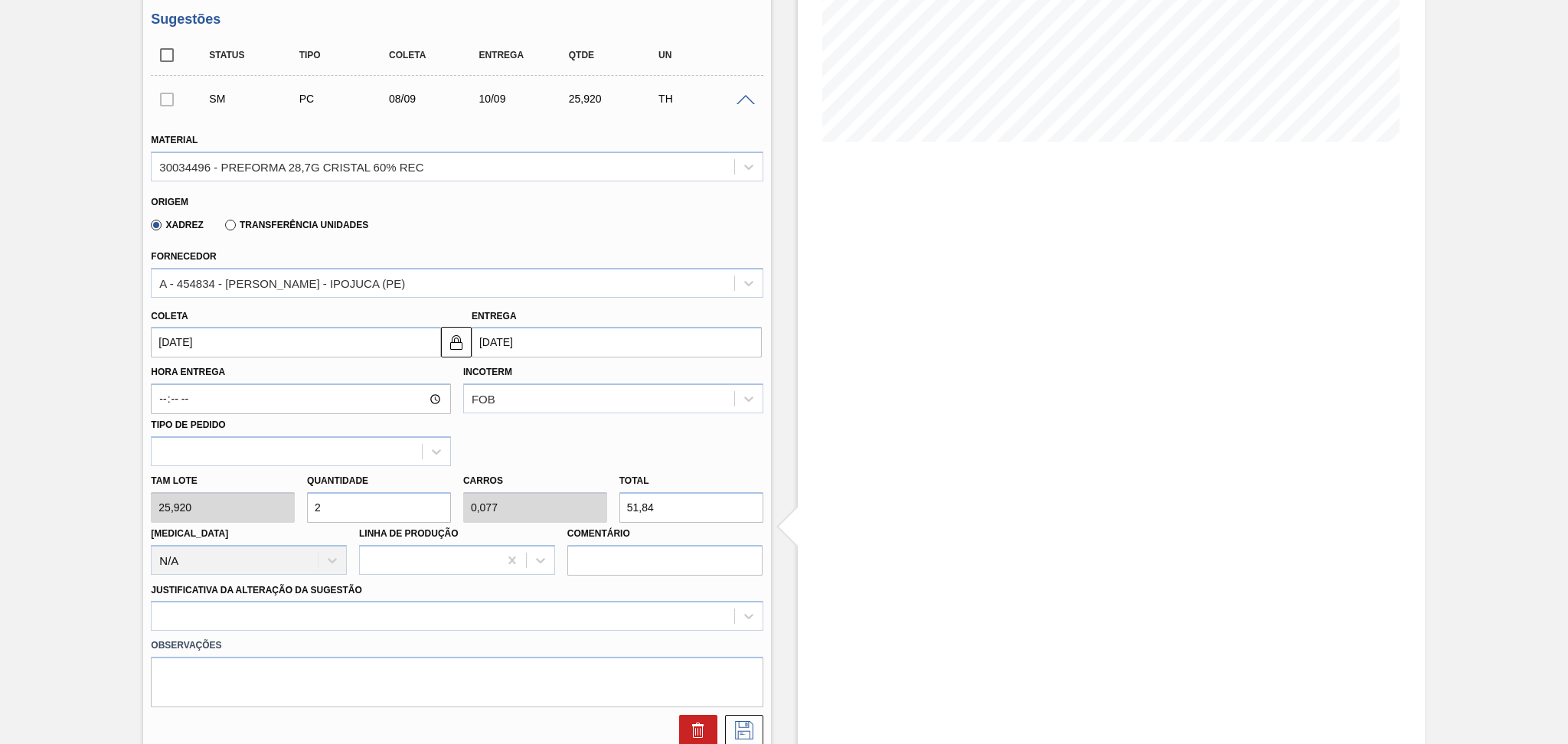
type input "26"
type input "1"
type input "673,92"
type input "26"
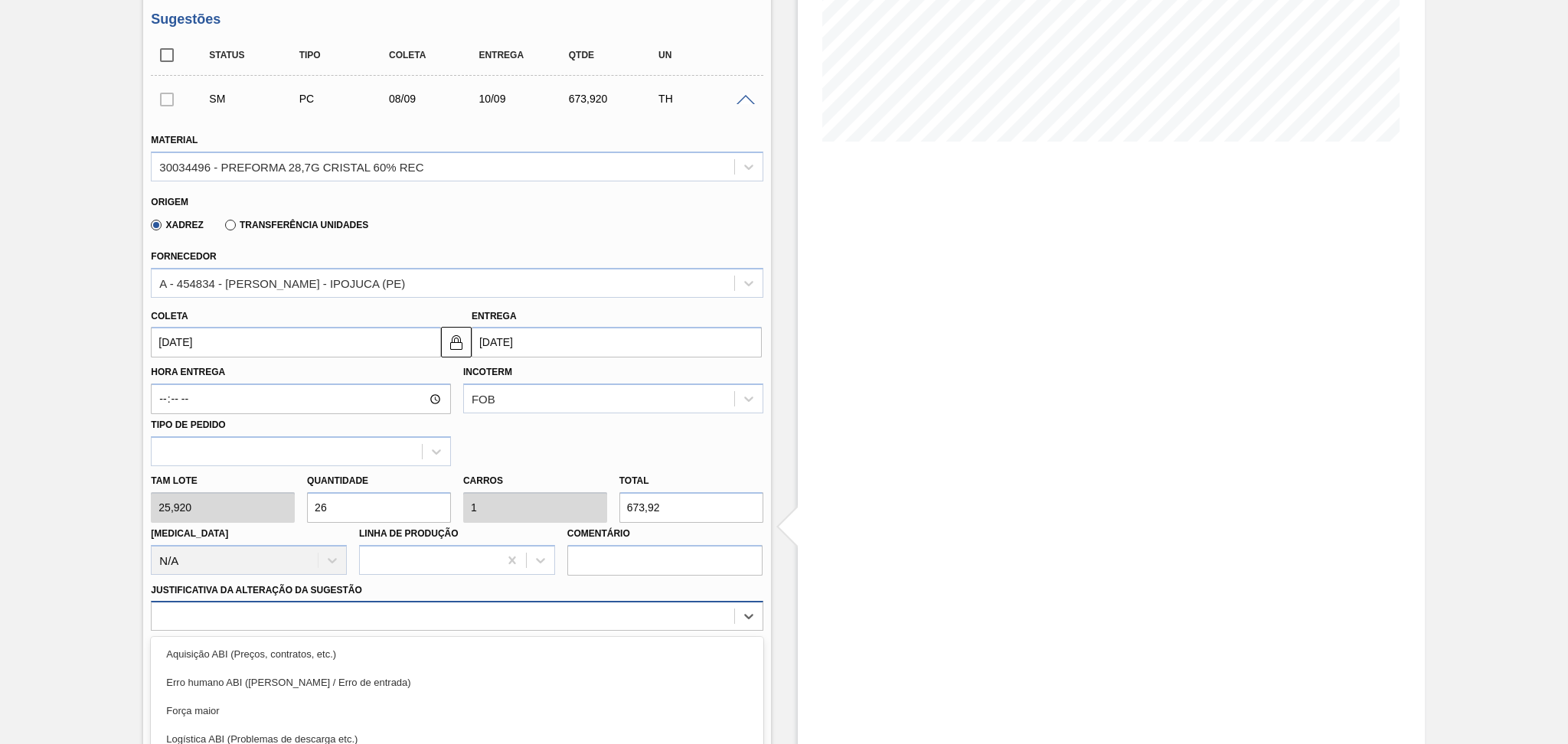
click at [235, 620] on div "option Logística ABI (Problemas de descarga etc.) focused, 4 of 18. 18 results …" at bounding box center [456, 616] width 611 height 30
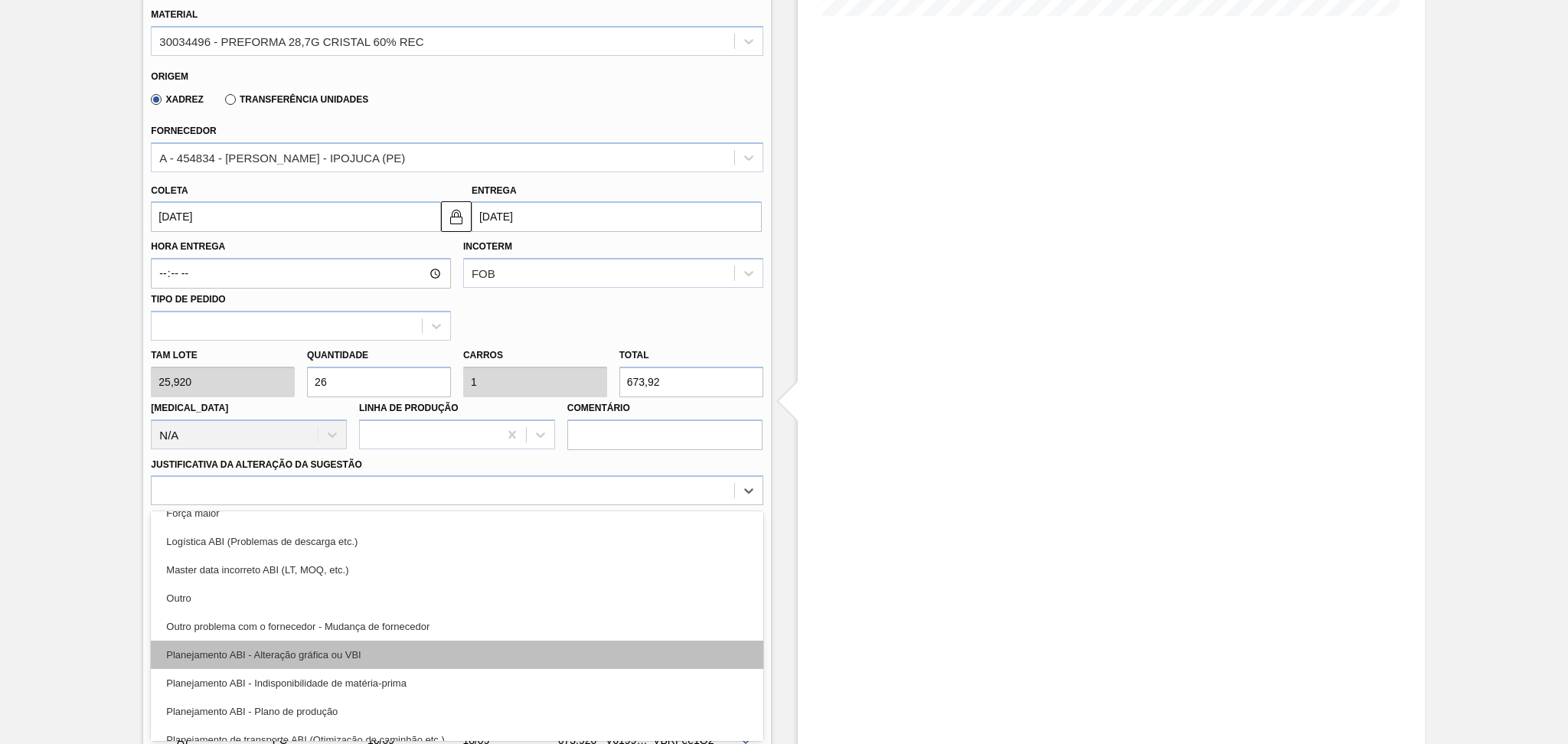
scroll to position [102, 0]
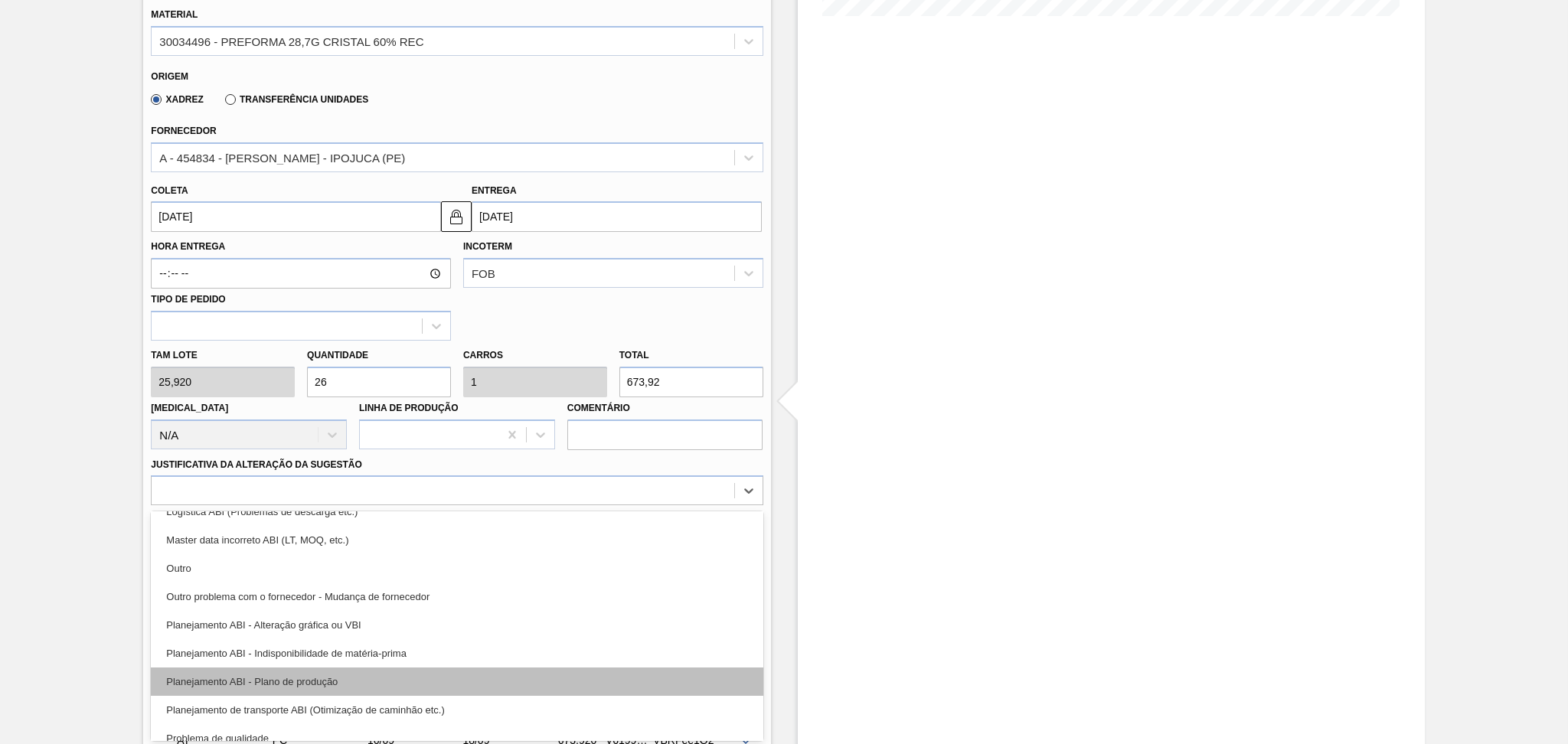
click at [309, 673] on div "Planejamento ABI - Plano de produção" at bounding box center [456, 682] width 611 height 29
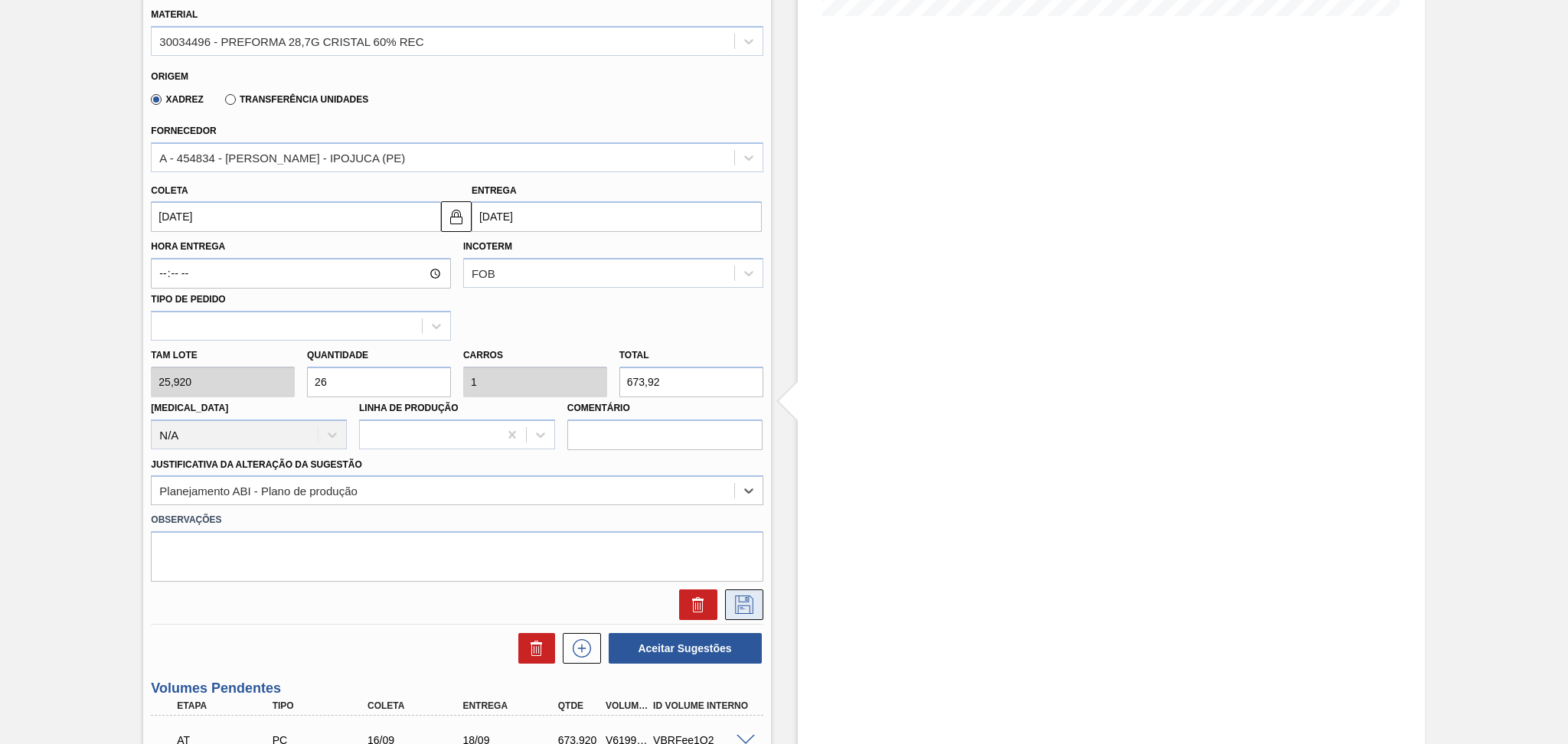
click at [731, 603] on icon at bounding box center [743, 604] width 24 height 18
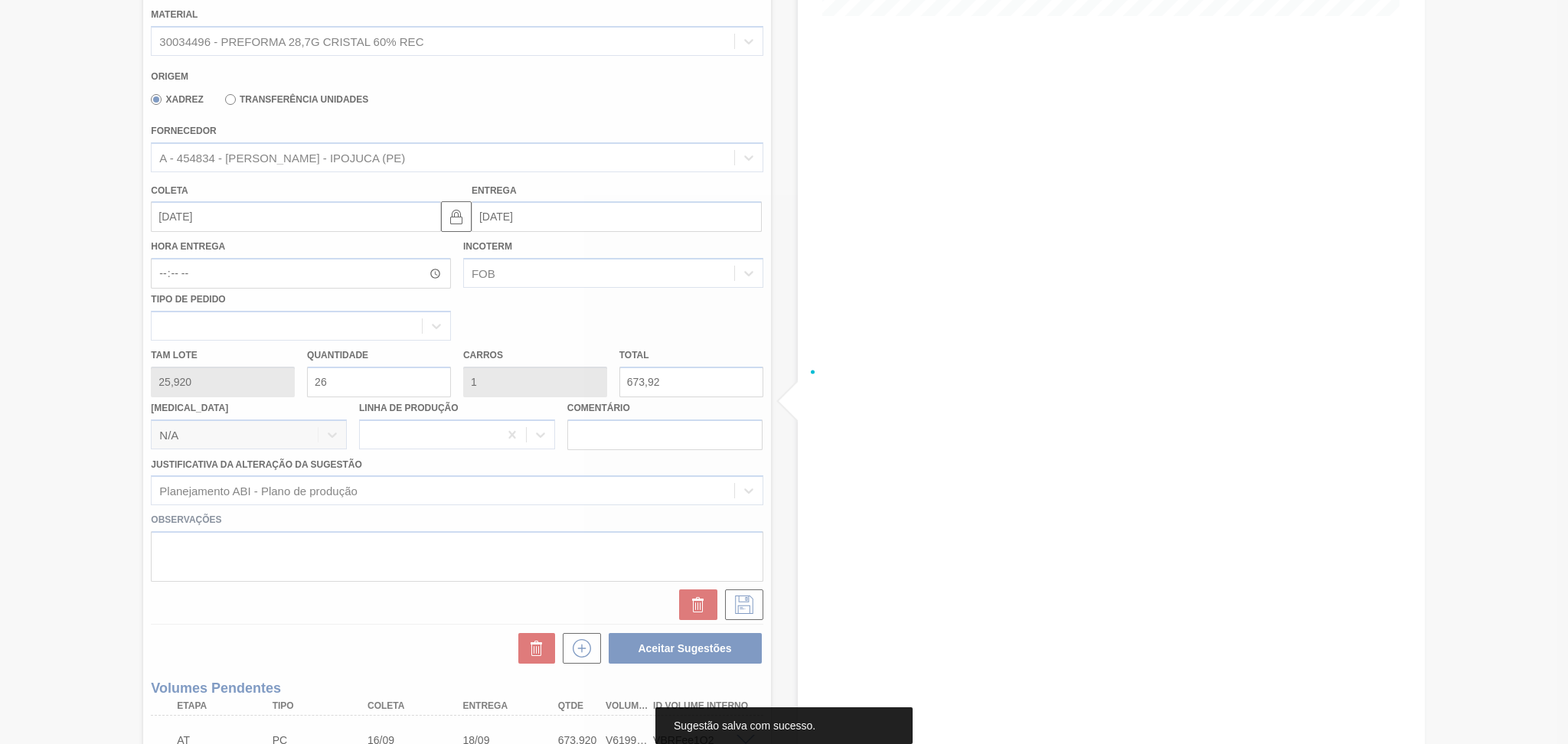
scroll to position [291, 0]
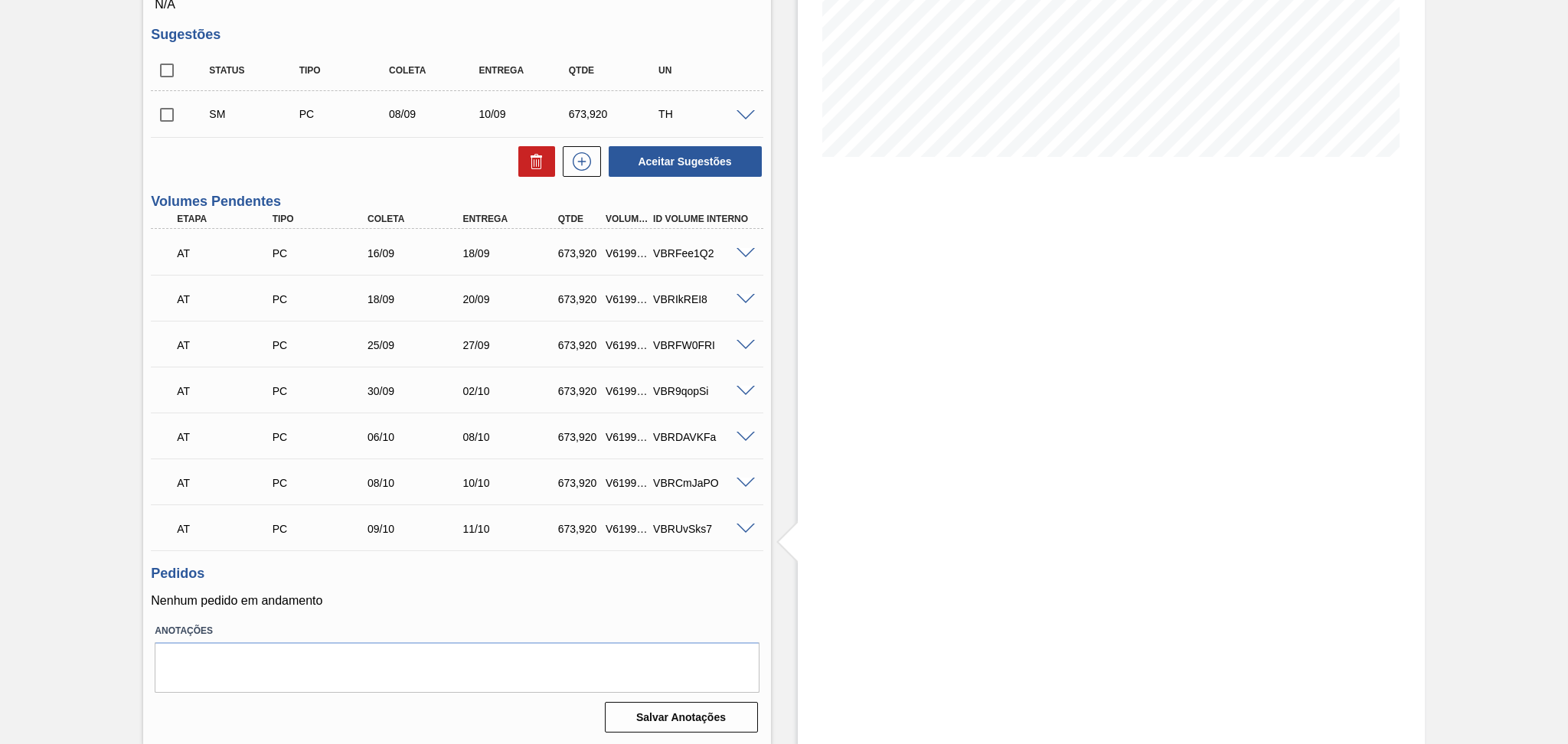
click at [170, 115] on input "checkbox" at bounding box center [166, 114] width 32 height 32
click at [688, 164] on button "Aceitar Sugestões" at bounding box center [685, 161] width 153 height 30
checkbox input "false"
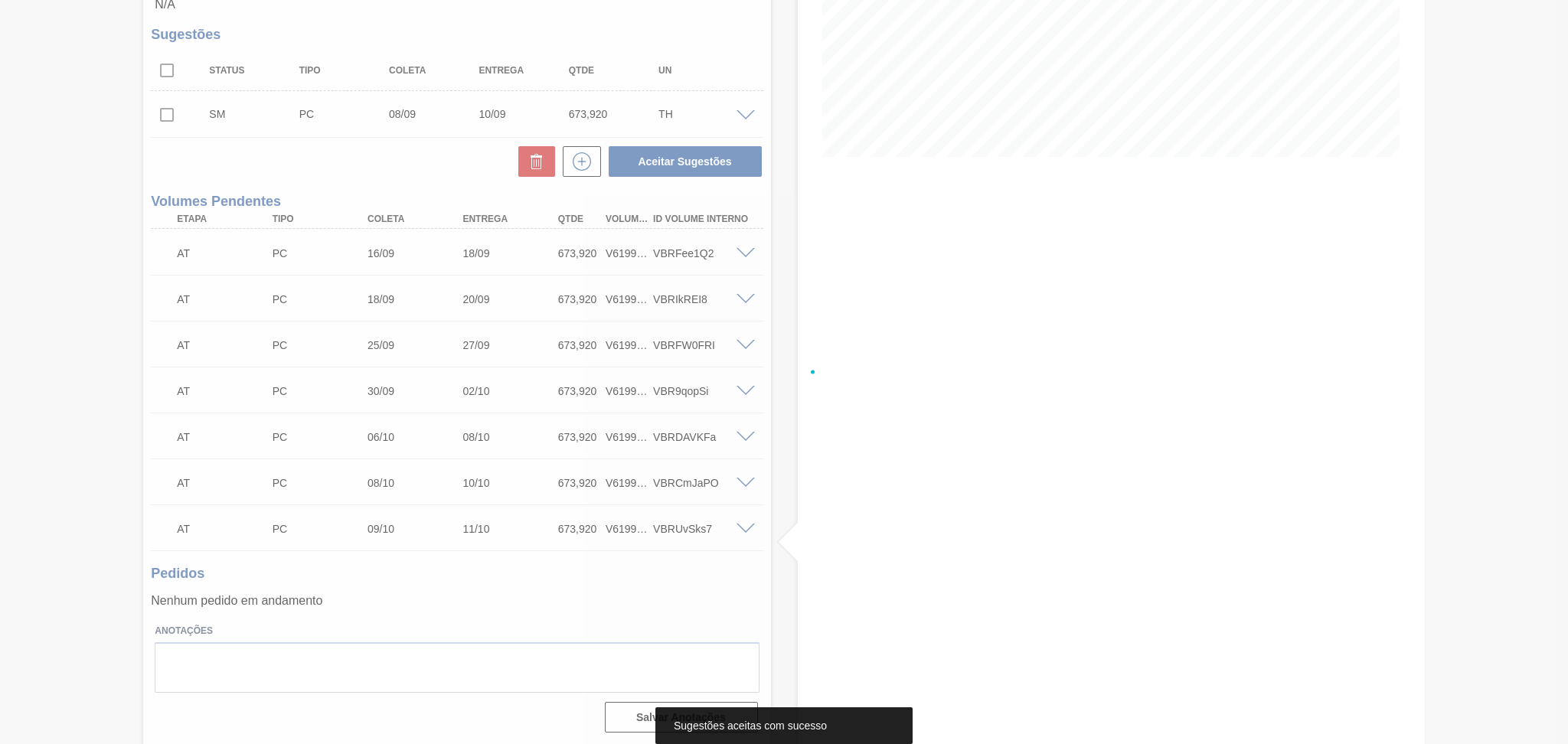
scroll to position [273, 0]
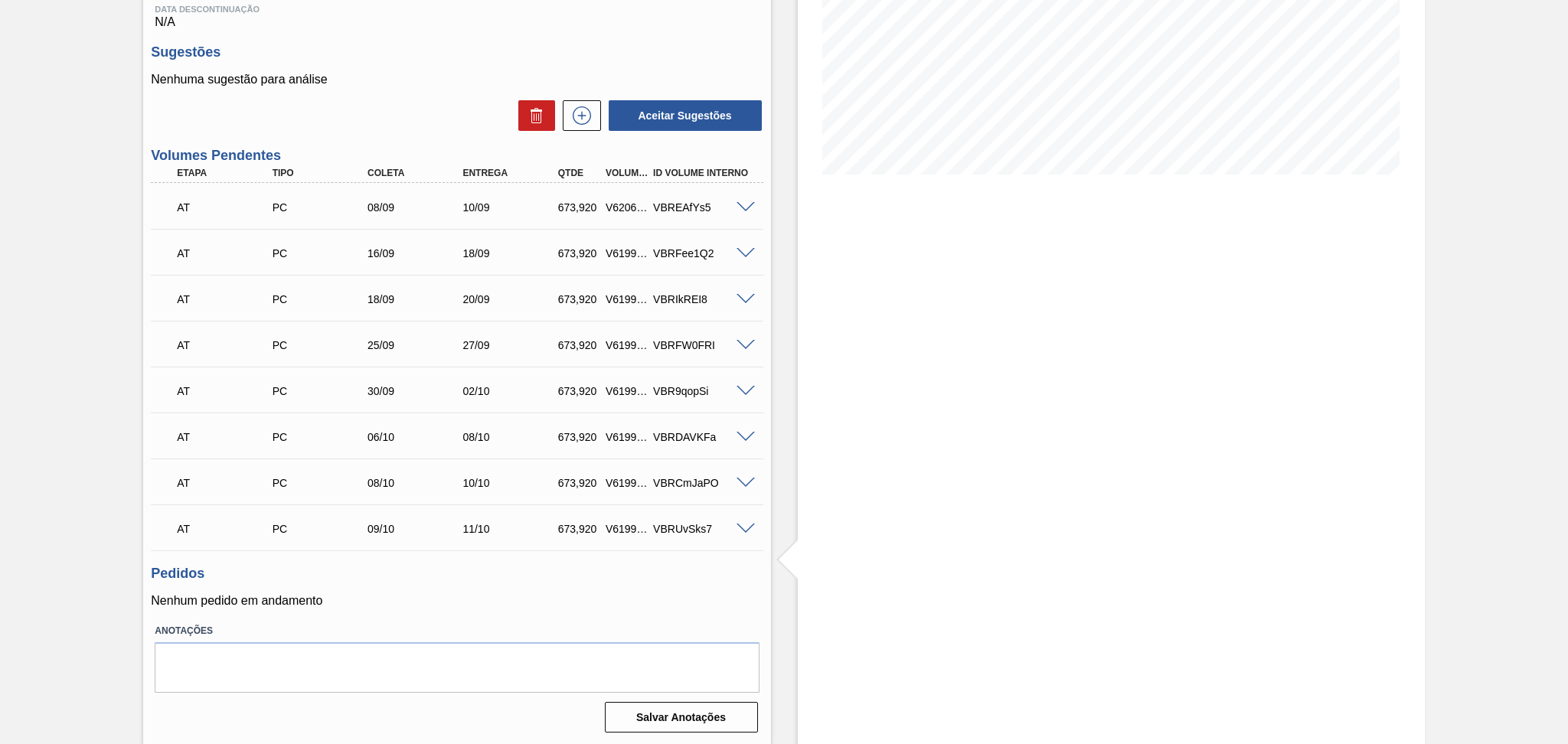
click at [742, 252] on span at bounding box center [746, 254] width 18 height 12
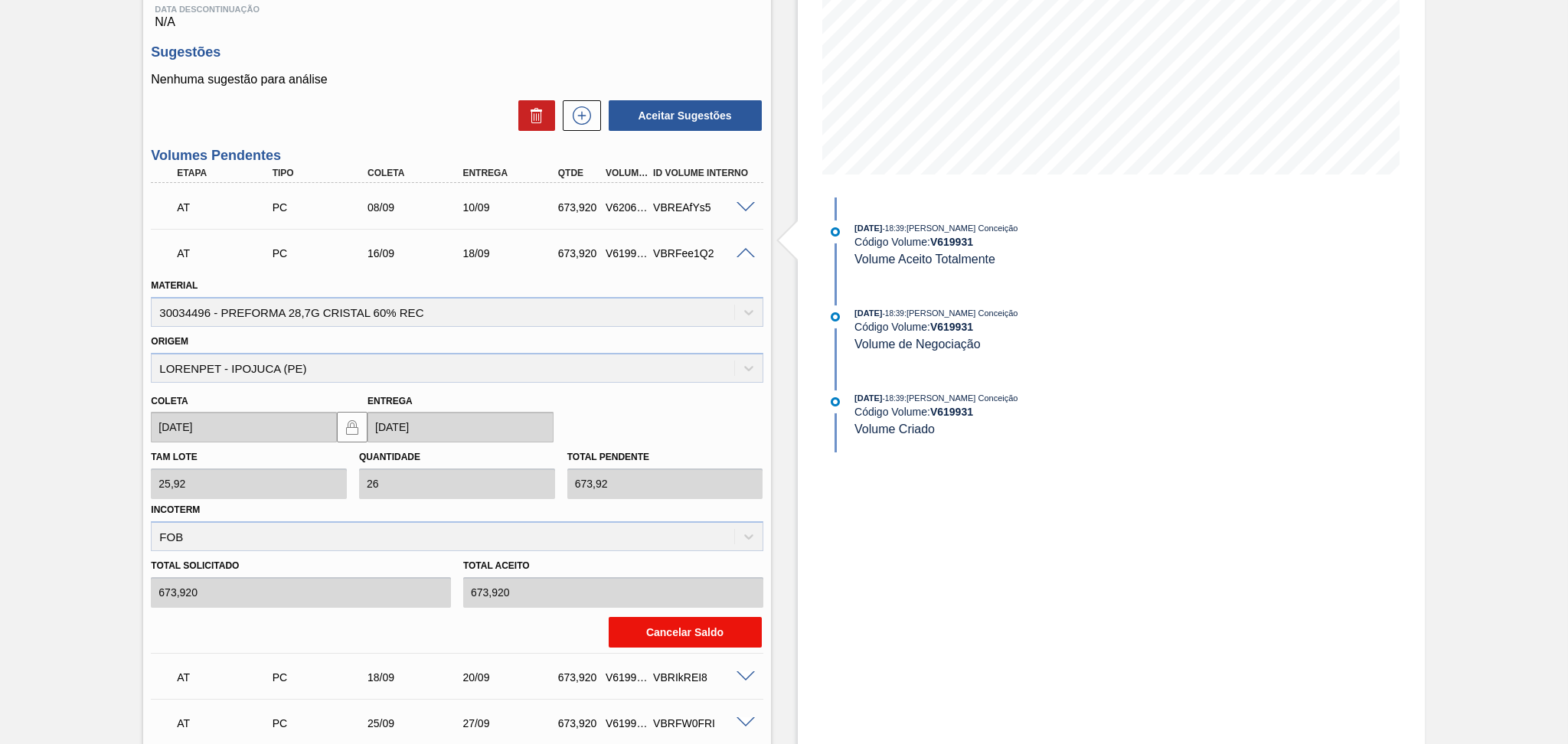
click at [653, 628] on button "Cancelar Saldo" at bounding box center [685, 632] width 153 height 30
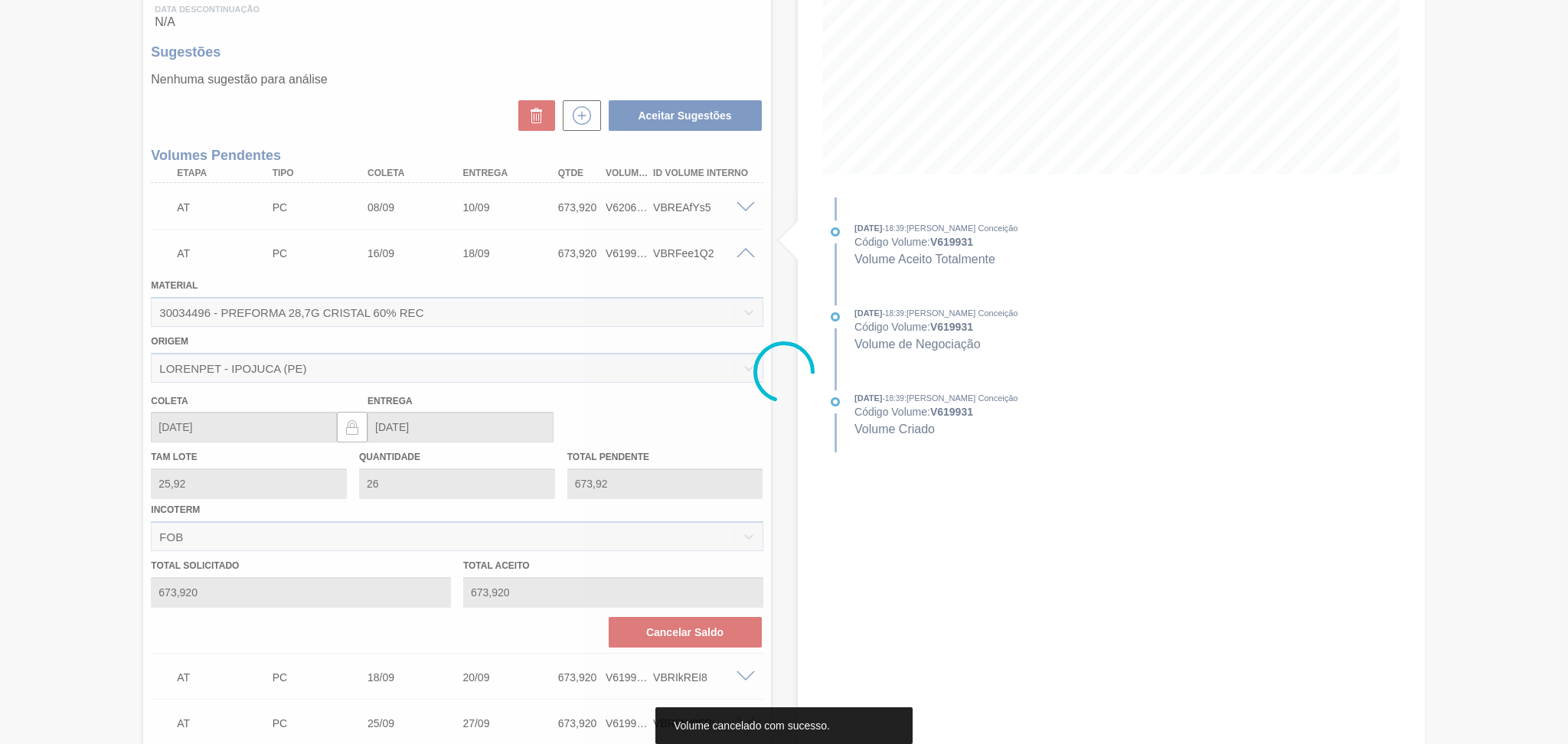
scroll to position [227, 0]
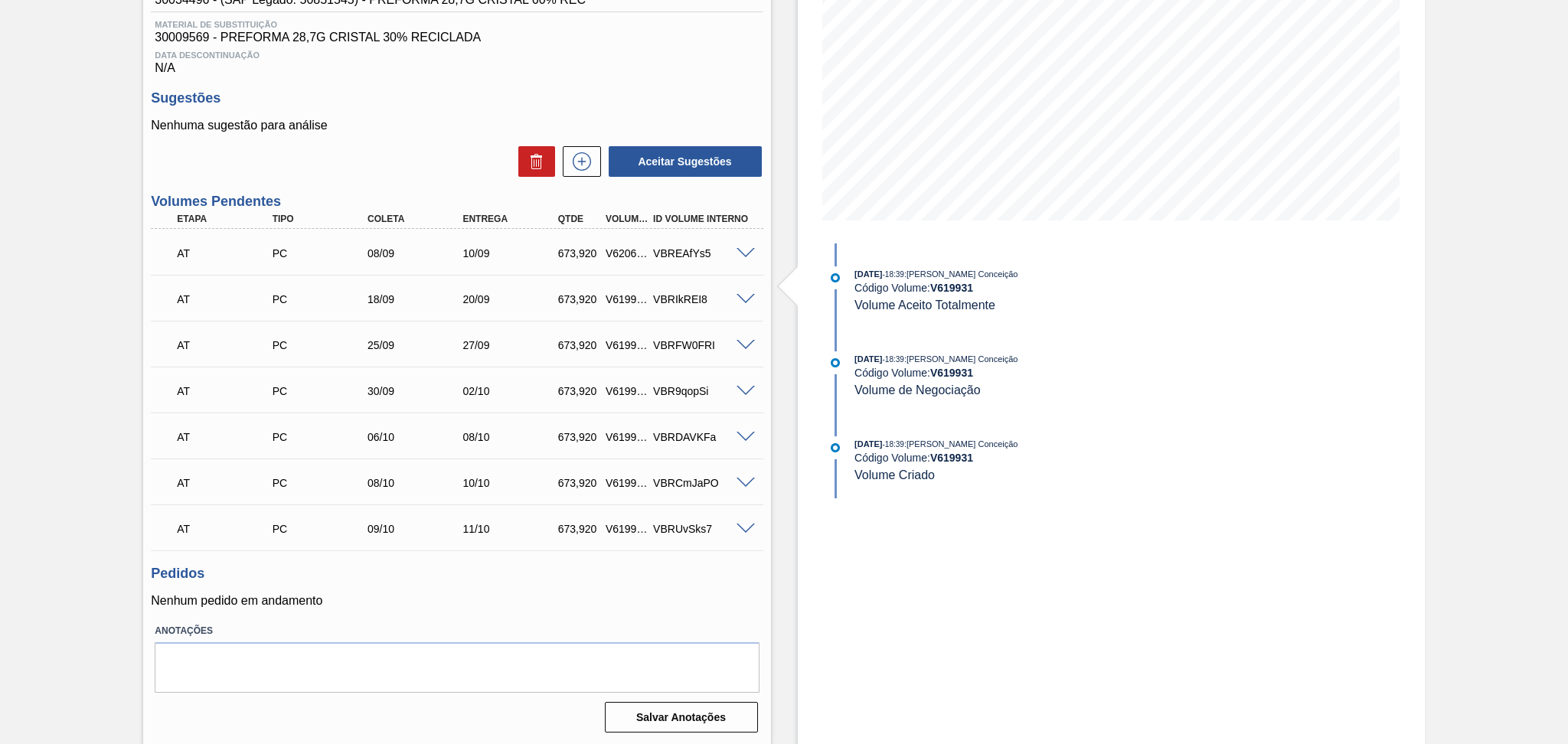
click at [437, 135] on div "Nenhuma sugestão para análise Aceitar Sugestões" at bounding box center [456, 148] width 611 height 60
click at [8, 385] on div "BR04 - PREFORMA 28,7G CRISTAL Unidade Camaçari PE MIN 0,000 TH PE MAX 0,000 TH …" at bounding box center [784, 298] width 1568 height 896
click at [47, 270] on div "BR04 - PREFORMA 28,7G CRISTAL Unidade Camaçari PE MIN 0,000 TH PE MAX 0,000 TH …" at bounding box center [784, 298] width 1568 height 896
click at [429, 115] on div "Sugestões Nenhuma sugestão para análise Aceitar Sugestões" at bounding box center [456, 134] width 611 height 88
click at [5, 312] on div "BR04 - PREFORMA 28,7G CRISTAL Unidade Camaçari PE MIN 0,000 TH PE MAX 0,000 TH …" at bounding box center [784, 298] width 1568 height 896
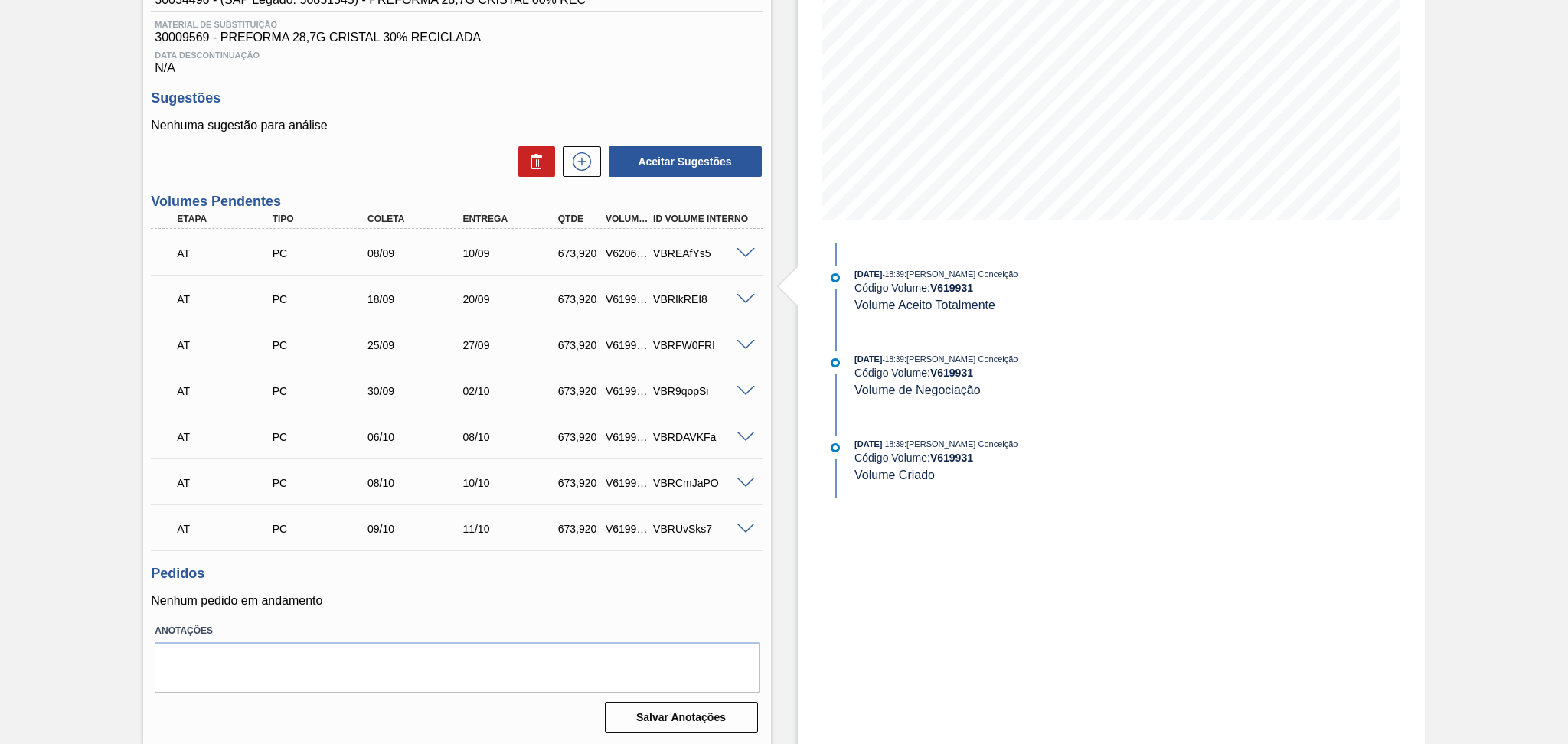
click at [645, 96] on h3 "Sugestões" at bounding box center [456, 98] width 611 height 16
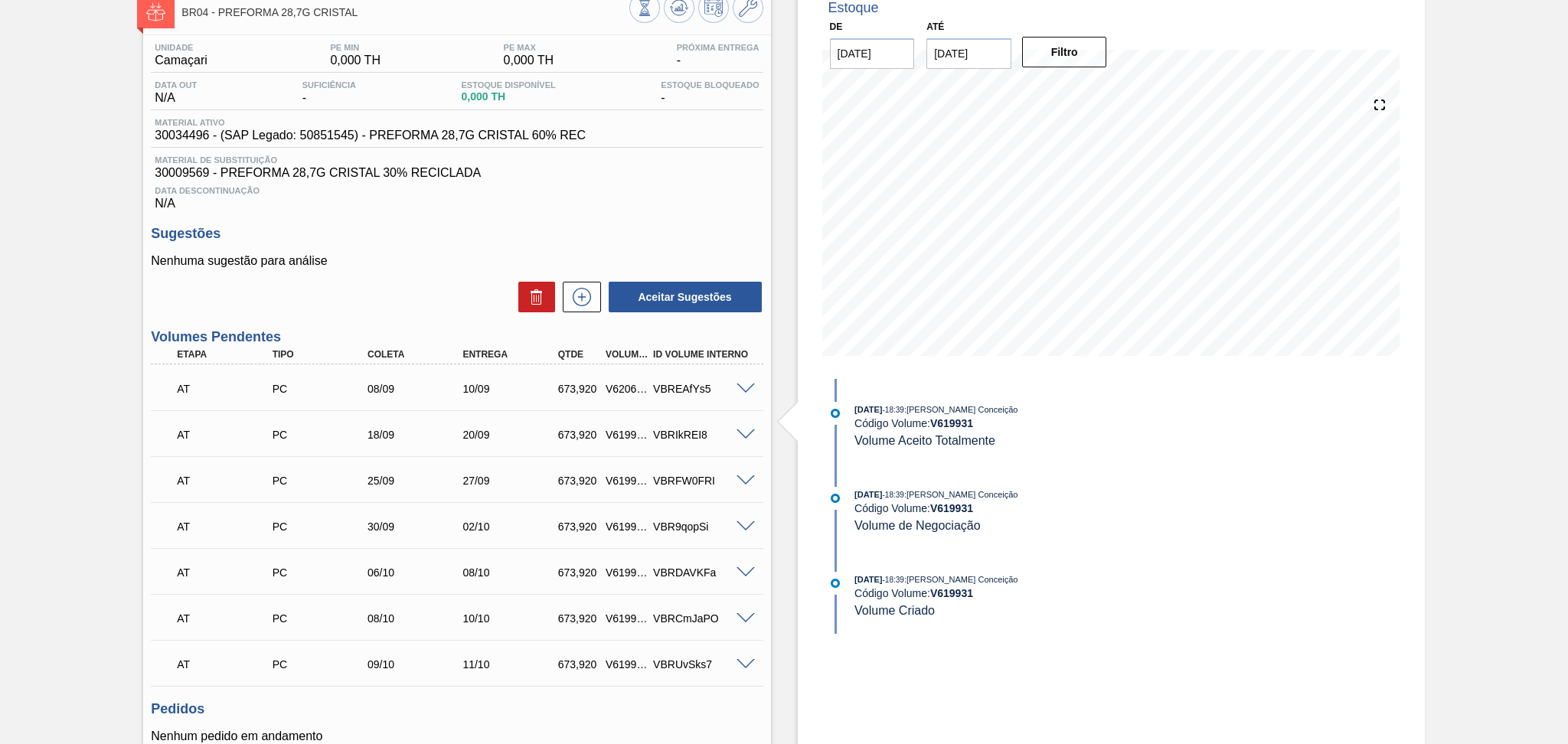
scroll to position [0, 0]
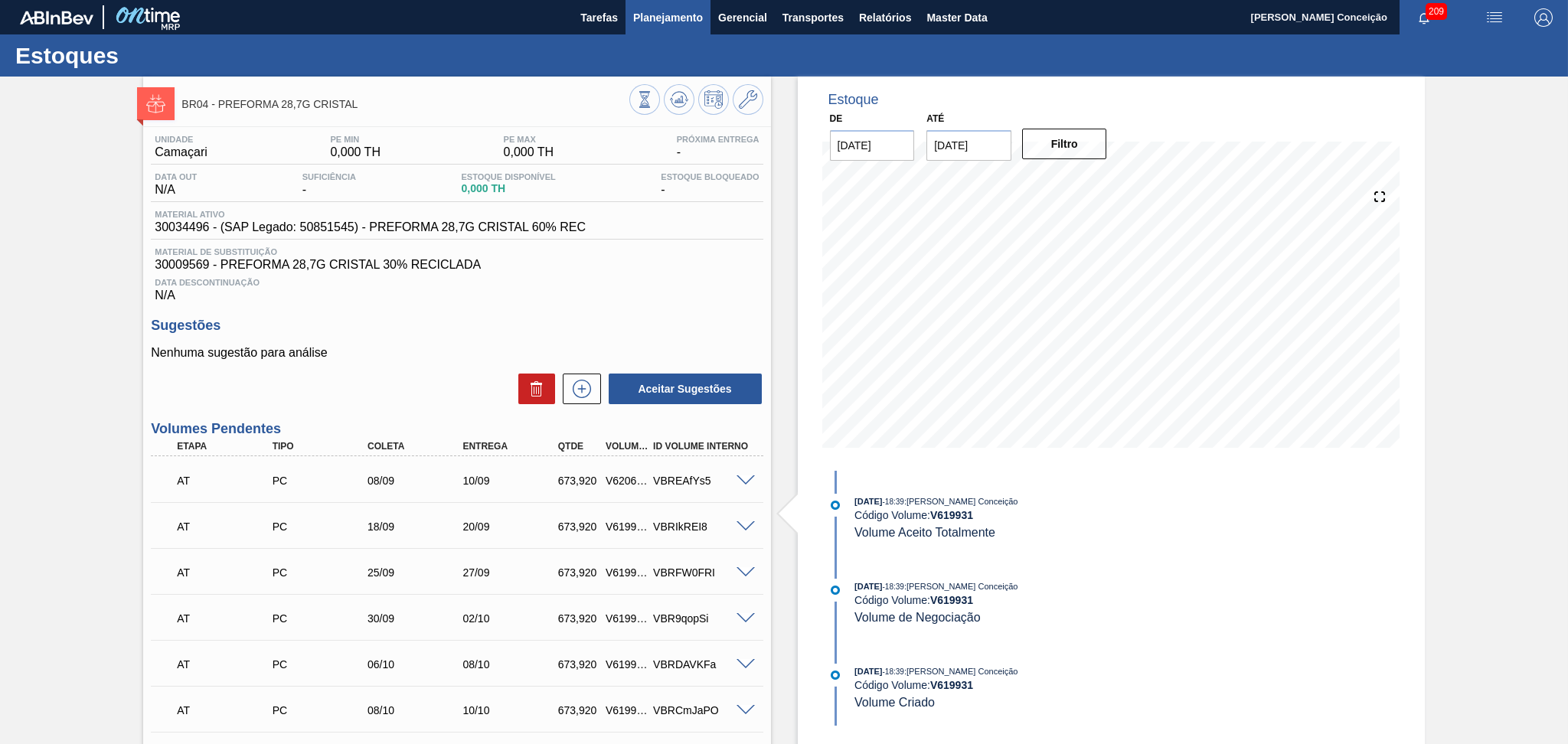
click at [671, 14] on span "Planejamento" at bounding box center [668, 18] width 70 height 18
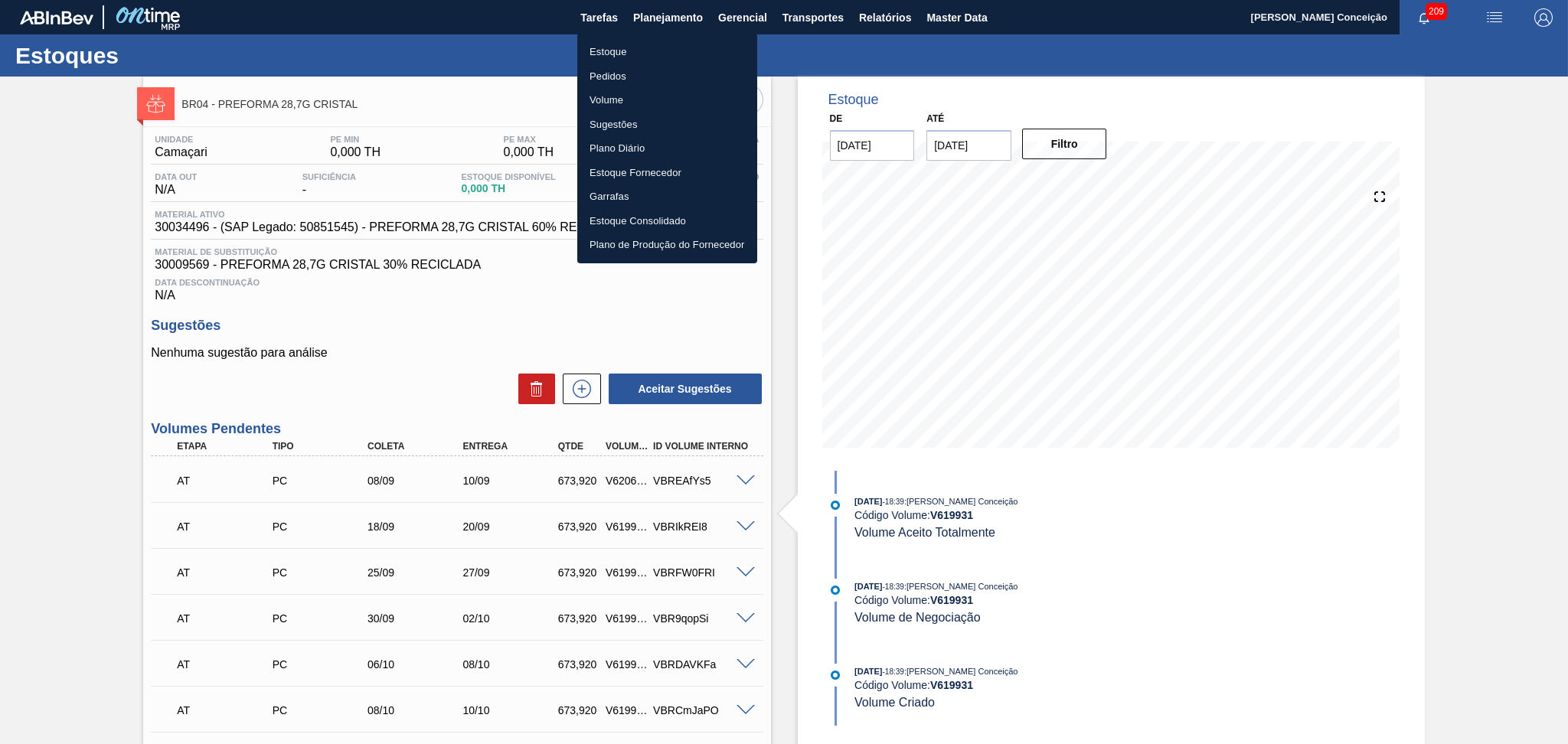
click at [610, 47] on li "Estoque" at bounding box center [667, 51] width 180 height 24
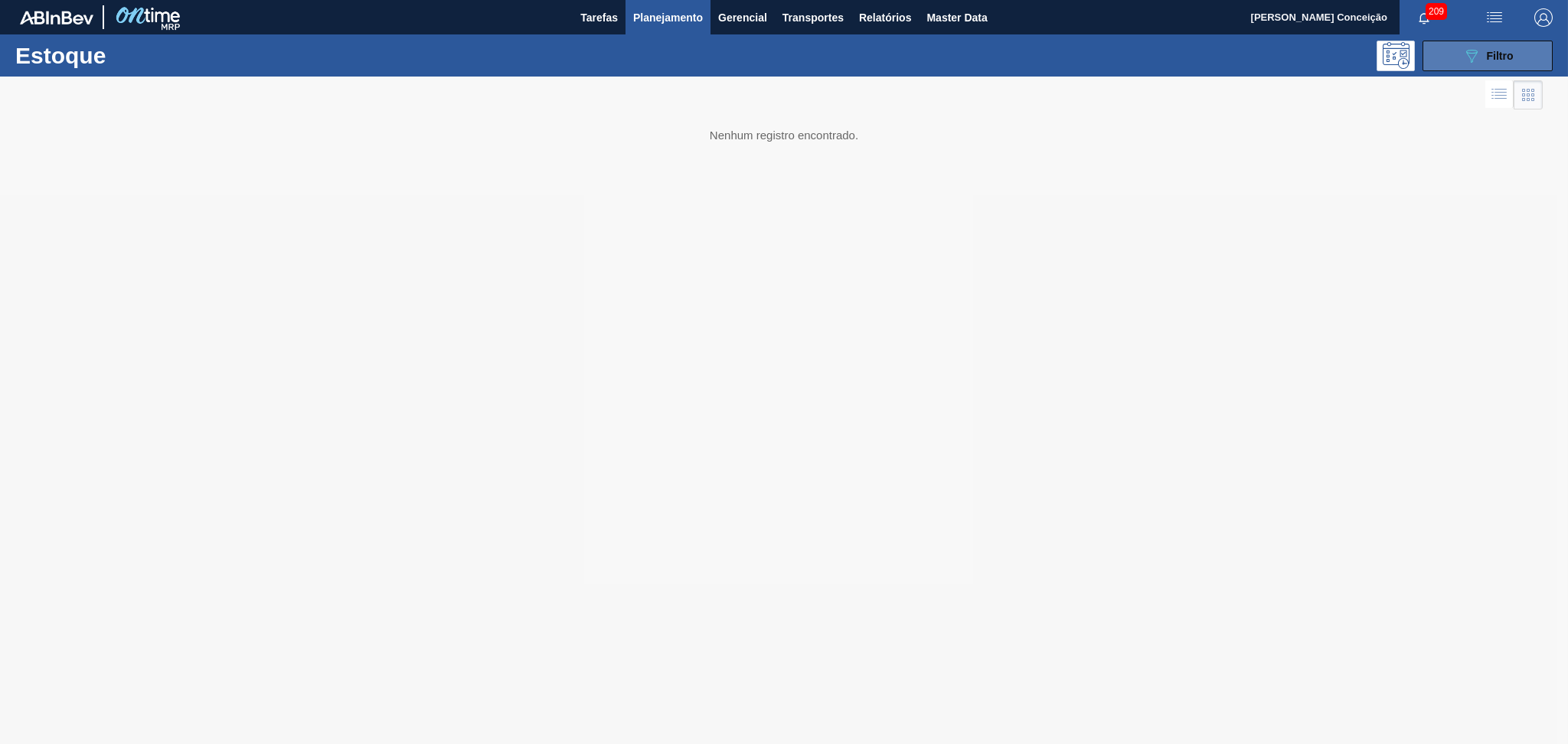
click at [1463, 53] on icon "089F7B8B-B2A5-4AFE-B5C0-19BA573D28AC" at bounding box center [1471, 56] width 18 height 18
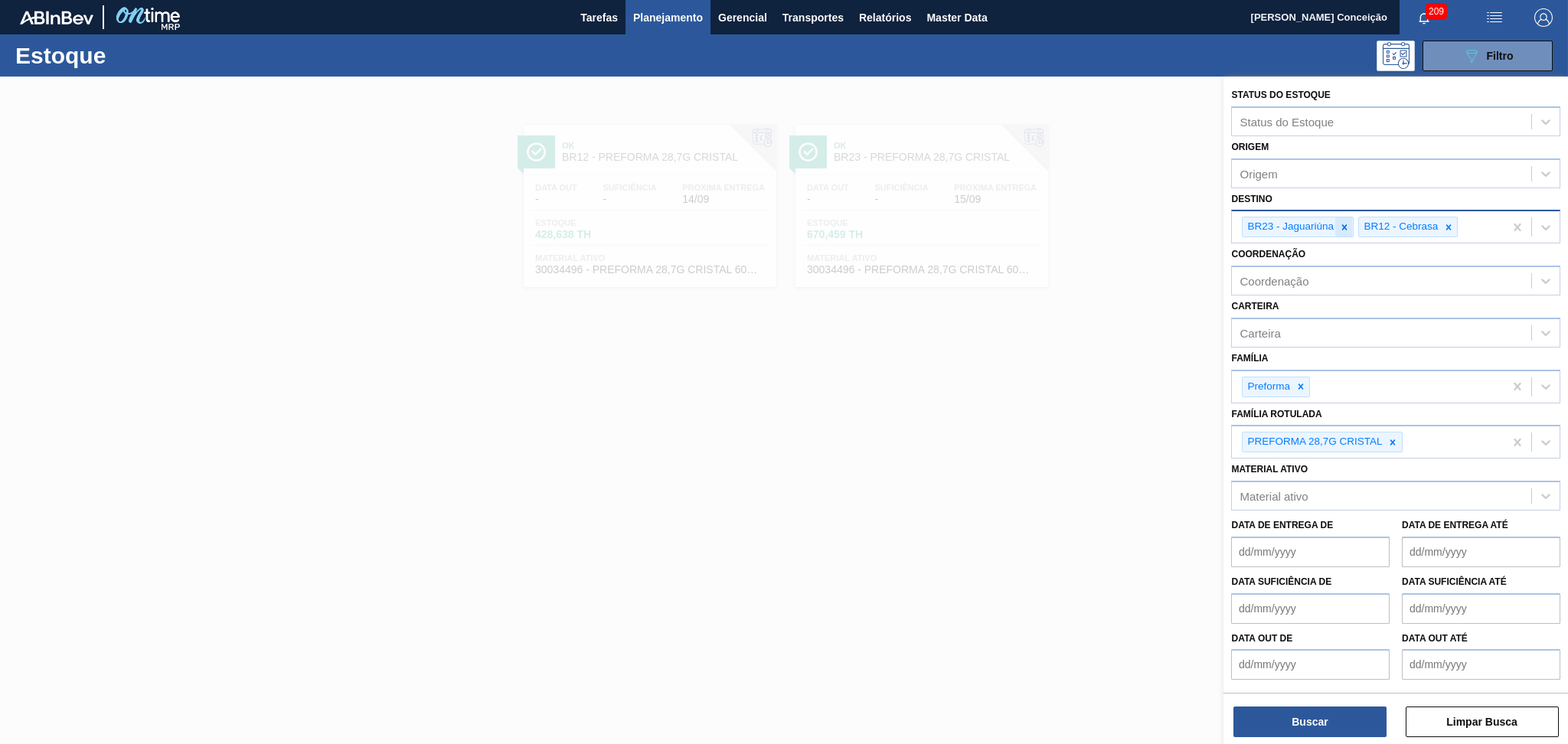
click at [1344, 227] on icon at bounding box center [1344, 227] width 11 height 11
click at [1336, 225] on icon at bounding box center [1332, 227] width 11 height 11
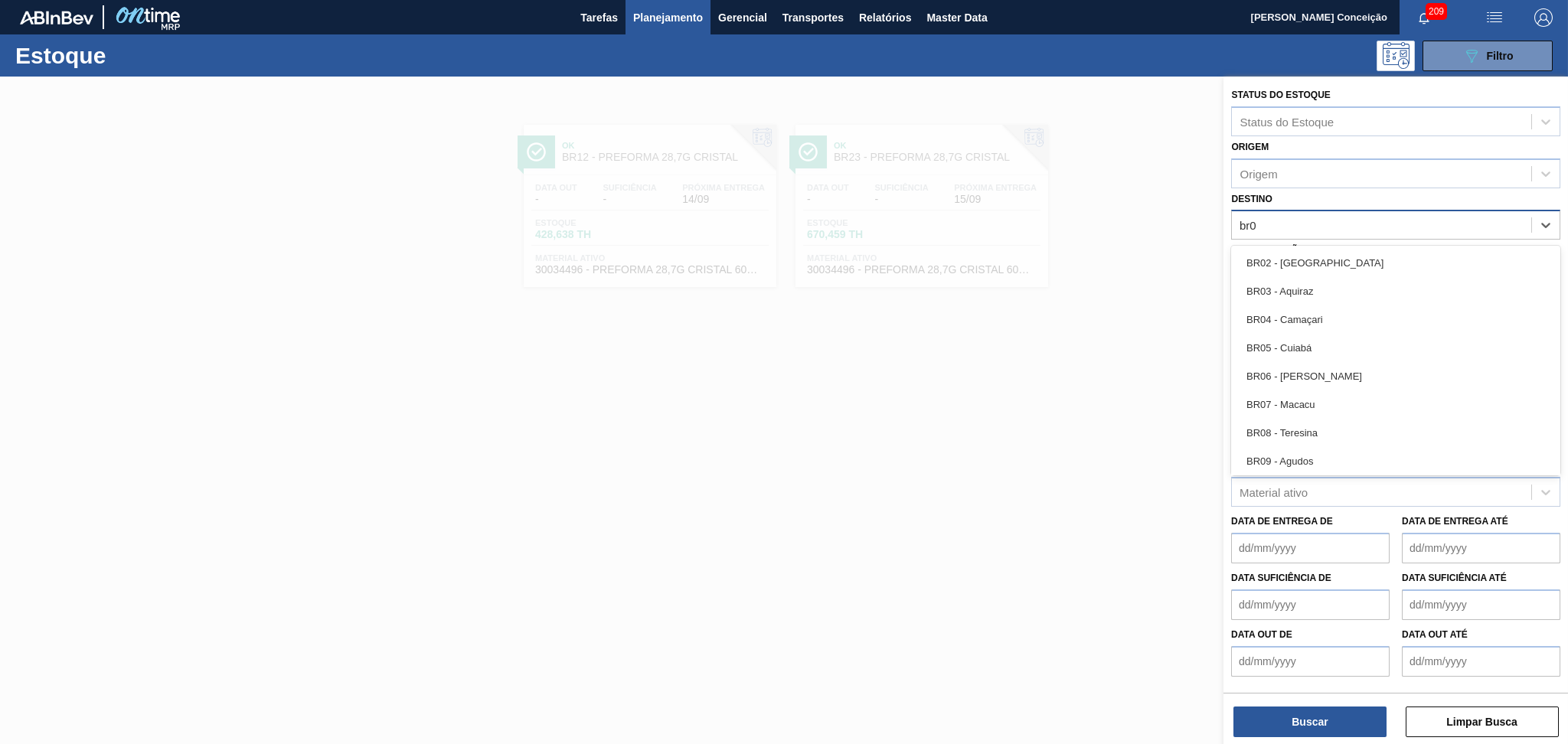
type input "br07"
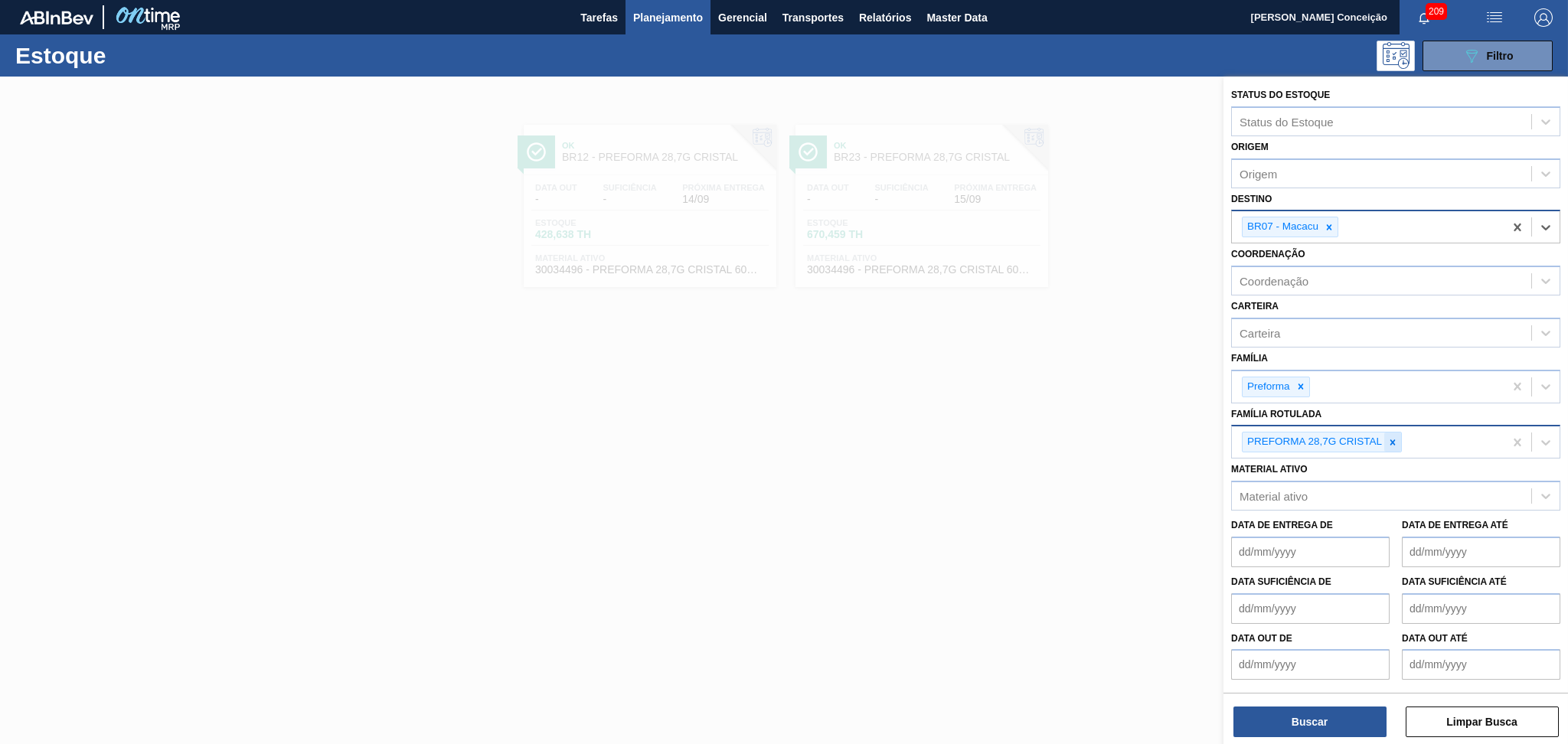
click at [1390, 441] on icon at bounding box center [1392, 442] width 11 height 11
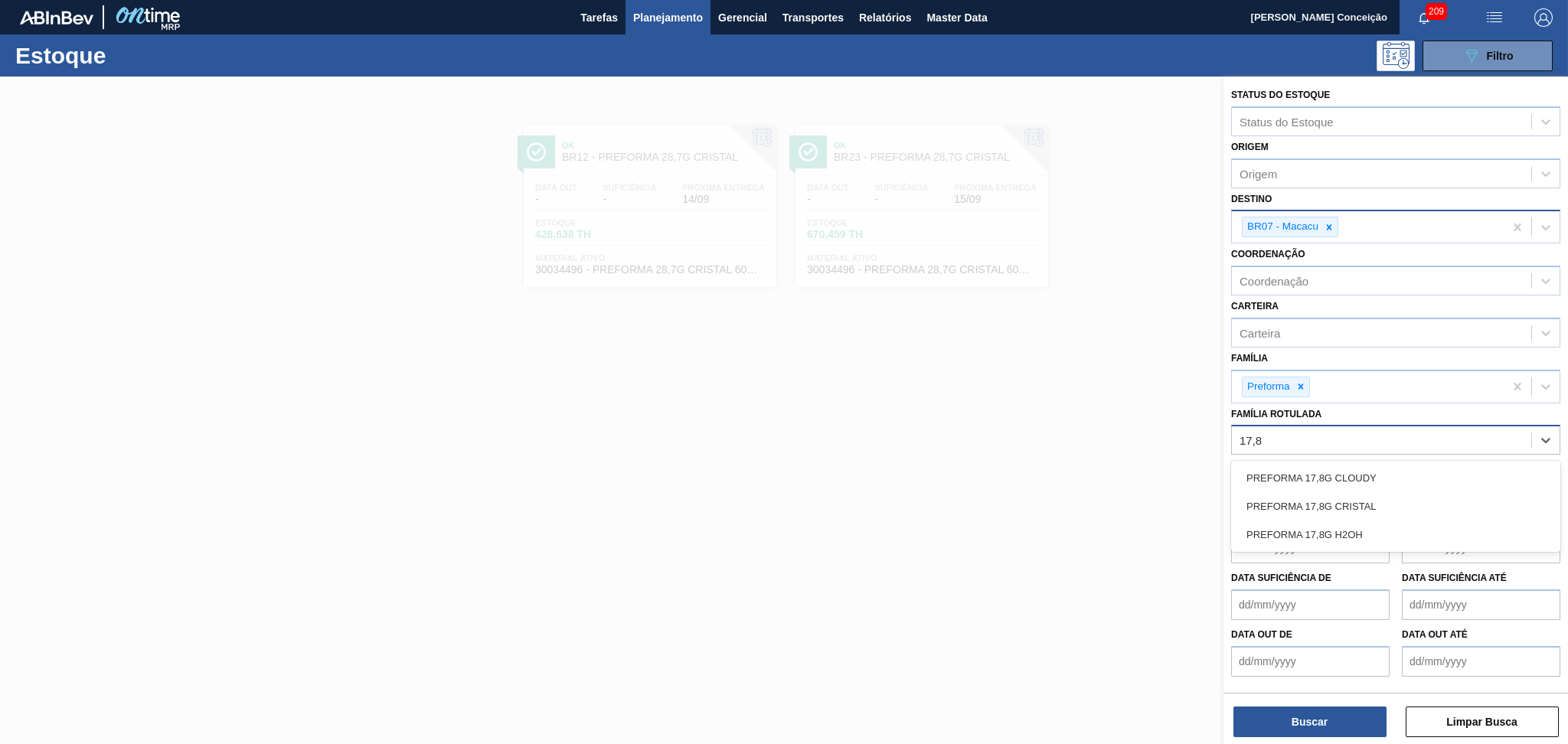
type Rotulada "17,8g"
click at [1354, 530] on div "PREFORMA 17,8G H2OH" at bounding box center [1395, 535] width 329 height 29
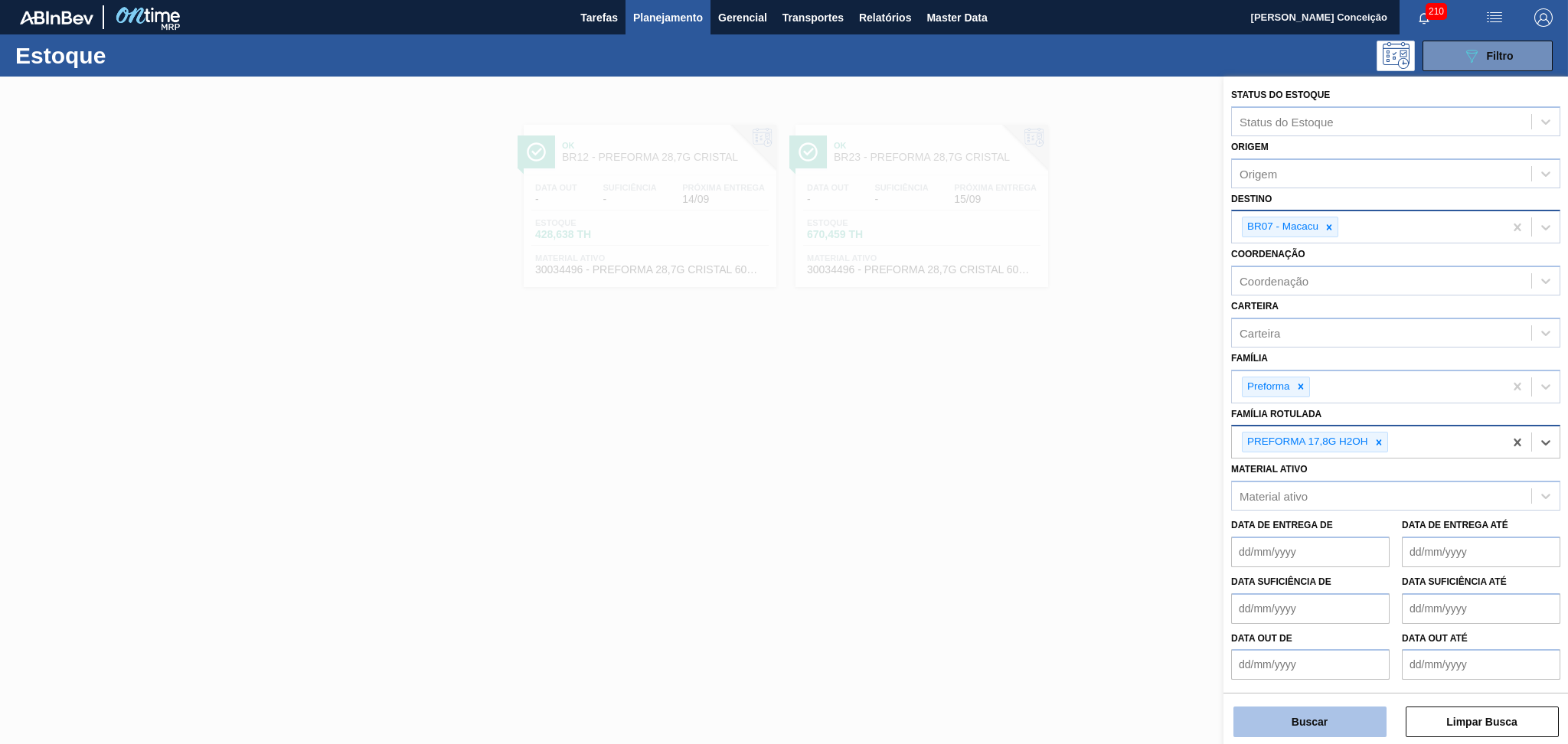
click at [1320, 717] on button "Buscar" at bounding box center [1310, 721] width 153 height 30
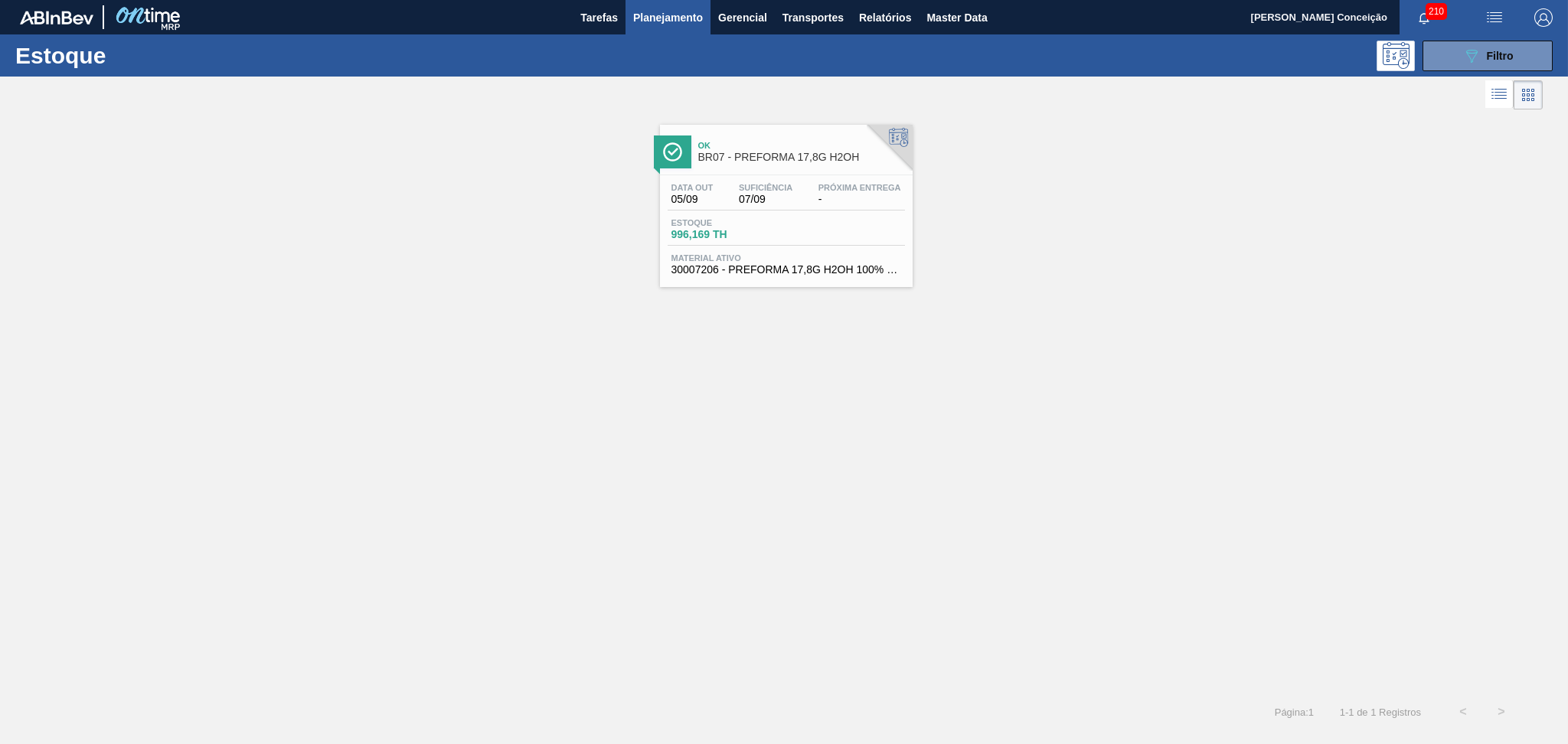
click at [840, 198] on span "-" at bounding box center [859, 199] width 82 height 12
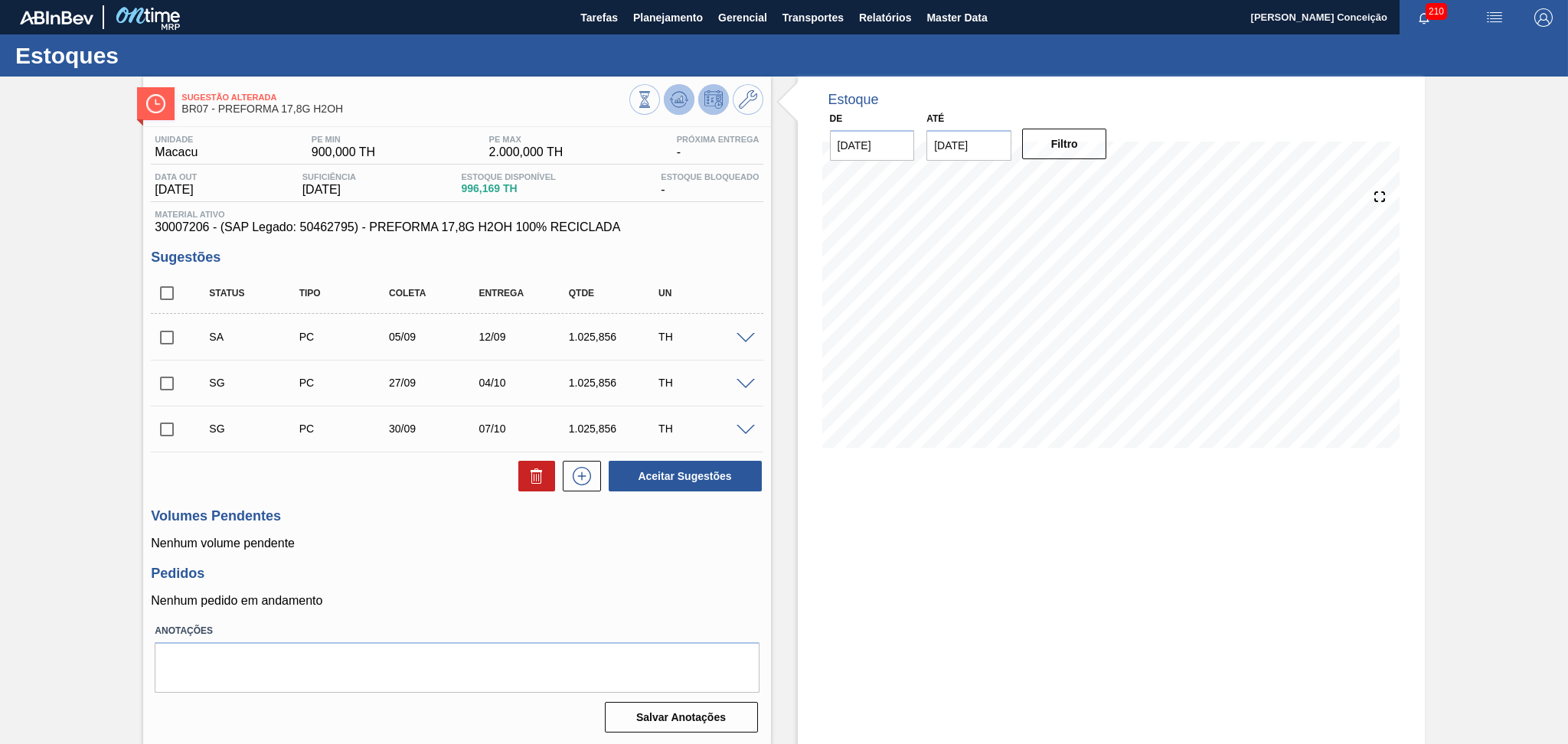
click at [672, 104] on icon at bounding box center [679, 99] width 18 height 18
click at [859, 491] on div "Estoque De 05/09/2025 Até 10/10/2025 Filtro" at bounding box center [1111, 411] width 627 height 669
click at [794, 449] on div "Estoque De 05/09/2025 Até 10/10/2025 Filtro 19/09 Projeção de Estoque -1,683.83…" at bounding box center [1098, 411] width 654 height 669
click at [454, 573] on h3 "Pedidos" at bounding box center [456, 573] width 611 height 16
click at [529, 536] on div "Volumes Pendentes Nenhum volume pendente" at bounding box center [456, 530] width 611 height 42
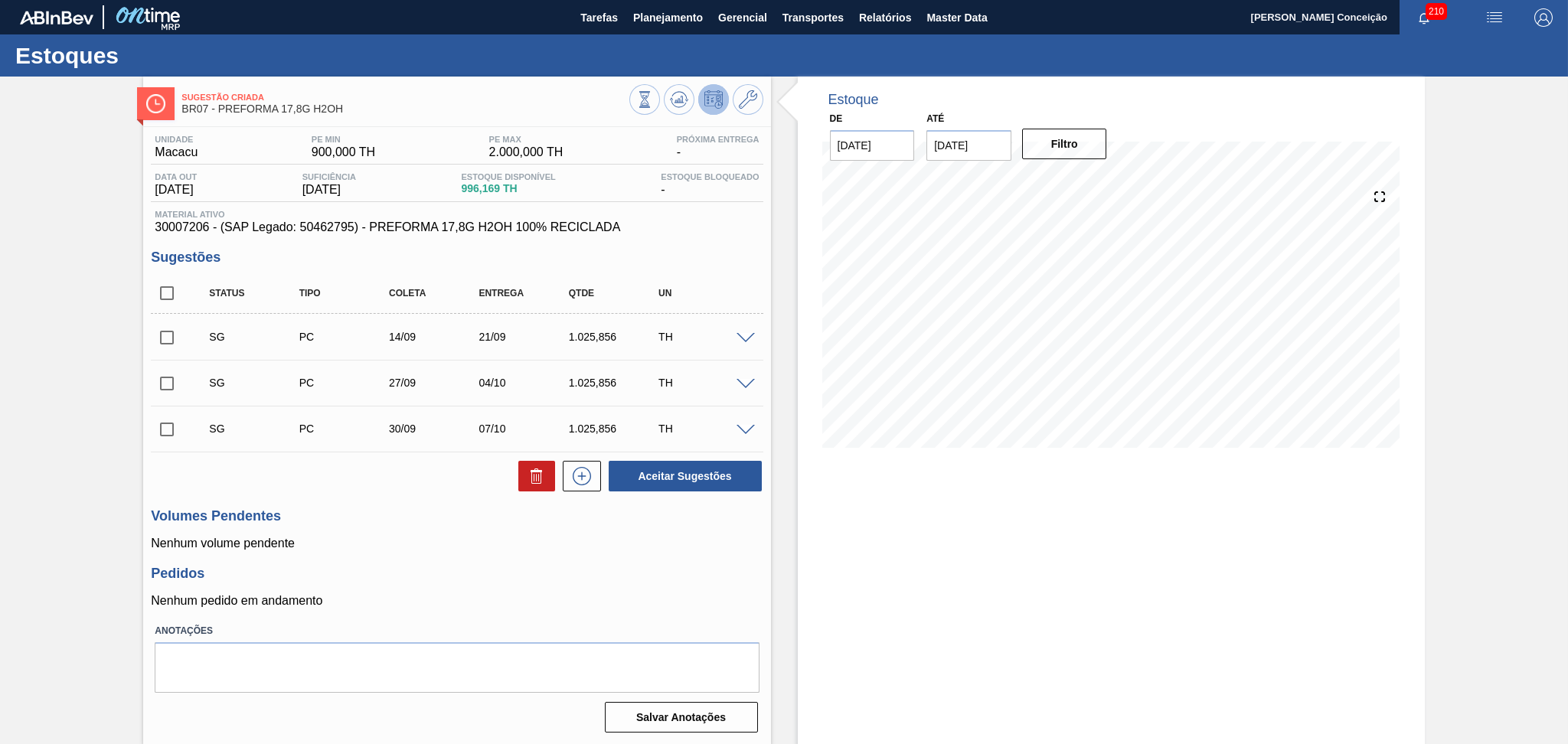
click at [407, 578] on h3 "Pedidos" at bounding box center [456, 573] width 611 height 16
click at [738, 335] on span at bounding box center [746, 339] width 18 height 12
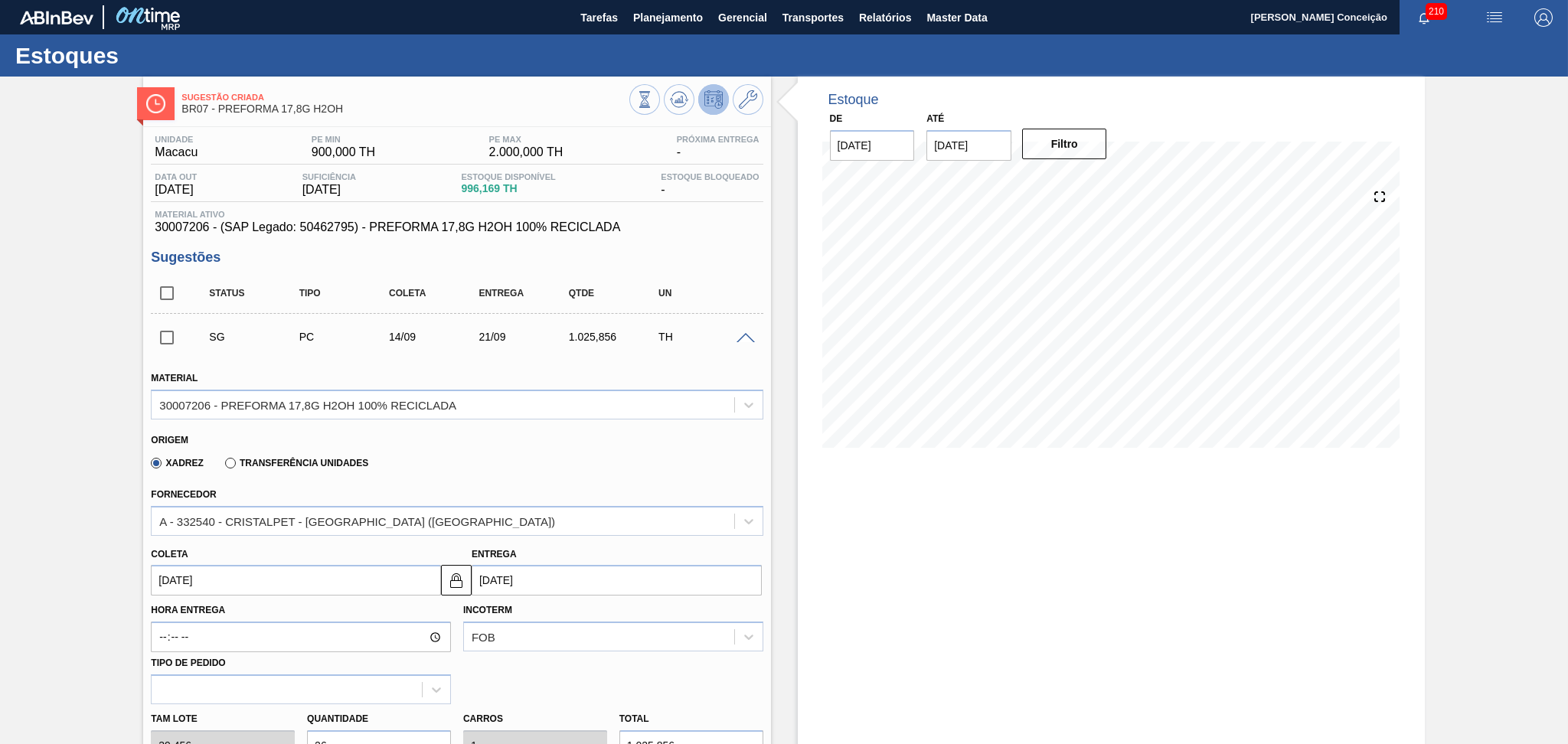
click at [249, 578] on input "[DATE]" at bounding box center [295, 580] width 290 height 30
click at [290, 436] on div "5" at bounding box center [293, 437] width 21 height 21
type input "[DATE]"
type input "12/09/2025"
click at [483, 461] on div "Xadrez Transferência Unidades" at bounding box center [450, 461] width 599 height 30
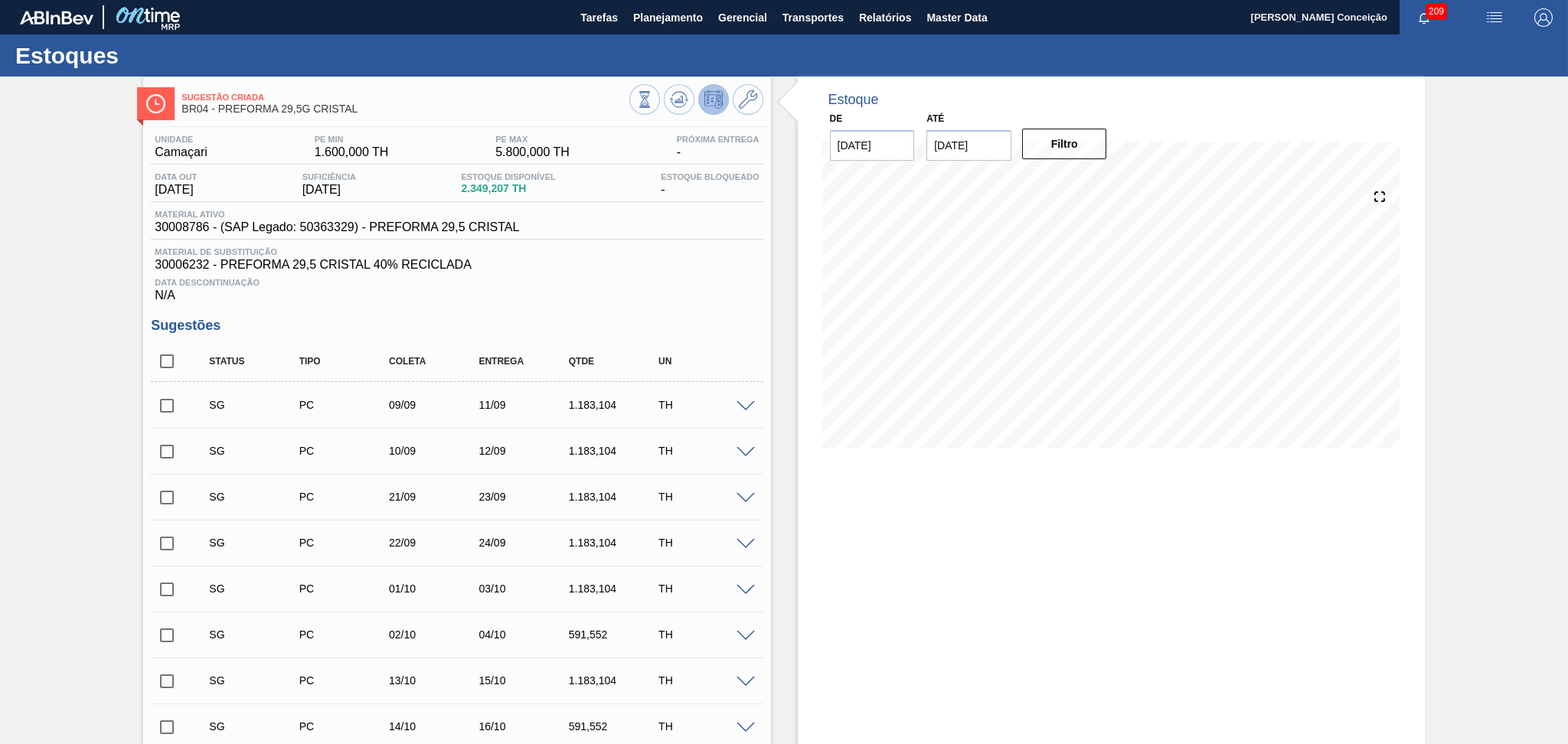
click at [696, 305] on div "Unidade Camaçari PE MIN 1.600,000 TH PE MAX 5.800,000 TH Próxima Entrega - Data…" at bounding box center [457, 581] width 627 height 909
click at [169, 367] on input "checkbox" at bounding box center [166, 361] width 32 height 32
checkbox input "true"
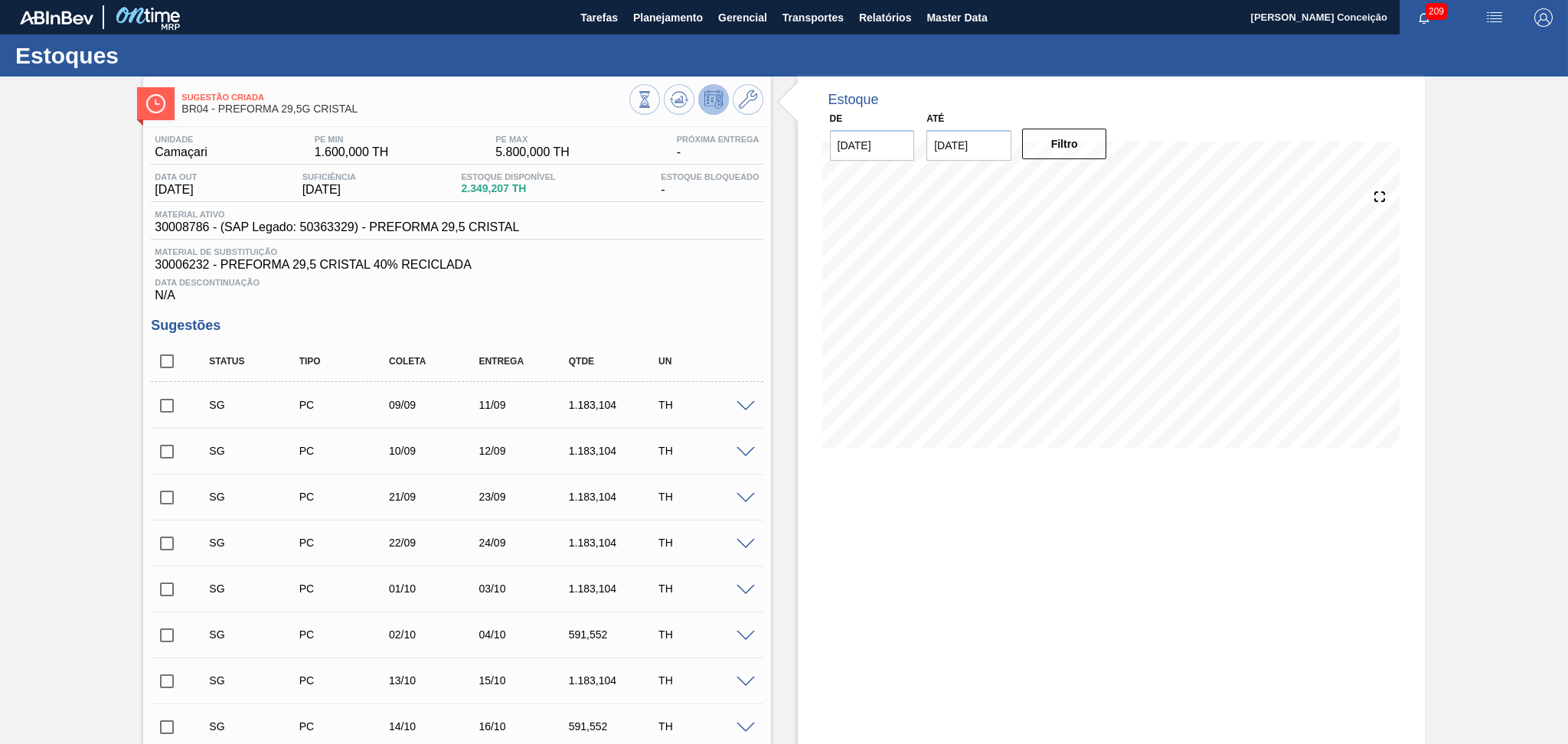
checkbox input "true"
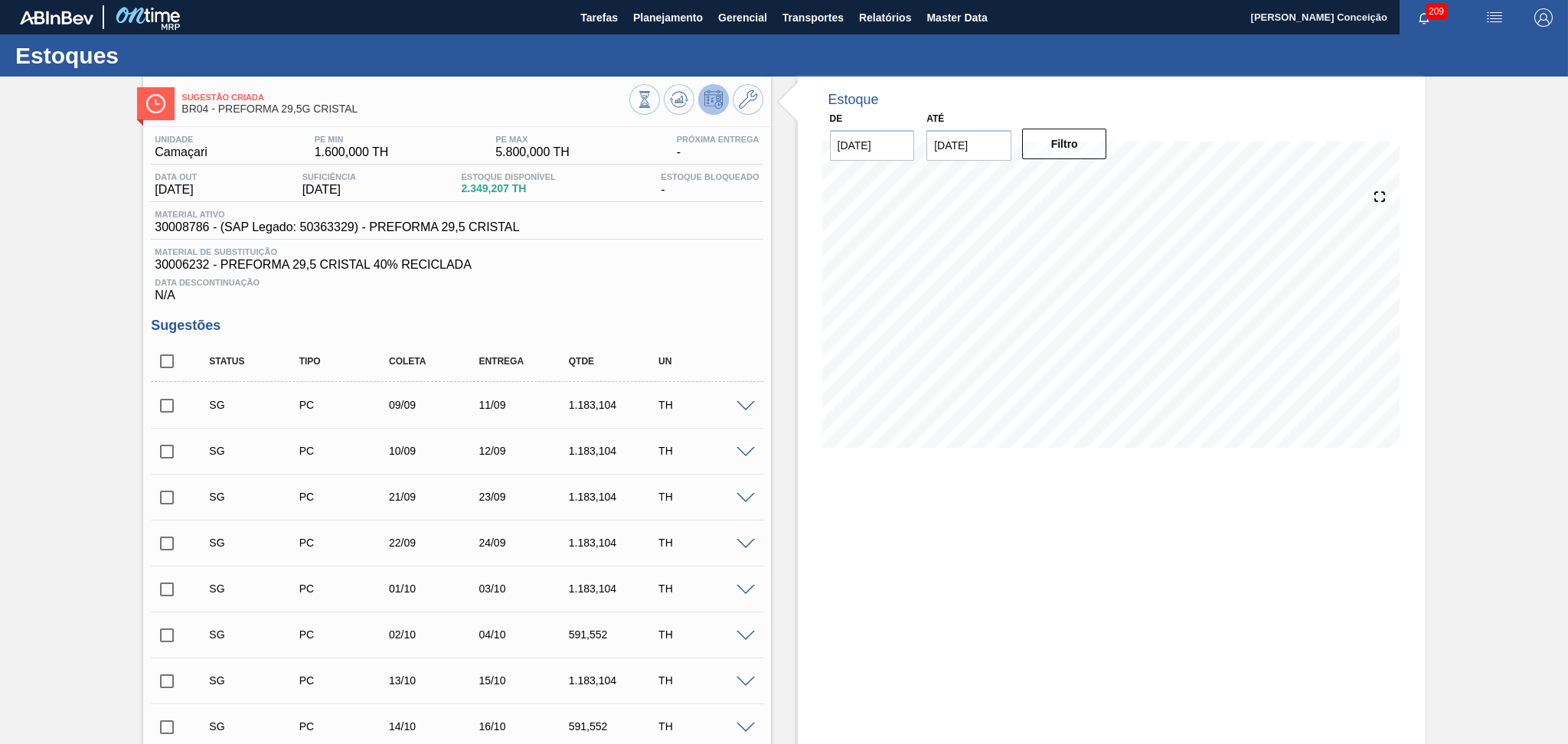
checkbox input "true"
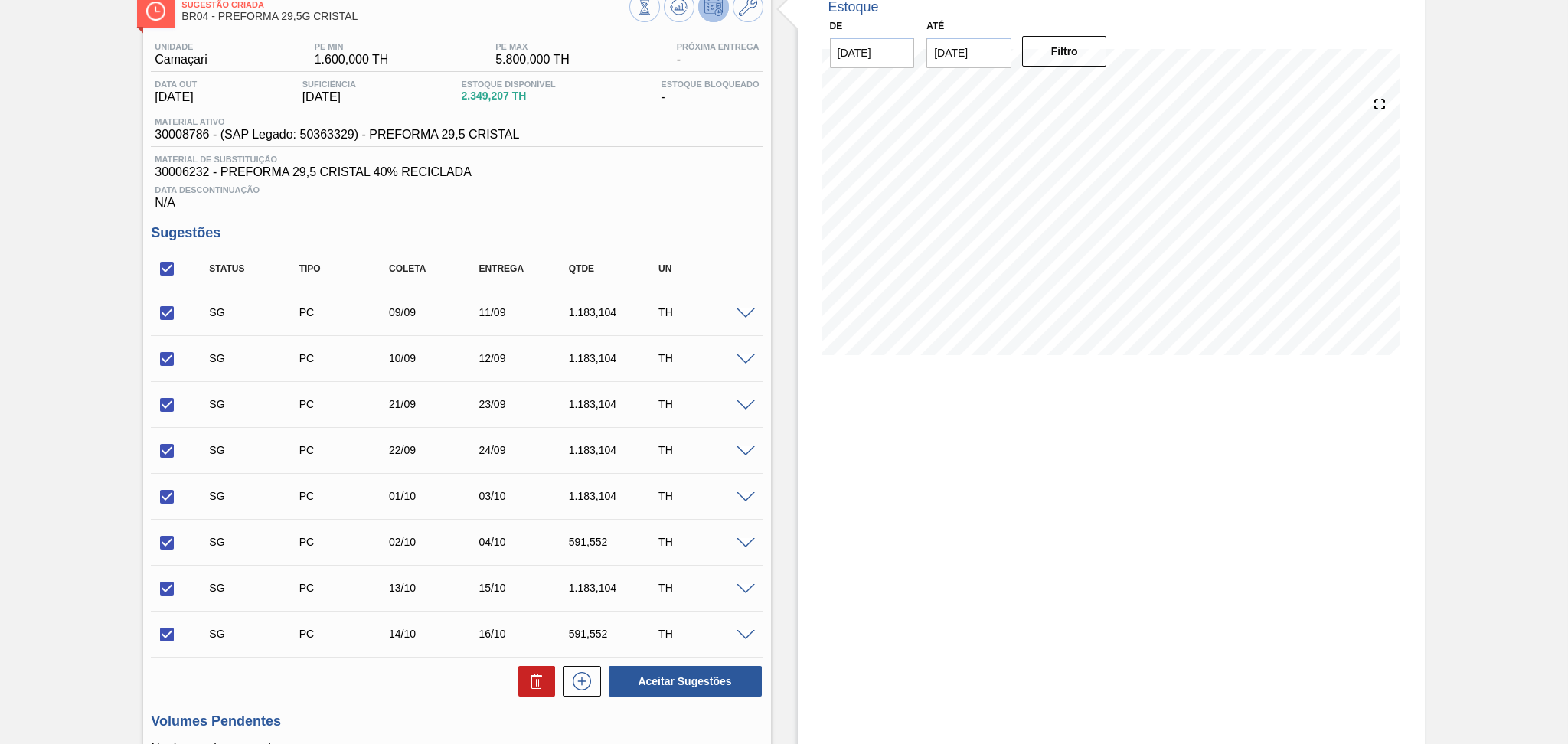
scroll to position [298, 0]
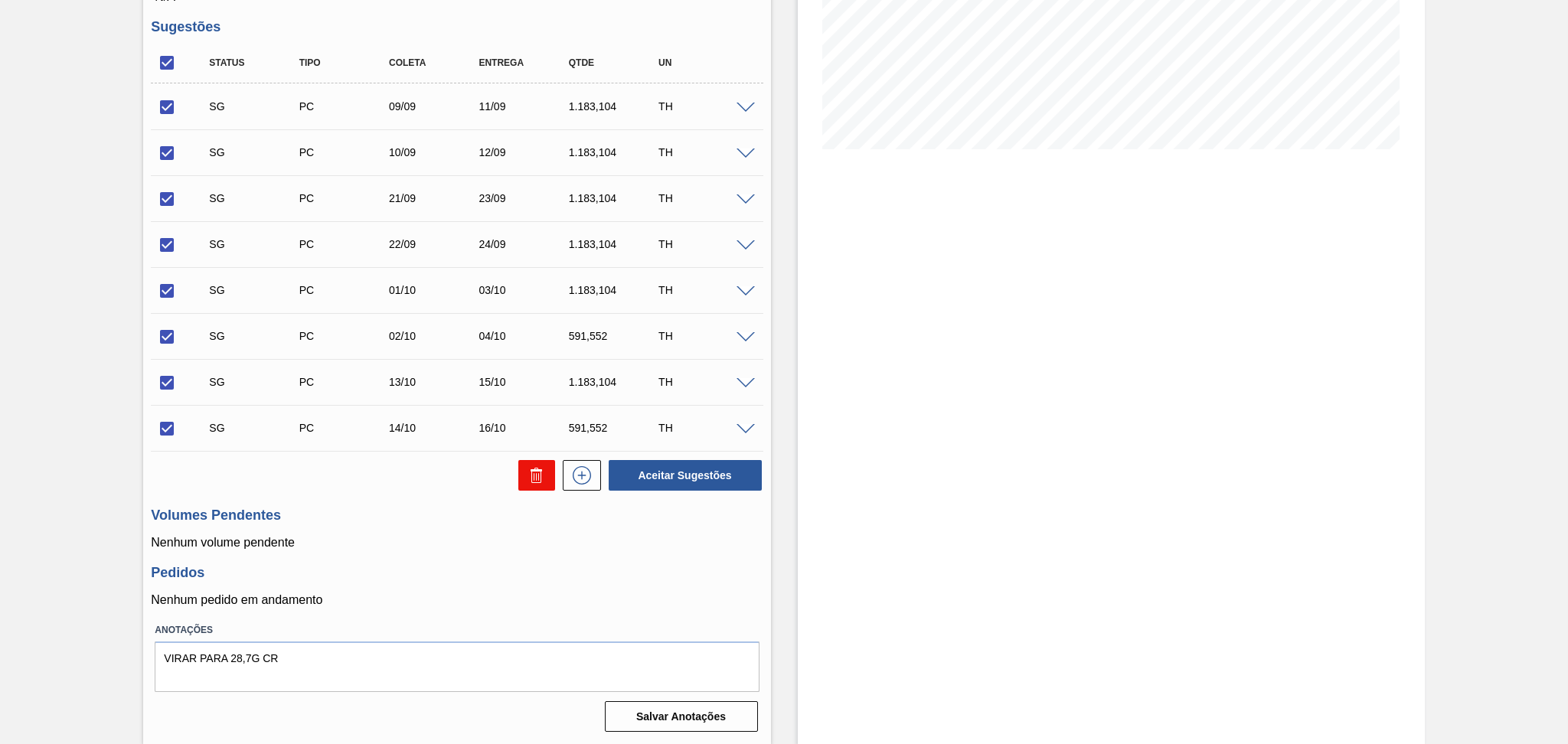
click at [539, 478] on icon at bounding box center [536, 475] width 18 height 18
checkbox input "false"
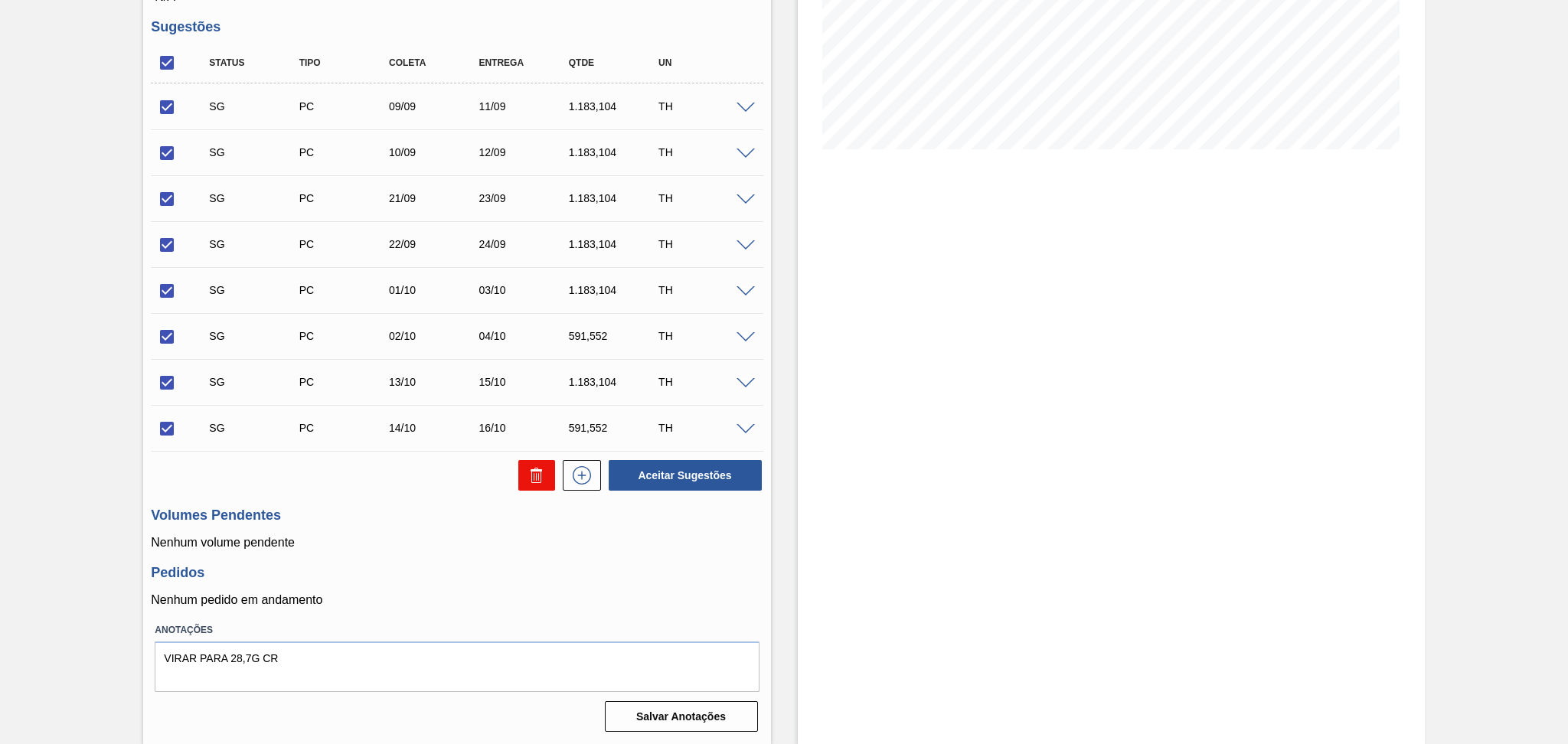
checkbox input "false"
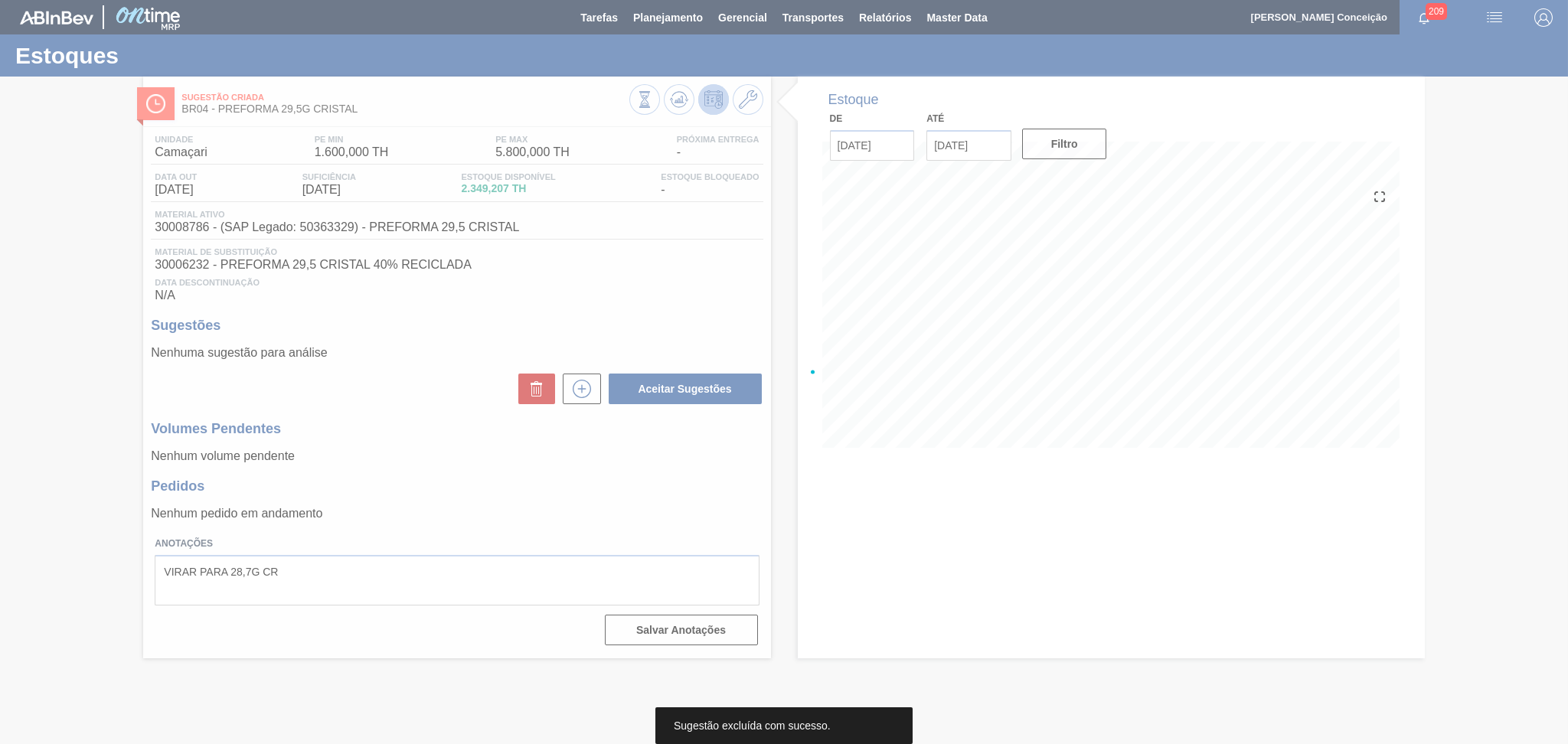
scroll to position [0, 0]
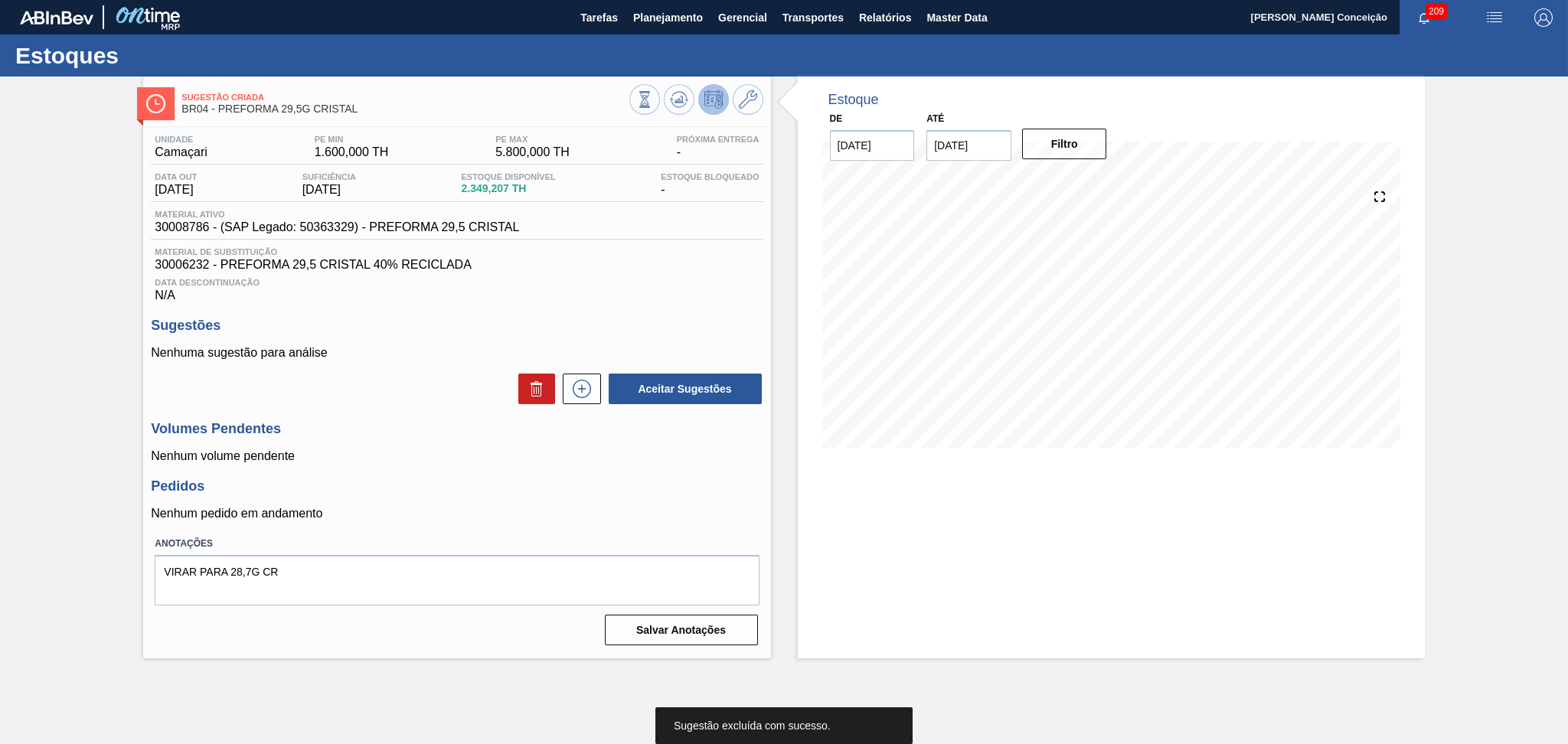
click at [636, 503] on div "Pedidos Nenhum pedido em andamento" at bounding box center [456, 499] width 611 height 42
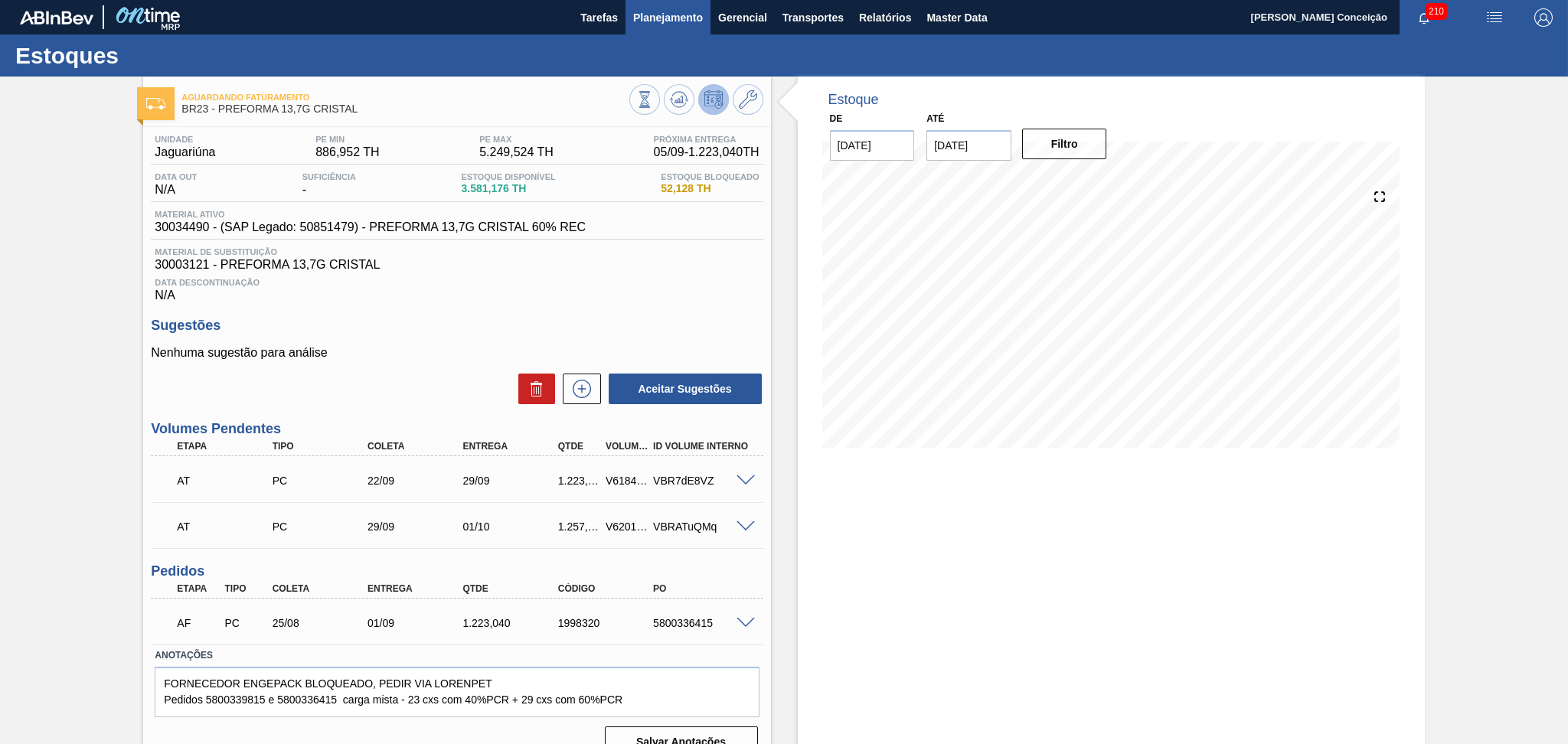
click at [650, 28] on button "Planejamento" at bounding box center [668, 17] width 85 height 34
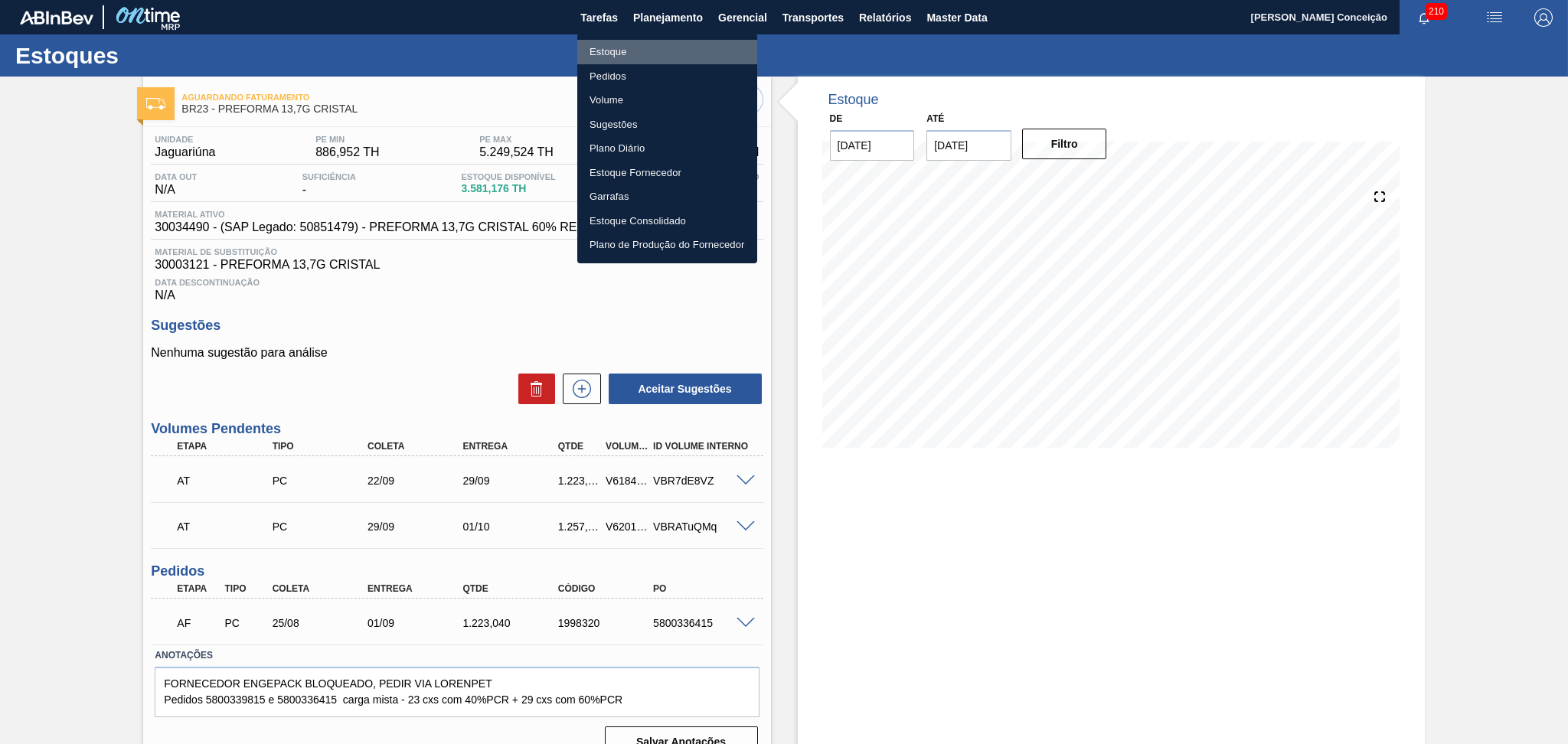
click at [618, 47] on li "Estoque" at bounding box center [667, 51] width 180 height 24
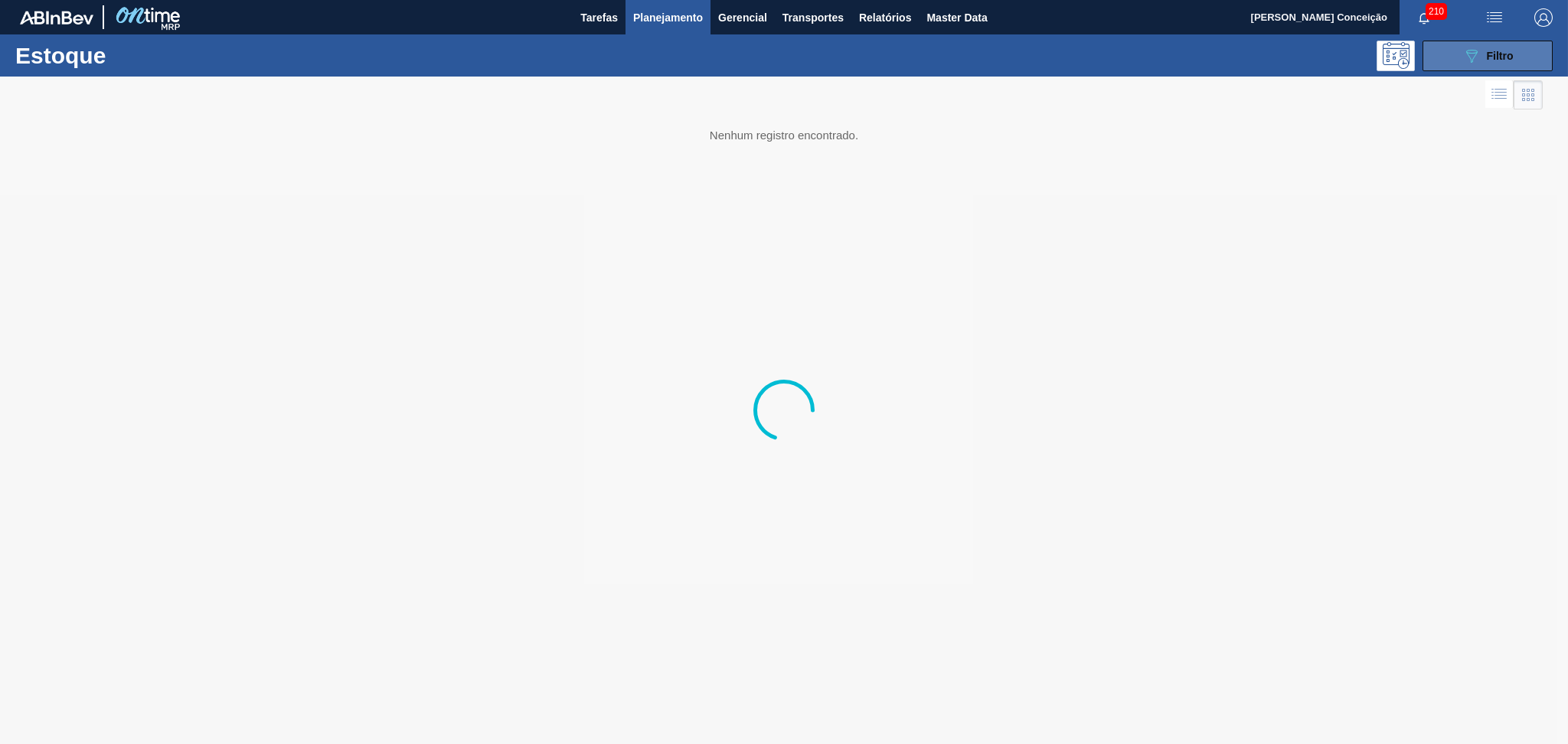
click at [1475, 47] on icon "089F7B8B-B2A5-4AFE-B5C0-19BA573D28AC" at bounding box center [1471, 56] width 18 height 18
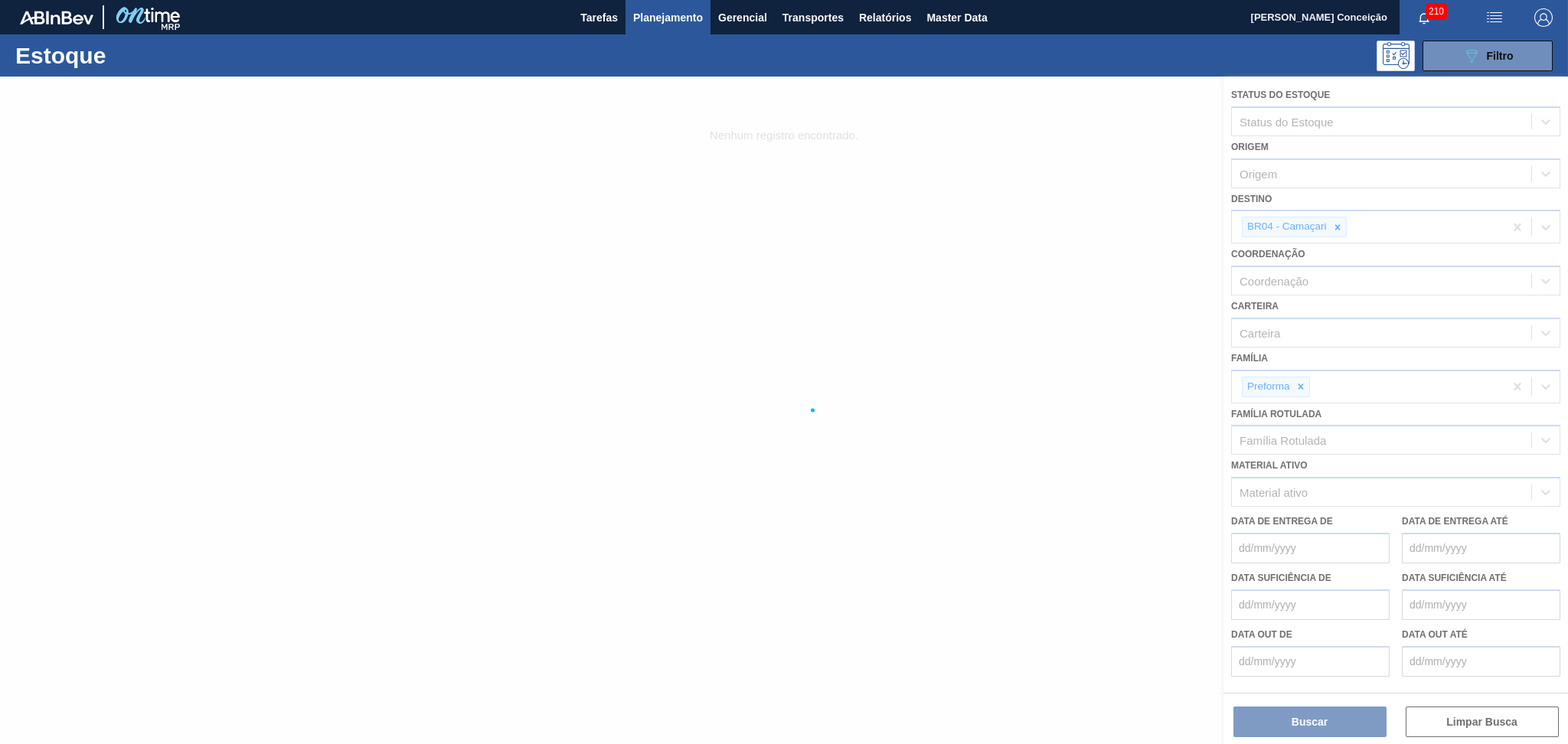
click at [1338, 225] on div at bounding box center [784, 410] width 1568 height 667
click at [1338, 226] on div at bounding box center [784, 410] width 1568 height 667
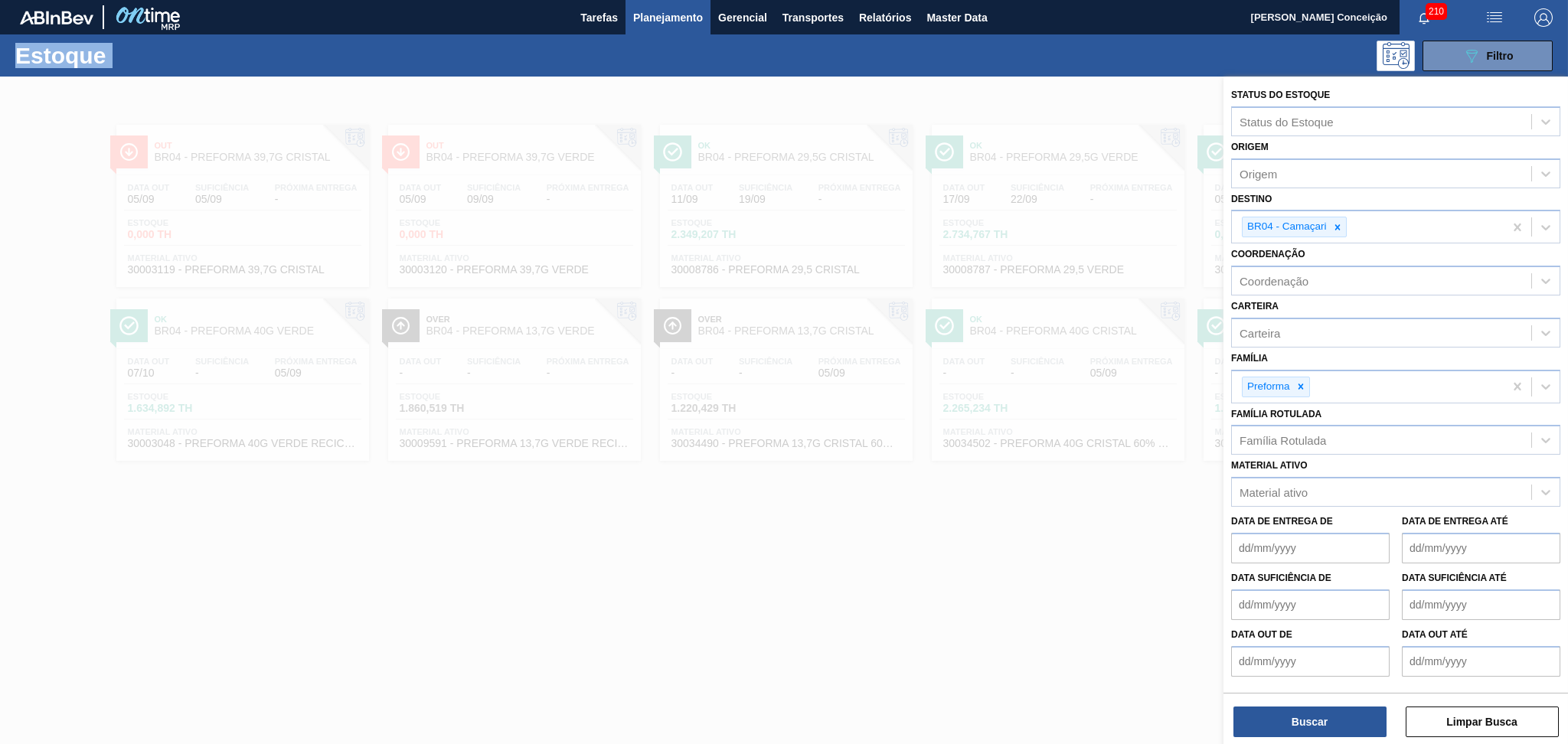
click at [1338, 226] on icon at bounding box center [1337, 227] width 5 height 5
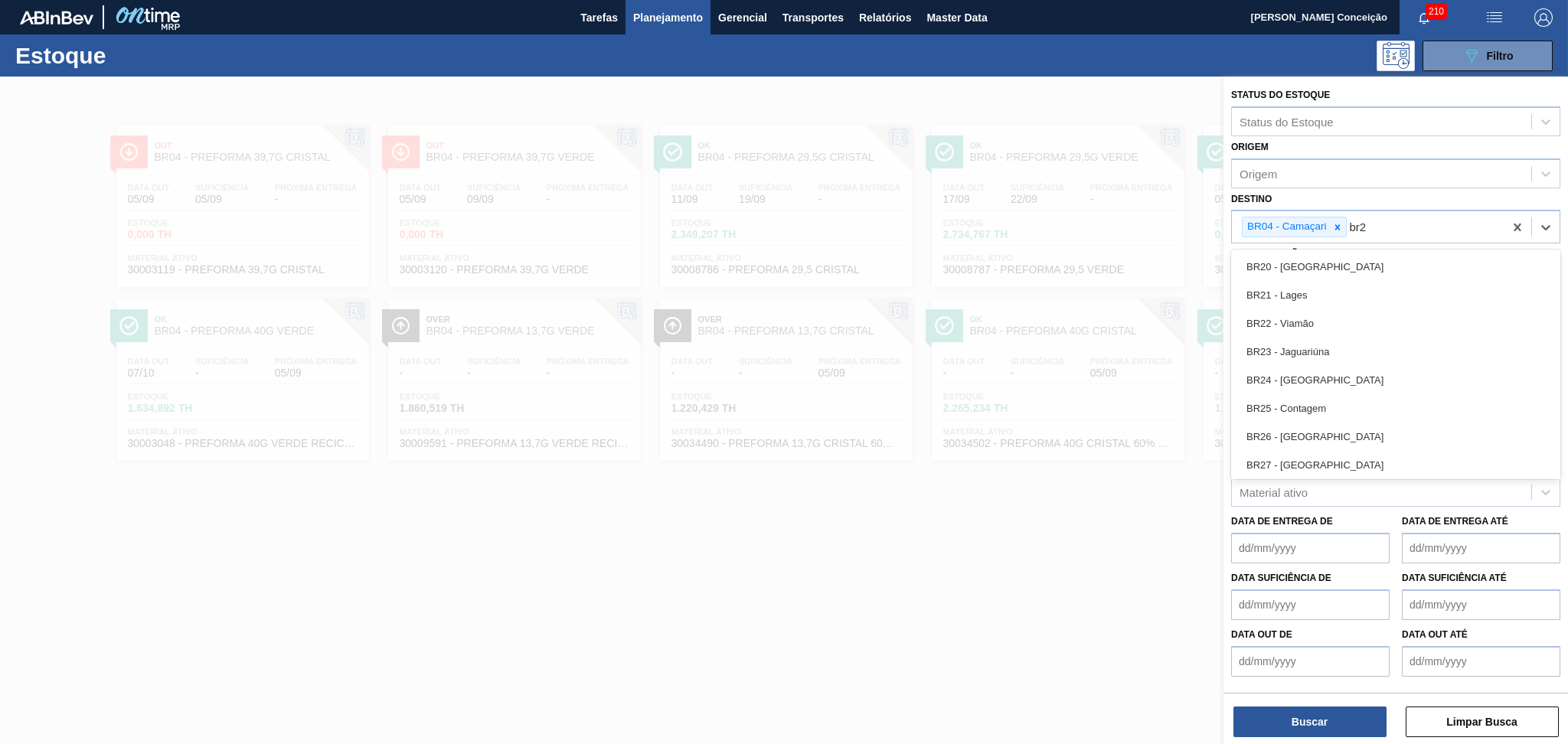
type input "br23"
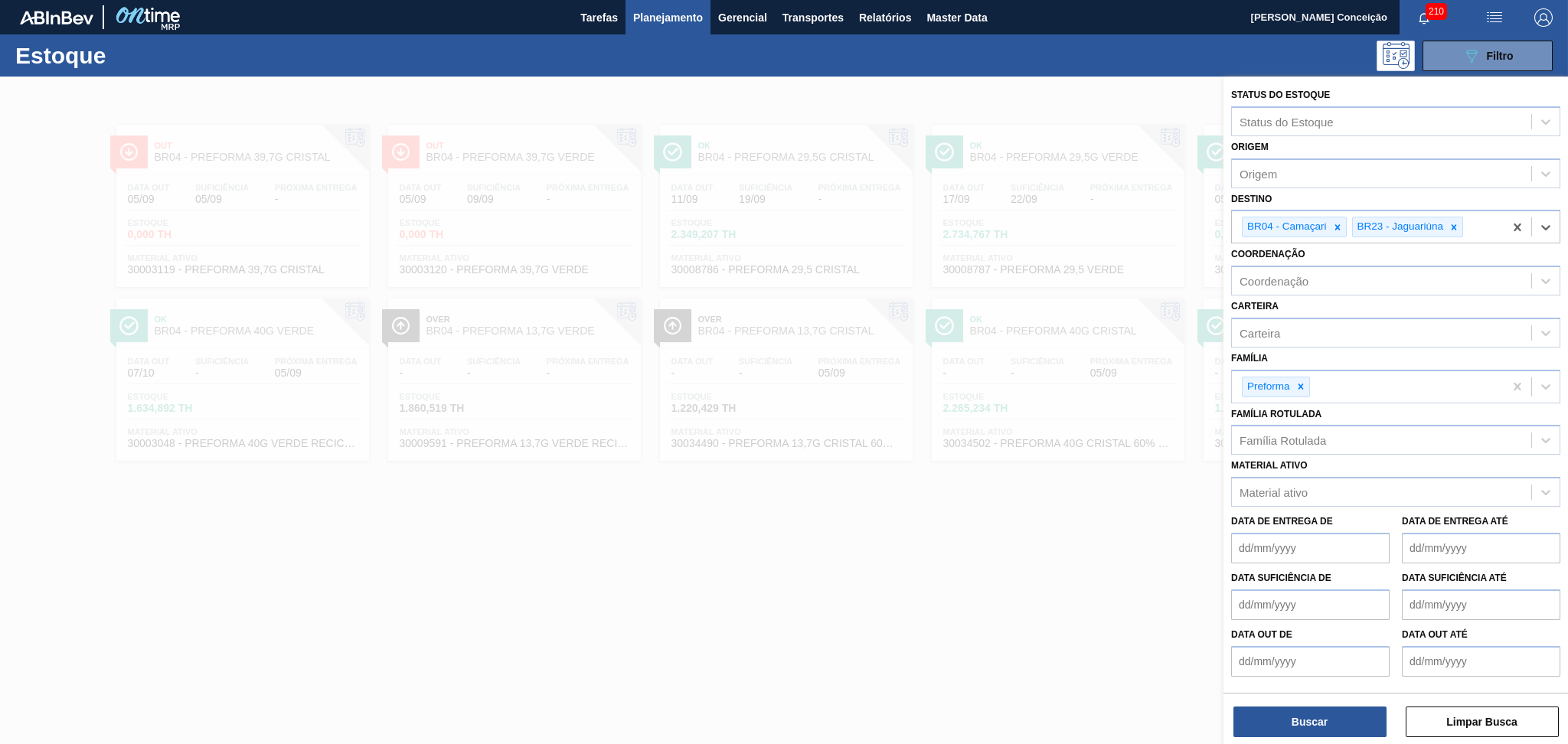
click at [1338, 226] on icon at bounding box center [1337, 227] width 5 height 5
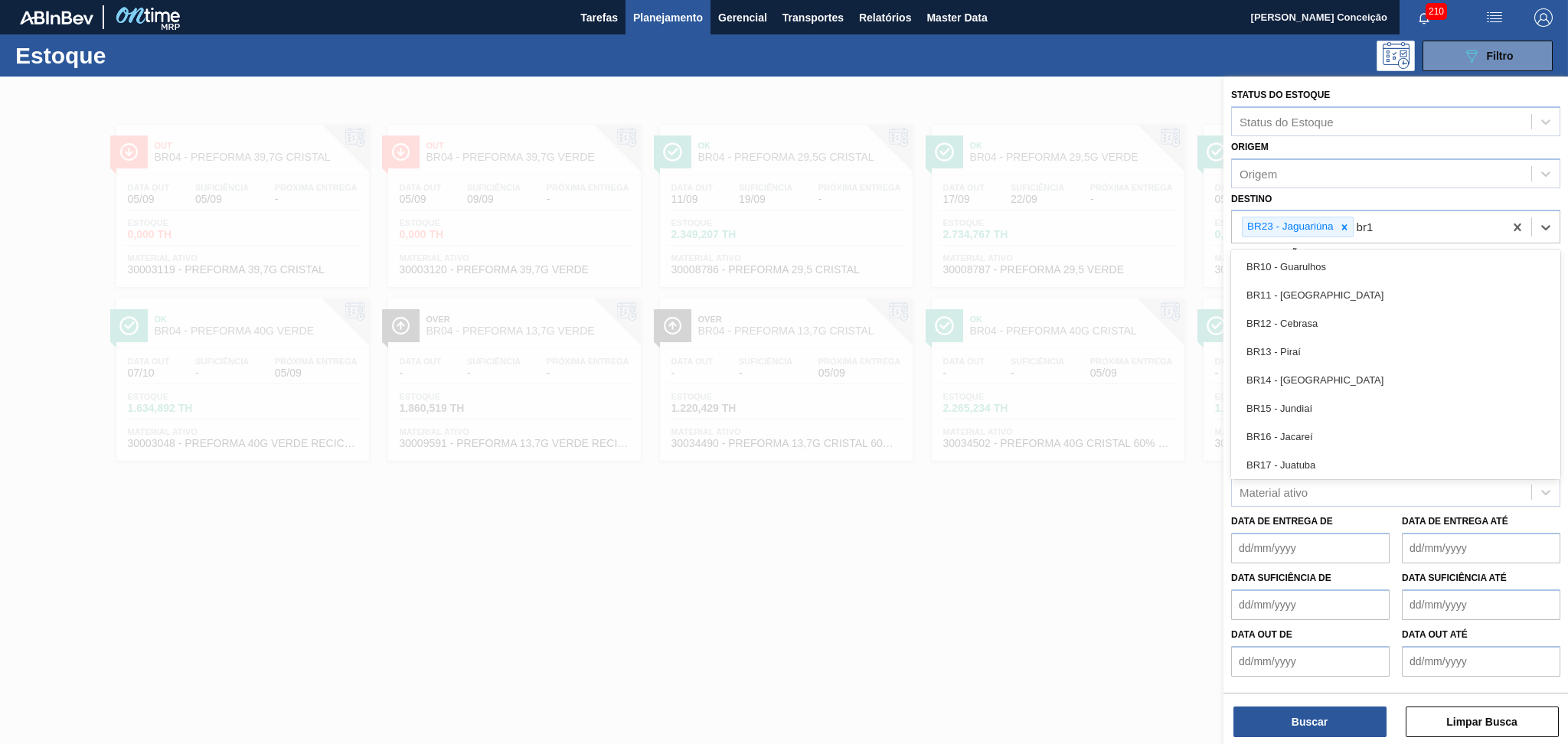
type input "br12"
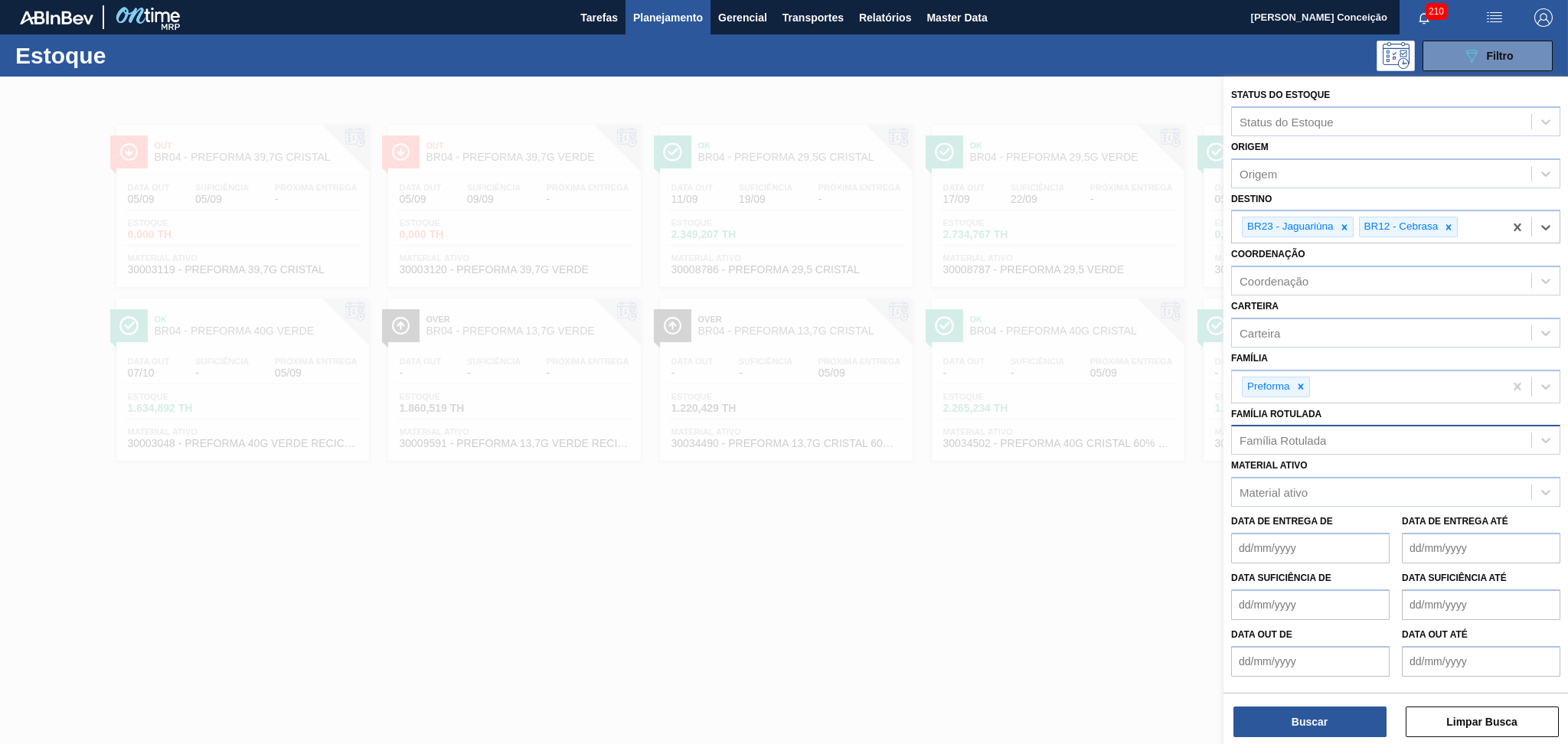
click at [1274, 444] on div "Família Rotulada" at bounding box center [1381, 441] width 299 height 22
type Rotulada "28,7g c"
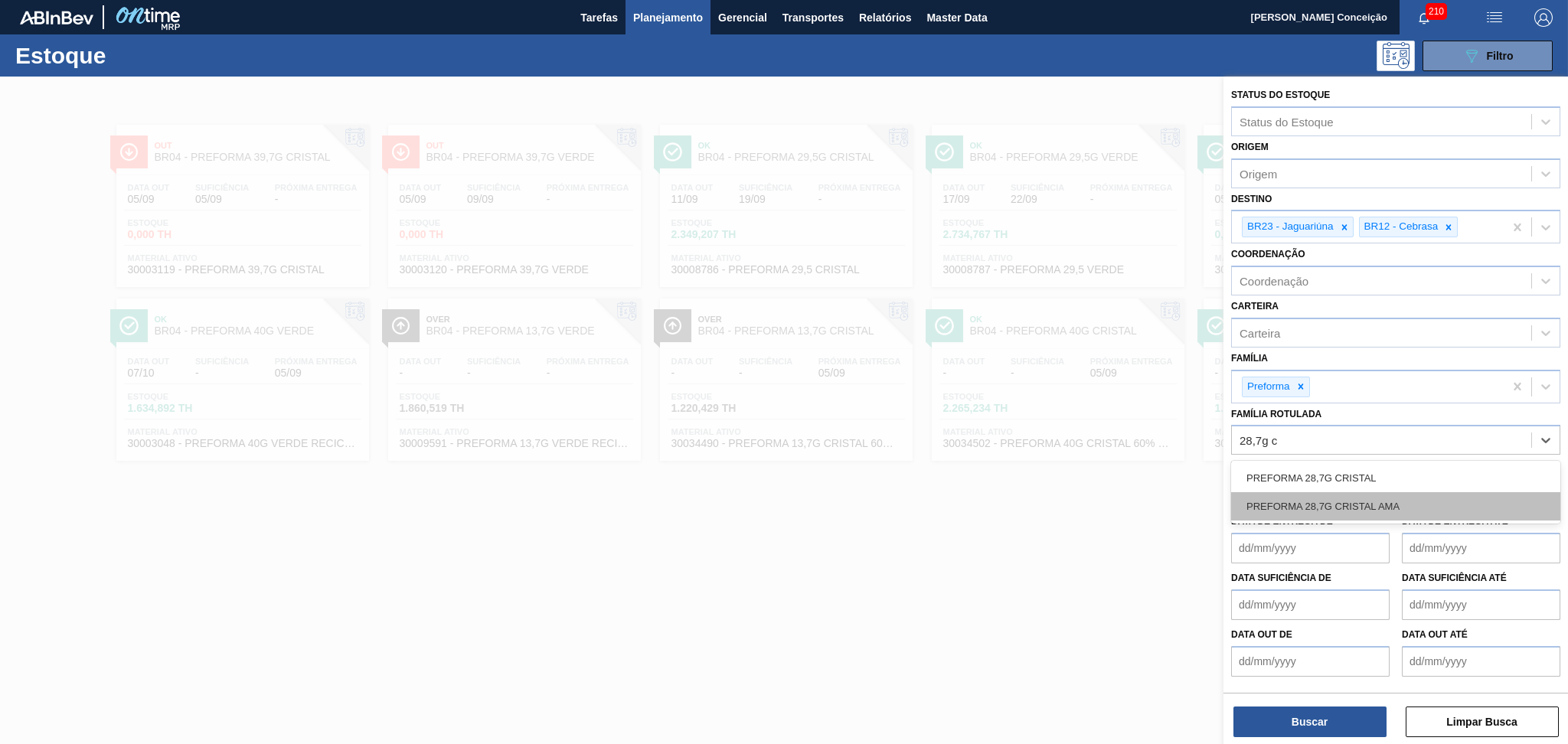
click at [1327, 492] on div "PREFORMA 28,7G CRISTAL AMA" at bounding box center [1395, 506] width 329 height 29
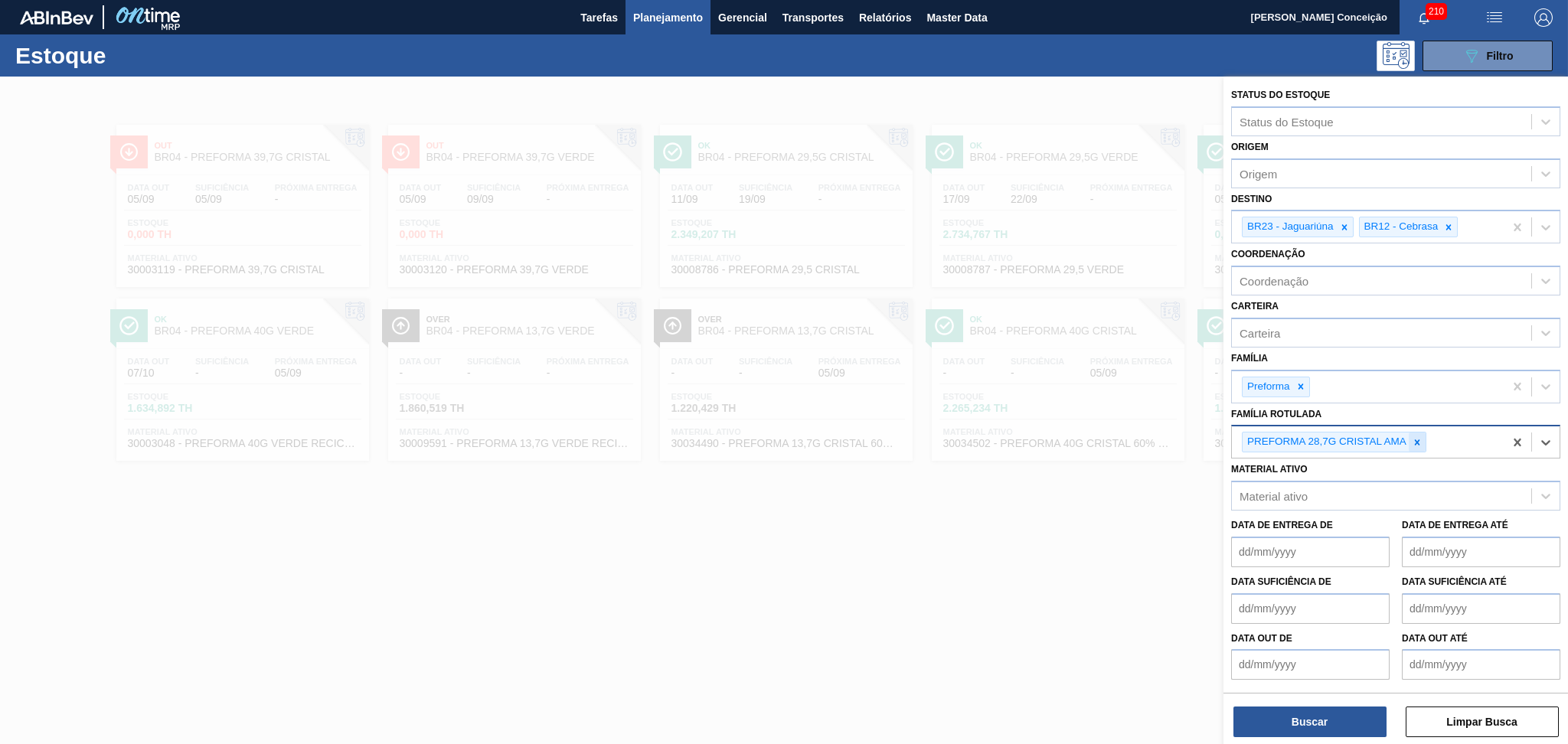
click at [1419, 445] on div at bounding box center [1417, 441] width 17 height 19
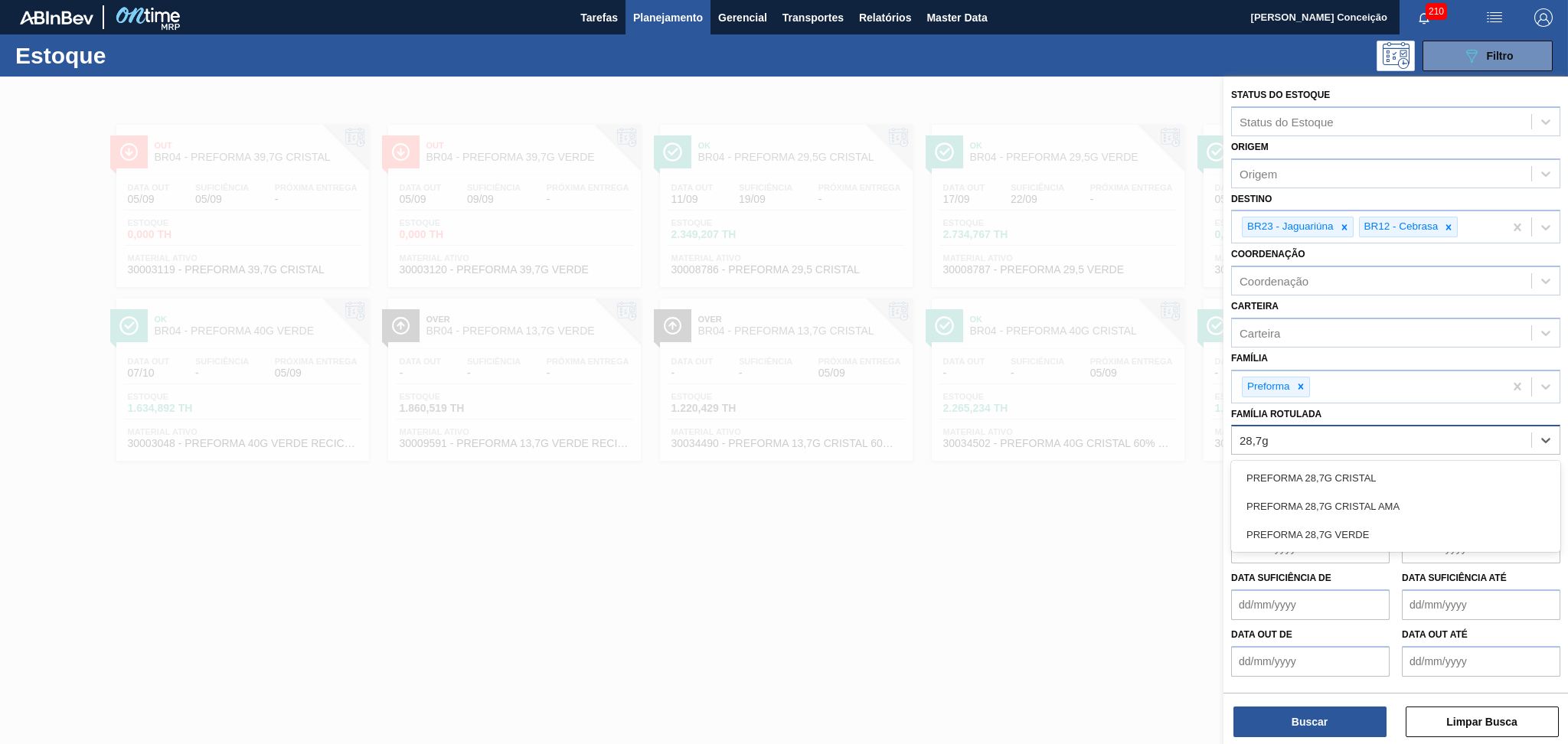
type Rotulada "28,7g c"
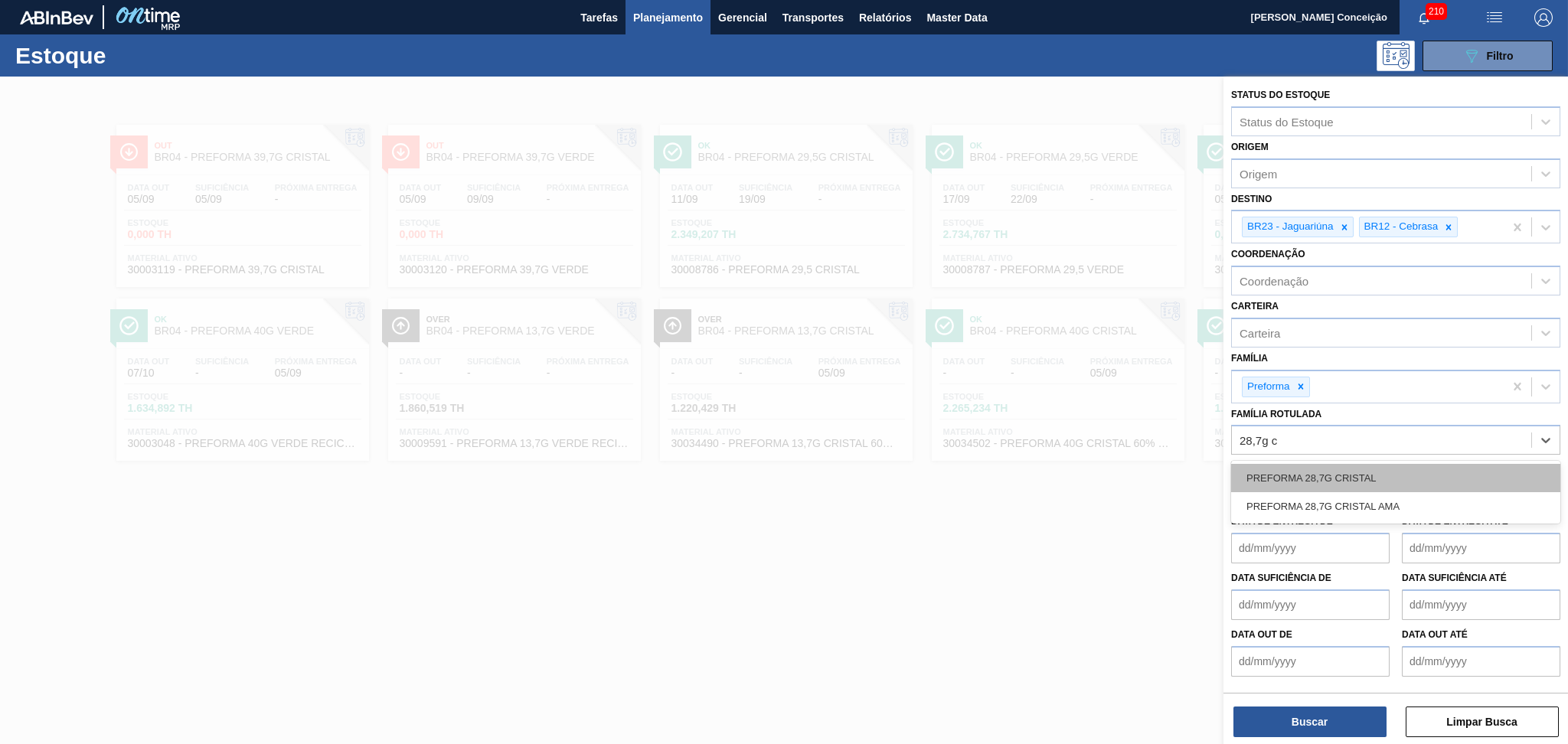
click at [1400, 466] on div "PREFORMA 28,7G CRISTAL" at bounding box center [1395, 478] width 329 height 29
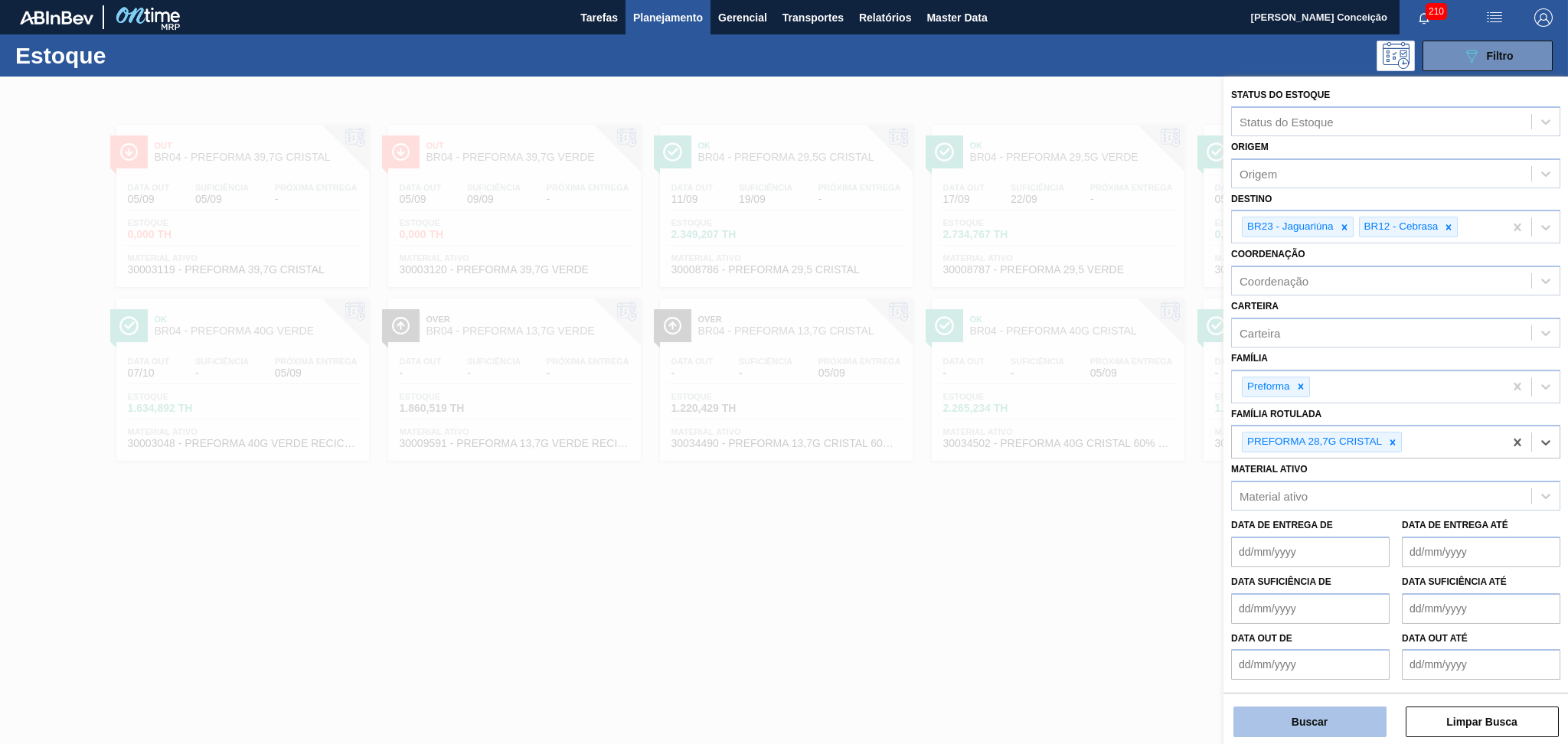
click at [1303, 709] on button "Buscar" at bounding box center [1310, 721] width 153 height 30
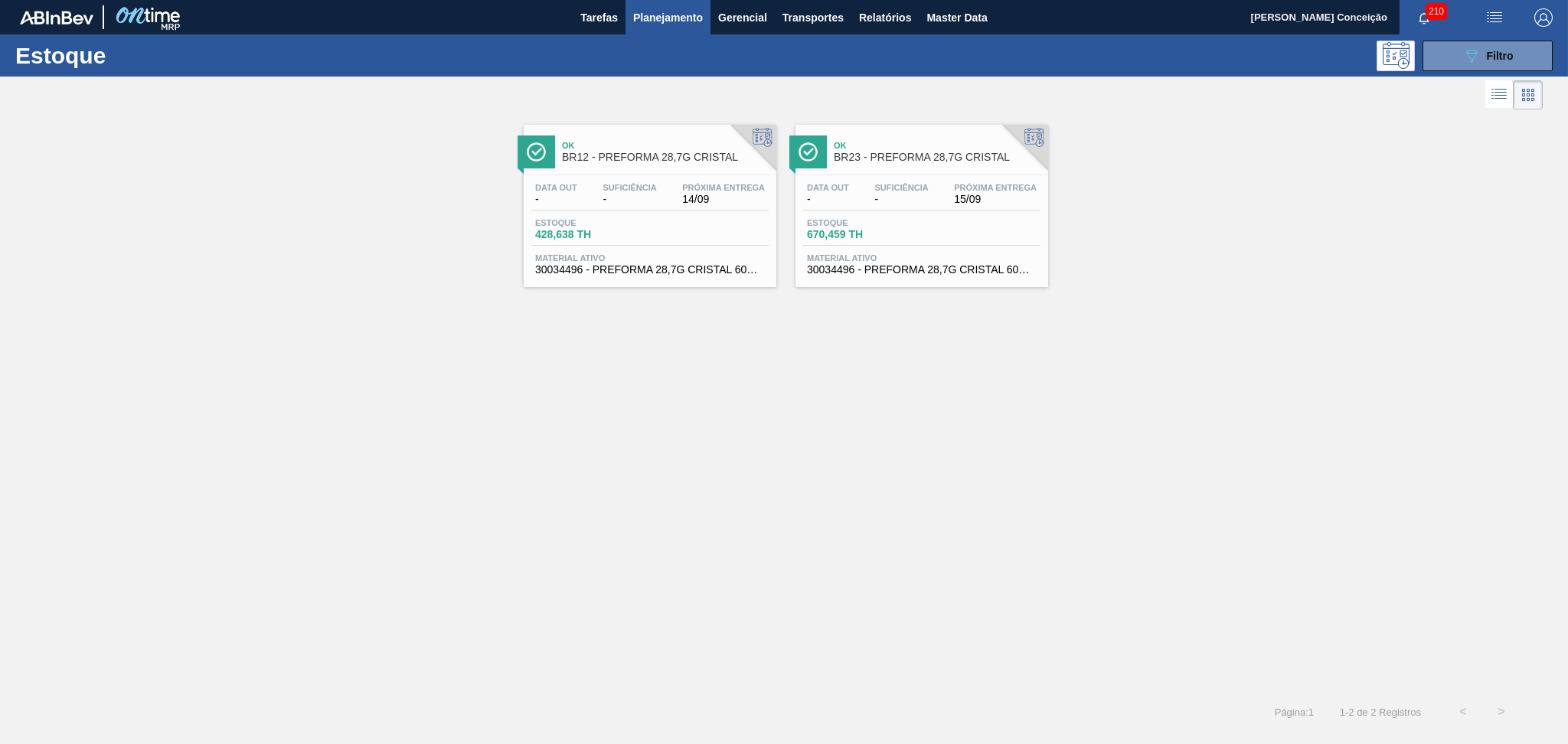
click at [668, 193] on div "Data out - Suficiência - Próxima Entrega 14/09" at bounding box center [650, 197] width 237 height 28
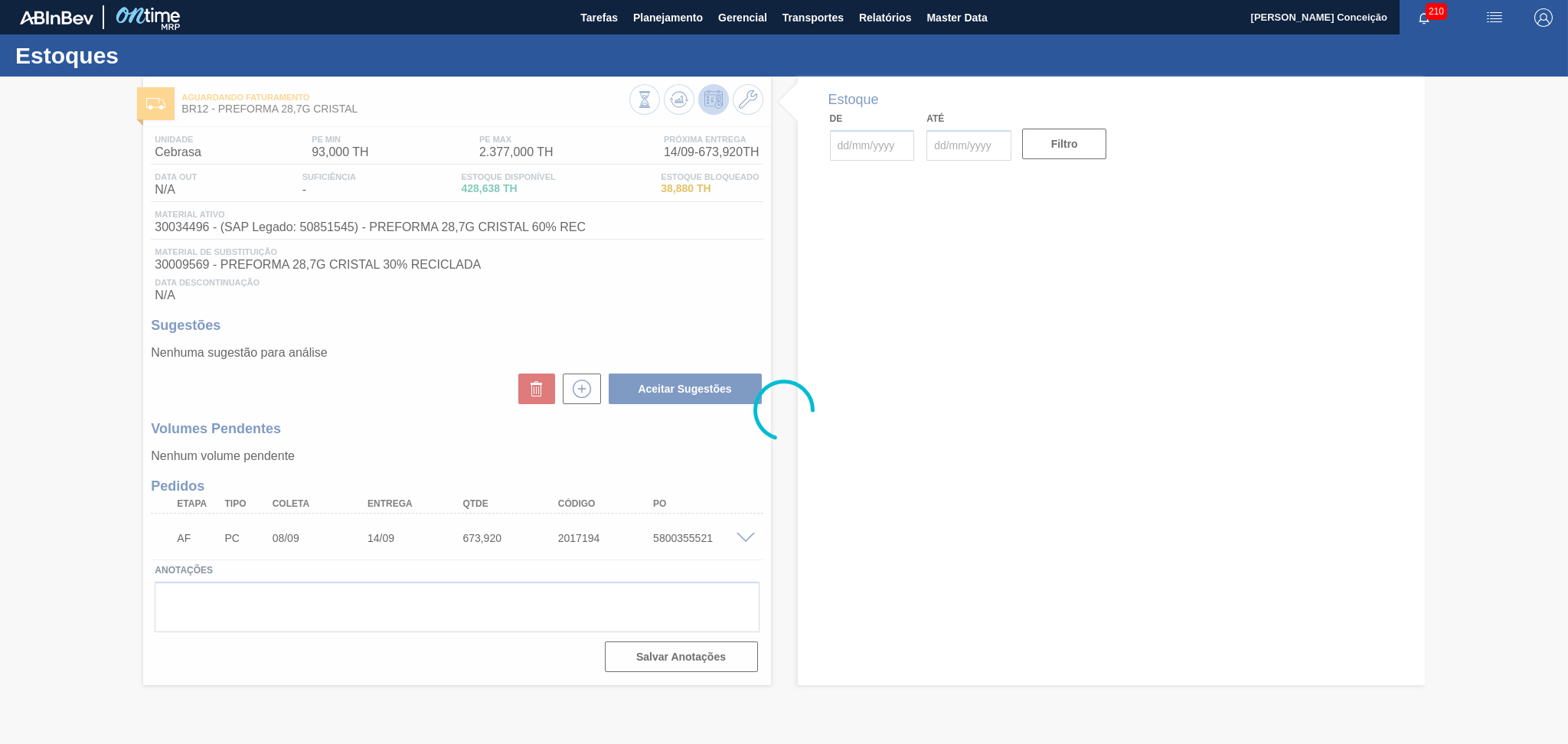
type input "[DATE]"
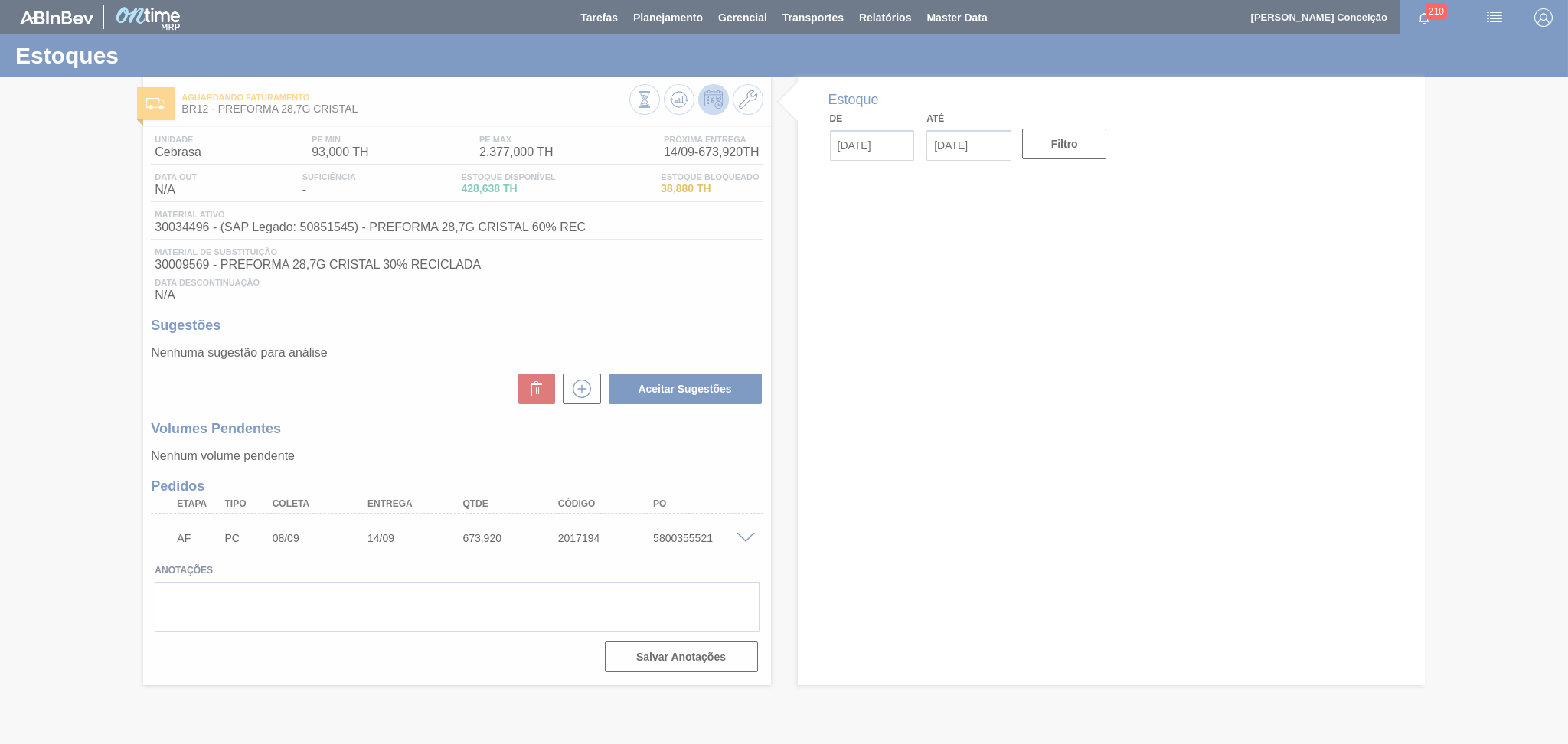
click at [355, 353] on div at bounding box center [784, 372] width 1568 height 744
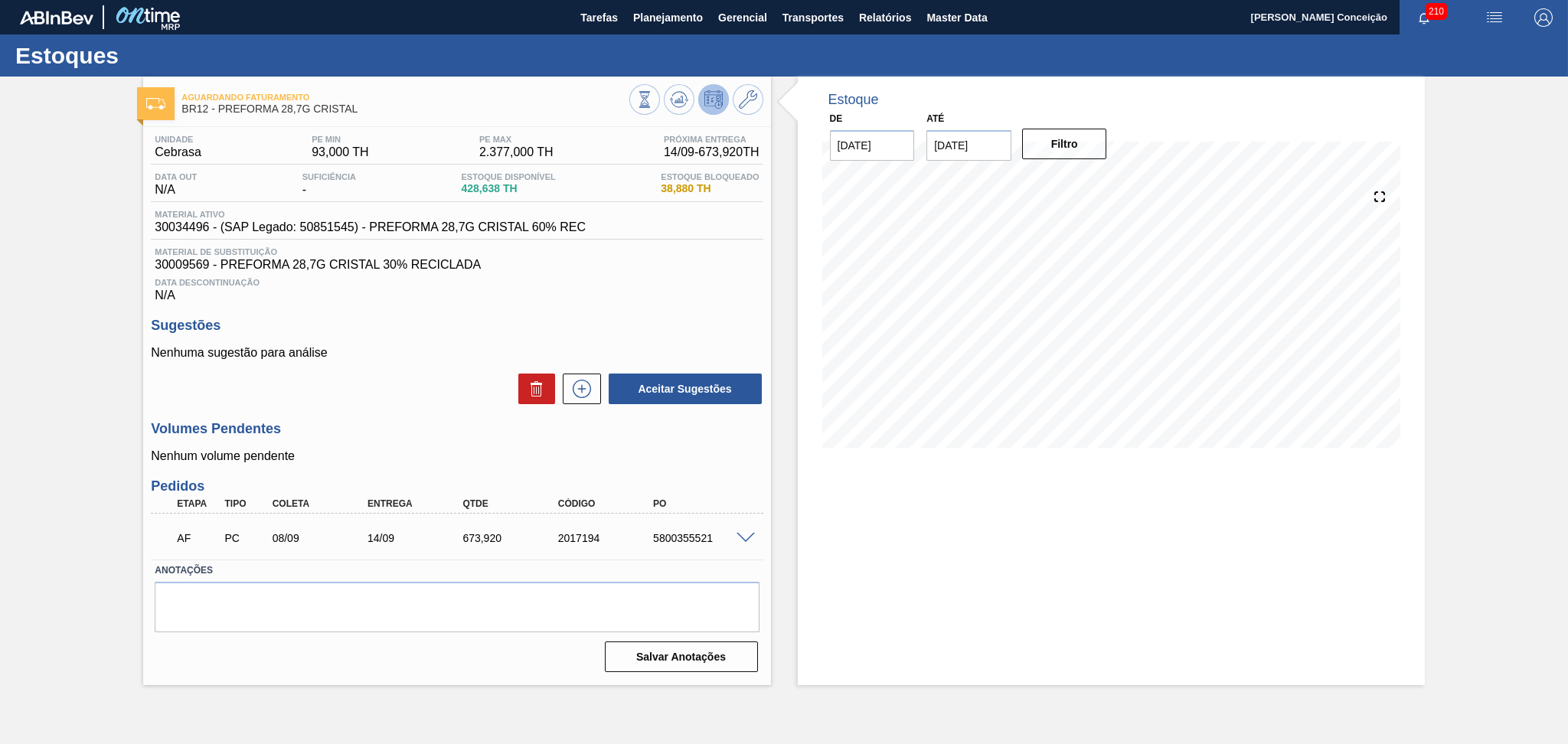
click at [580, 309] on div "Unidade Cebrasa PE MIN 93,000 TH PE MAX 2.377,000 TH Próxima Entrega 14/09 - 67…" at bounding box center [457, 402] width 627 height 551
click at [665, 105] on button at bounding box center [678, 99] width 30 height 30
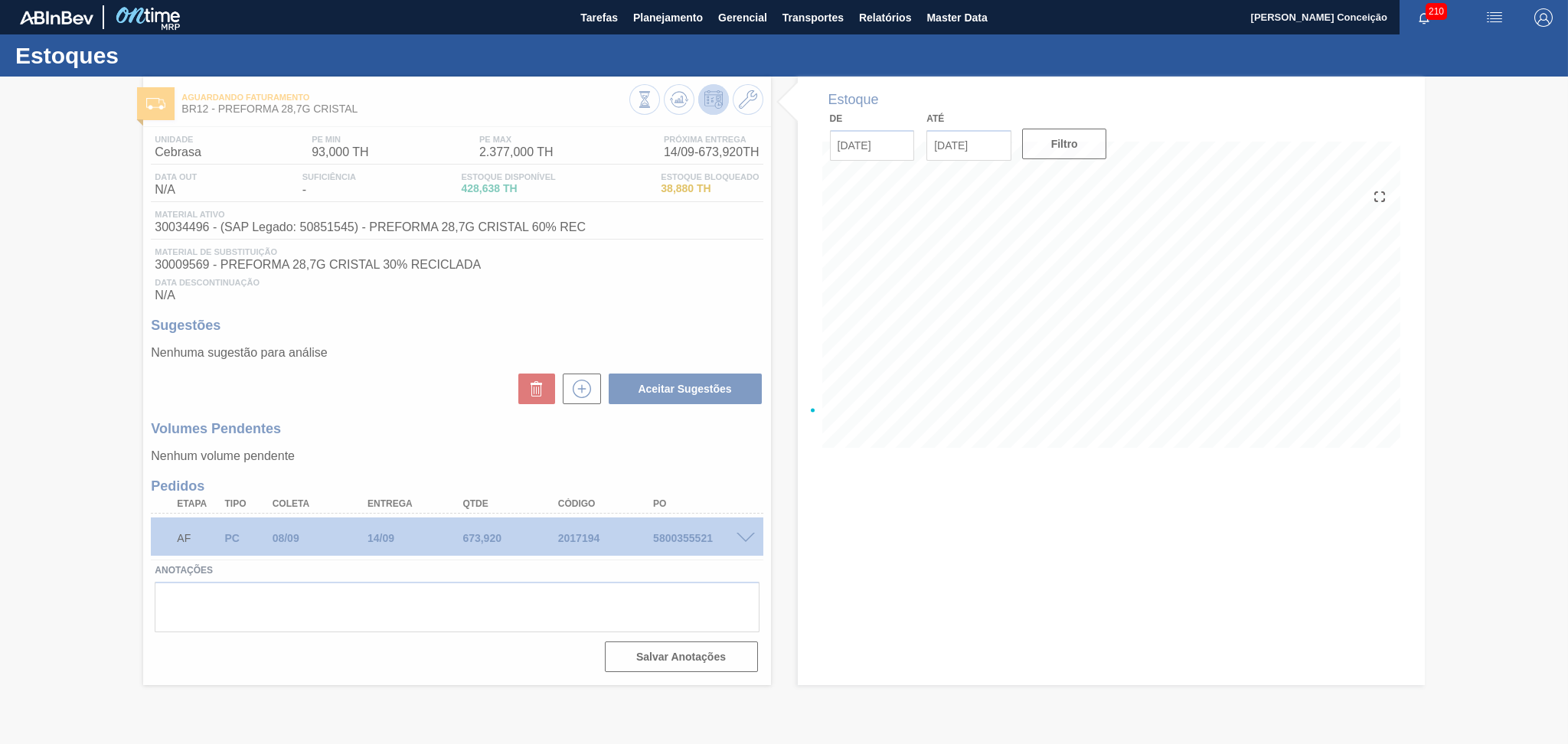
click at [721, 288] on div at bounding box center [784, 410] width 1568 height 667
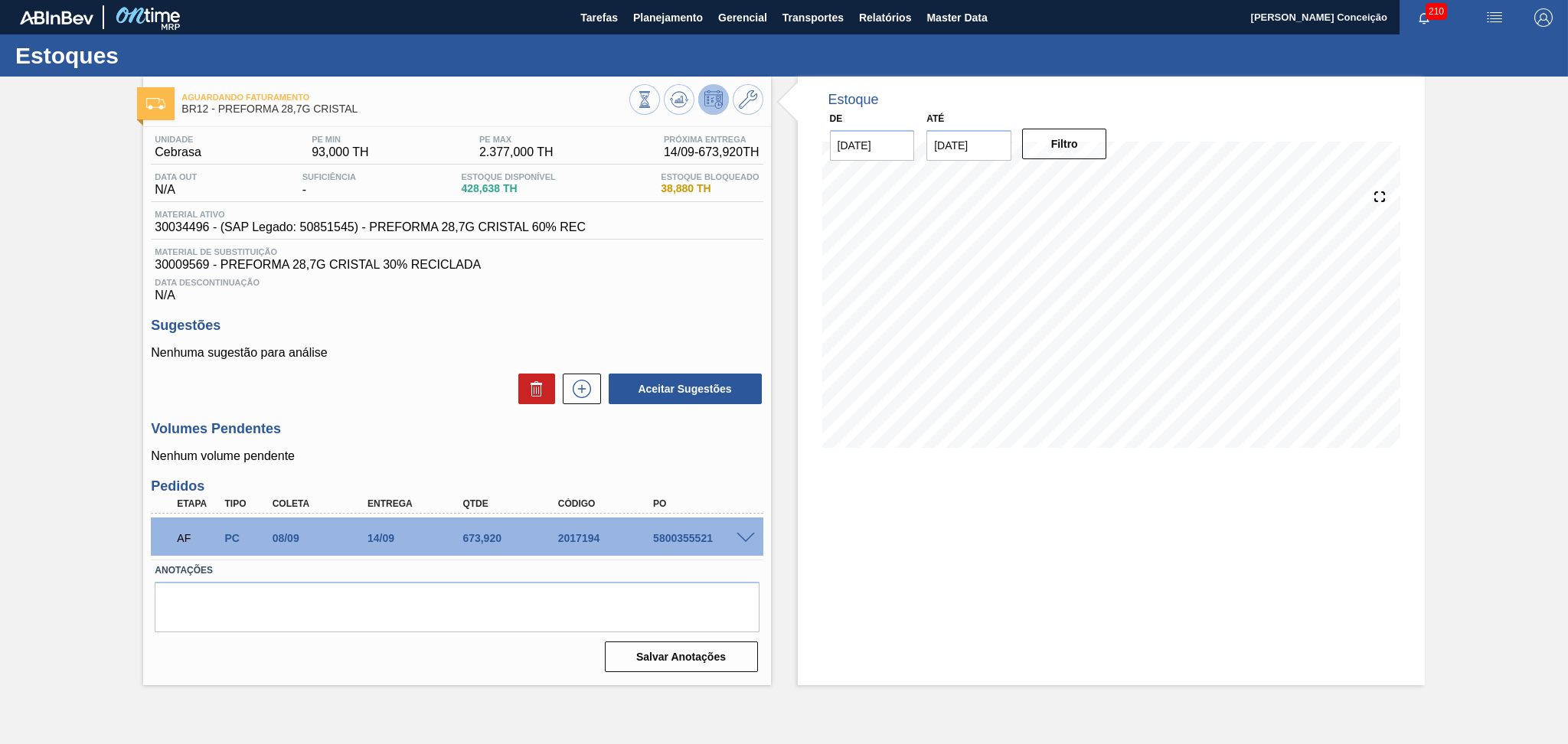
click at [672, 532] on div "5800355521" at bounding box center [702, 538] width 107 height 13
copy div "5800355521"
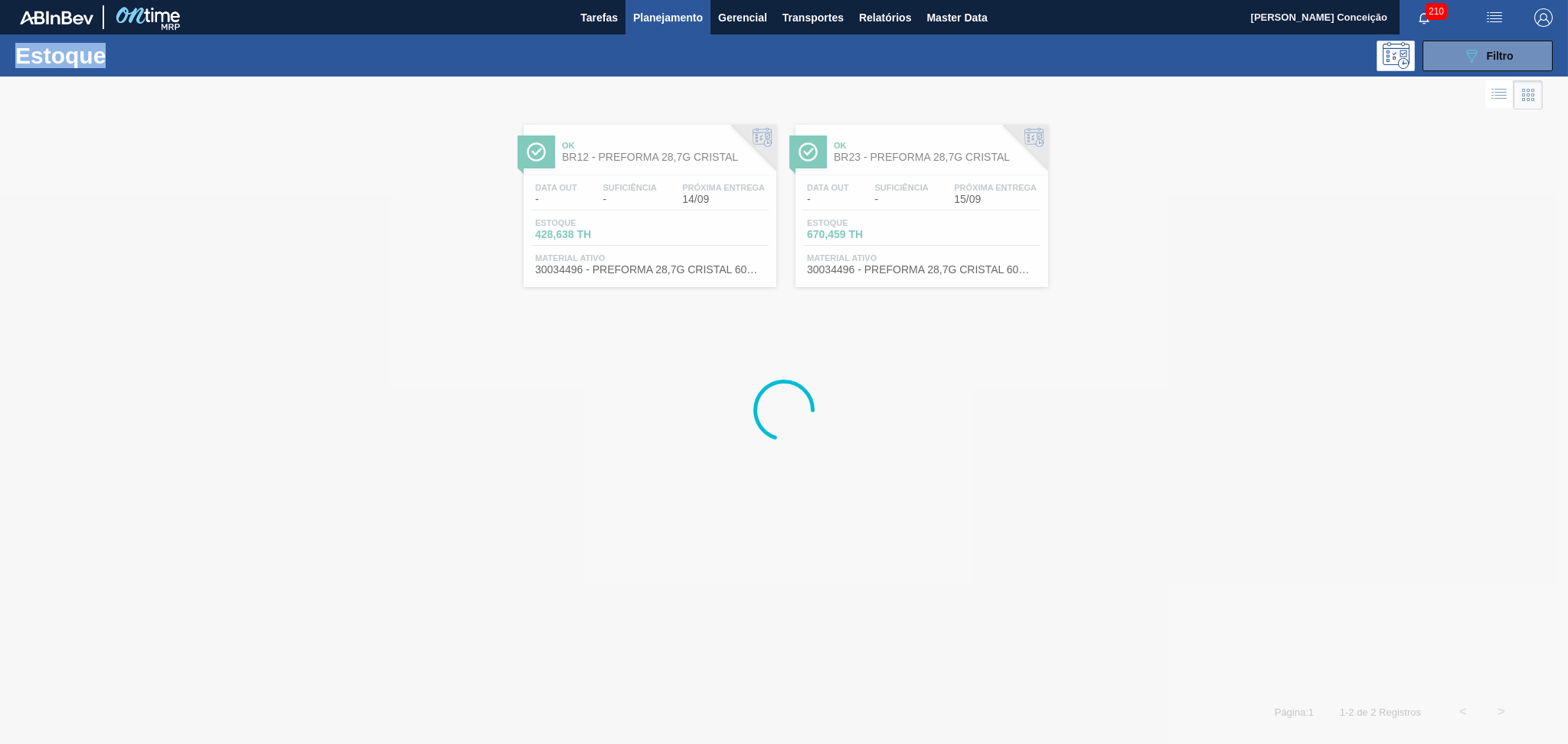
click at [1005, 184] on div at bounding box center [784, 410] width 1568 height 667
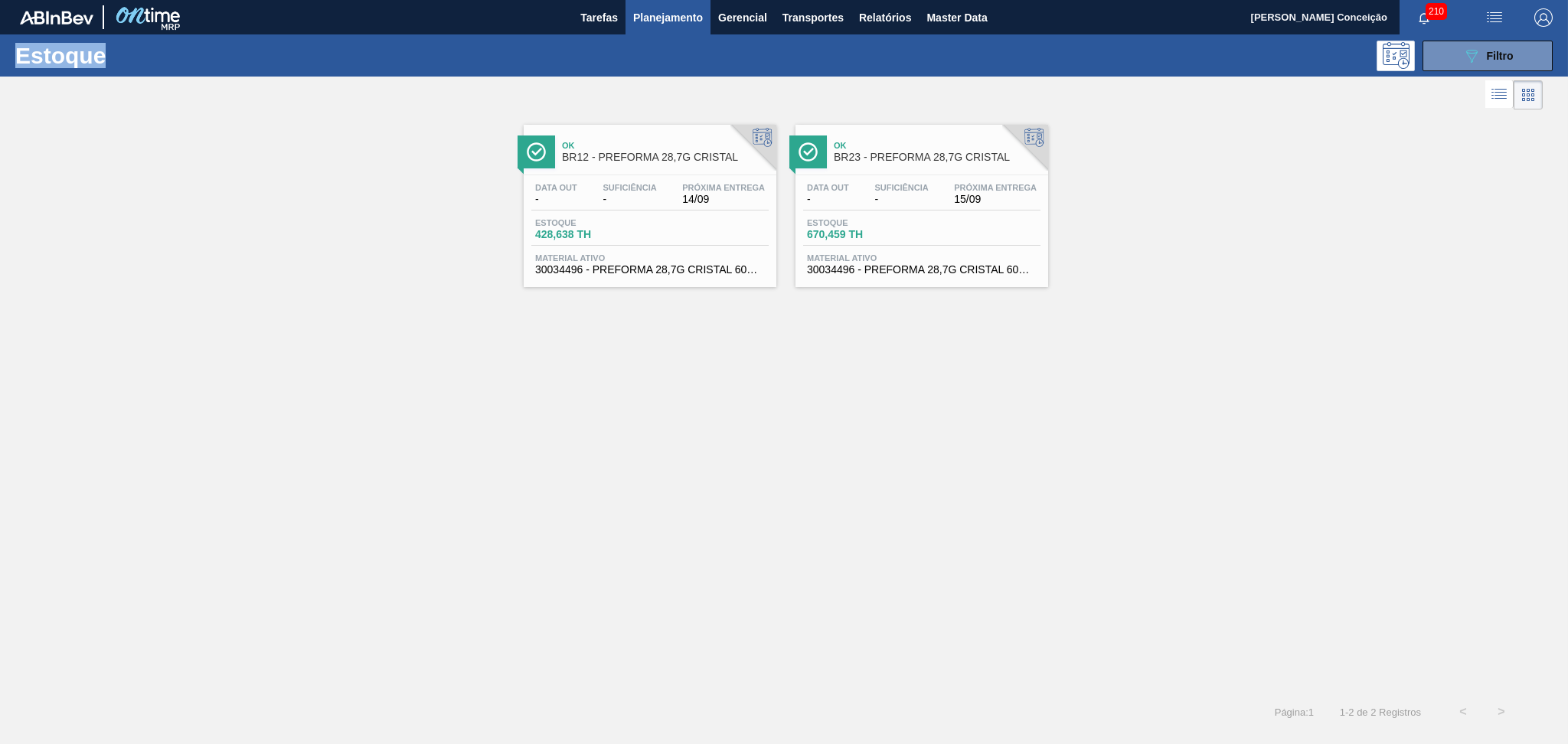
click at [995, 178] on div "Data out - Suficiência - Próxima Entrega 15/09 Estoque 670,459 TH Material ativ…" at bounding box center [921, 227] width 252 height 104
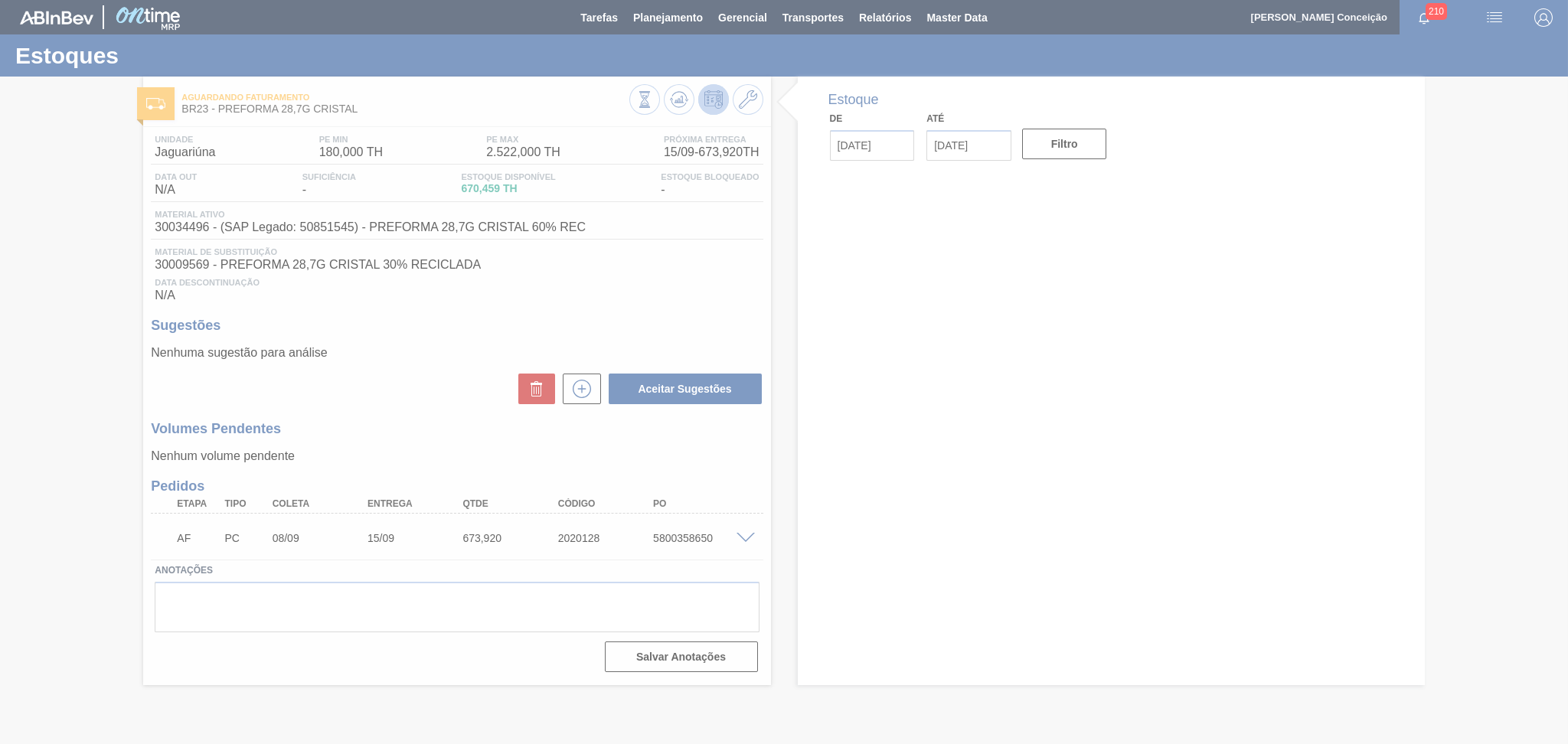
click at [418, 377] on div at bounding box center [784, 372] width 1568 height 744
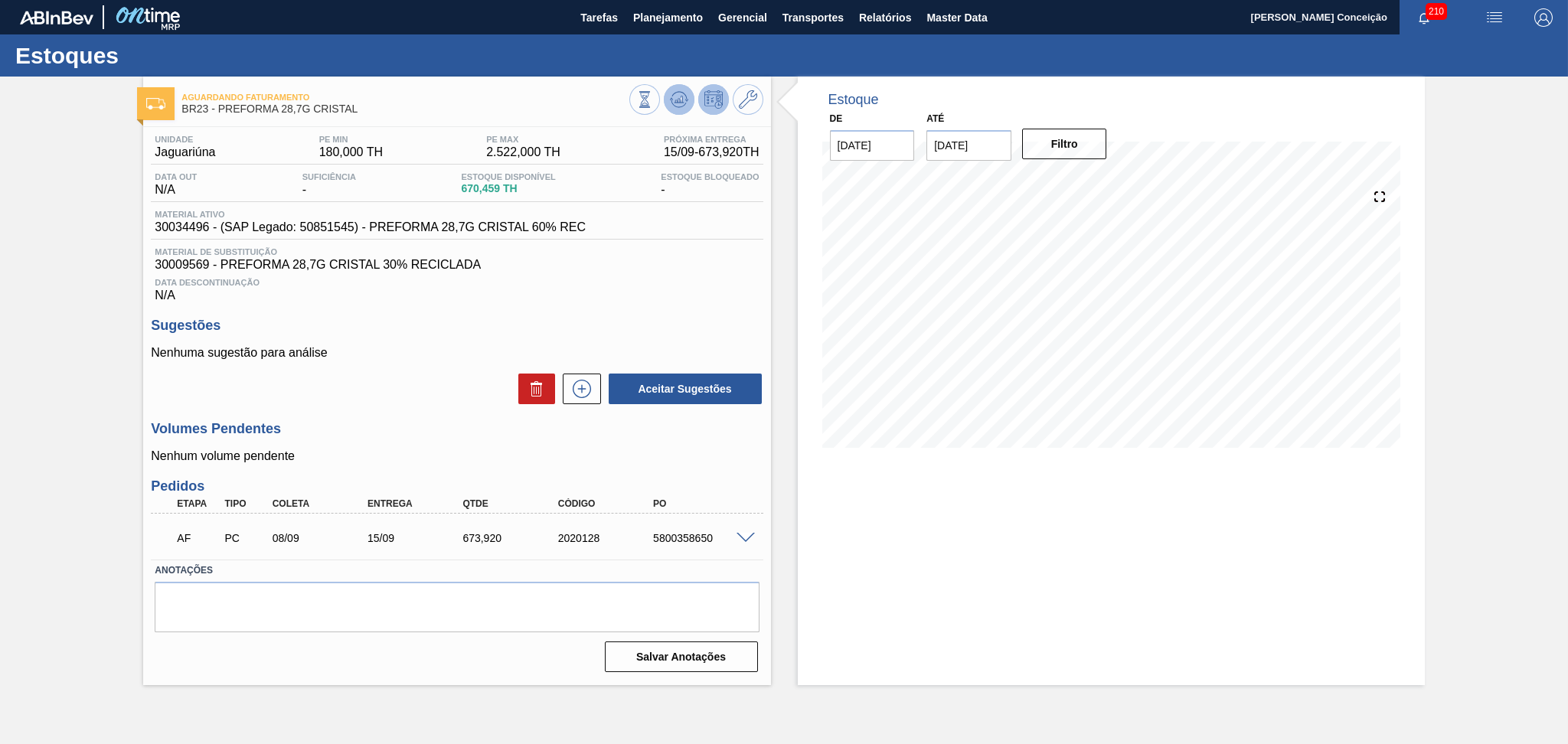
click at [673, 108] on button at bounding box center [678, 99] width 30 height 30
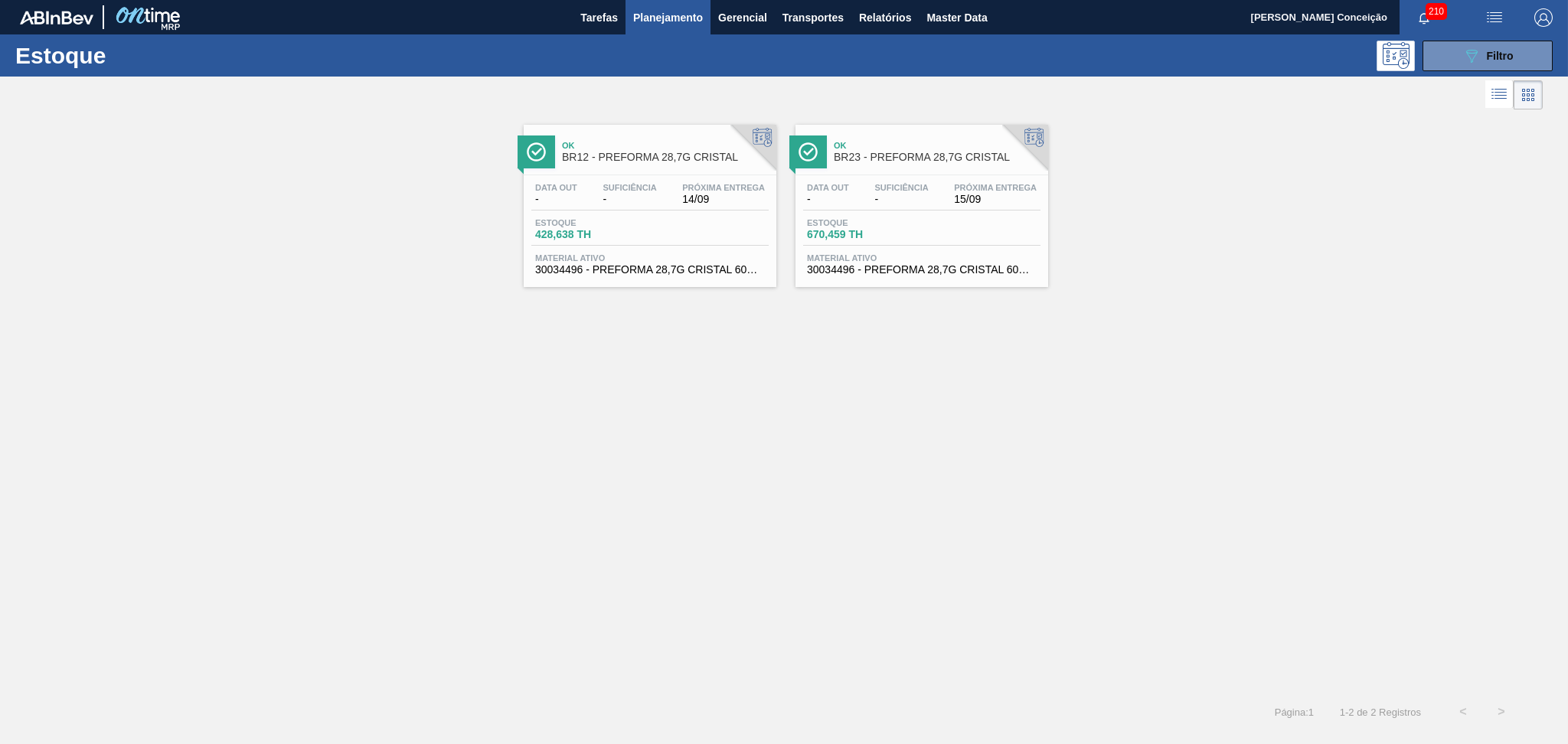
click at [815, 313] on div "Ok BR12 - PREFORMA 28,7G CRISTAL Data out - Suficiência - Próxima Entrega 14/09…" at bounding box center [784, 403] width 1568 height 579
click at [658, 227] on div "Estoque 428,638 TH" at bounding box center [650, 231] width 237 height 28
click at [1432, 51] on button "089F7B8B-B2A5-4AFE-B5C0-19BA573D28AC Filtro" at bounding box center [1487, 55] width 130 height 30
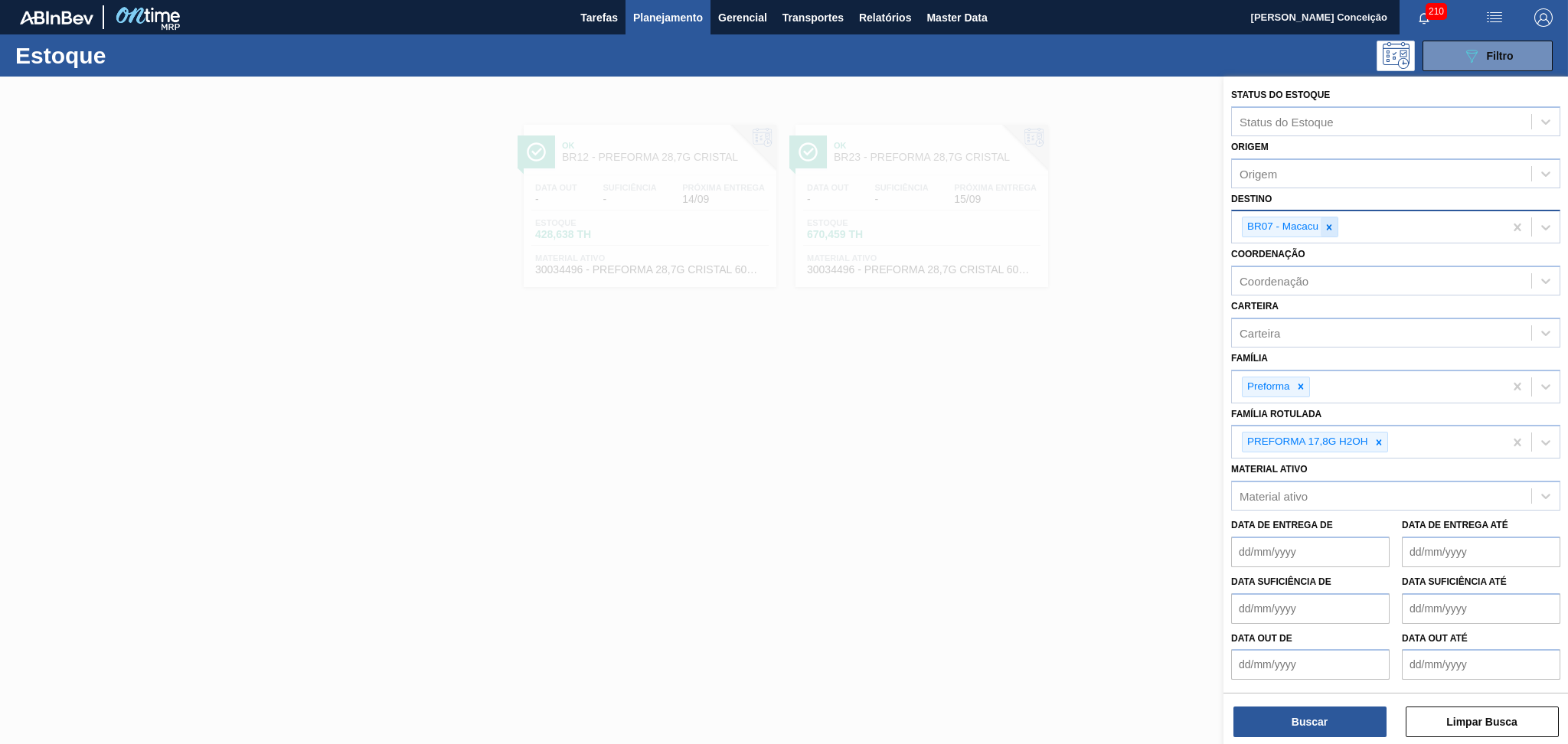
click at [1332, 225] on icon at bounding box center [1328, 227] width 11 height 11
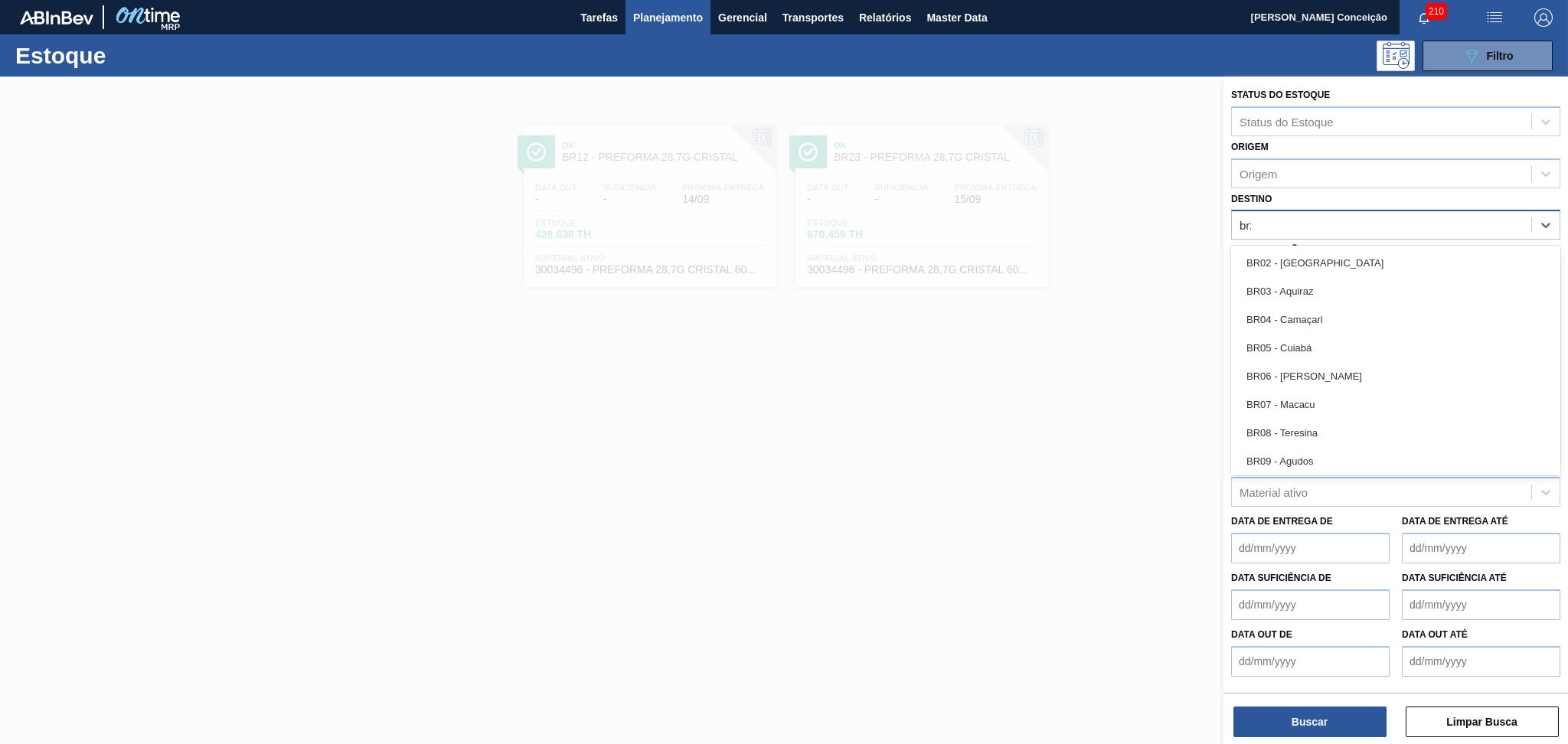
type input "br23"
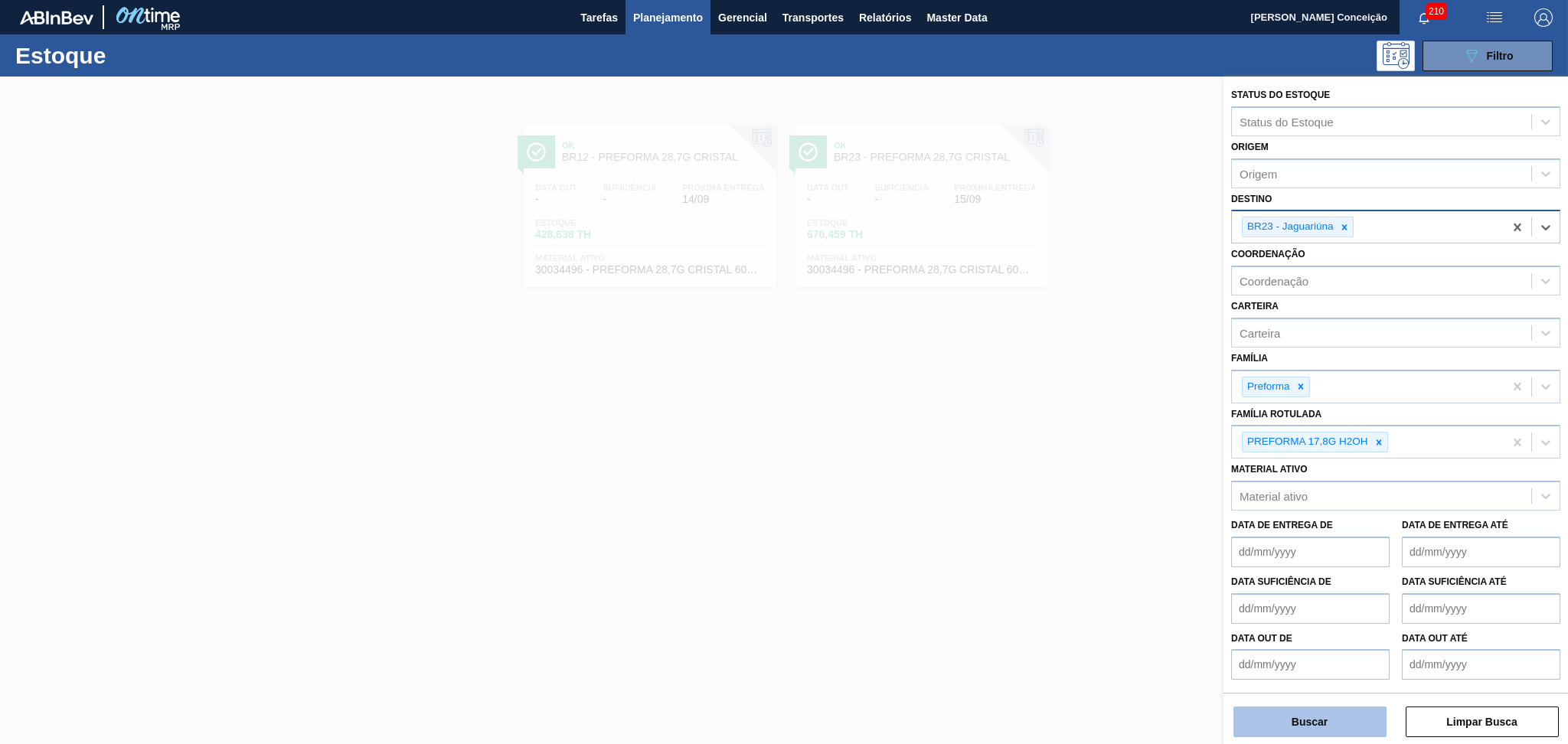
click at [1317, 726] on button "Buscar" at bounding box center [1310, 721] width 153 height 30
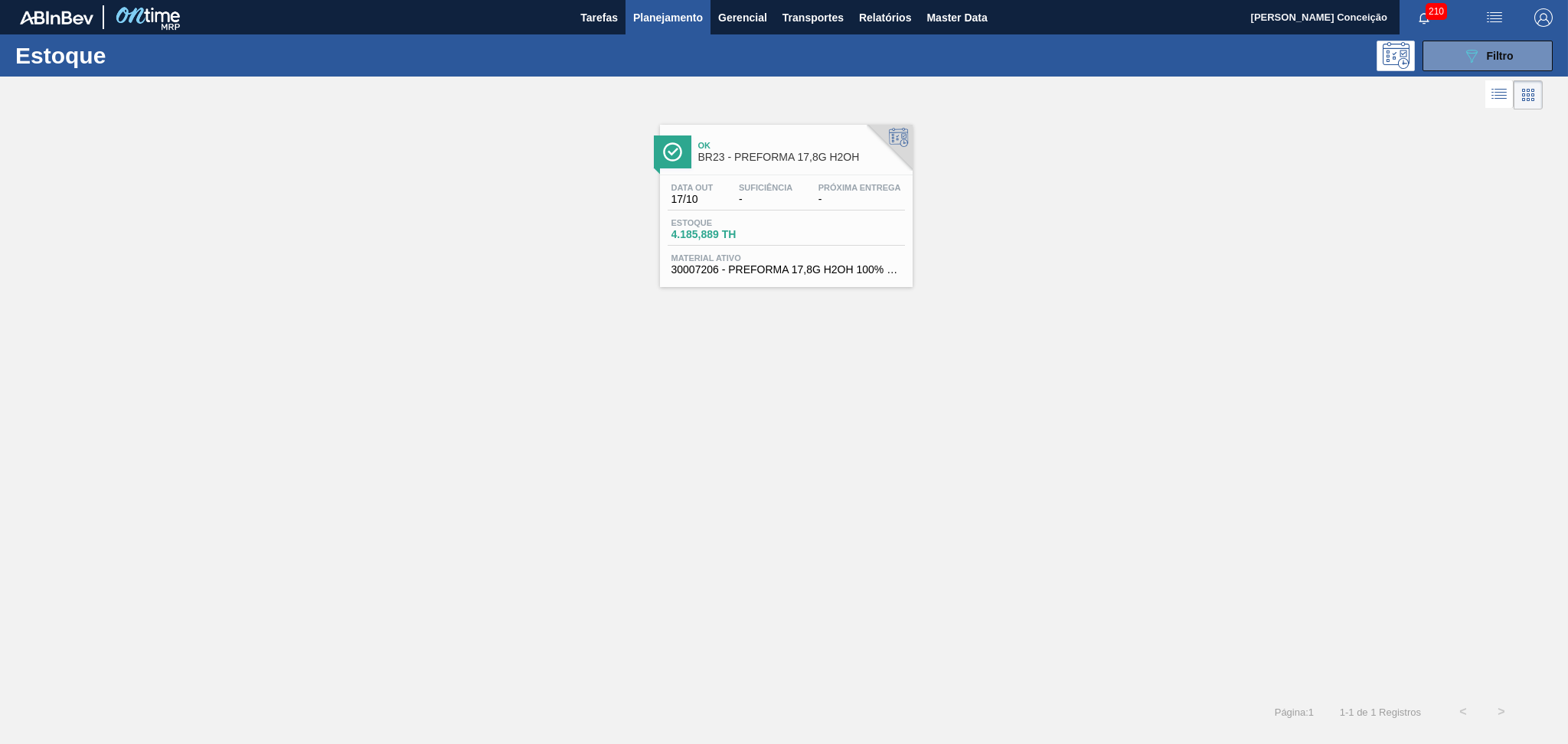
click at [765, 201] on span "-" at bounding box center [766, 199] width 54 height 12
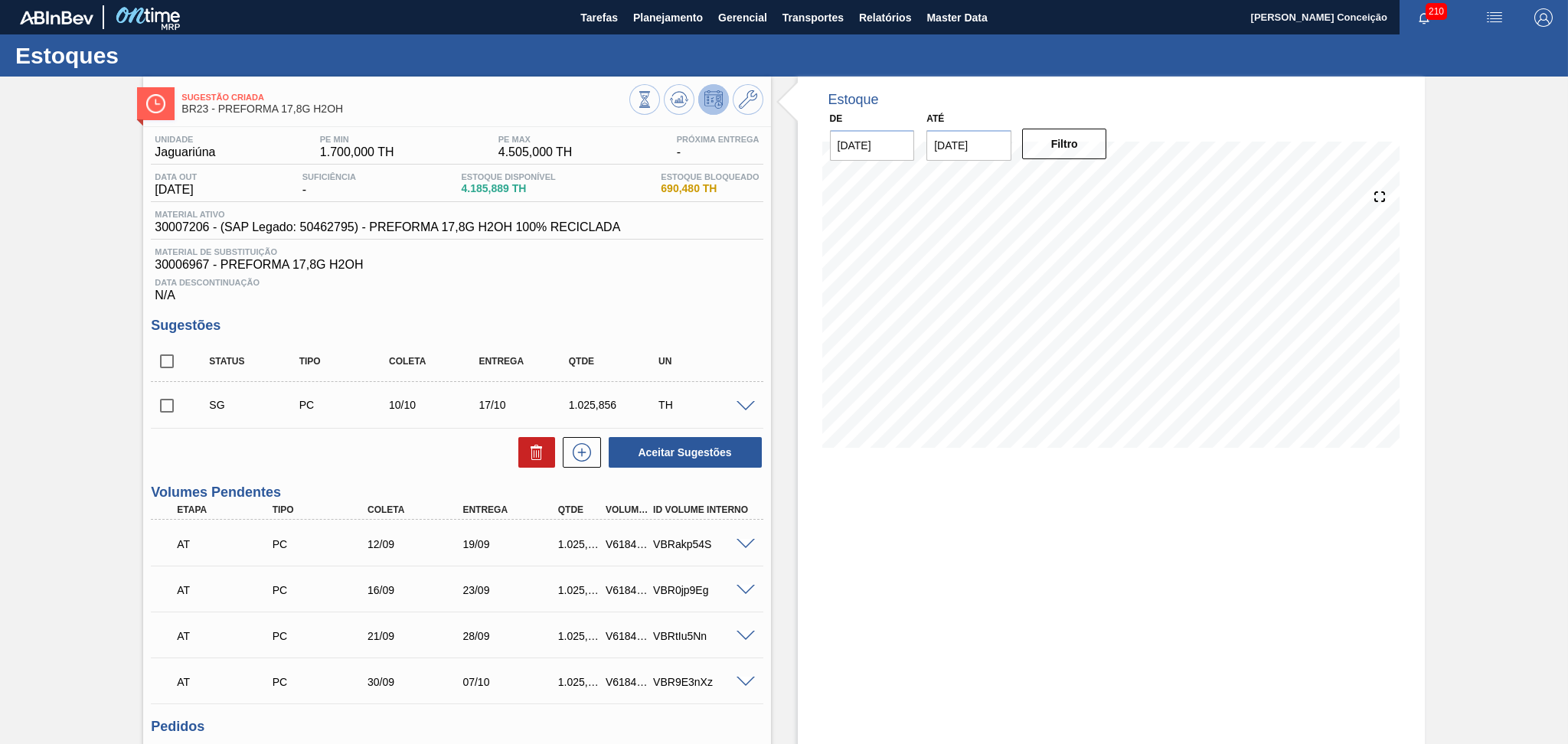
click at [732, 287] on div "Data Descontinuação N/A" at bounding box center [456, 287] width 611 height 30
